Goal: Task Accomplishment & Management: Use online tool/utility

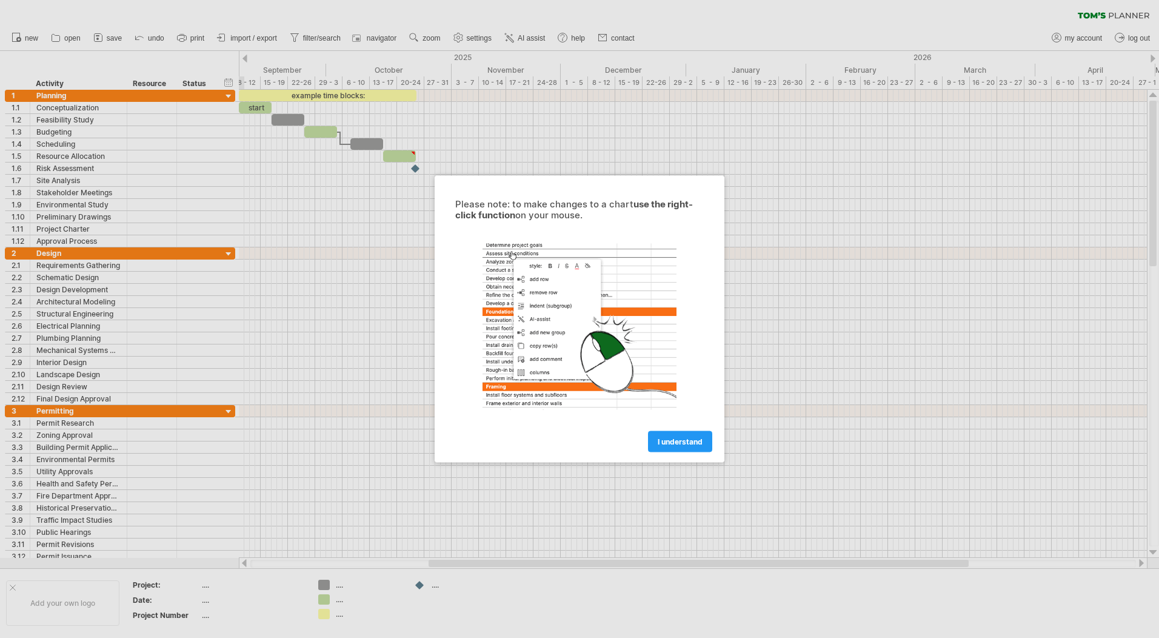
click at [666, 441] on span "I understand" at bounding box center [680, 441] width 45 height 9
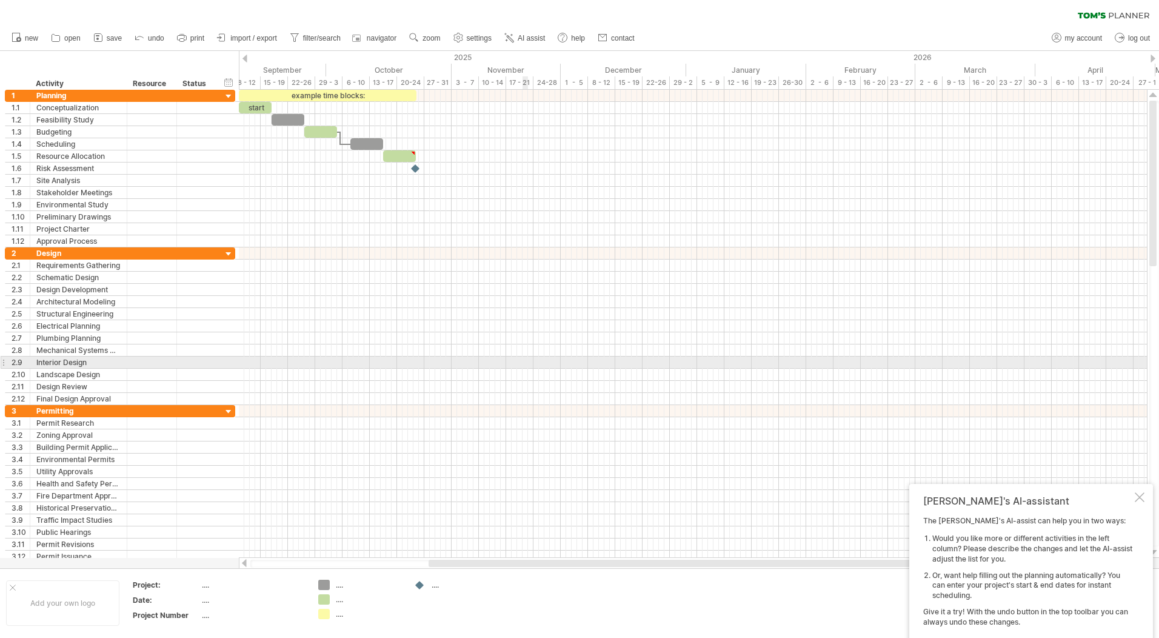
click at [528, 357] on div at bounding box center [693, 363] width 908 height 12
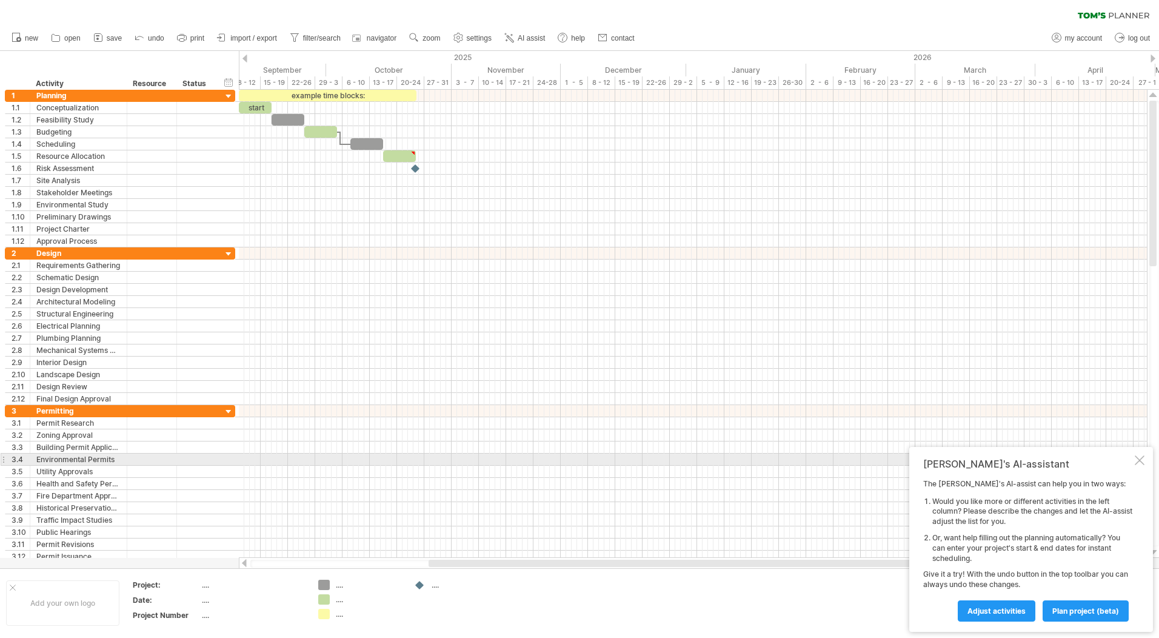
click at [1138, 458] on div at bounding box center [1140, 460] width 10 height 10
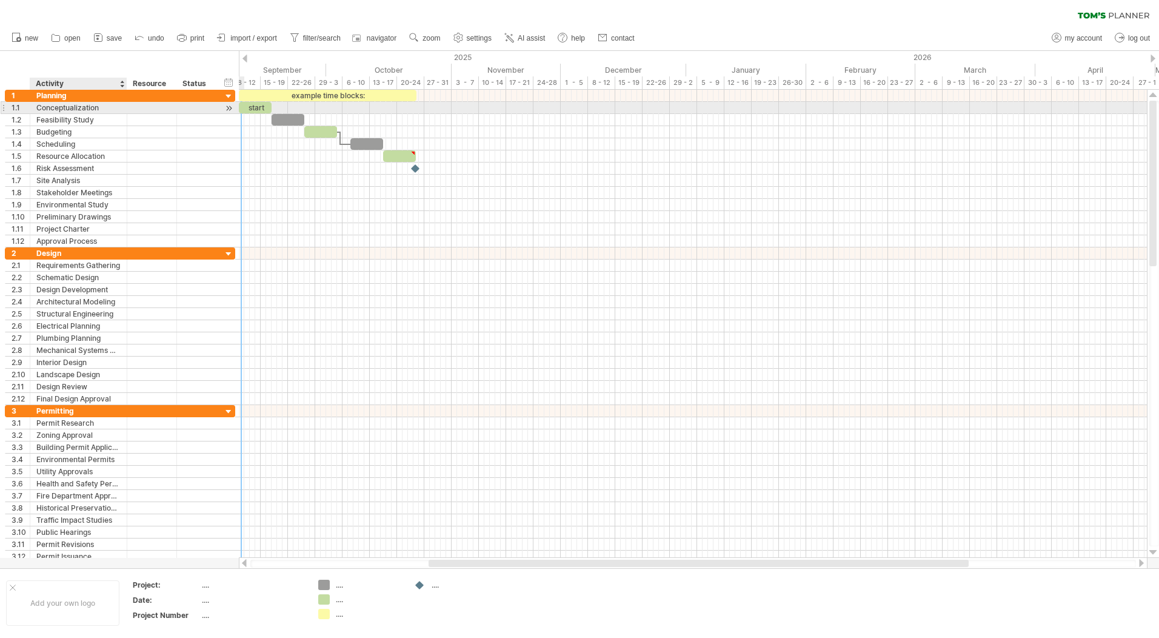
click at [101, 107] on div "Conceptualization" at bounding box center [78, 108] width 84 height 12
click at [101, 107] on input "**********" at bounding box center [78, 108] width 84 height 12
drag, startPoint x: 262, startPoint y: 109, endPoint x: 280, endPoint y: 107, distance: 17.6
click at [280, 107] on div "start" at bounding box center [271, 108] width 33 height 12
drag, startPoint x: 287, startPoint y: 108, endPoint x: 322, endPoint y: 108, distance: 35.2
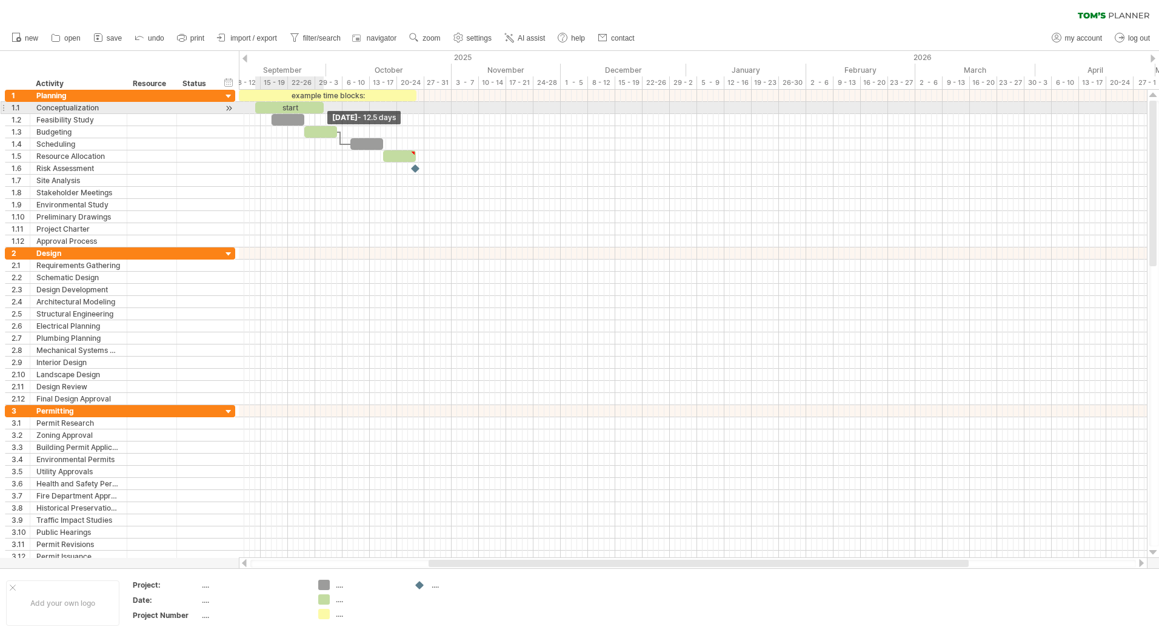
click at [322, 108] on span at bounding box center [323, 108] width 5 height 12
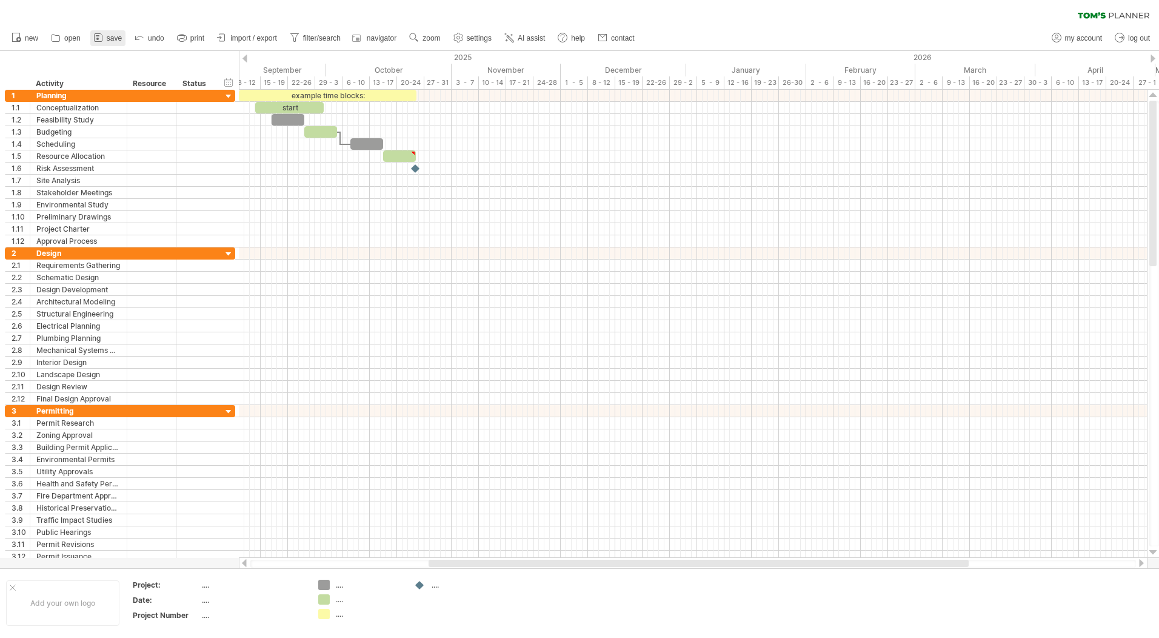
click at [107, 36] on span "save" at bounding box center [114, 38] width 15 height 8
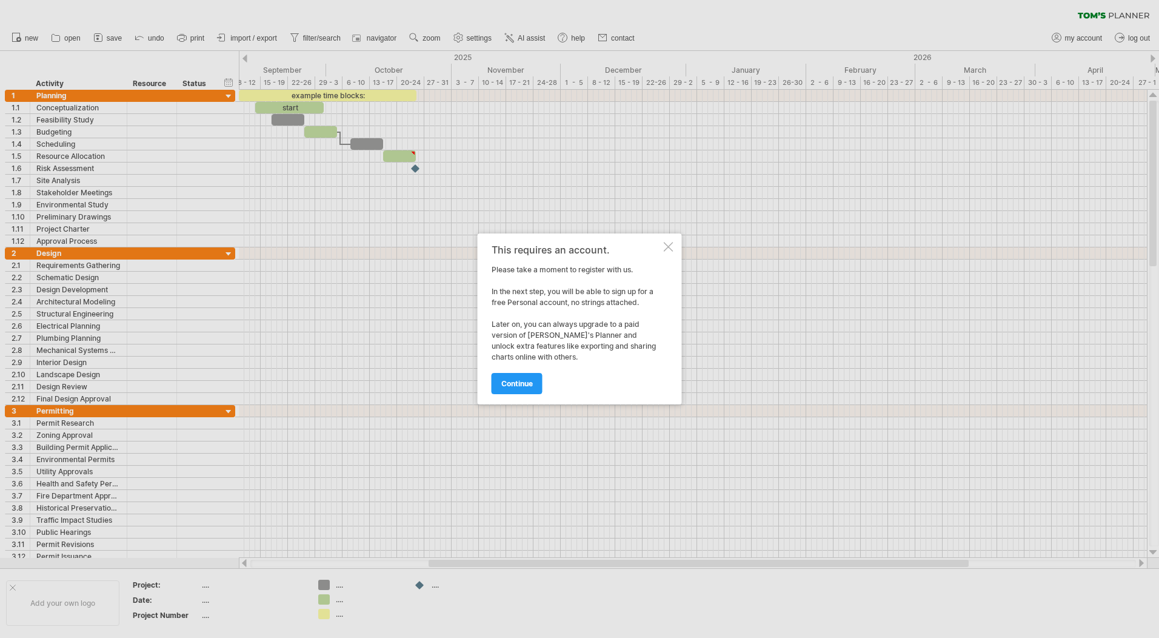
click at [670, 244] on div at bounding box center [669, 247] width 10 height 10
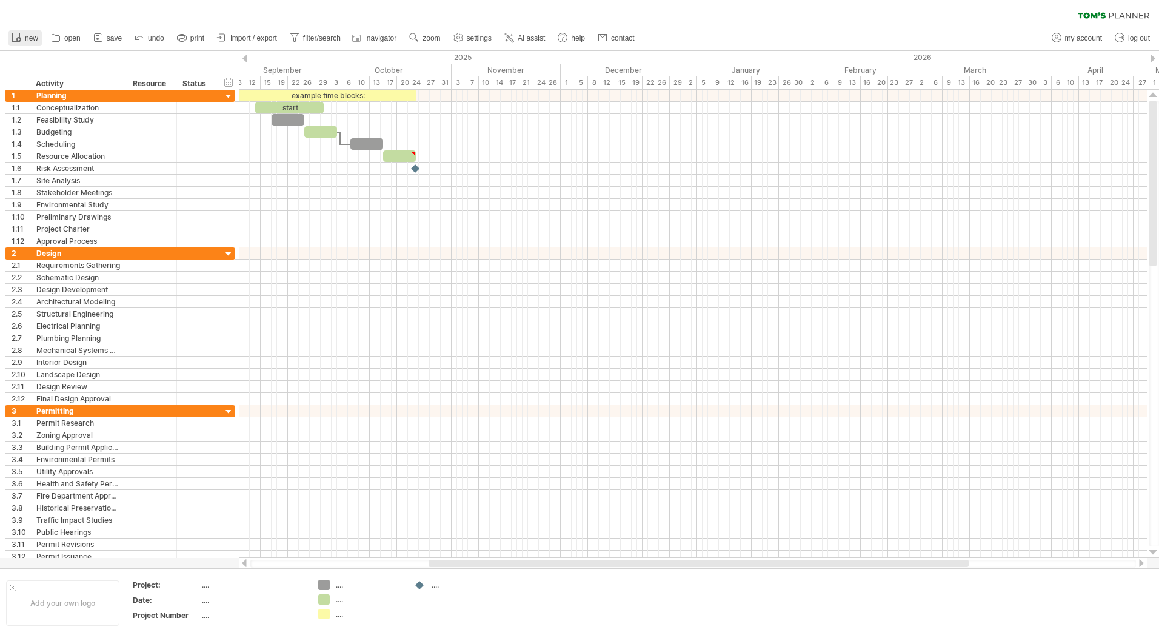
click at [25, 30] on link "new" at bounding box center [24, 38] width 33 height 16
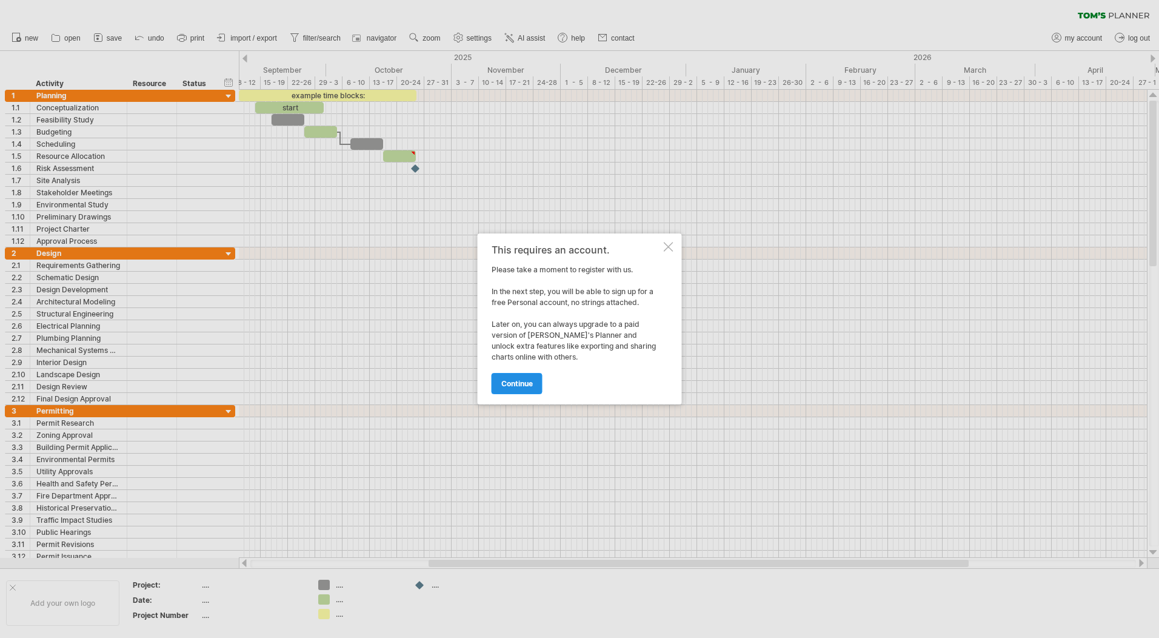
click at [523, 380] on span "continue" at bounding box center [518, 383] width 32 height 9
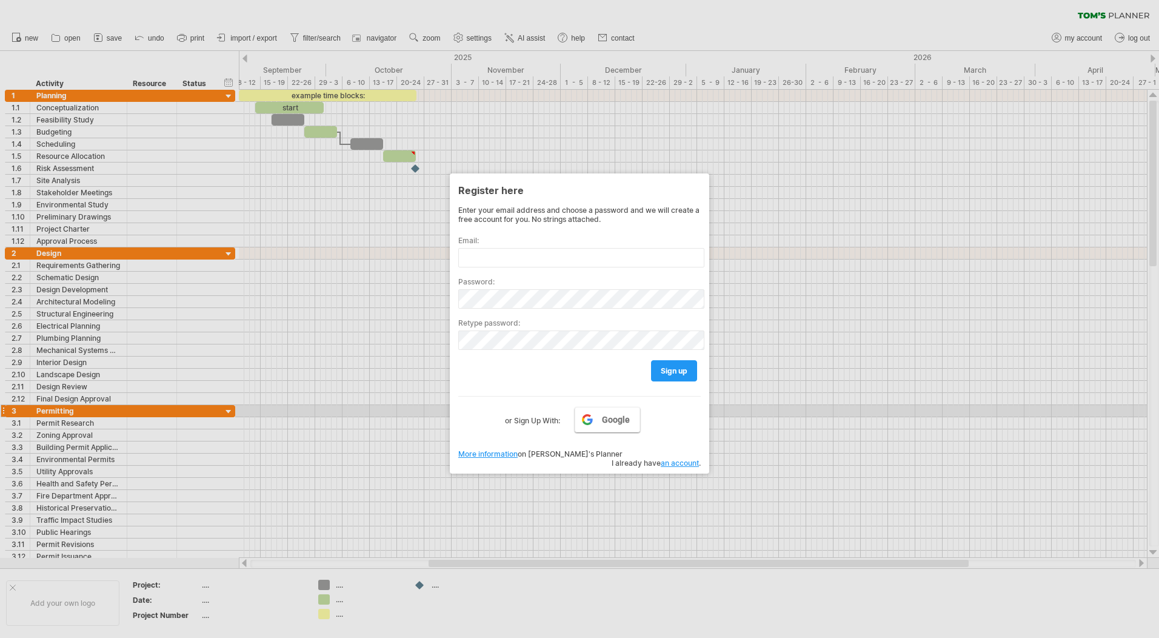
click at [612, 416] on span "Google" at bounding box center [616, 420] width 28 height 10
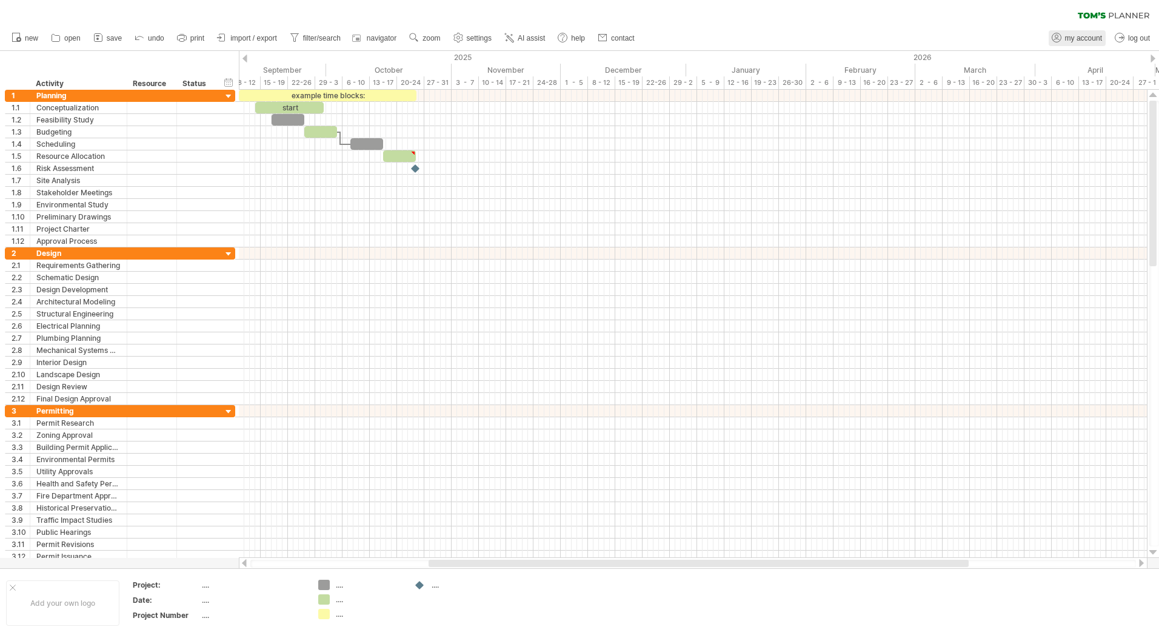
click at [1071, 40] on span "my account" at bounding box center [1083, 38] width 37 height 8
type input "**********"
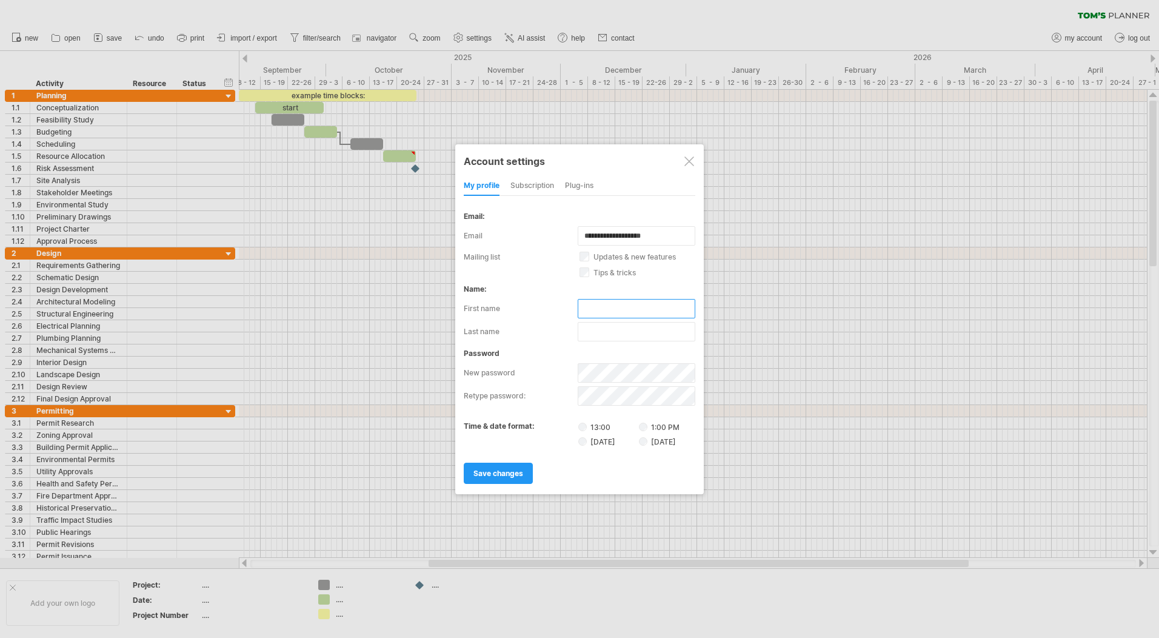
click at [614, 308] on input "text" at bounding box center [637, 308] width 118 height 19
type input "*******"
click at [611, 337] on input "text" at bounding box center [637, 331] width 118 height 19
type input "******"
click at [520, 471] on span "save changes" at bounding box center [499, 473] width 50 height 9
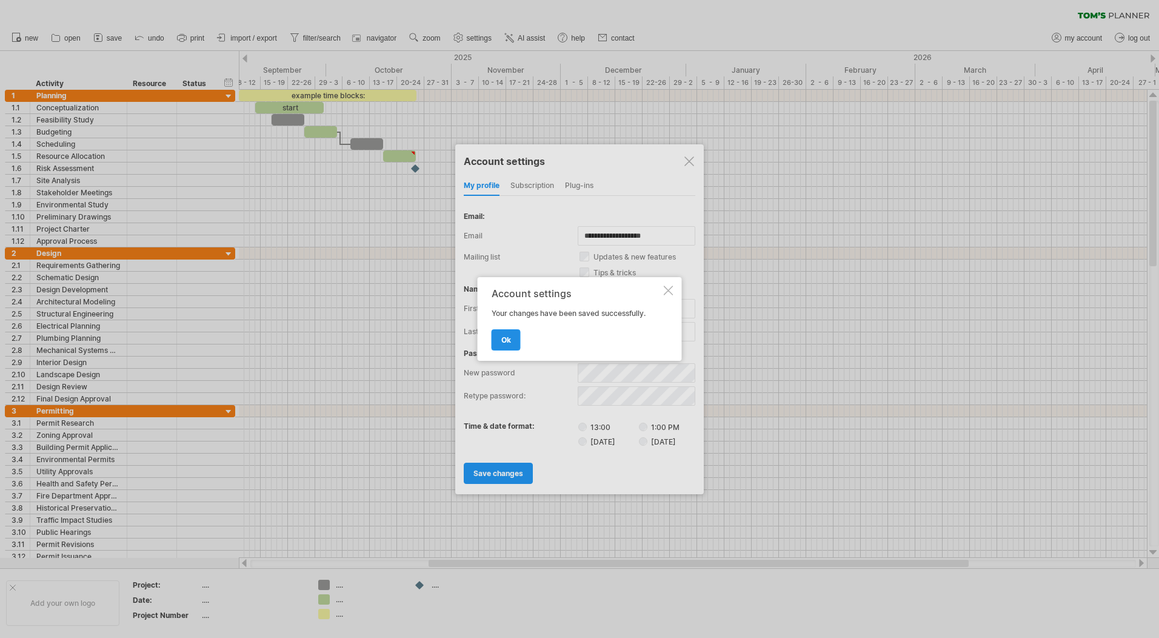
click at [502, 333] on link "ok" at bounding box center [506, 339] width 29 height 21
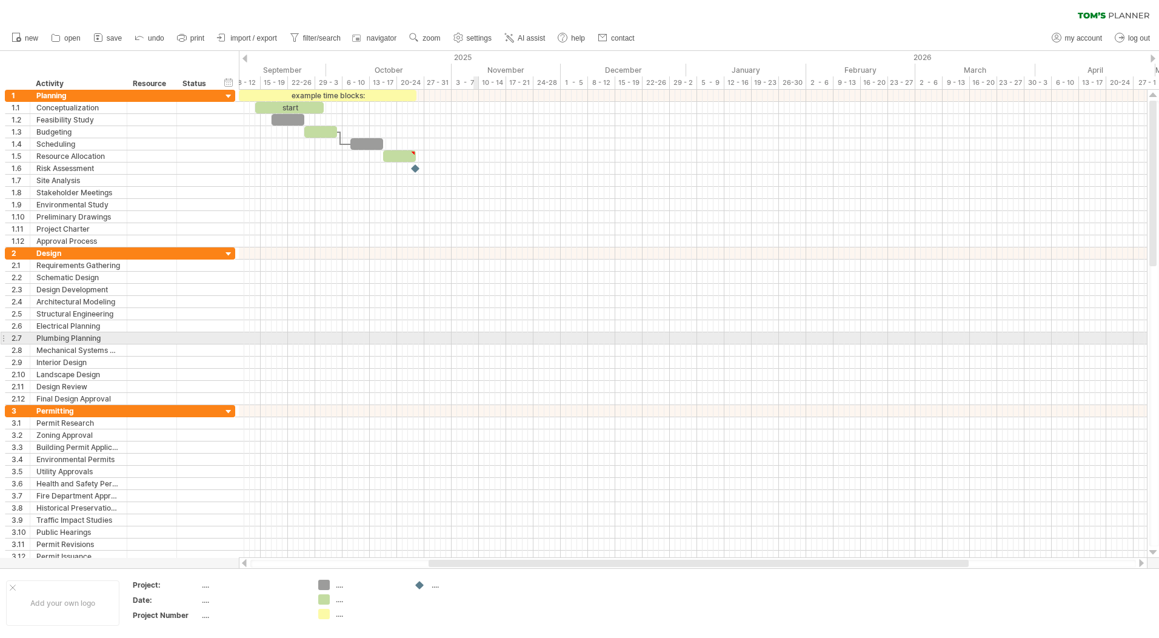
click at [511, 300] on div at bounding box center [693, 302] width 908 height 12
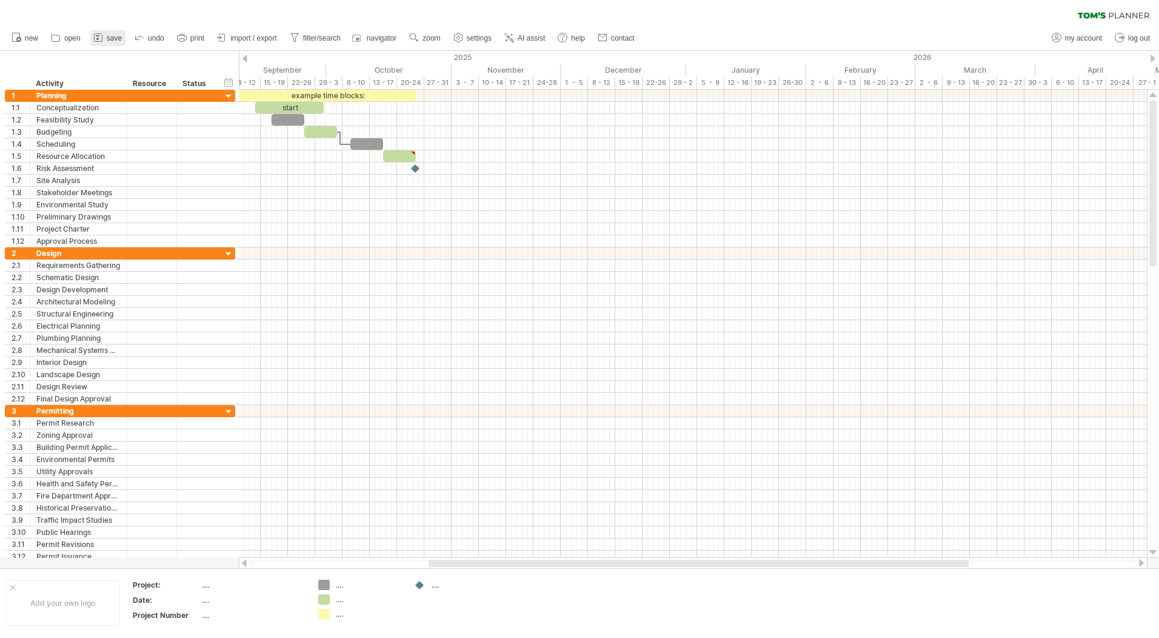
click at [115, 36] on span "save" at bounding box center [114, 38] width 15 height 8
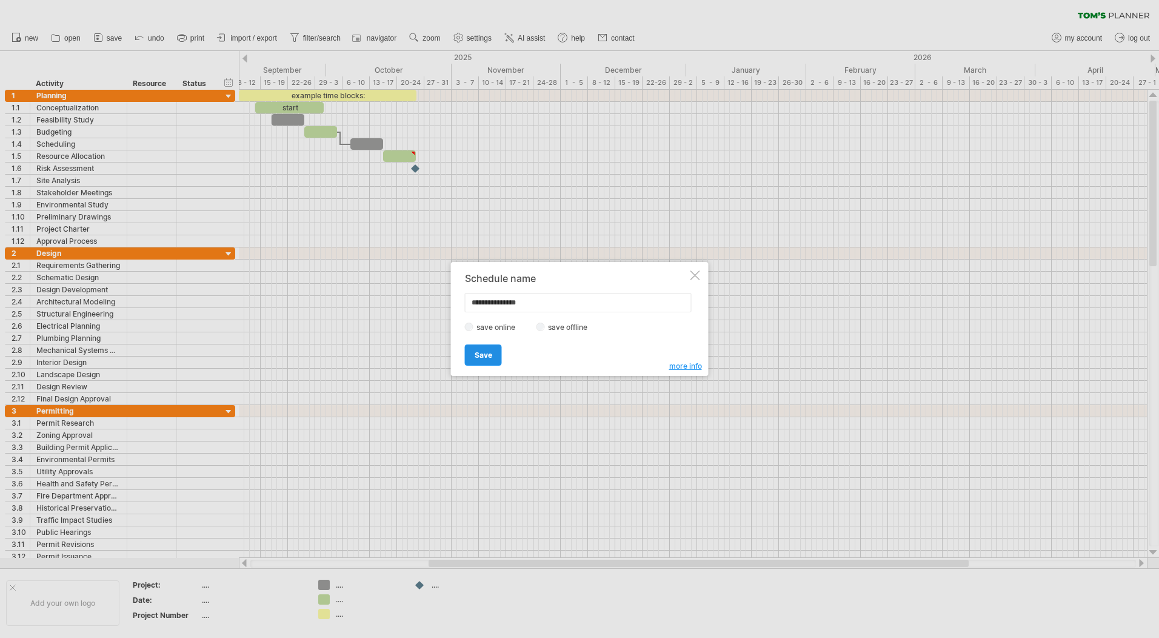
type input "**********"
click at [489, 353] on span "Save" at bounding box center [484, 355] width 18 height 9
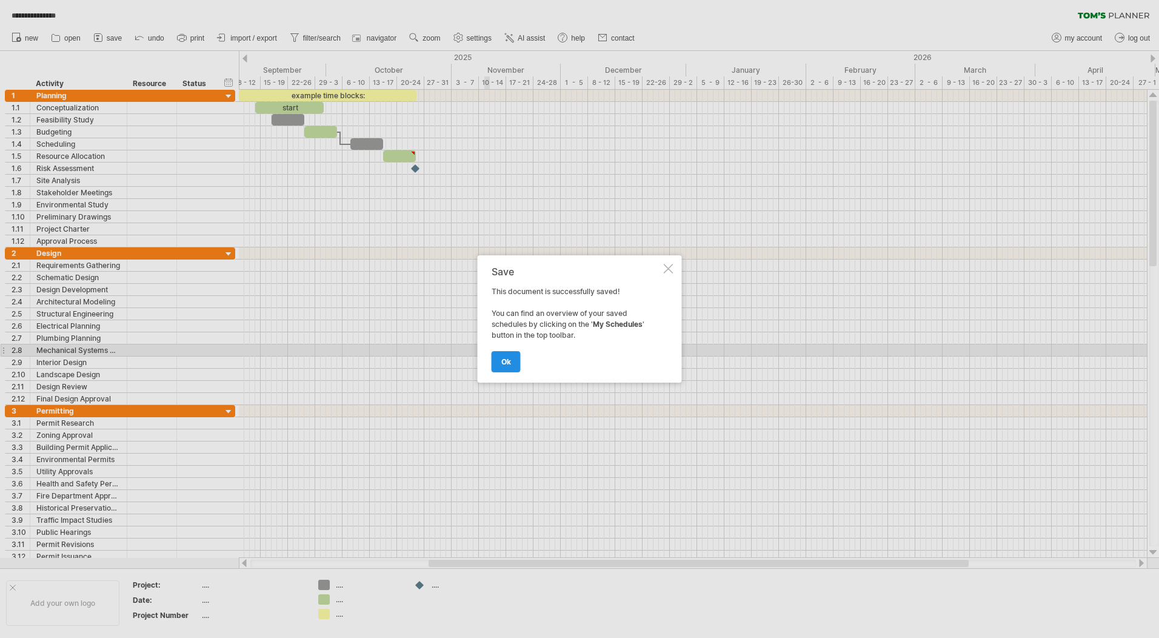
click at [500, 363] on link "ok" at bounding box center [506, 361] width 29 height 21
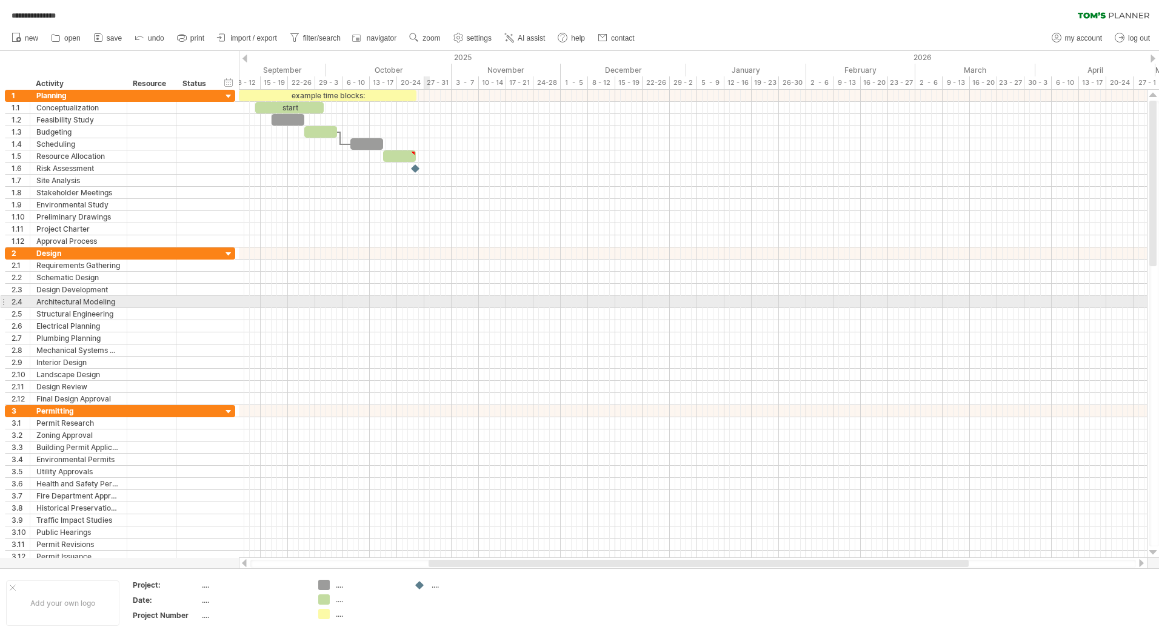
click at [425, 305] on div at bounding box center [693, 302] width 908 height 12
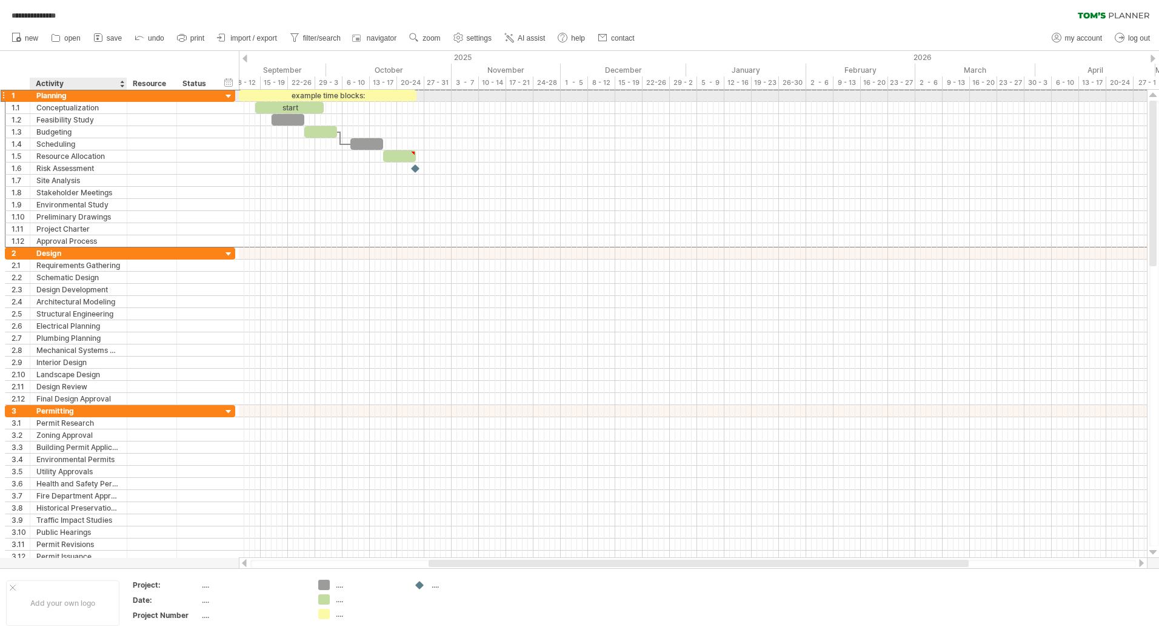
click at [55, 92] on div "Planning" at bounding box center [78, 96] width 84 height 12
click at [0, 0] on input "********" at bounding box center [0, 0] width 0 height 0
click at [74, 99] on input "********" at bounding box center [78, 96] width 84 height 12
click at [74, 107] on div "Conceptualization" at bounding box center [78, 108] width 84 height 12
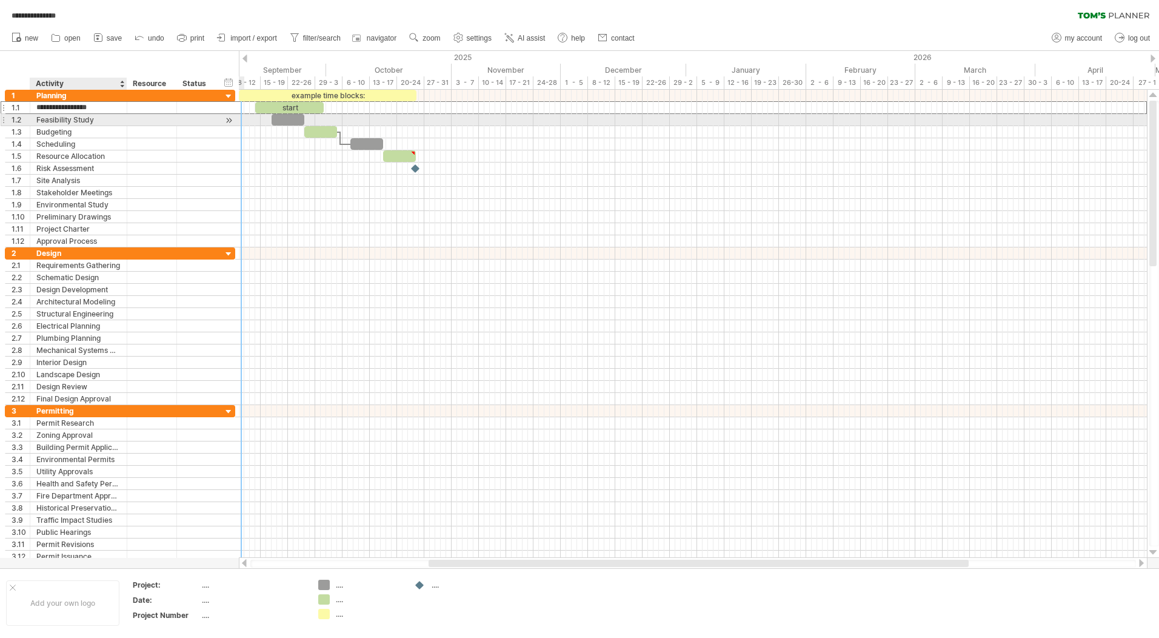
click at [101, 122] on div "Feasibility Study" at bounding box center [78, 120] width 84 height 12
drag, startPoint x: 99, startPoint y: 119, endPoint x: 35, endPoint y: 119, distance: 64.9
click at [35, 119] on div "**********" at bounding box center [78, 120] width 97 height 12
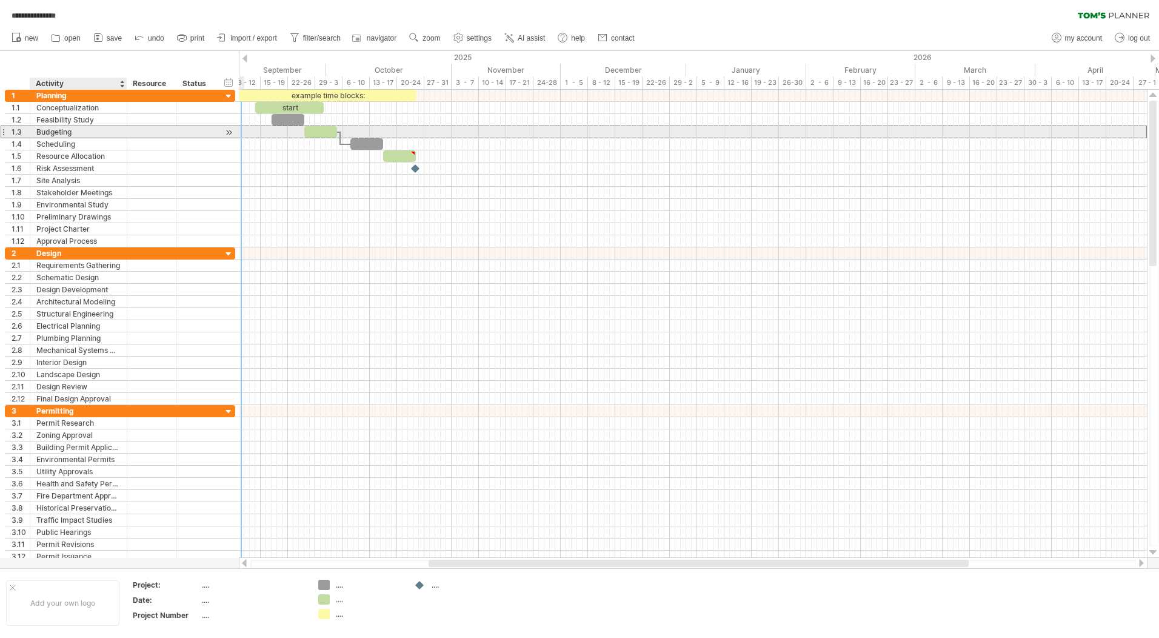
click at [87, 132] on div "Budgeting" at bounding box center [78, 132] width 84 height 12
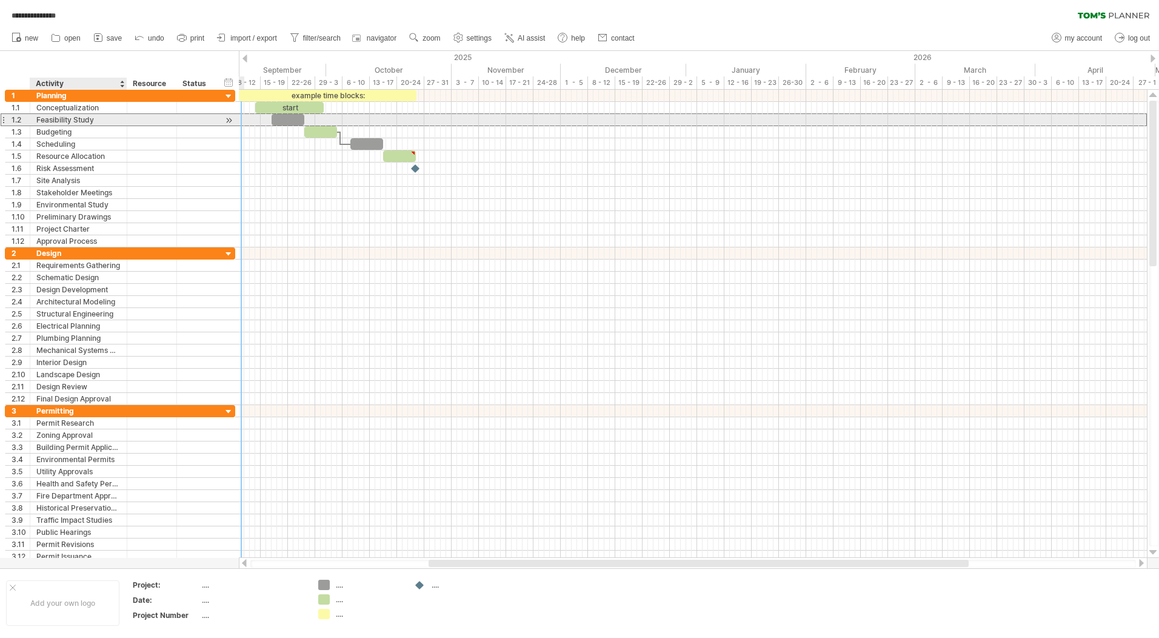
click at [93, 114] on div "Feasibility Study" at bounding box center [78, 120] width 84 height 12
drag, startPoint x: 101, startPoint y: 118, endPoint x: 38, endPoint y: 119, distance: 63.1
click at [38, 119] on input "**********" at bounding box center [78, 120] width 84 height 12
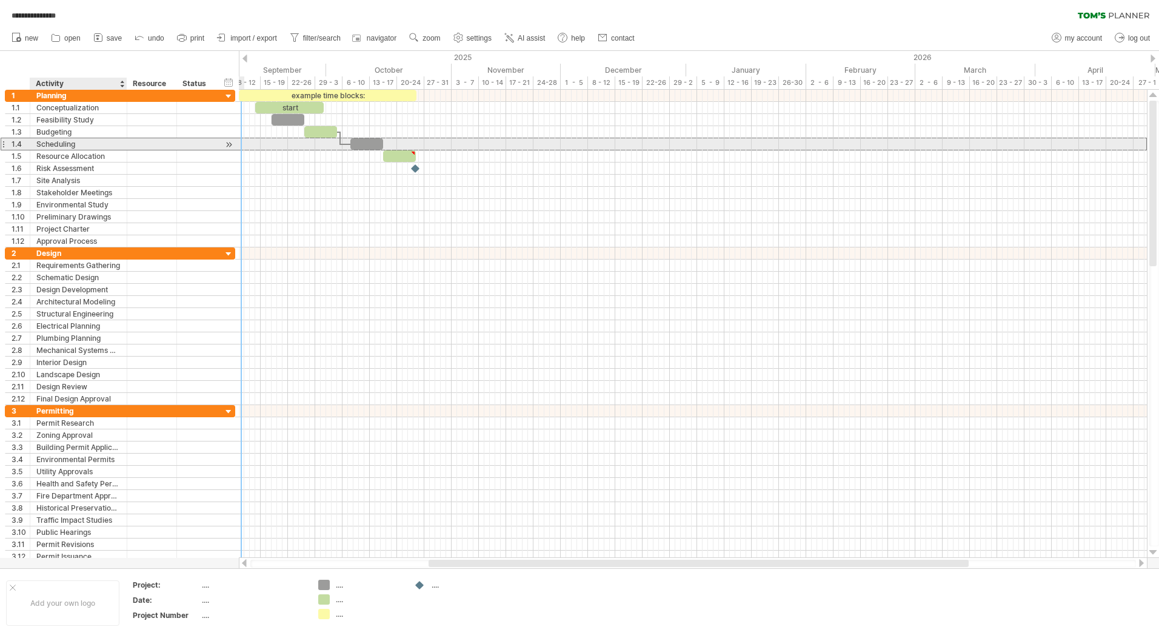
click at [53, 139] on div "Scheduling" at bounding box center [78, 144] width 84 height 12
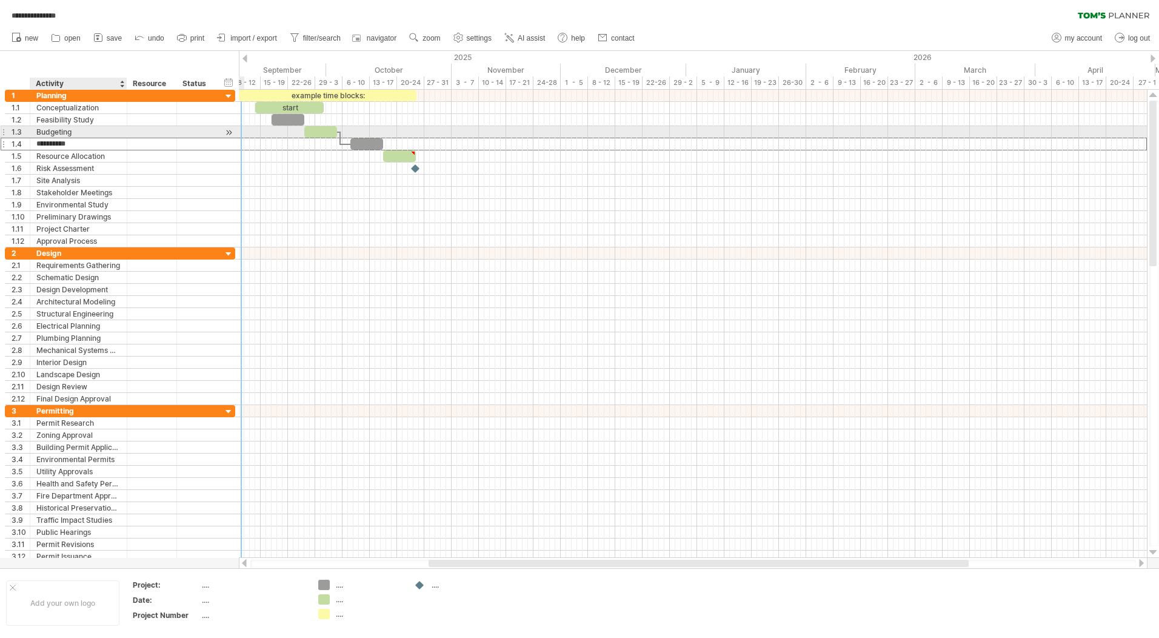
click at [78, 129] on div "Budgeting" at bounding box center [78, 132] width 84 height 12
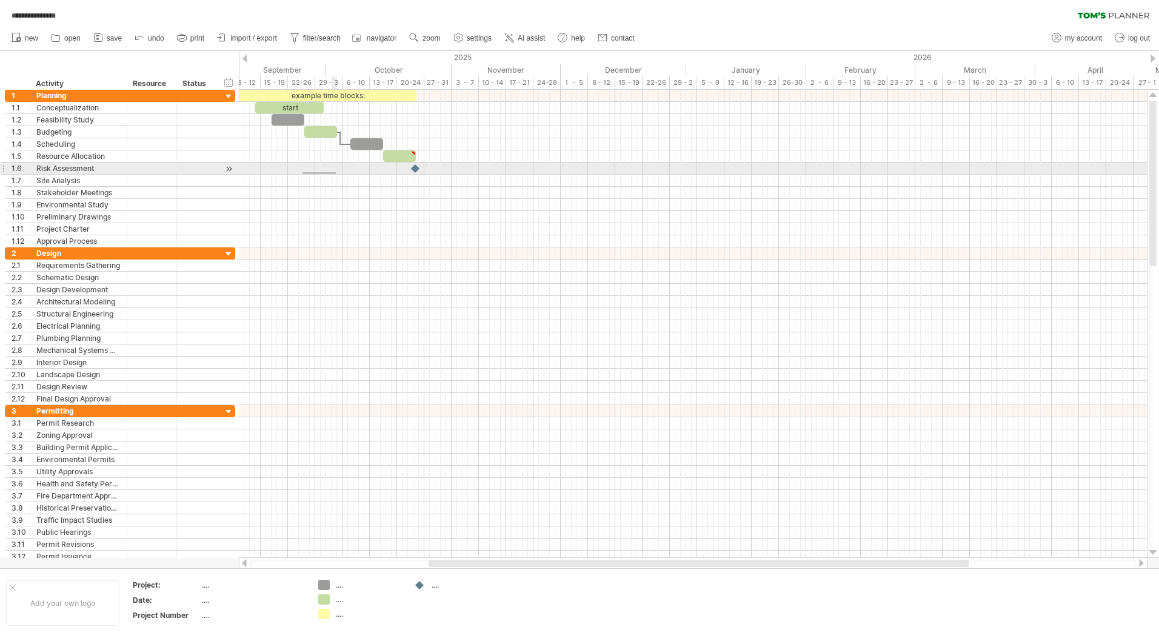
drag, startPoint x: 303, startPoint y: 172, endPoint x: 341, endPoint y: 174, distance: 38.9
click at [341, 174] on div at bounding box center [693, 169] width 908 height 12
click at [152, 152] on div at bounding box center [151, 156] width 37 height 12
click at [417, 168] on div at bounding box center [418, 169] width 13 height 12
click at [415, 169] on div at bounding box center [415, 169] width 13 height 12
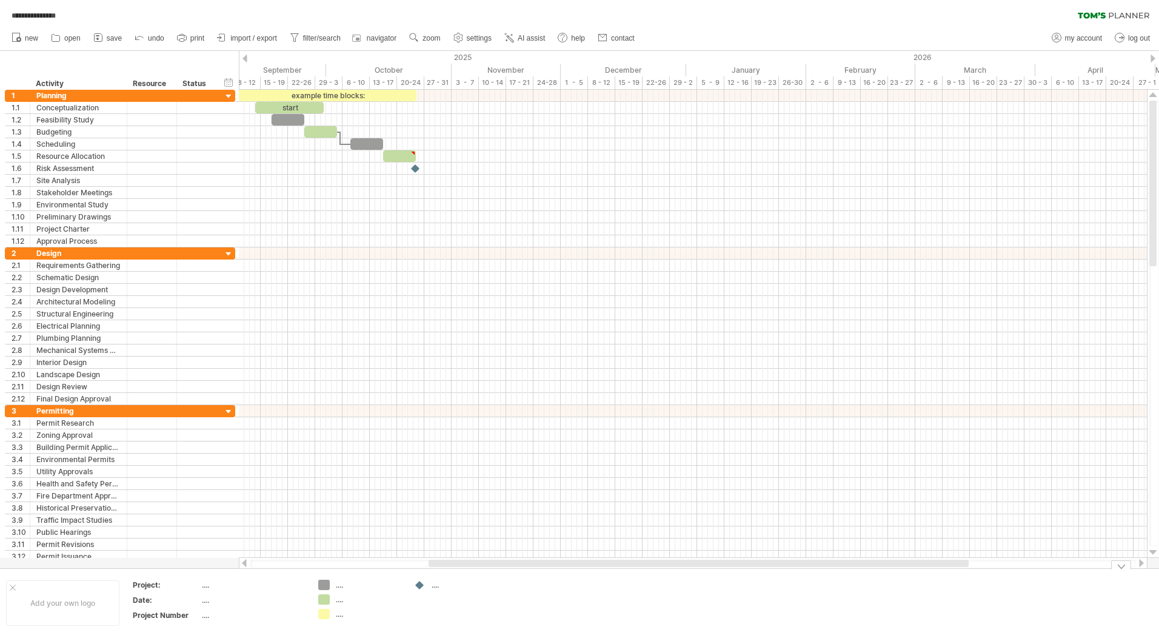
click at [323, 602] on div "**********" at bounding box center [579, 319] width 1159 height 638
drag, startPoint x: 277, startPoint y: 251, endPoint x: 312, endPoint y: 253, distance: 35.3
click at [312, 253] on div at bounding box center [693, 253] width 908 height 12
click at [326, 603] on div "**********" at bounding box center [579, 319] width 1159 height 638
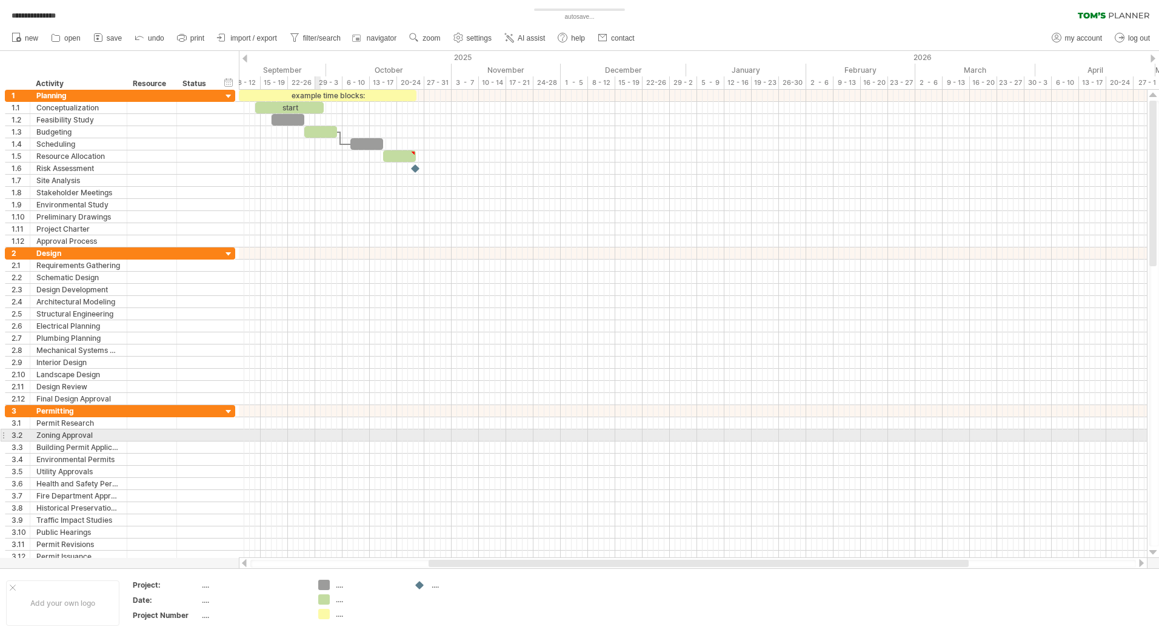
drag, startPoint x: 326, startPoint y: 603, endPoint x: 317, endPoint y: 429, distance: 173.7
click at [317, 429] on div "**********" at bounding box center [579, 319] width 1159 height 638
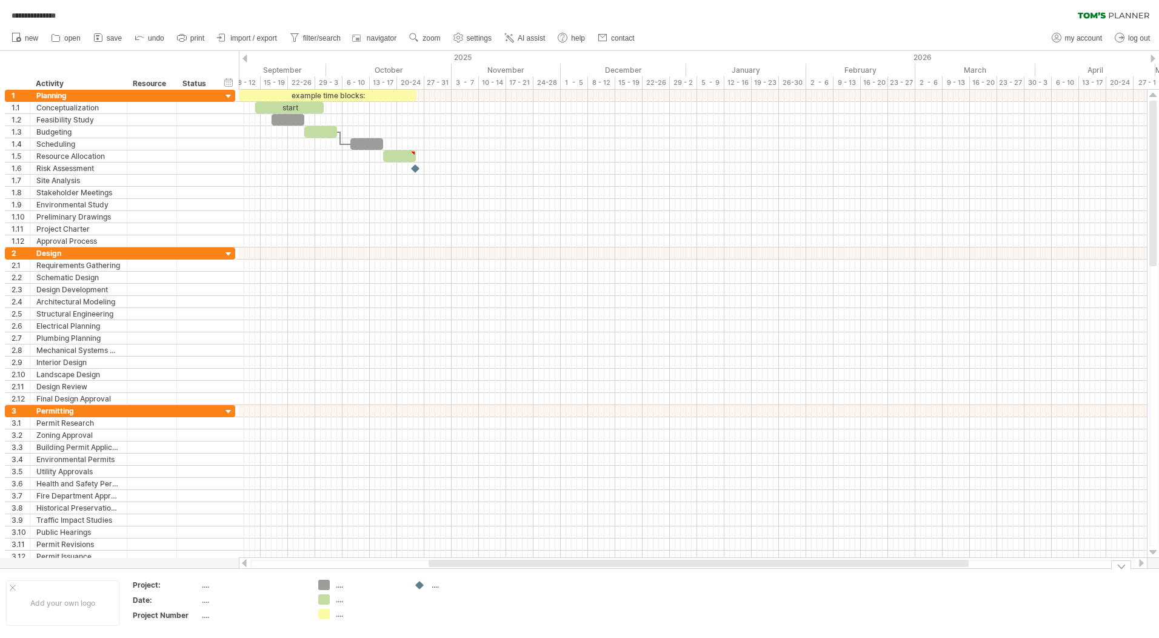
click at [341, 602] on div "...." at bounding box center [369, 599] width 66 height 10
click at [341, 602] on input "text" at bounding box center [366, 599] width 60 height 10
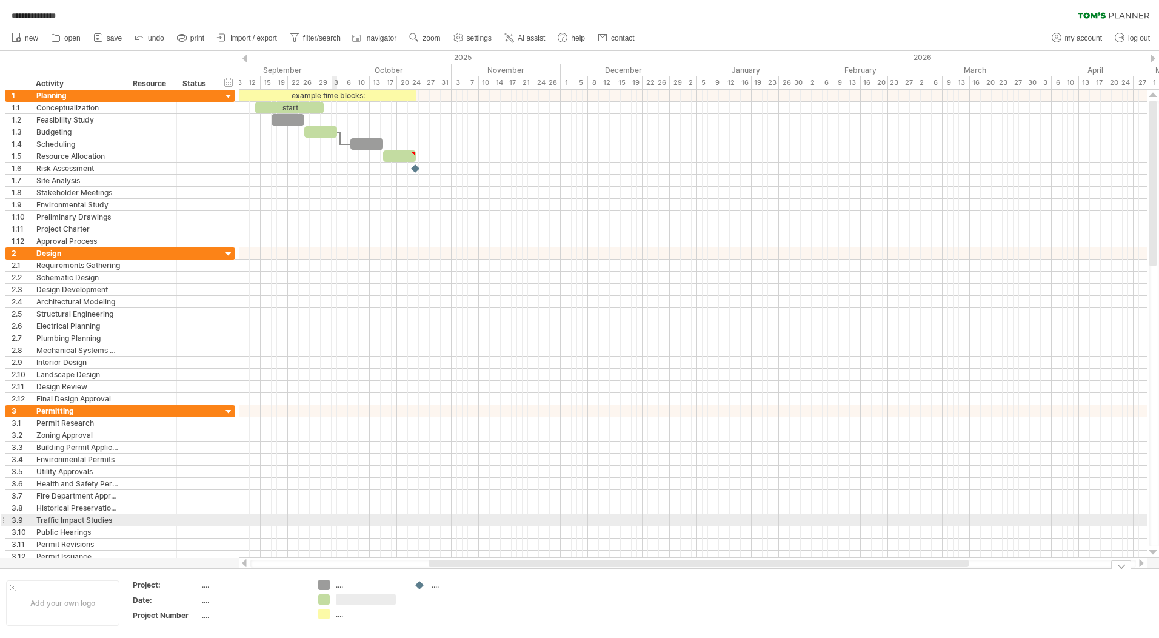
click at [299, 450] on div at bounding box center [693, 447] width 908 height 12
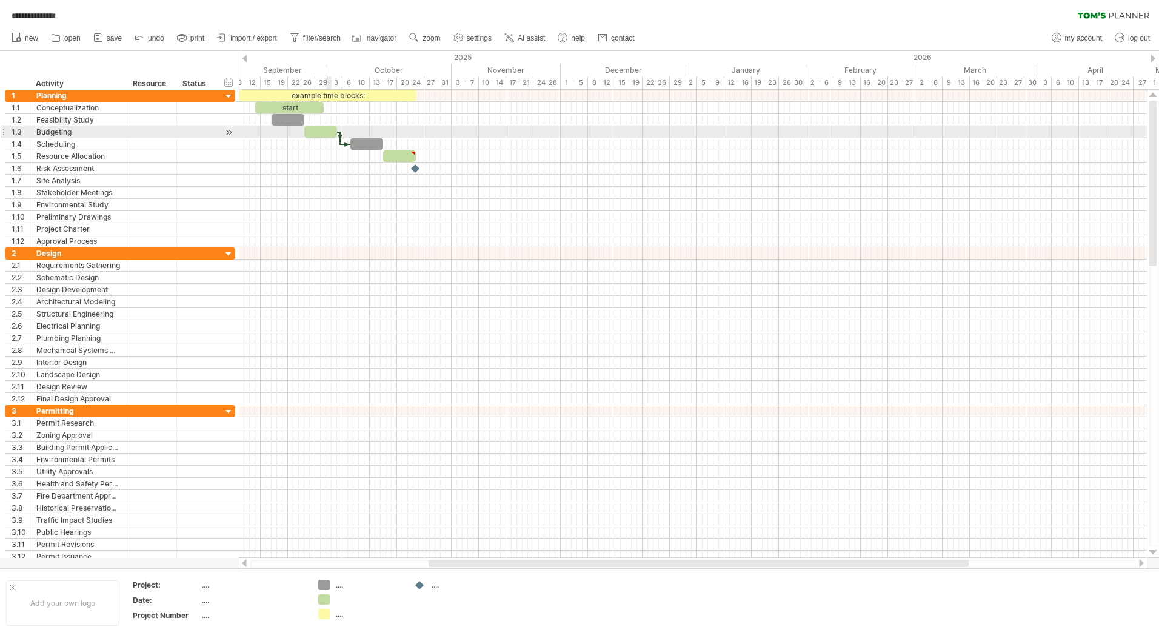
click at [327, 130] on div at bounding box center [320, 132] width 33 height 12
click at [310, 130] on div at bounding box center [320, 132] width 33 height 12
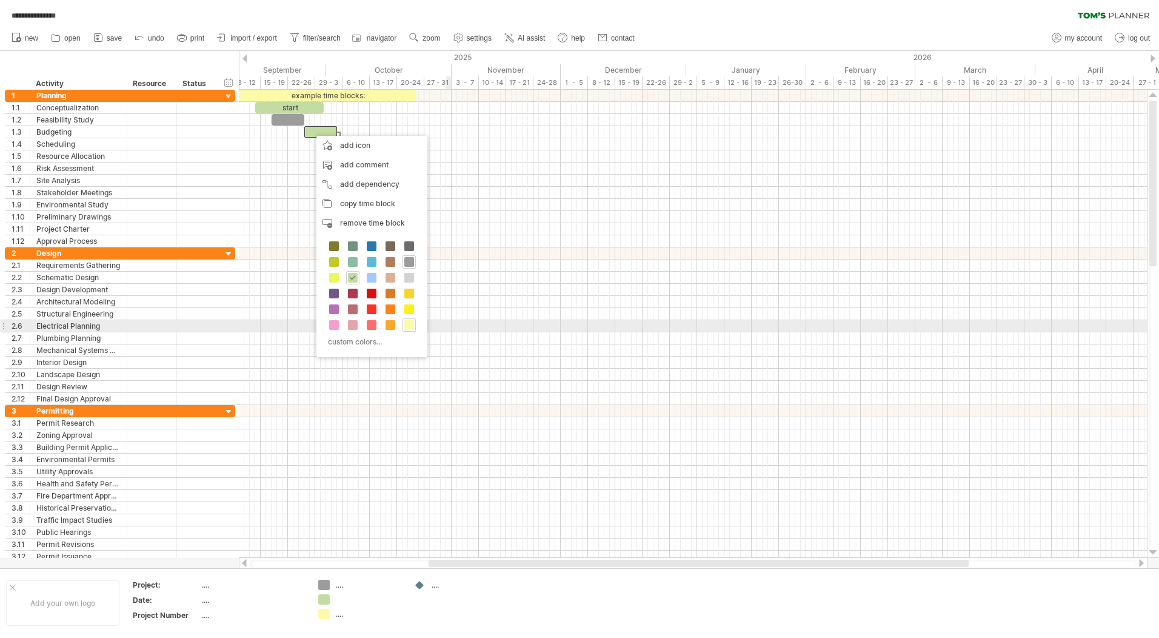
click at [451, 321] on div at bounding box center [693, 326] width 908 height 12
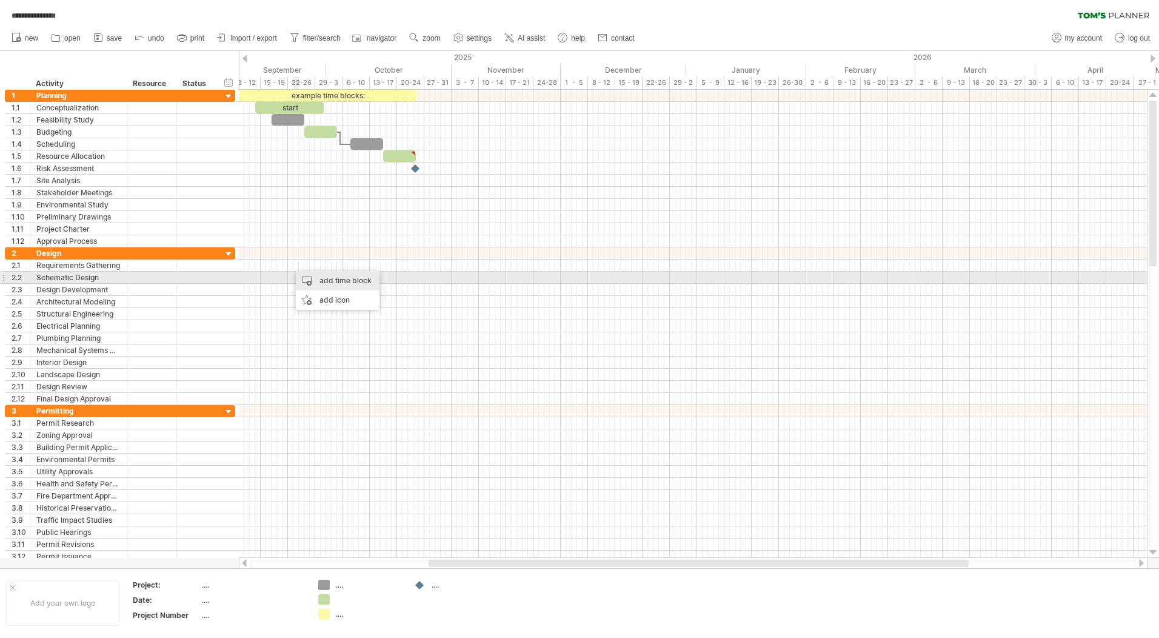
click at [315, 282] on div "add time block" at bounding box center [338, 280] width 84 height 19
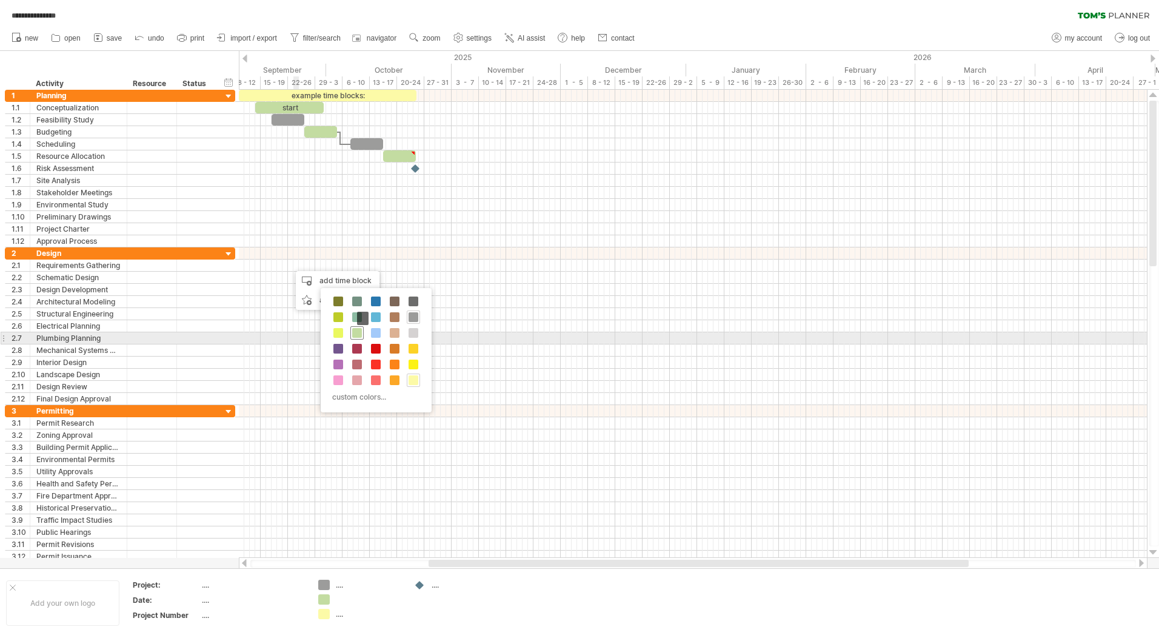
click at [356, 334] on span at bounding box center [357, 333] width 10 height 10
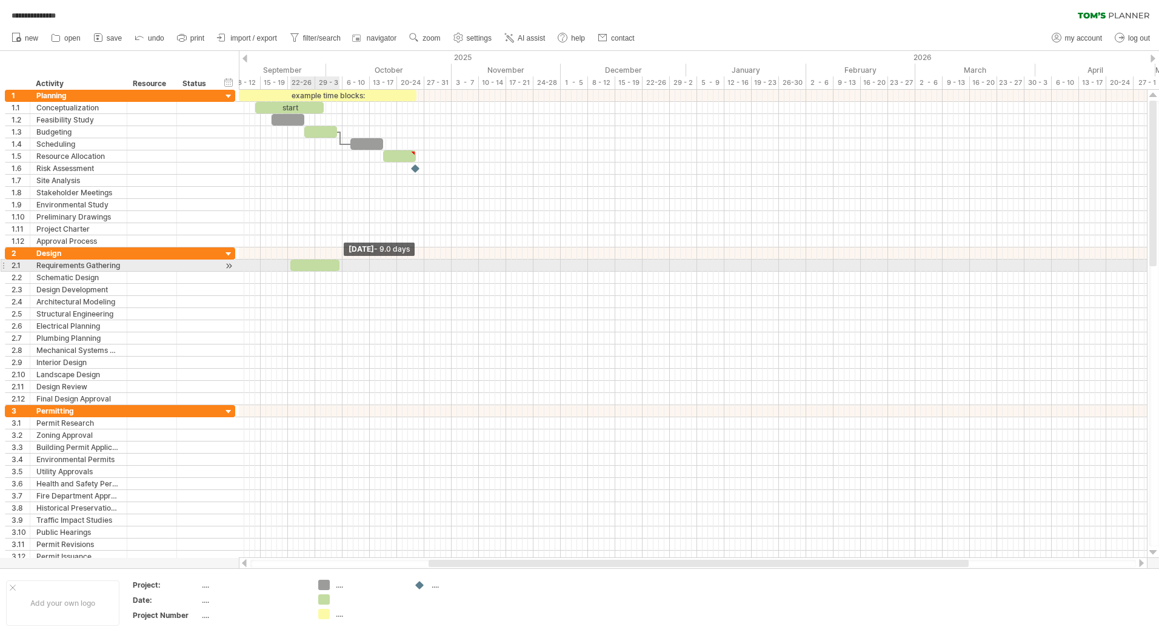
drag, startPoint x: 294, startPoint y: 266, endPoint x: 338, endPoint y: 267, distance: 44.9
click at [338, 267] on span at bounding box center [339, 266] width 5 height 12
click at [333, 218] on div at bounding box center [693, 217] width 908 height 12
drag, startPoint x: 445, startPoint y: 559, endPoint x: 409, endPoint y: 559, distance: 35.8
click at [409, 559] on div at bounding box center [693, 563] width 909 height 12
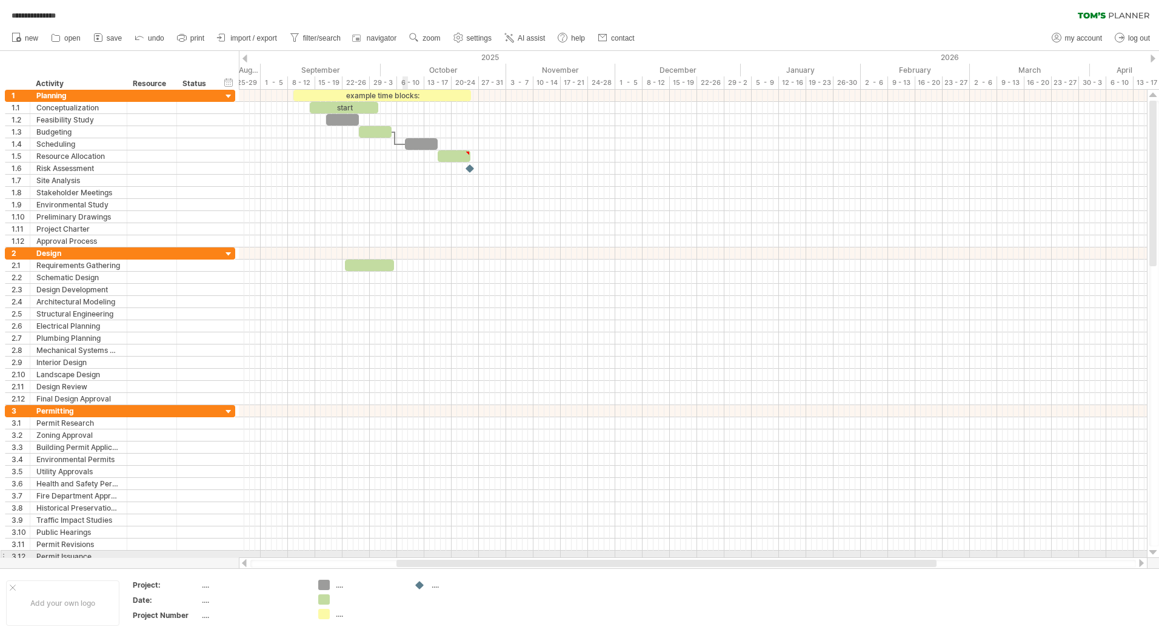
drag, startPoint x: 437, startPoint y: 564, endPoint x: 403, endPoint y: 551, distance: 36.3
click at [403, 551] on div "**********" at bounding box center [579, 319] width 1159 height 638
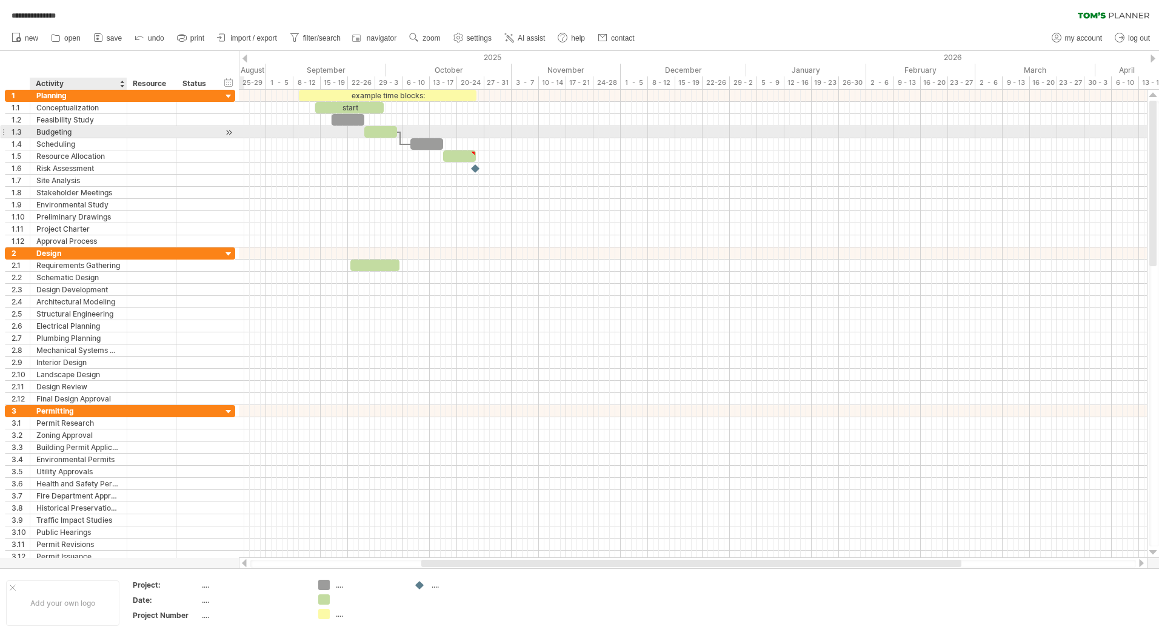
click at [49, 133] on div "Budgeting" at bounding box center [78, 132] width 84 height 12
click at [49, 133] on input "*********" at bounding box center [78, 132] width 84 height 12
type input "*********"
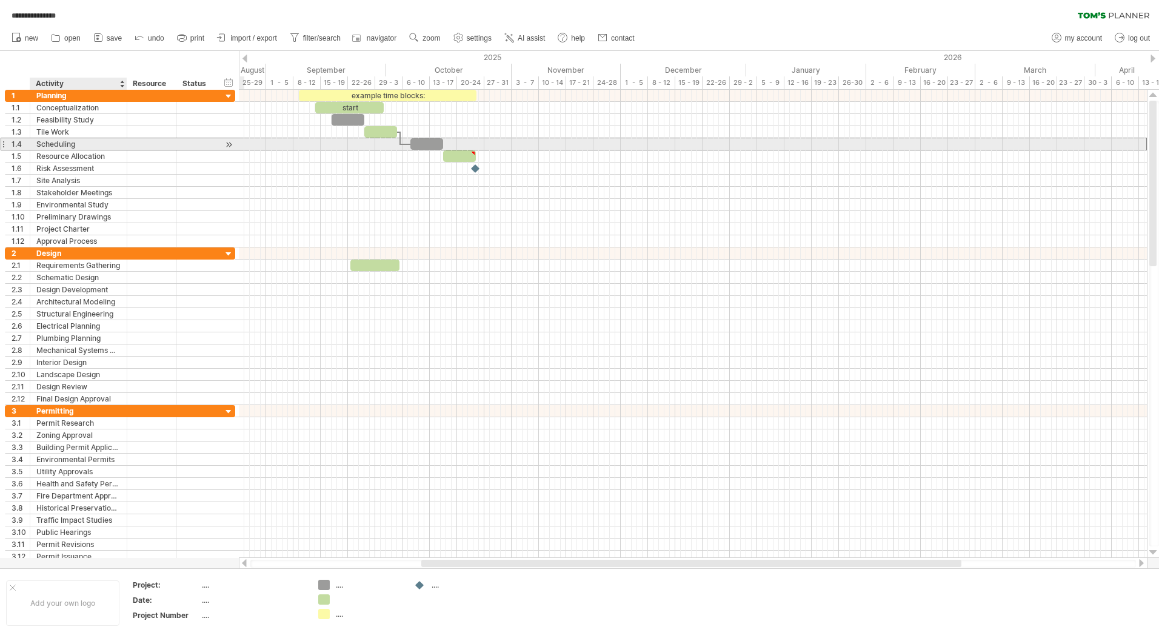
click at [90, 139] on div "Scheduling" at bounding box center [78, 144] width 84 height 12
click at [0, 0] on input "**********" at bounding box center [0, 0] width 0 height 0
type input "**********"
click at [334, 146] on div at bounding box center [693, 144] width 908 height 12
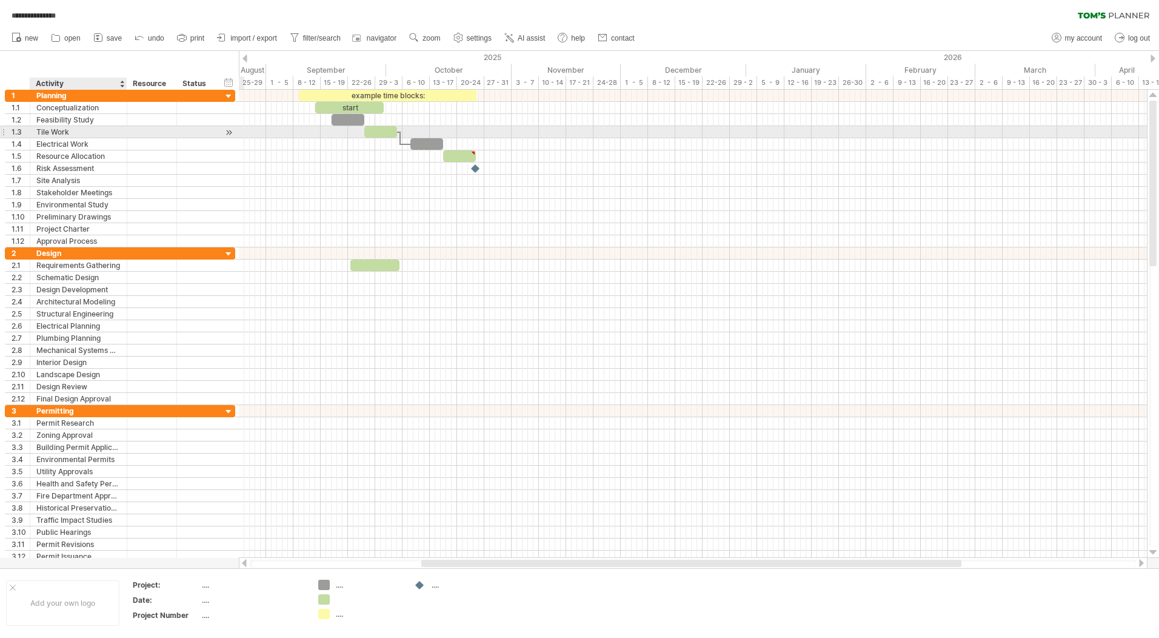
click at [79, 131] on div "Tile Work" at bounding box center [78, 132] width 84 height 12
click at [86, 121] on div "Feasibility Study" at bounding box center [78, 120] width 84 height 12
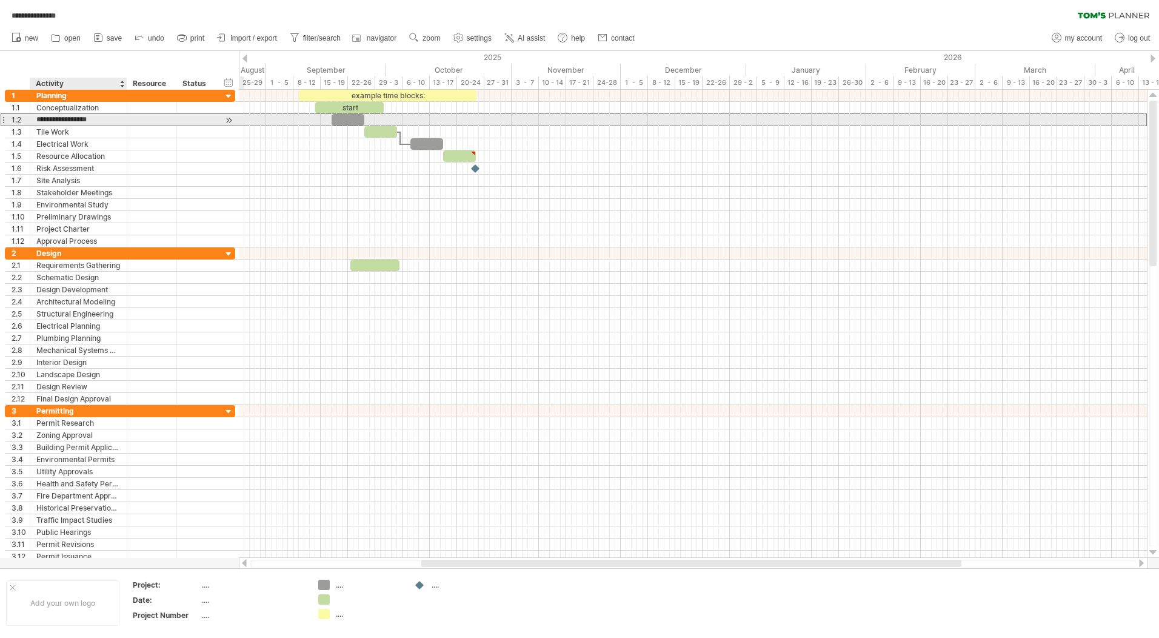
click at [95, 121] on input "**********" at bounding box center [78, 120] width 84 height 12
drag, startPoint x: 98, startPoint y: 118, endPoint x: 21, endPoint y: 119, distance: 76.4
click at [21, 119] on div "**********" at bounding box center [120, 119] width 230 height 13
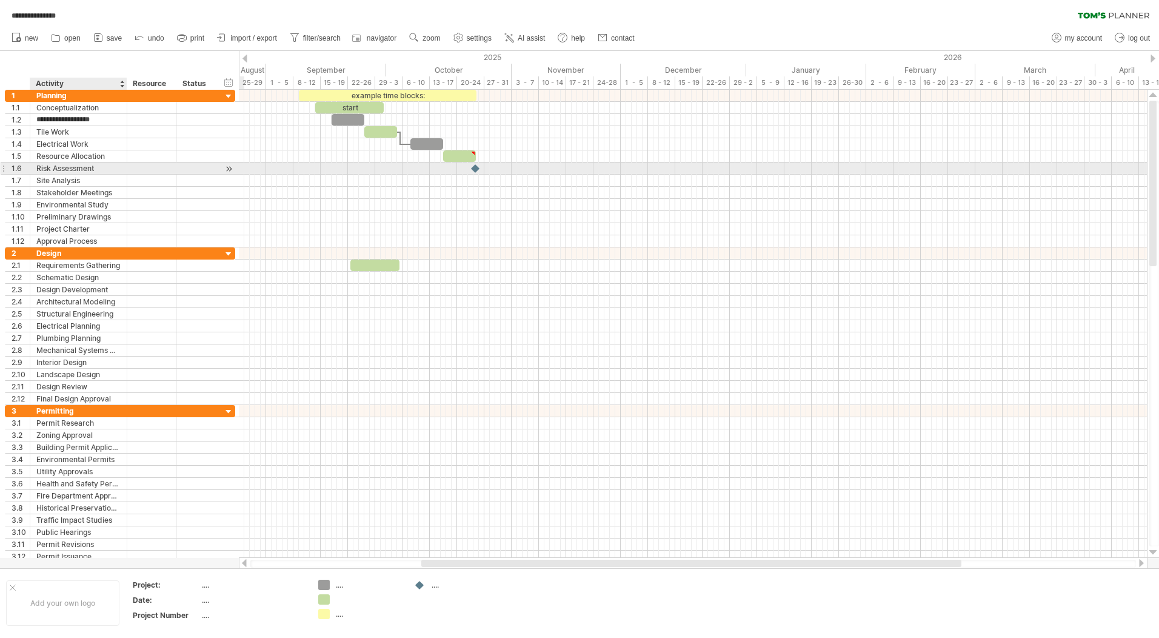
type input "**********"
click at [312, 173] on div at bounding box center [693, 169] width 908 height 12
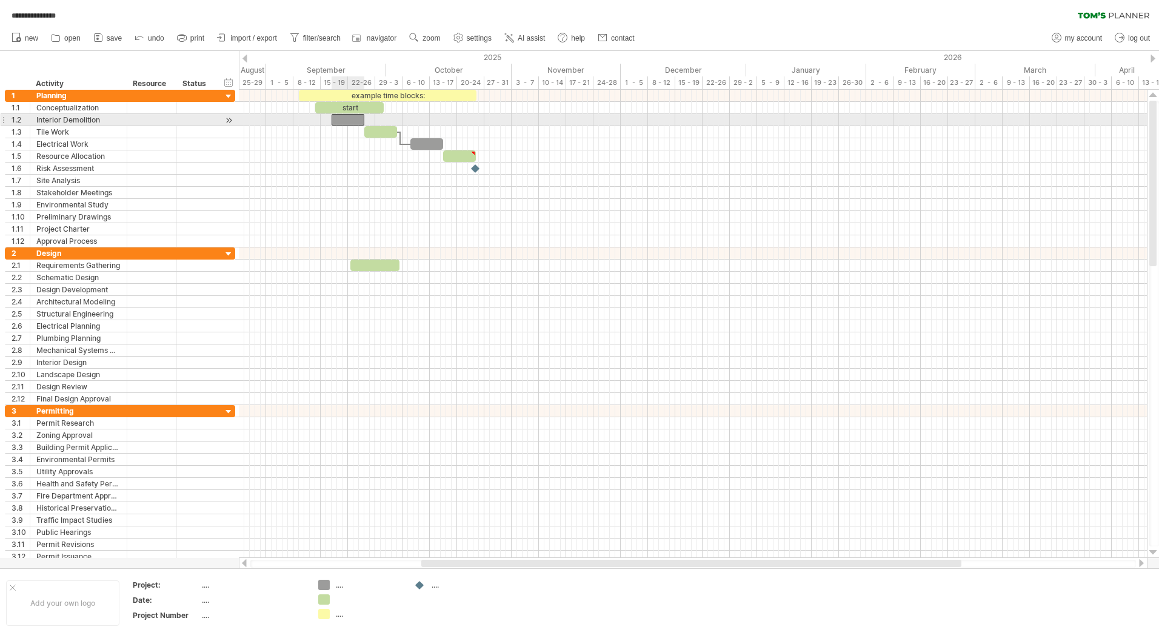
click at [343, 121] on div at bounding box center [348, 120] width 33 height 12
click at [76, 134] on div "Tile Work" at bounding box center [78, 132] width 84 height 12
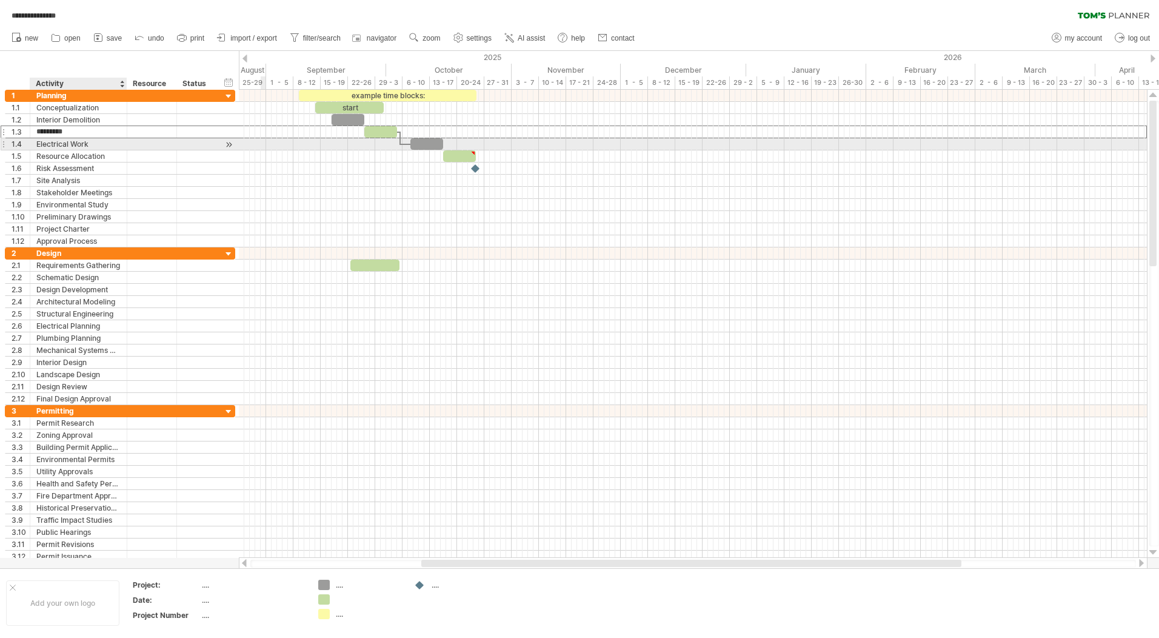
click at [80, 141] on div "Electrical Work" at bounding box center [78, 144] width 84 height 12
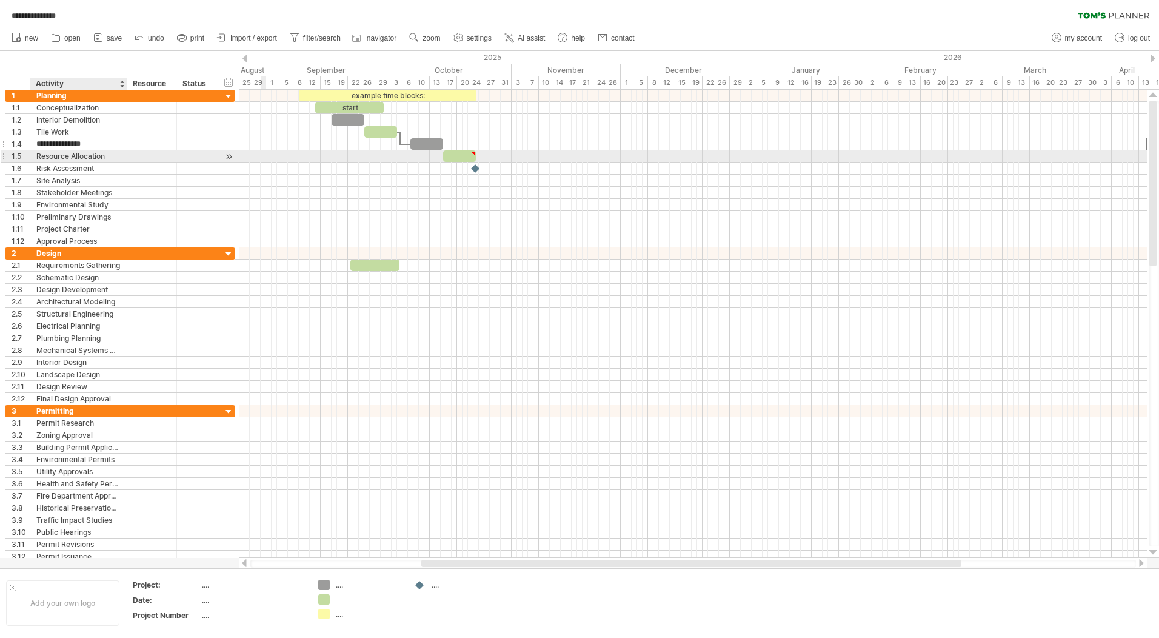
click at [82, 157] on div "Resource Allocation" at bounding box center [78, 156] width 84 height 12
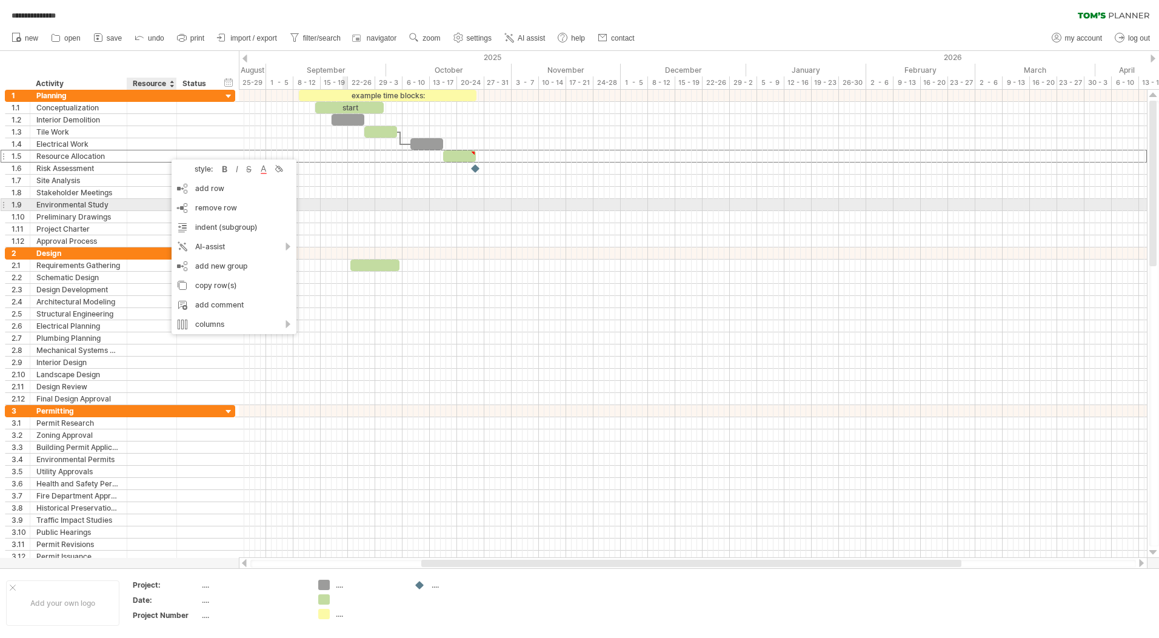
click at [345, 203] on div at bounding box center [693, 205] width 908 height 12
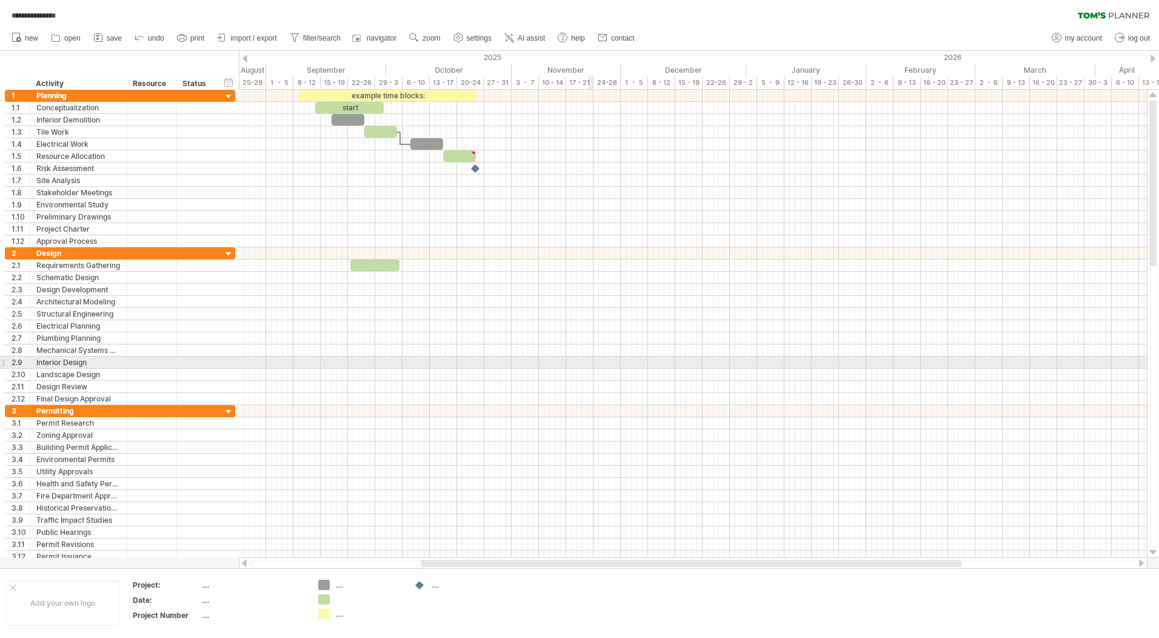
click at [591, 358] on div at bounding box center [693, 363] width 908 height 12
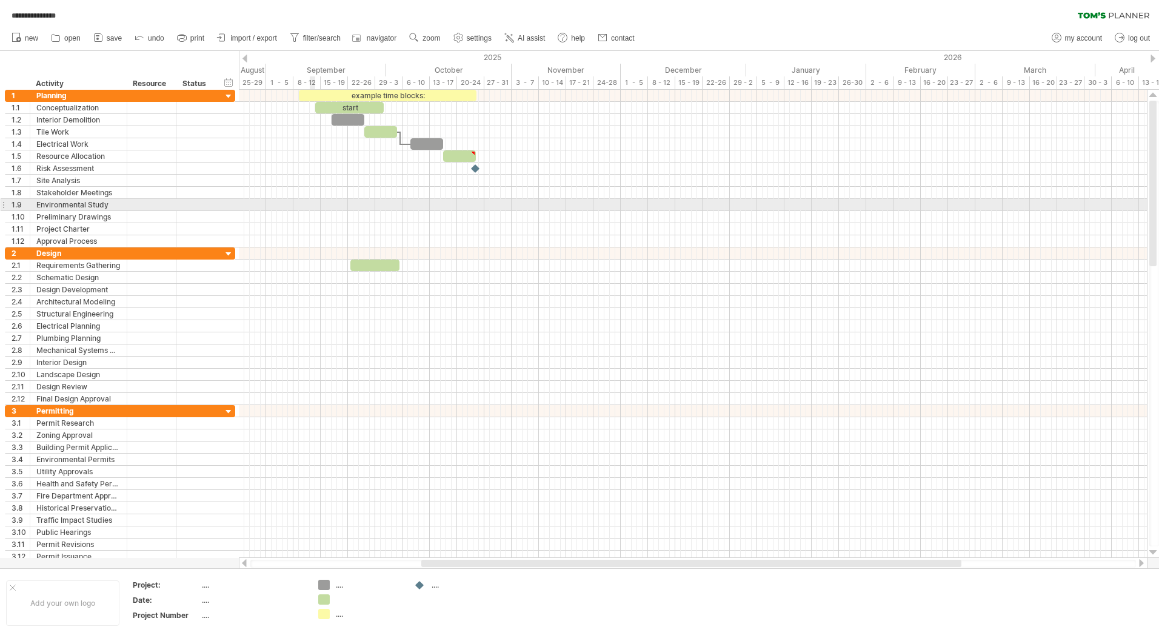
click at [255, 191] on div at bounding box center [693, 193] width 908 height 12
click at [99, 153] on div "Resource Allocation" at bounding box center [78, 156] width 84 height 12
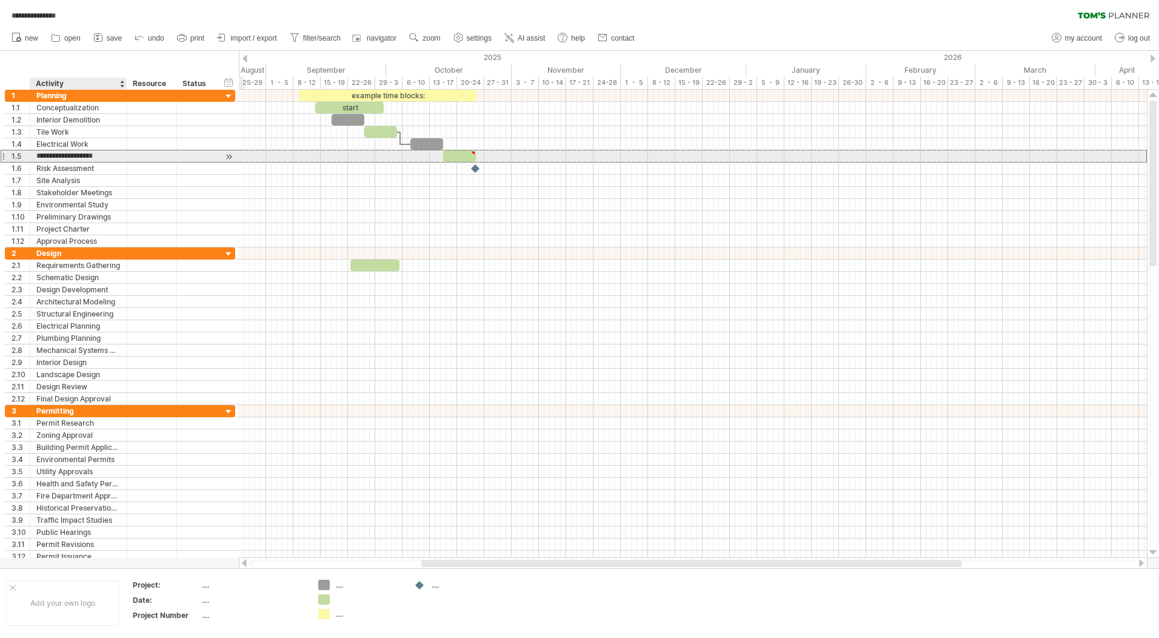
click at [99, 153] on input "**********" at bounding box center [78, 156] width 84 height 12
click at [110, 155] on input "**********" at bounding box center [78, 156] width 84 height 12
drag, startPoint x: 99, startPoint y: 156, endPoint x: 41, endPoint y: 156, distance: 58.2
click at [41, 156] on input "**********" at bounding box center [78, 156] width 84 height 12
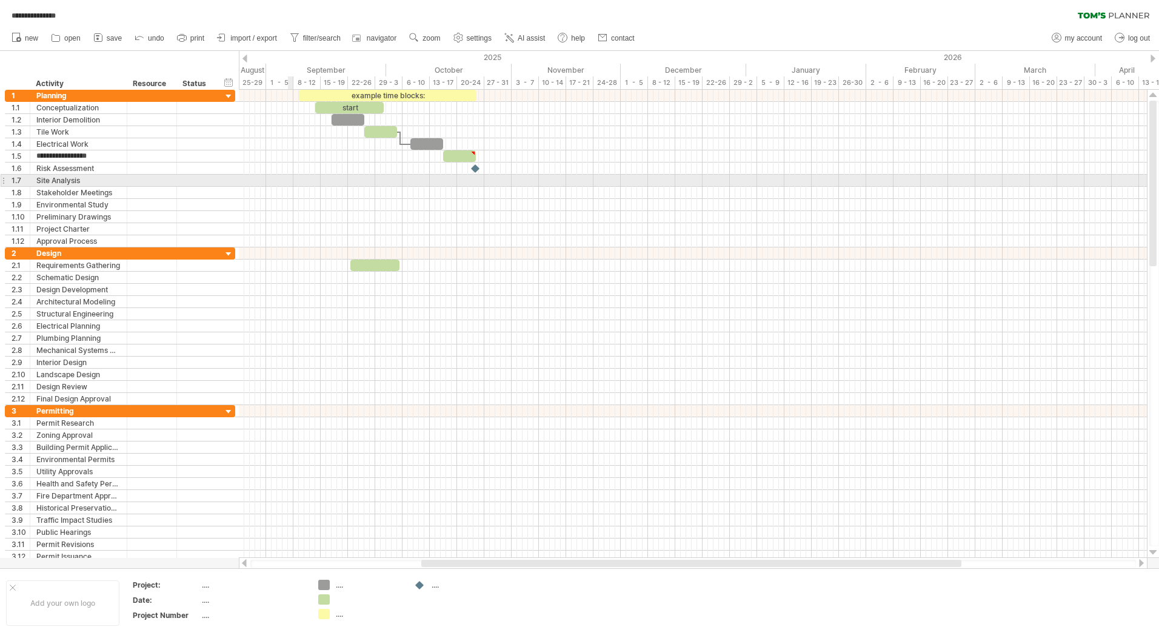
click at [295, 183] on div at bounding box center [693, 181] width 908 height 12
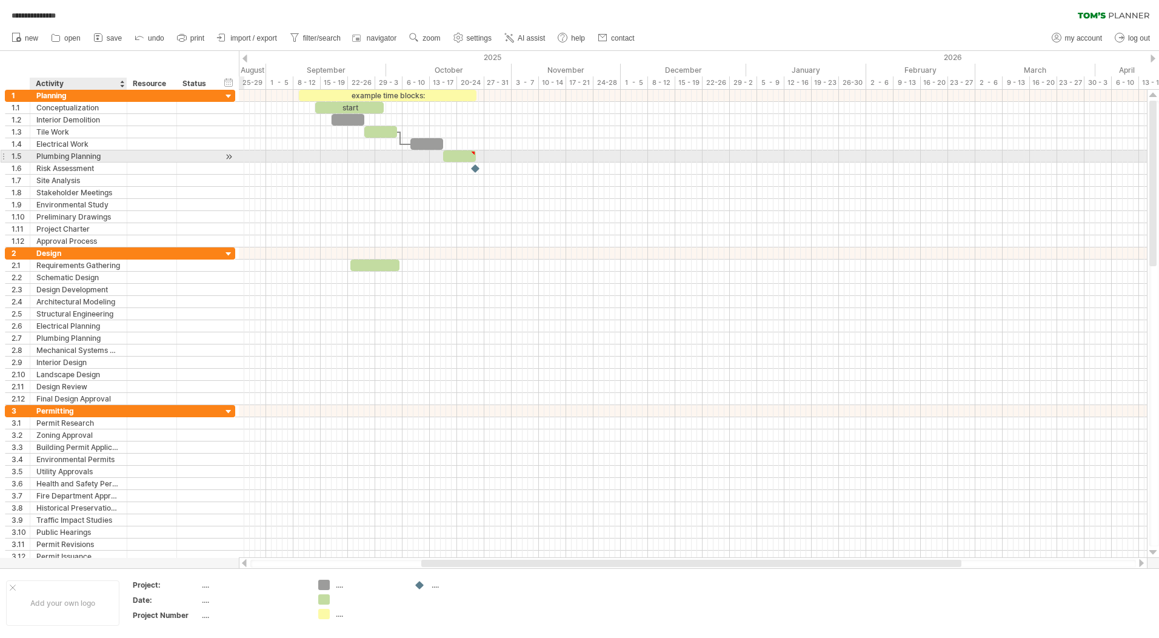
click at [106, 157] on div "Plumbing Planning" at bounding box center [78, 156] width 84 height 12
drag, startPoint x: 106, startPoint y: 152, endPoint x: 72, endPoint y: 156, distance: 34.8
click at [72, 156] on input "**********" at bounding box center [78, 156] width 84 height 12
type input "********"
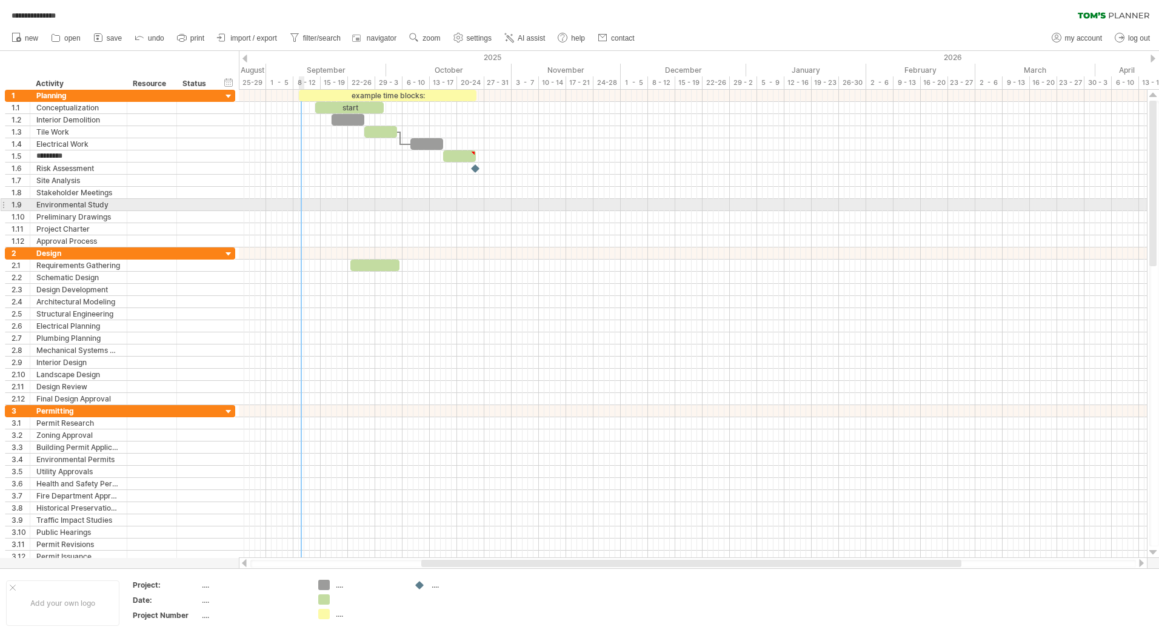
click at [311, 200] on div at bounding box center [693, 205] width 908 height 12
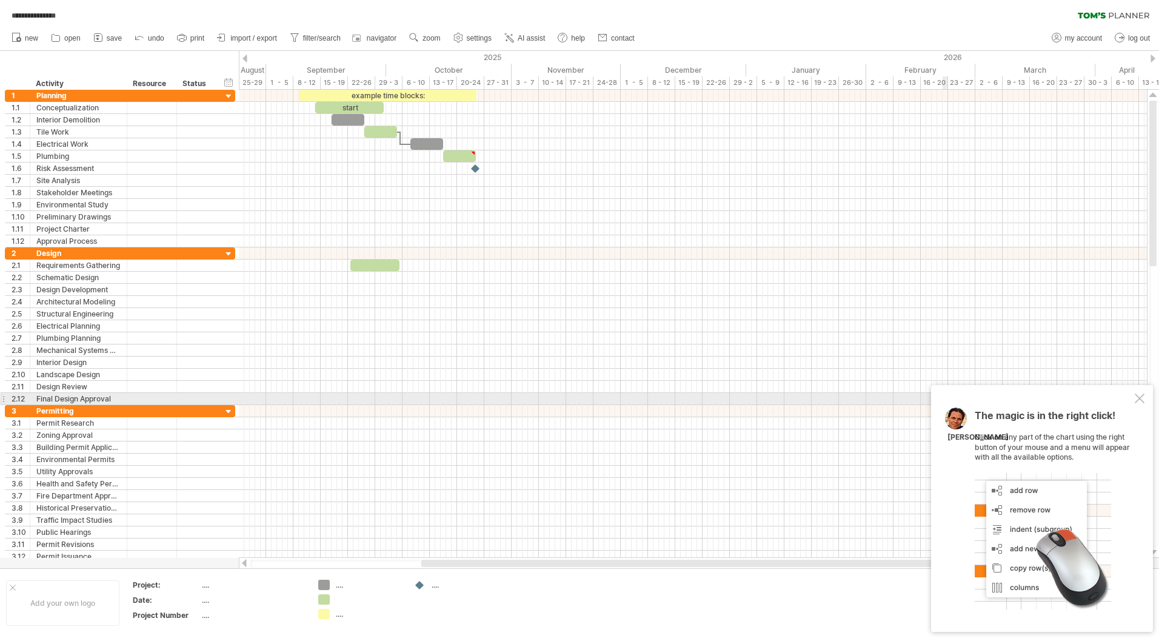
click at [1138, 403] on div at bounding box center [1140, 399] width 10 height 10
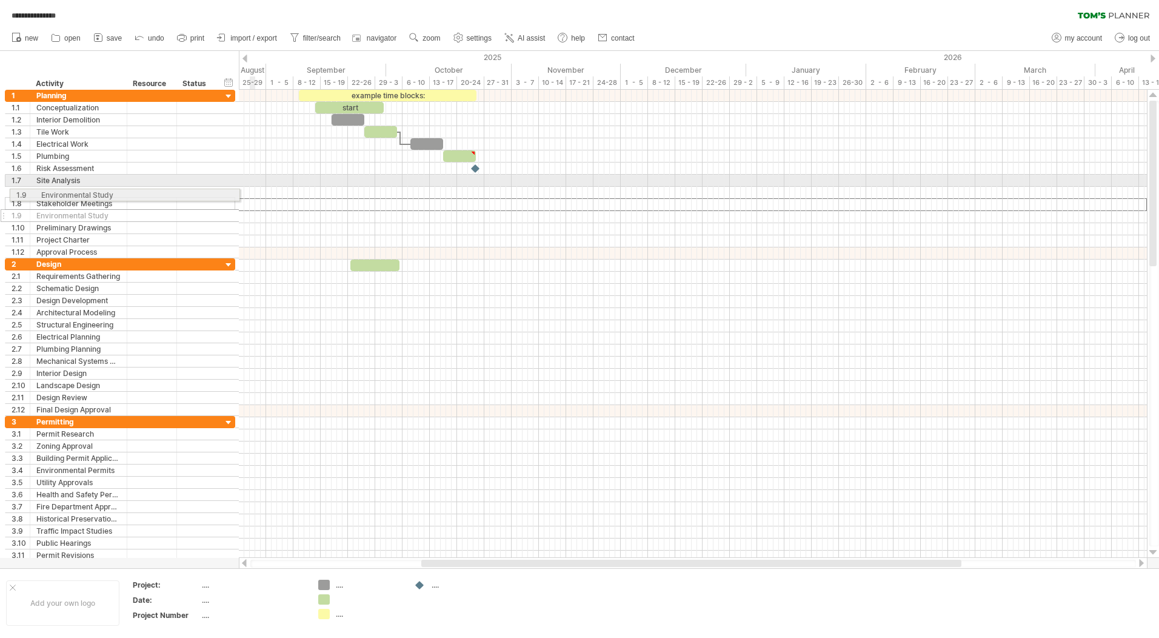
drag, startPoint x: 2, startPoint y: 205, endPoint x: 4, endPoint y: 193, distance: 12.3
drag, startPoint x: 3, startPoint y: 193, endPoint x: 3, endPoint y: 176, distance: 17.0
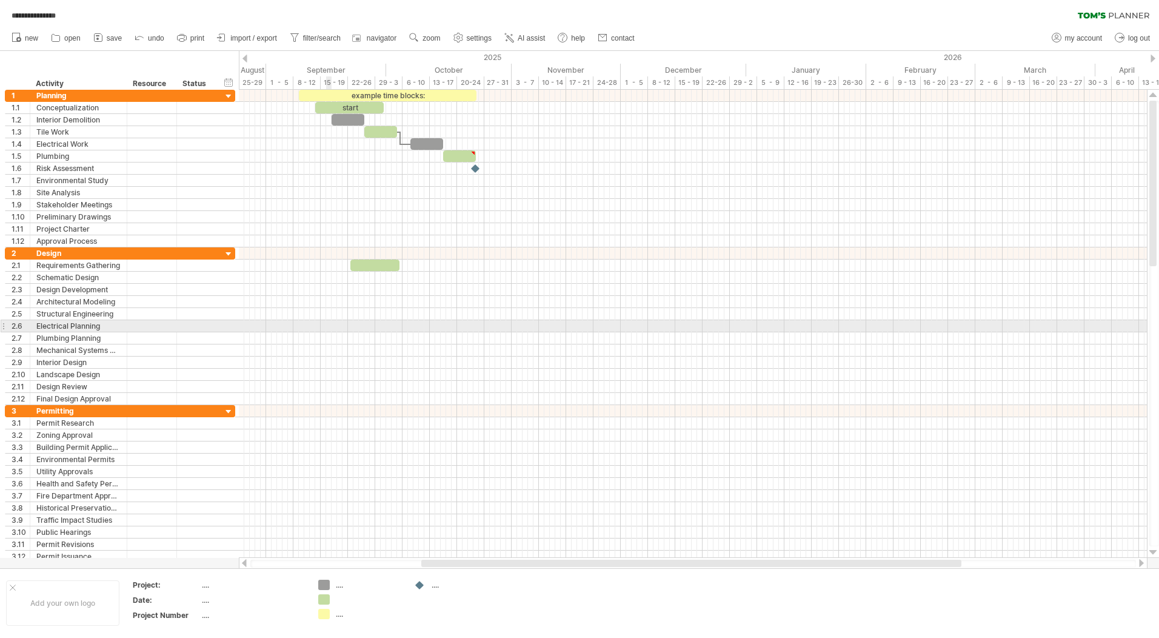
click at [338, 315] on div at bounding box center [693, 314] width 908 height 12
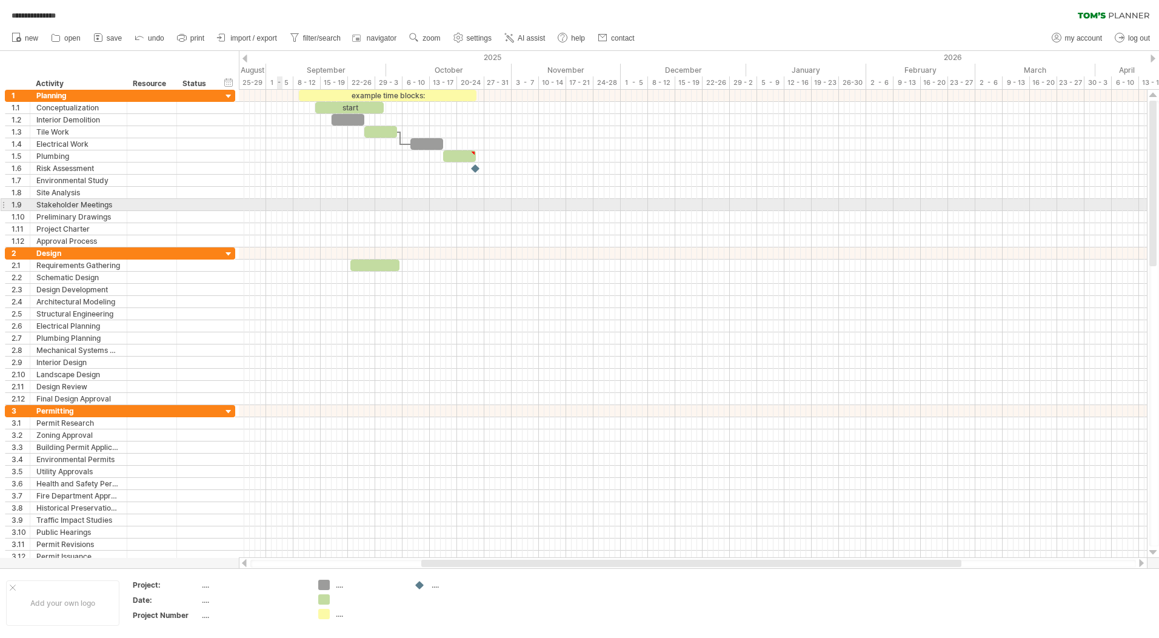
click at [283, 209] on div at bounding box center [693, 205] width 908 height 12
click at [386, 314] on div at bounding box center [693, 314] width 908 height 12
click at [92, 253] on div "Design" at bounding box center [78, 253] width 84 height 12
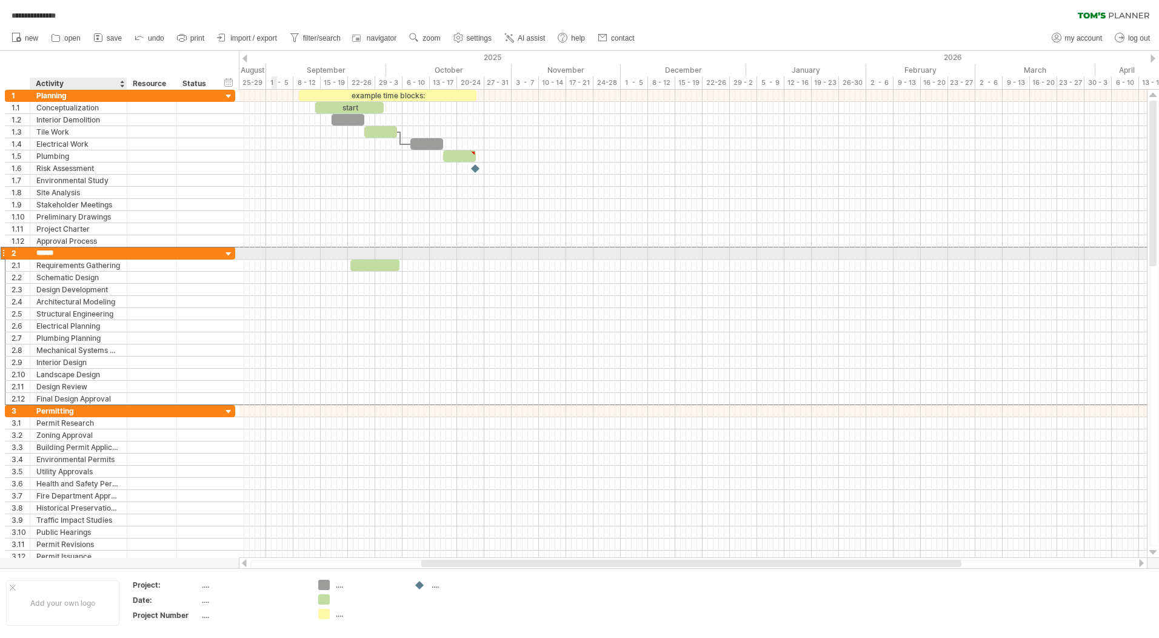
click at [92, 253] on input "******" at bounding box center [78, 253] width 84 height 12
click at [66, 255] on input "******" at bounding box center [78, 253] width 84 height 12
drag, startPoint x: 64, startPoint y: 254, endPoint x: 36, endPoint y: 252, distance: 28.6
click at [36, 252] on div "****** Design" at bounding box center [78, 253] width 97 height 12
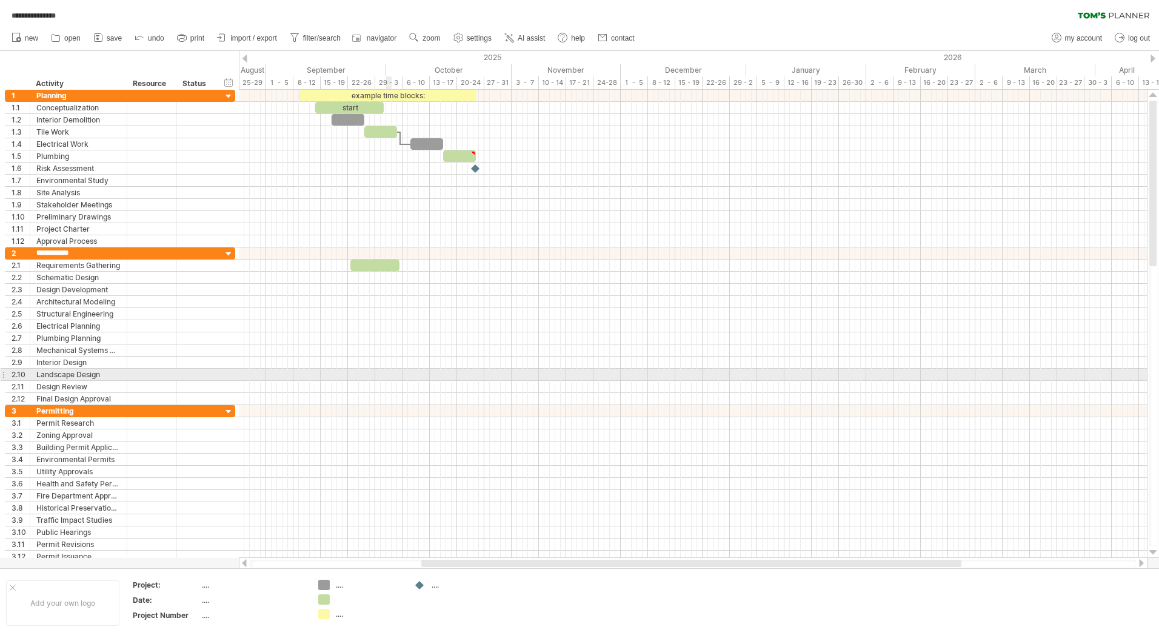
type input "**********"
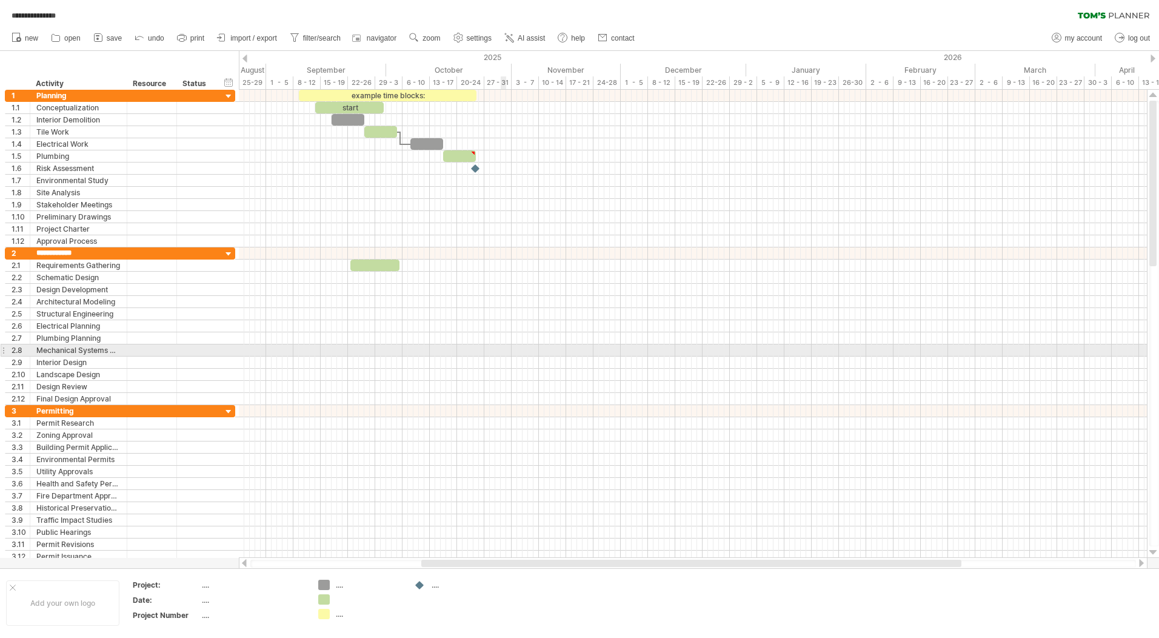
click at [415, 330] on div at bounding box center [693, 326] width 908 height 12
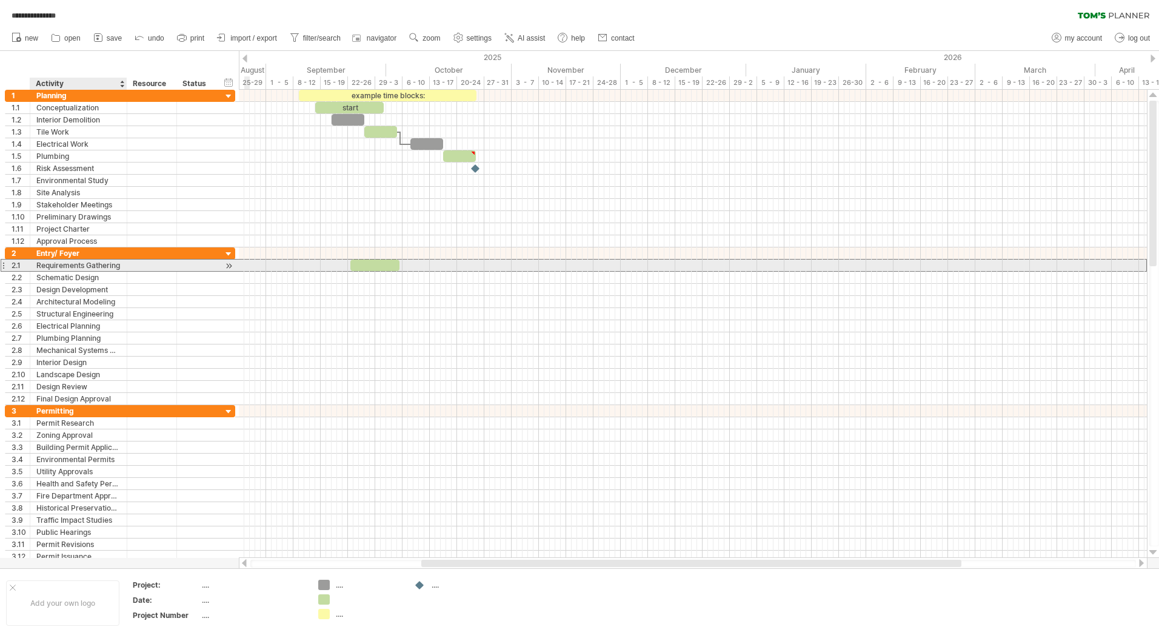
click at [99, 267] on div "Requirements Gathering" at bounding box center [78, 266] width 84 height 12
click at [0, 0] on input "**********" at bounding box center [0, 0] width 0 height 0
click at [112, 264] on input "**********" at bounding box center [78, 266] width 84 height 12
drag, startPoint x: 122, startPoint y: 265, endPoint x: 58, endPoint y: 267, distance: 64.3
click at [58, 267] on div "**********" at bounding box center [78, 266] width 97 height 12
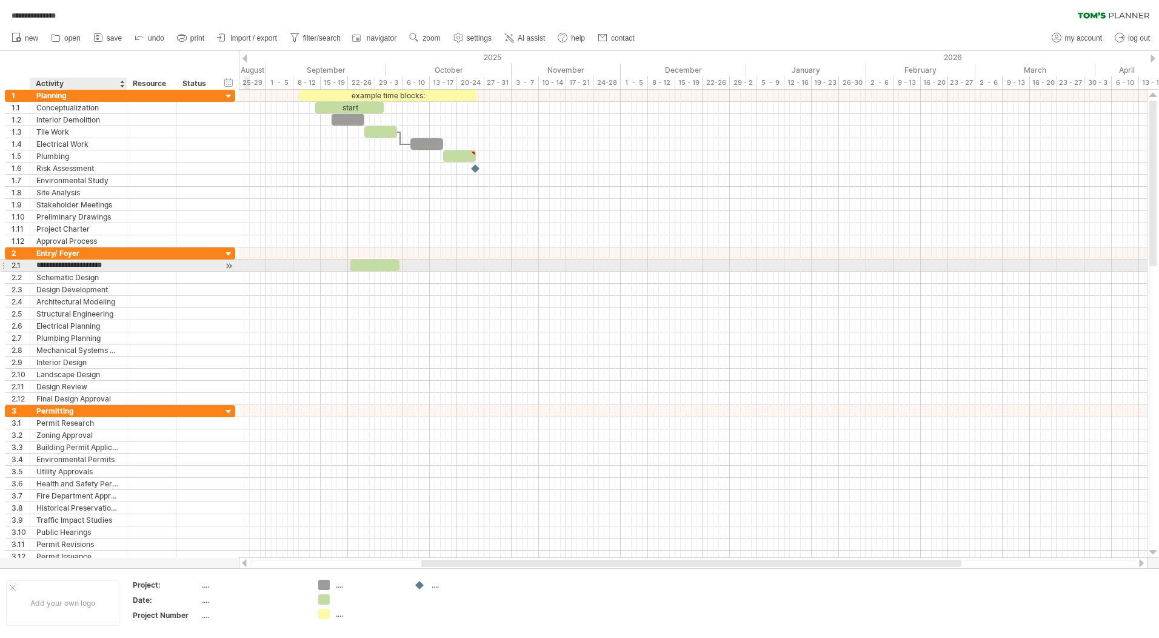
click at [58, 267] on input "**********" at bounding box center [78, 266] width 84 height 12
click at [75, 267] on input "*********" at bounding box center [78, 266] width 84 height 12
type input "**********"
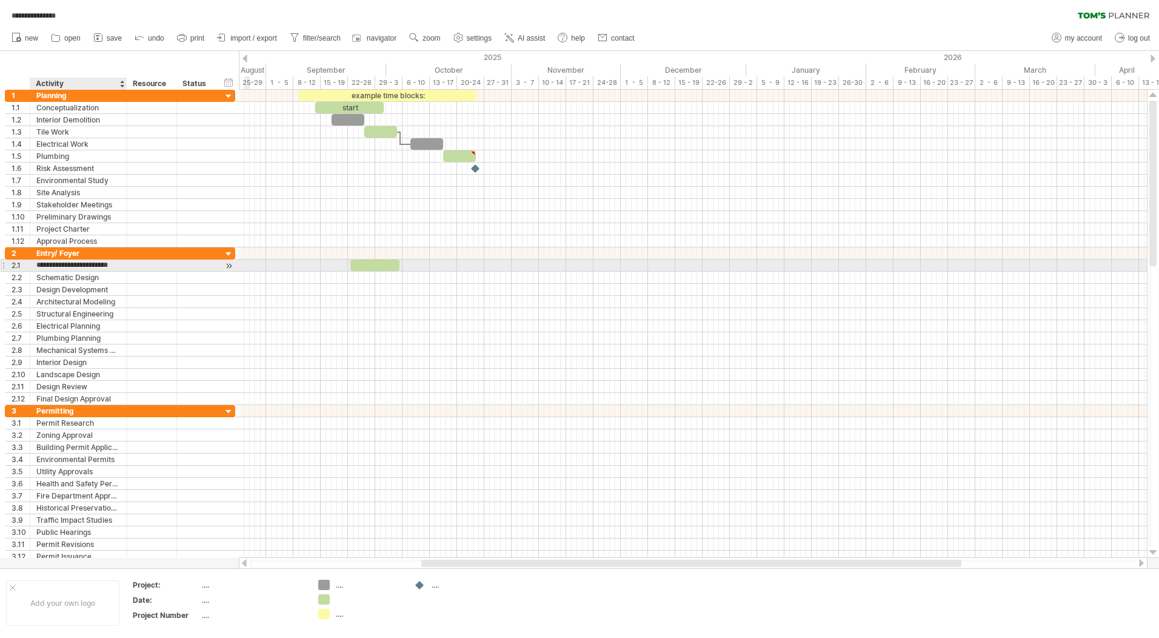
scroll to position [0, 9]
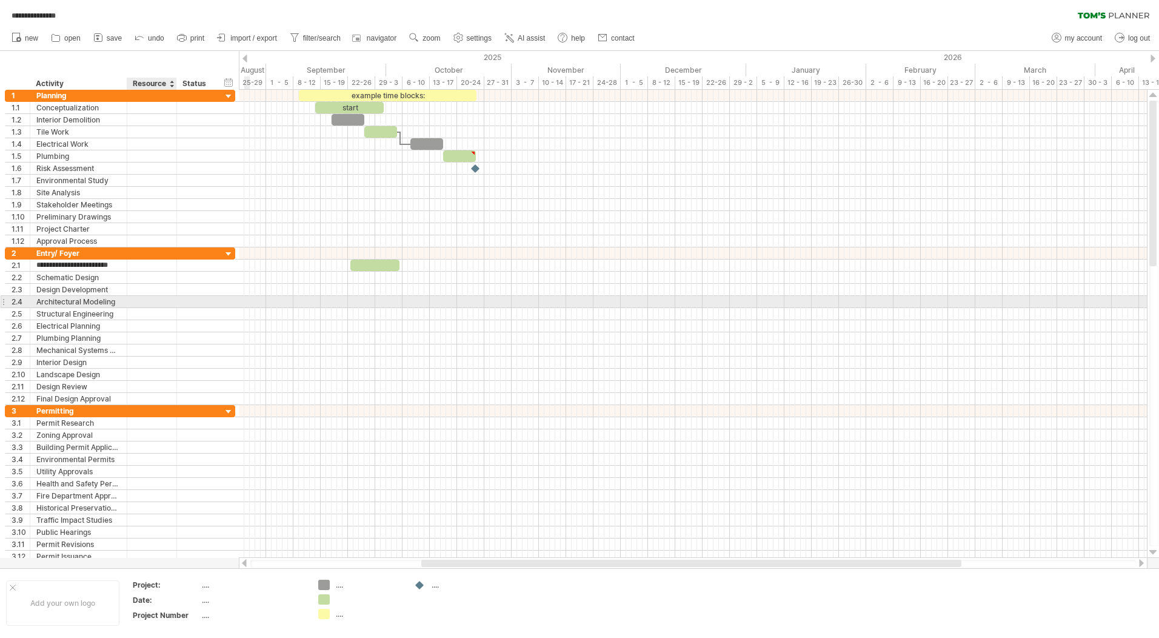
click at [177, 300] on div at bounding box center [196, 302] width 39 height 12
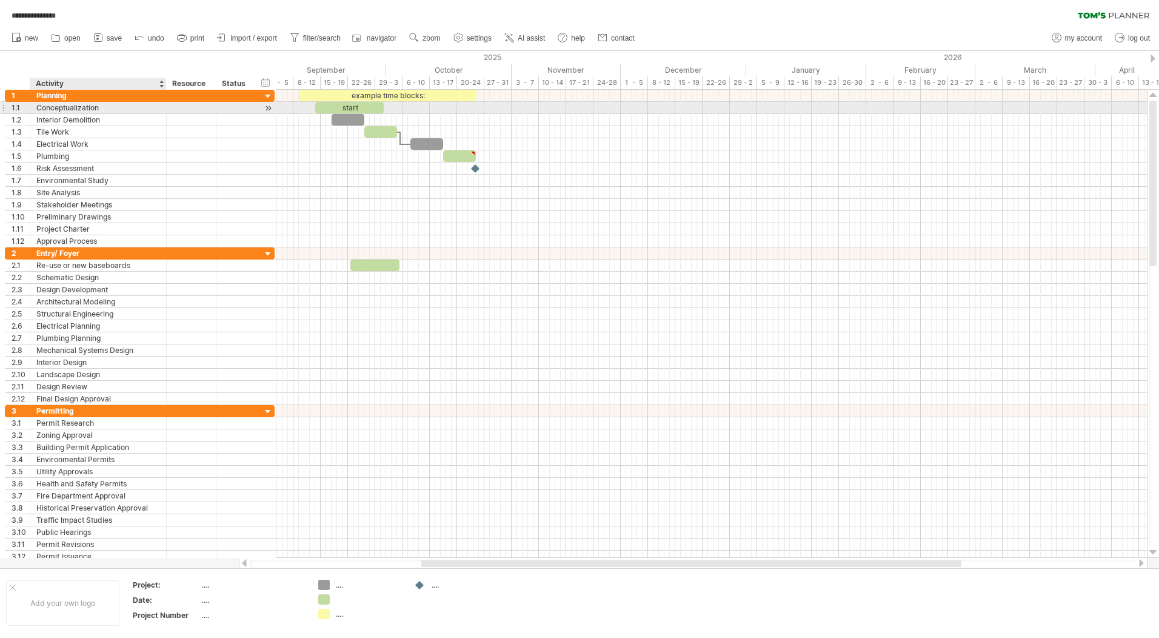
drag, startPoint x: 126, startPoint y: 104, endPoint x: 166, endPoint y: 112, distance: 40.2
click at [166, 112] on div at bounding box center [165, 108] width 6 height 12
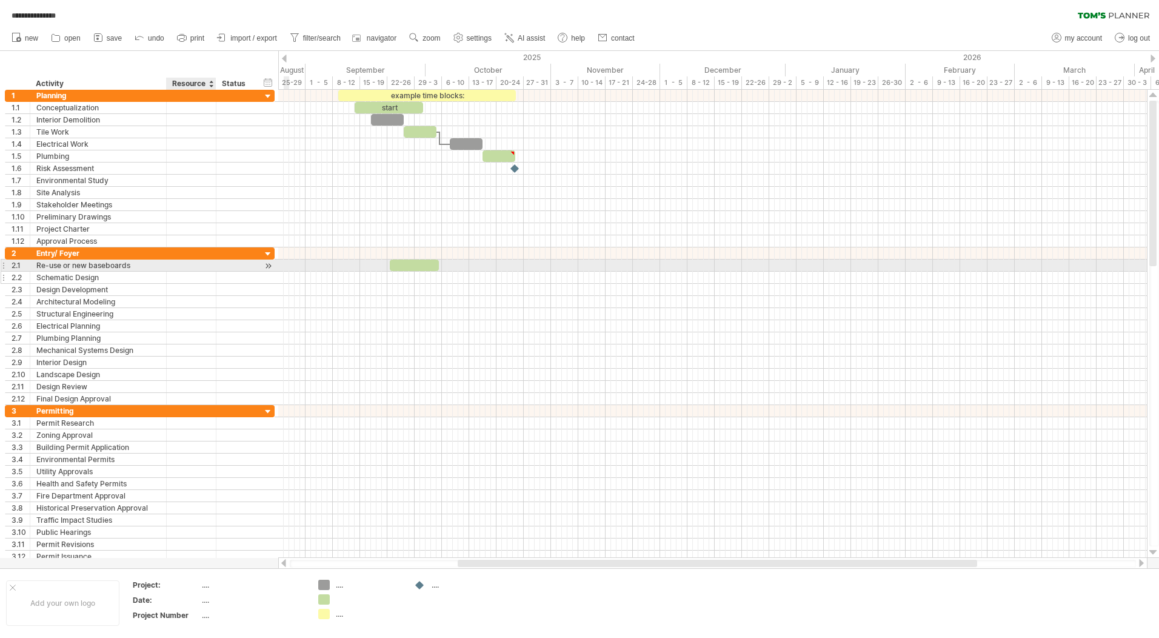
click at [176, 275] on div at bounding box center [191, 278] width 37 height 12
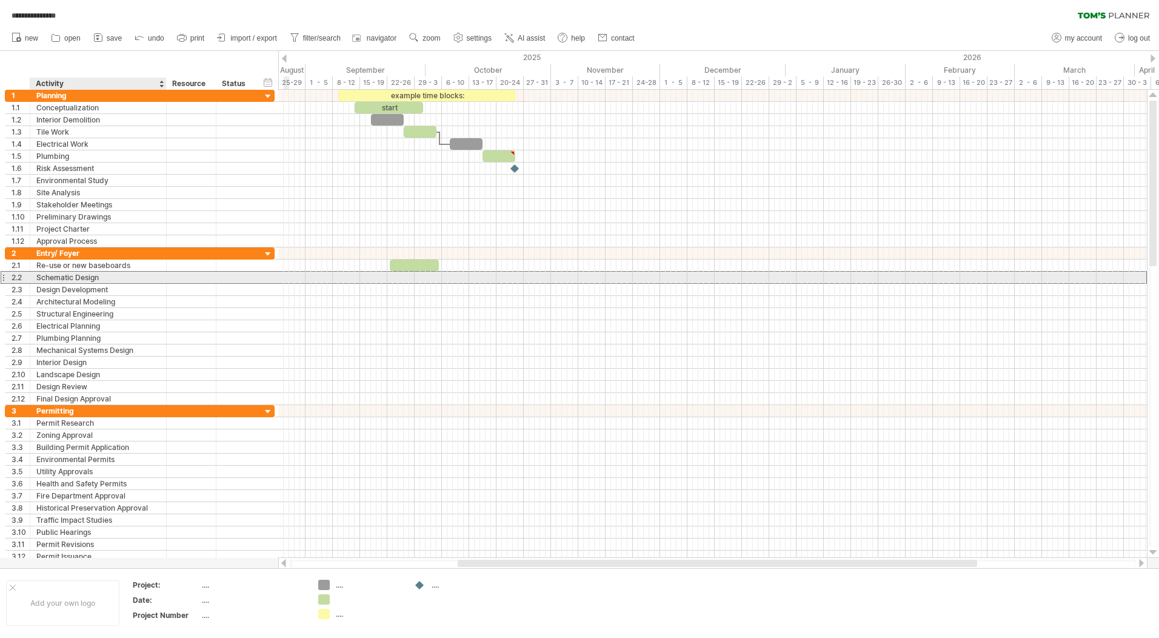
click at [132, 276] on div "Schematic Design" at bounding box center [98, 278] width 124 height 12
click at [132, 276] on input "**********" at bounding box center [98, 278] width 124 height 12
drag, startPoint x: 102, startPoint y: 276, endPoint x: 42, endPoint y: 277, distance: 60.0
click at [42, 277] on input "**********" at bounding box center [98, 278] width 124 height 12
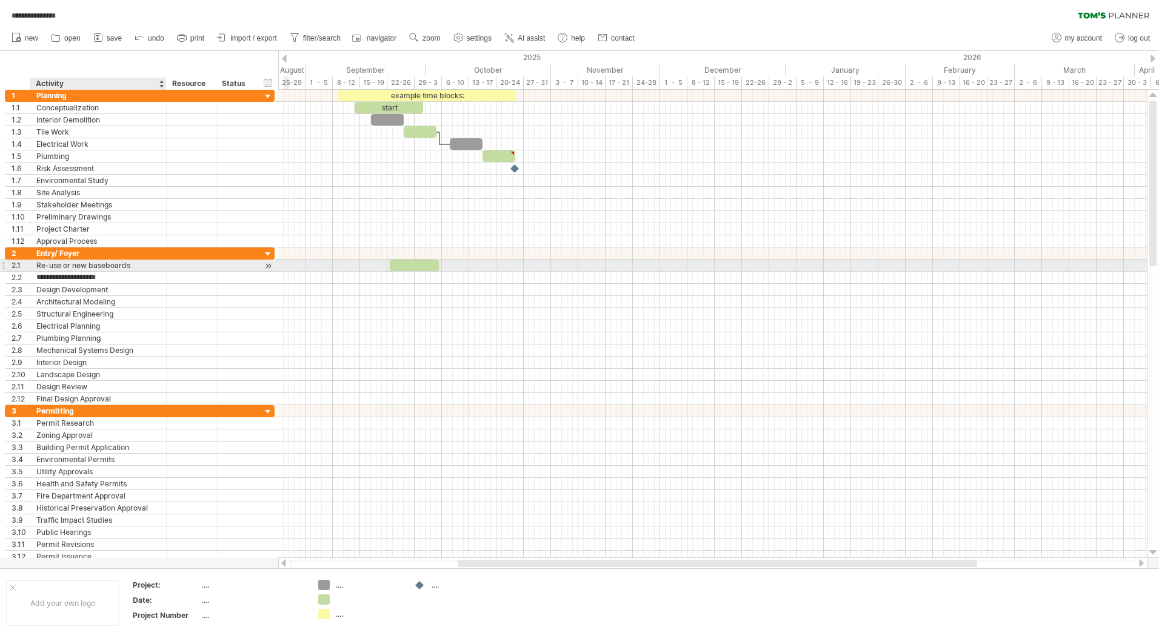
type input "**********"
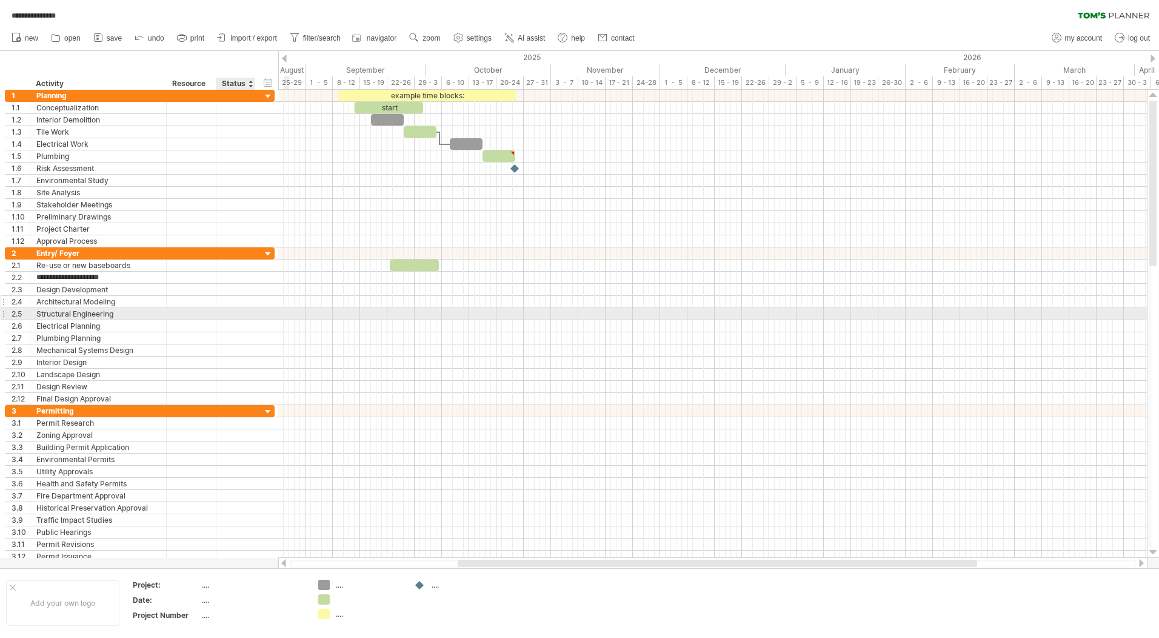
click at [247, 303] on div at bounding box center [236, 302] width 27 height 12
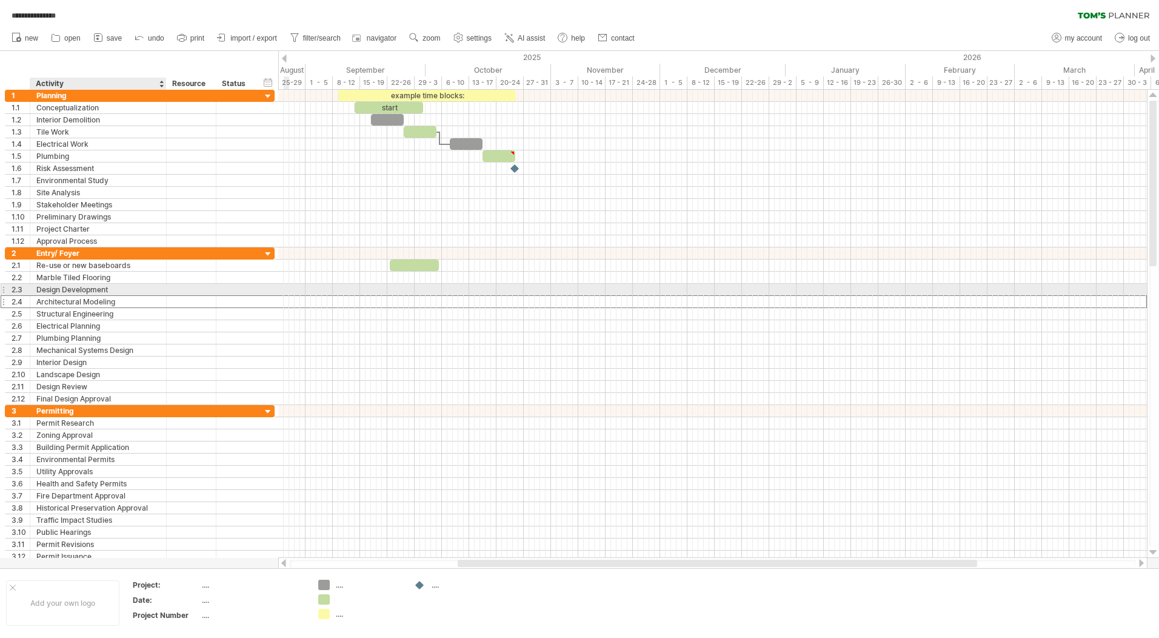
click at [133, 289] on div "Design Development" at bounding box center [98, 290] width 124 height 12
click at [118, 289] on input "**********" at bounding box center [98, 290] width 124 height 12
drag, startPoint x: 118, startPoint y: 289, endPoint x: 92, endPoint y: 289, distance: 26.1
click at [92, 289] on input "**********" at bounding box center [98, 290] width 124 height 12
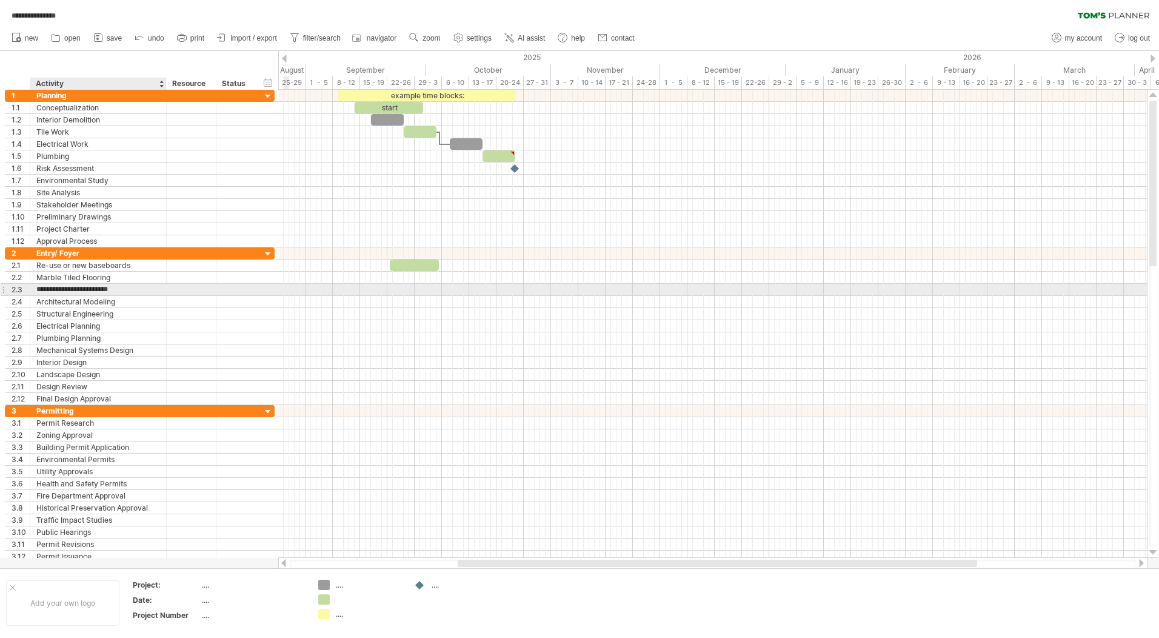
type input "**********"
click at [192, 291] on div at bounding box center [191, 290] width 37 height 12
click at [266, 280] on div "**********" at bounding box center [140, 278] width 270 height 12
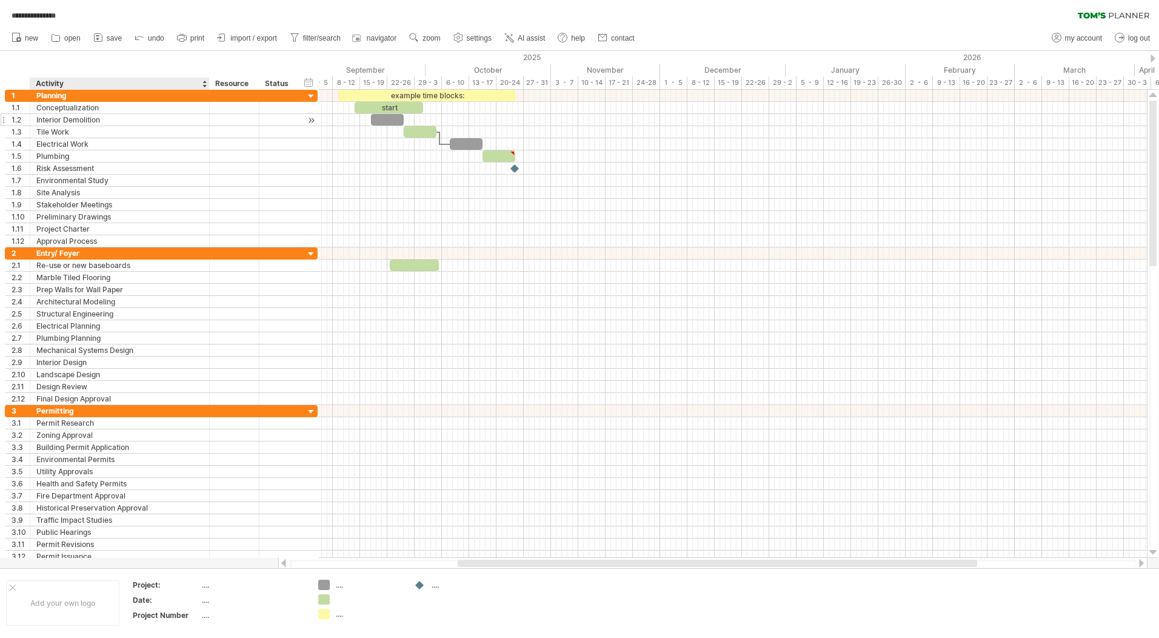
drag, startPoint x: 164, startPoint y: 82, endPoint x: 207, endPoint y: 115, distance: 53.7
click at [207, 115] on div "**********" at bounding box center [579, 319] width 1159 height 638
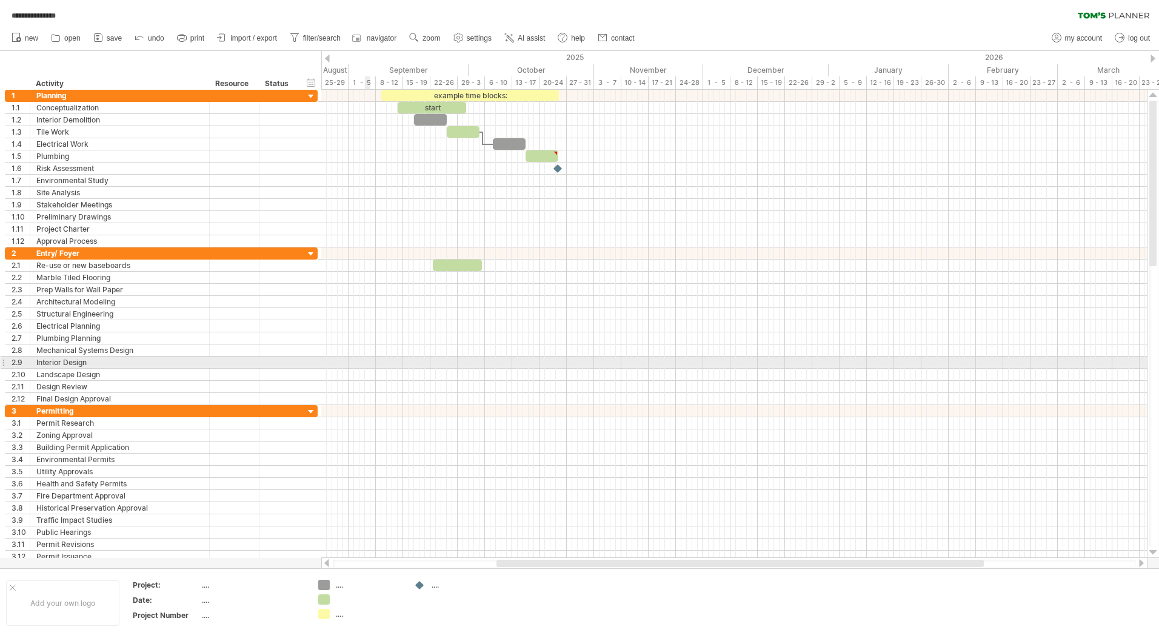
click at [369, 364] on div at bounding box center [734, 363] width 826 height 12
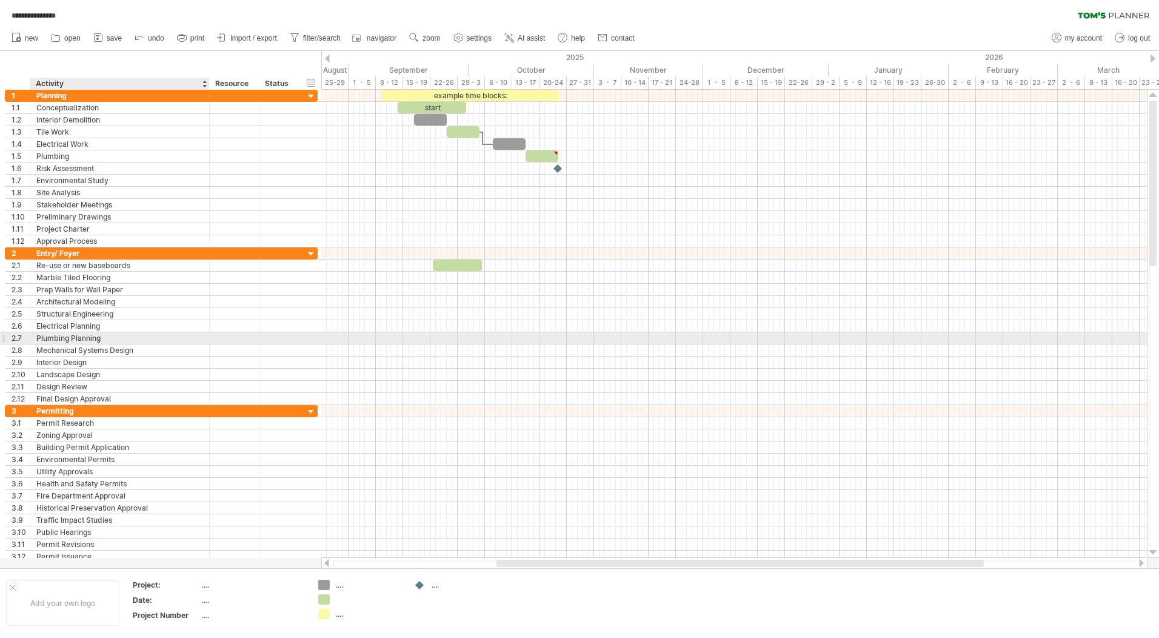
click at [125, 332] on div "Plumbing Planning" at bounding box center [119, 338] width 167 height 12
click at [136, 292] on div "Prep Walls for Wall Paper" at bounding box center [119, 290] width 167 height 12
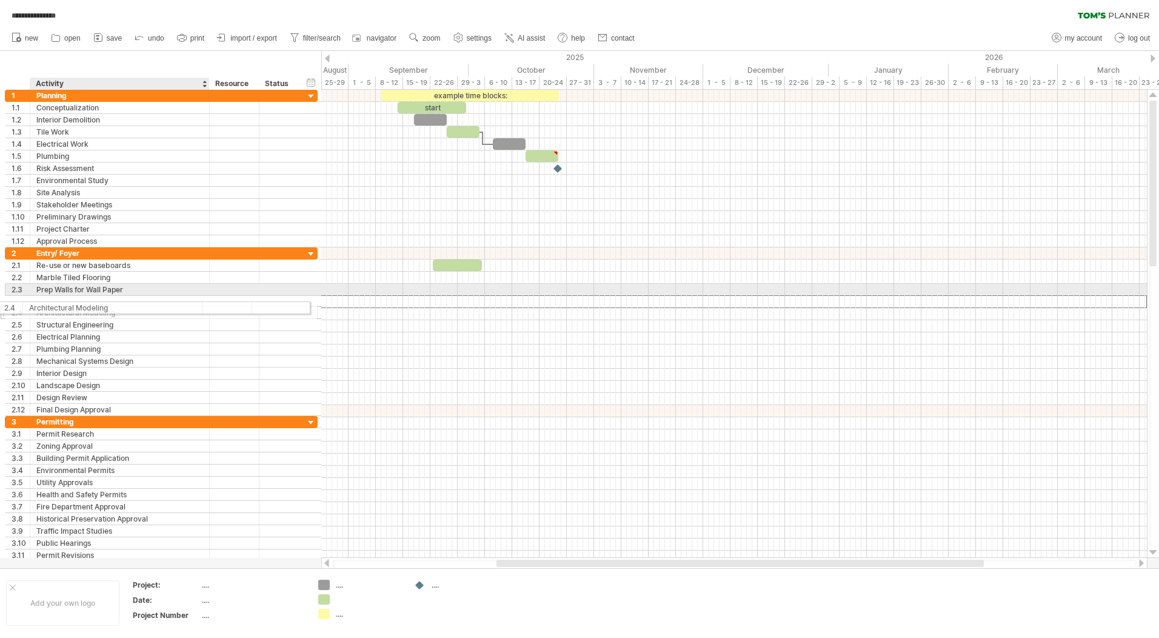
drag, startPoint x: 131, startPoint y: 304, endPoint x: 121, endPoint y: 306, distance: 9.9
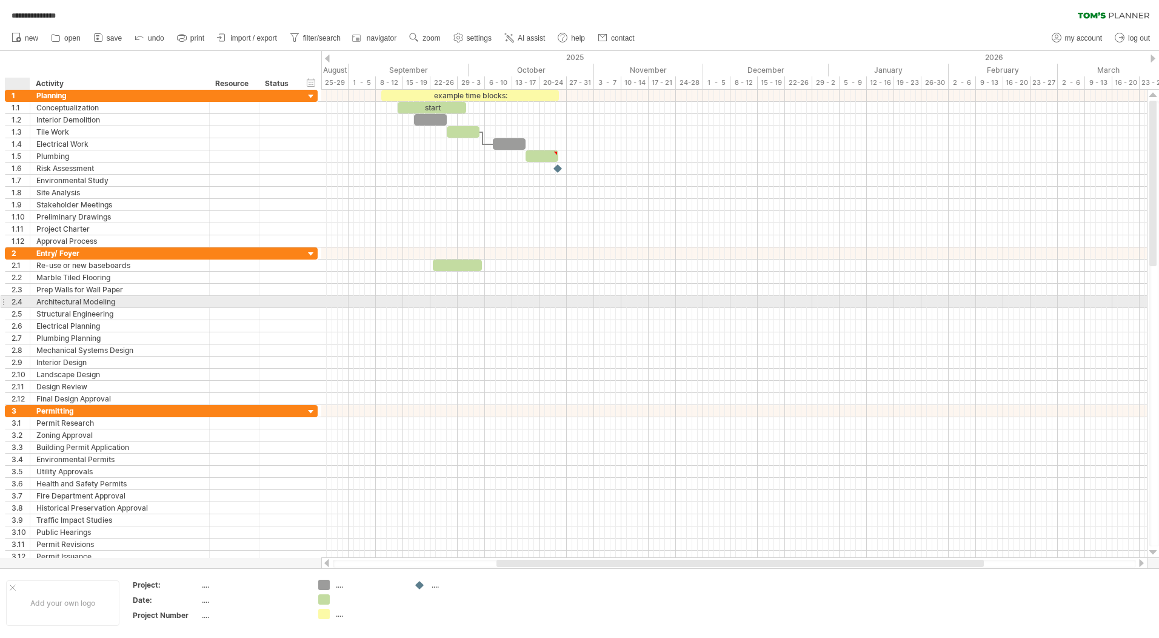
click at [18, 303] on div "2.4" at bounding box center [21, 302] width 18 height 12
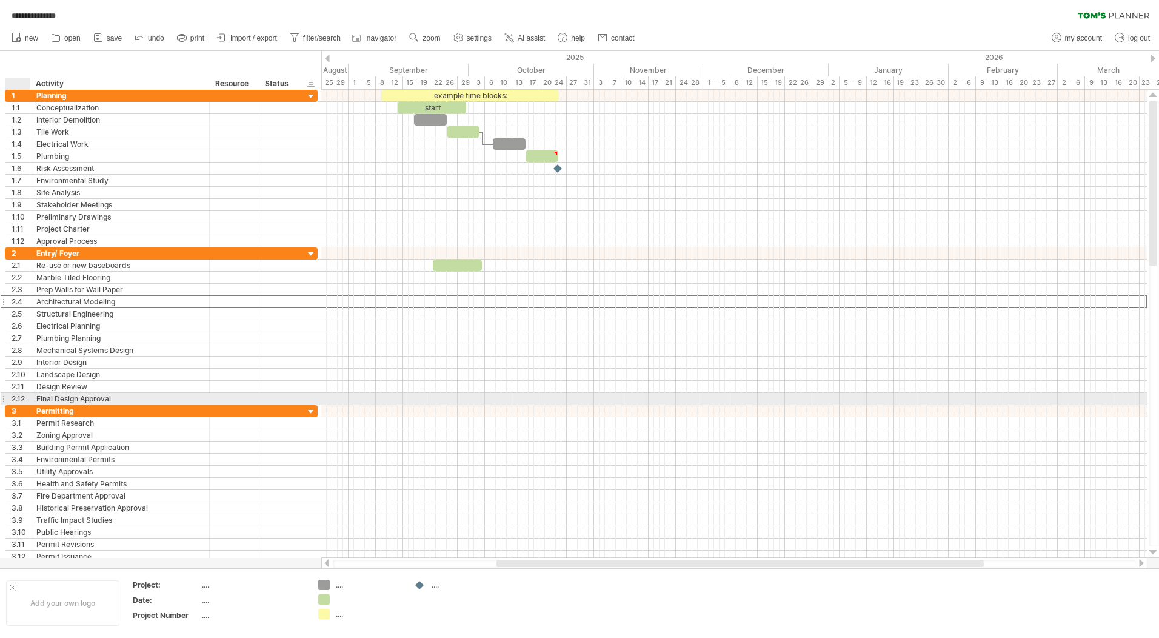
click at [25, 395] on div "2.12" at bounding box center [21, 399] width 18 height 12
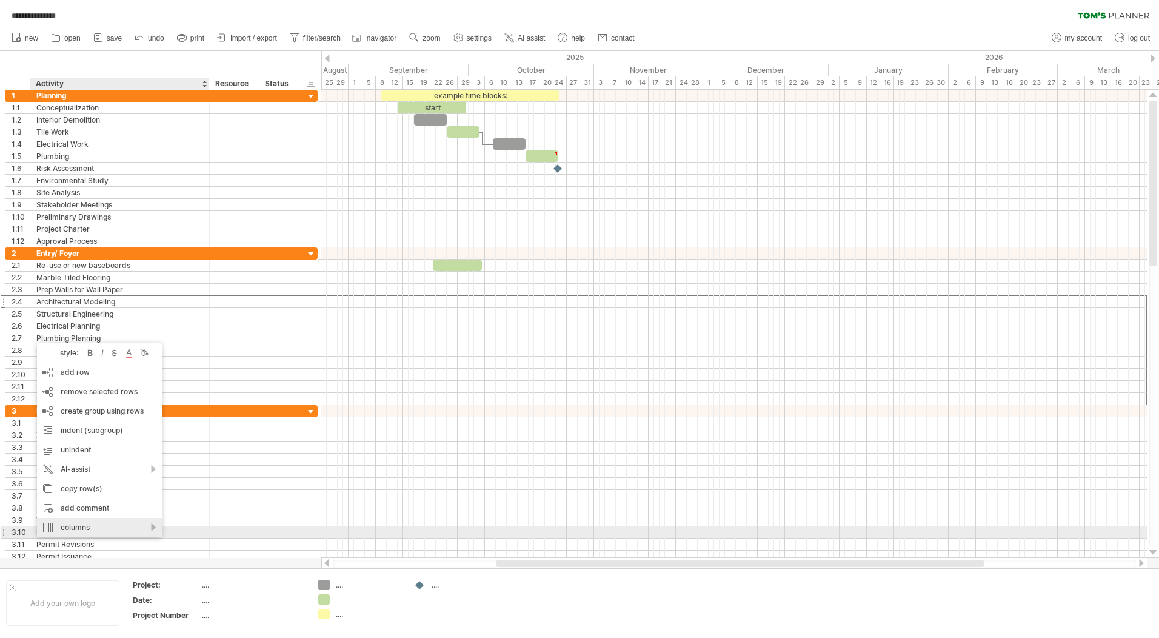
click at [142, 530] on div "columns" at bounding box center [99, 527] width 125 height 19
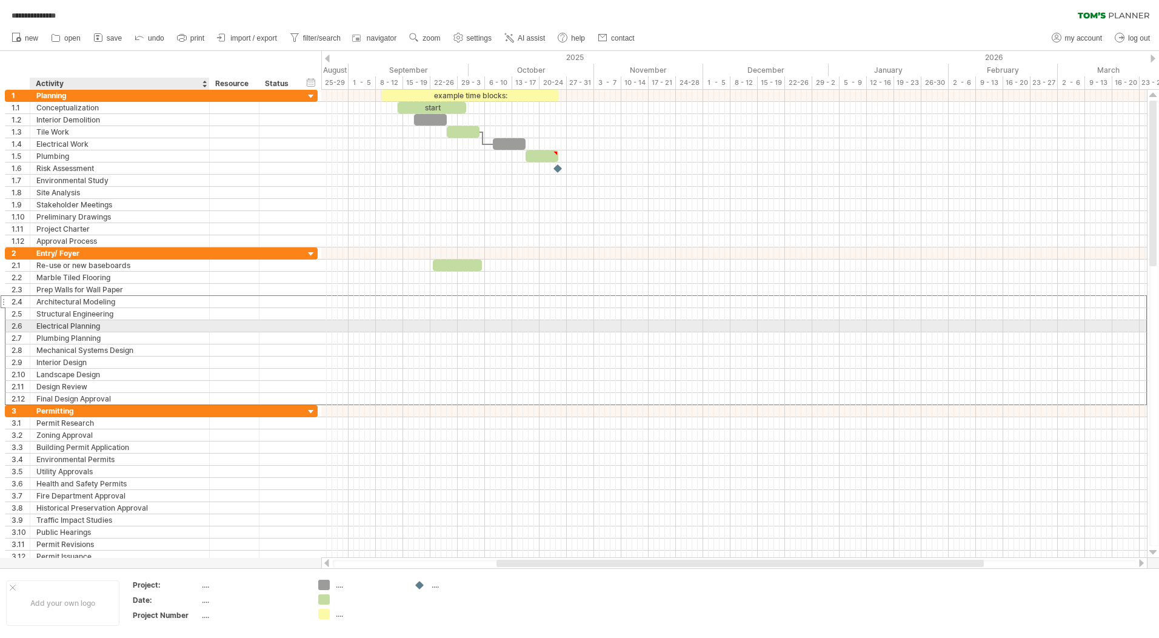
click at [171, 322] on div "Electrical Planning" at bounding box center [119, 326] width 167 height 12
click at [125, 303] on div "Architectural Modeling" at bounding box center [119, 302] width 167 height 12
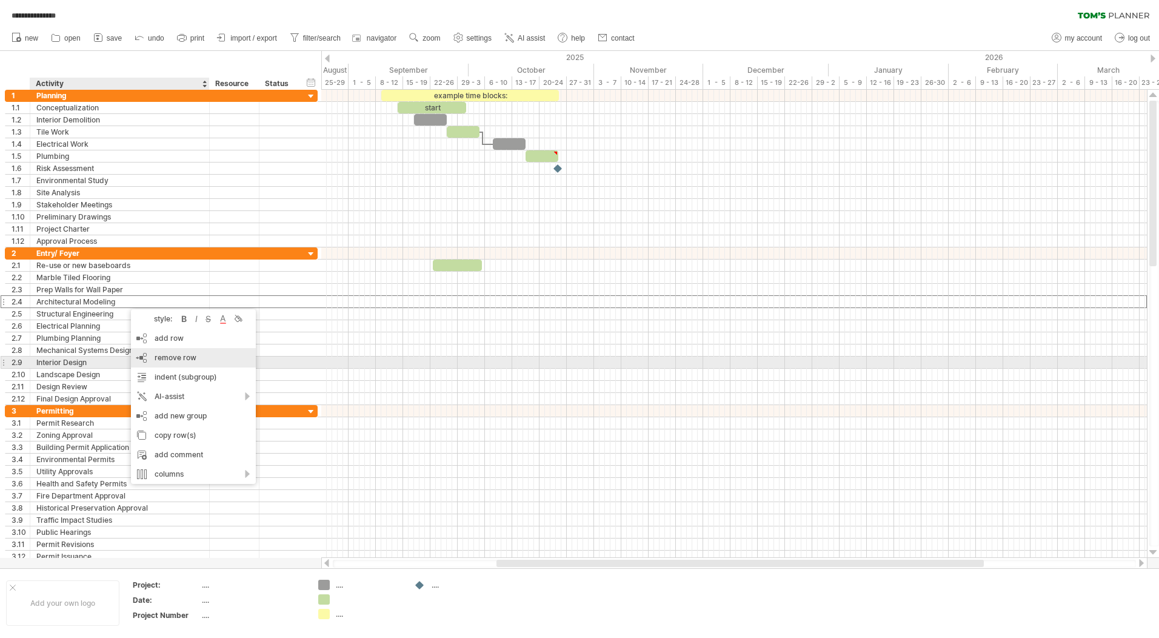
click at [190, 358] on span "remove row" at bounding box center [176, 357] width 42 height 9
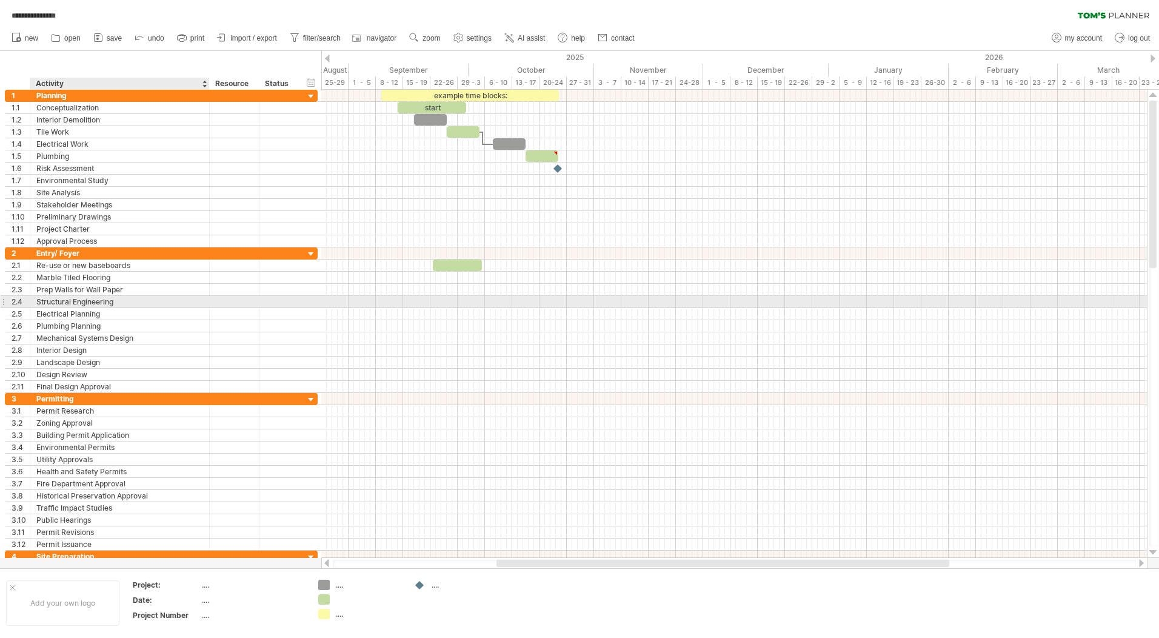
click at [98, 304] on div "Structural Engineering" at bounding box center [119, 302] width 167 height 12
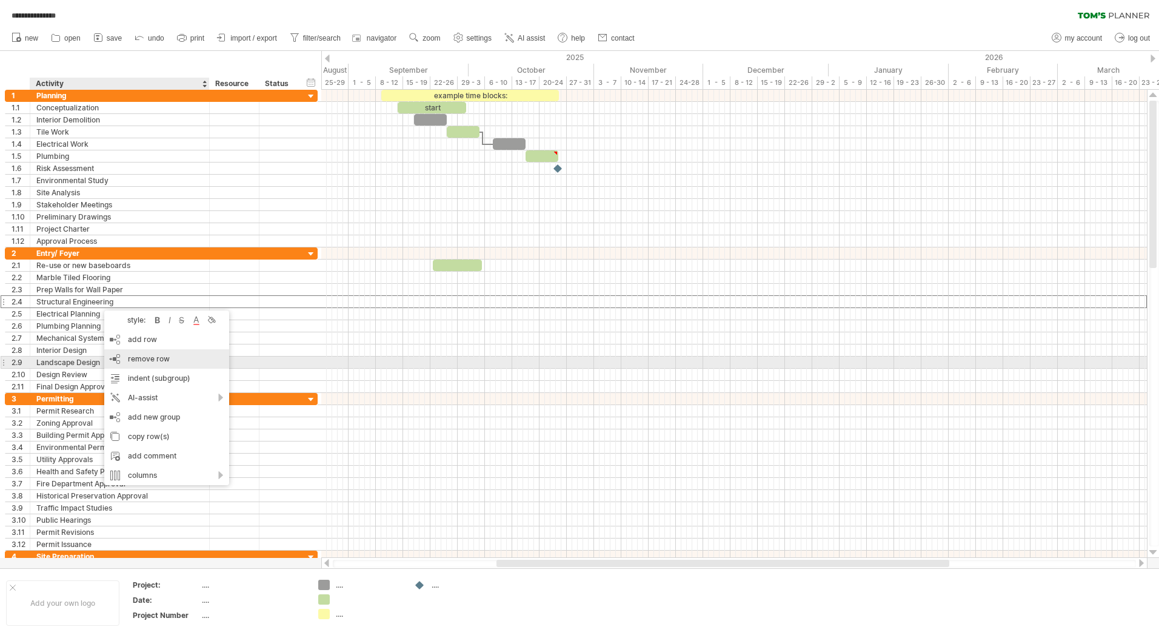
click at [163, 362] on span "remove row" at bounding box center [149, 358] width 42 height 9
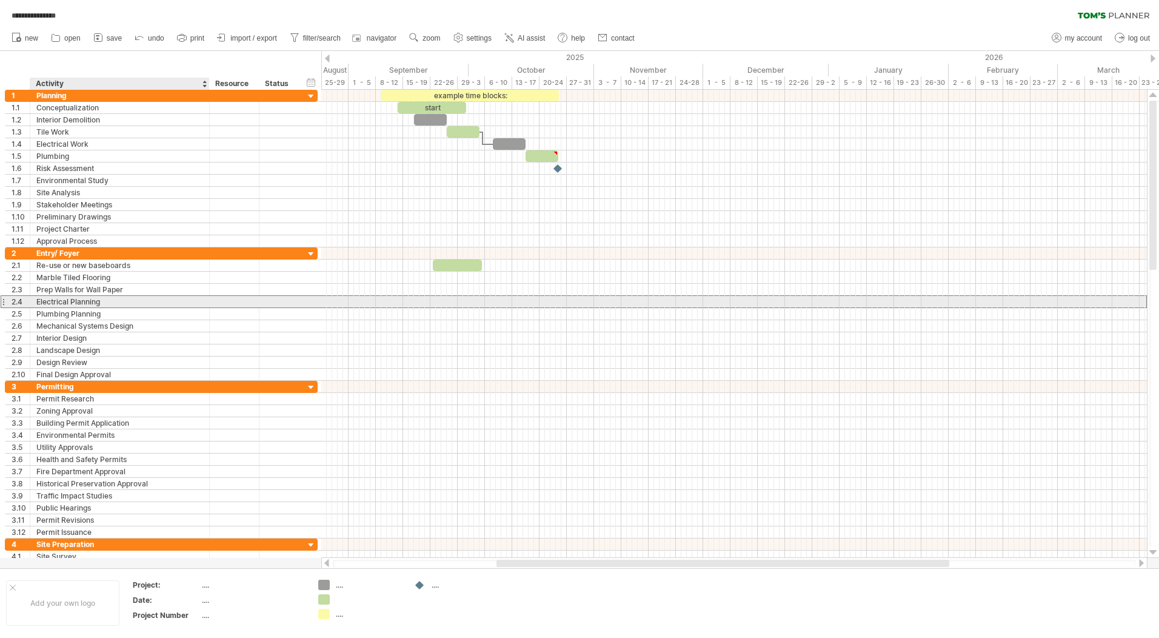
click at [86, 303] on div "Electrical Planning" at bounding box center [119, 302] width 167 height 12
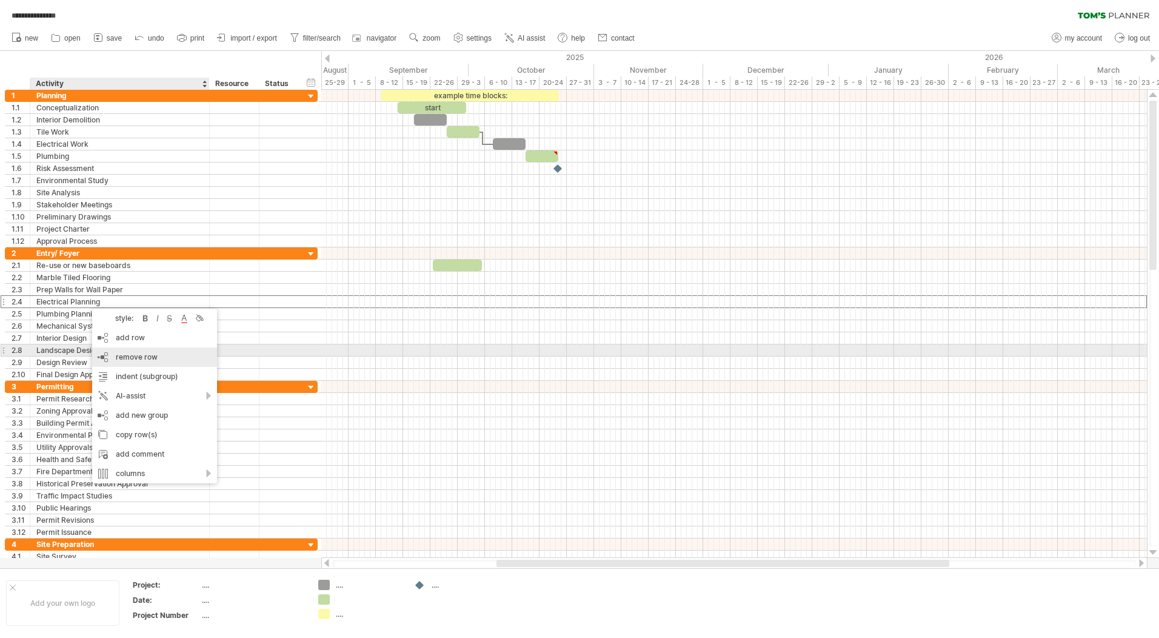
click at [150, 356] on span "remove row" at bounding box center [137, 356] width 42 height 9
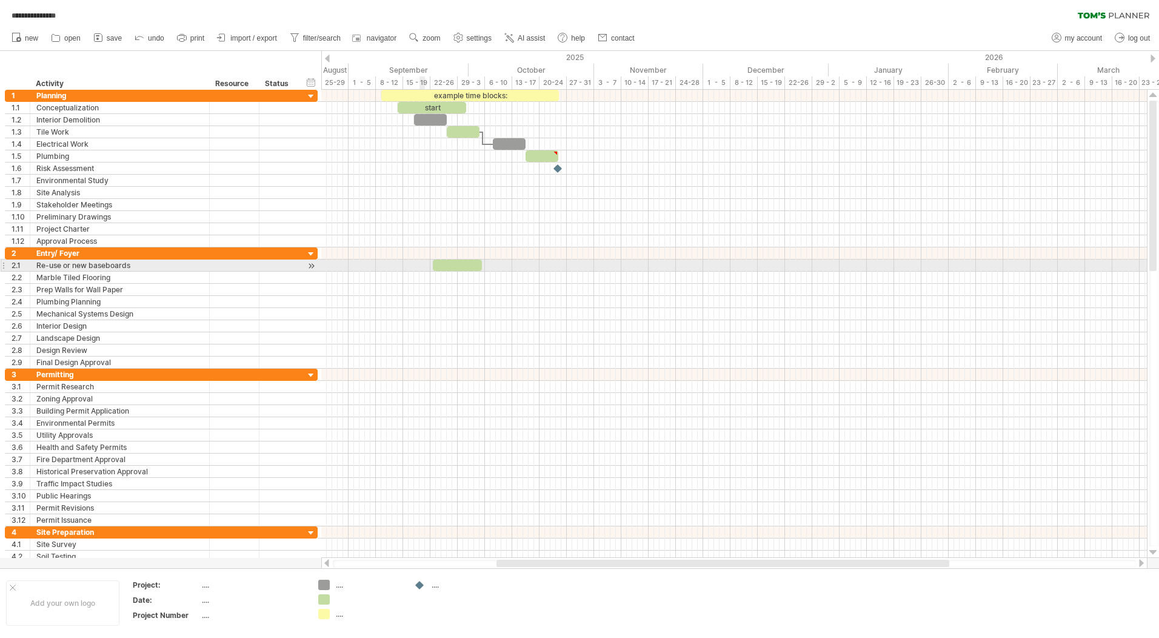
click at [420, 261] on div at bounding box center [734, 266] width 826 height 12
click at [454, 266] on div at bounding box center [457, 266] width 49 height 12
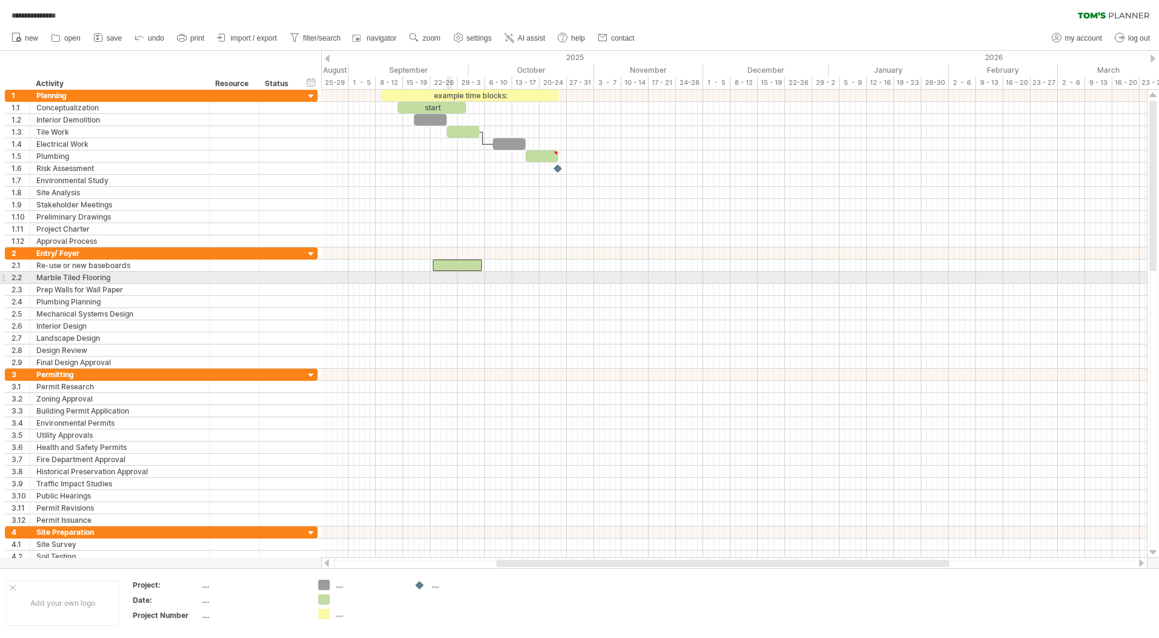
click at [450, 277] on div at bounding box center [734, 278] width 826 height 12
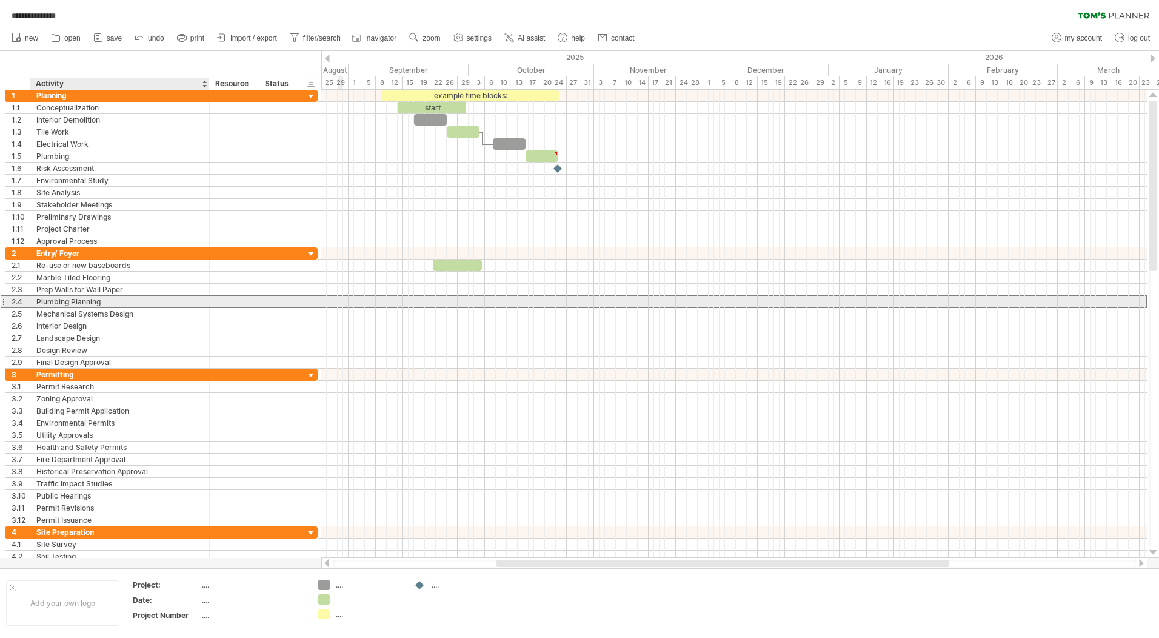
click at [120, 306] on div "Plumbing Planning" at bounding box center [119, 302] width 167 height 12
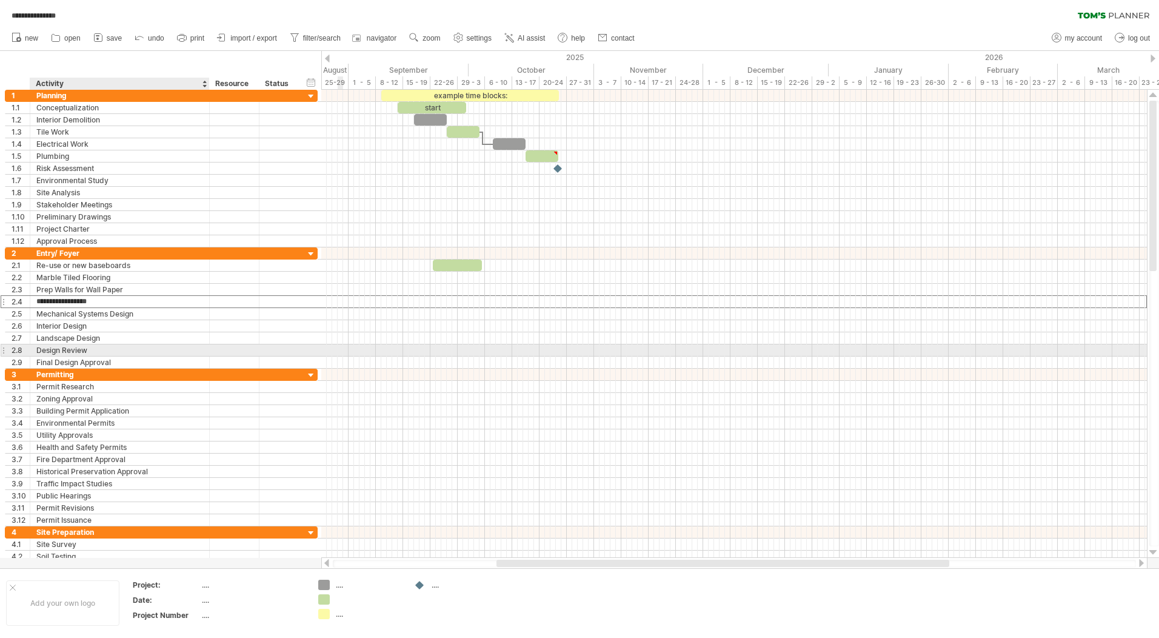
drag, startPoint x: 125, startPoint y: 300, endPoint x: 119, endPoint y: 354, distance: 54.3
click at [119, 354] on div "**********" at bounding box center [161, 307] width 313 height 121
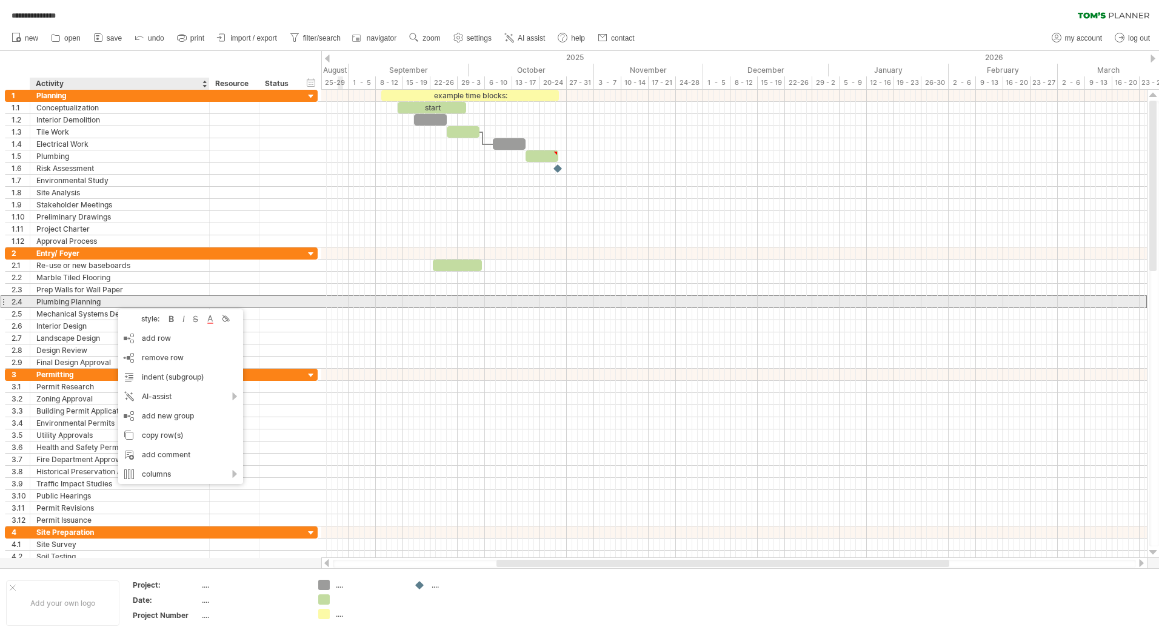
click at [116, 304] on div "Plumbing Planning" at bounding box center [119, 302] width 167 height 12
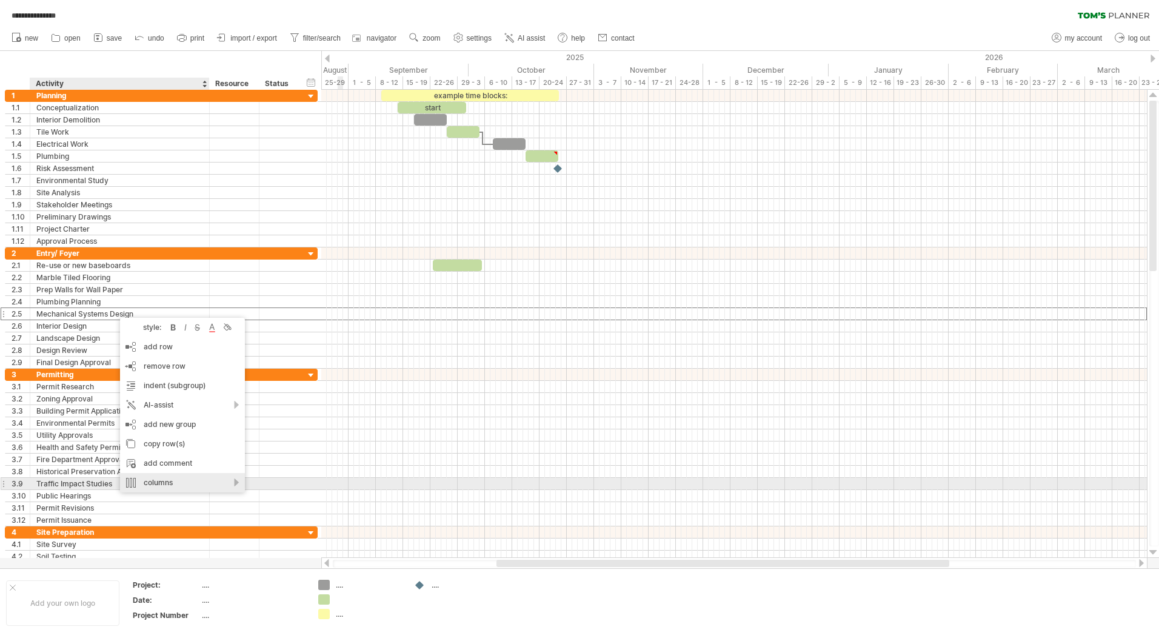
click at [233, 488] on div "columns" at bounding box center [182, 482] width 125 height 19
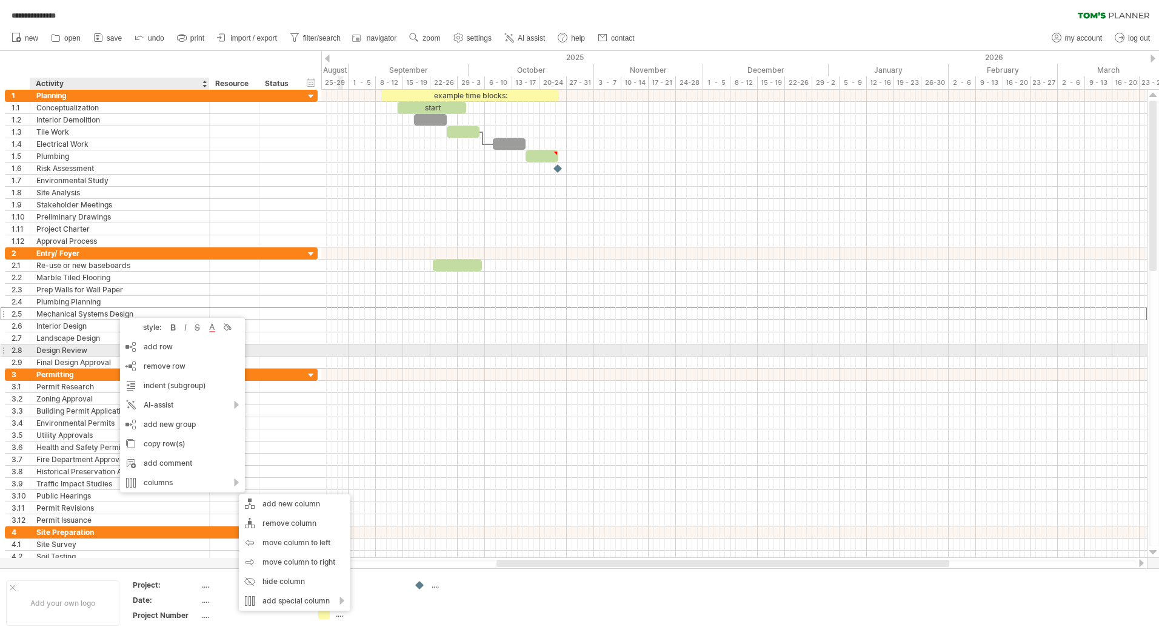
click at [263, 355] on div at bounding box center [279, 350] width 39 height 12
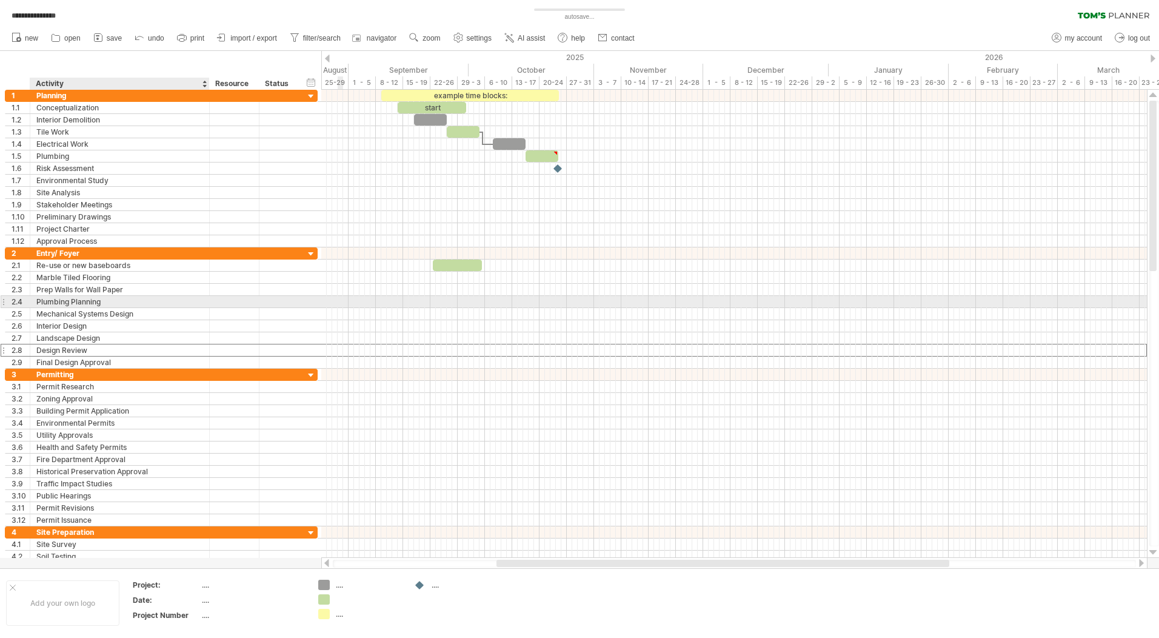
click at [141, 302] on div "Plumbing Planning" at bounding box center [119, 302] width 167 height 12
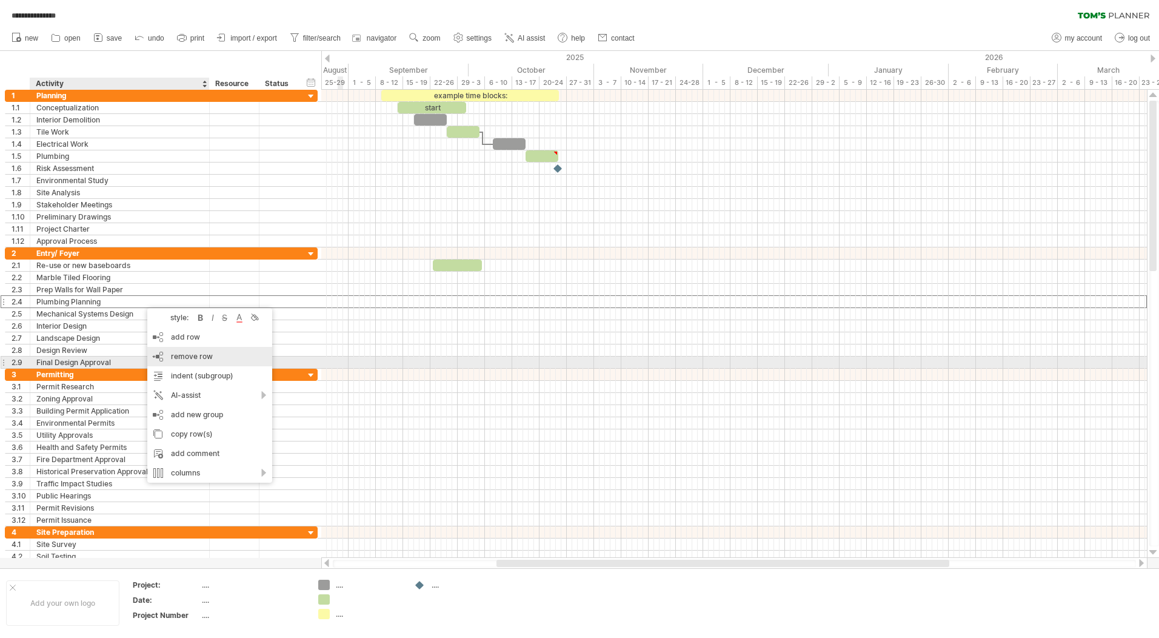
click at [201, 360] on span "remove row" at bounding box center [192, 356] width 42 height 9
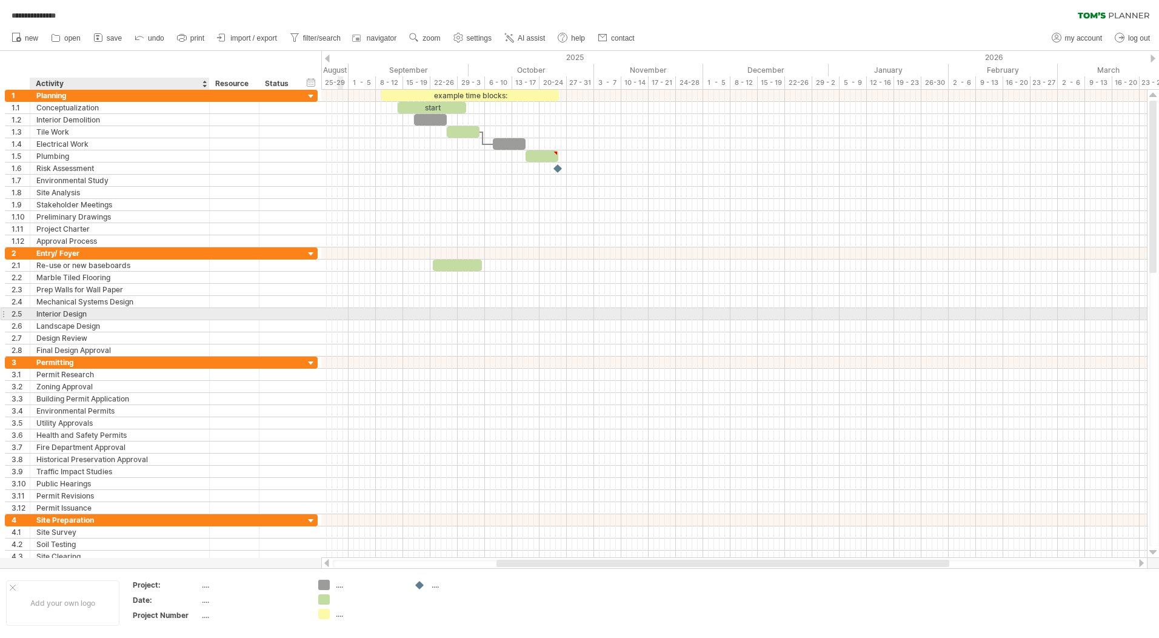
click at [126, 308] on div "Interior Design" at bounding box center [119, 314] width 167 height 12
click at [130, 301] on div "Mechanical Systems Design" at bounding box center [119, 302] width 167 height 12
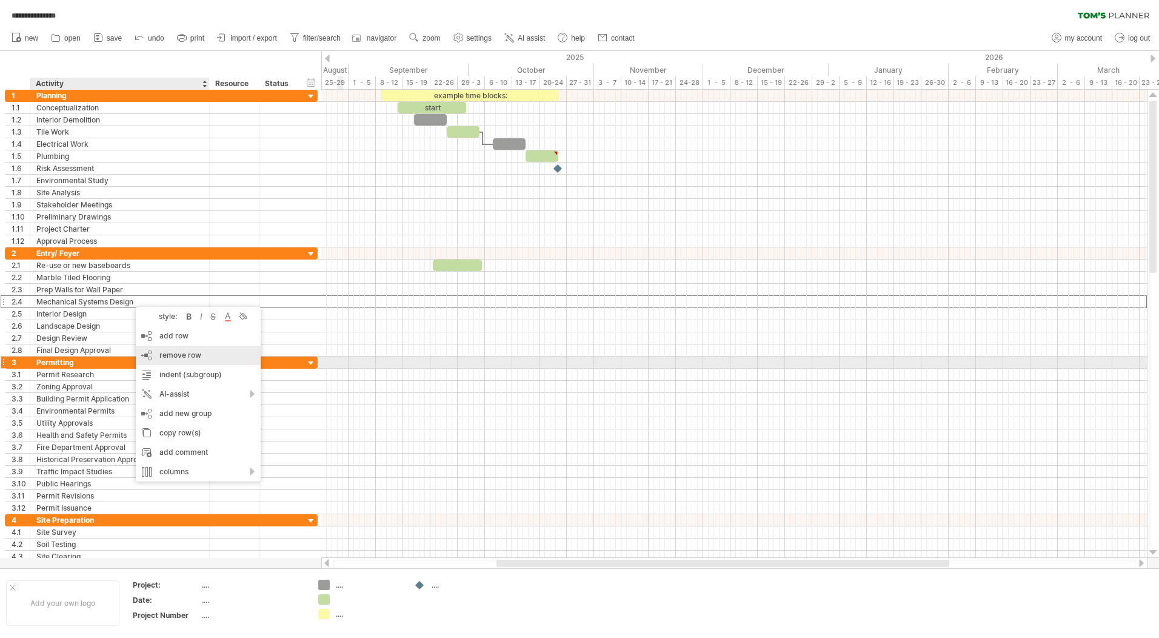
click at [173, 359] on span "remove row" at bounding box center [180, 355] width 42 height 9
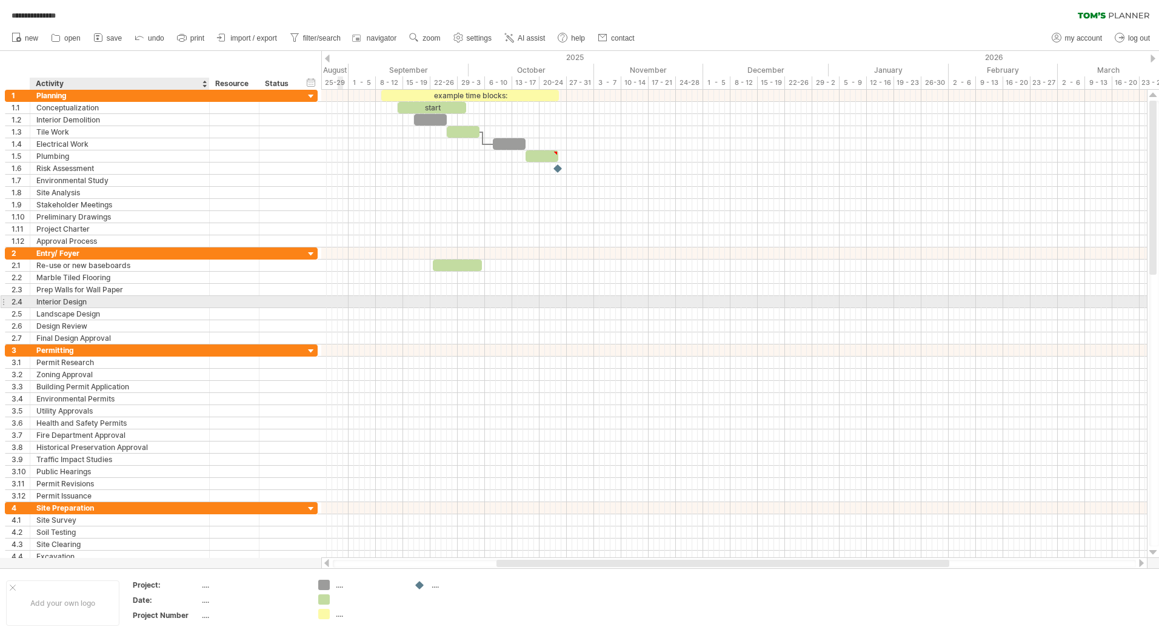
click at [107, 301] on div "Interior Design" at bounding box center [119, 302] width 167 height 12
click at [153, 354] on span "remove row" at bounding box center [157, 355] width 42 height 9
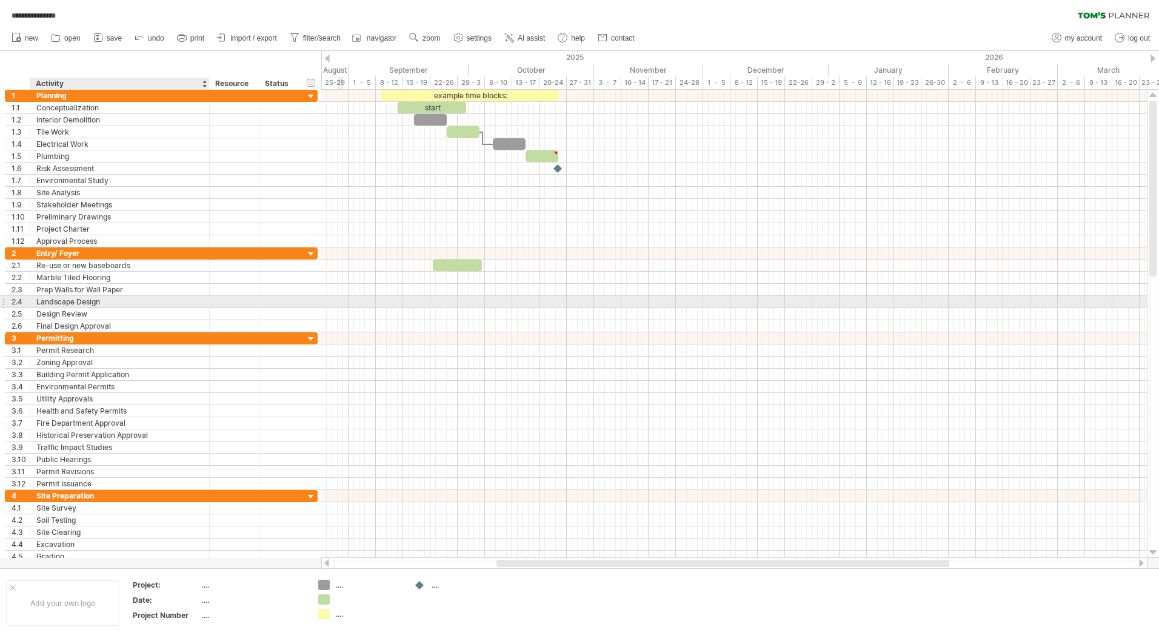
click at [124, 298] on div "Landscape Design" at bounding box center [119, 302] width 167 height 12
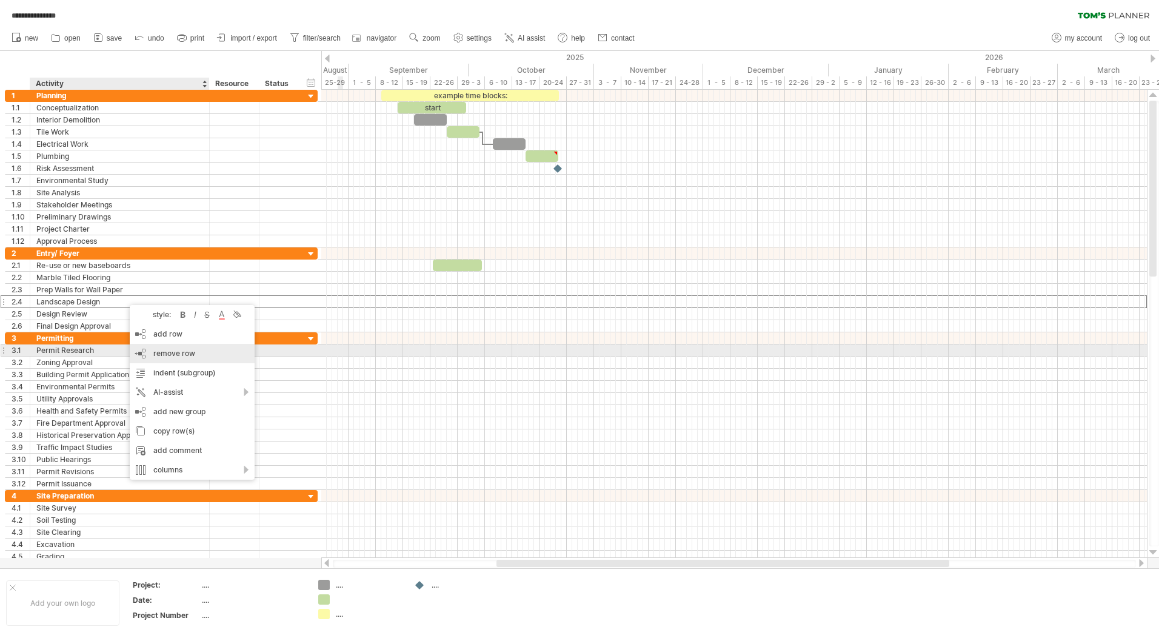
click at [179, 350] on span "remove row" at bounding box center [174, 353] width 42 height 9
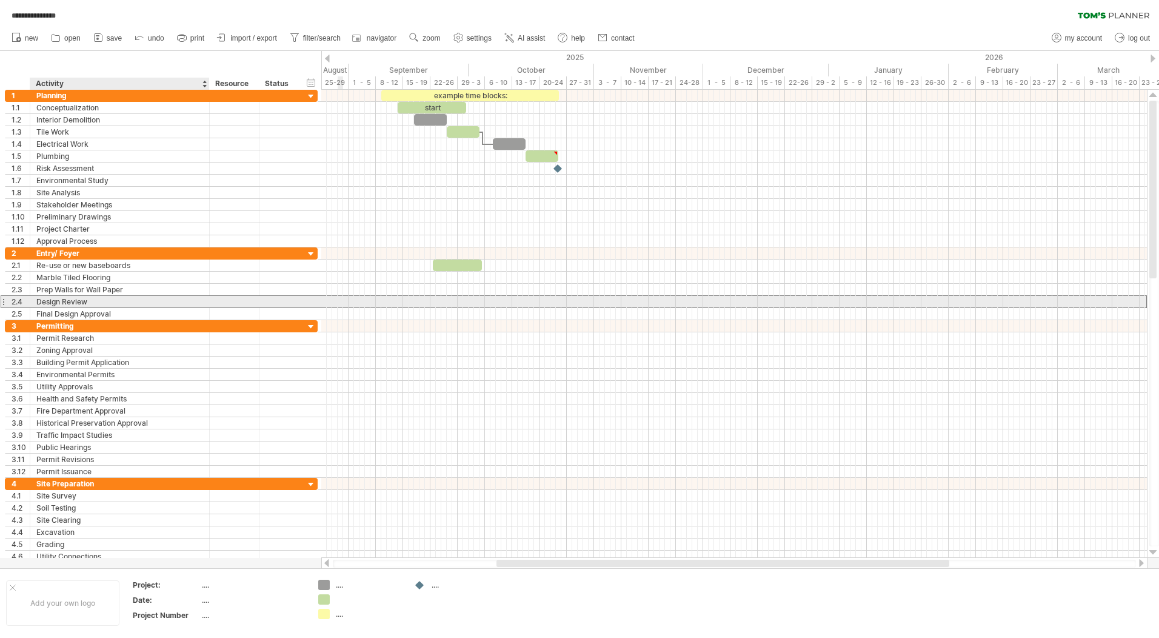
click at [121, 300] on div "Design Review" at bounding box center [119, 302] width 167 height 12
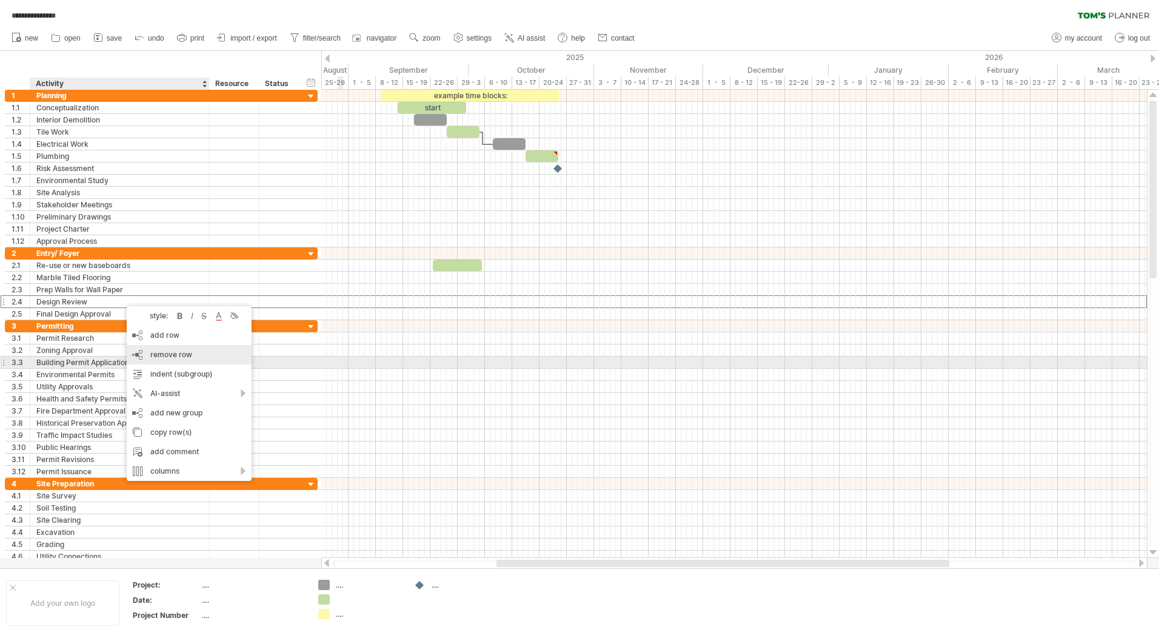
click at [167, 357] on span "remove row" at bounding box center [171, 354] width 42 height 9
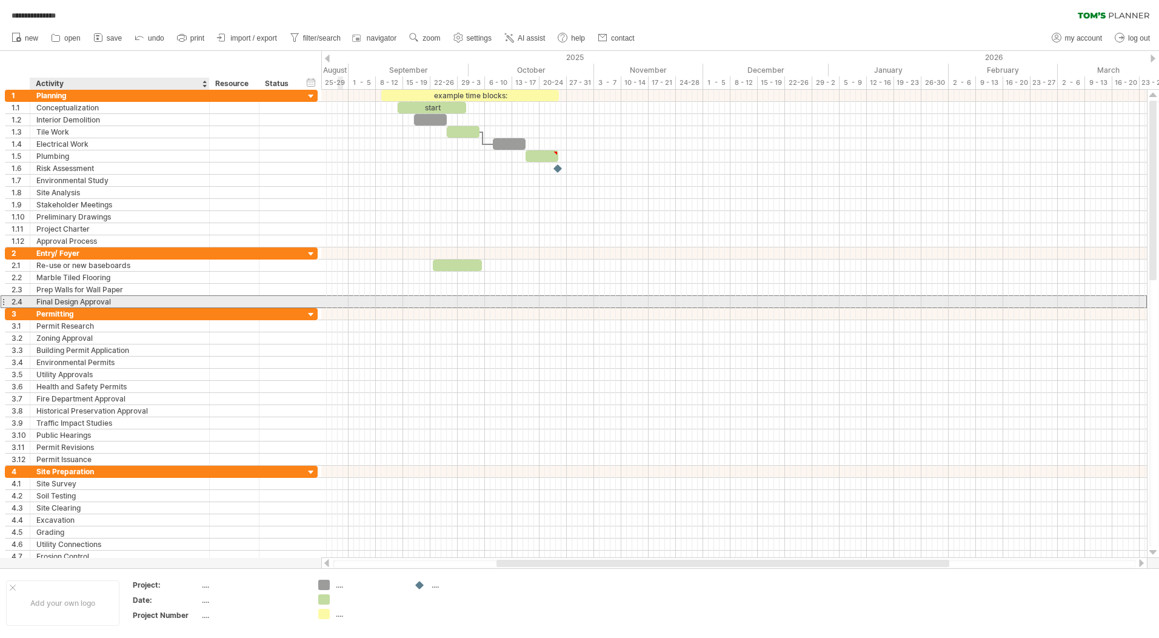
click at [116, 302] on div "Final Design Approval" at bounding box center [119, 302] width 167 height 12
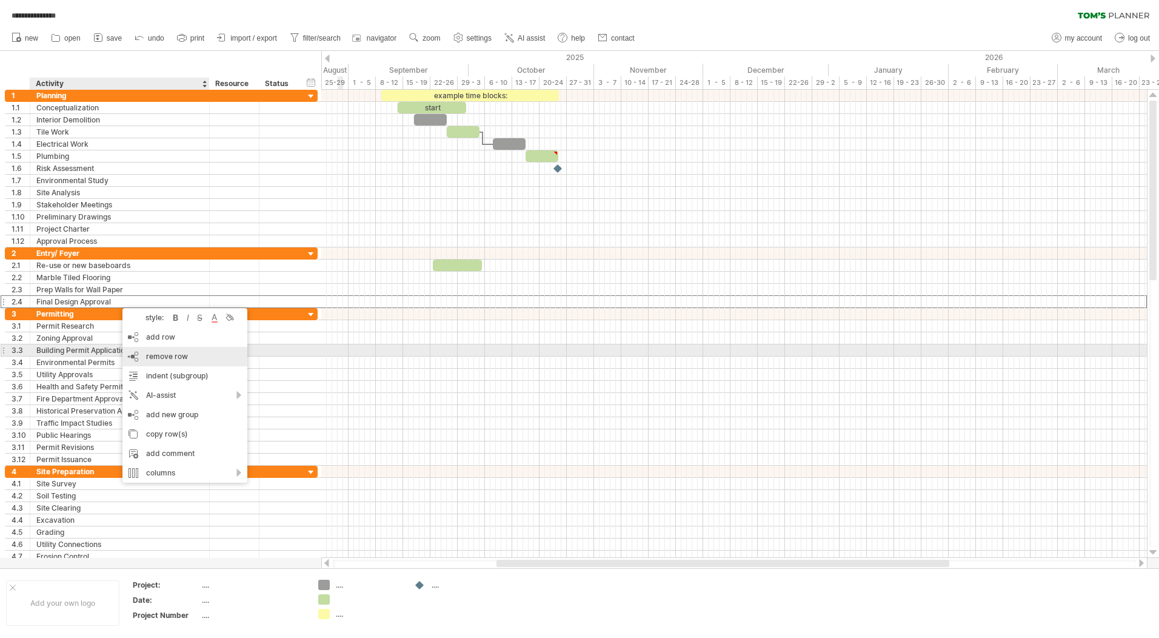
click at [160, 356] on span "remove row" at bounding box center [167, 356] width 42 height 9
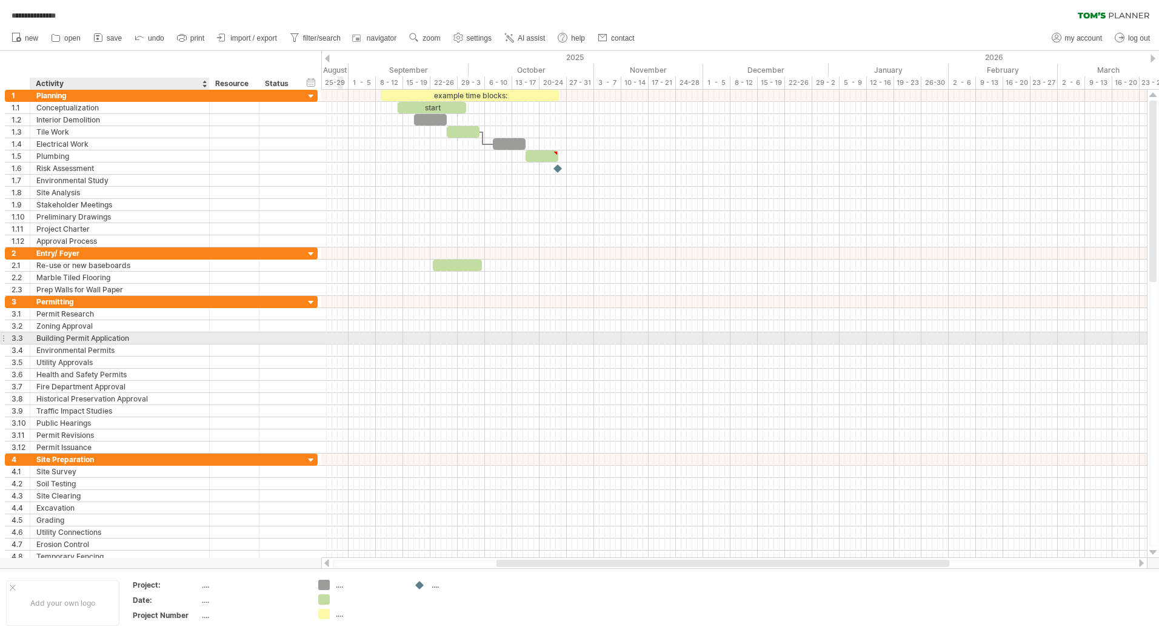
click at [163, 342] on div "Building Permit Application" at bounding box center [119, 338] width 167 height 12
click at [250, 39] on span "import / export" at bounding box center [253, 38] width 47 height 8
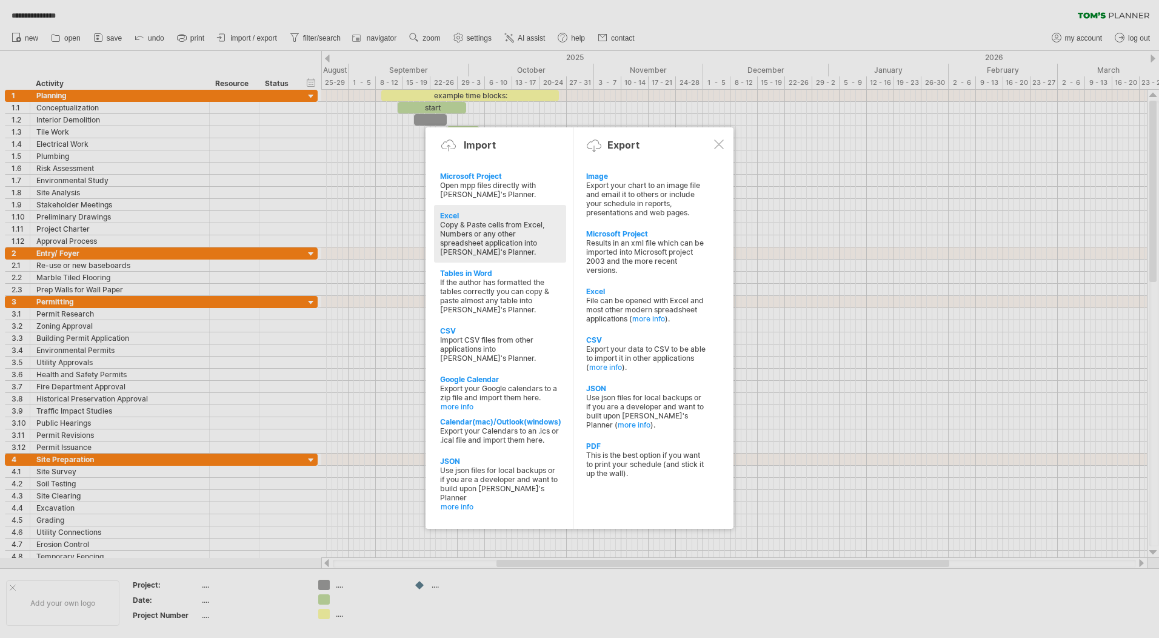
click at [511, 233] on div "Copy & Paste cells from Excel, Numbers or any other spreadsheet application int…" at bounding box center [500, 238] width 120 height 36
type textarea "**********"
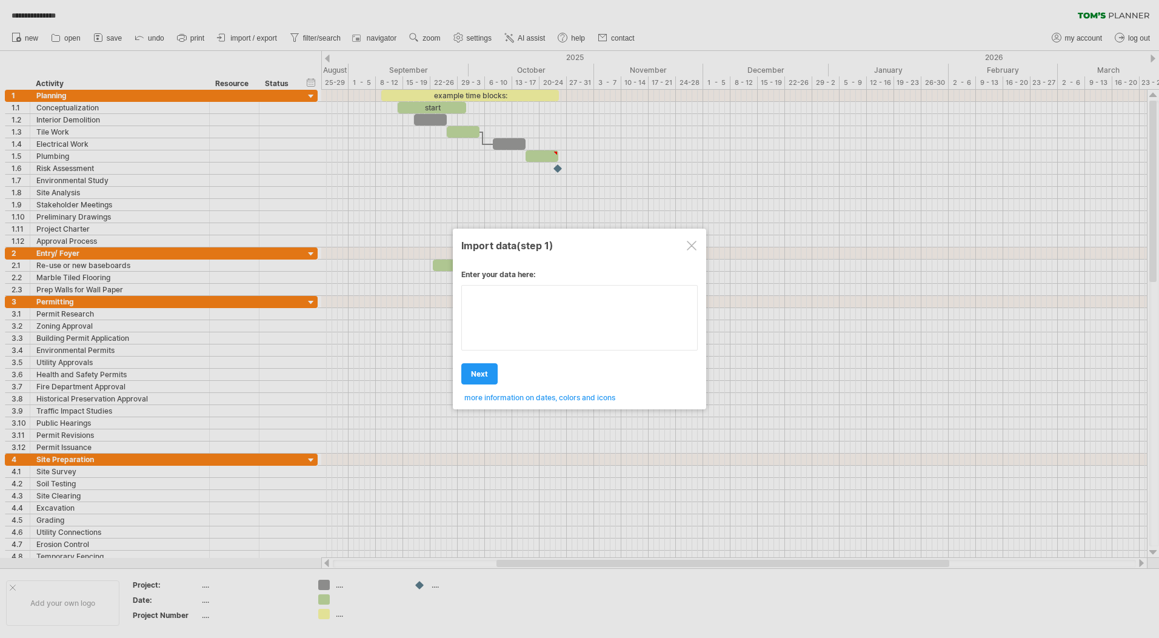
click at [489, 311] on textarea at bounding box center [579, 317] width 237 height 65
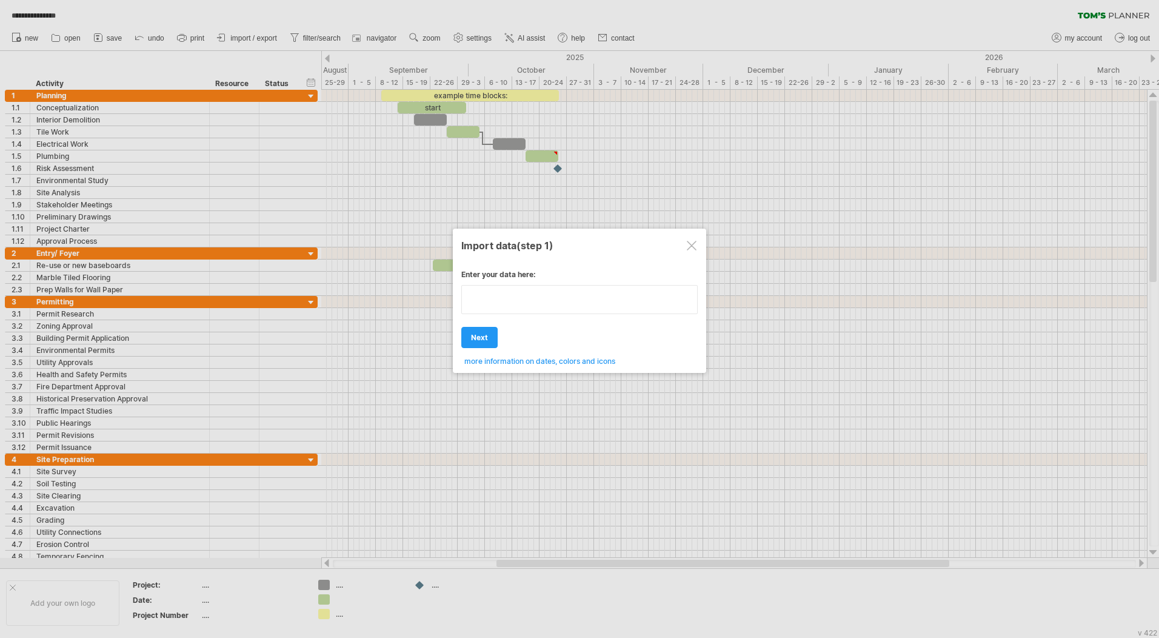
paste textarea "**********"
type textarea "**********"
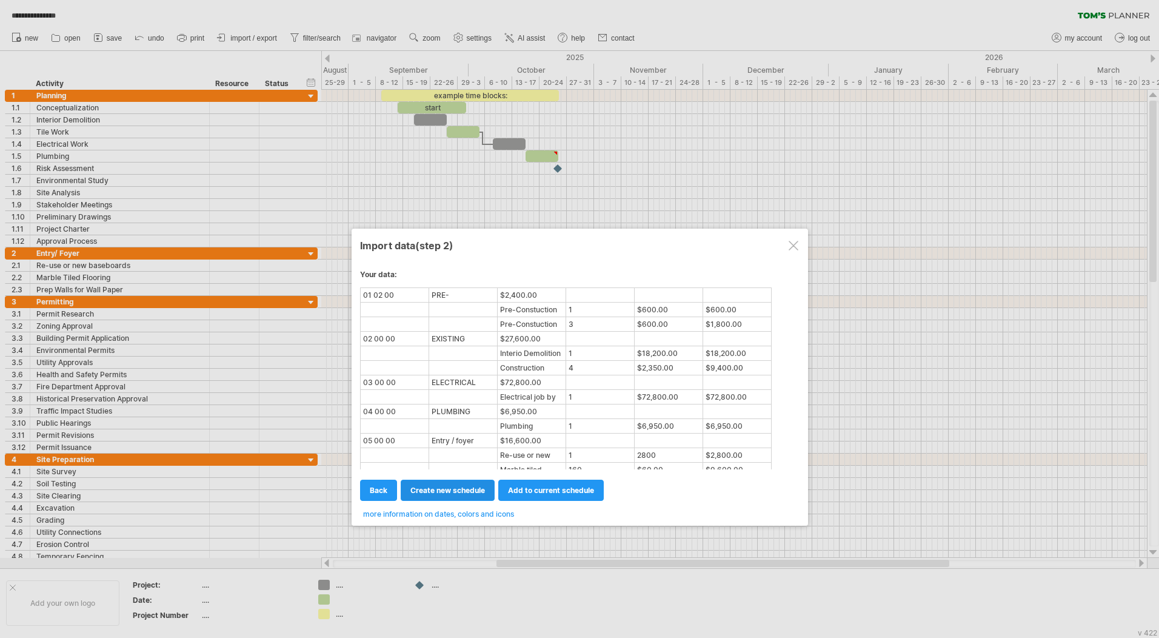
click at [471, 491] on span "create new schedule" at bounding box center [448, 490] width 75 height 9
select select "***"
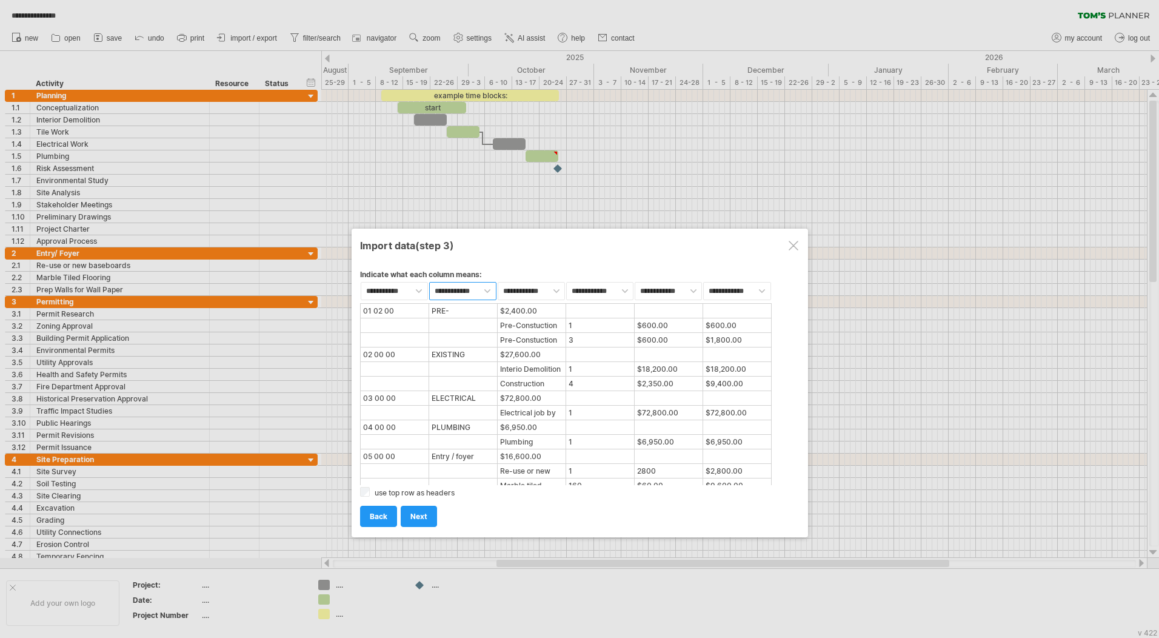
click at [485, 288] on select "**********" at bounding box center [462, 291] width 67 height 18
click at [416, 290] on select "**********" at bounding box center [394, 291] width 67 height 18
click at [452, 338] on div at bounding box center [463, 340] width 67 height 13
click at [419, 514] on span "next" at bounding box center [419, 516] width 17 height 9
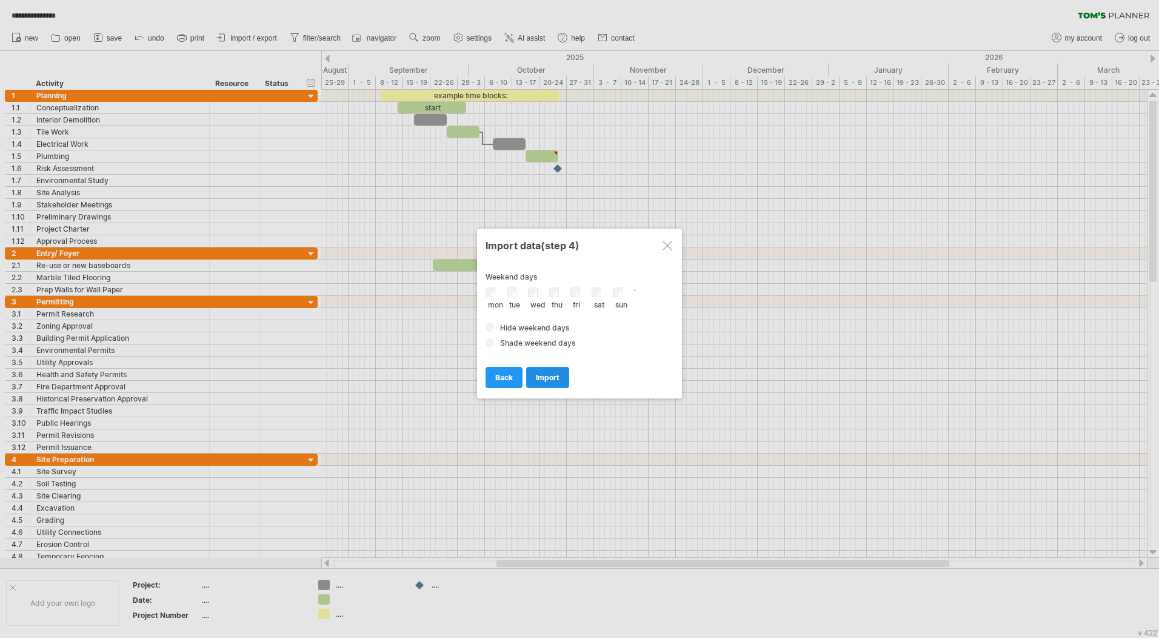
click at [531, 378] on link "import" at bounding box center [547, 377] width 43 height 21
click at [540, 379] on span "import" at bounding box center [548, 377] width 24 height 9
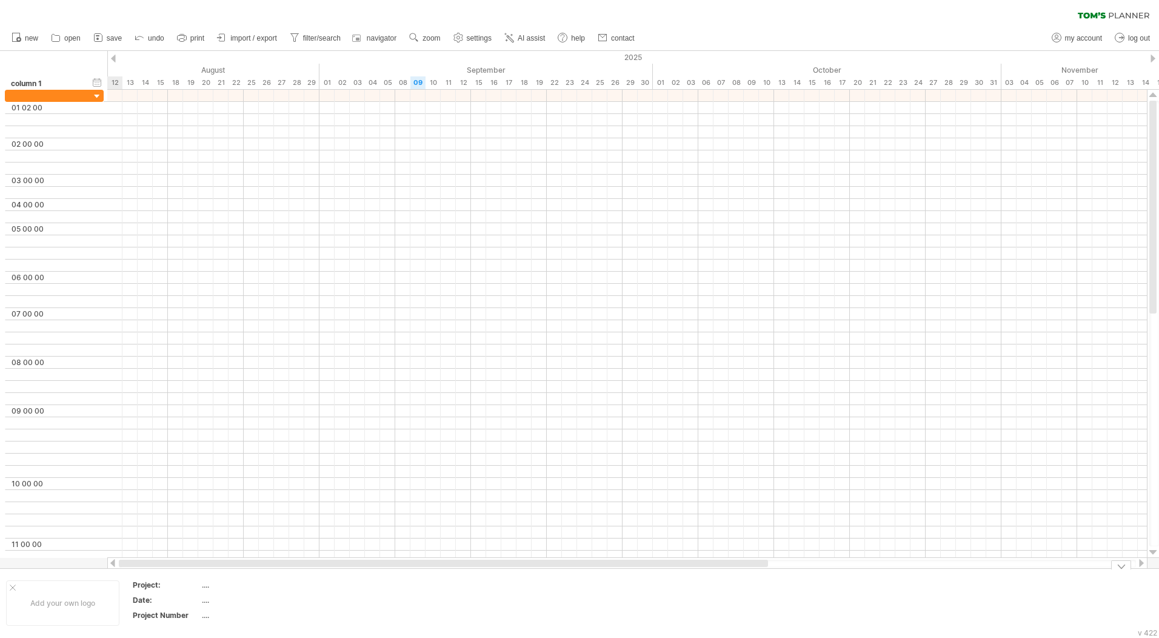
drag, startPoint x: 387, startPoint y: 565, endPoint x: 161, endPoint y: 574, distance: 226.4
click at [164, 577] on div "Trying to reach [DOMAIN_NAME] Connected again... 0% autosave... clear filter" at bounding box center [579, 319] width 1159 height 638
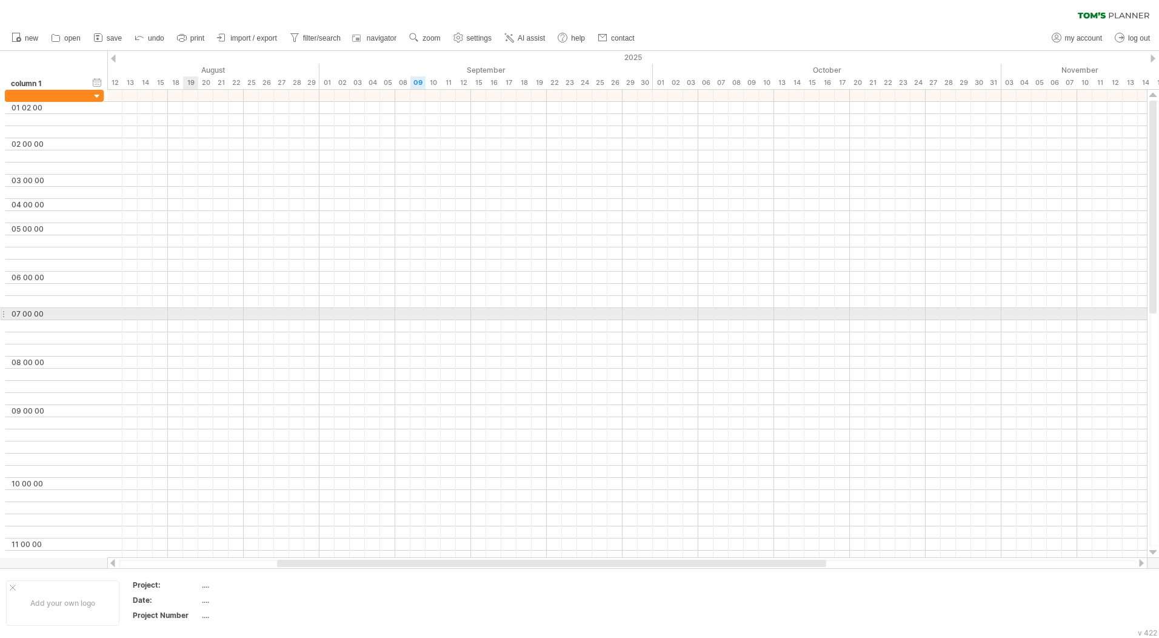
click at [197, 314] on div at bounding box center [627, 314] width 1040 height 12
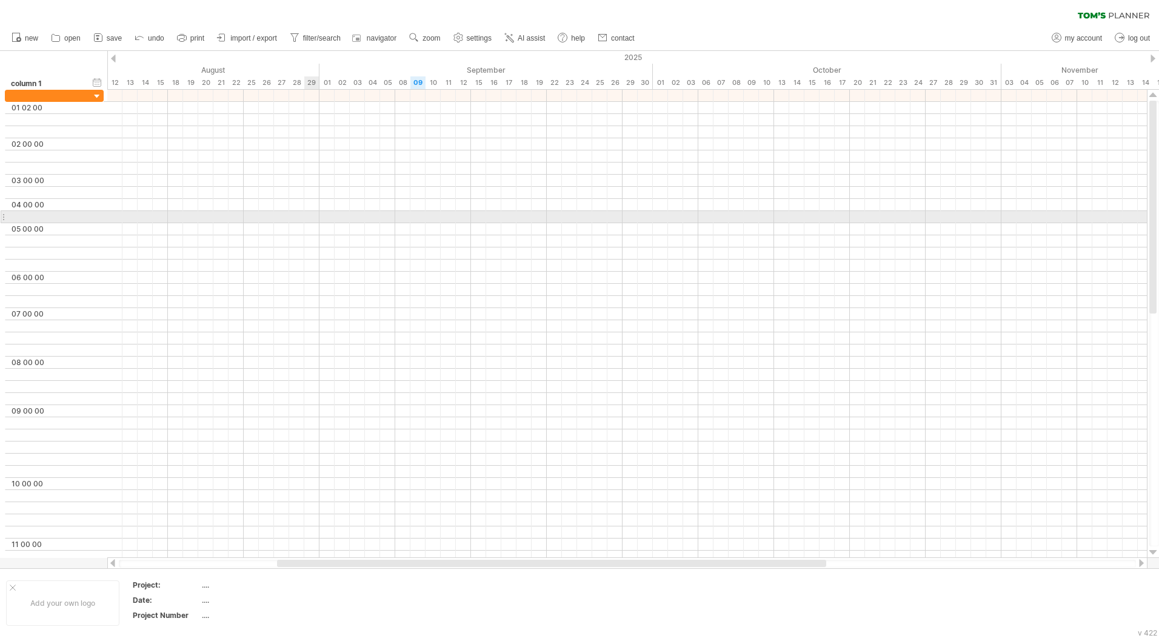
click at [322, 207] on div at bounding box center [627, 205] width 1040 height 12
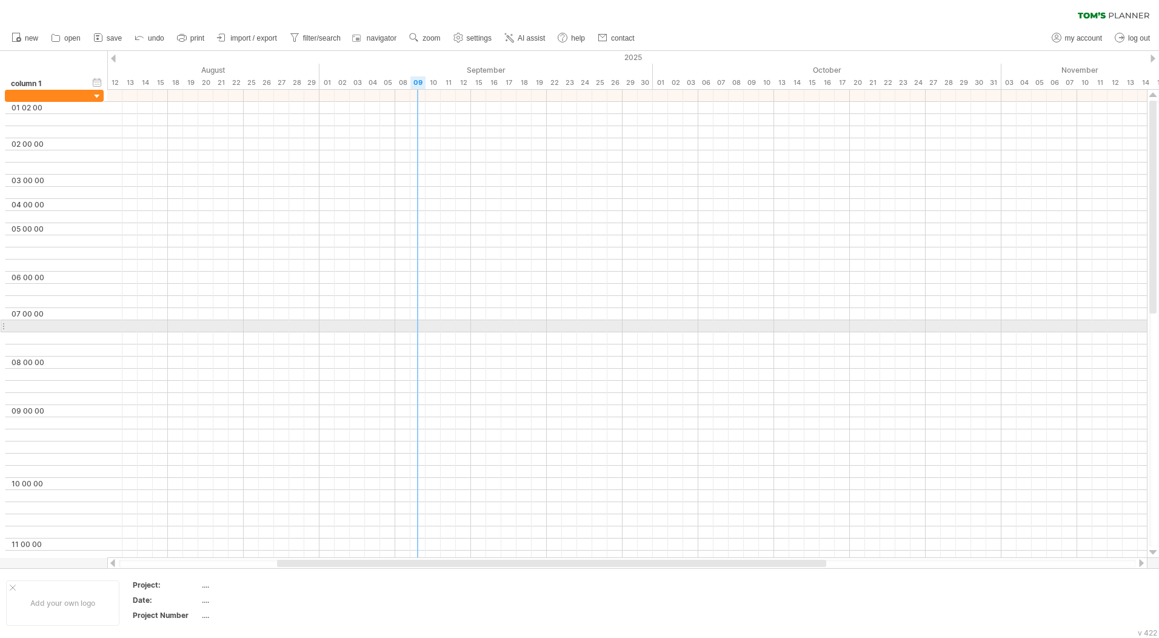
click at [418, 327] on div at bounding box center [627, 326] width 1040 height 12
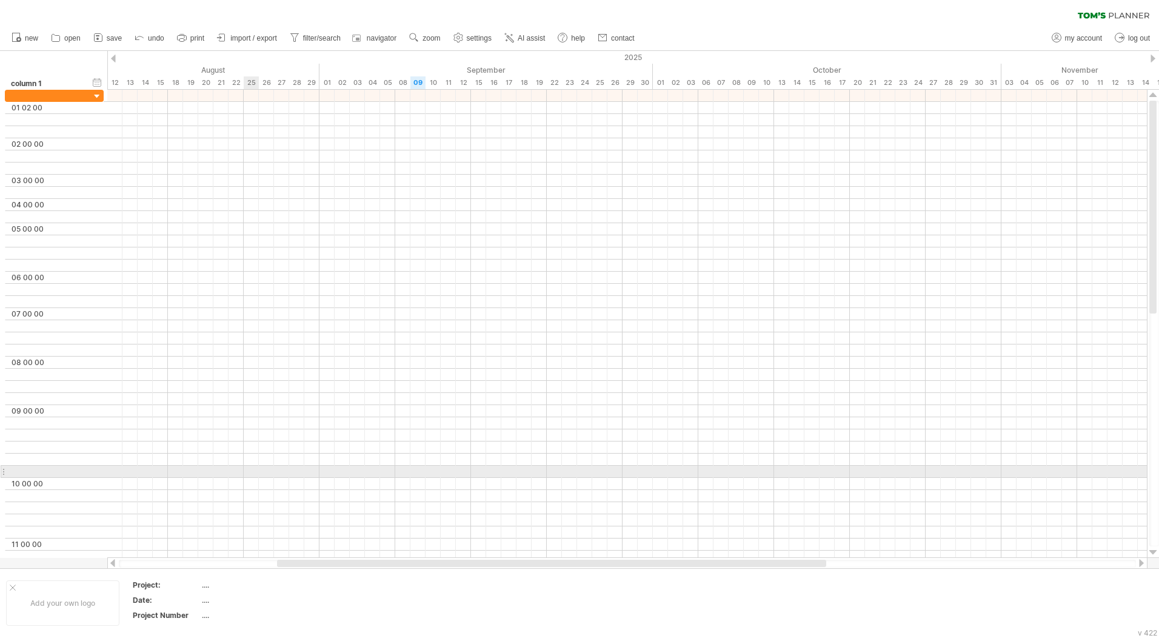
drag, startPoint x: 257, startPoint y: 472, endPoint x: 268, endPoint y: 455, distance: 20.5
click at [257, 472] on div at bounding box center [627, 472] width 1040 height 12
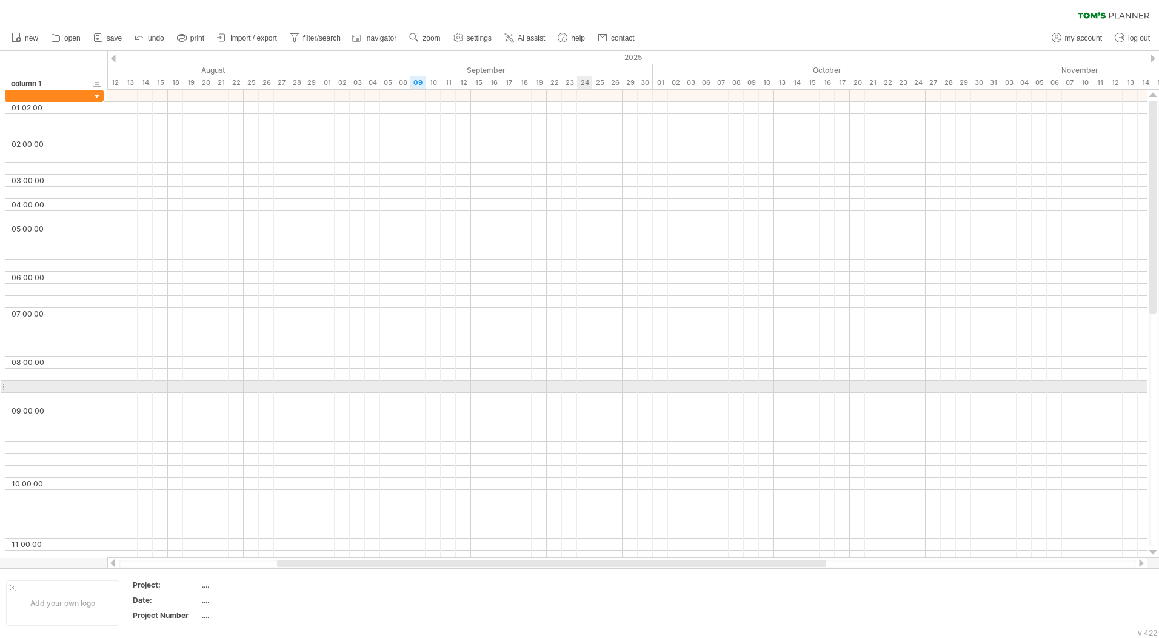
click at [591, 380] on div at bounding box center [627, 375] width 1040 height 12
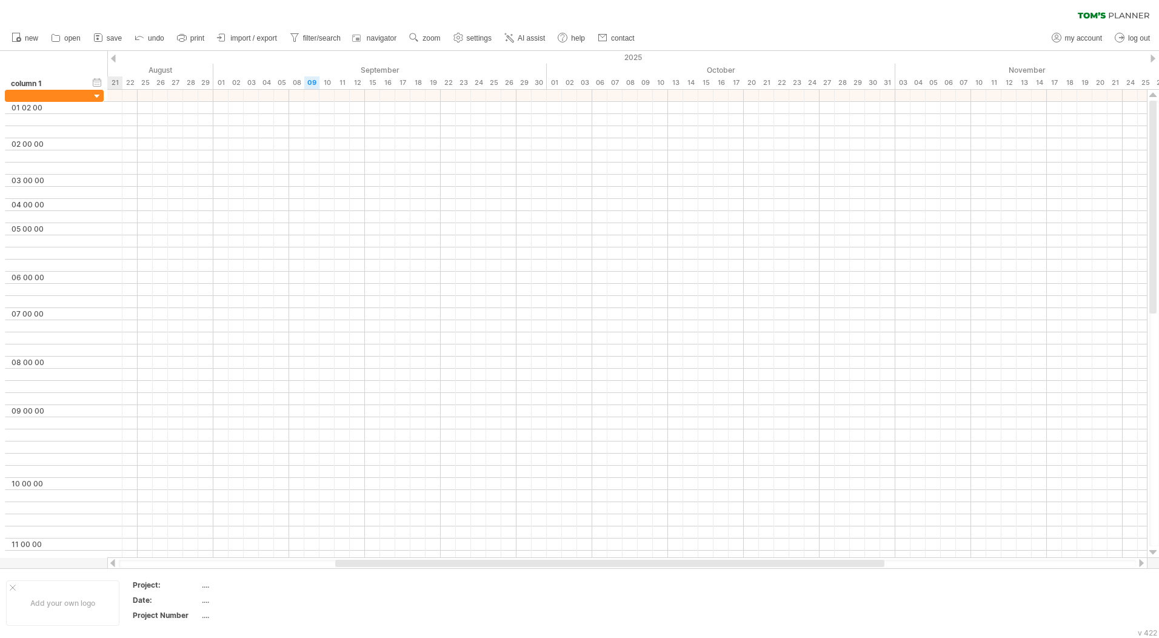
drag, startPoint x: 409, startPoint y: 561, endPoint x: 471, endPoint y: 560, distance: 61.9
click at [471, 560] on div at bounding box center [609, 563] width 549 height 7
click at [243, 37] on span "import / export" at bounding box center [253, 38] width 47 height 8
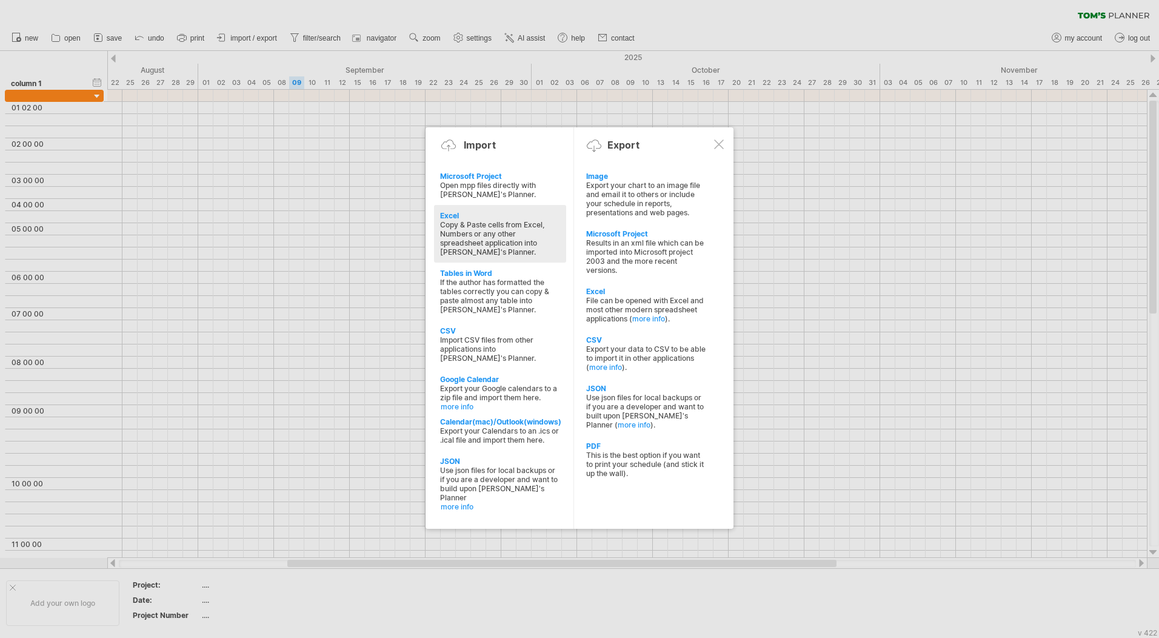
click at [479, 246] on div "Copy & Paste cells from Excel, Numbers or any other spreadsheet application int…" at bounding box center [500, 238] width 120 height 36
type textarea "**********"
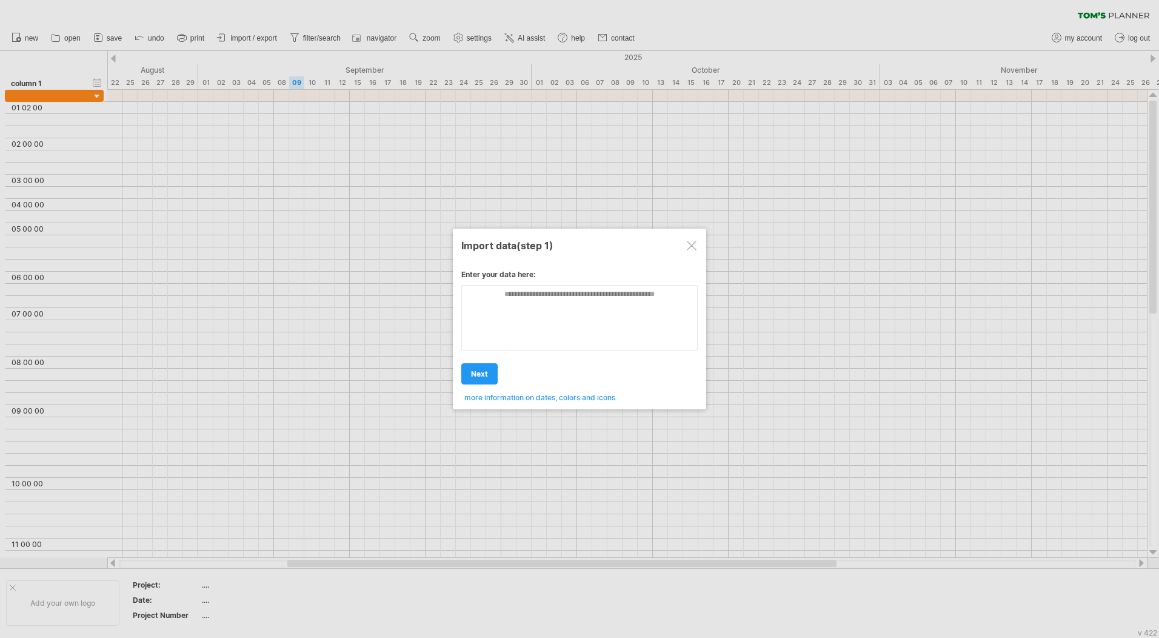
scroll to position [0, 0]
click at [472, 307] on textarea at bounding box center [579, 317] width 237 height 65
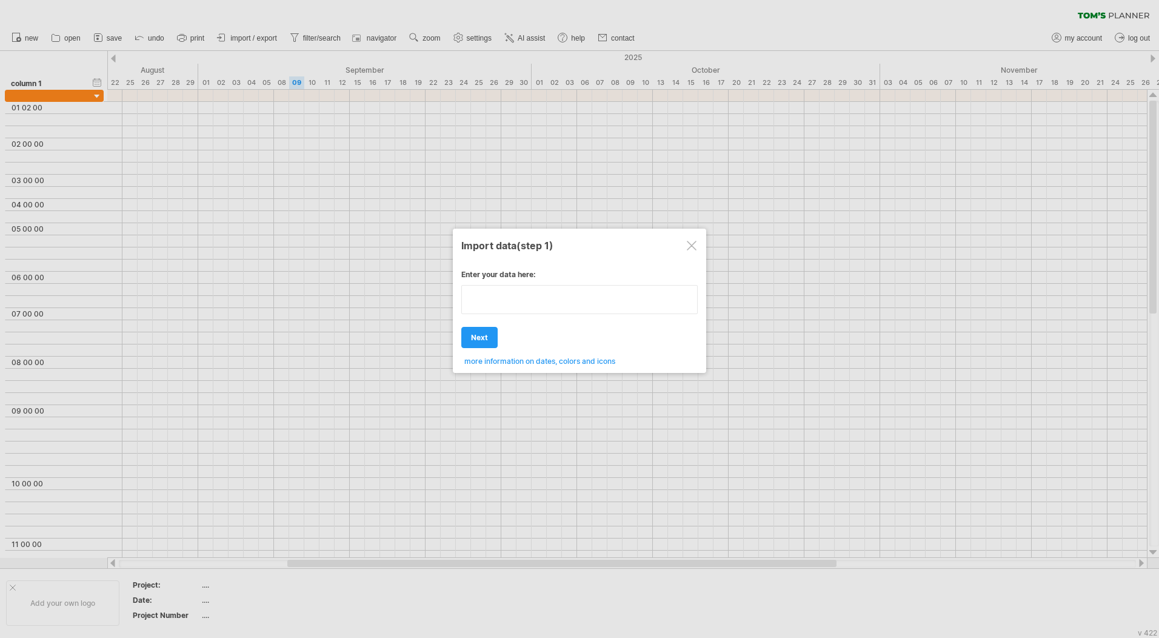
paste textarea "**********"
type textarea "**********"
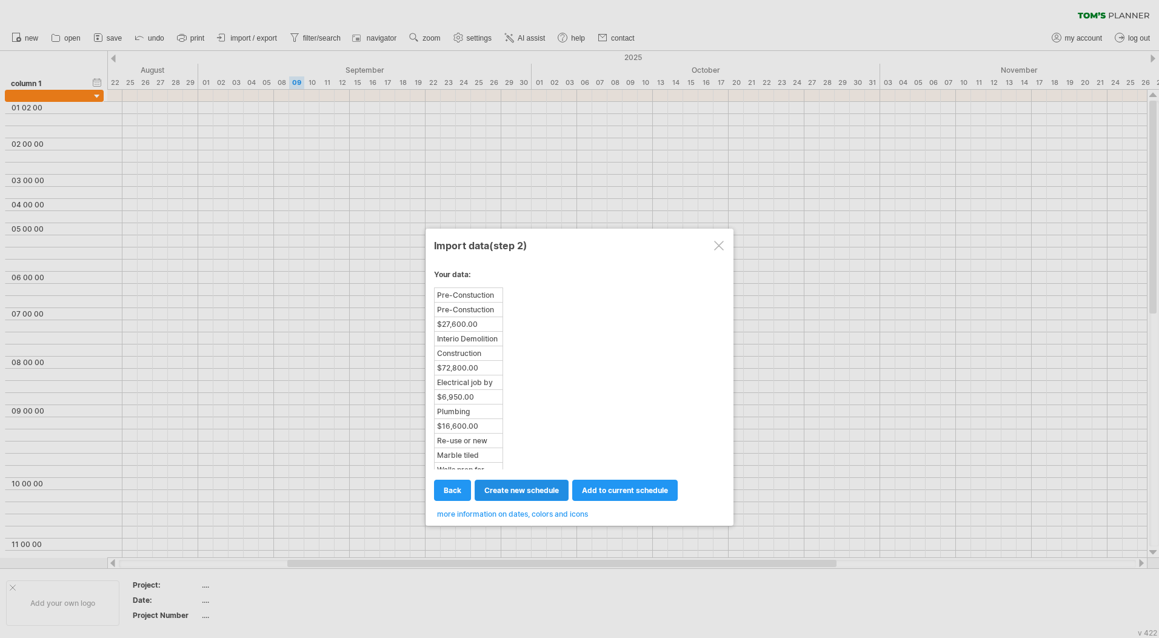
click at [500, 492] on span "create new schedule" at bounding box center [522, 490] width 75 height 9
select select "***"
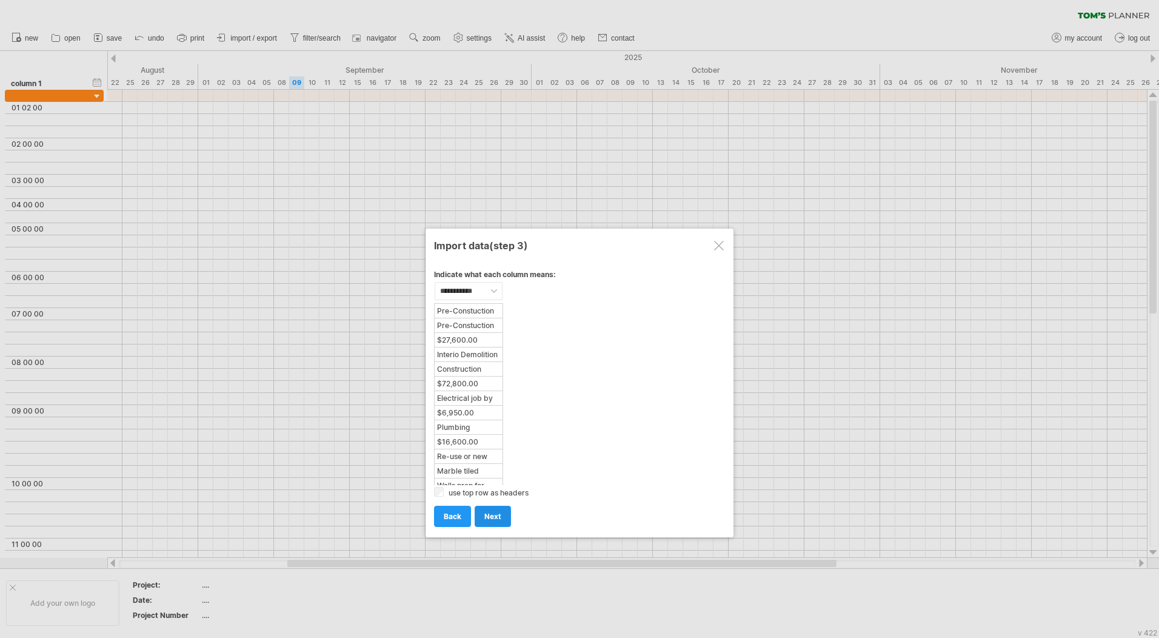
click at [486, 521] on link "next" at bounding box center [493, 516] width 36 height 21
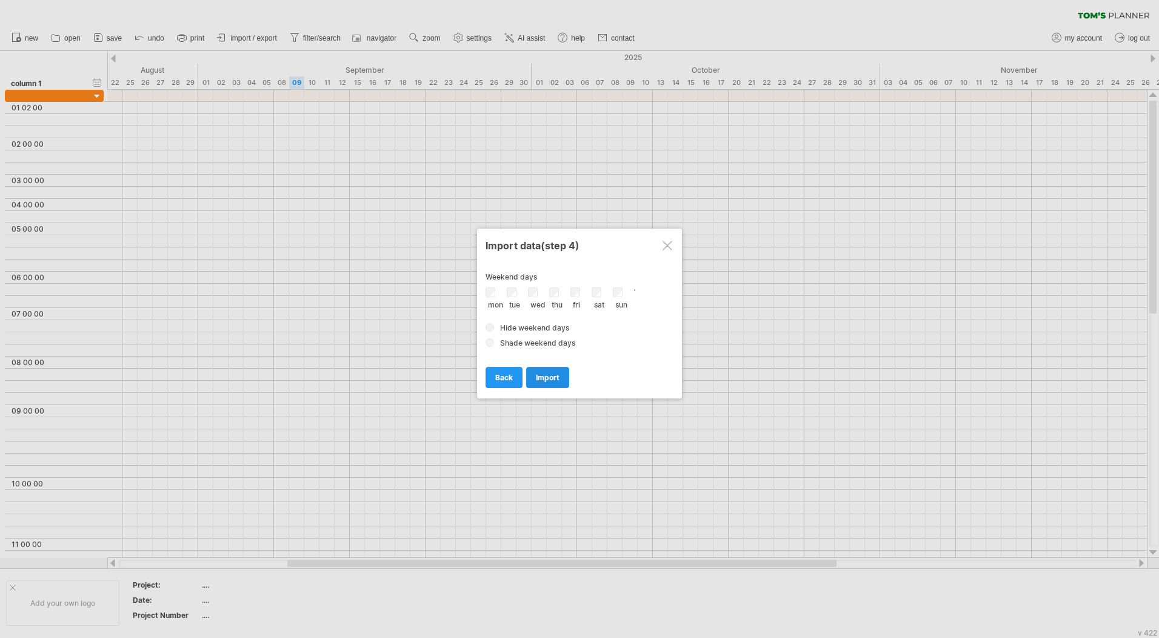
click at [554, 372] on link "import" at bounding box center [547, 377] width 43 height 21
click at [550, 381] on span "import" at bounding box center [548, 377] width 24 height 9
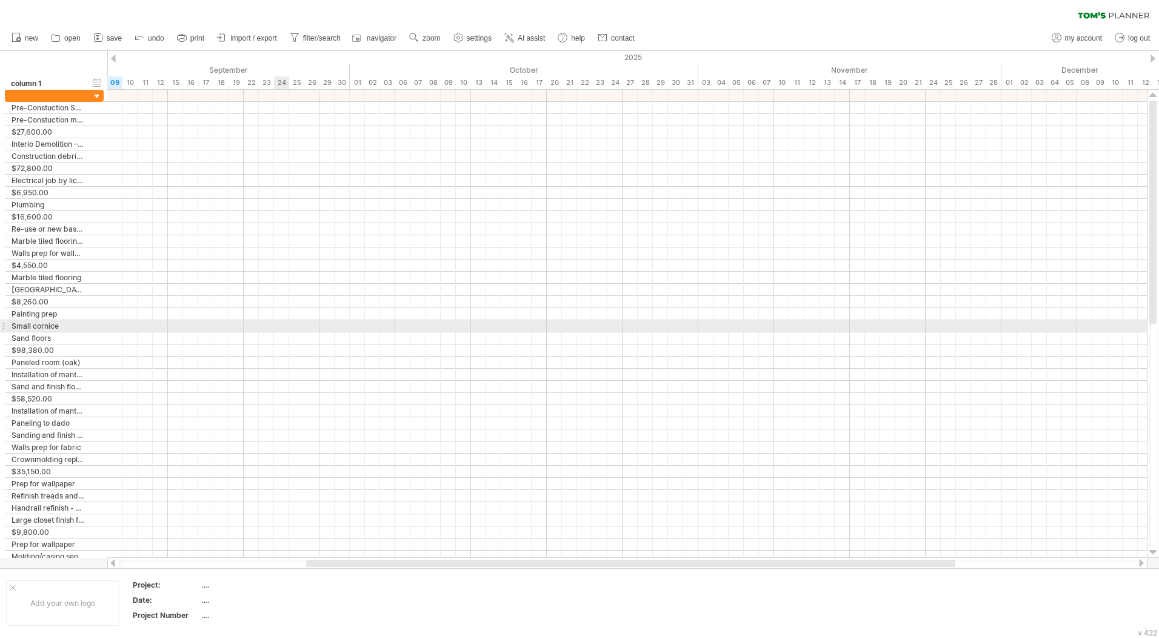
click at [277, 326] on div at bounding box center [627, 326] width 1040 height 12
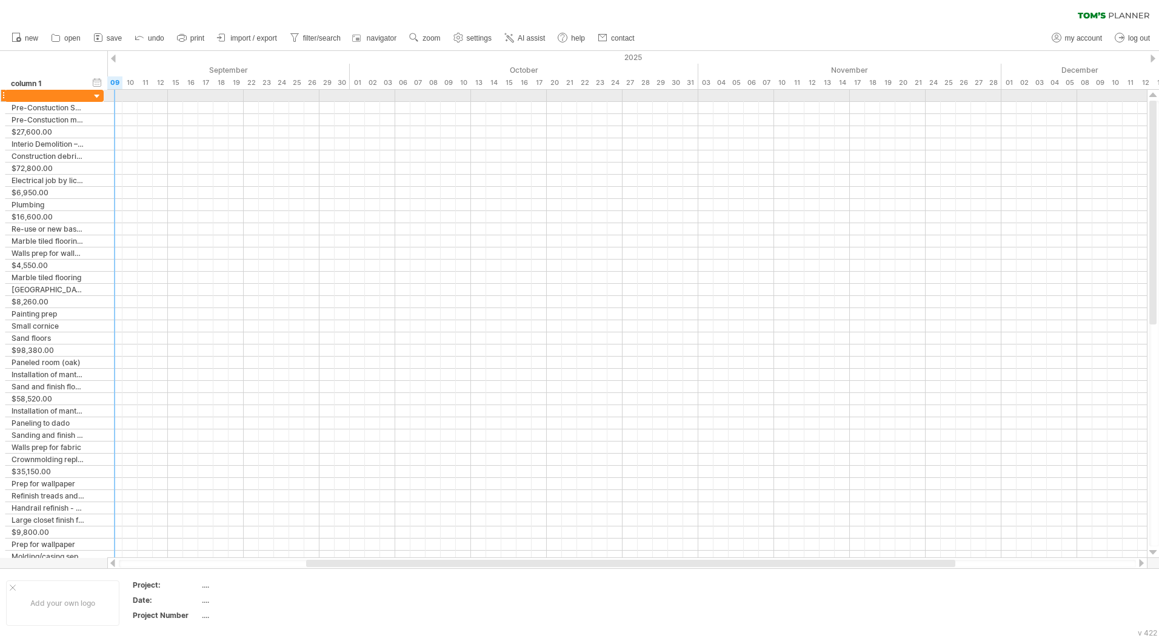
click at [112, 96] on div at bounding box center [627, 96] width 1040 height 12
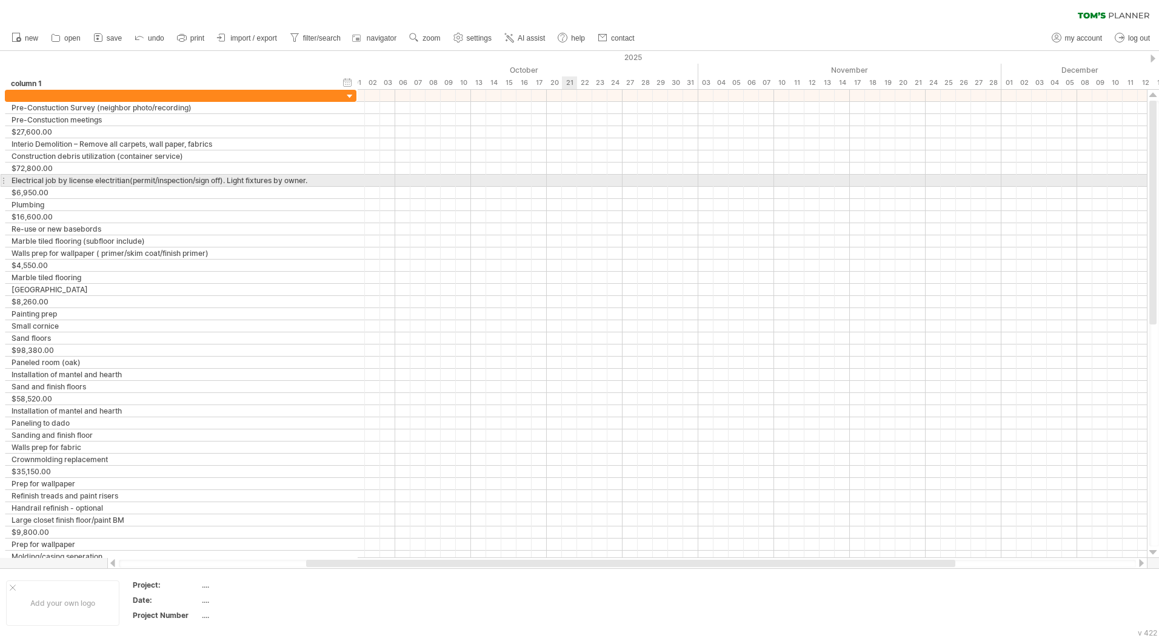
drag, startPoint x: 102, startPoint y: 177, endPoint x: 355, endPoint y: 181, distance: 252.9
click at [355, 181] on div at bounding box center [356, 181] width 4 height 12
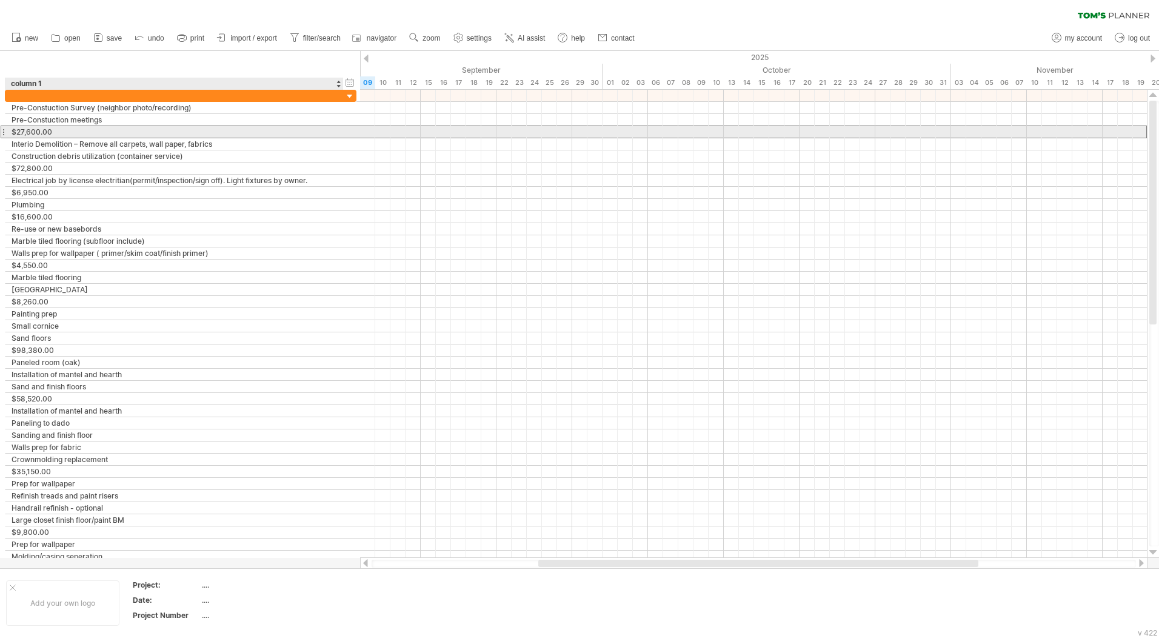
click at [104, 133] on div "$27,600.00" at bounding box center [175, 132] width 326 height 12
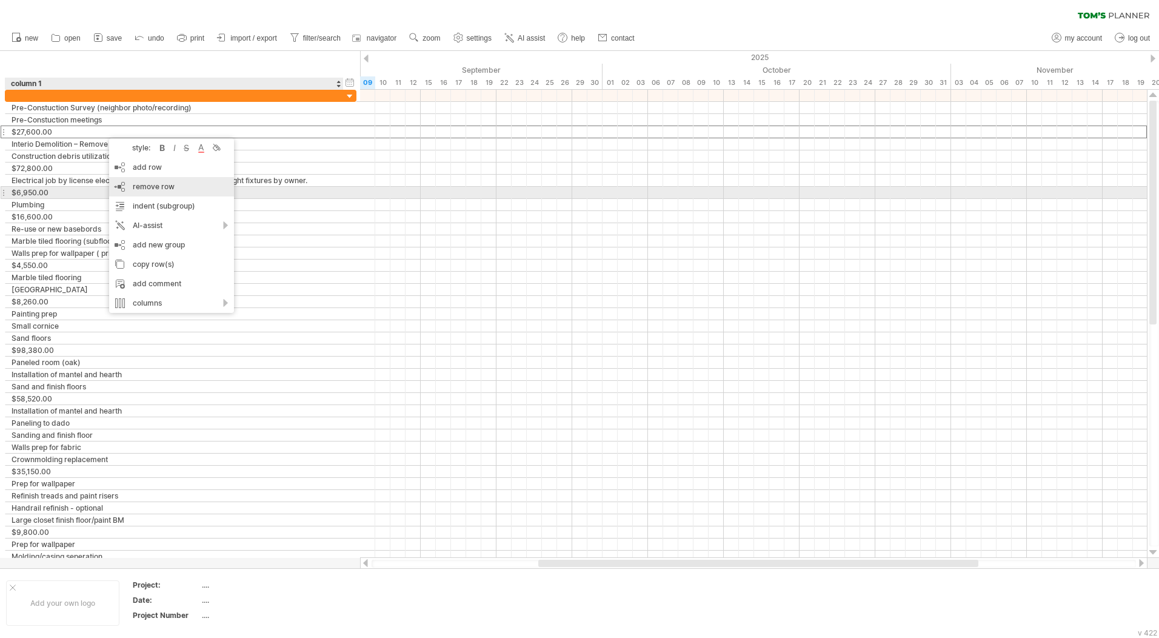
click at [152, 189] on span "remove row" at bounding box center [154, 186] width 42 height 9
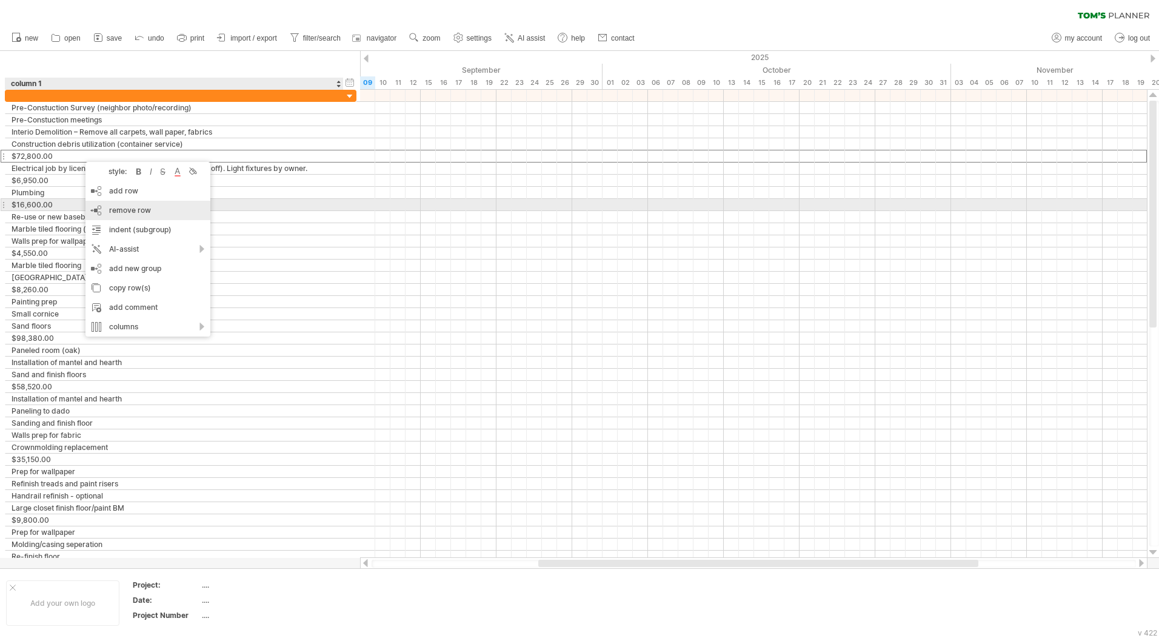
click at [133, 207] on span "remove row" at bounding box center [130, 210] width 42 height 9
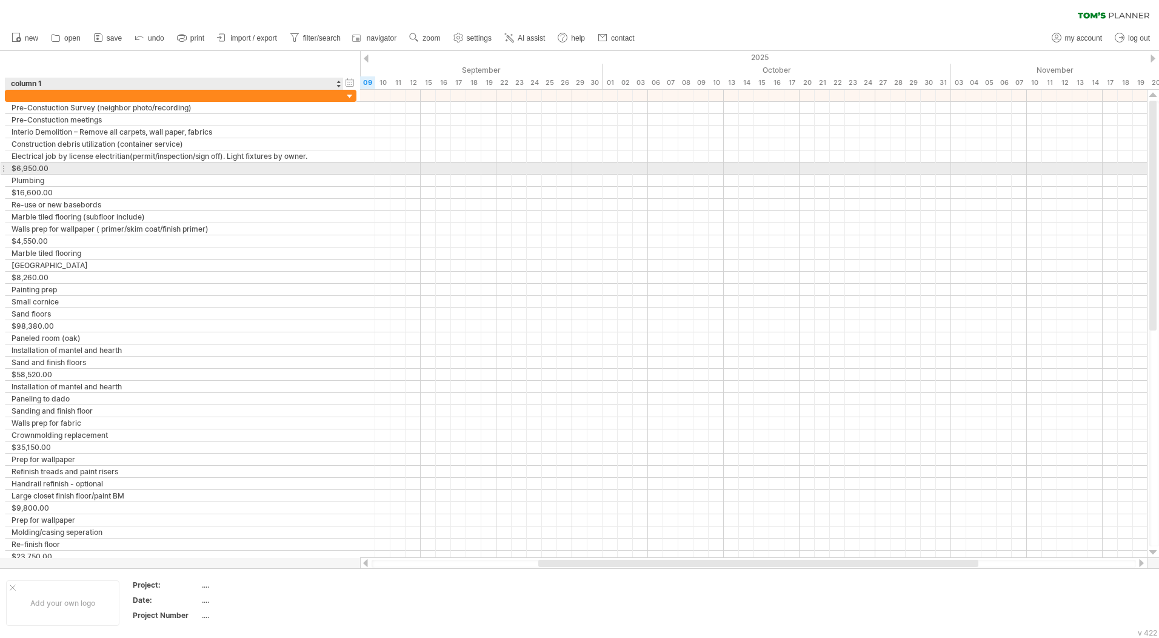
click at [64, 171] on div "$6,950.00" at bounding box center [175, 169] width 326 height 12
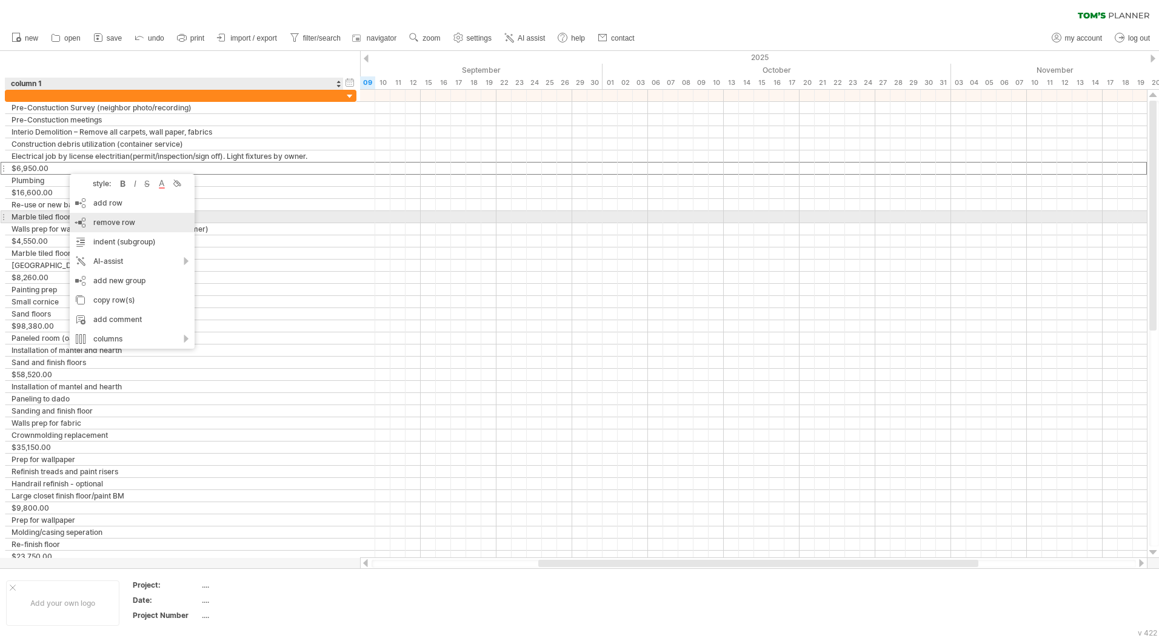
click at [127, 223] on span "remove row" at bounding box center [114, 222] width 42 height 9
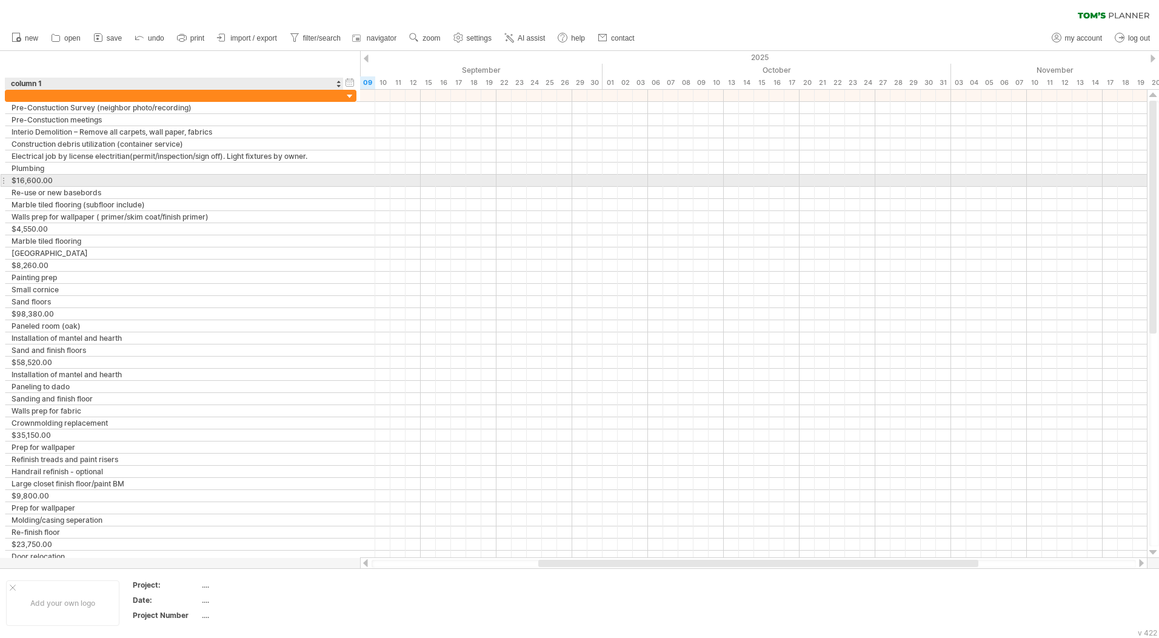
click at [68, 179] on div "$16,600.00" at bounding box center [175, 181] width 326 height 12
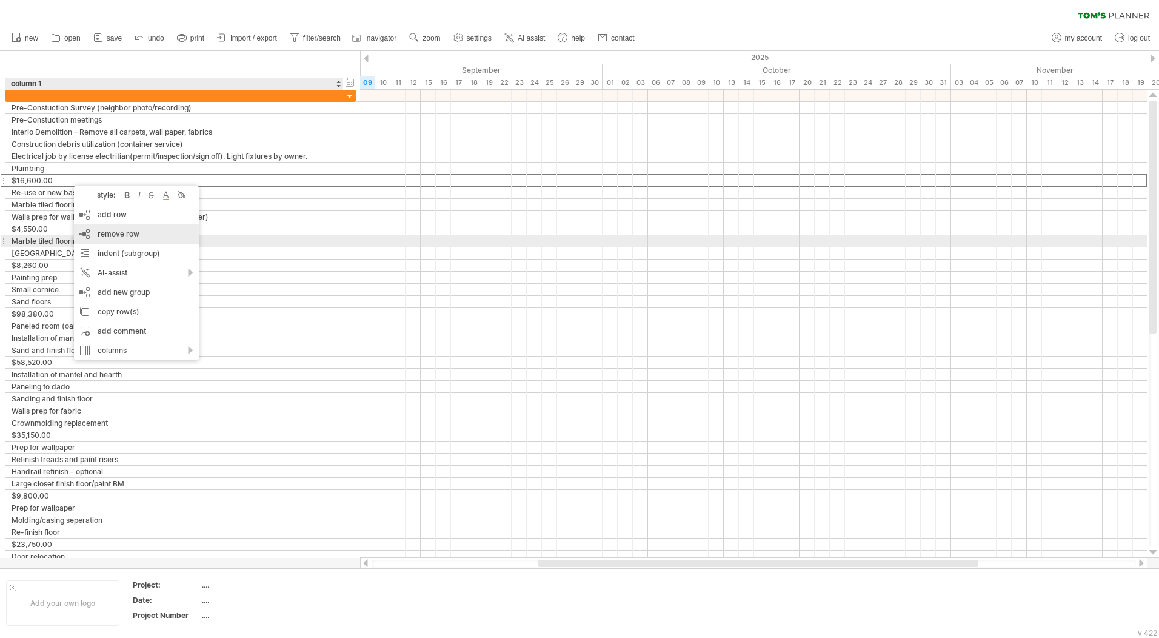
click at [119, 235] on span "remove row" at bounding box center [119, 233] width 42 height 9
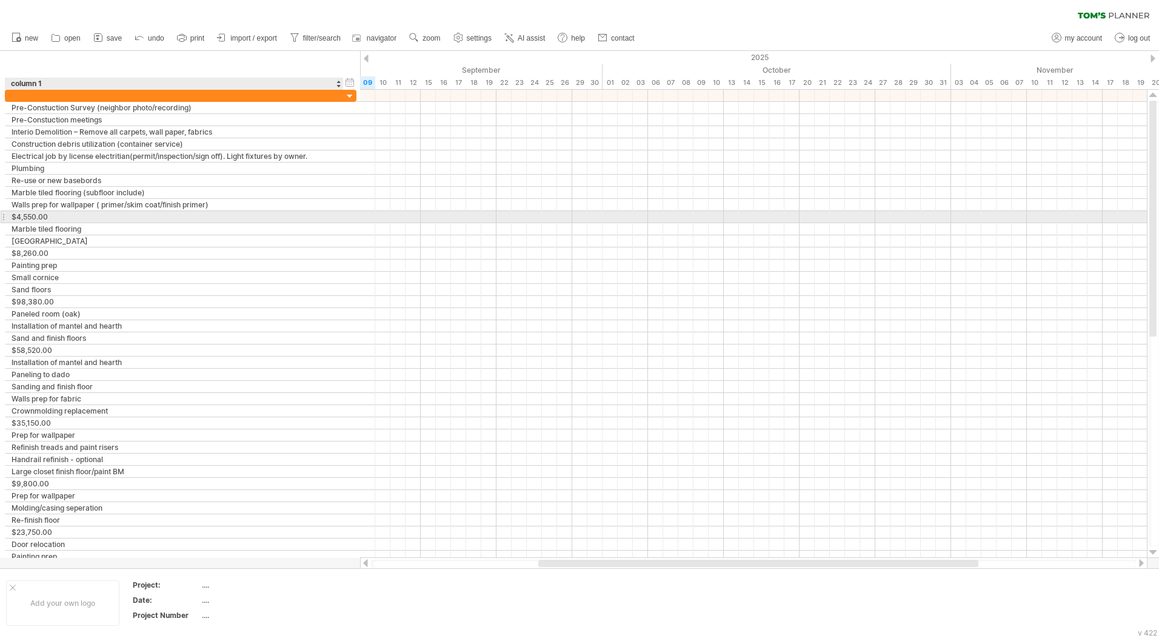
click at [61, 219] on div "$4,550.00" at bounding box center [175, 217] width 326 height 12
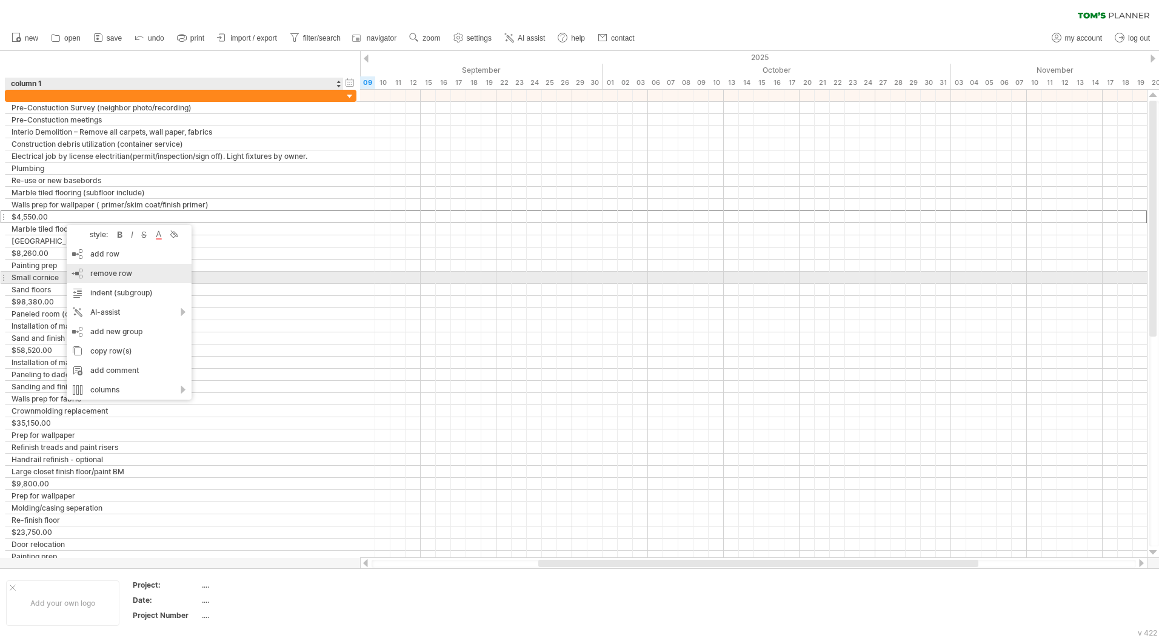
click at [112, 278] on div "remove row remove selected rows" at bounding box center [129, 273] width 125 height 19
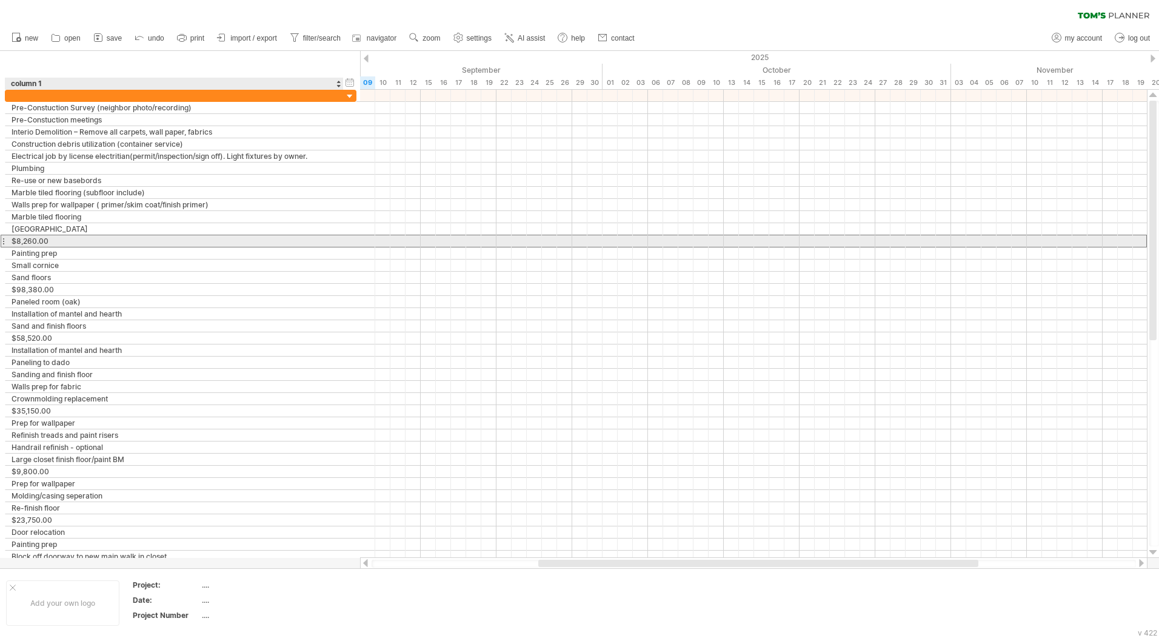
click at [76, 242] on div "$8,260.00" at bounding box center [175, 241] width 326 height 12
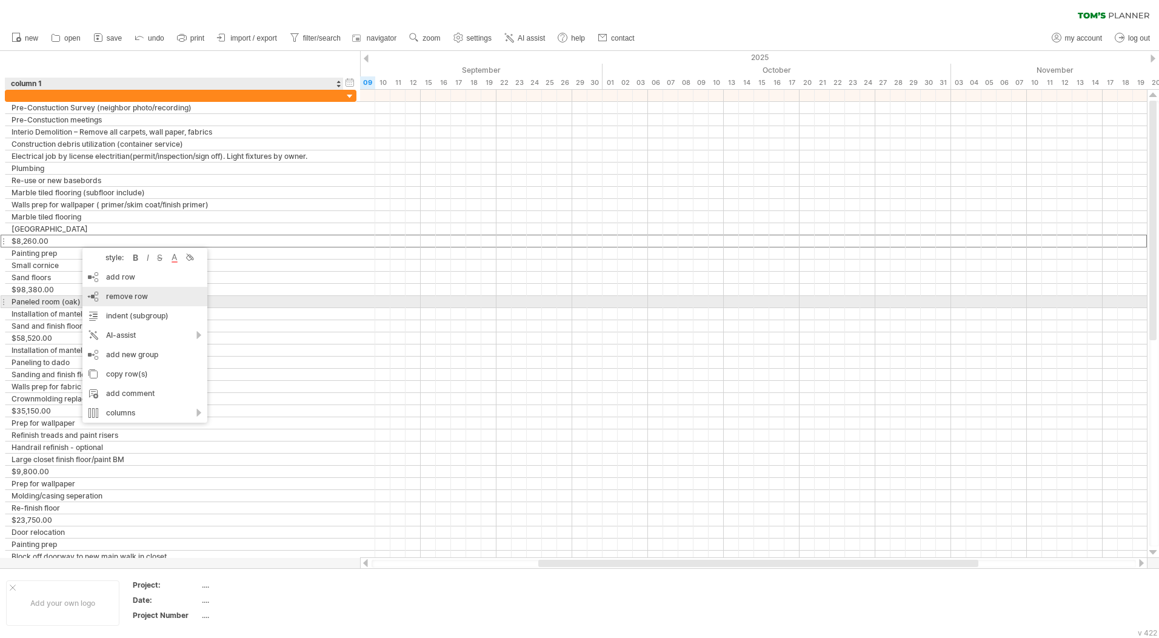
click at [119, 298] on span "remove row" at bounding box center [127, 296] width 42 height 9
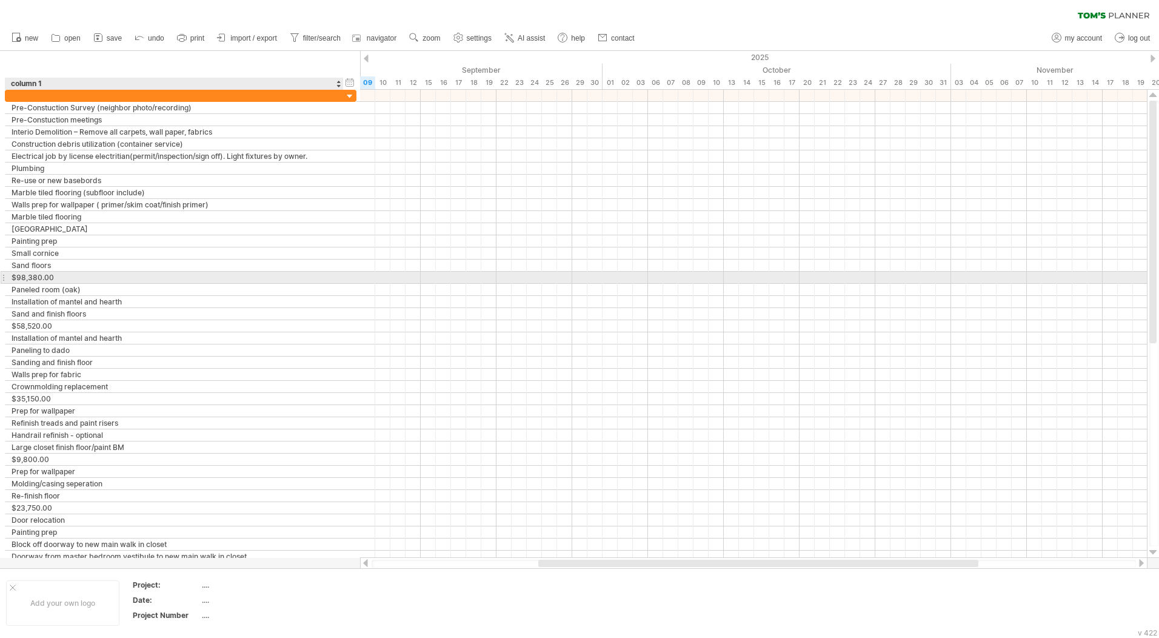
click at [72, 275] on div "$98,380.00" at bounding box center [175, 278] width 326 height 12
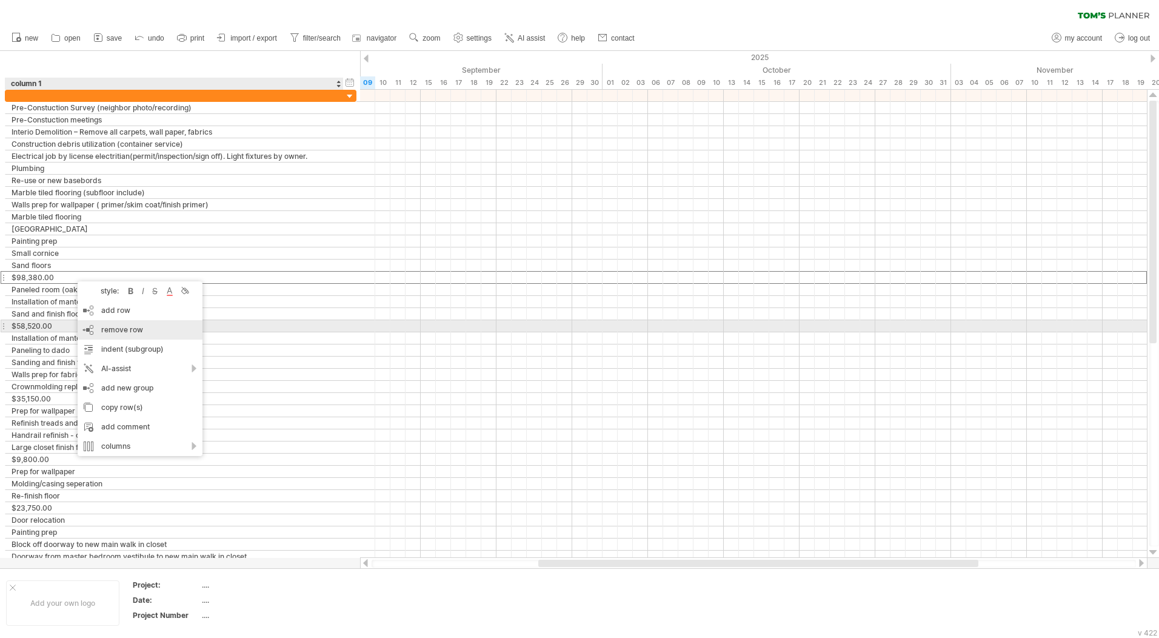
click at [113, 332] on span "remove row" at bounding box center [122, 329] width 42 height 9
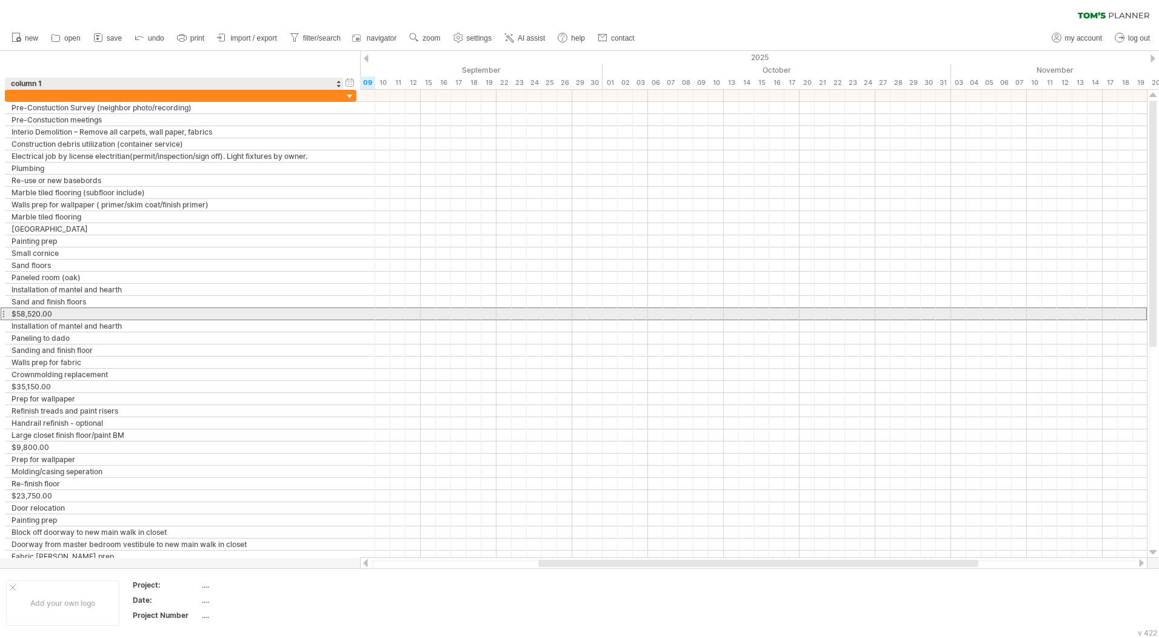
click at [81, 312] on div "$58,520.00" at bounding box center [175, 314] width 326 height 12
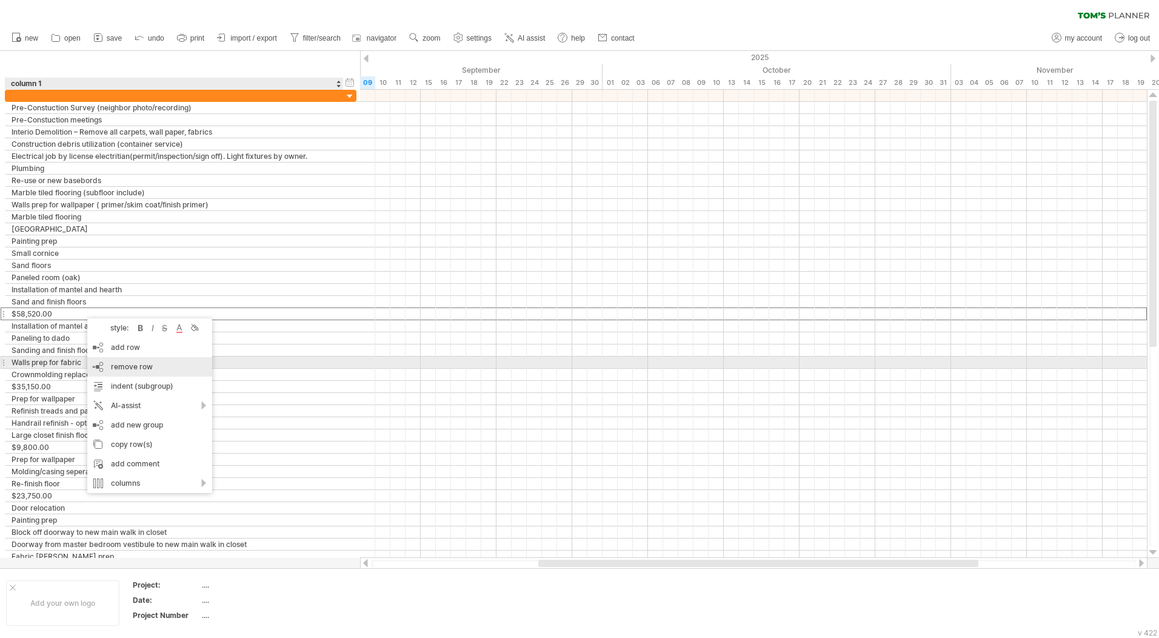
click at [122, 363] on span "remove row" at bounding box center [132, 366] width 42 height 9
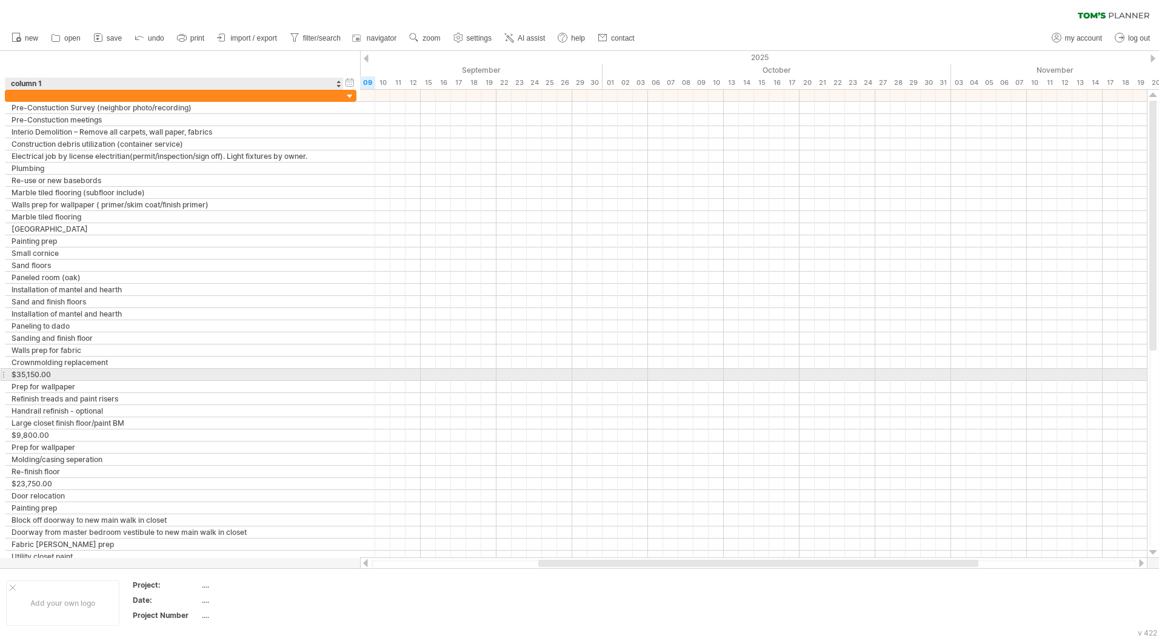
click at [101, 370] on div "$35,150.00" at bounding box center [175, 375] width 326 height 12
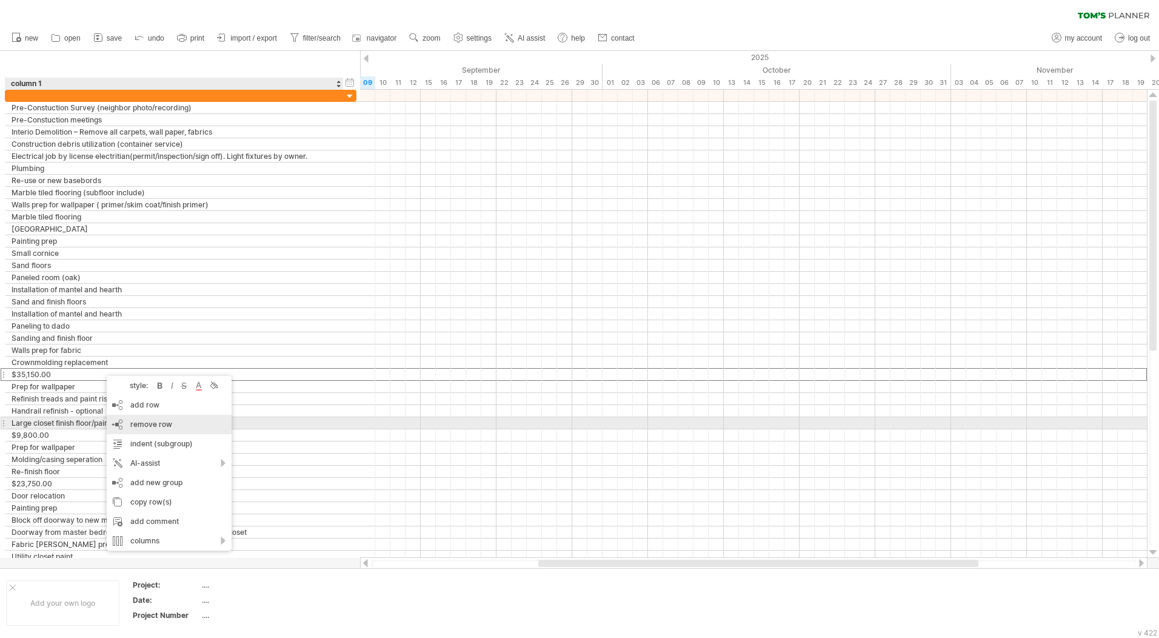
click at [150, 429] on div "remove row remove selected rows" at bounding box center [169, 424] width 125 height 19
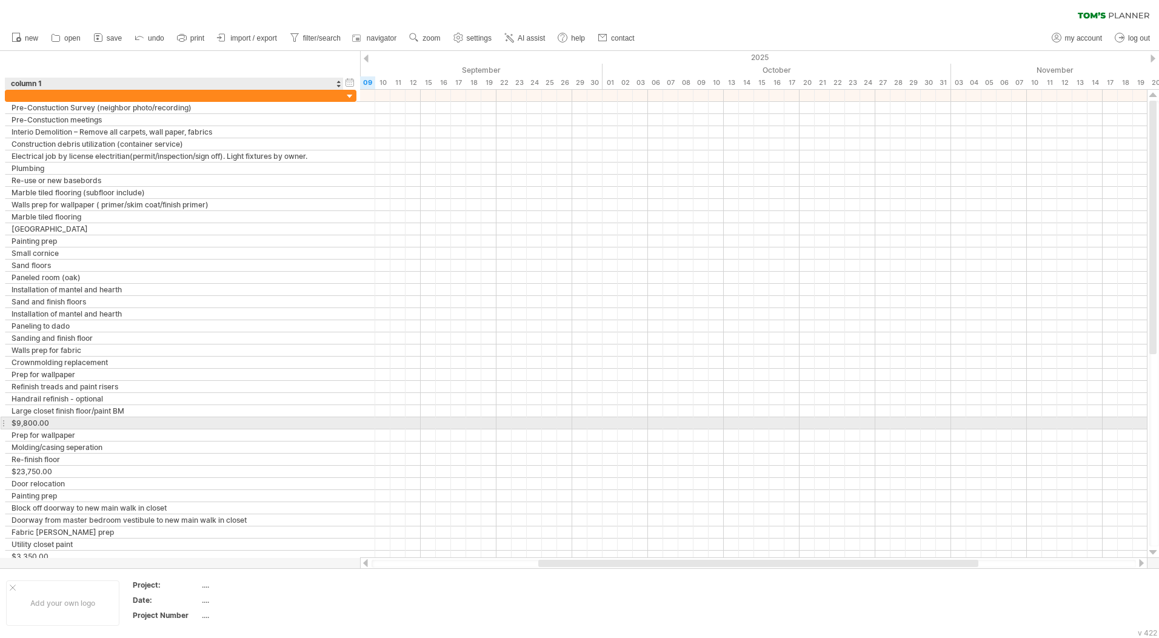
click at [80, 423] on div "$9,800.00" at bounding box center [175, 423] width 326 height 12
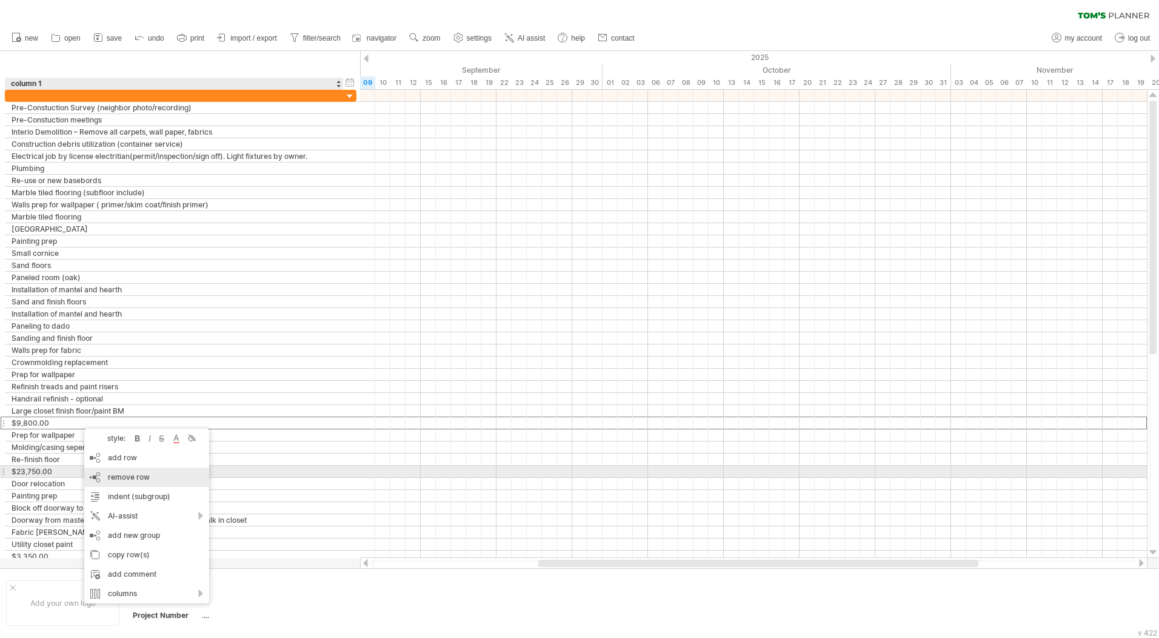
click at [139, 477] on span "remove row" at bounding box center [129, 476] width 42 height 9
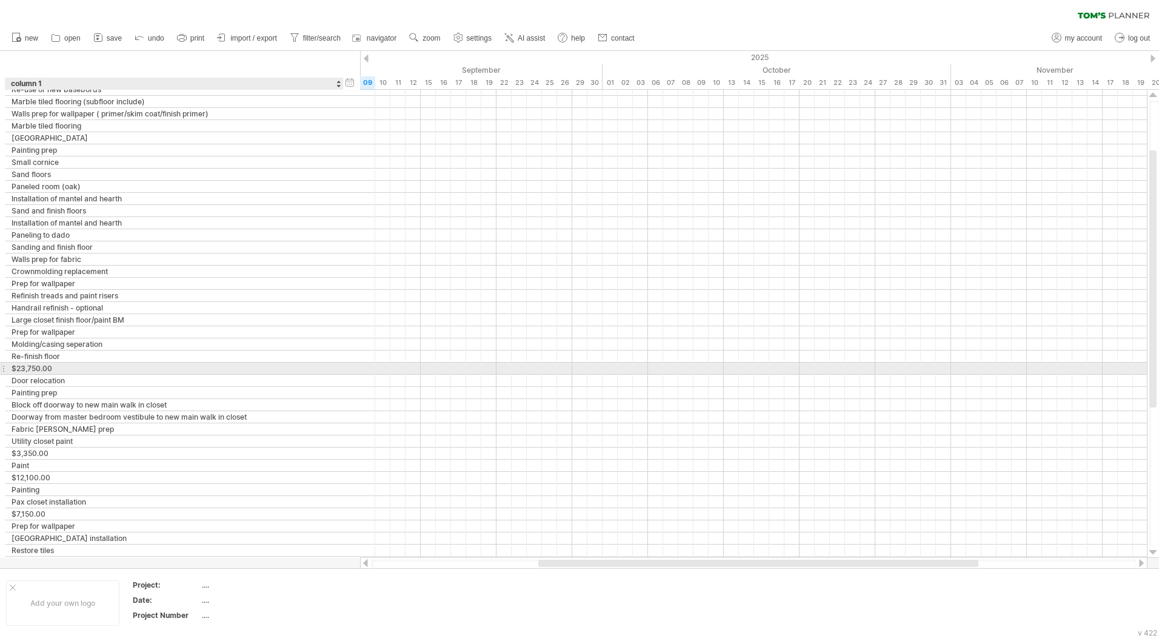
click at [72, 366] on div "$23,750.00" at bounding box center [175, 369] width 326 height 12
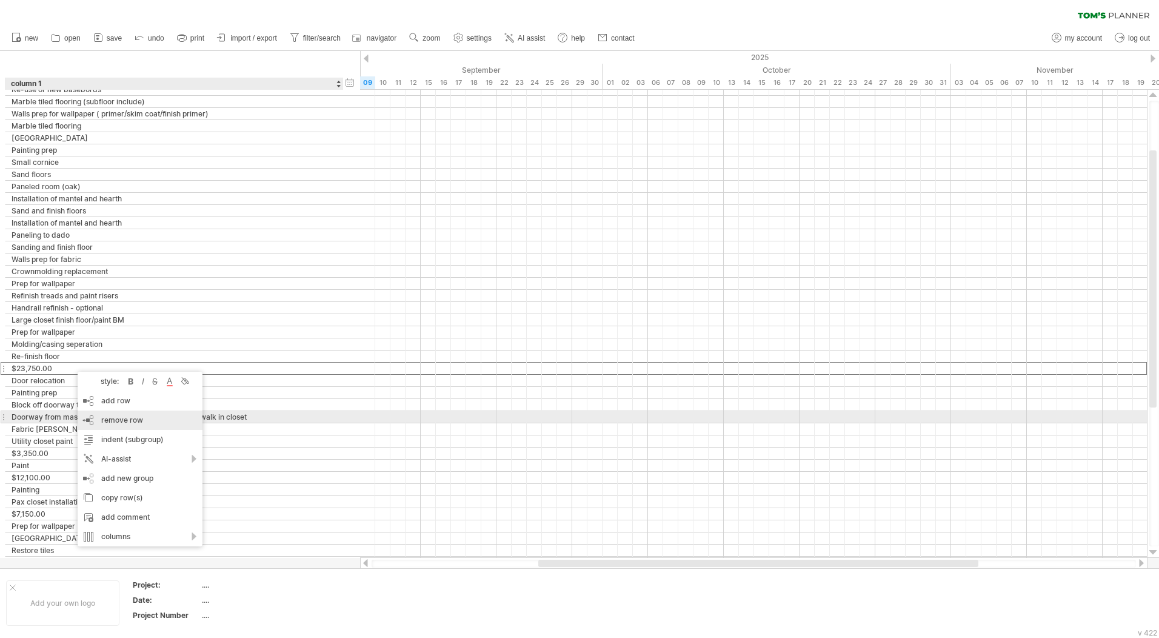
click at [115, 422] on span "remove row" at bounding box center [122, 419] width 42 height 9
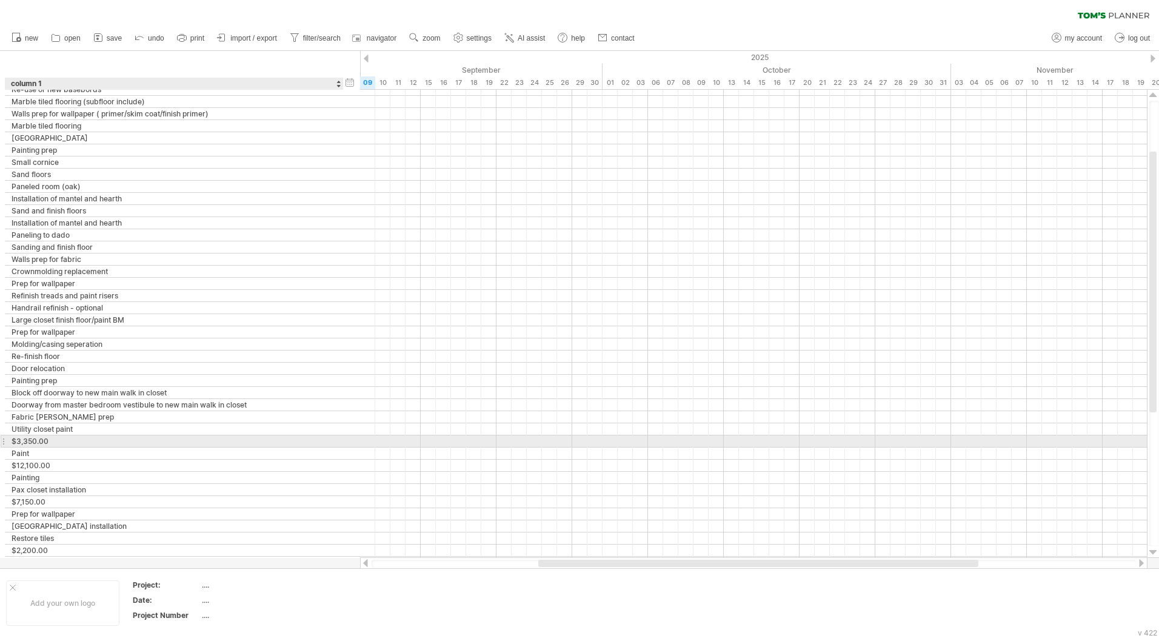
click at [92, 443] on div "$3,350.00" at bounding box center [175, 441] width 326 height 12
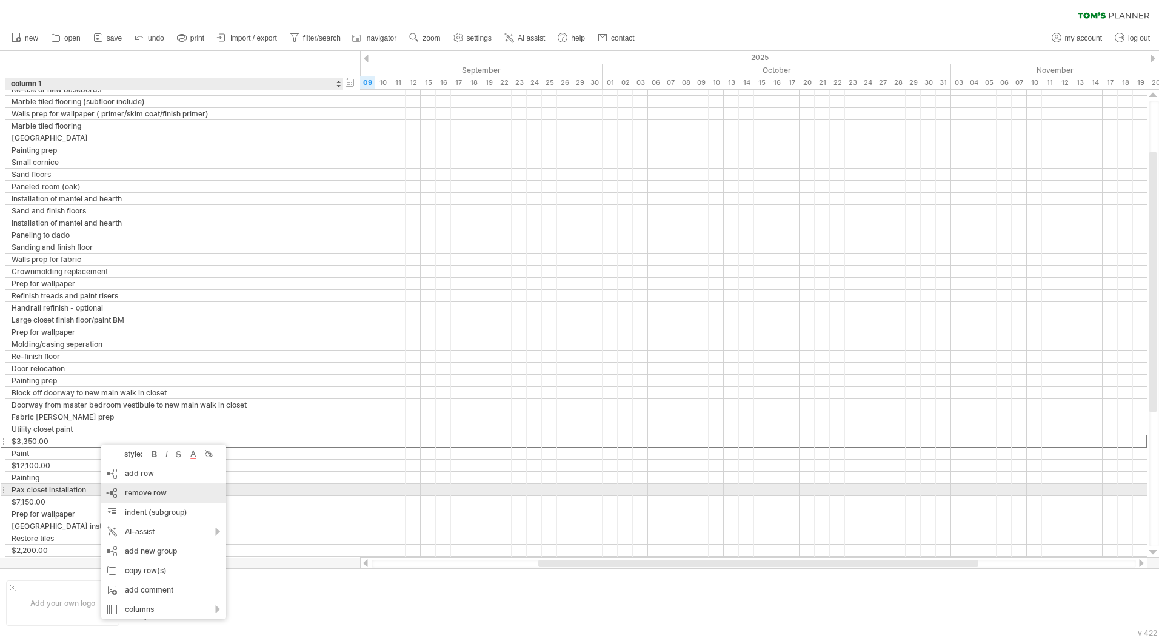
click at [135, 486] on div "remove row remove selected rows" at bounding box center [163, 492] width 125 height 19
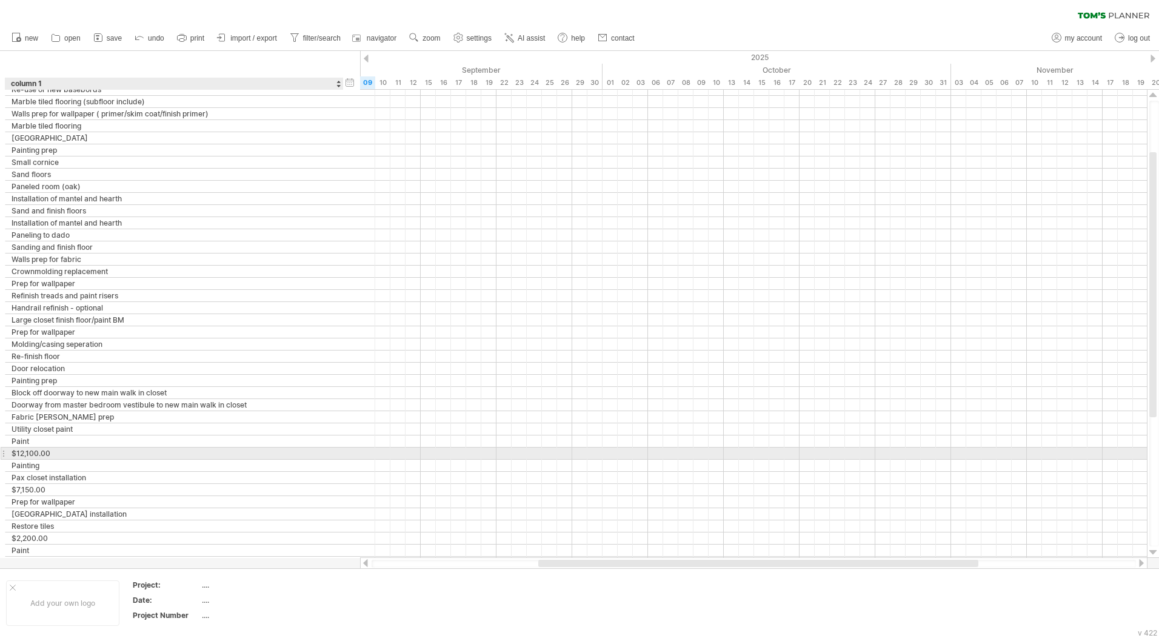
click at [78, 454] on div "$12,100.00" at bounding box center [175, 454] width 326 height 12
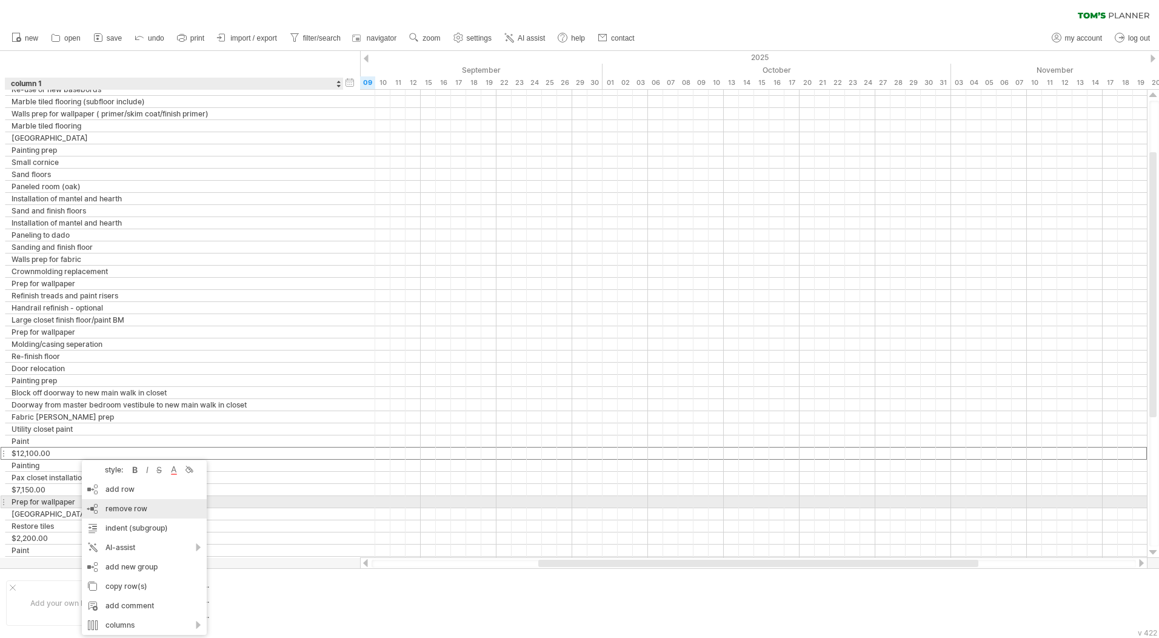
click at [110, 506] on span "remove row" at bounding box center [127, 508] width 42 height 9
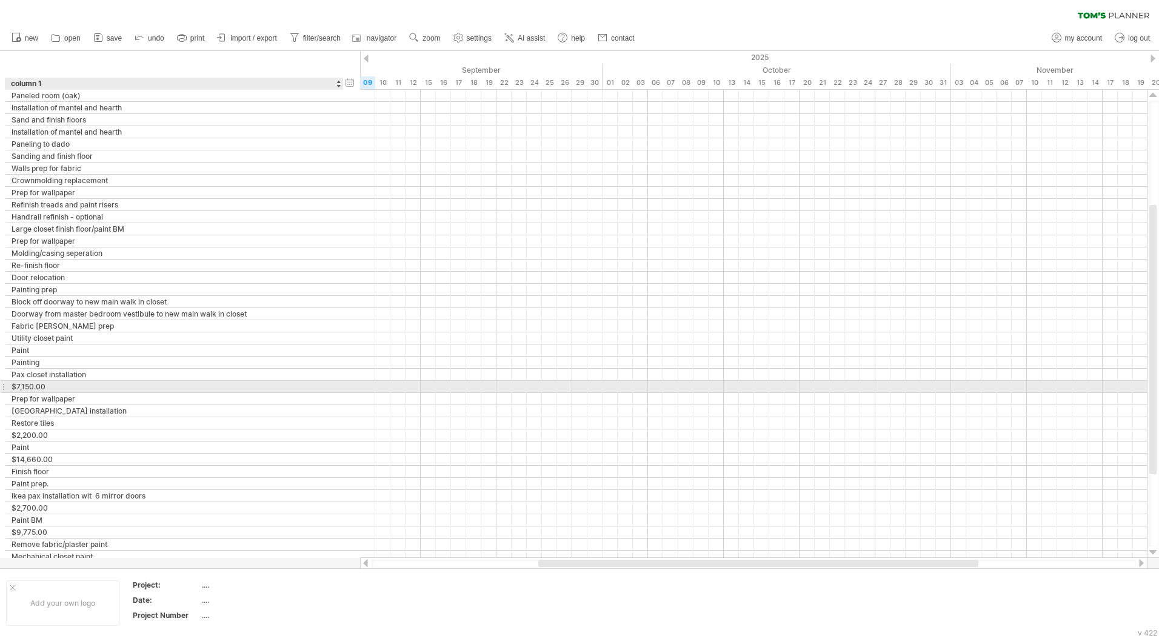
click at [68, 386] on div "$7,150.00" at bounding box center [175, 387] width 326 height 12
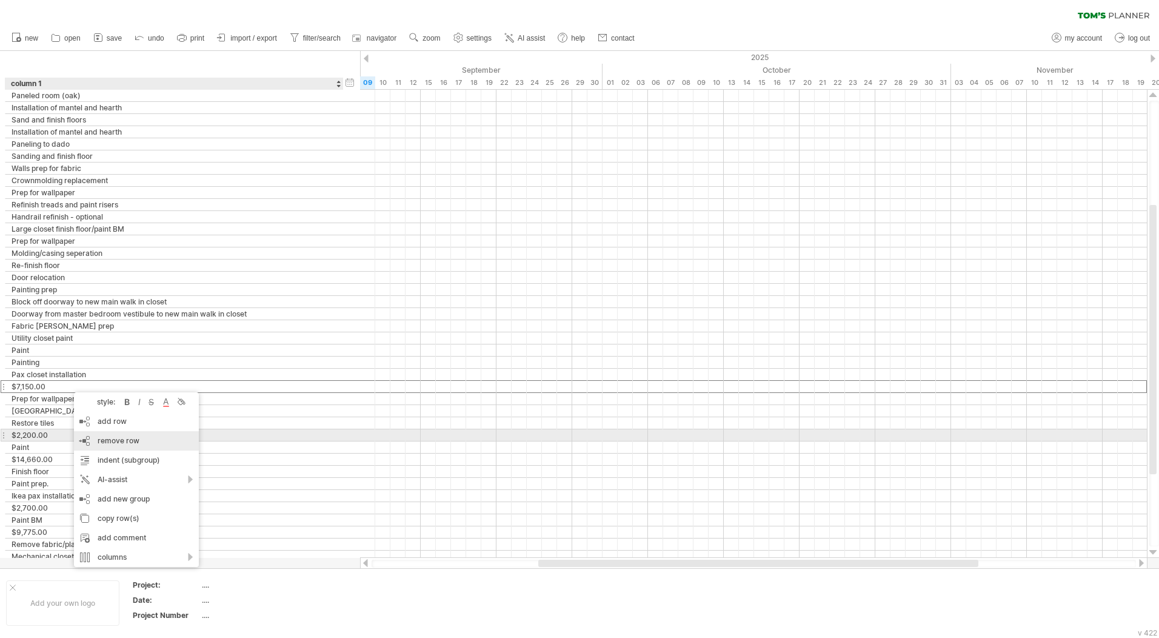
click at [107, 439] on span "remove row" at bounding box center [119, 440] width 42 height 9
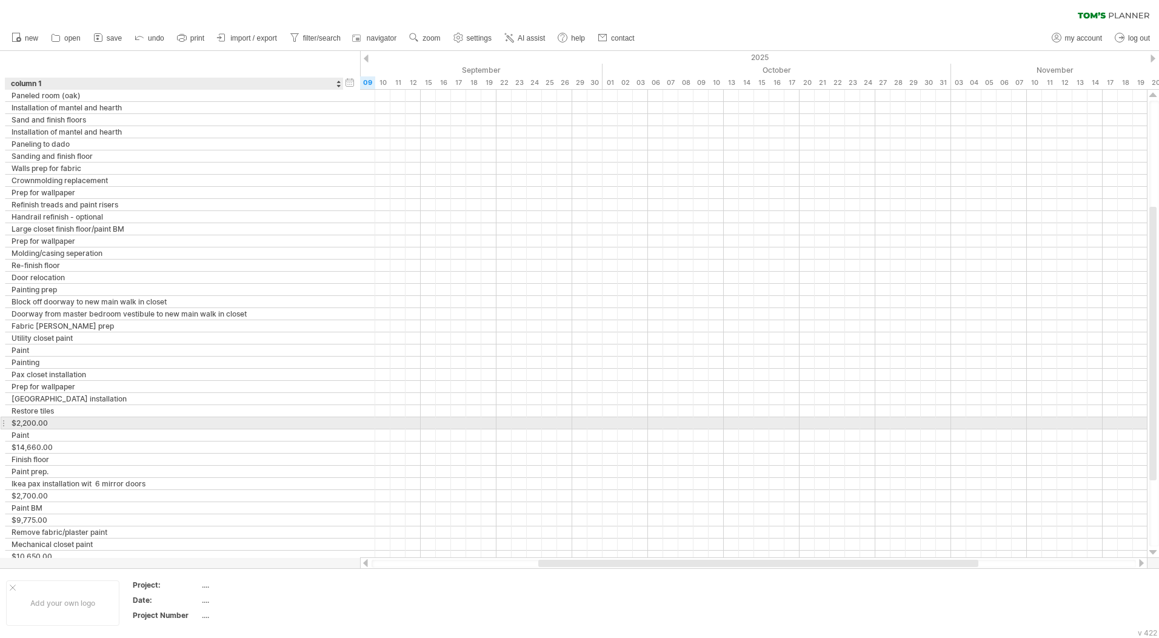
click at [63, 421] on div "$2,200.00" at bounding box center [175, 423] width 326 height 12
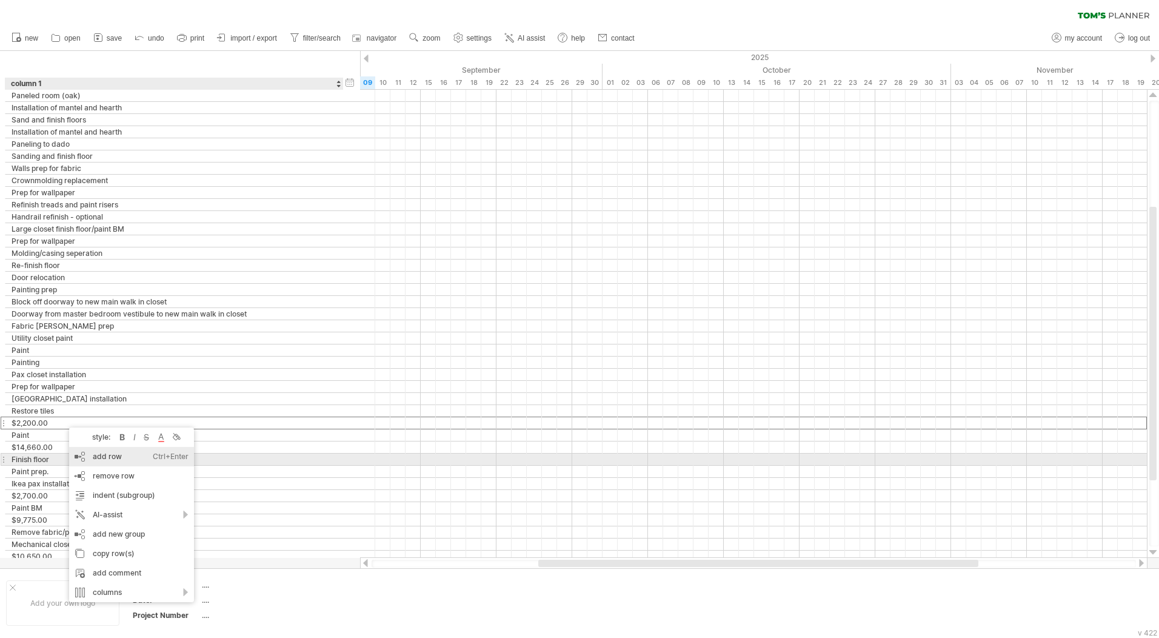
click at [103, 474] on span "remove row" at bounding box center [114, 475] width 42 height 9
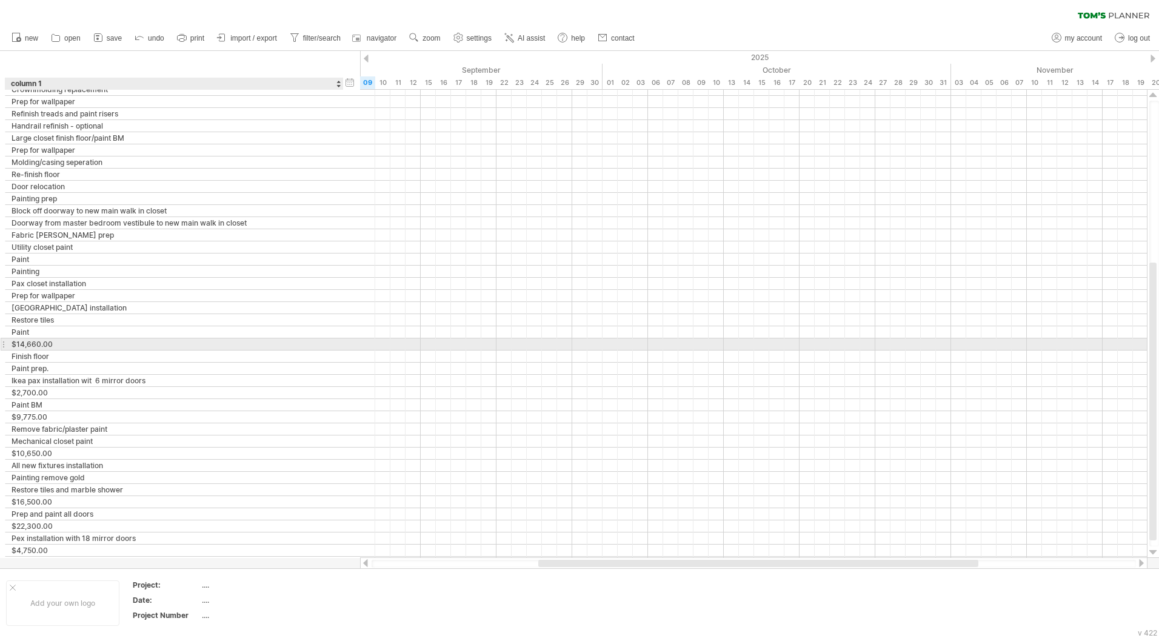
click at [73, 343] on div "$14,660.00" at bounding box center [175, 344] width 326 height 12
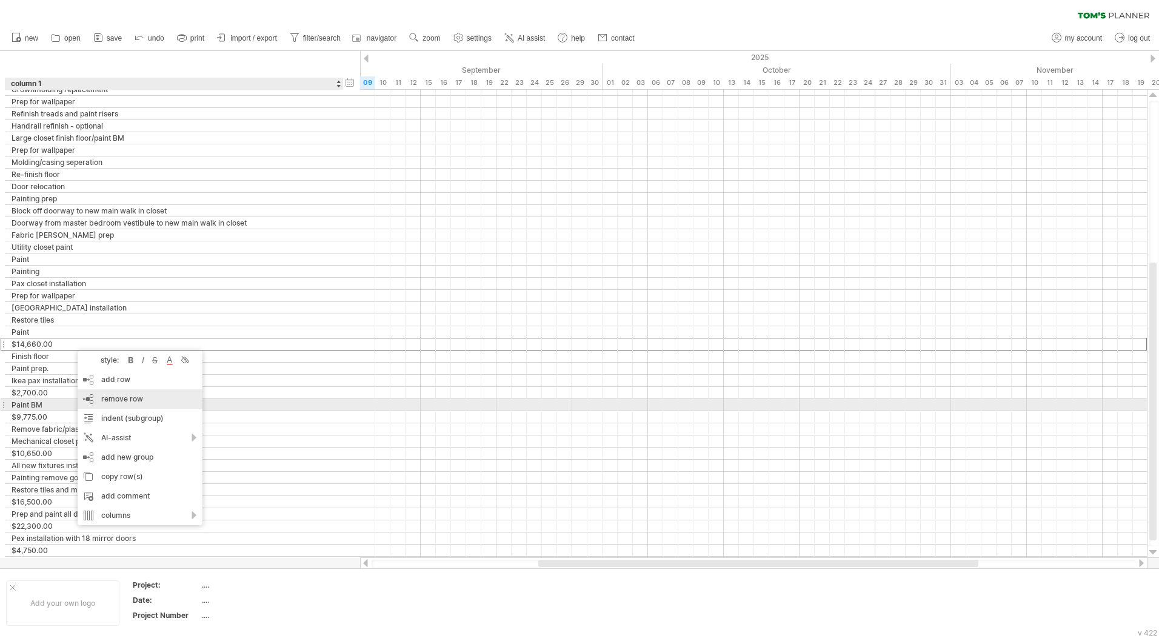
click at [108, 397] on span "remove row" at bounding box center [122, 398] width 42 height 9
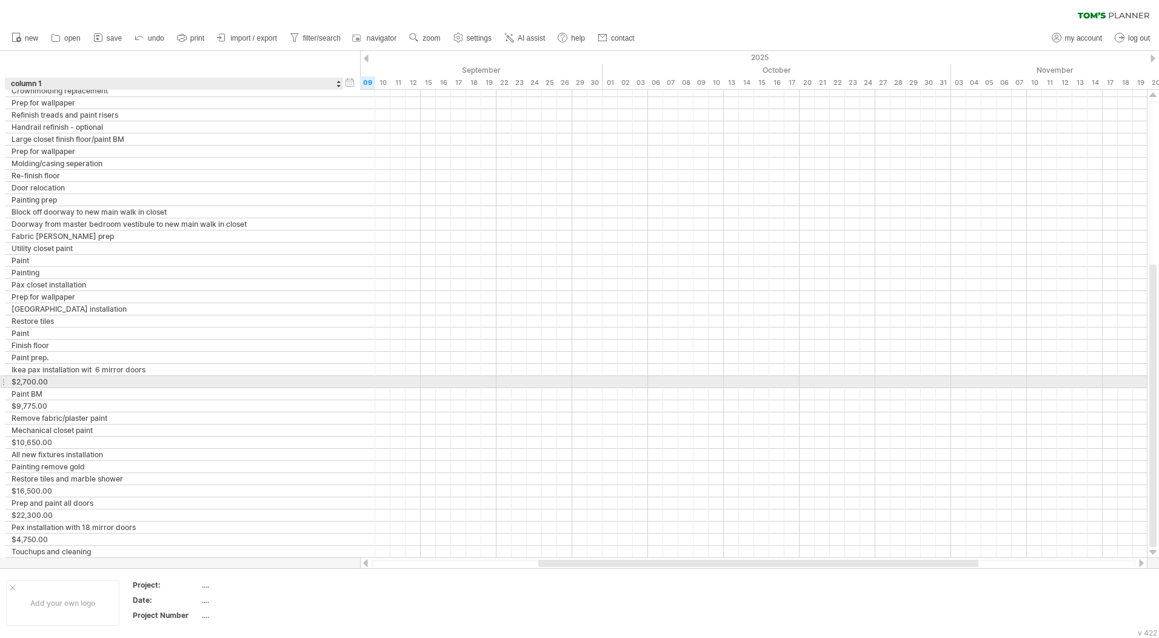
click at [78, 384] on div "$2,700.00" at bounding box center [175, 382] width 326 height 12
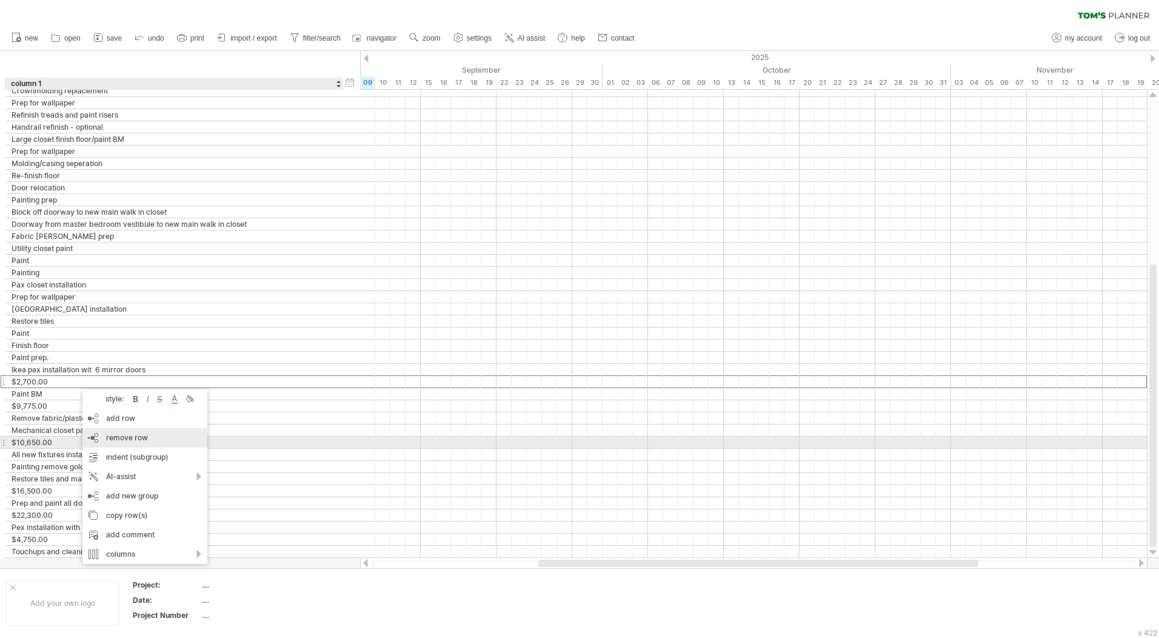
click at [115, 438] on span "remove row" at bounding box center [127, 437] width 42 height 9
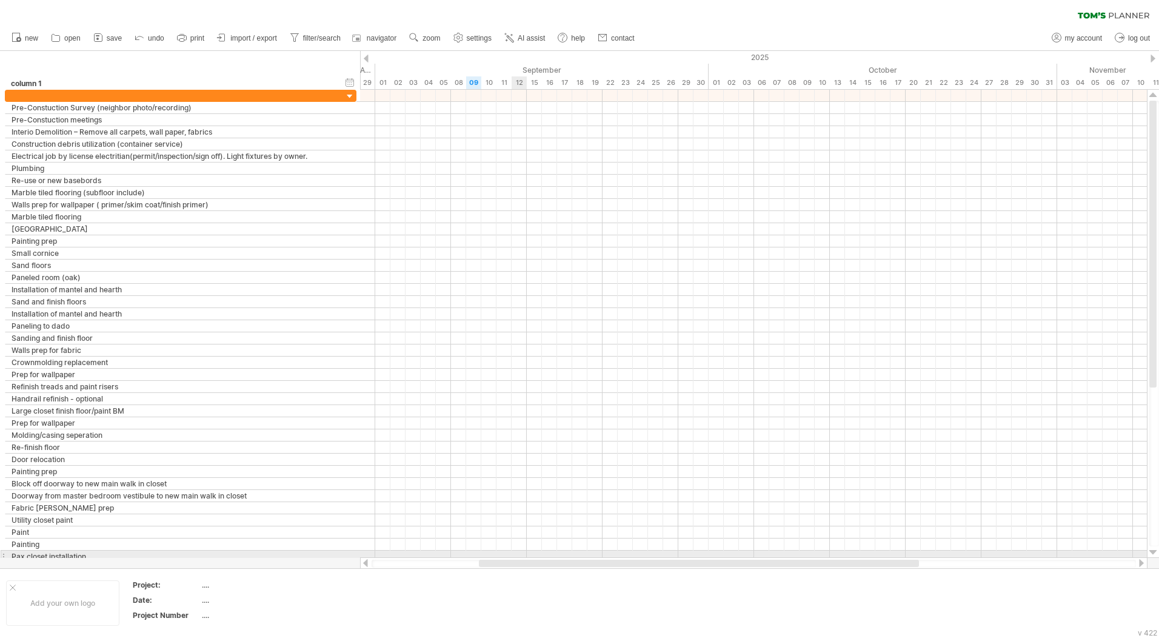
drag, startPoint x: 572, startPoint y: 563, endPoint x: 514, endPoint y: 552, distance: 59.2
click at [514, 552] on div "Trying to reach [DOMAIN_NAME] Connected again... 0% autosave... clear filter" at bounding box center [579, 319] width 1159 height 638
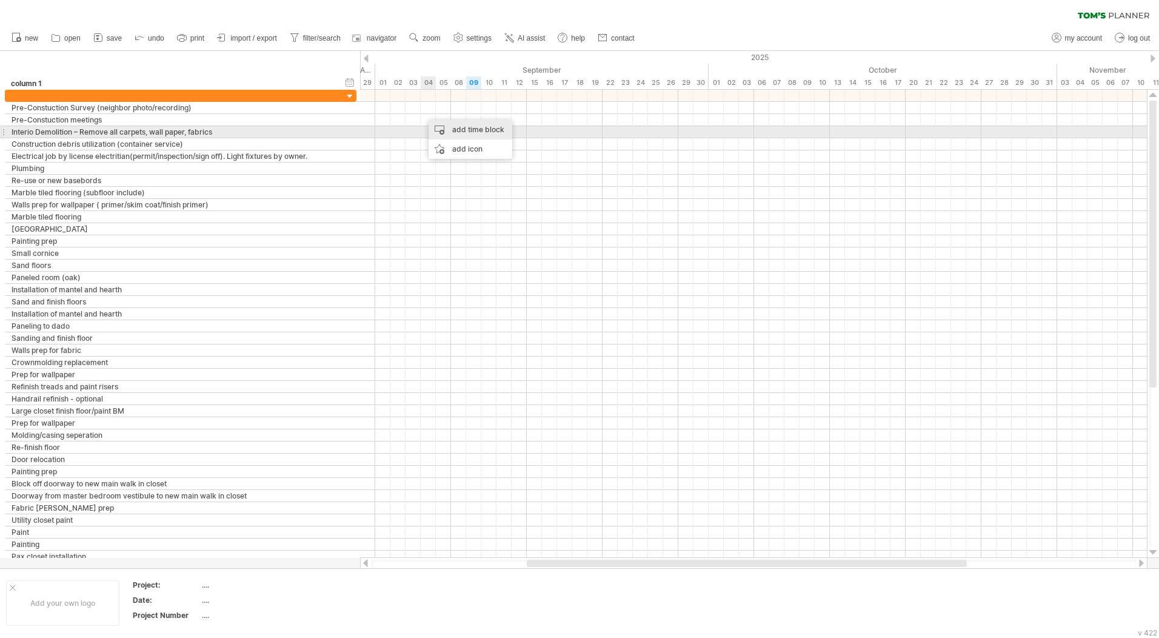
click at [445, 129] on div "add time block" at bounding box center [471, 129] width 84 height 19
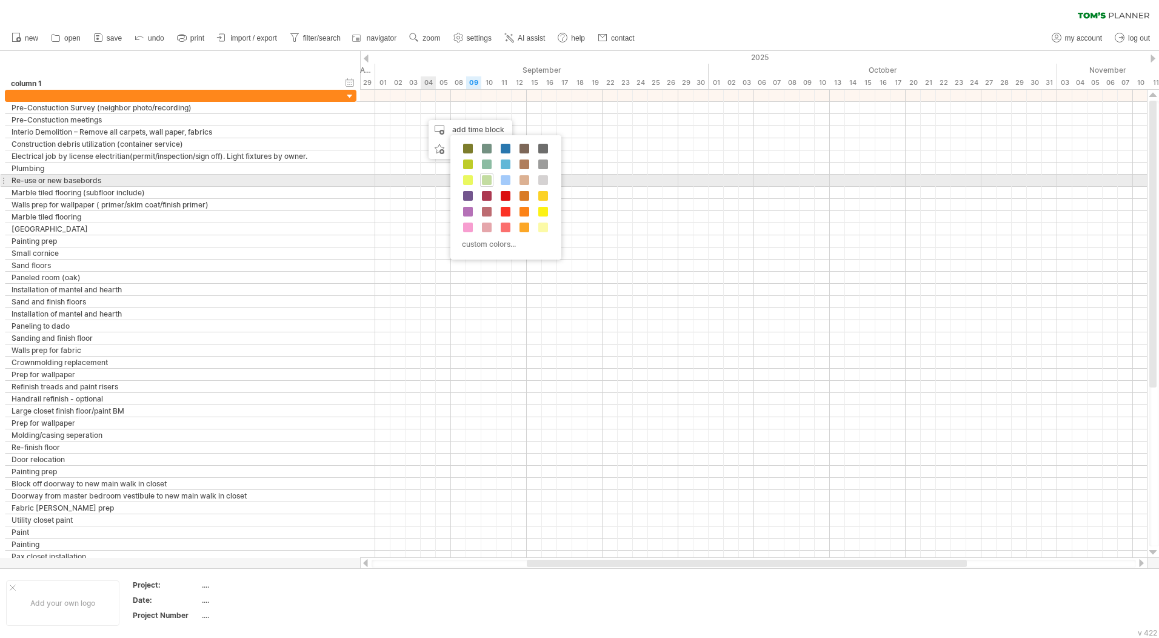
click at [486, 179] on span at bounding box center [487, 180] width 10 height 10
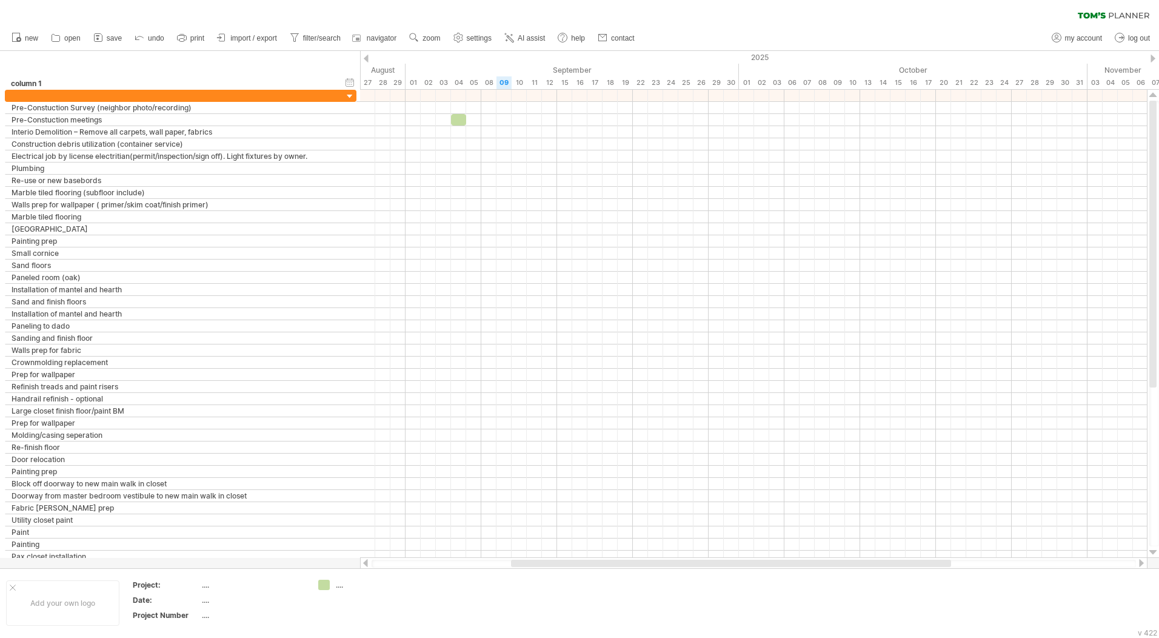
drag, startPoint x: 538, startPoint y: 564, endPoint x: 523, endPoint y: 562, distance: 15.9
click at [523, 562] on div at bounding box center [731, 563] width 440 height 7
drag, startPoint x: 534, startPoint y: 566, endPoint x: 543, endPoint y: 568, distance: 10.0
click at [543, 568] on div "Trying to reach [DOMAIN_NAME] Connected again... 0% autosave... clear filter" at bounding box center [579, 319] width 1159 height 638
drag, startPoint x: 545, startPoint y: 566, endPoint x: 577, endPoint y: 568, distance: 32.2
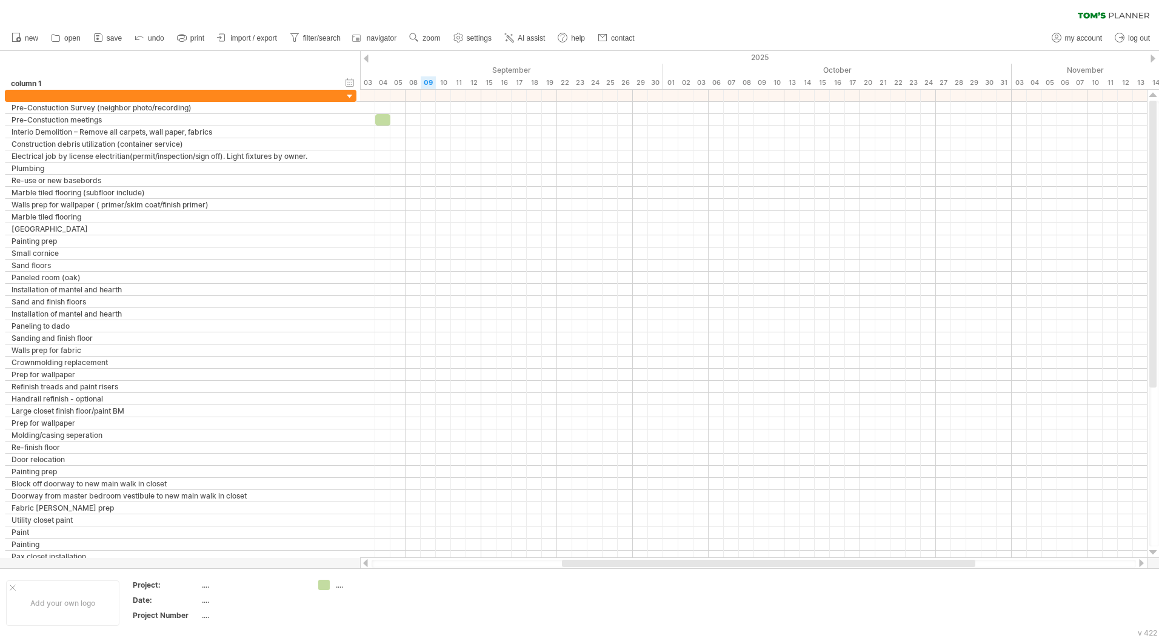
click at [577, 568] on div at bounding box center [754, 563] width 788 height 12
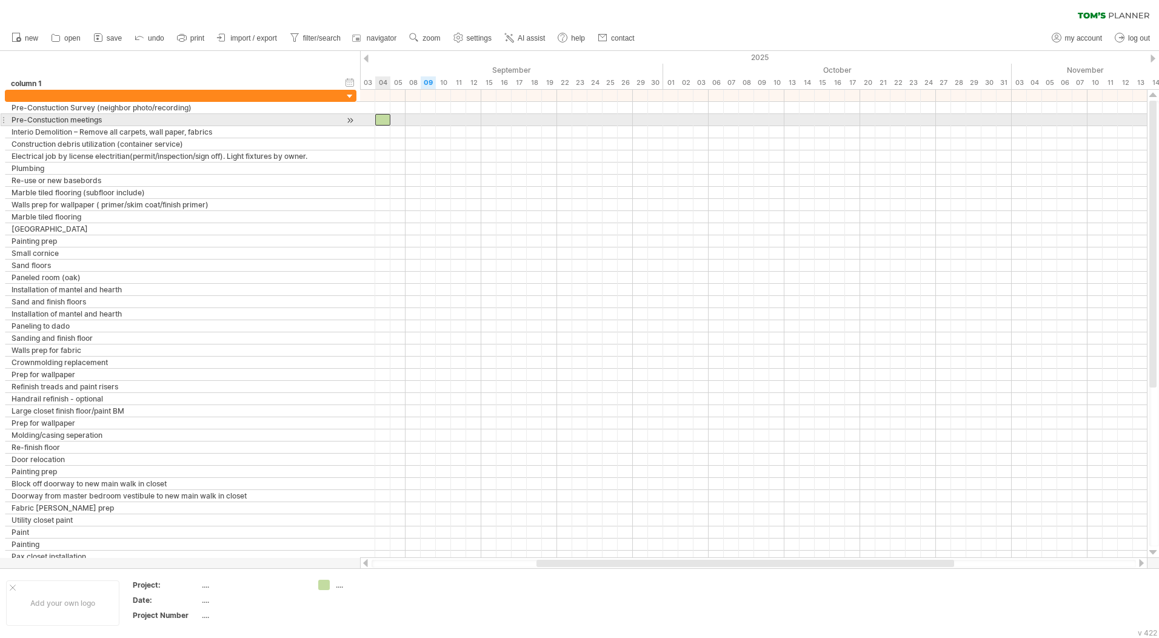
click at [384, 121] on div at bounding box center [382, 120] width 15 height 12
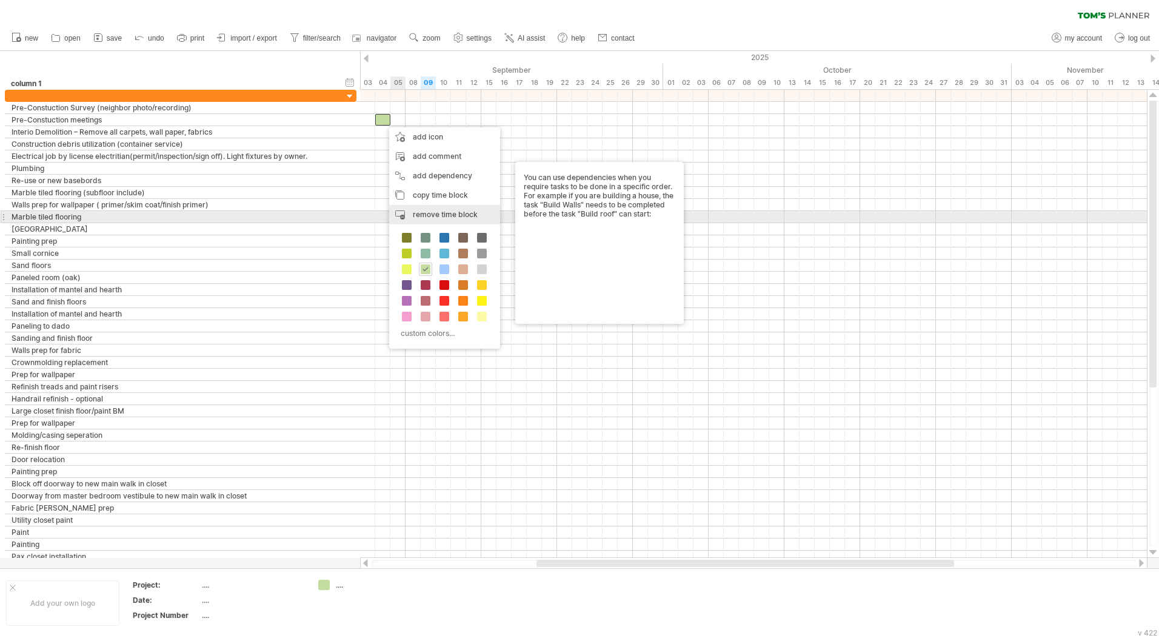
click at [446, 220] on div "remove time block remove selected items" at bounding box center [444, 214] width 111 height 19
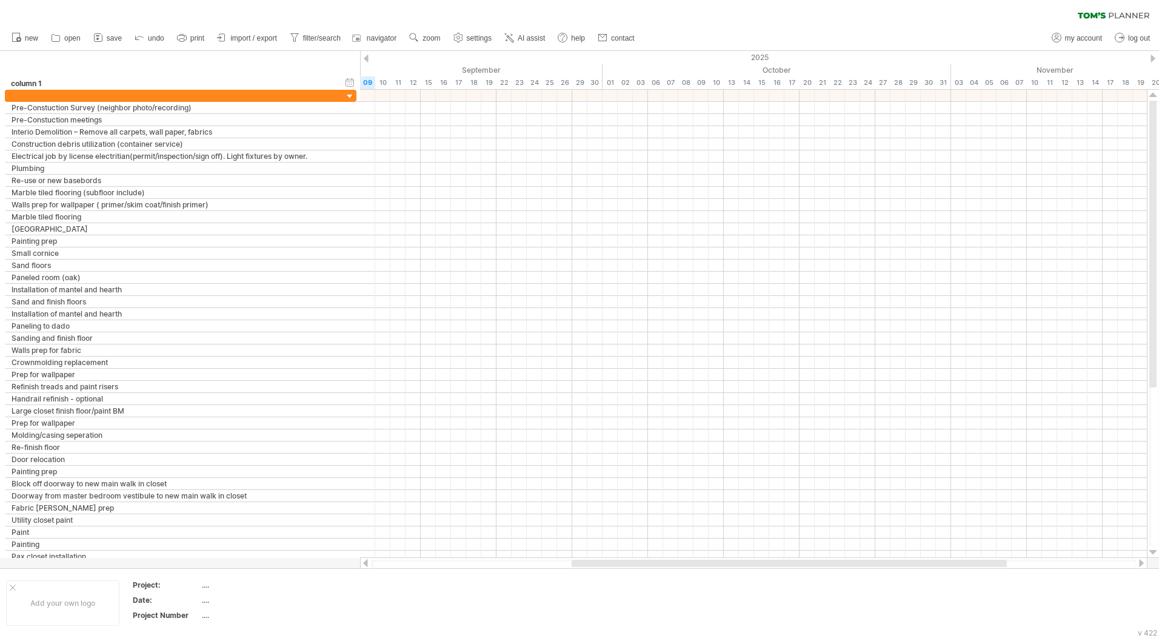
drag, startPoint x: 553, startPoint y: 561, endPoint x: 586, endPoint y: 566, distance: 33.7
click at [586, 566] on div at bounding box center [789, 563] width 435 height 7
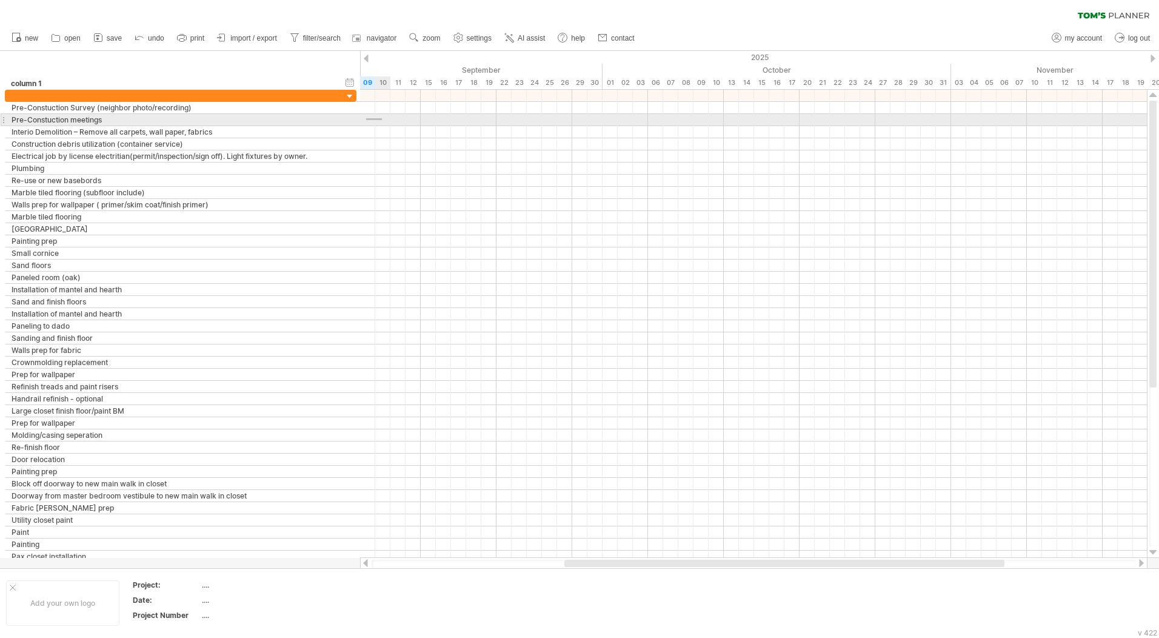
drag, startPoint x: 366, startPoint y: 120, endPoint x: 382, endPoint y: 118, distance: 15.9
click at [382, 118] on div at bounding box center [753, 120] width 787 height 12
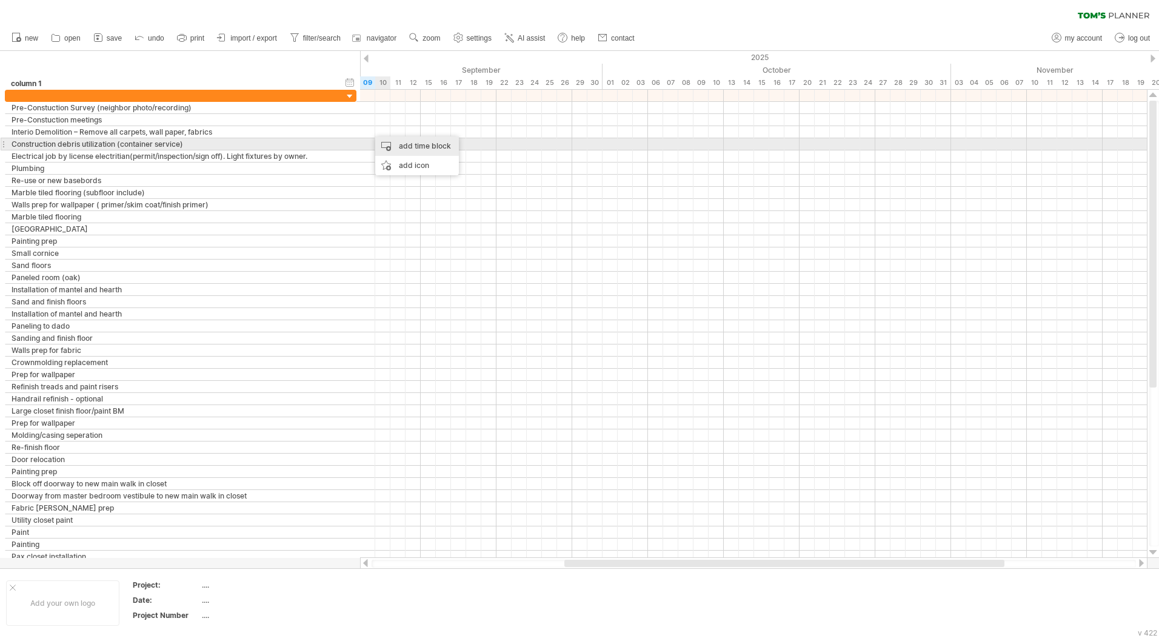
click at [400, 146] on div "add time block" at bounding box center [417, 145] width 84 height 19
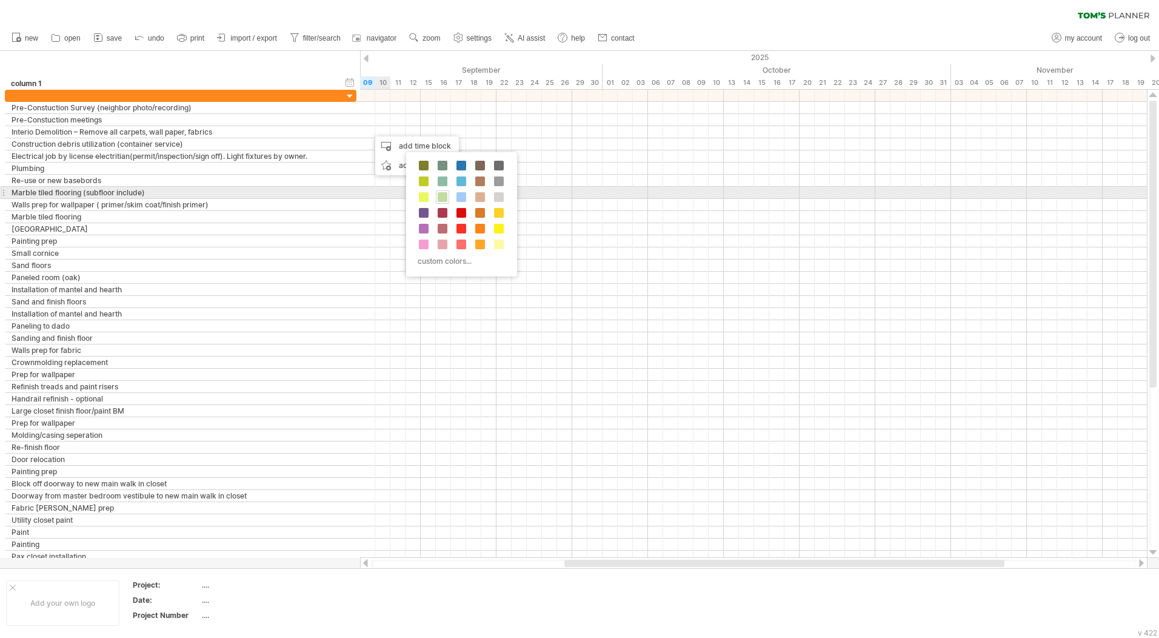
click at [443, 196] on span at bounding box center [443, 197] width 10 height 10
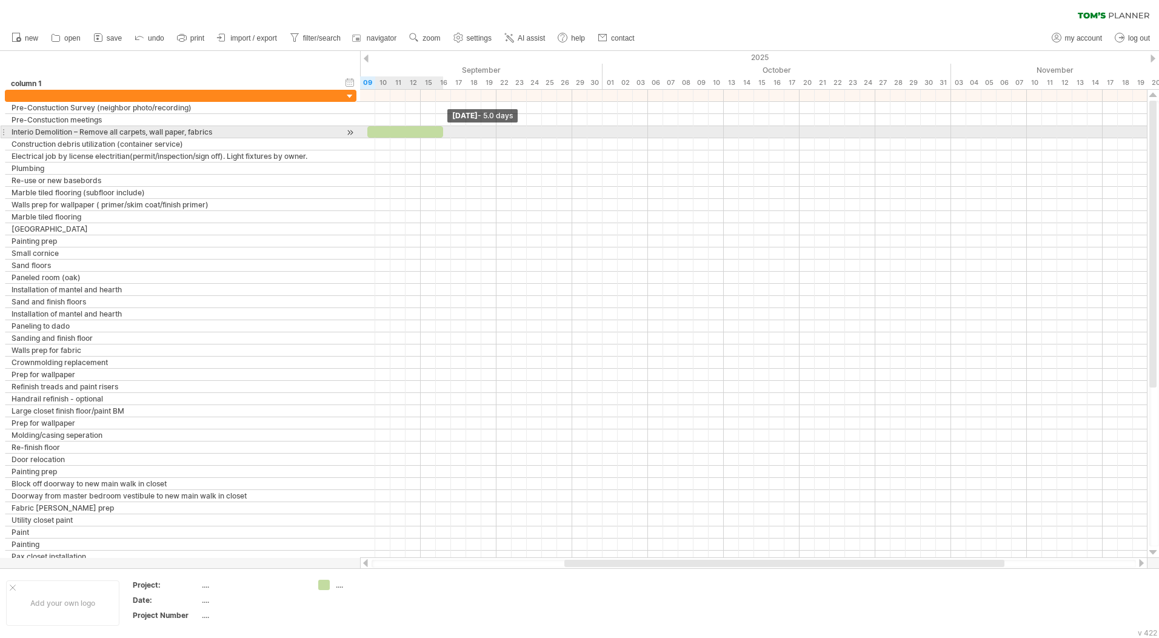
drag, startPoint x: 382, startPoint y: 133, endPoint x: 444, endPoint y: 134, distance: 61.9
click at [444, 134] on span at bounding box center [443, 132] width 5 height 12
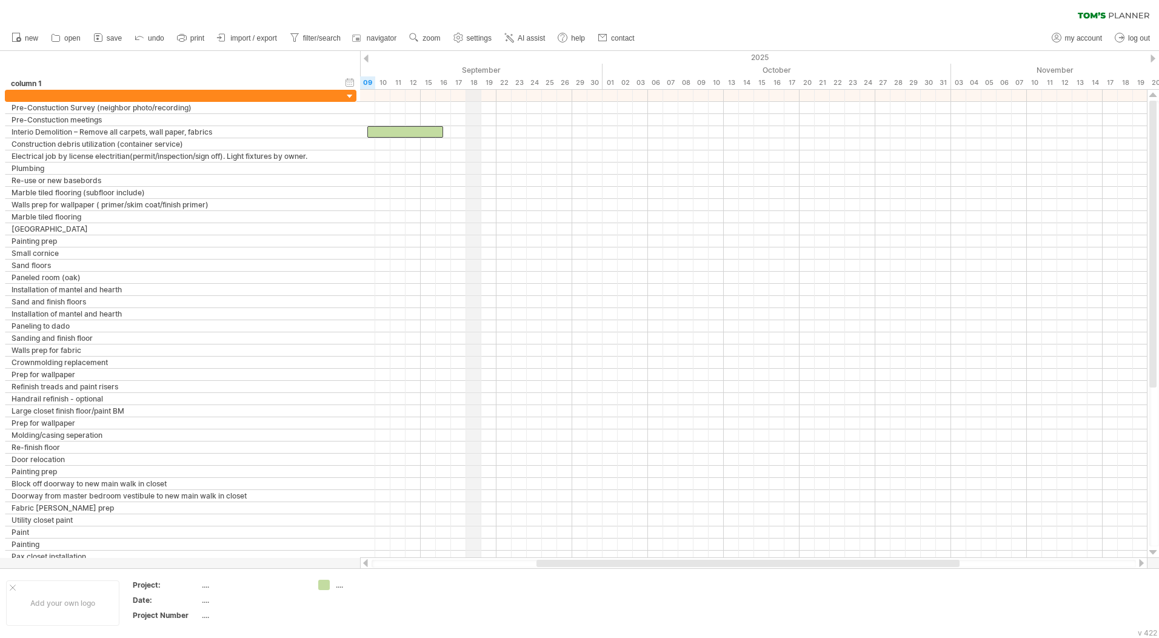
click at [471, 71] on div "September" at bounding box center [436, 70] width 334 height 13
click at [509, 79] on div "timeline settings" at bounding box center [521, 79] width 90 height 19
select select "*"
select select "**"
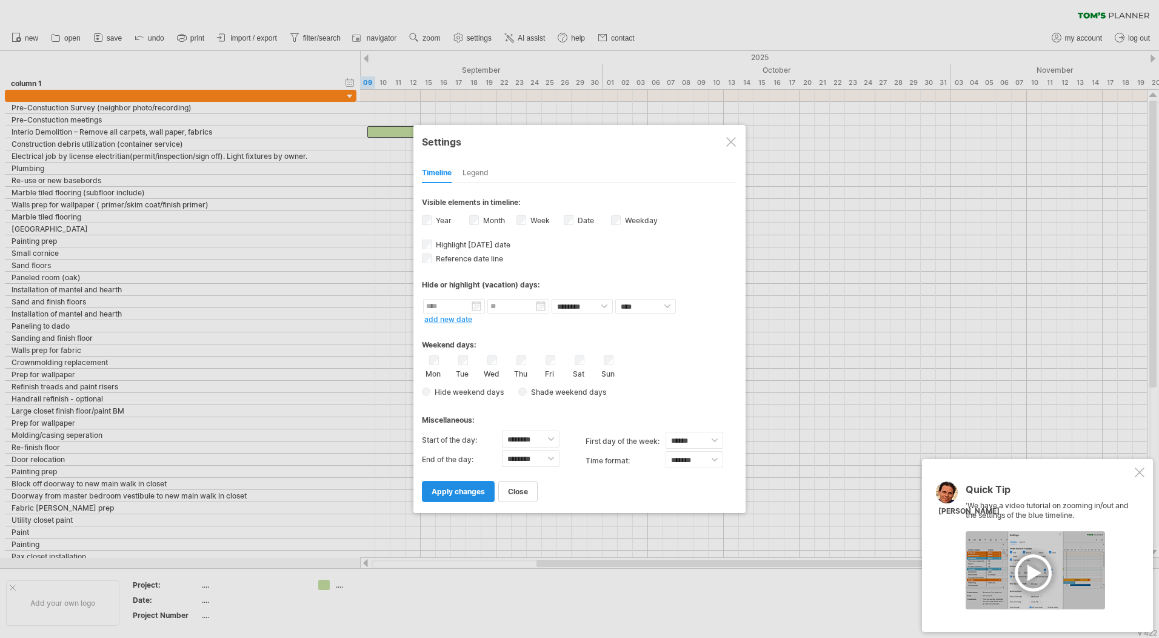
click at [451, 488] on span "apply changes" at bounding box center [458, 491] width 53 height 9
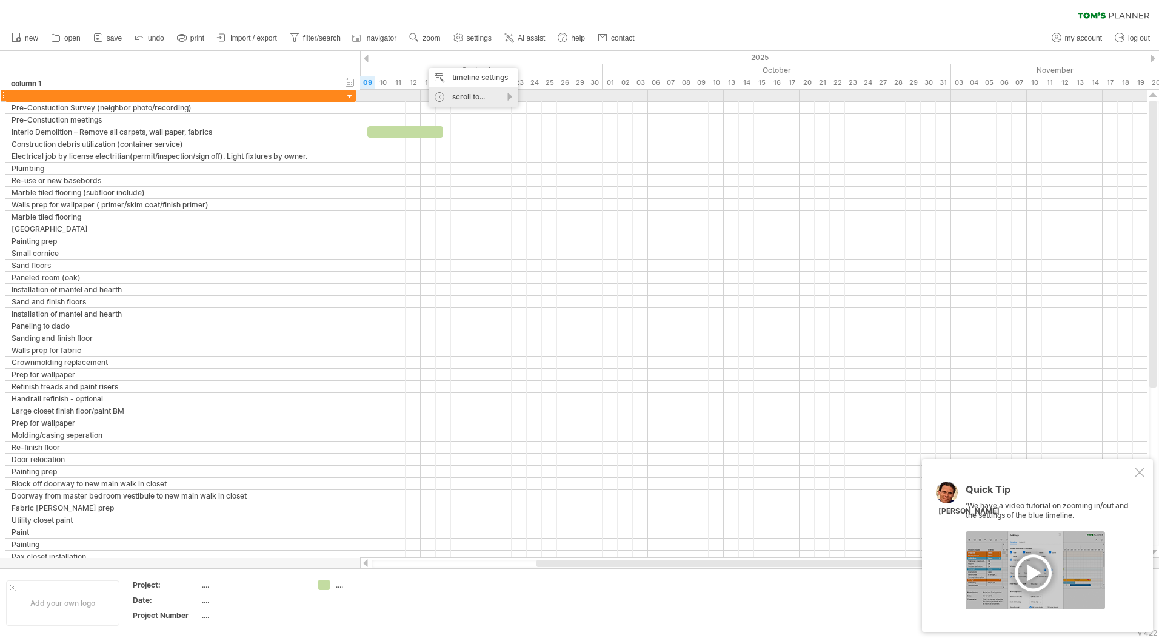
click at [508, 97] on div "scroll to..." at bounding box center [474, 96] width 90 height 19
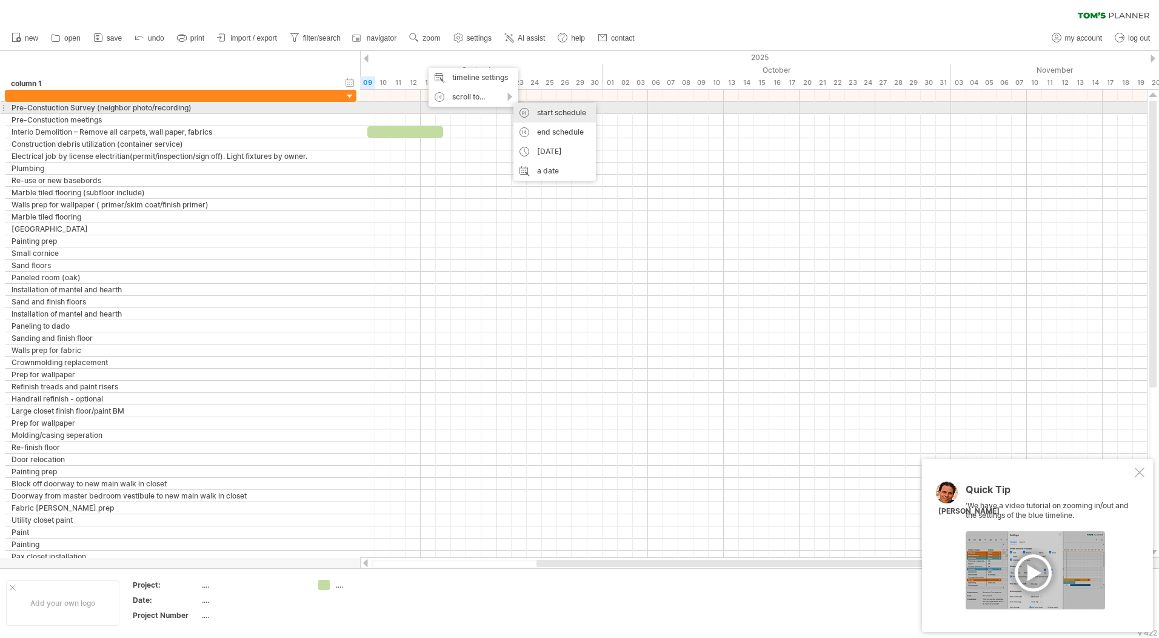
click at [534, 113] on div "start schedule" at bounding box center [555, 112] width 82 height 19
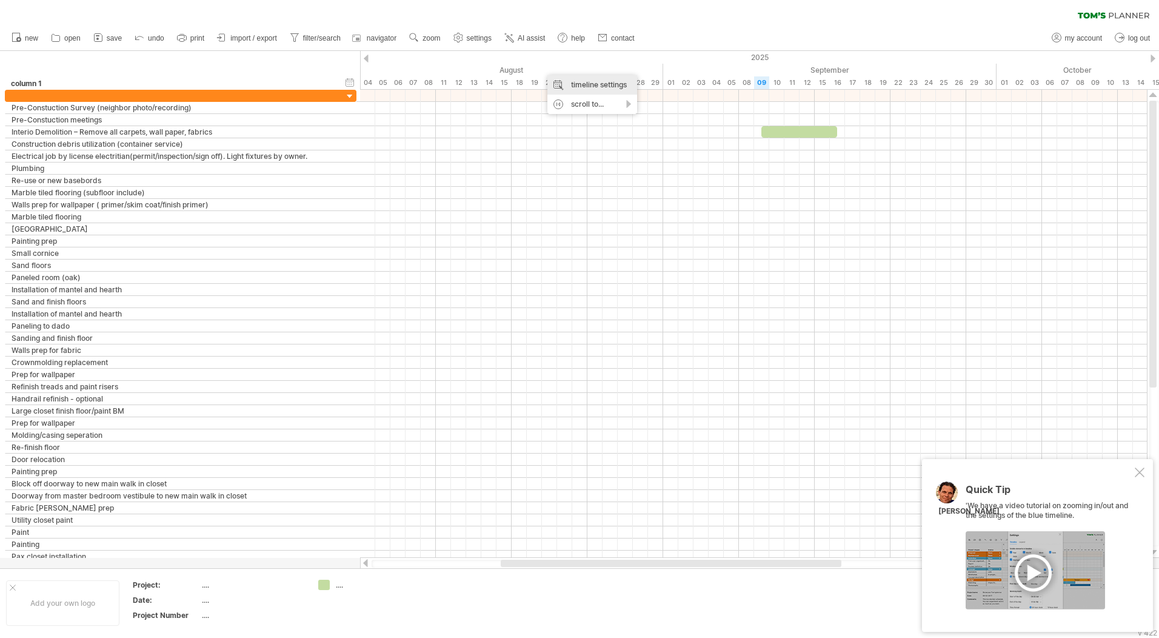
click at [613, 84] on div "timeline settings" at bounding box center [593, 84] width 90 height 19
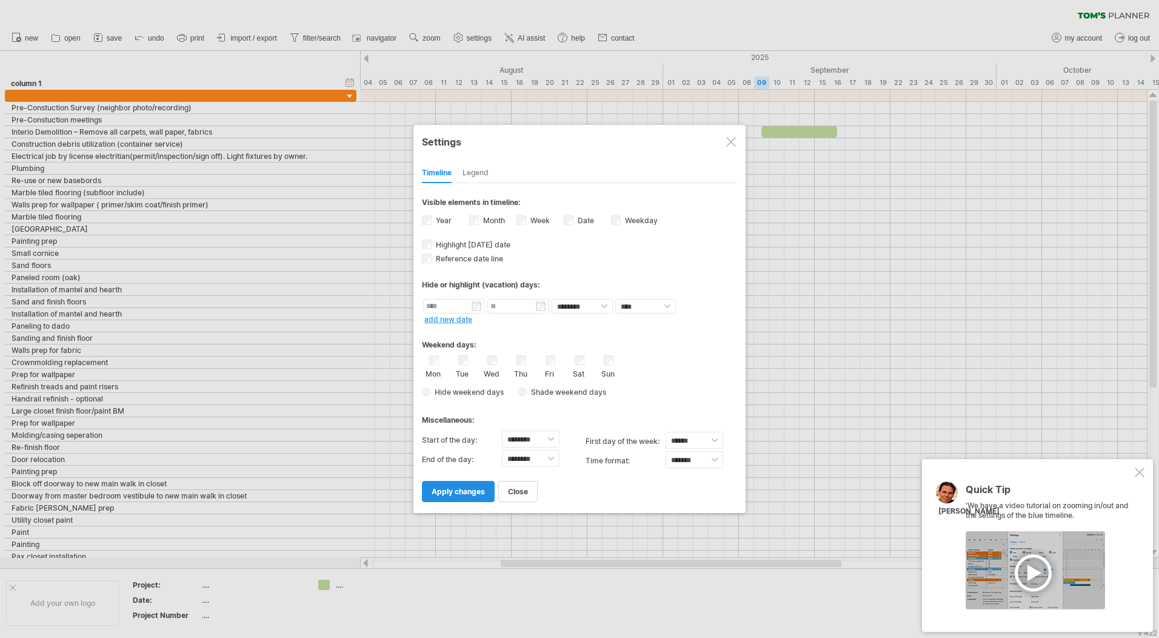
click at [451, 494] on span "apply changes" at bounding box center [458, 491] width 53 height 9
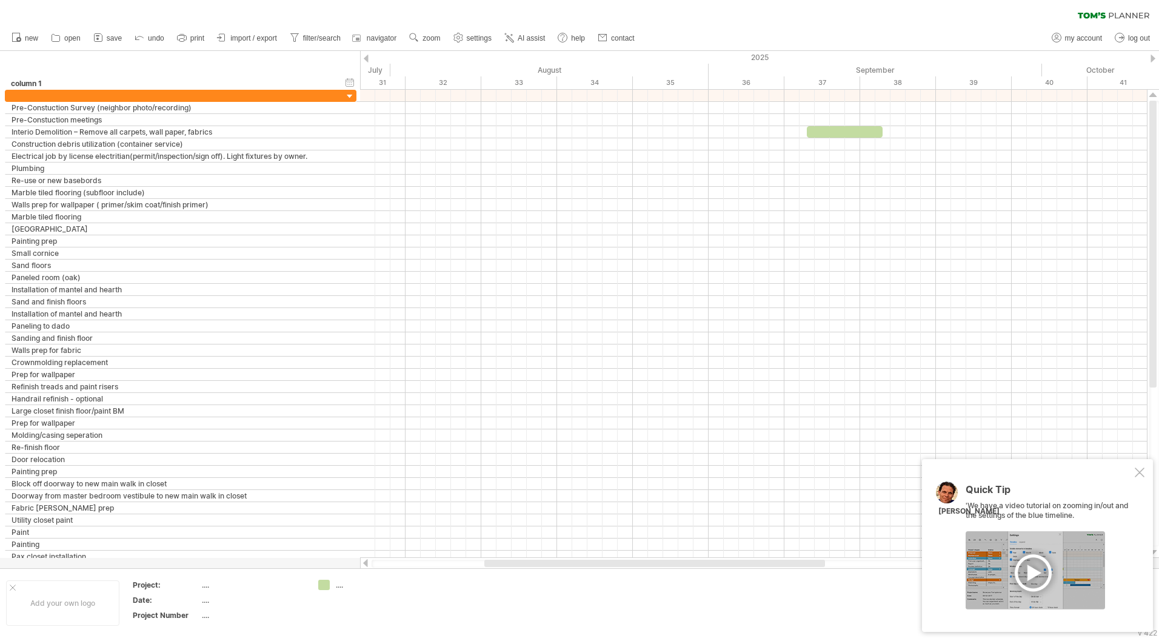
drag, startPoint x: 523, startPoint y: 563, endPoint x: 506, endPoint y: 566, distance: 16.7
click at [506, 566] on div at bounding box center [655, 563] width 341 height 7
click at [592, 84] on div "34" at bounding box center [595, 82] width 76 height 13
drag, startPoint x: 534, startPoint y: 562, endPoint x: 707, endPoint y: 559, distance: 173.5
click at [707, 559] on div at bounding box center [754, 563] width 788 height 12
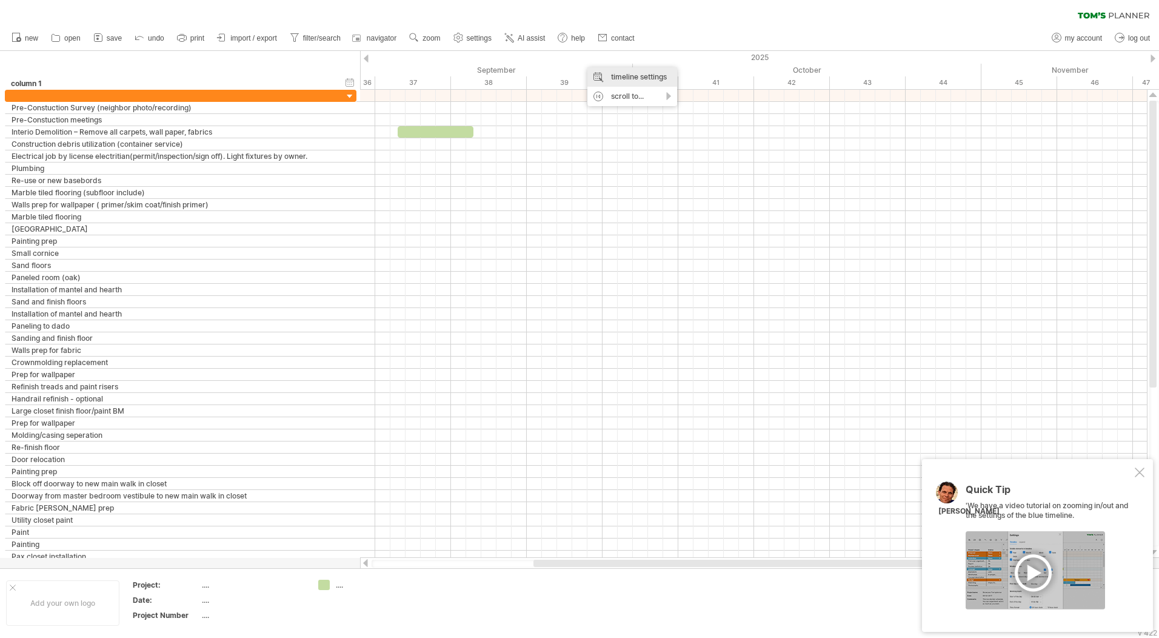
click at [630, 79] on div "timeline settings" at bounding box center [633, 76] width 90 height 19
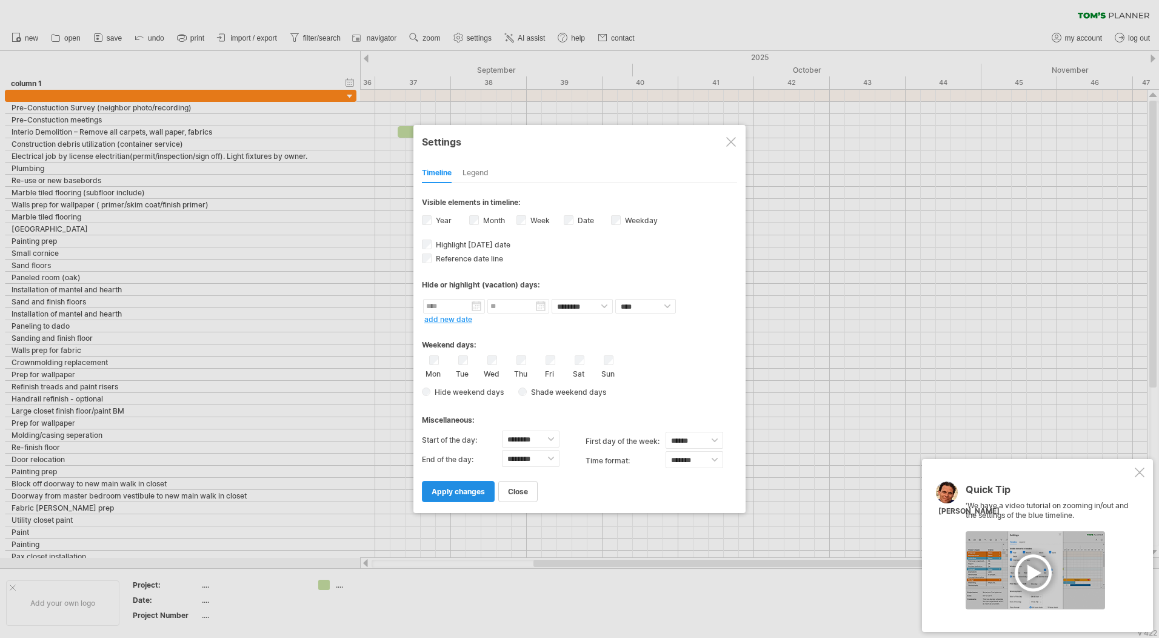
click at [466, 496] on link "apply changes" at bounding box center [458, 491] width 73 height 21
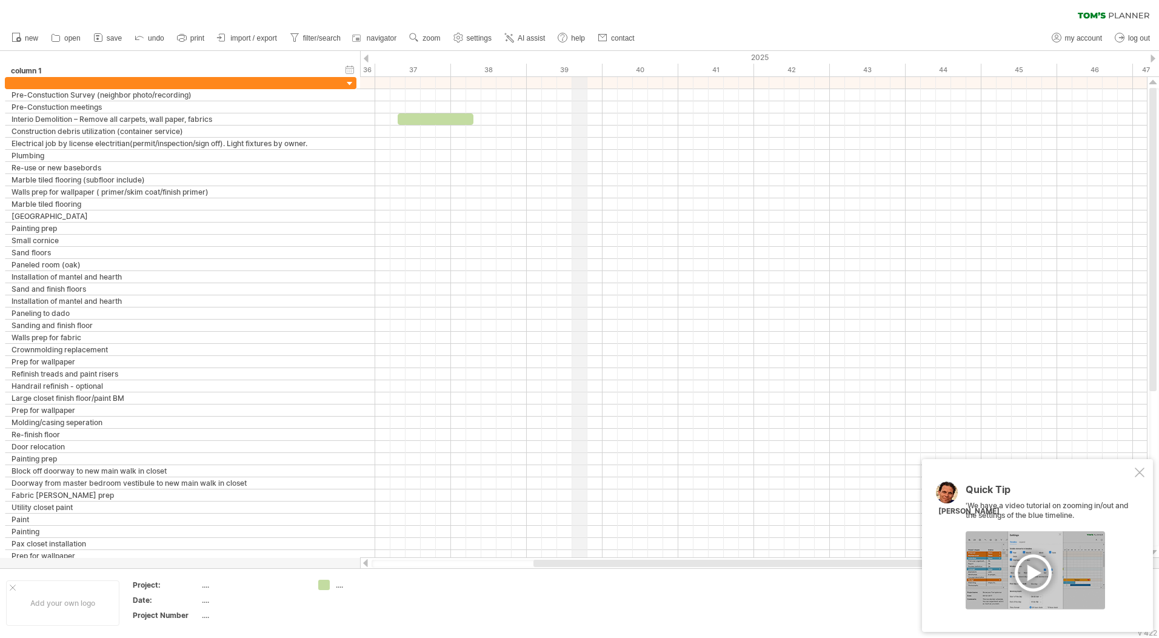
click at [585, 55] on div "2025" at bounding box center [413, 57] width 2441 height 13
click at [603, 74] on div "timeline settings" at bounding box center [636, 70] width 90 height 19
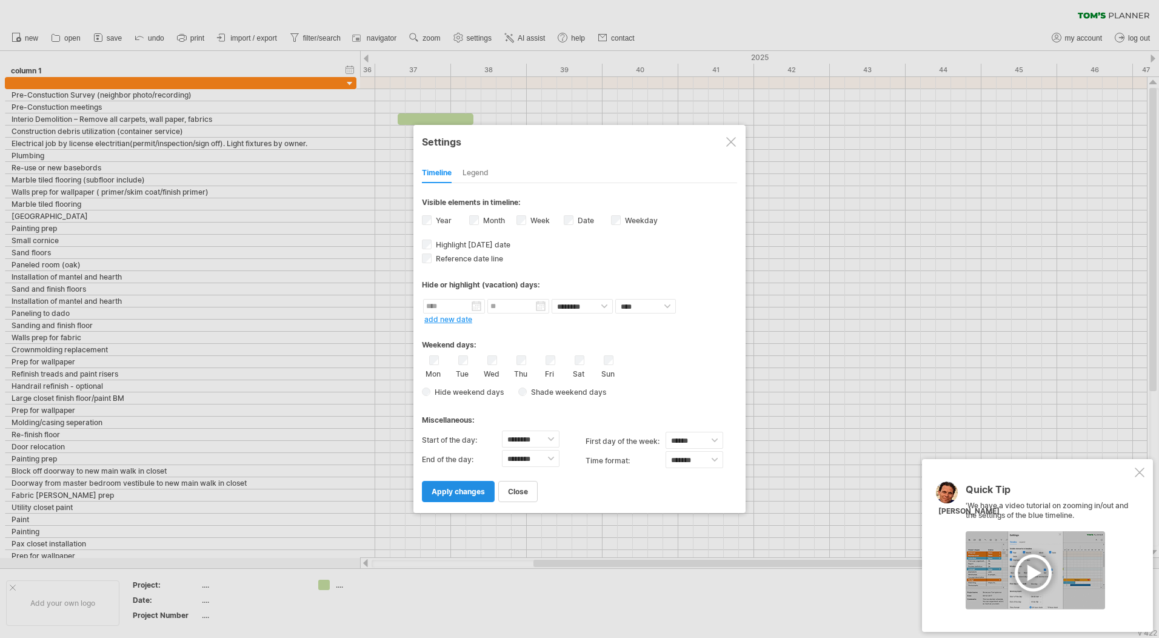
click at [465, 491] on span "apply changes" at bounding box center [458, 491] width 53 height 9
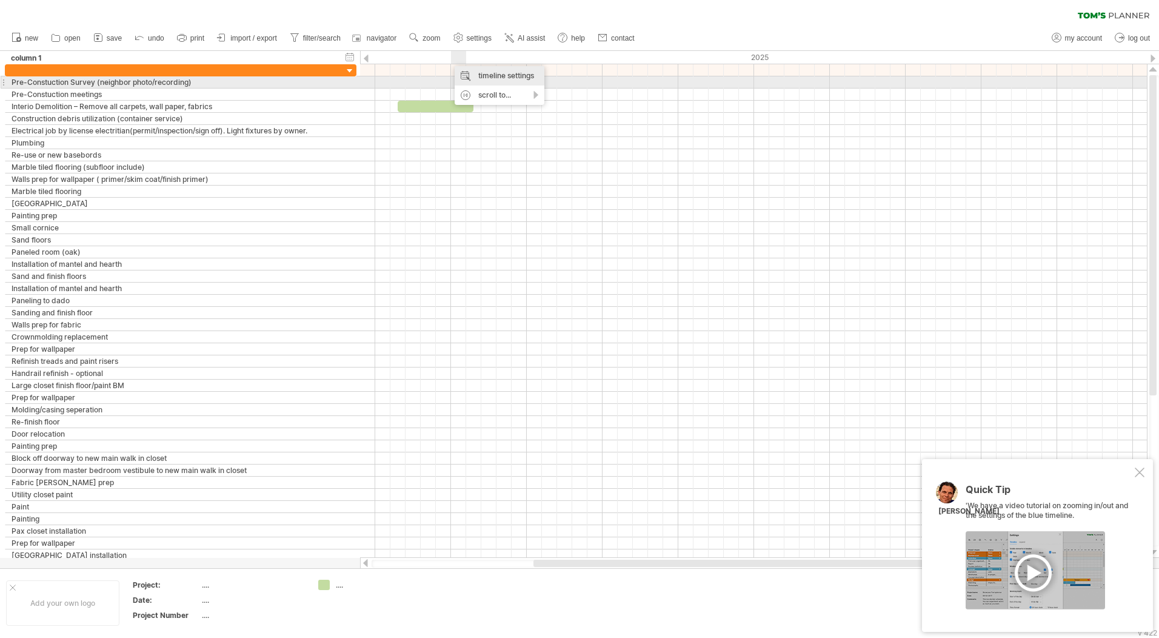
click at [501, 80] on div "timeline settings" at bounding box center [500, 75] width 90 height 19
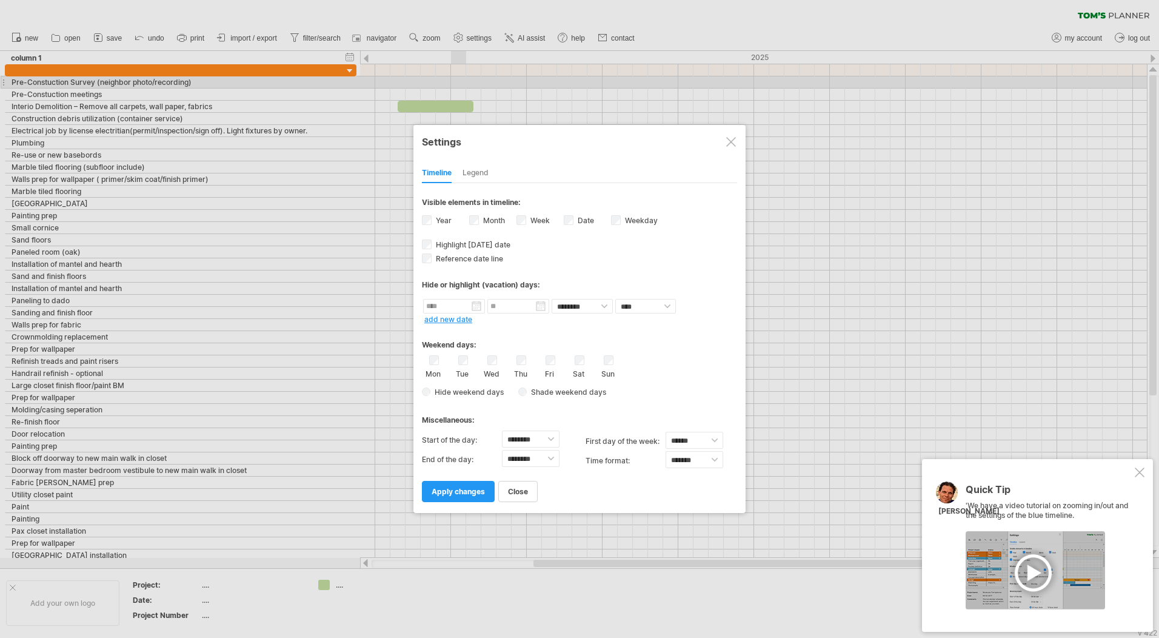
click at [473, 175] on div "Legend" at bounding box center [476, 173] width 26 height 19
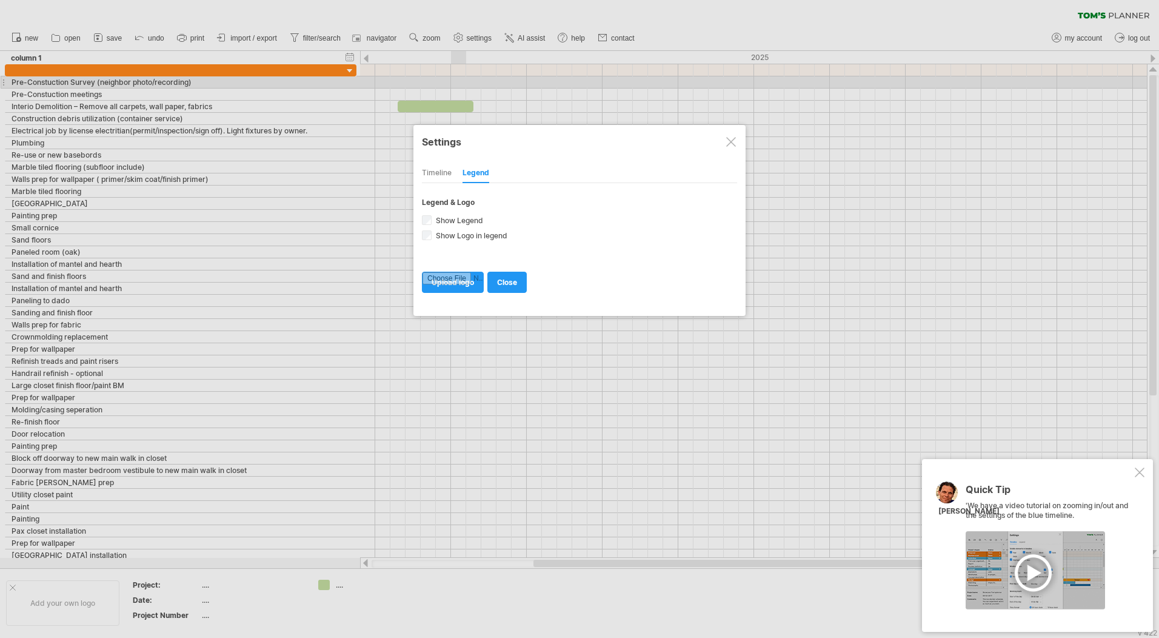
click at [446, 169] on div "Timeline" at bounding box center [437, 173] width 30 height 19
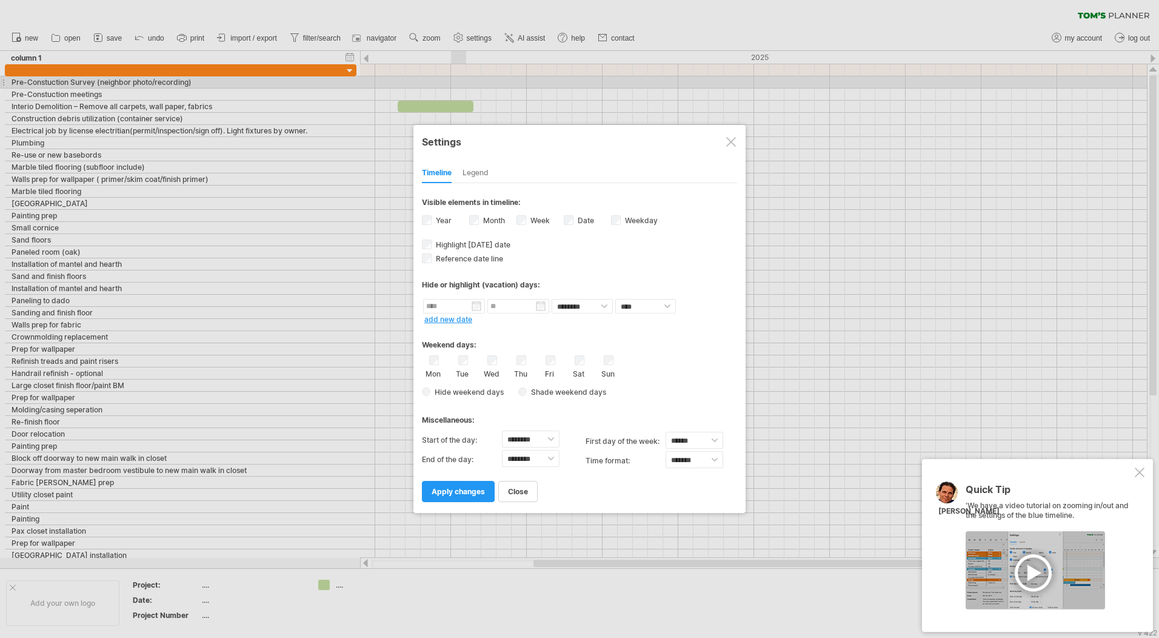
click at [562, 218] on div "Week visibility of weeknumbers Currently there is not enough space horizontally…" at bounding box center [540, 221] width 47 height 16
click at [463, 495] on span "apply changes" at bounding box center [458, 491] width 53 height 9
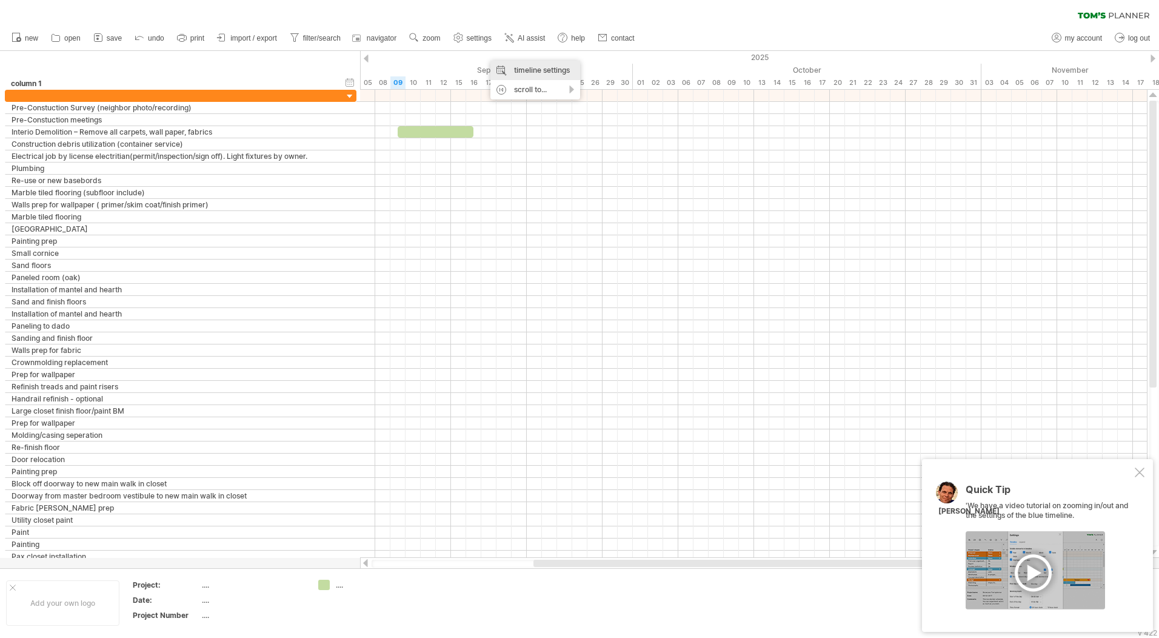
click at [521, 75] on div "timeline settings" at bounding box center [536, 70] width 90 height 19
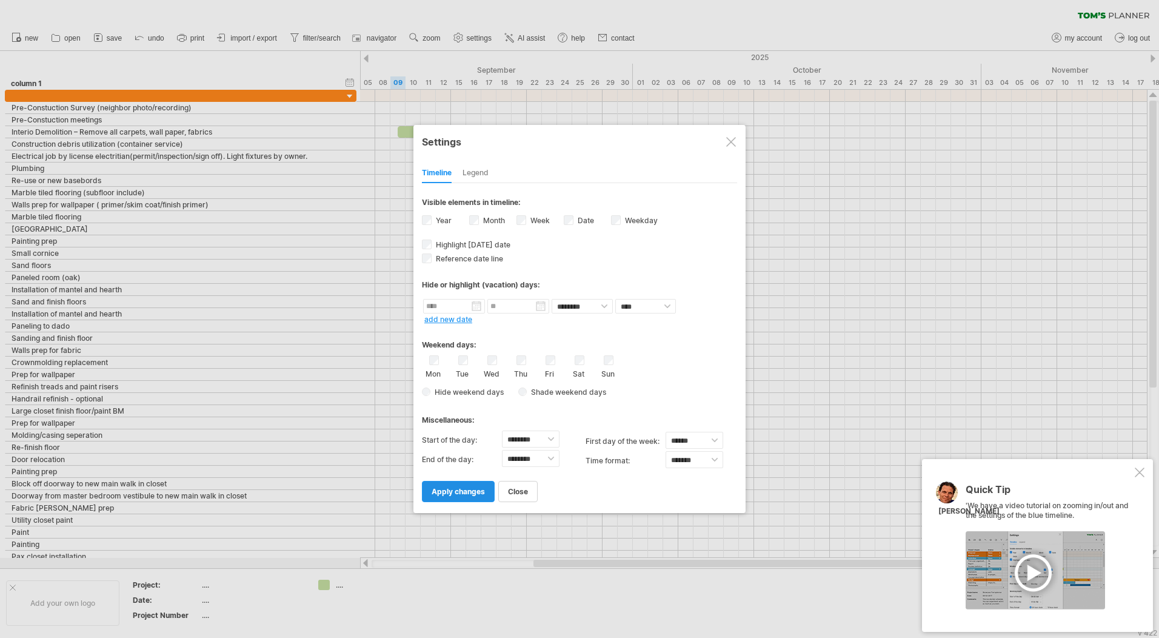
click at [468, 494] on span "apply changes" at bounding box center [458, 491] width 53 height 9
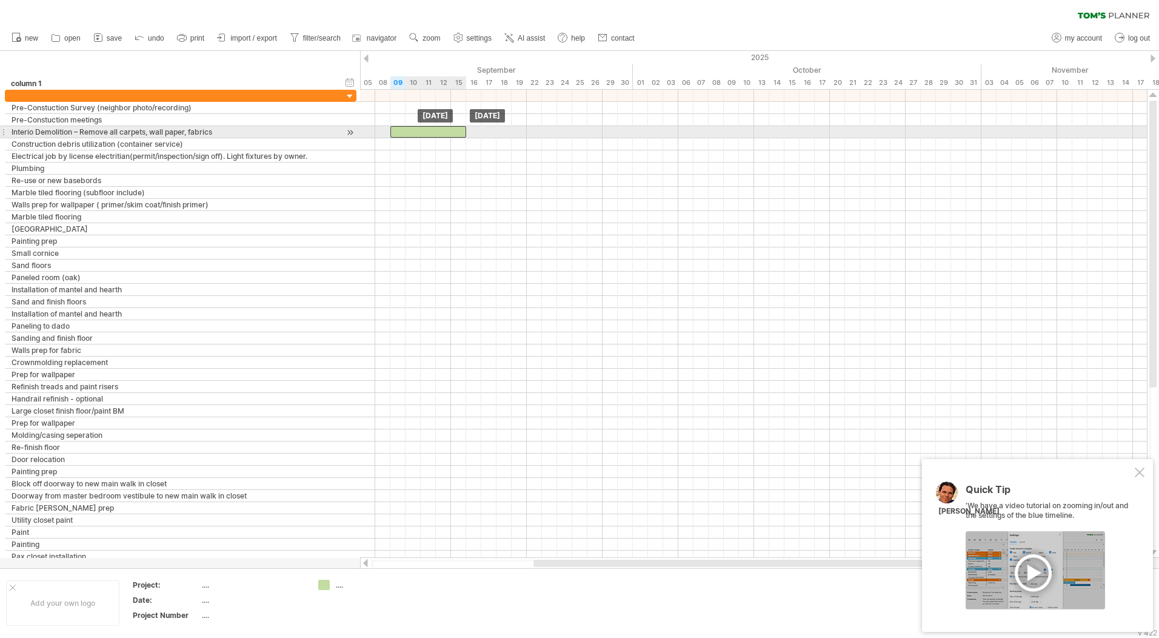
drag, startPoint x: 407, startPoint y: 130, endPoint x: 397, endPoint y: 131, distance: 10.4
click at [397, 131] on div at bounding box center [429, 132] width 76 height 12
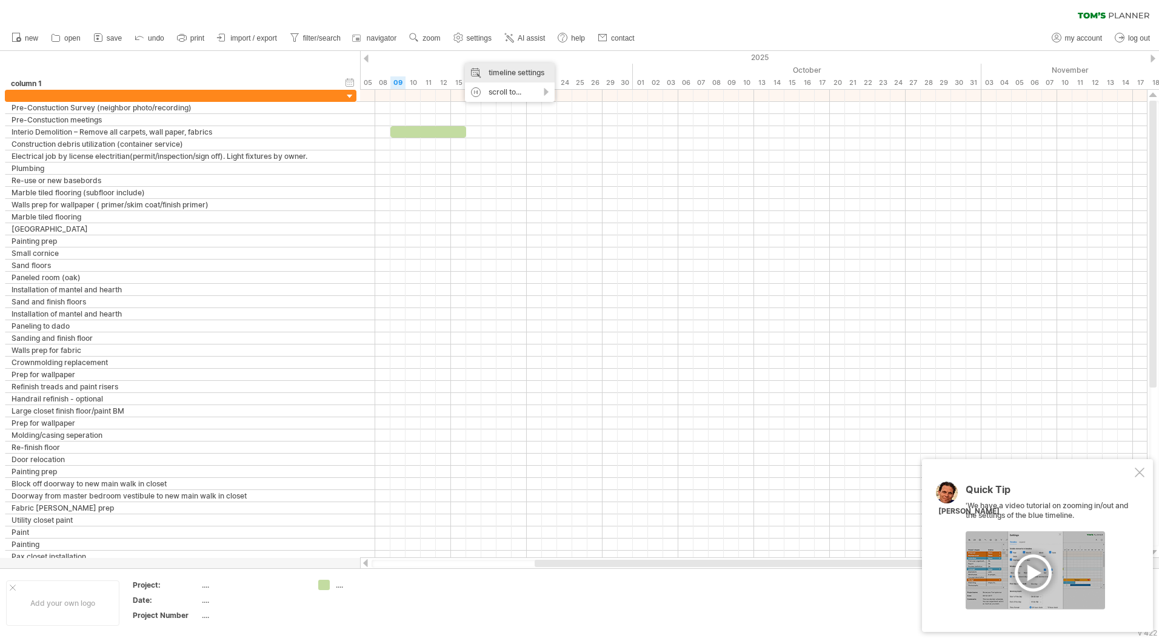
click at [506, 72] on div "timeline settings" at bounding box center [510, 72] width 90 height 19
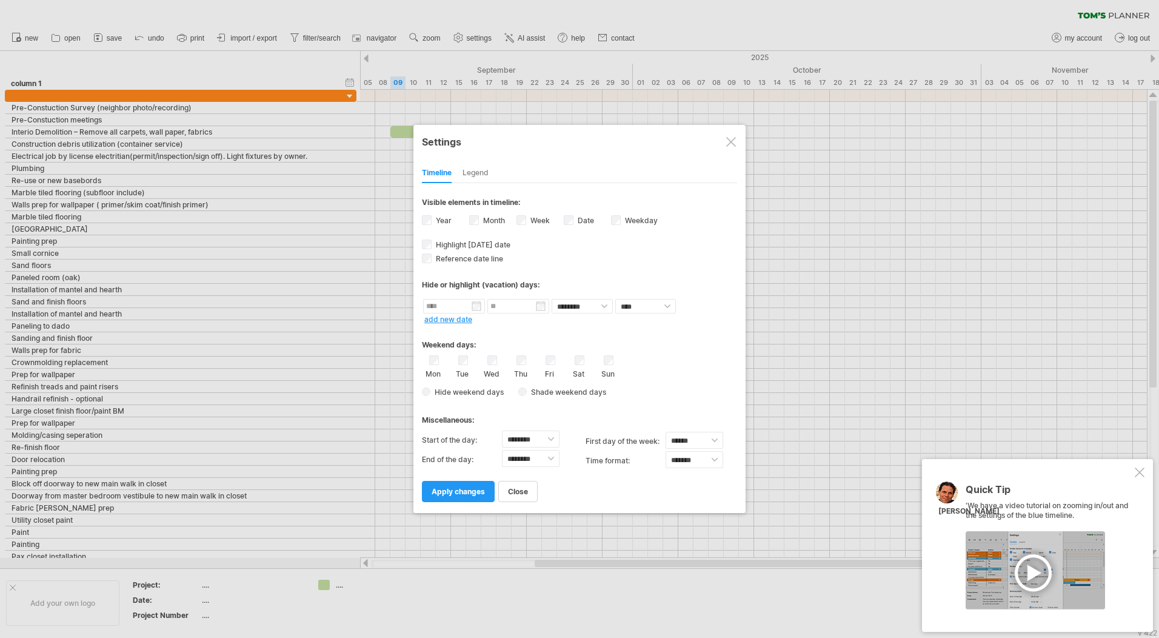
click at [733, 141] on div at bounding box center [731, 142] width 10 height 10
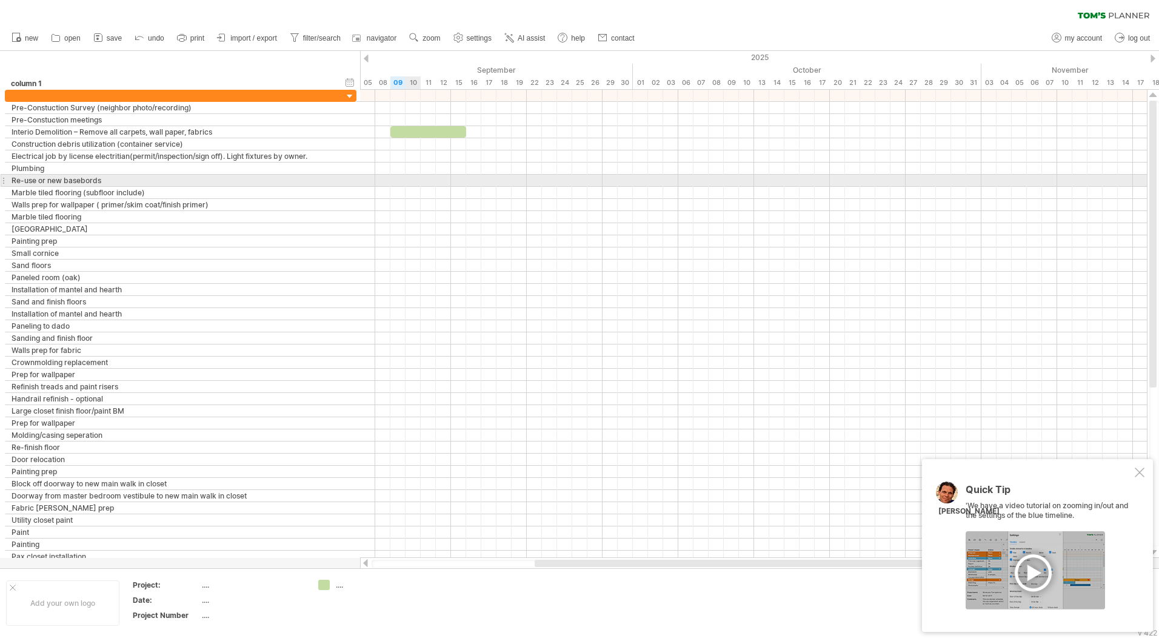
click at [409, 176] on div at bounding box center [753, 181] width 787 height 12
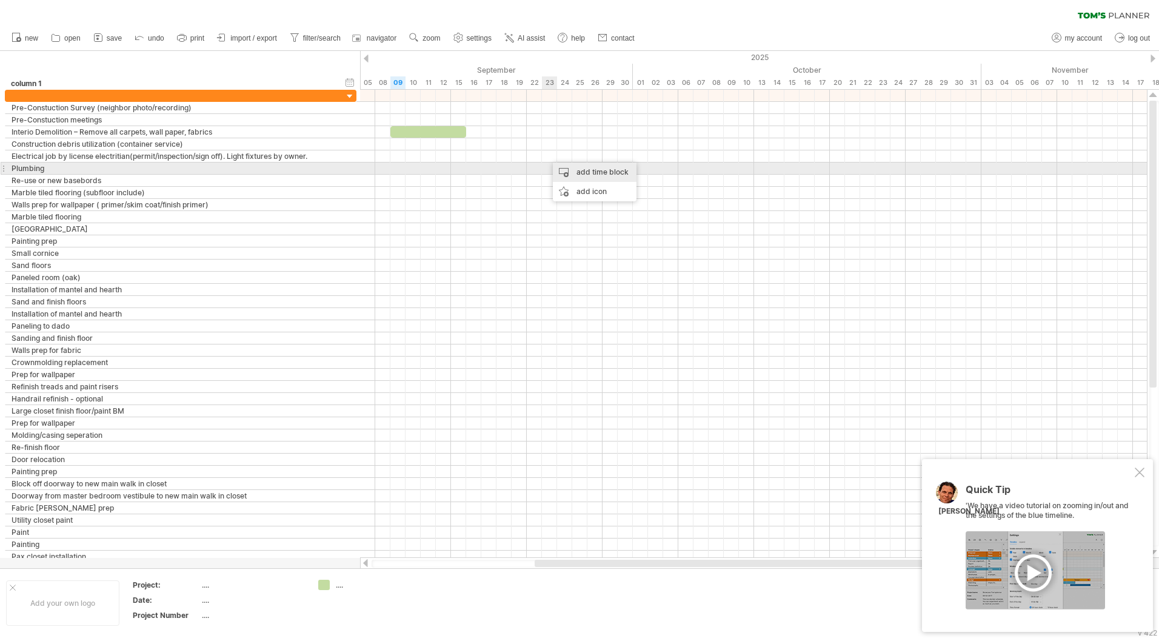
click at [580, 170] on div "add time block" at bounding box center [595, 172] width 84 height 19
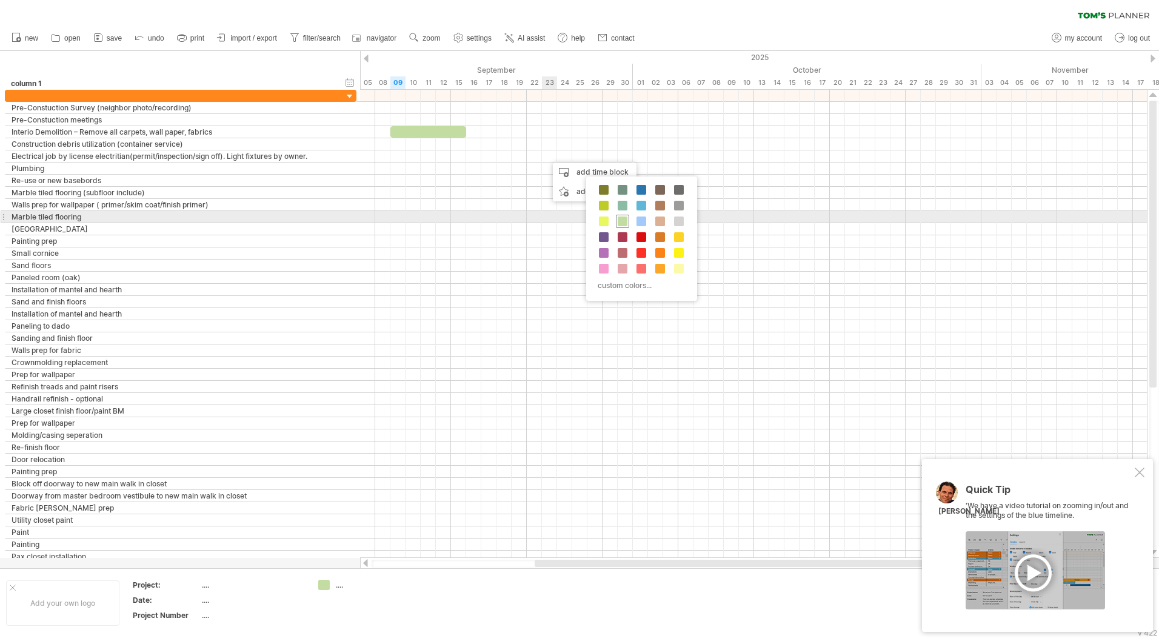
click at [625, 221] on span at bounding box center [623, 221] width 10 height 10
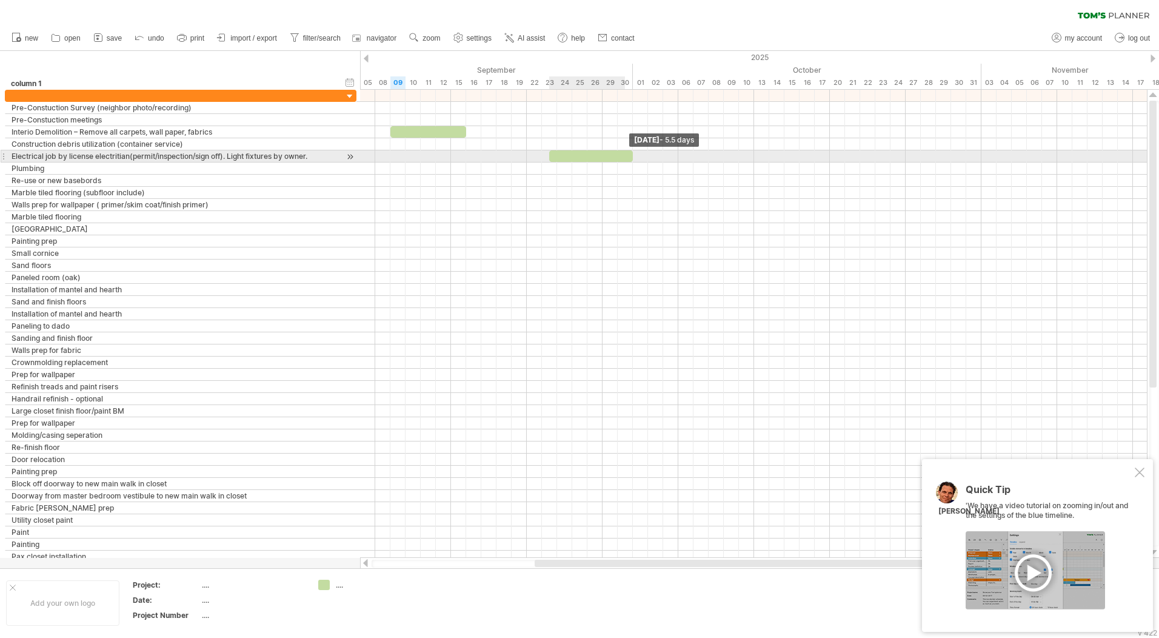
drag, startPoint x: 565, startPoint y: 156, endPoint x: 630, endPoint y: 161, distance: 65.1
click at [631, 161] on span at bounding box center [633, 156] width 5 height 12
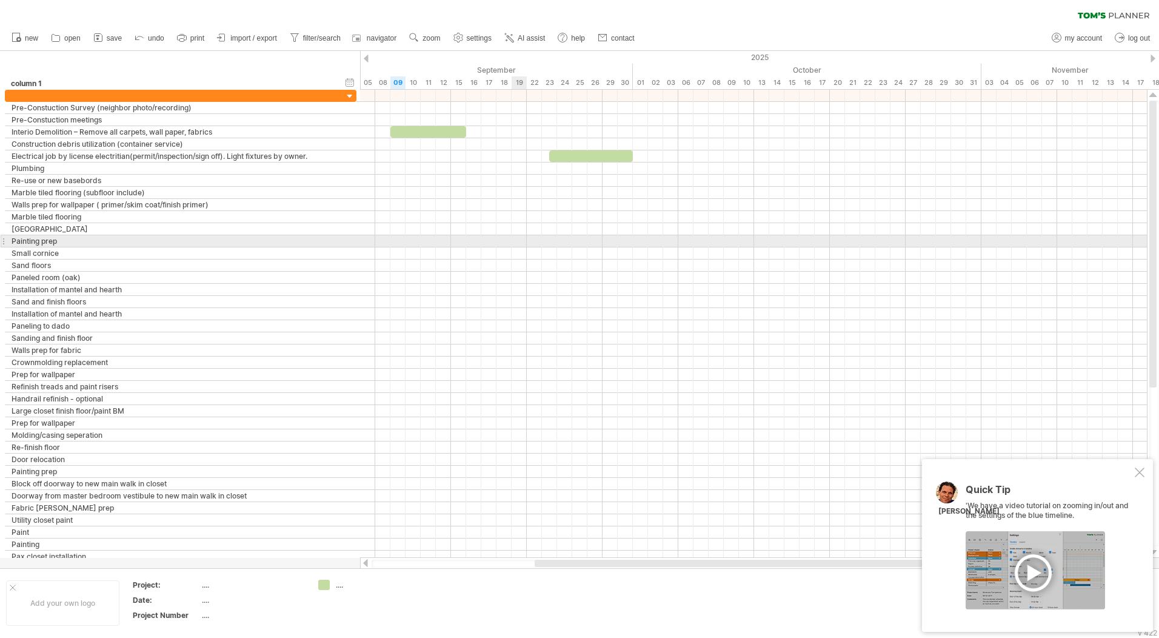
click at [515, 245] on div at bounding box center [753, 241] width 787 height 12
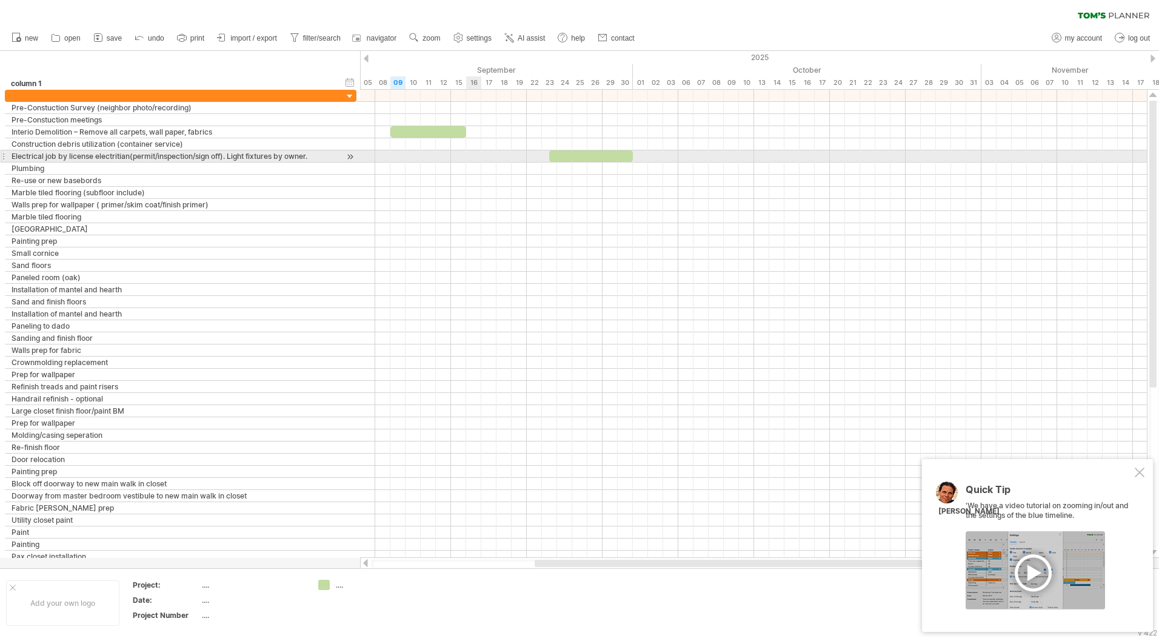
click at [478, 153] on div at bounding box center [753, 156] width 787 height 12
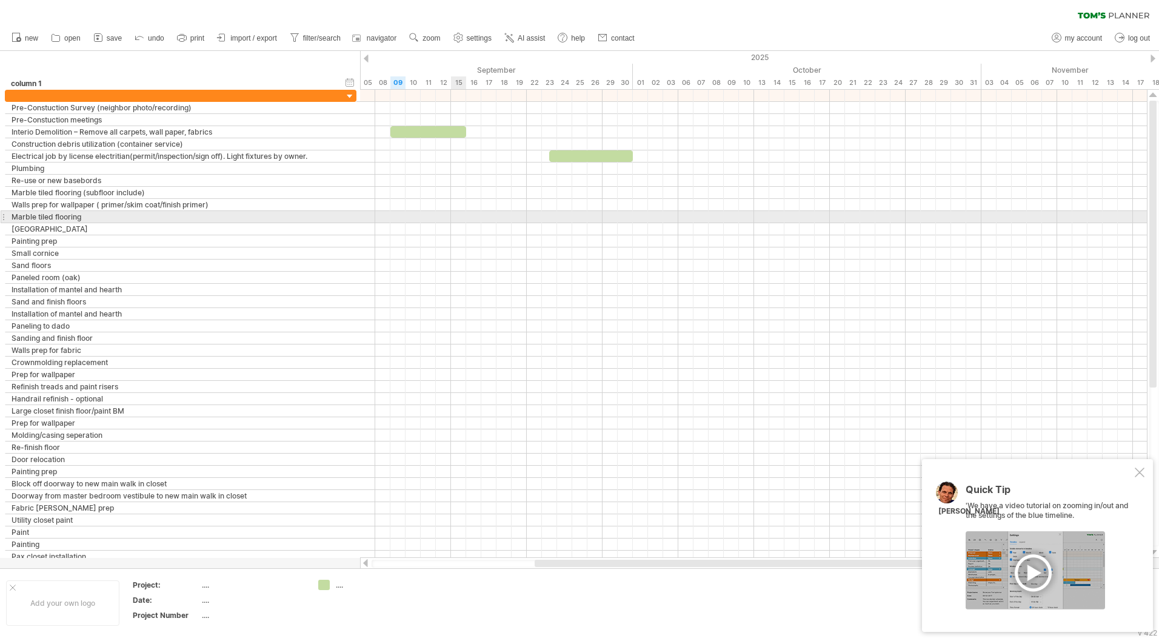
click at [465, 222] on div at bounding box center [753, 217] width 787 height 12
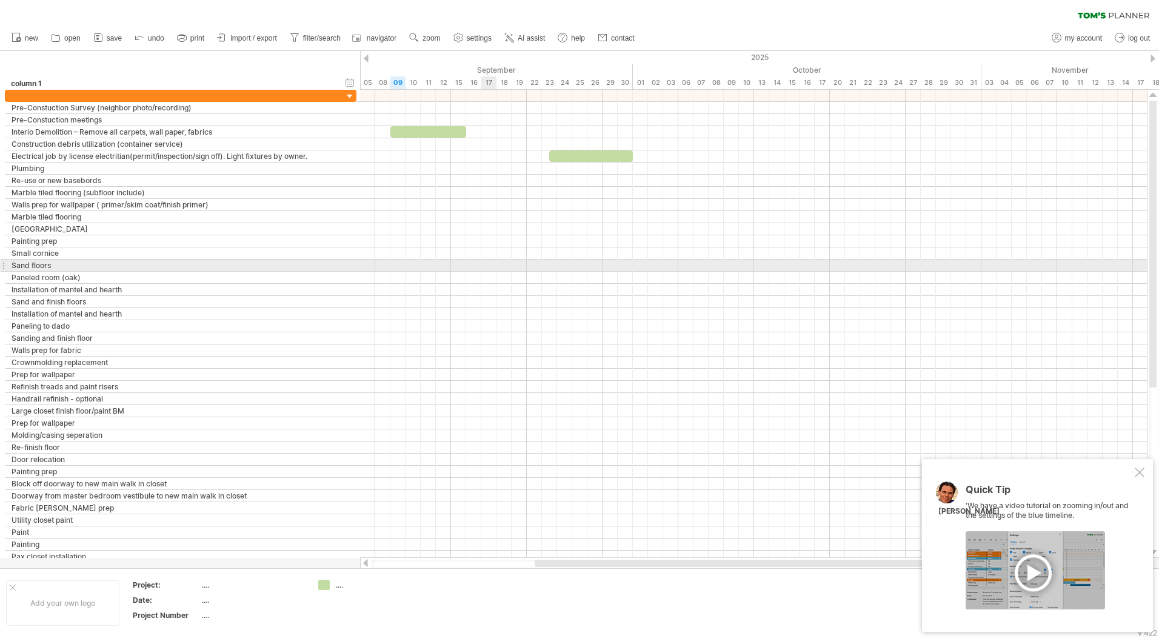
click at [490, 271] on div at bounding box center [753, 266] width 787 height 12
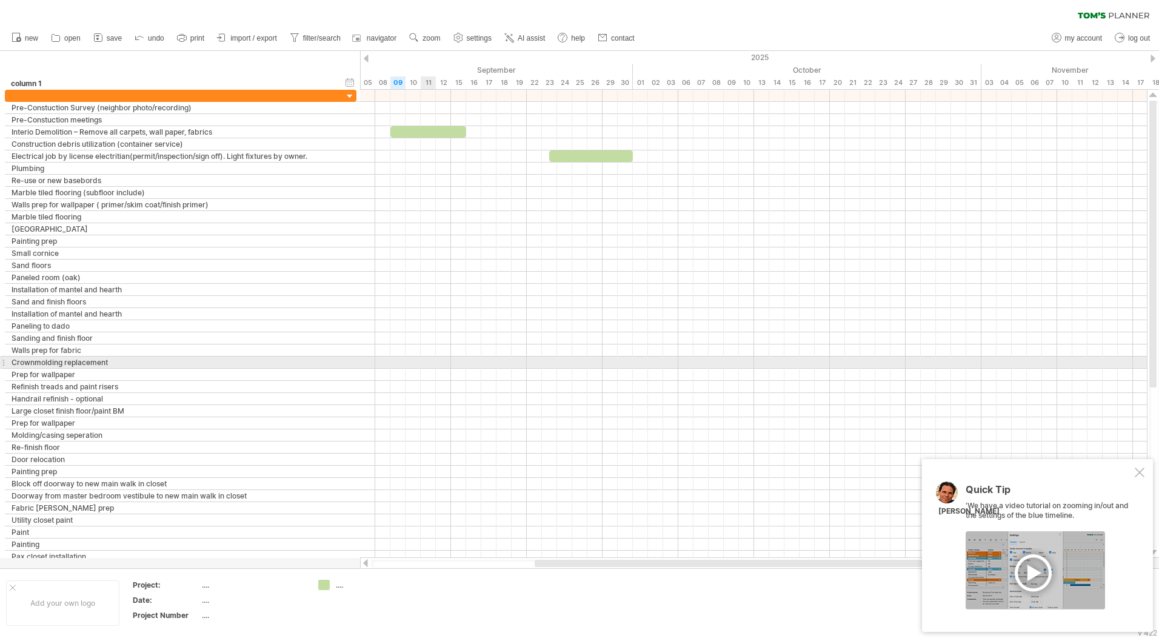
click at [423, 367] on div at bounding box center [753, 363] width 787 height 12
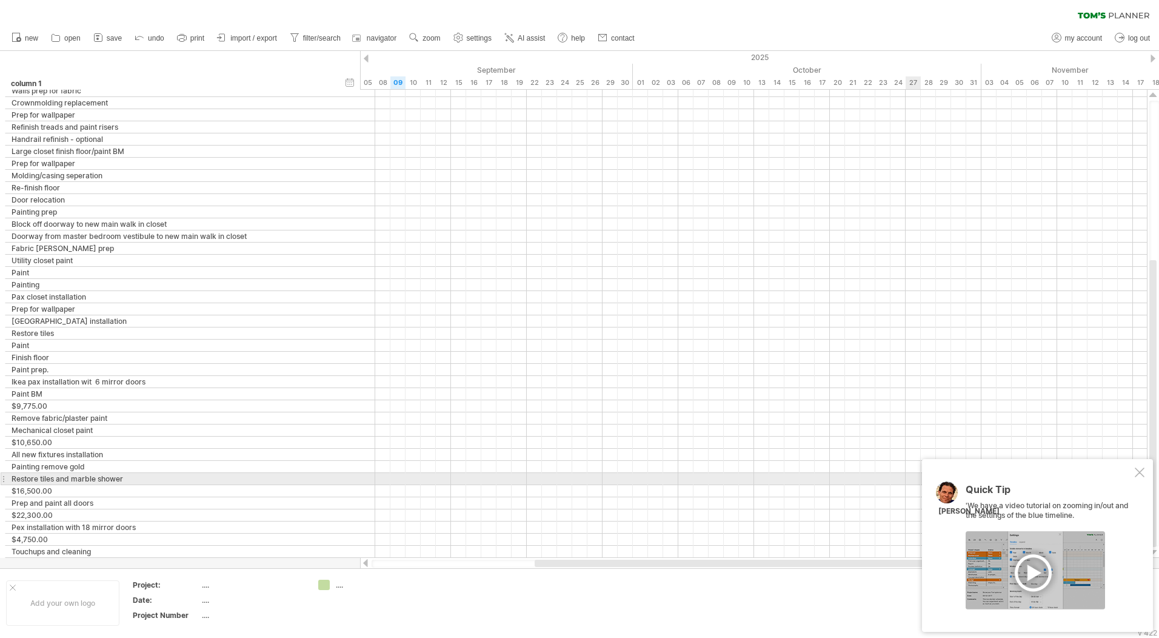
click at [1133, 472] on div "Quick Tip 'We have a video tutorial on zooming in/out and the settings of the b…" at bounding box center [1037, 545] width 231 height 173
click at [1142, 471] on div at bounding box center [1140, 473] width 10 height 10
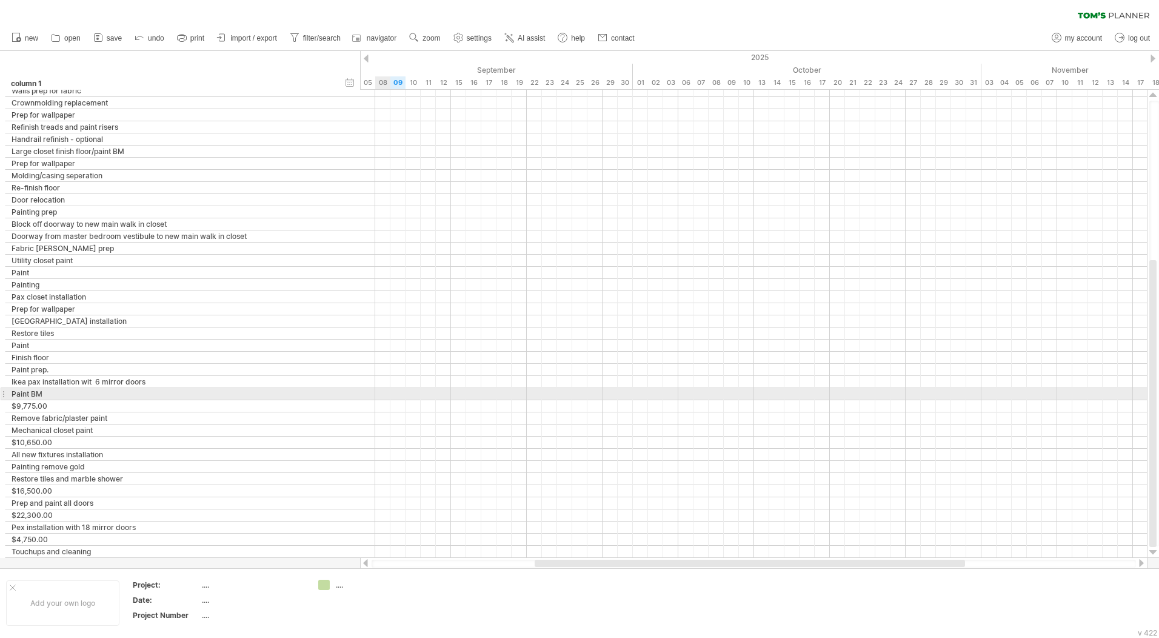
click at [381, 391] on div at bounding box center [753, 394] width 787 height 12
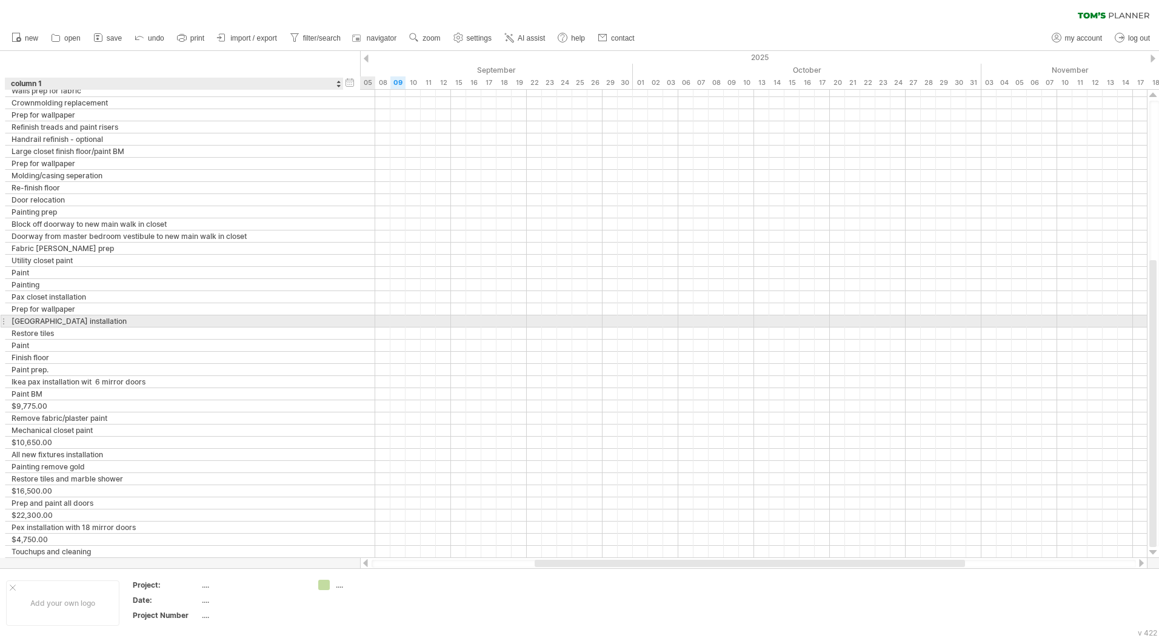
click at [143, 323] on div "[GEOGRAPHIC_DATA] installation" at bounding box center [175, 321] width 326 height 12
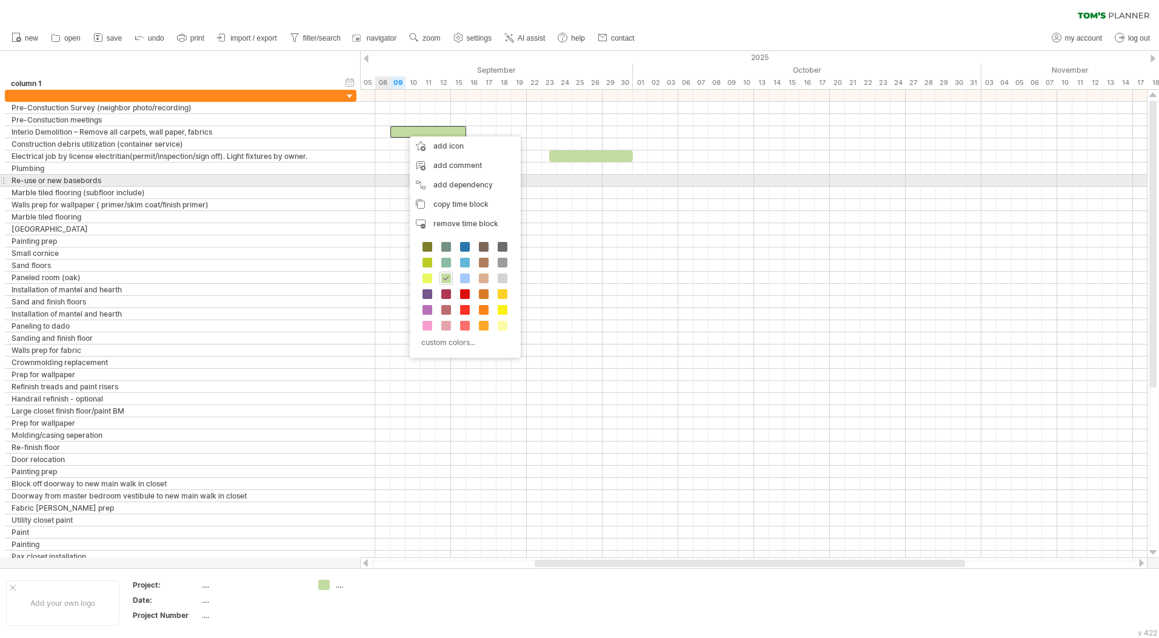
click at [386, 185] on div at bounding box center [753, 181] width 787 height 12
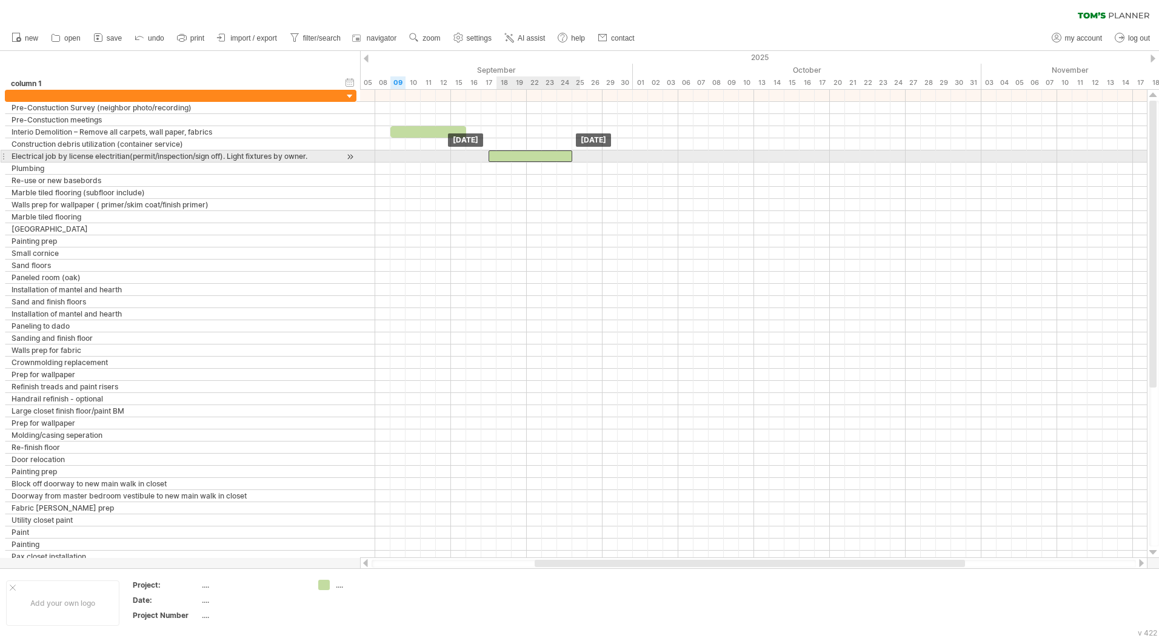
drag, startPoint x: 565, startPoint y: 158, endPoint x: 508, endPoint y: 158, distance: 57.0
click at [508, 158] on div at bounding box center [531, 156] width 84 height 12
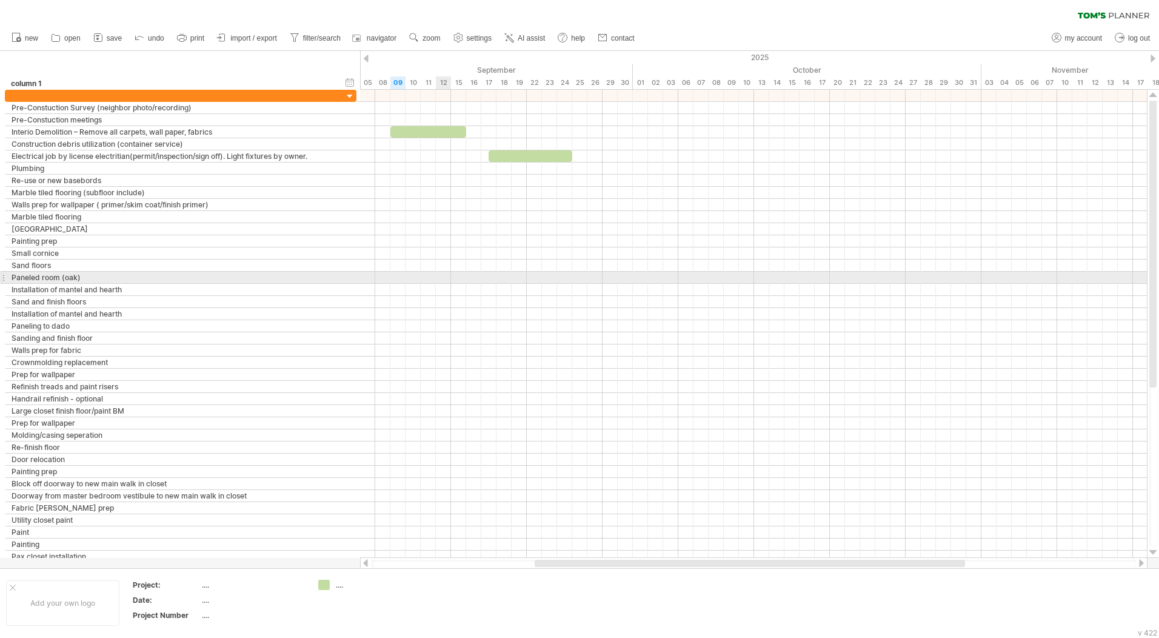
click at [432, 278] on div at bounding box center [753, 278] width 787 height 12
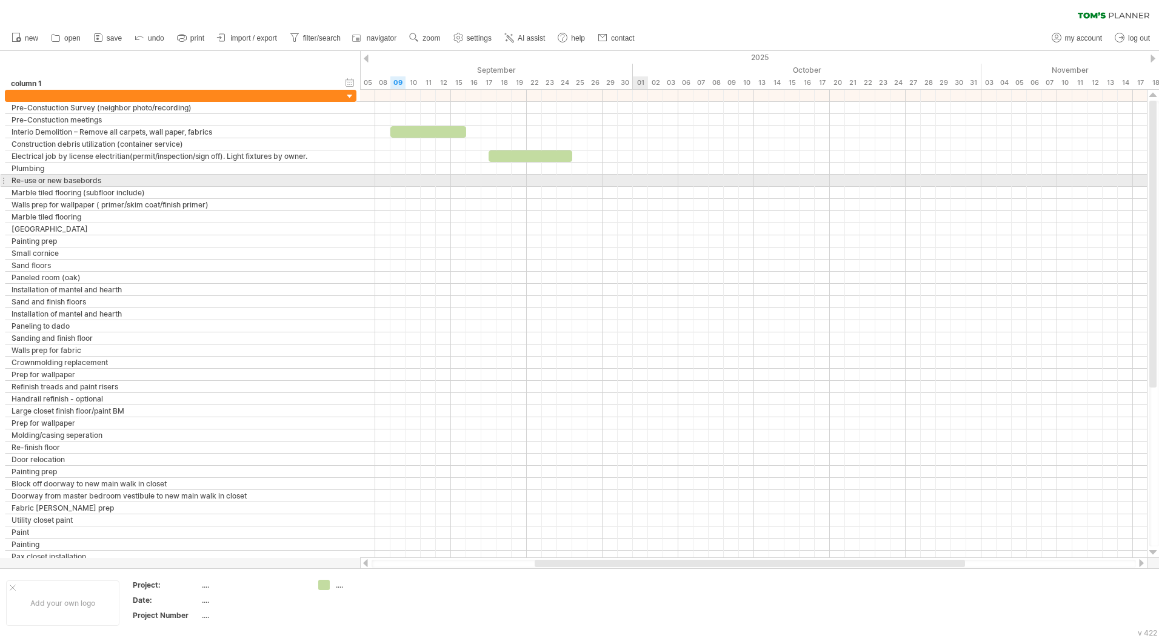
click at [645, 176] on div at bounding box center [753, 181] width 787 height 12
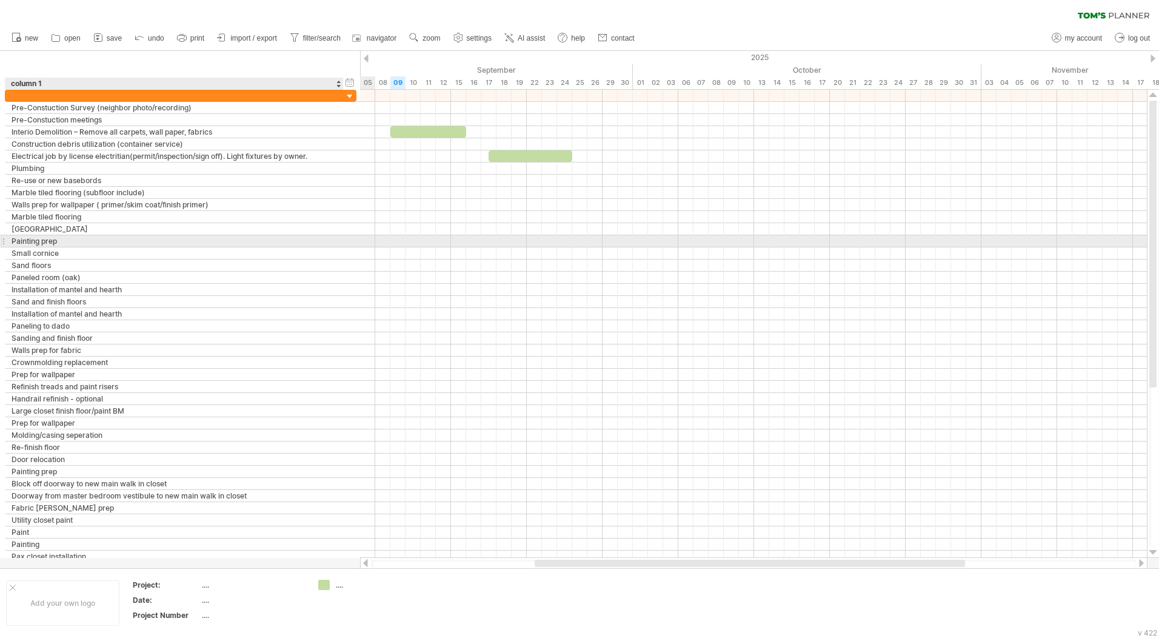
click at [47, 246] on div "Painting prep" at bounding box center [175, 241] width 326 height 12
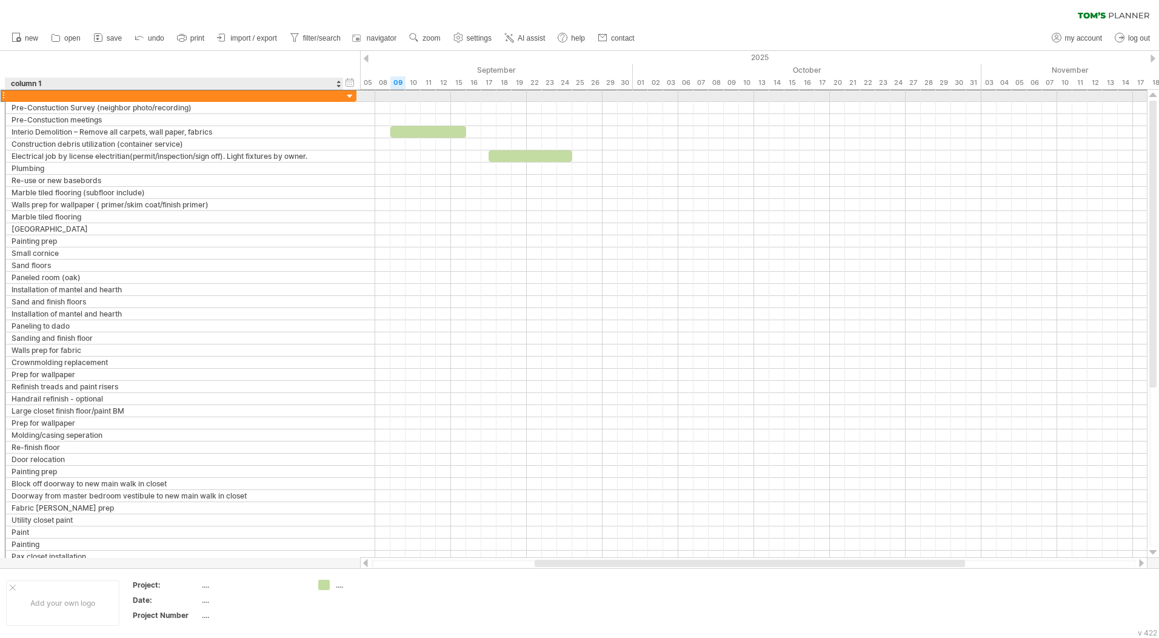
click at [104, 95] on div at bounding box center [175, 96] width 326 height 12
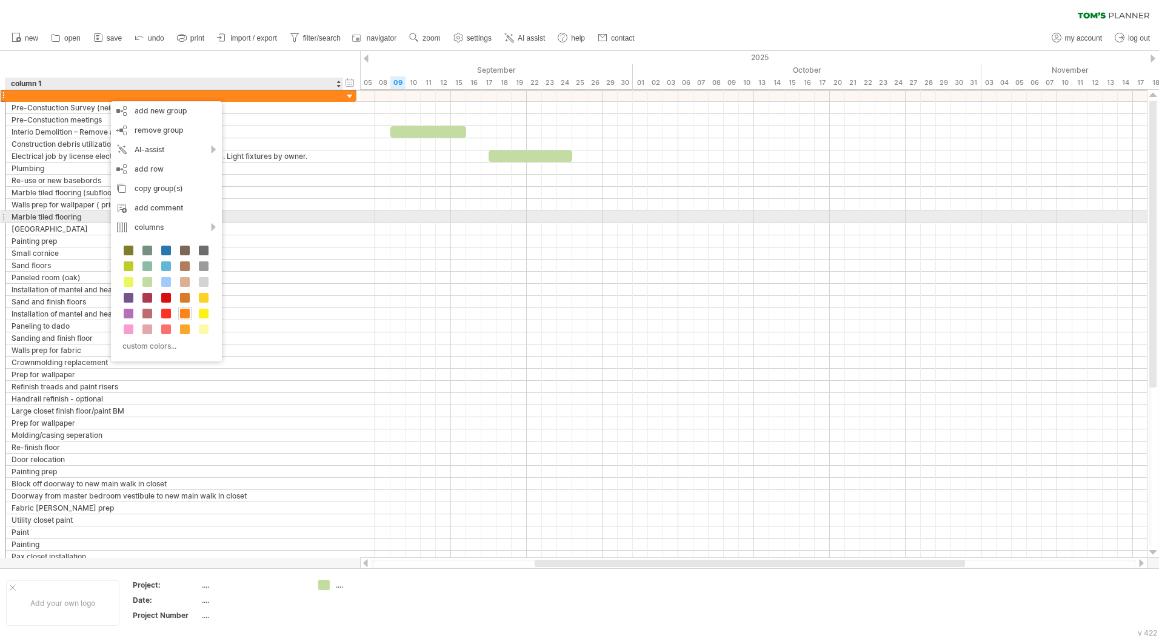
click at [263, 220] on div "Marble tiled flooring" at bounding box center [175, 217] width 326 height 12
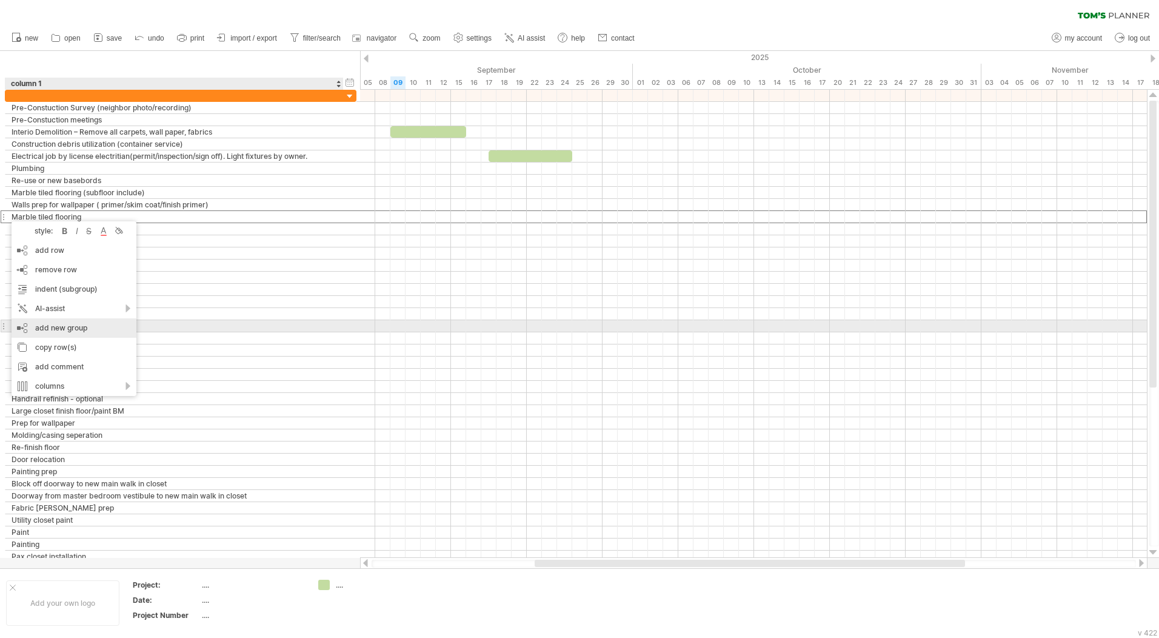
click at [73, 330] on div "add new group" at bounding box center [74, 327] width 125 height 19
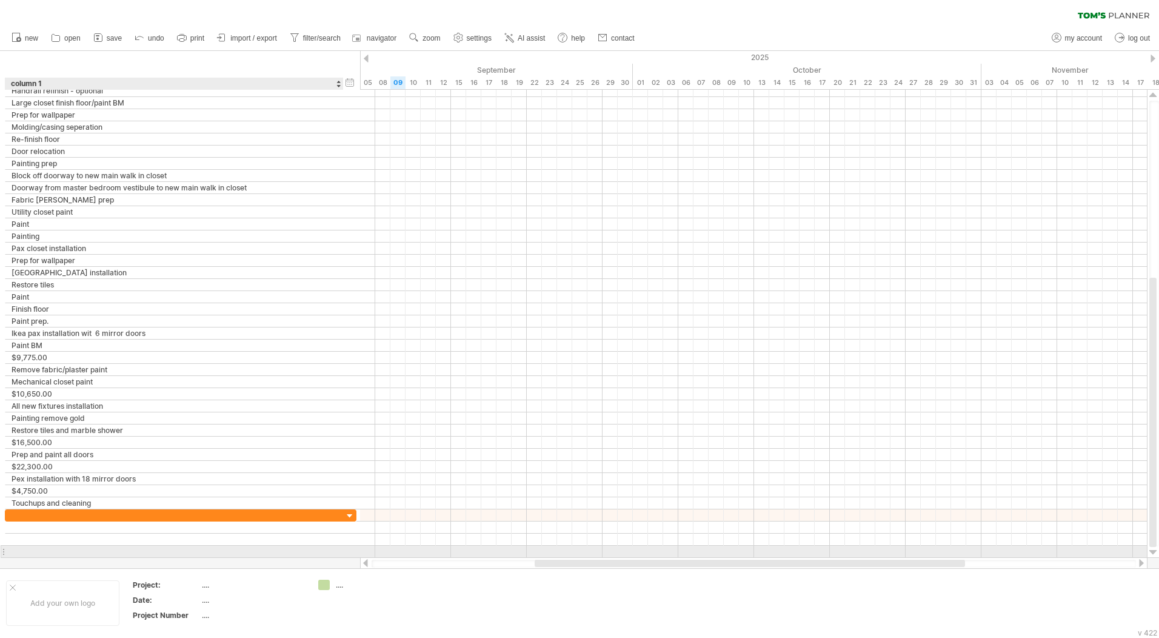
click at [92, 550] on div at bounding box center [175, 552] width 326 height 12
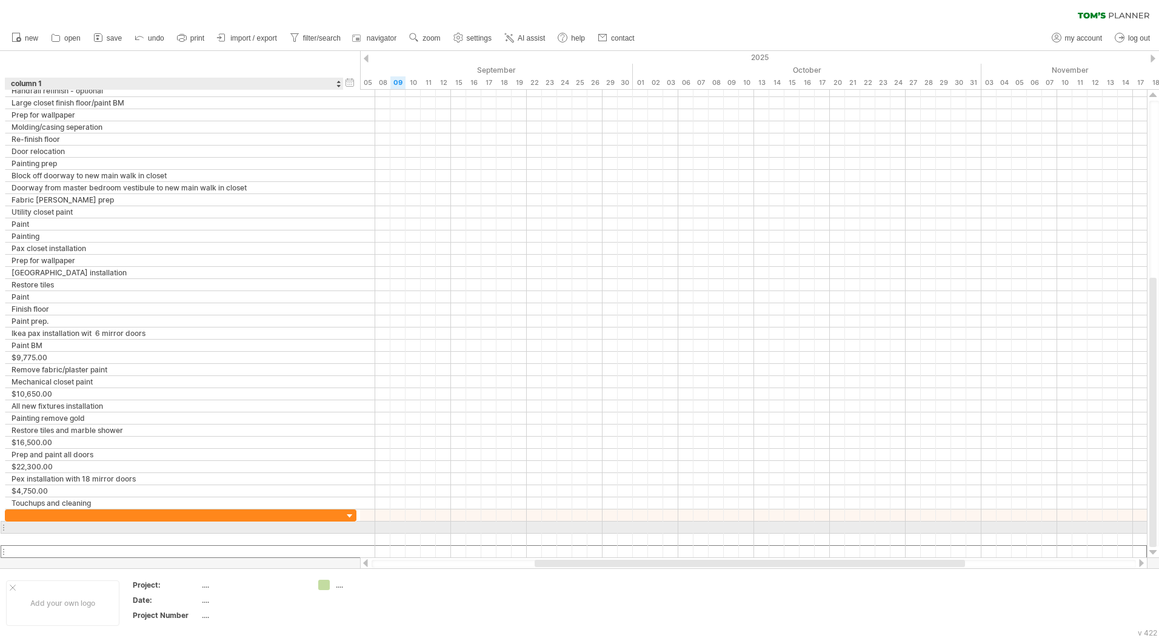
click at [73, 529] on div at bounding box center [175, 528] width 326 height 12
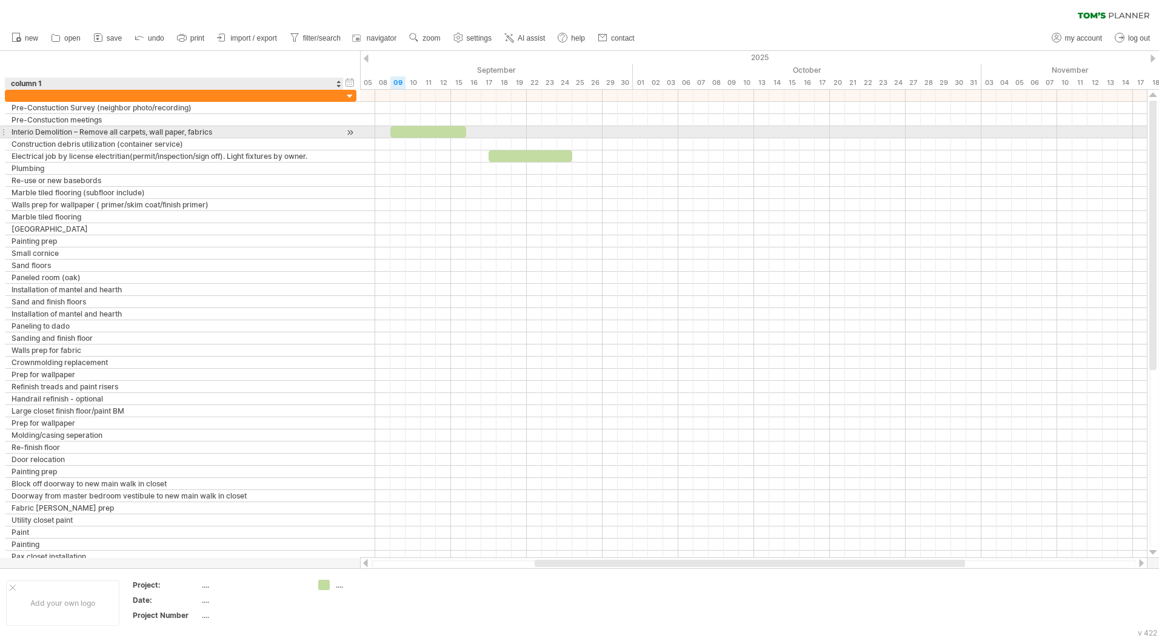
click at [31, 134] on div "Interio Demolition – Remove all carpets, wall paper, fabrics" at bounding box center [175, 132] width 326 height 12
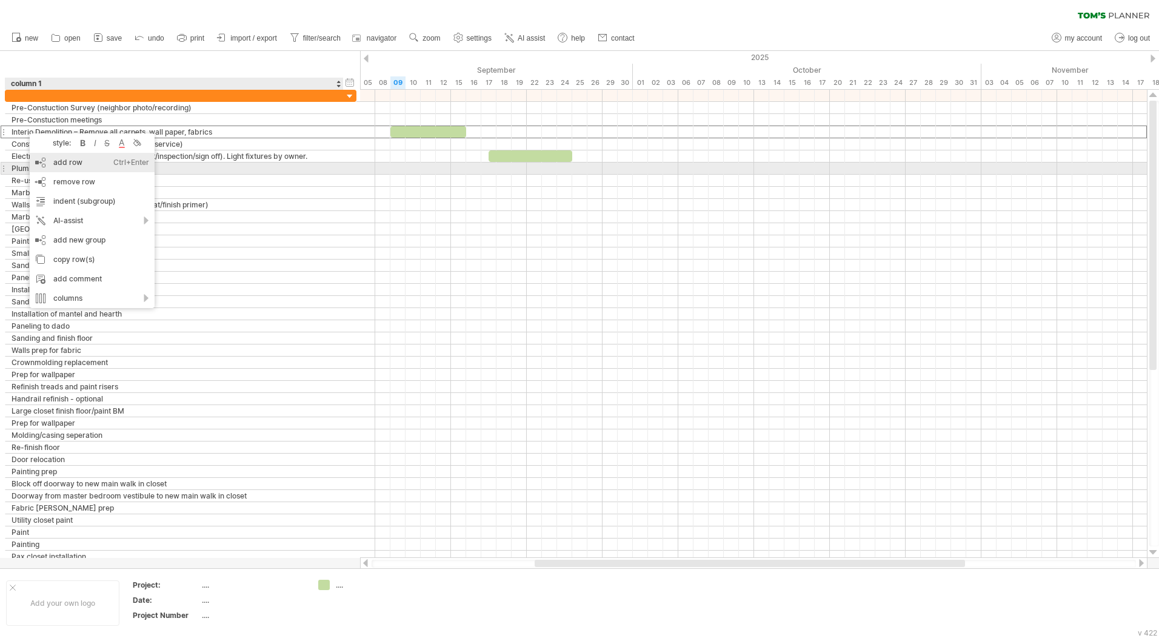
click at [86, 167] on div "add row Ctrl+Enter Cmd+Enter" at bounding box center [92, 162] width 125 height 19
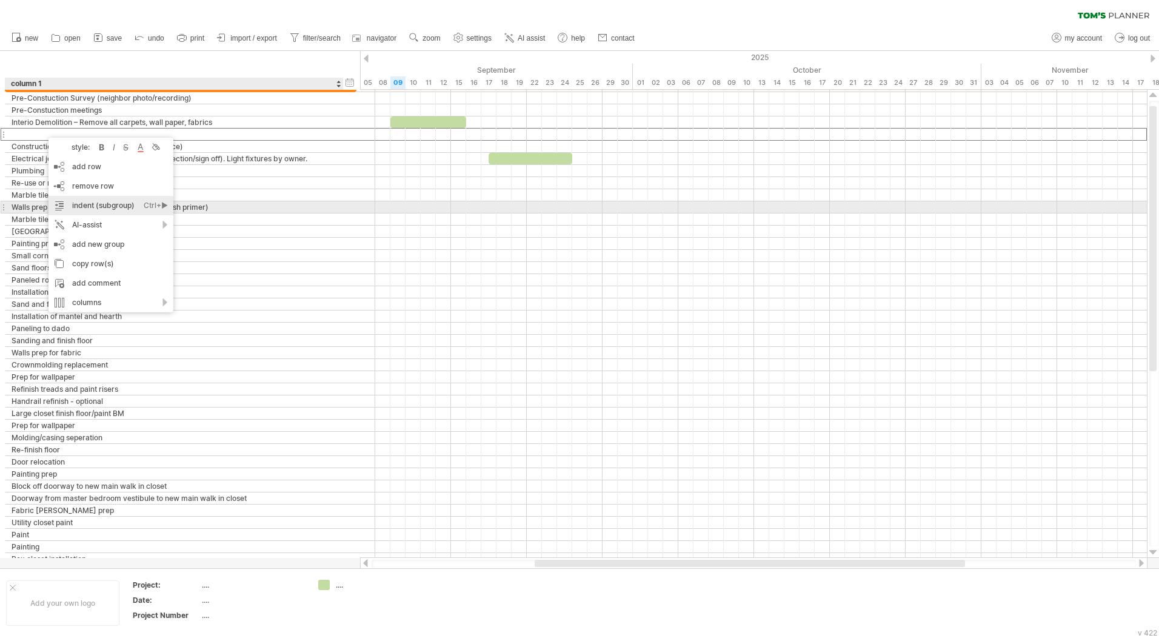
click at [154, 203] on div "Ctrl+►" at bounding box center [156, 205] width 24 height 19
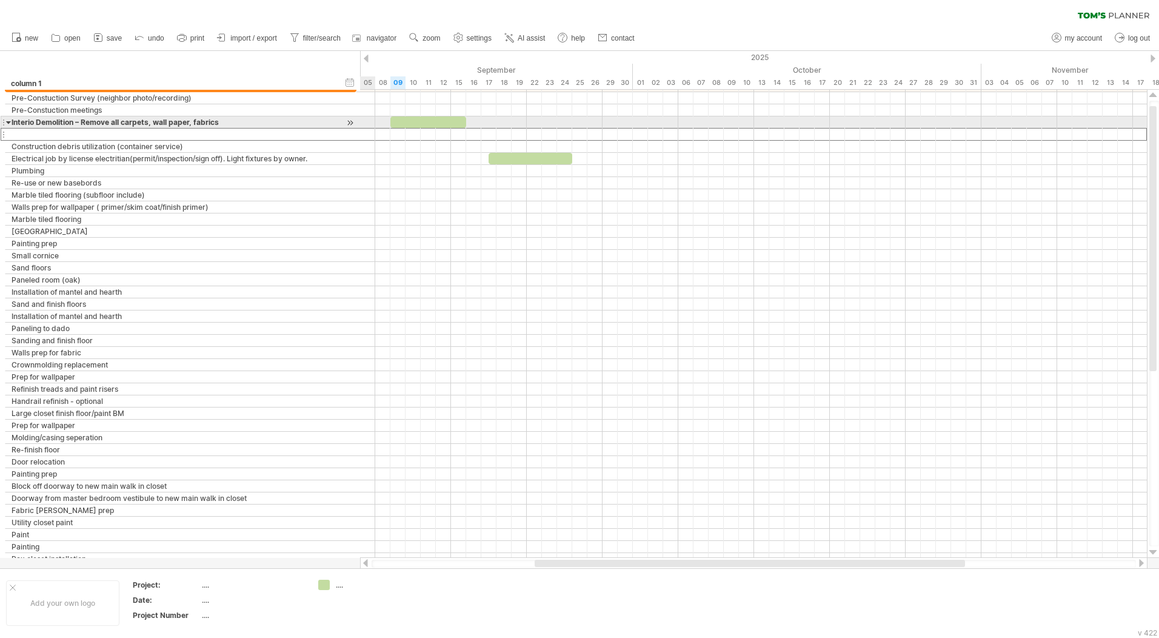
click at [64, 128] on div at bounding box center [181, 134] width 352 height 13
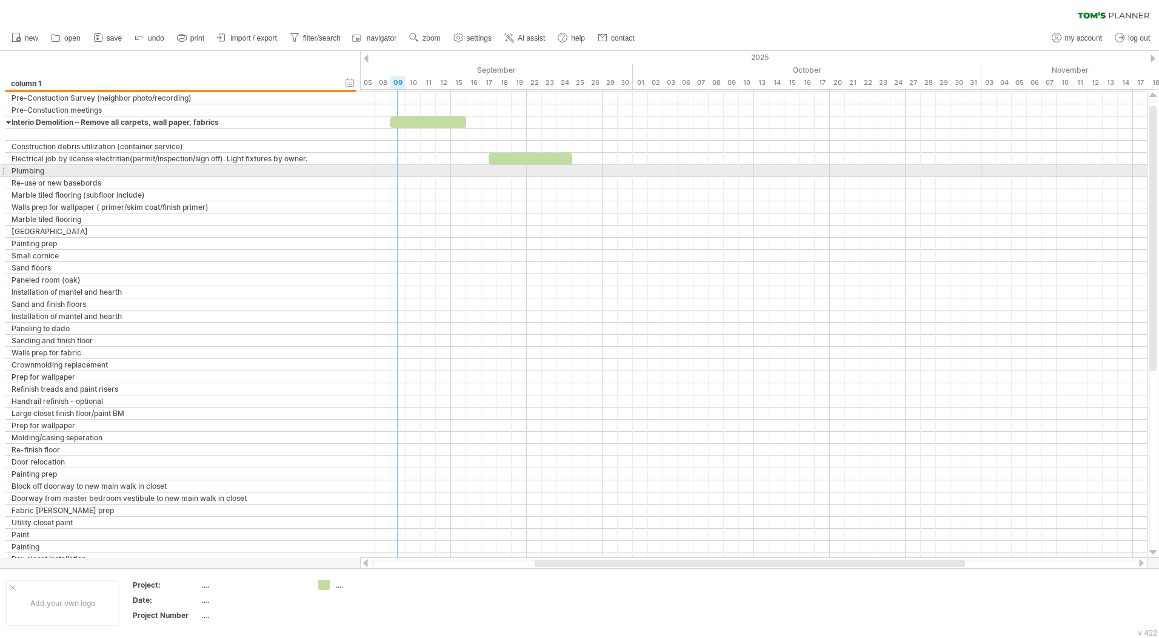
click at [395, 166] on div at bounding box center [753, 171] width 787 height 12
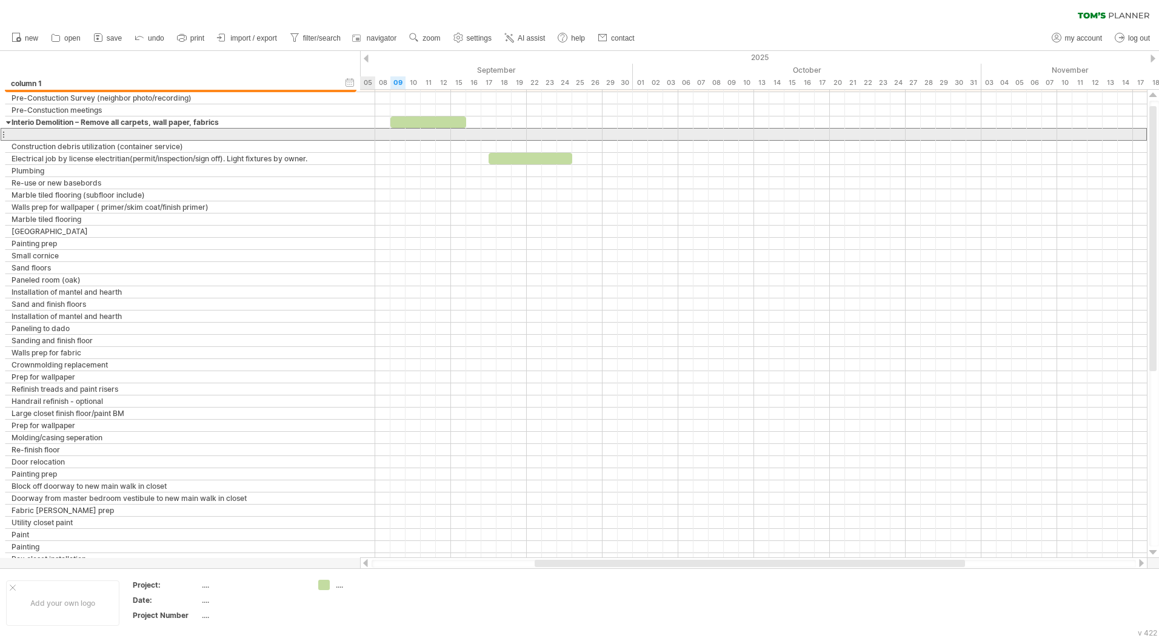
click at [4, 135] on div at bounding box center [3, 134] width 5 height 13
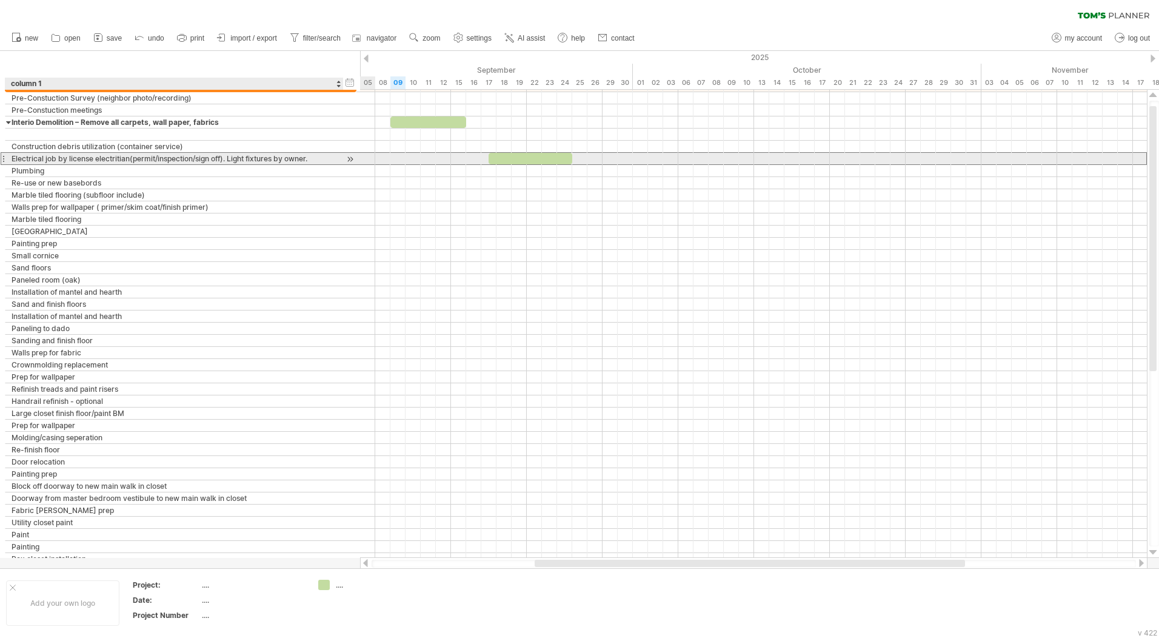
click at [57, 156] on div "Electrical job by license electritian(permit/inspection/sign off). Light fixtur…" at bounding box center [175, 159] width 326 height 12
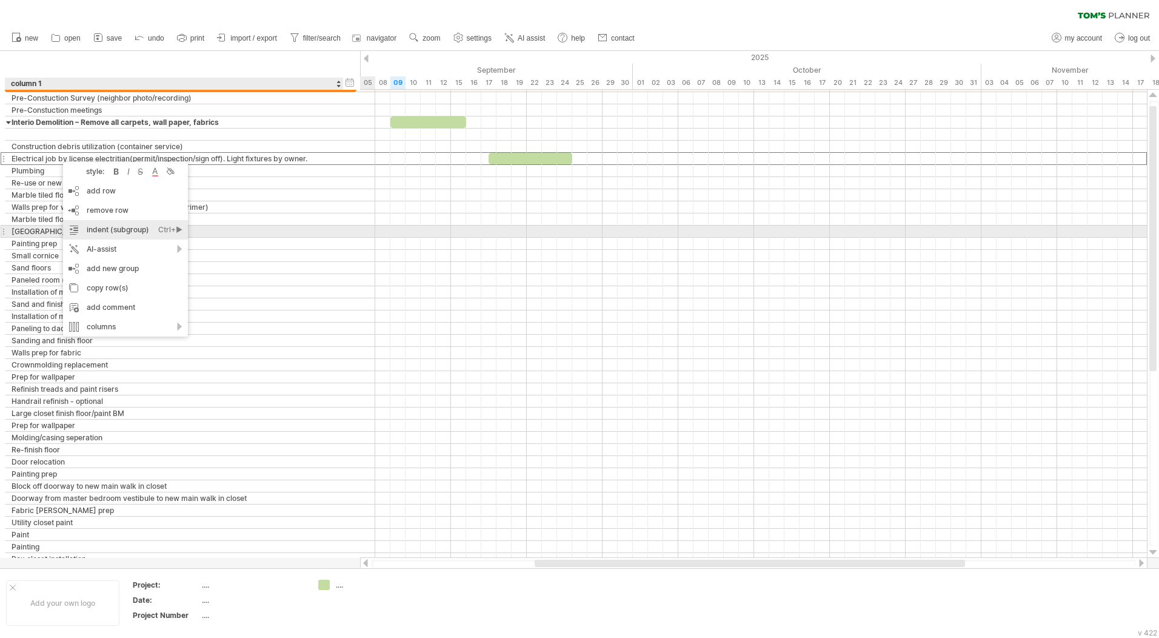
click at [127, 230] on div "indent (subgroup) Ctrl+► Cmd+►" at bounding box center [125, 229] width 125 height 19
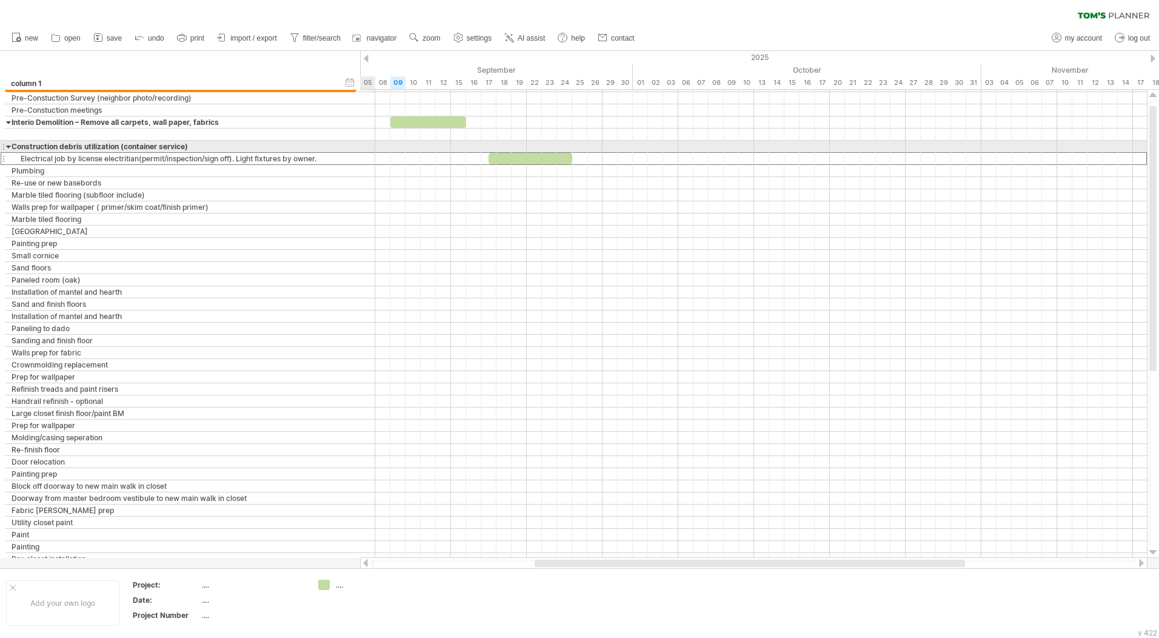
click at [5, 146] on div "**********" at bounding box center [174, 147] width 338 height 12
click at [8, 147] on div at bounding box center [8, 147] width 5 height 12
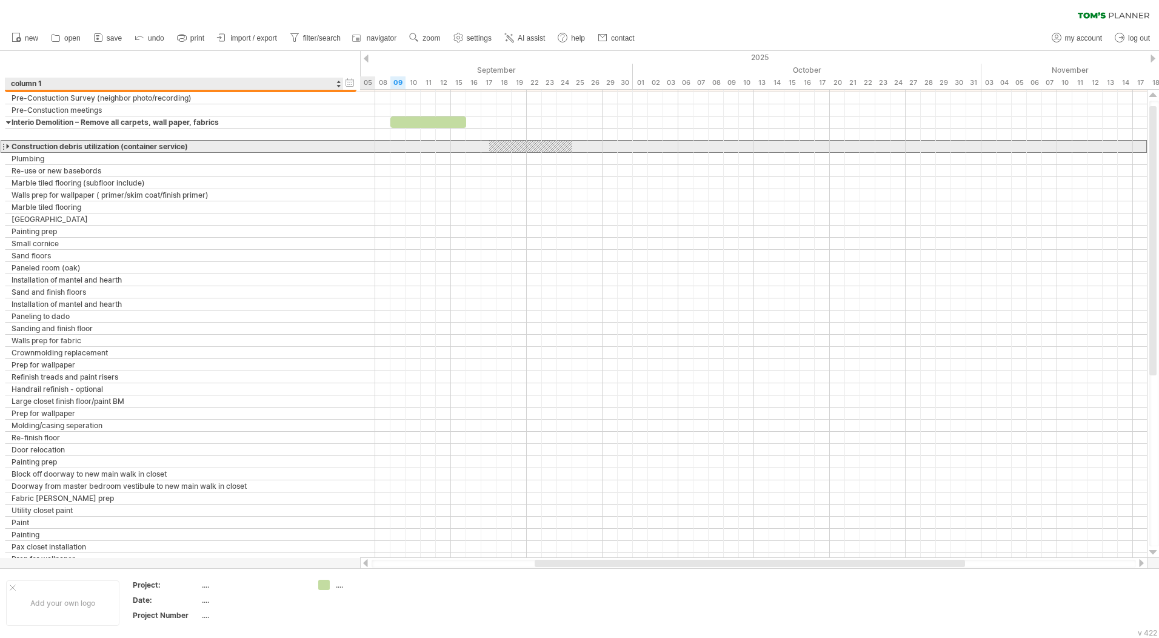
click at [8, 147] on div at bounding box center [8, 147] width 5 height 12
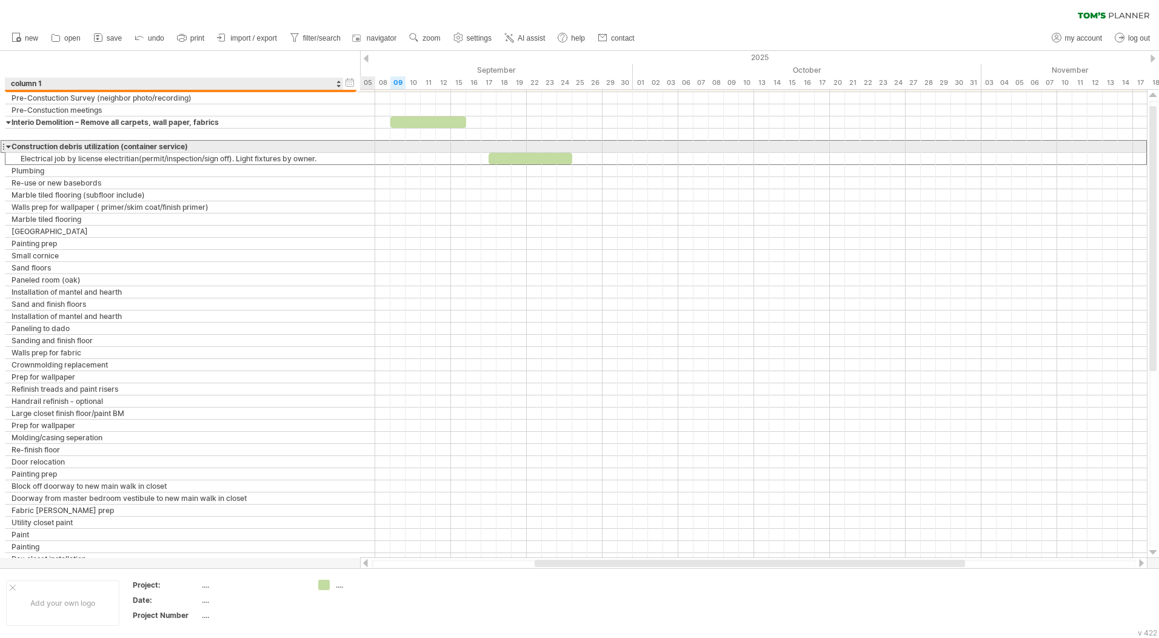
click at [8, 147] on div at bounding box center [8, 147] width 5 height 12
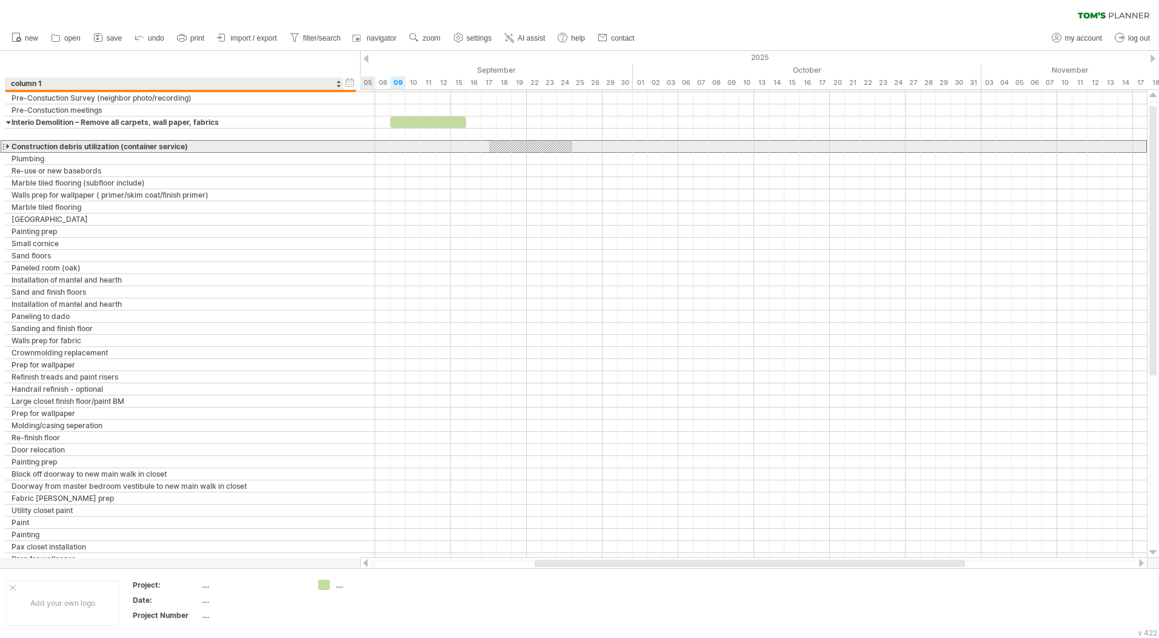
click at [8, 147] on div at bounding box center [8, 147] width 5 height 12
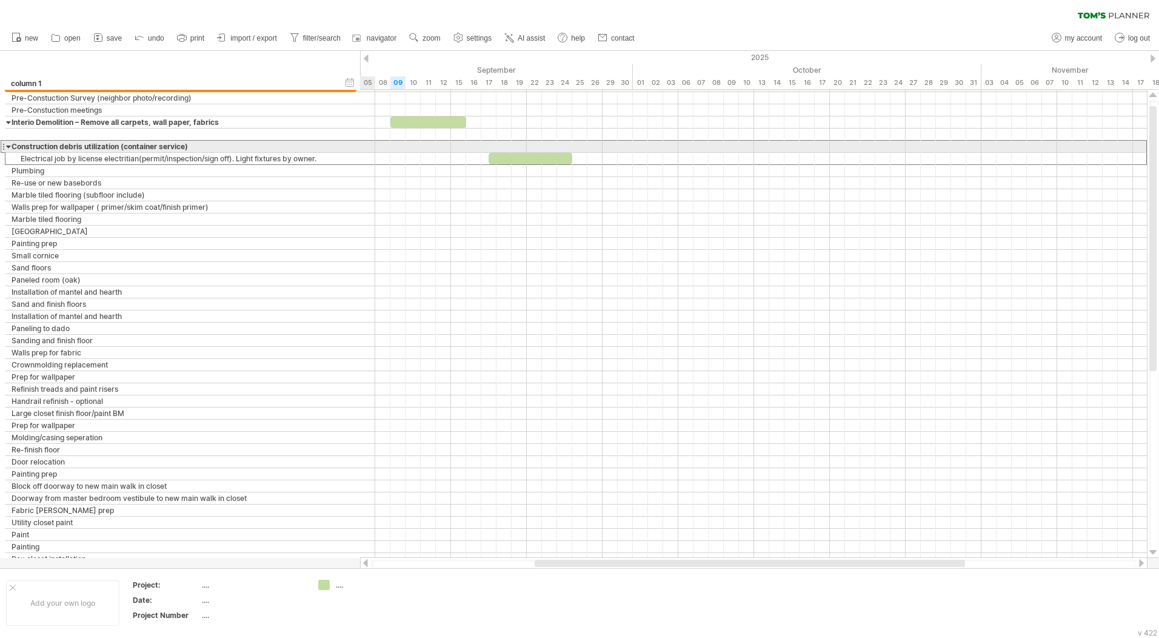
click at [8, 146] on div at bounding box center [8, 147] width 5 height 12
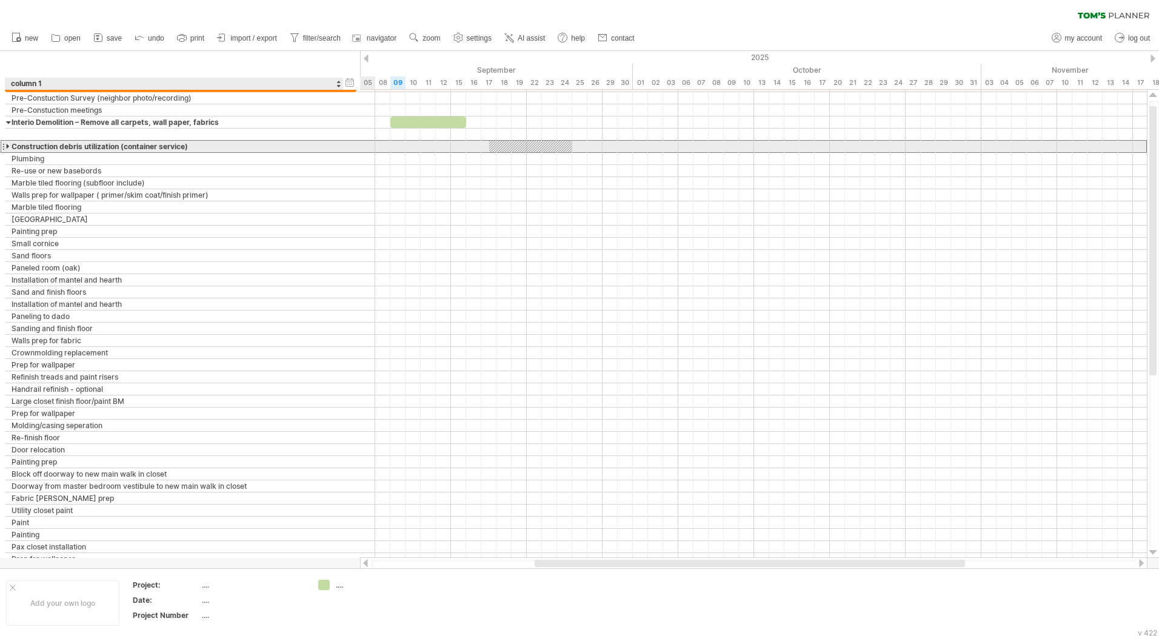
click at [10, 146] on div at bounding box center [8, 147] width 5 height 12
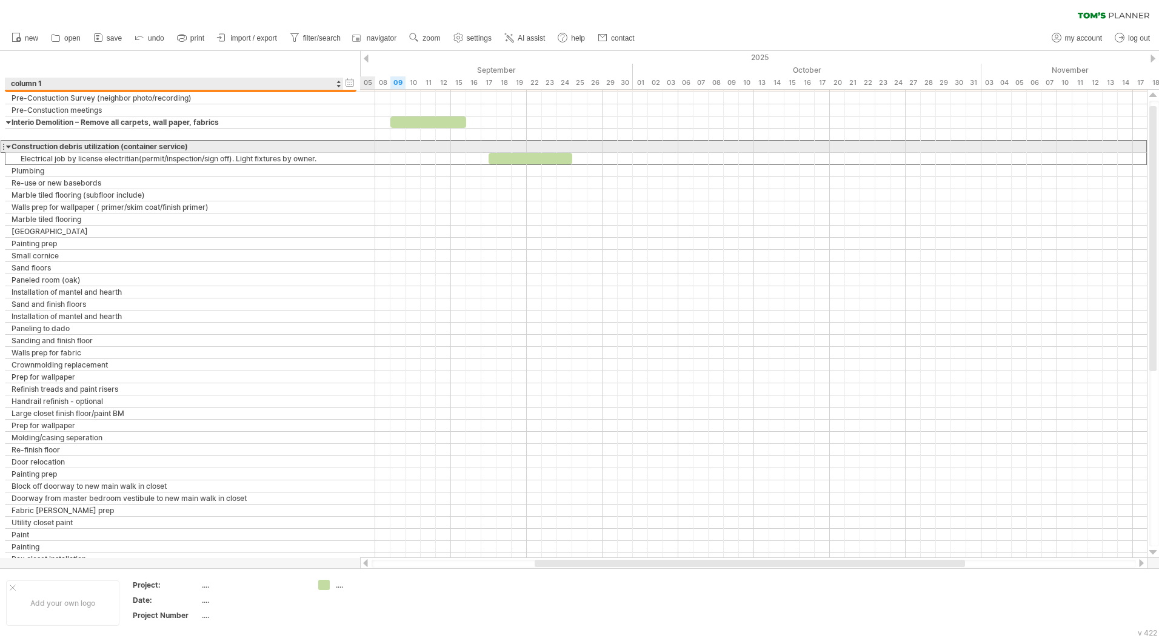
click at [10, 146] on div at bounding box center [8, 147] width 5 height 12
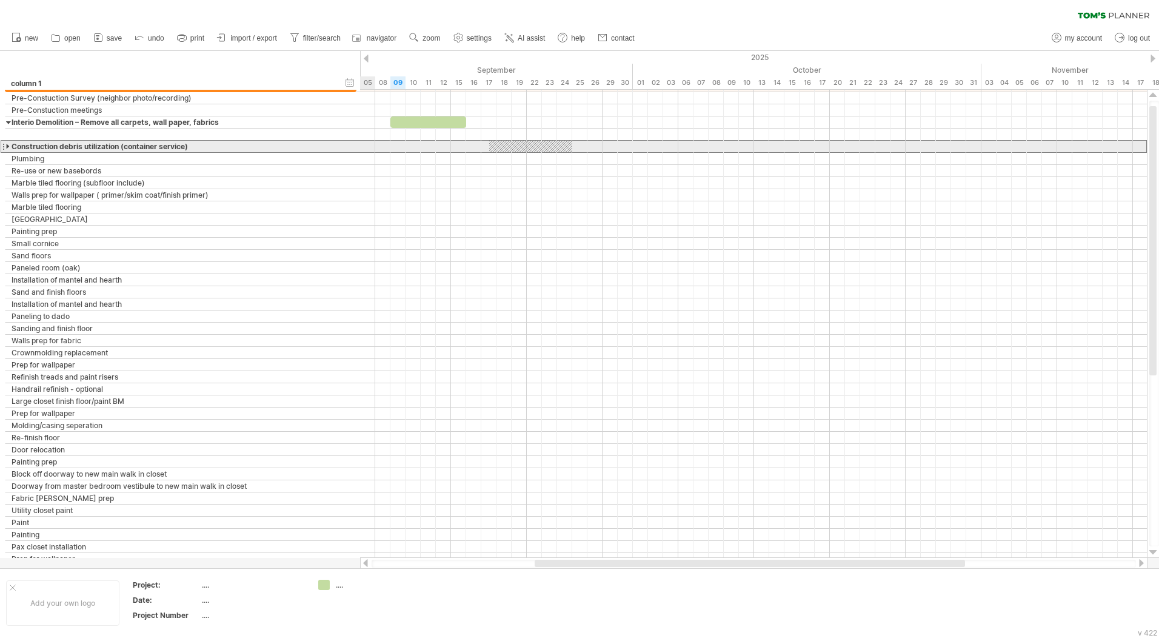
click at [7, 146] on div "**********" at bounding box center [174, 147] width 338 height 12
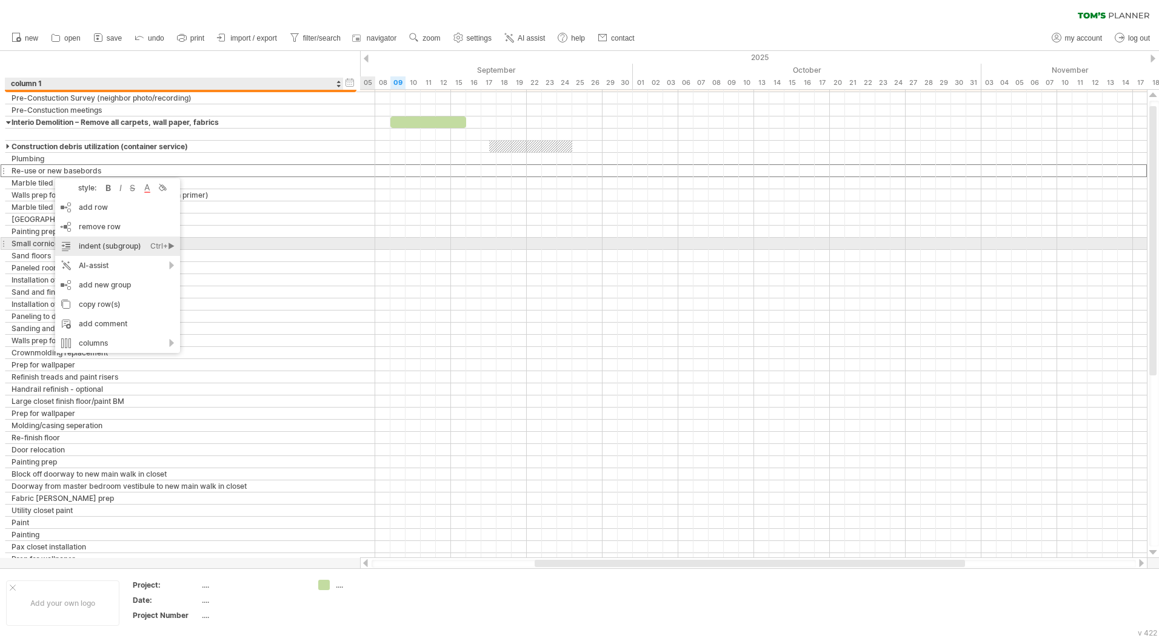
click at [167, 245] on div "Ctrl+►" at bounding box center [162, 246] width 24 height 19
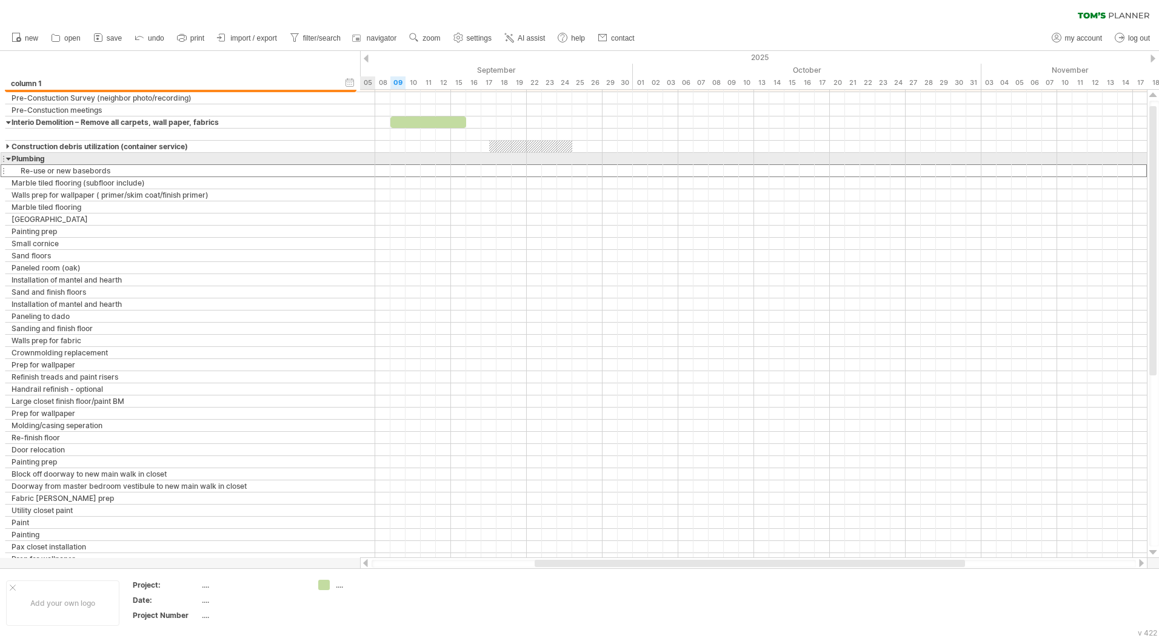
click at [7, 158] on div at bounding box center [8, 159] width 5 height 12
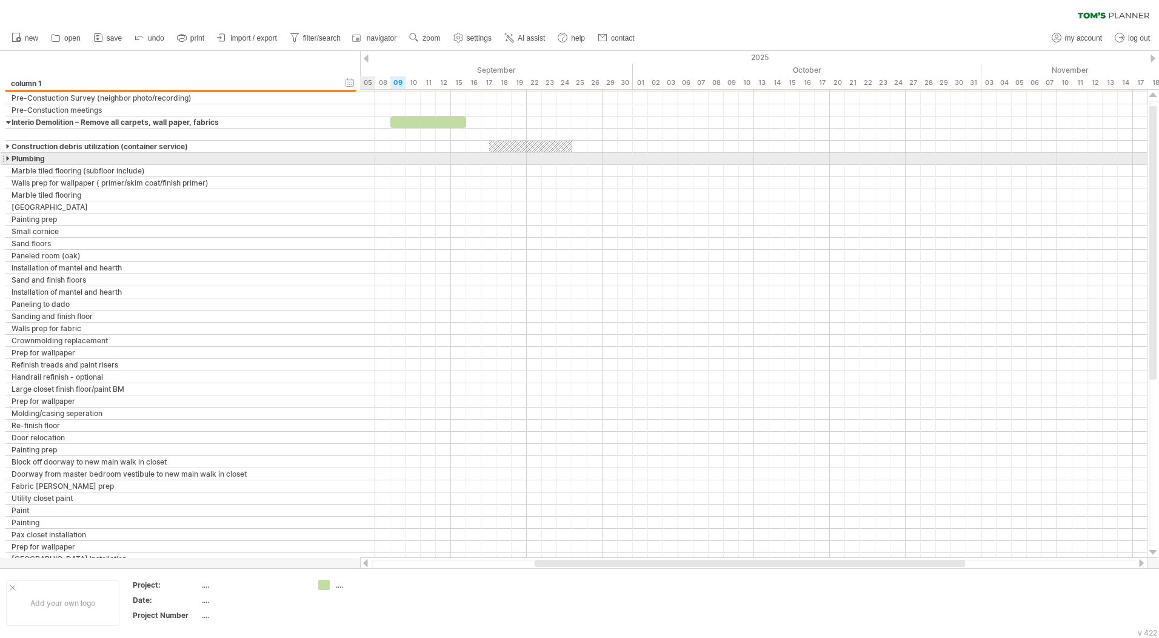
click at [8, 158] on div at bounding box center [8, 159] width 5 height 12
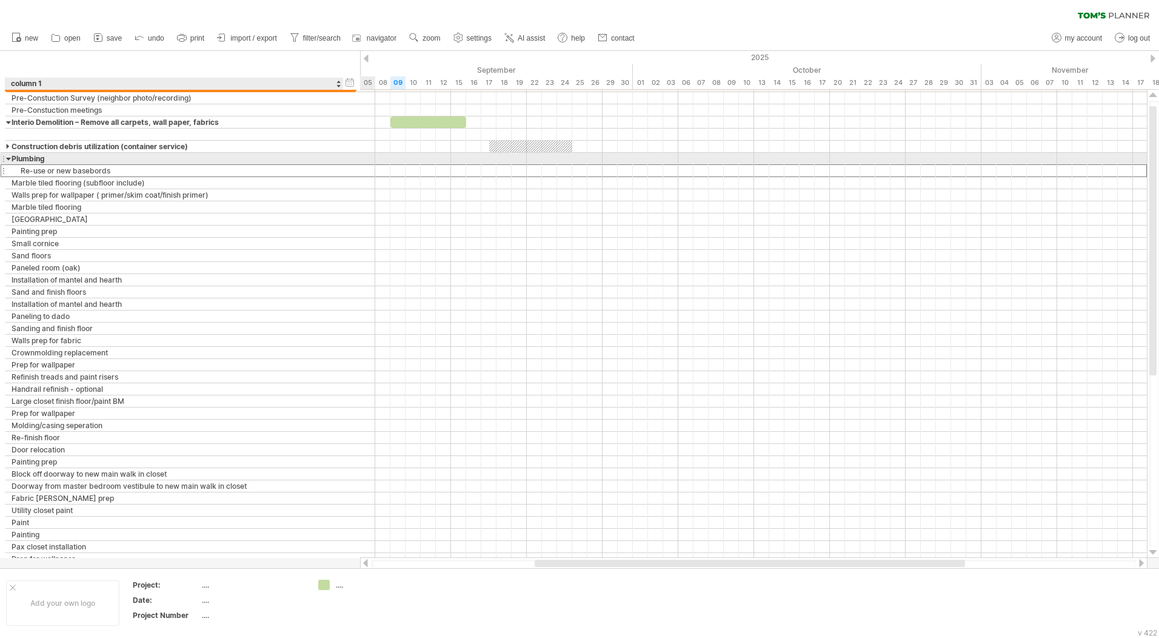
click at [8, 158] on div at bounding box center [8, 159] width 5 height 12
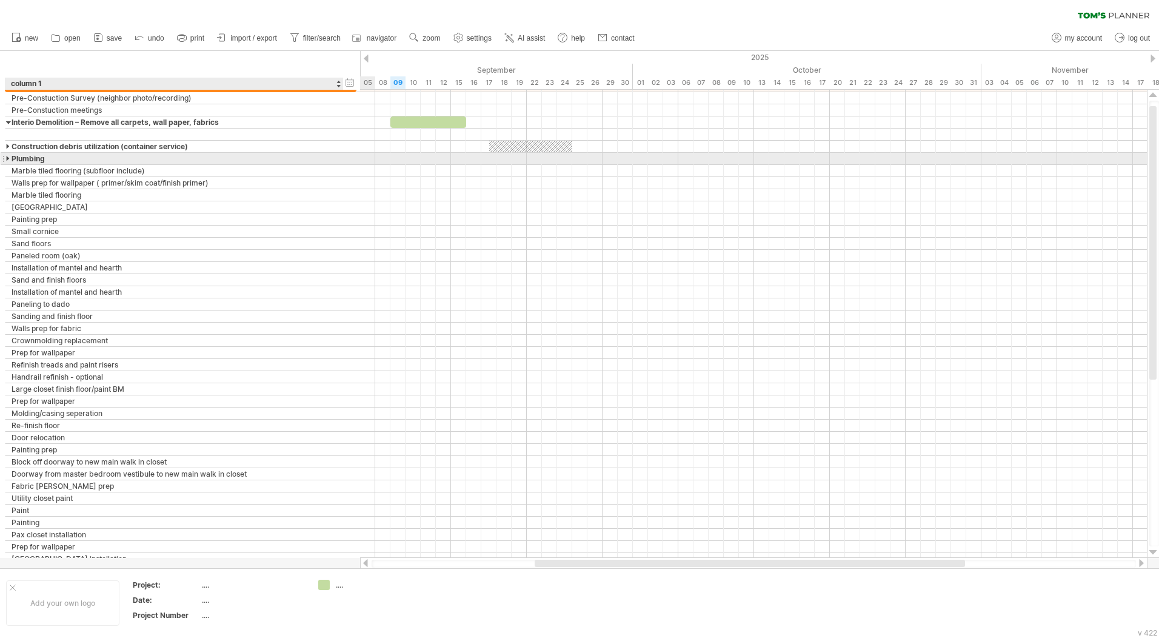
click at [8, 158] on div at bounding box center [8, 159] width 5 height 12
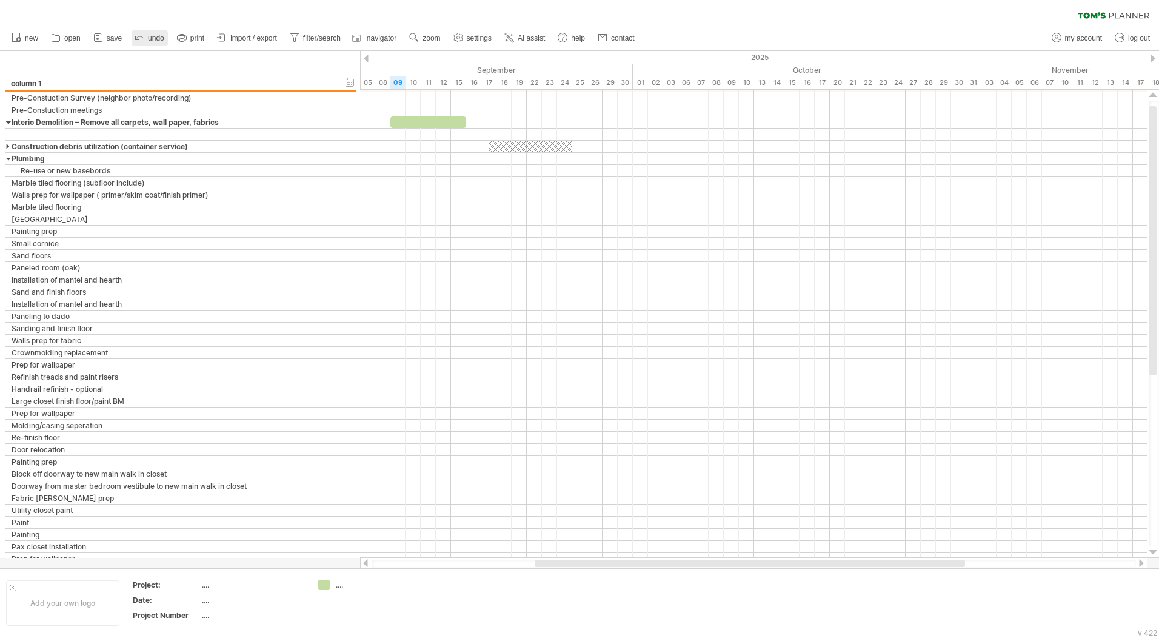
click at [155, 36] on span "undo" at bounding box center [156, 38] width 16 height 8
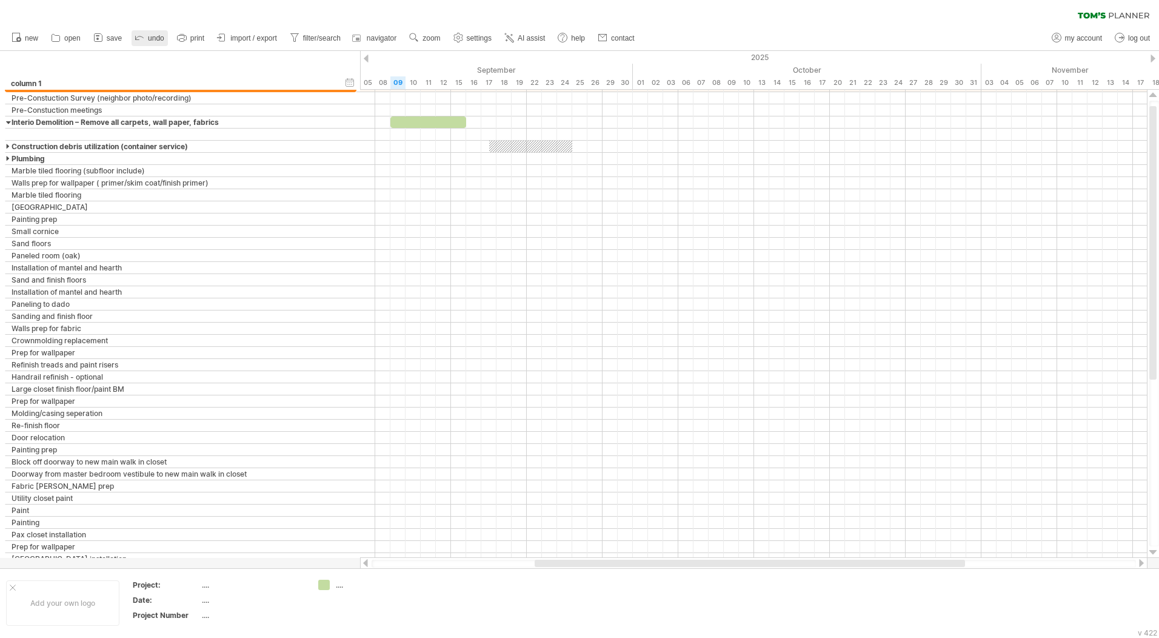
click at [155, 36] on span "undo" at bounding box center [156, 38] width 16 height 8
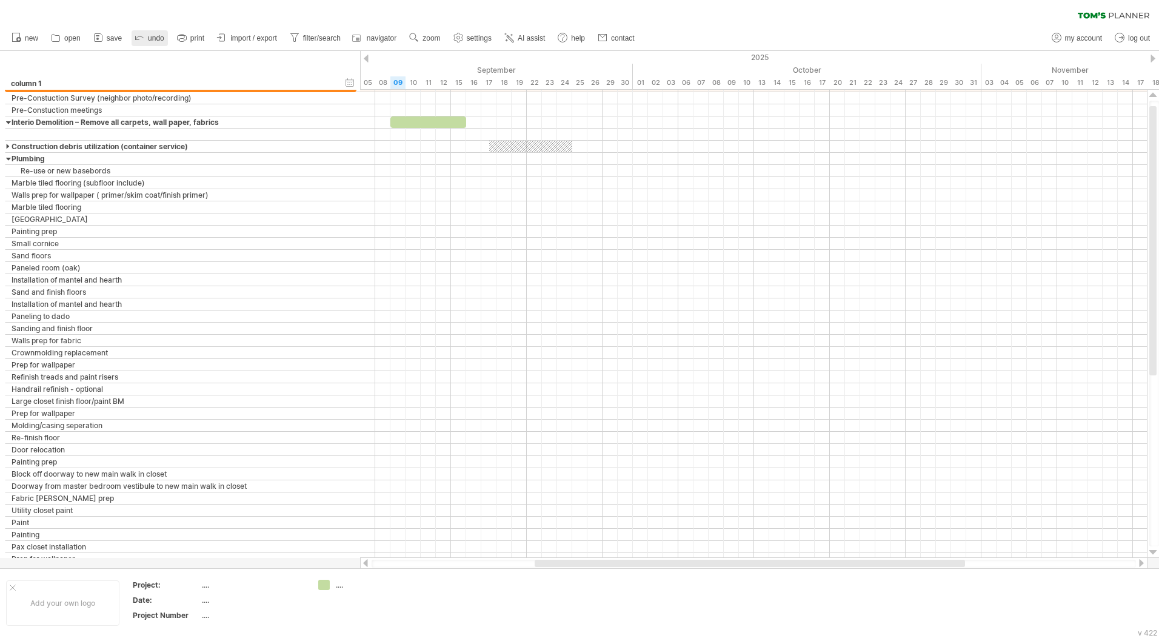
click at [155, 36] on span "undo" at bounding box center [156, 38] width 16 height 8
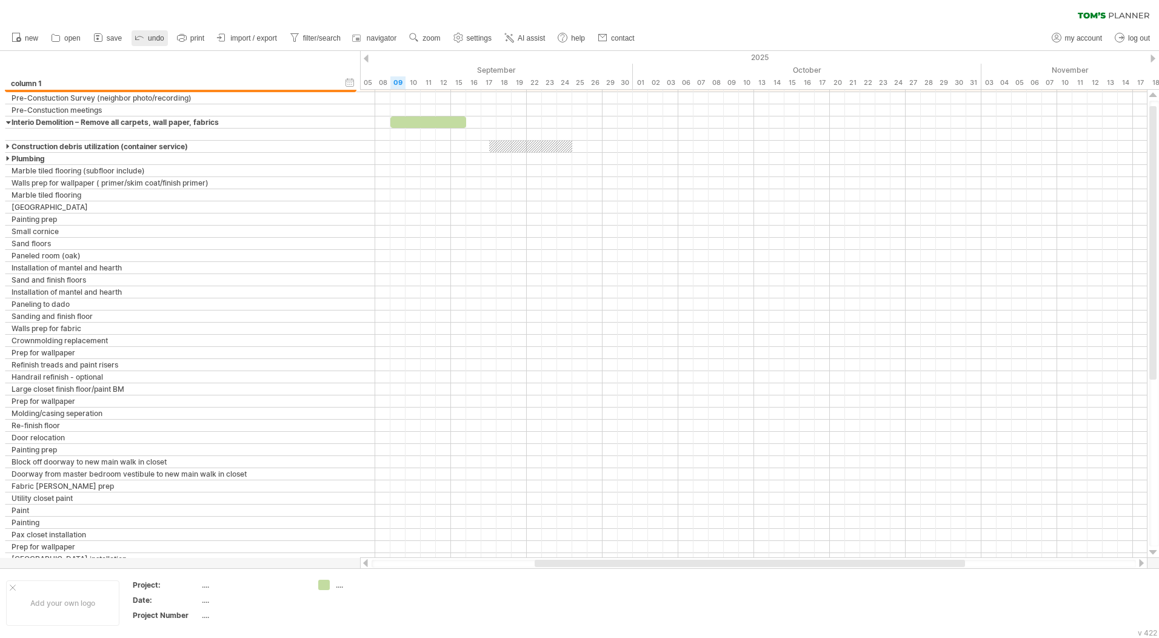
click at [155, 36] on span "undo" at bounding box center [156, 38] width 16 height 8
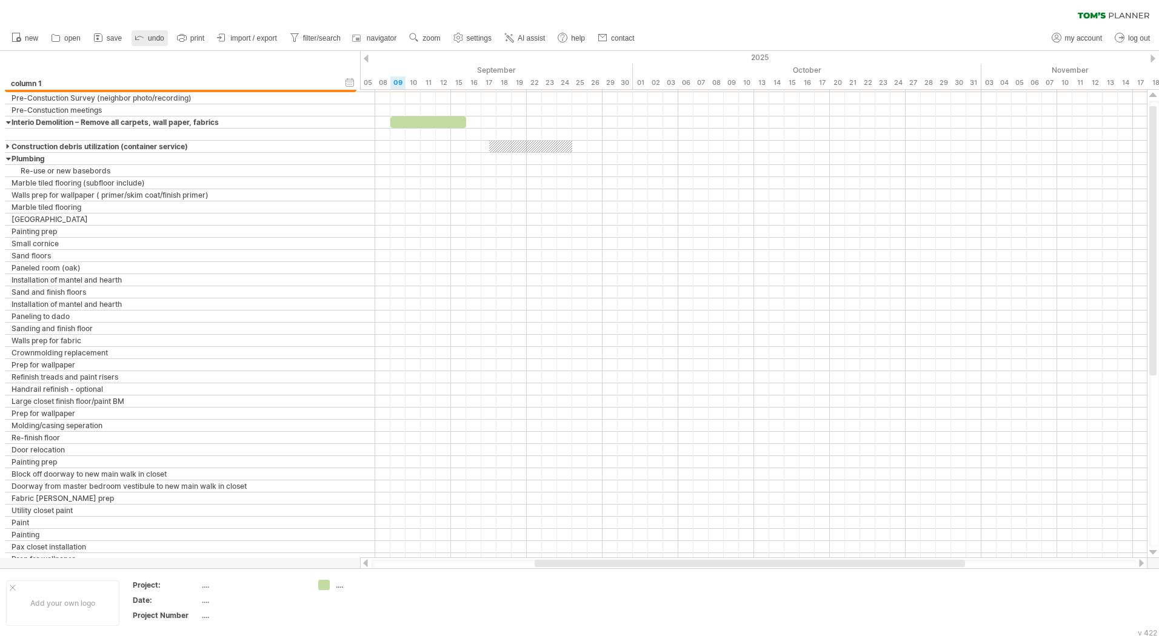
click at [155, 36] on span "undo" at bounding box center [156, 38] width 16 height 8
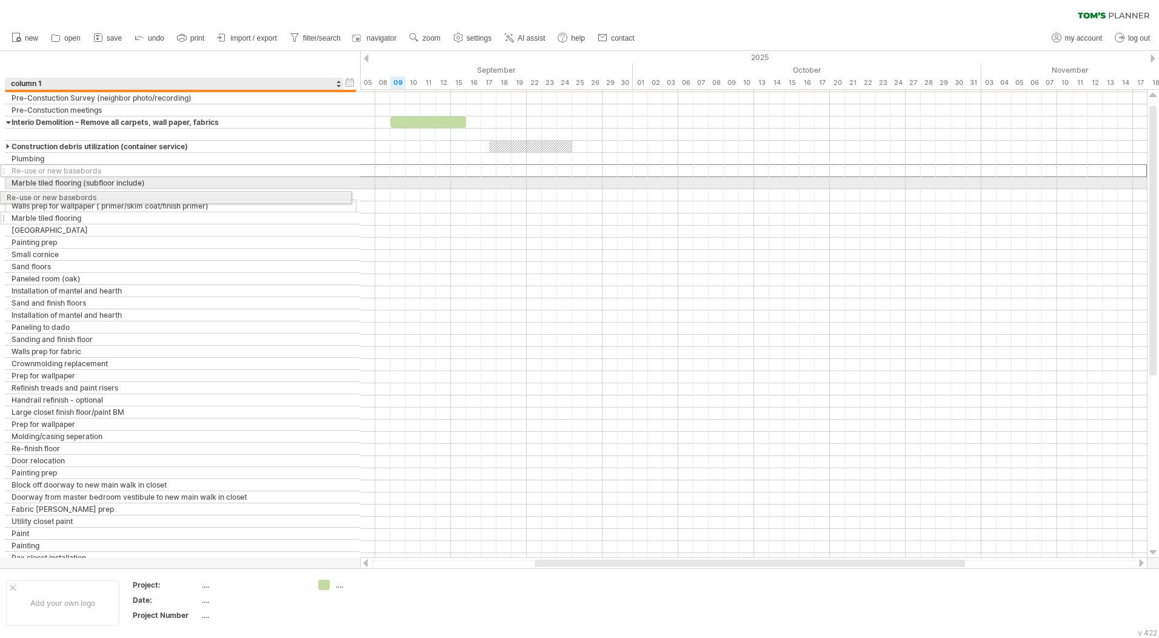
drag, startPoint x: 52, startPoint y: 170, endPoint x: 44, endPoint y: 201, distance: 31.9
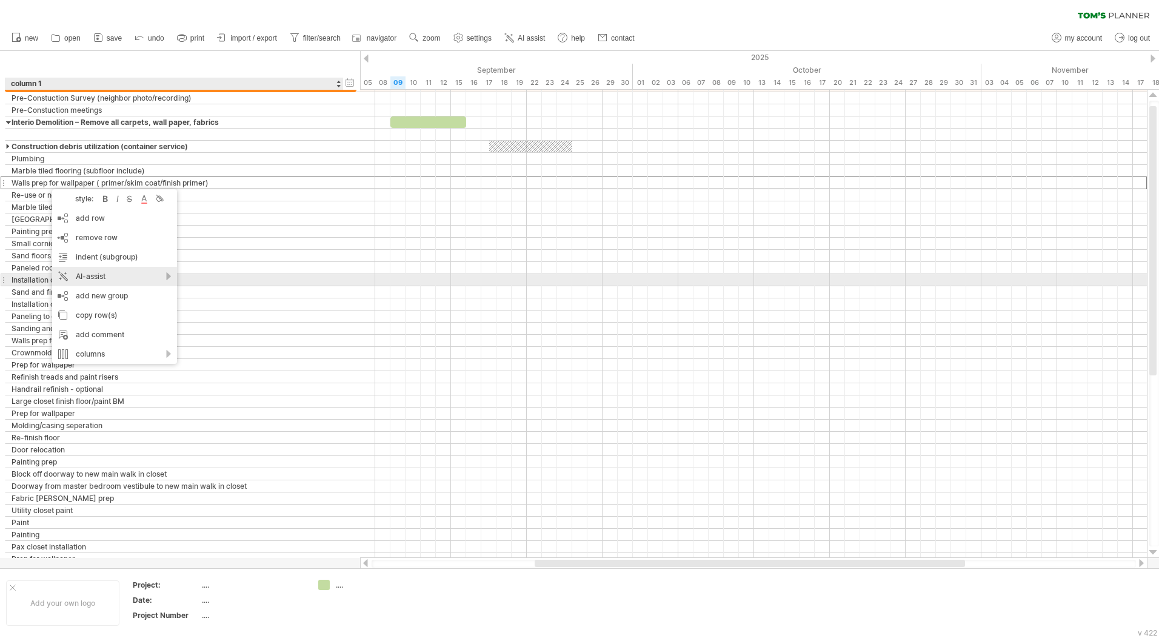
click at [166, 275] on div "AI-assist" at bounding box center [114, 276] width 125 height 19
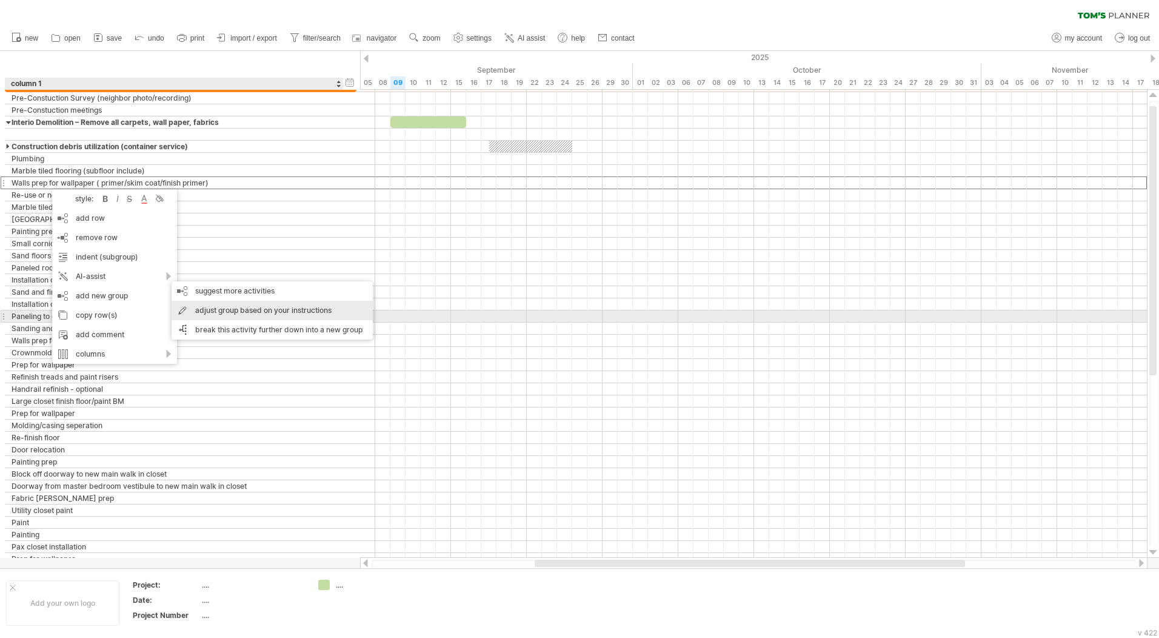
click at [223, 312] on div "adjust group based on your instructions" at bounding box center [272, 310] width 201 height 19
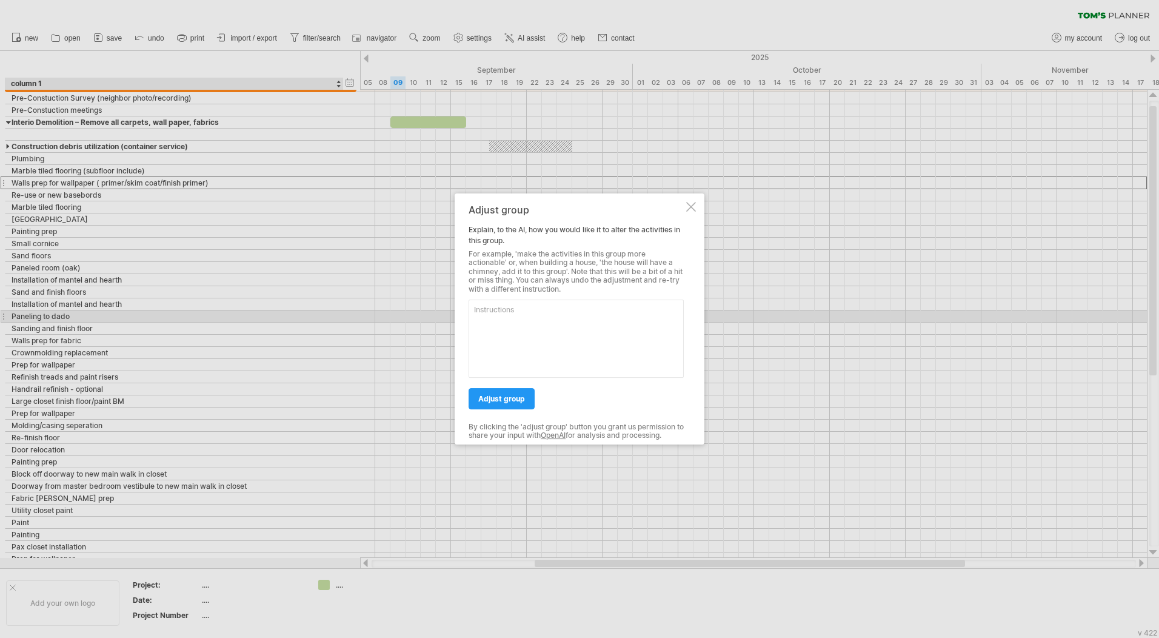
click at [690, 209] on div at bounding box center [691, 207] width 10 height 10
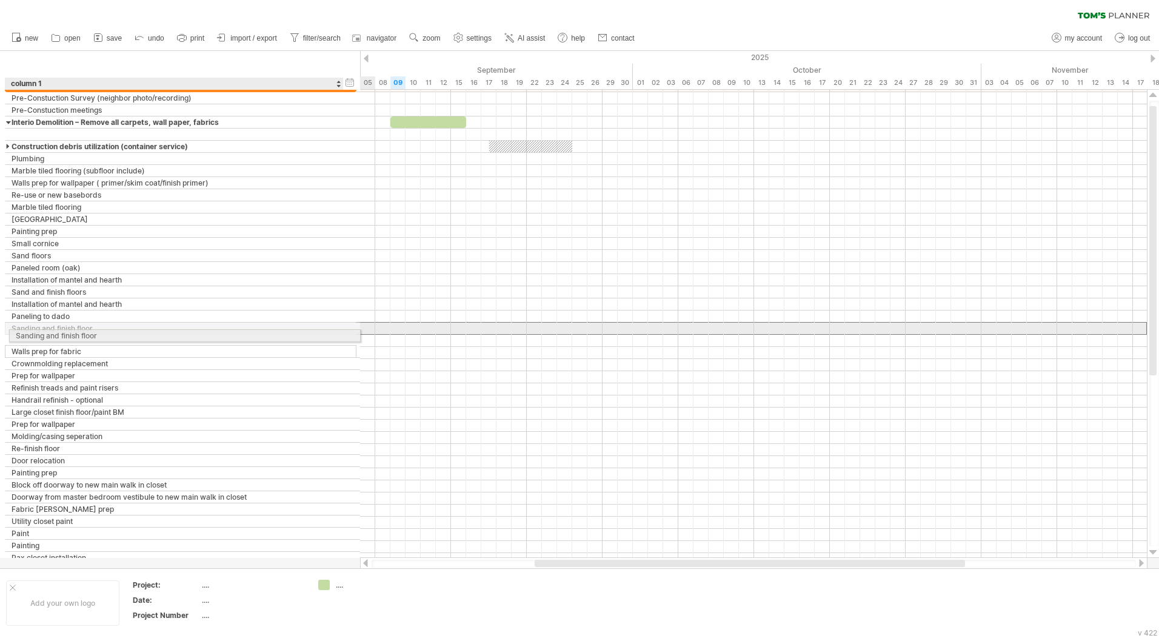
drag, startPoint x: 60, startPoint y: 327, endPoint x: 62, endPoint y: 334, distance: 7.1
click at [62, 334] on div "Sanding and finish floor" at bounding box center [175, 329] width 326 height 12
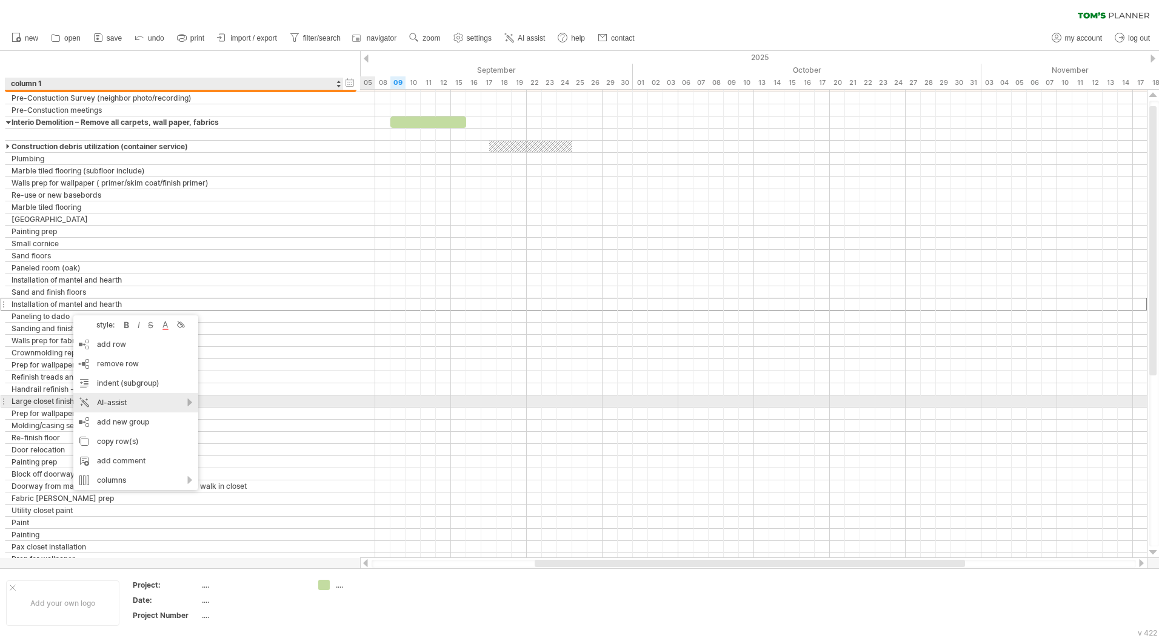
click at [186, 400] on div "AI-assist" at bounding box center [135, 402] width 125 height 19
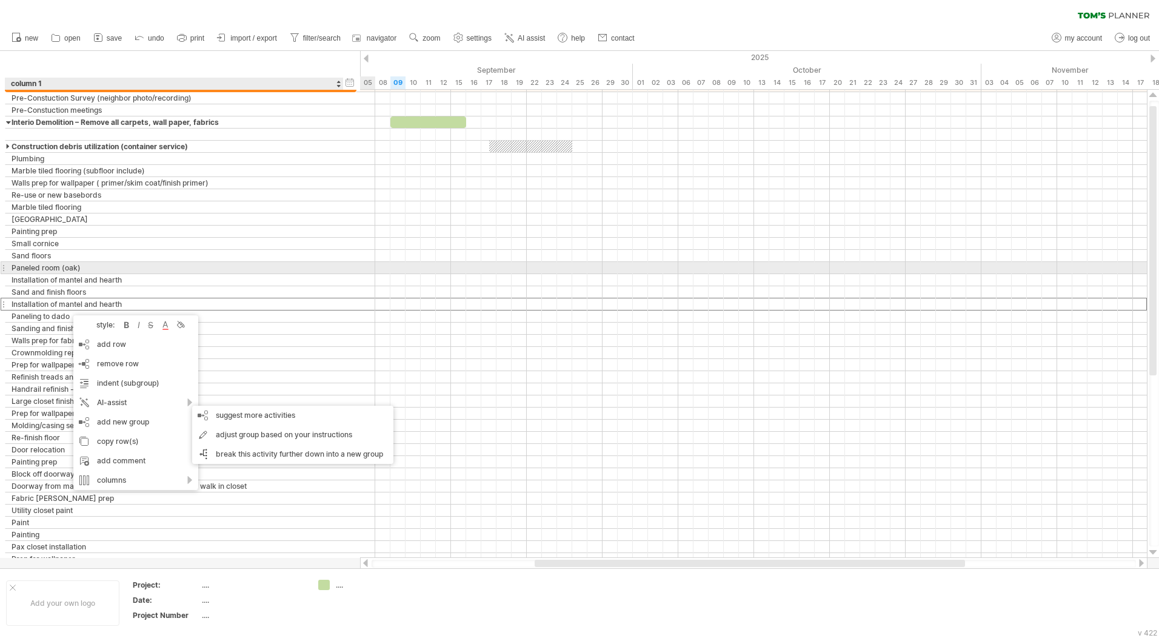
click at [126, 267] on div "Paneled room (oak)" at bounding box center [175, 268] width 326 height 12
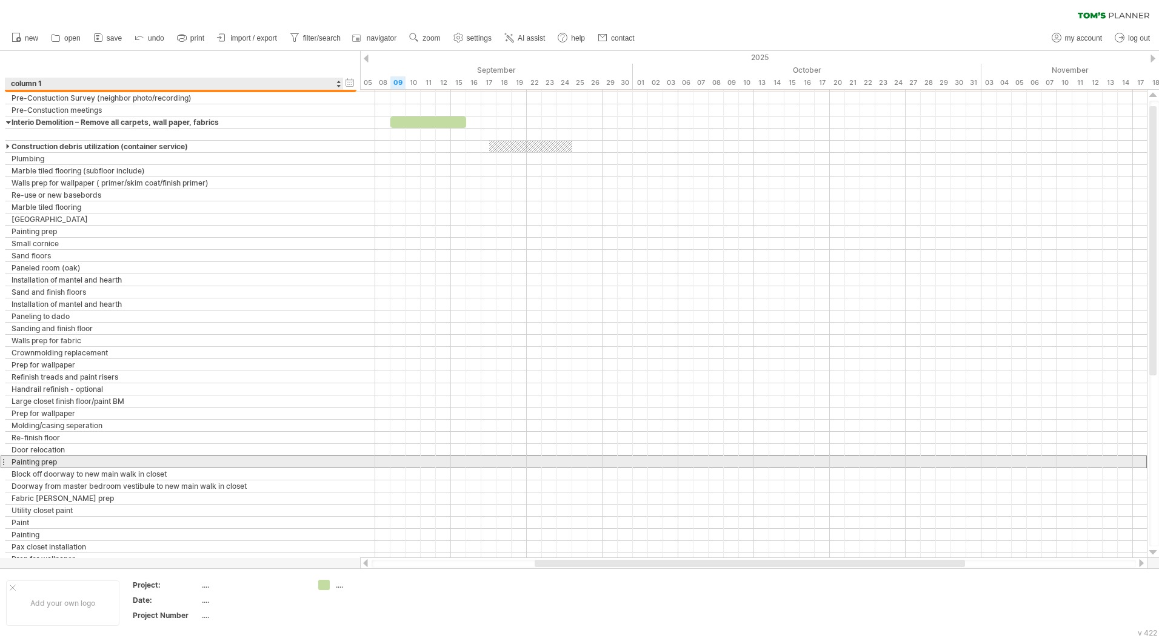
click at [58, 467] on div "Painting prep" at bounding box center [175, 462] width 326 height 12
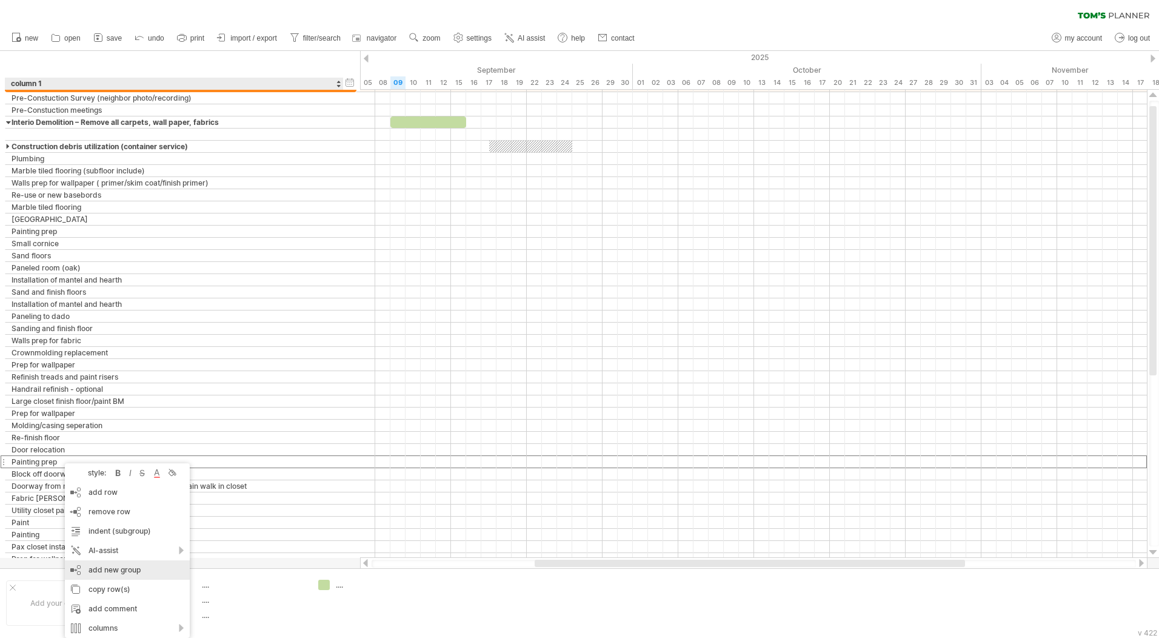
click at [126, 563] on div "add new group" at bounding box center [127, 569] width 125 height 19
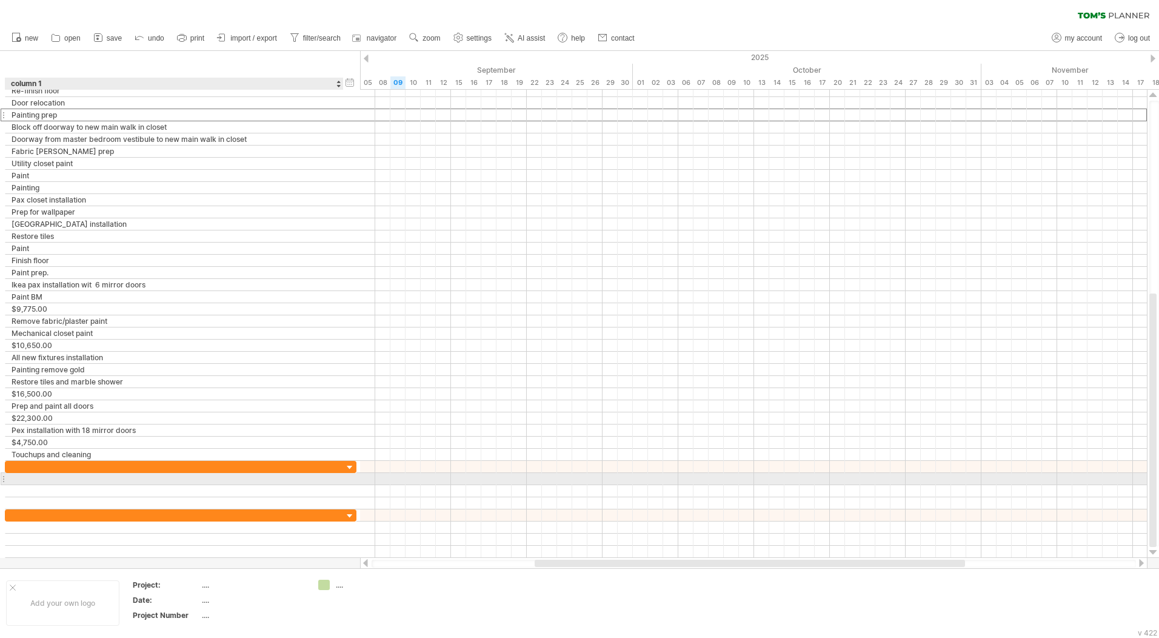
click at [100, 483] on div at bounding box center [175, 479] width 326 height 12
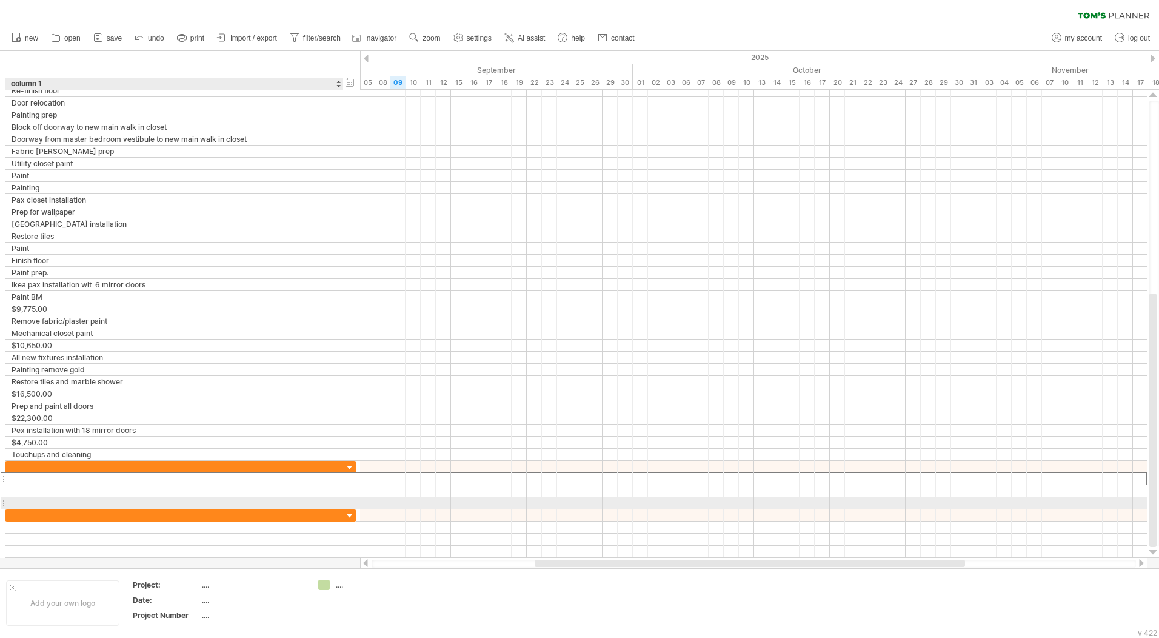
click at [91, 502] on div at bounding box center [175, 503] width 326 height 12
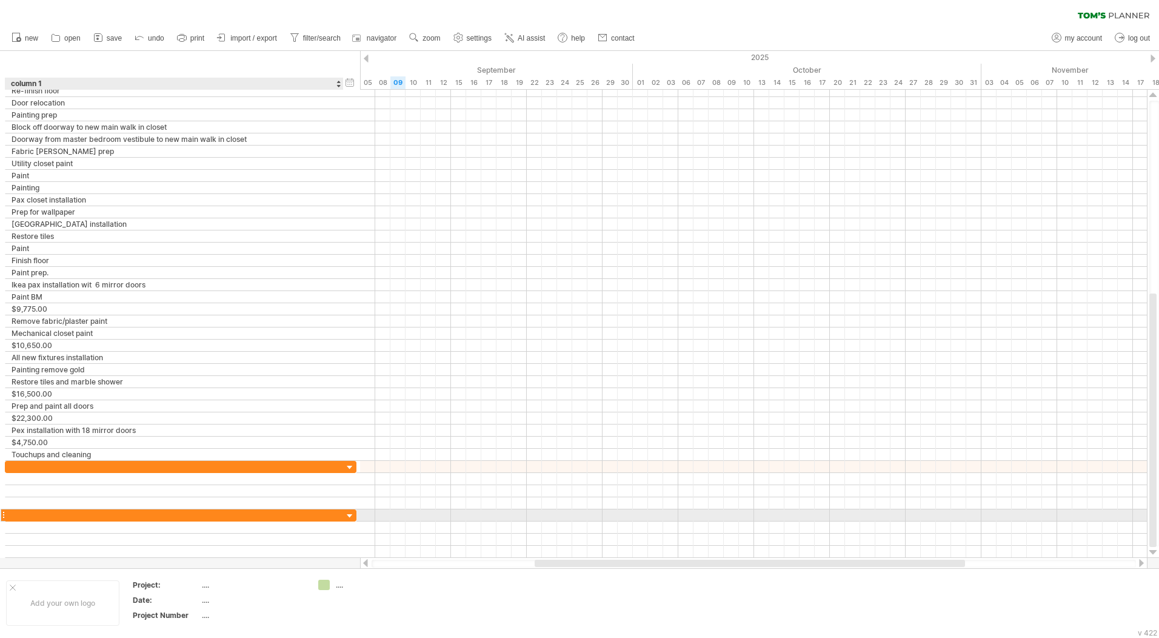
click at [348, 513] on div at bounding box center [350, 517] width 12 height 12
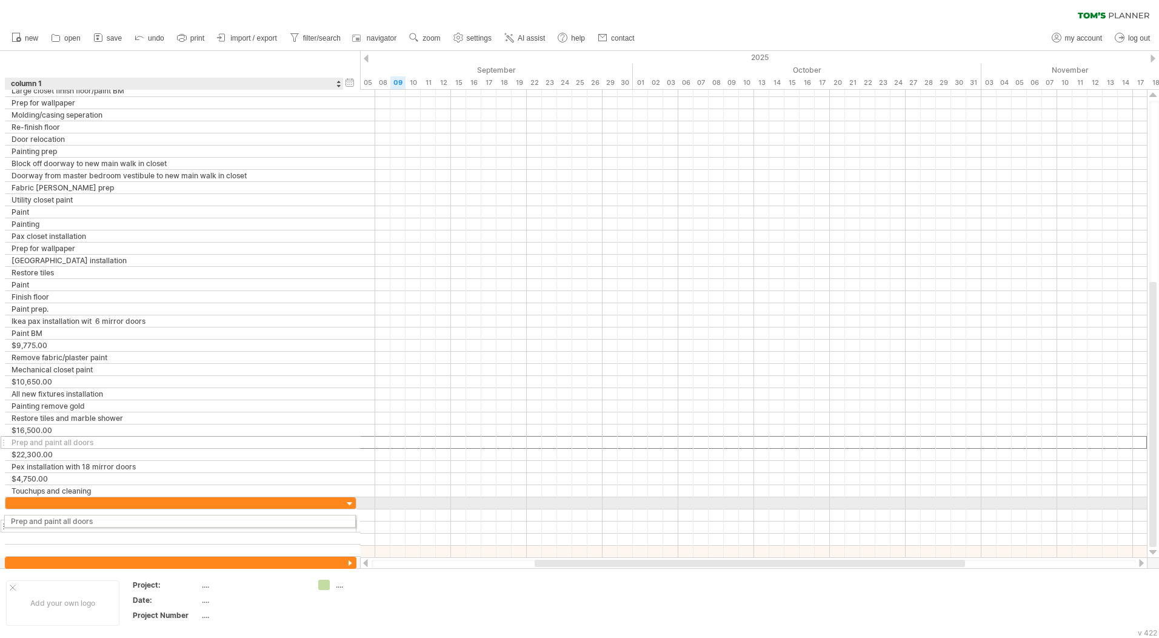
drag, startPoint x: 116, startPoint y: 444, endPoint x: 110, endPoint y: 519, distance: 75.4
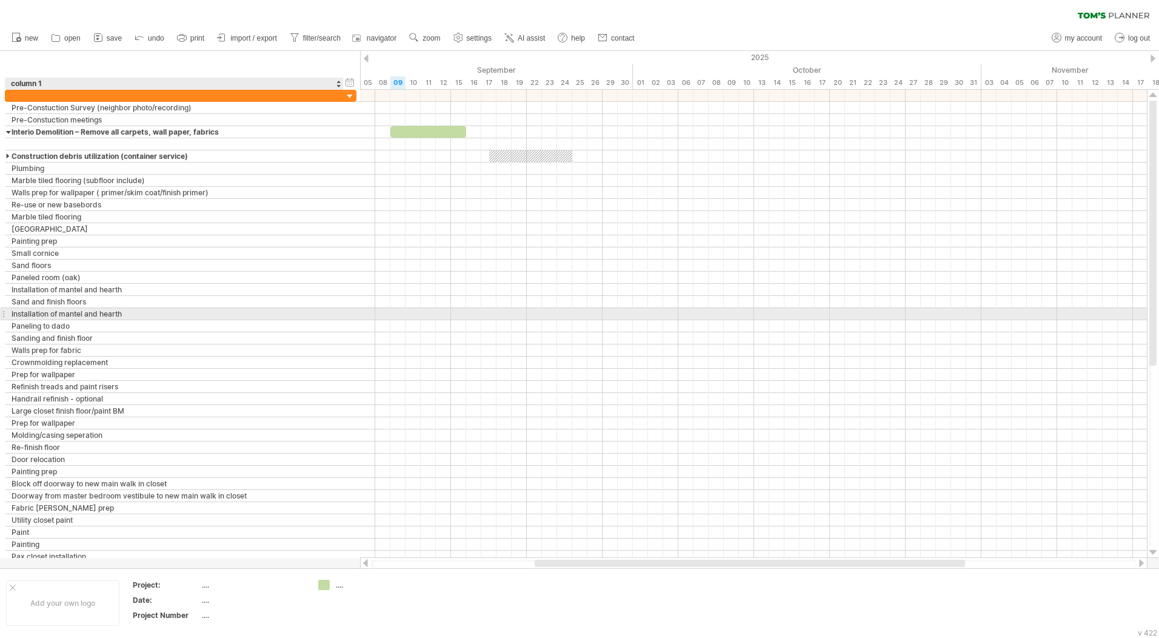
click at [158, 320] on div "**********" at bounding box center [181, 314] width 352 height 12
click at [232, 33] on link "import / export" at bounding box center [247, 38] width 67 height 16
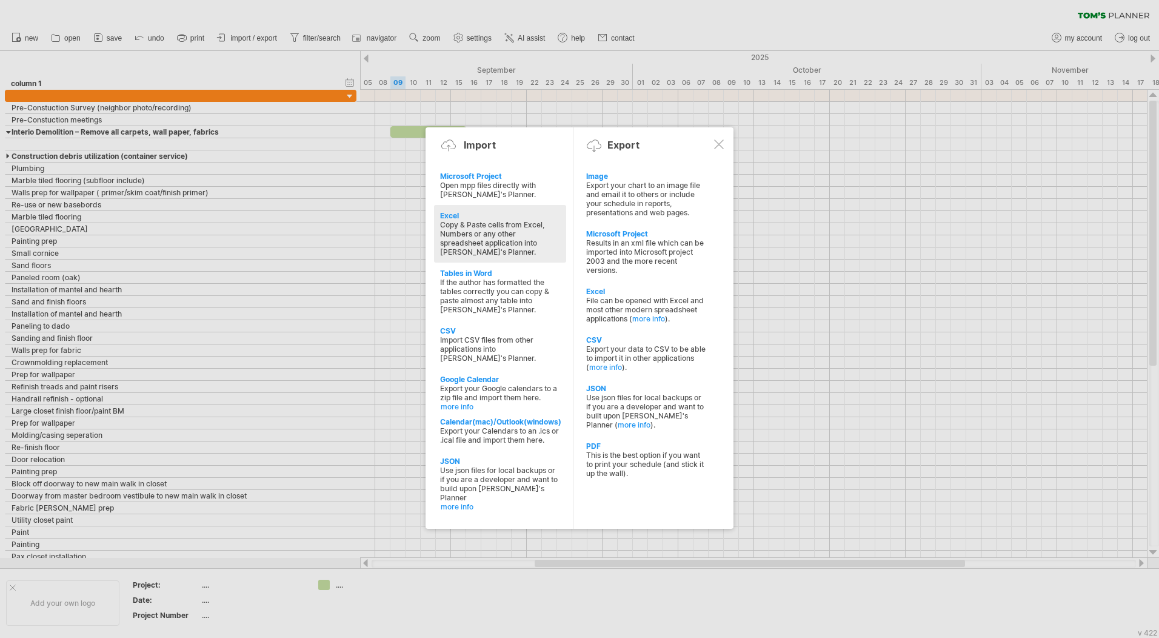
click at [500, 233] on div "Copy & Paste cells from Excel, Numbers or any other spreadsheet application int…" at bounding box center [500, 238] width 120 height 36
type textarea "**********"
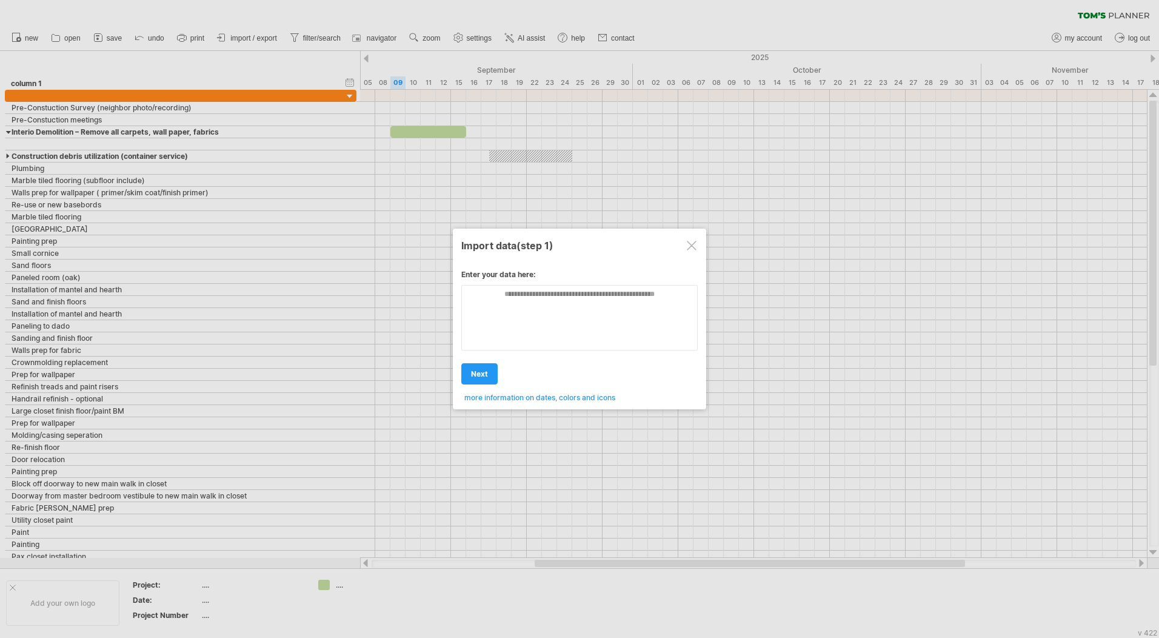
scroll to position [0, 0]
click at [473, 306] on textarea at bounding box center [579, 317] width 237 height 65
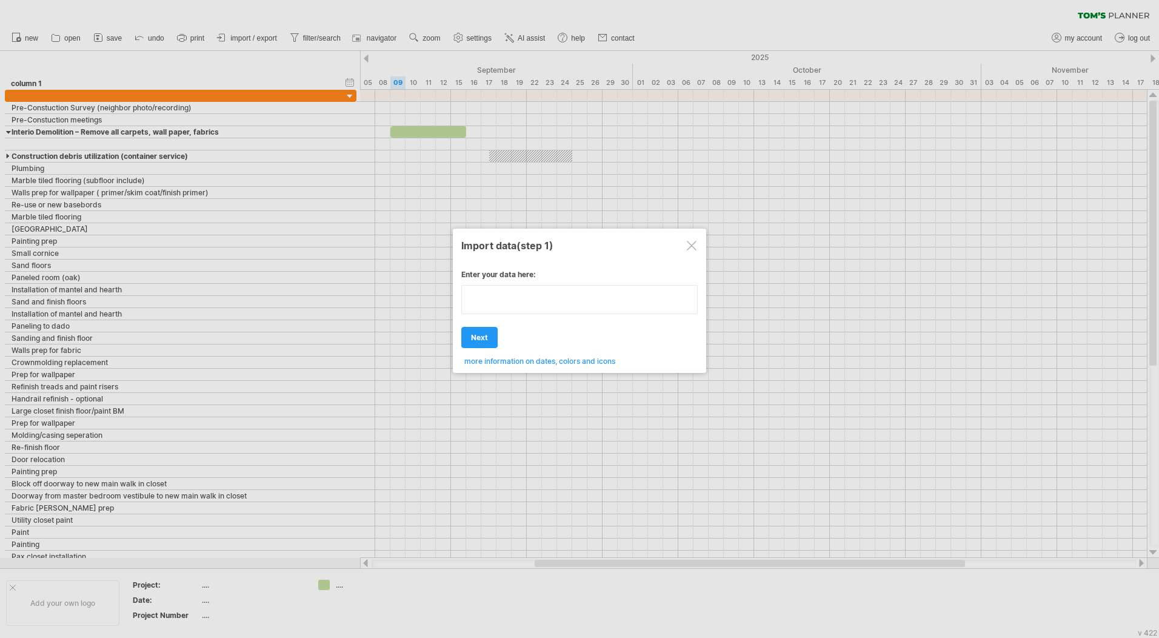
paste textarea "**********"
type textarea "**********"
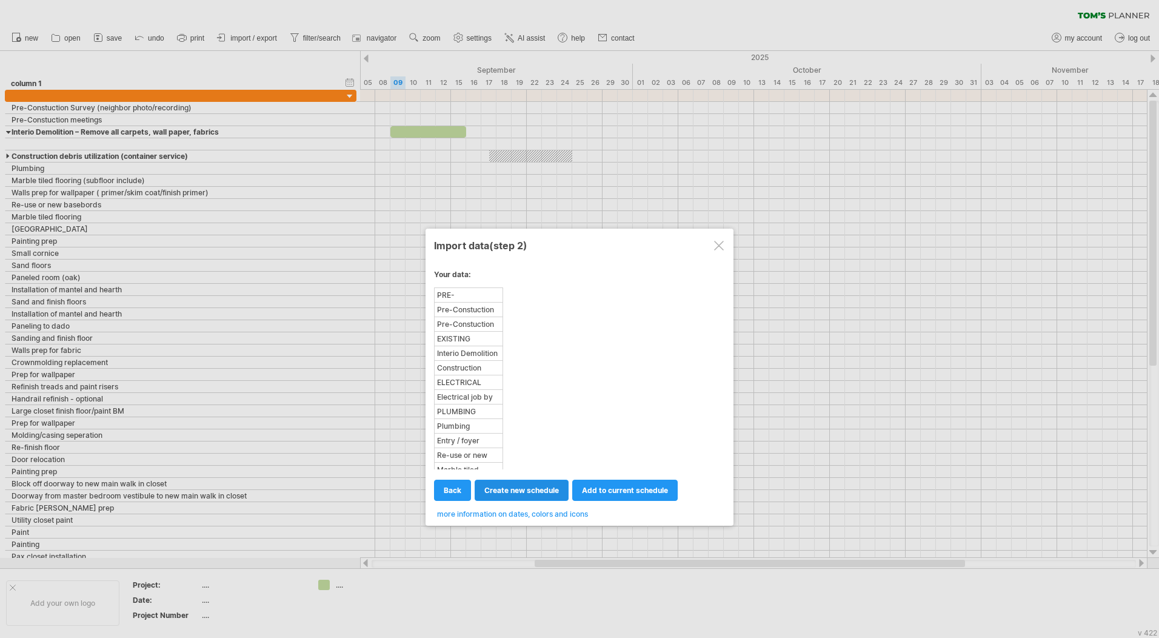
click at [561, 484] on link "create new schedule" at bounding box center [522, 490] width 94 height 21
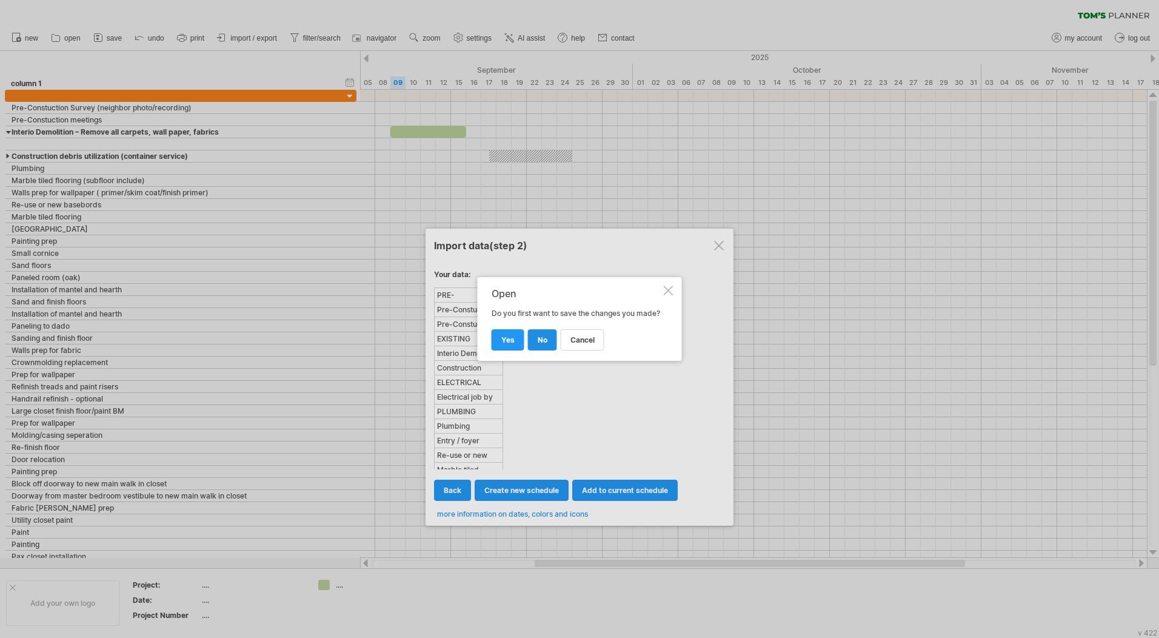
click at [538, 344] on span "no" at bounding box center [543, 339] width 10 height 9
select select "***"
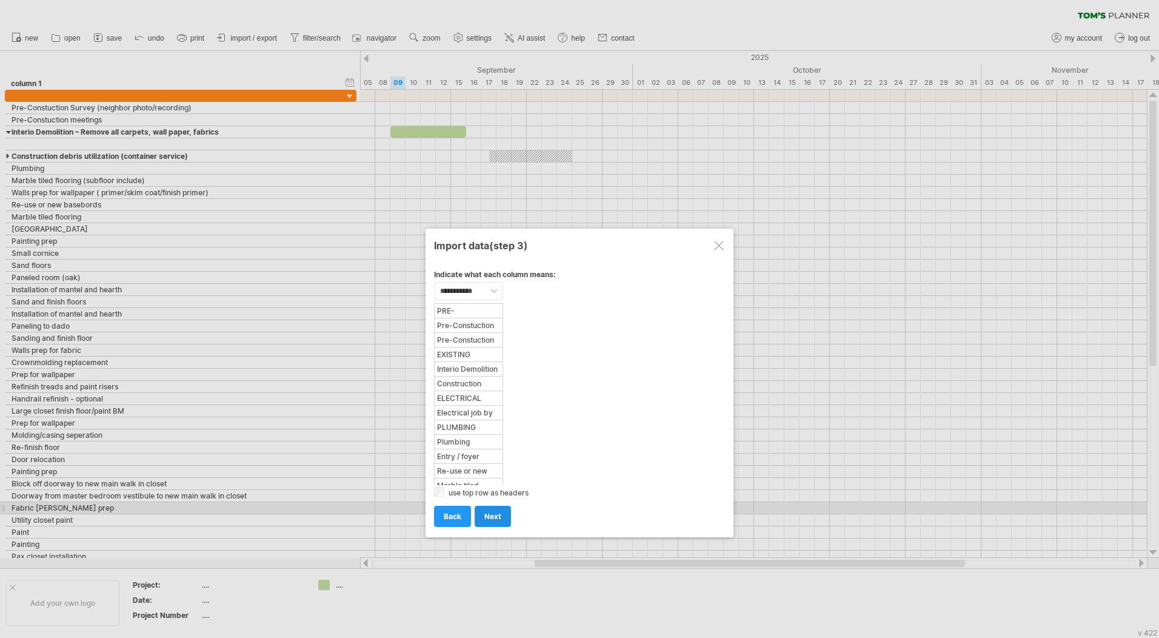
click at [489, 513] on span "next" at bounding box center [493, 516] width 17 height 9
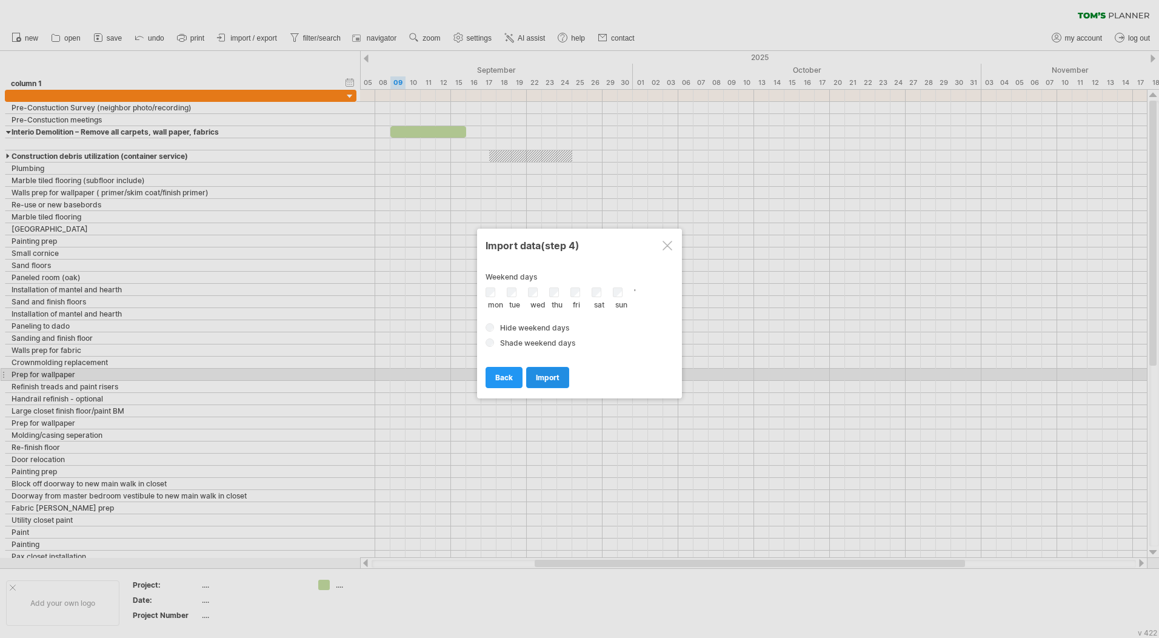
click at [539, 379] on span "import" at bounding box center [548, 377] width 24 height 9
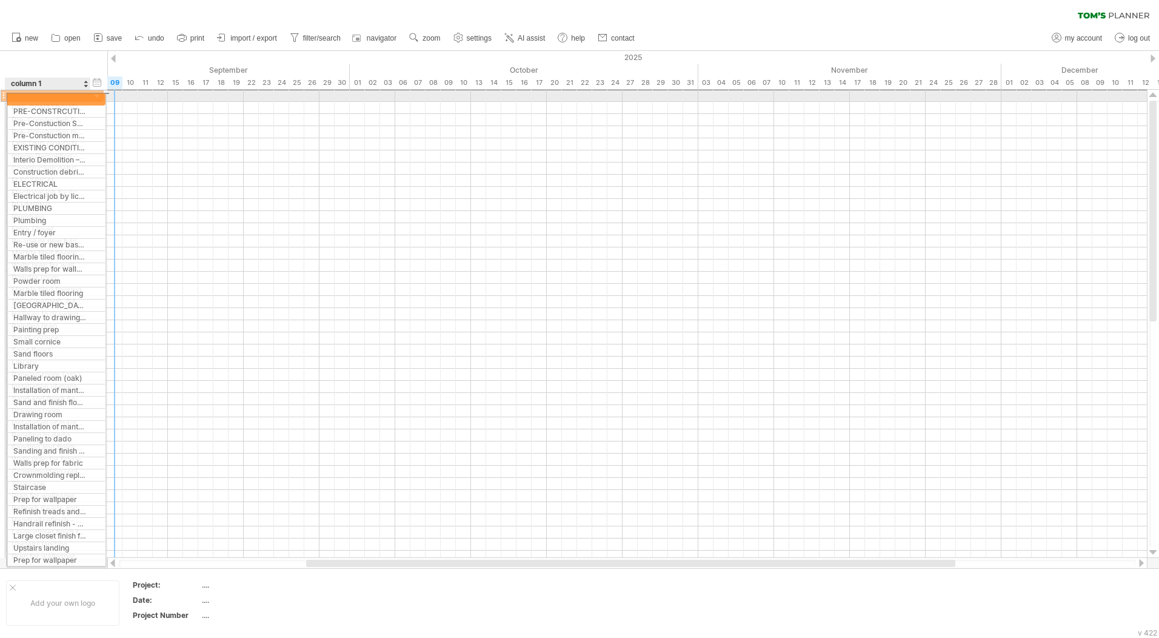
click at [75, 96] on div at bounding box center [48, 96] width 73 height 12
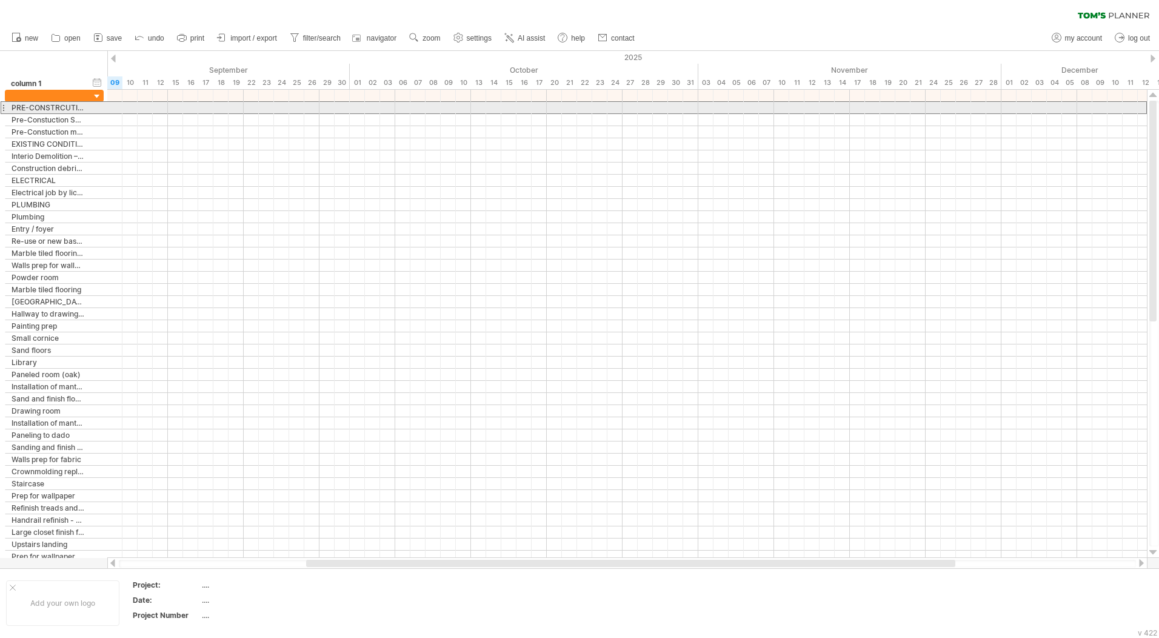
click at [101, 111] on div "**********" at bounding box center [54, 107] width 99 height 13
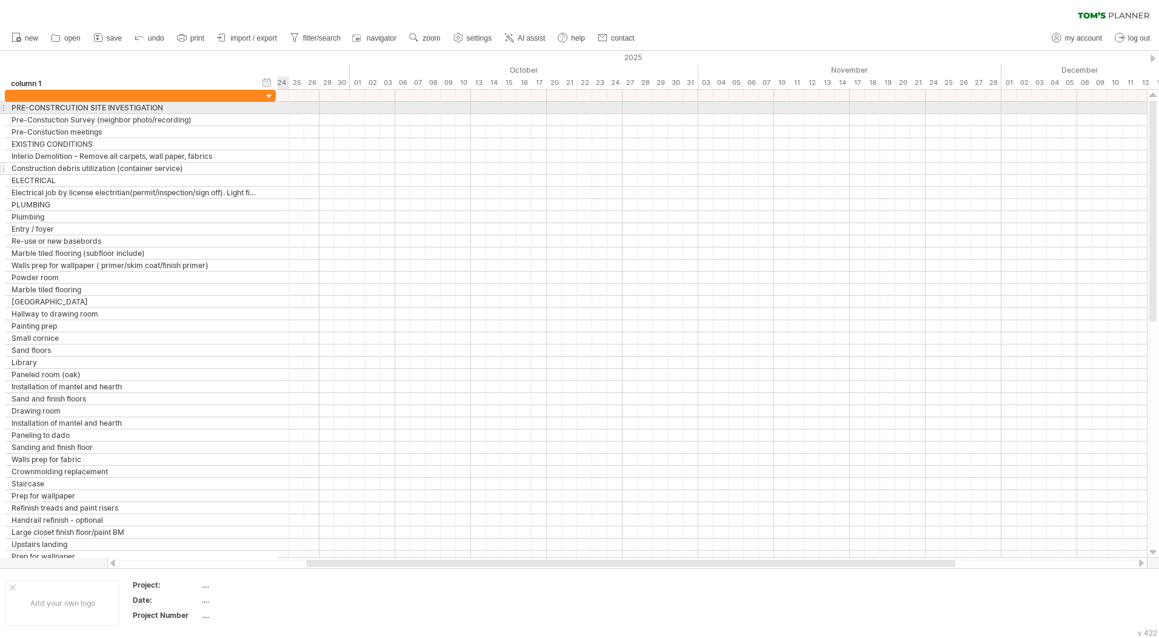
drag, startPoint x: 102, startPoint y: 112, endPoint x: 279, endPoint y: 171, distance: 186.8
click at [276, 171] on div "**********" at bounding box center [140, 326] width 271 height 473
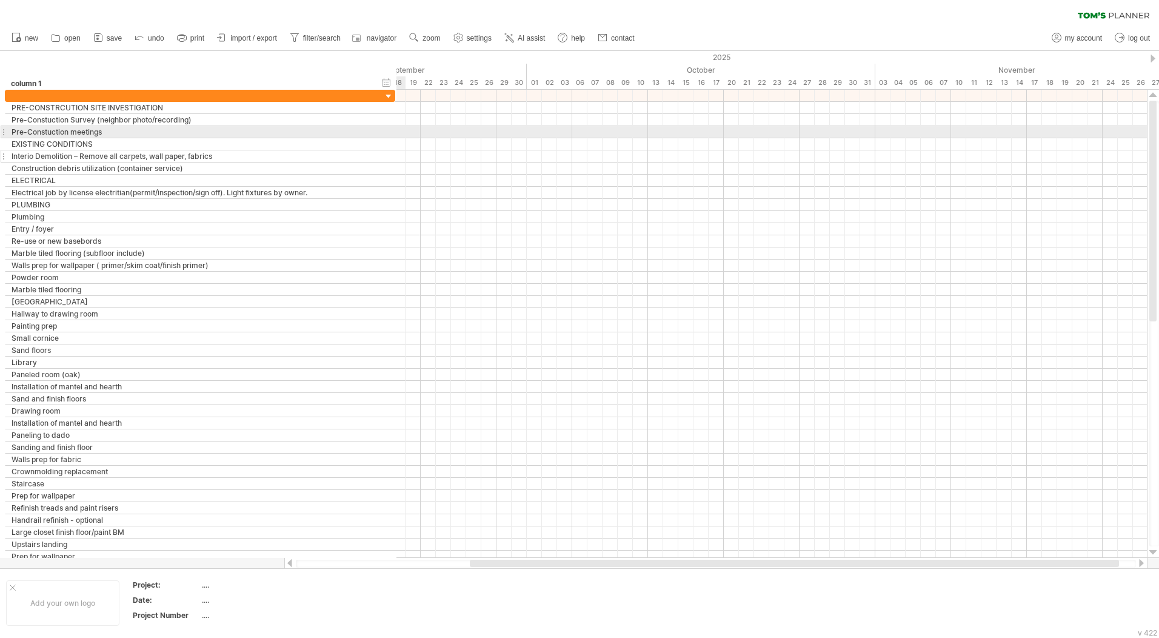
drag, startPoint x: 280, startPoint y: 135, endPoint x: 397, endPoint y: 158, distance: 119.2
click at [394, 158] on div "**********" at bounding box center [200, 326] width 391 height 473
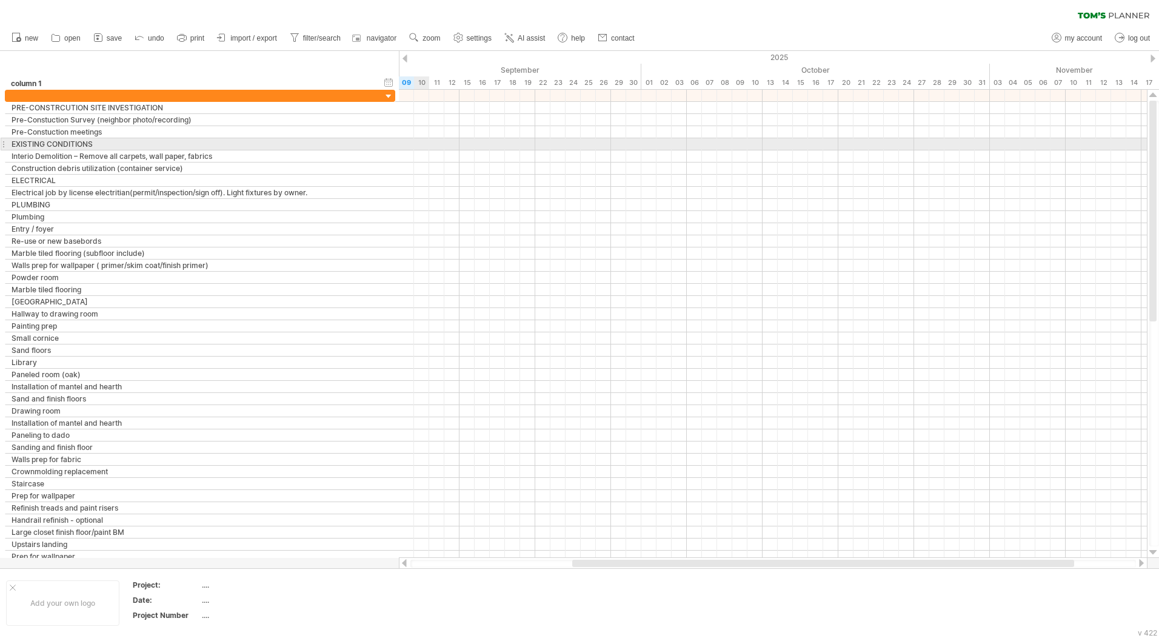
click at [418, 146] on div at bounding box center [773, 144] width 748 height 12
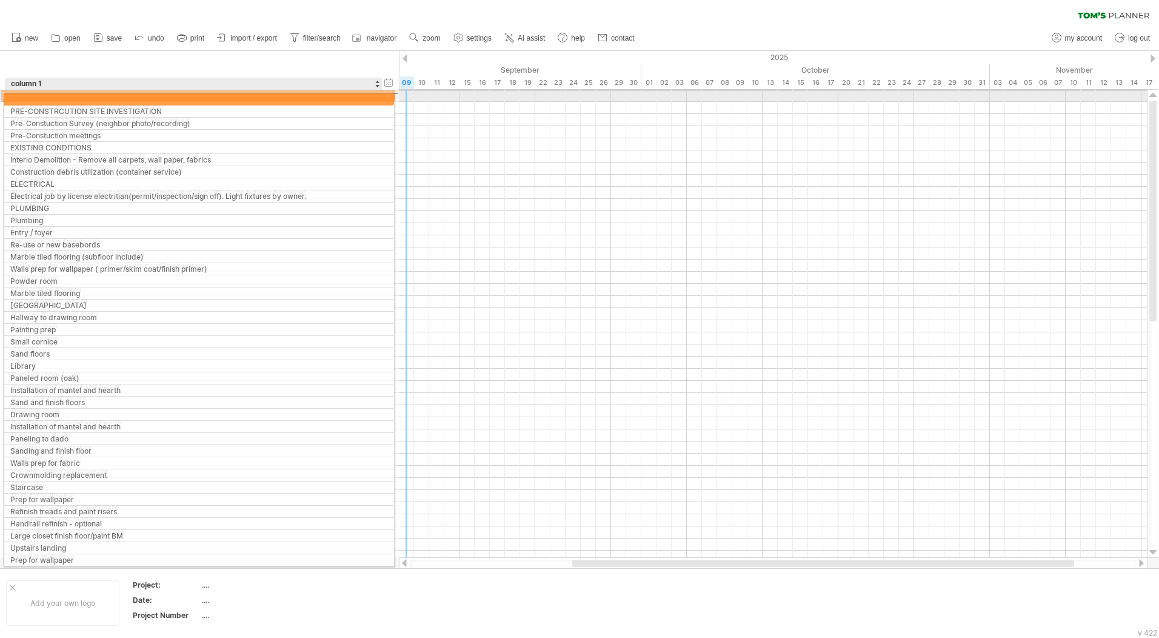
click at [118, 96] on div at bounding box center [194, 96] width 364 height 12
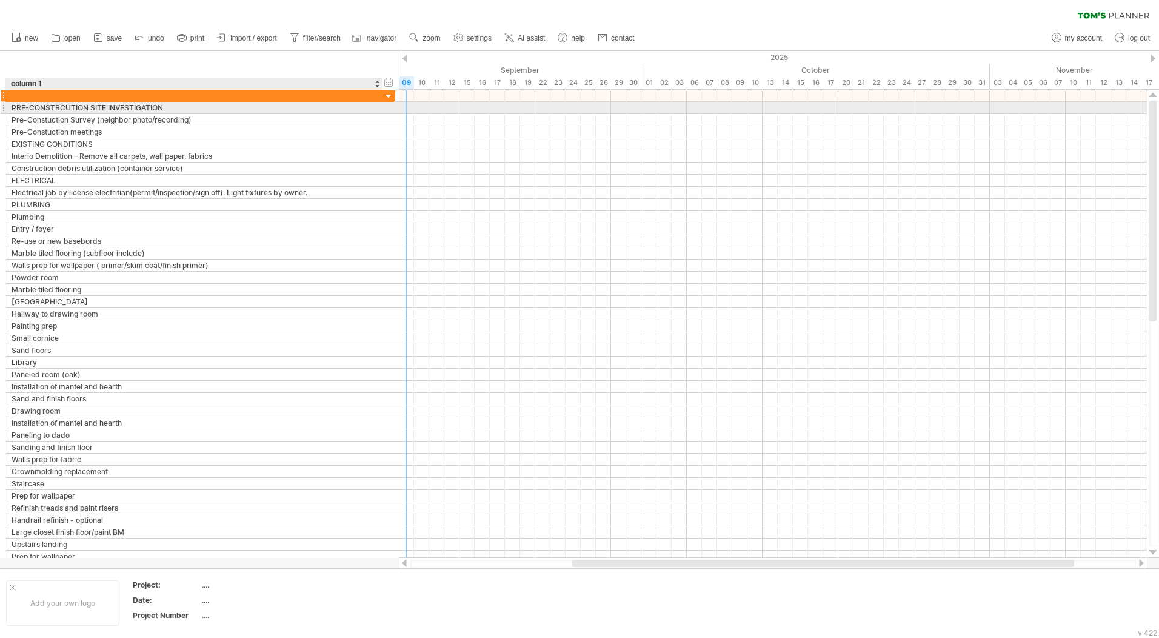
click at [118, 104] on div "PRE-CONSTRCUTION SITE INVESTIGATION" at bounding box center [194, 108] width 364 height 12
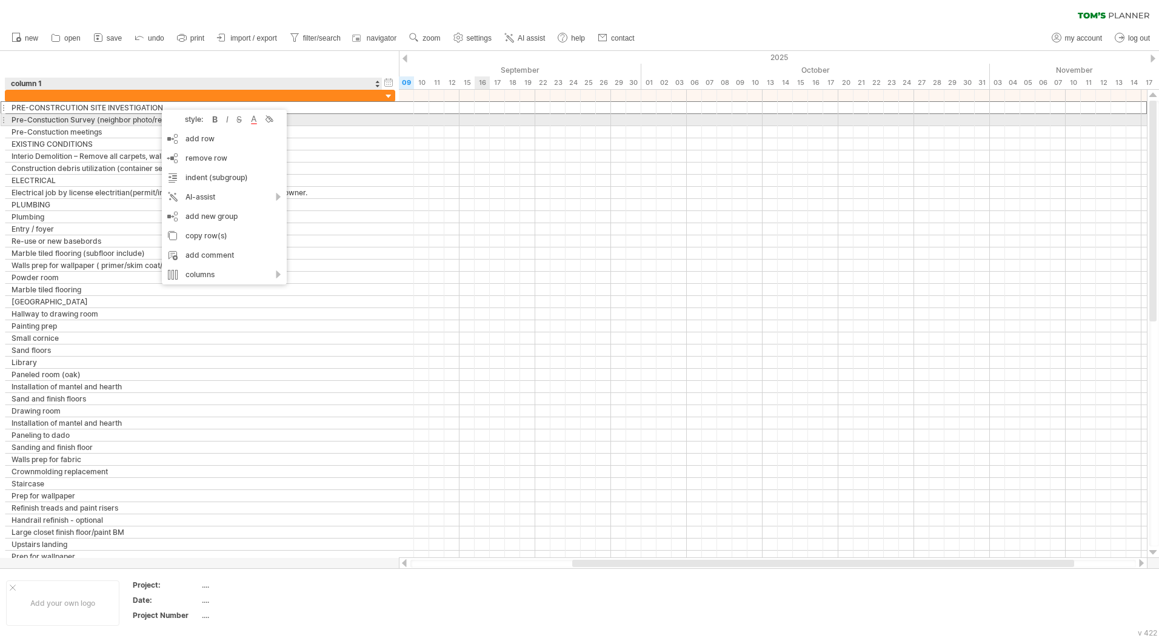
drag, startPoint x: 484, startPoint y: 121, endPoint x: 469, endPoint y: 117, distance: 15.7
click at [484, 121] on div at bounding box center [773, 120] width 748 height 12
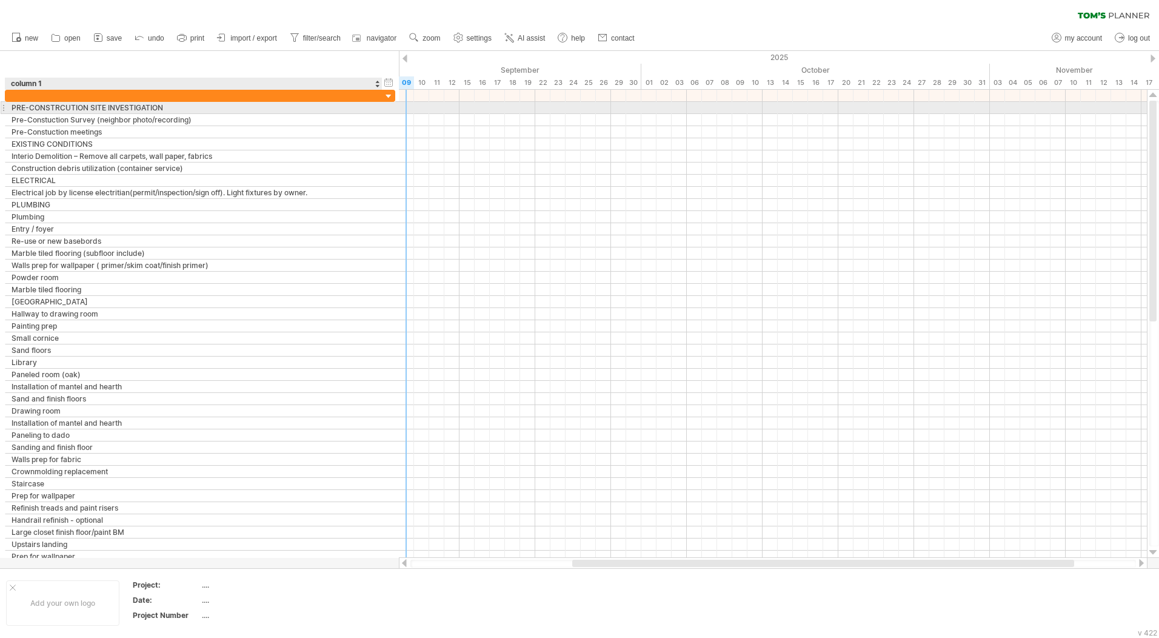
click at [319, 107] on div "PRE-CONSTRCUTION SITE INVESTIGATION" at bounding box center [194, 108] width 364 height 12
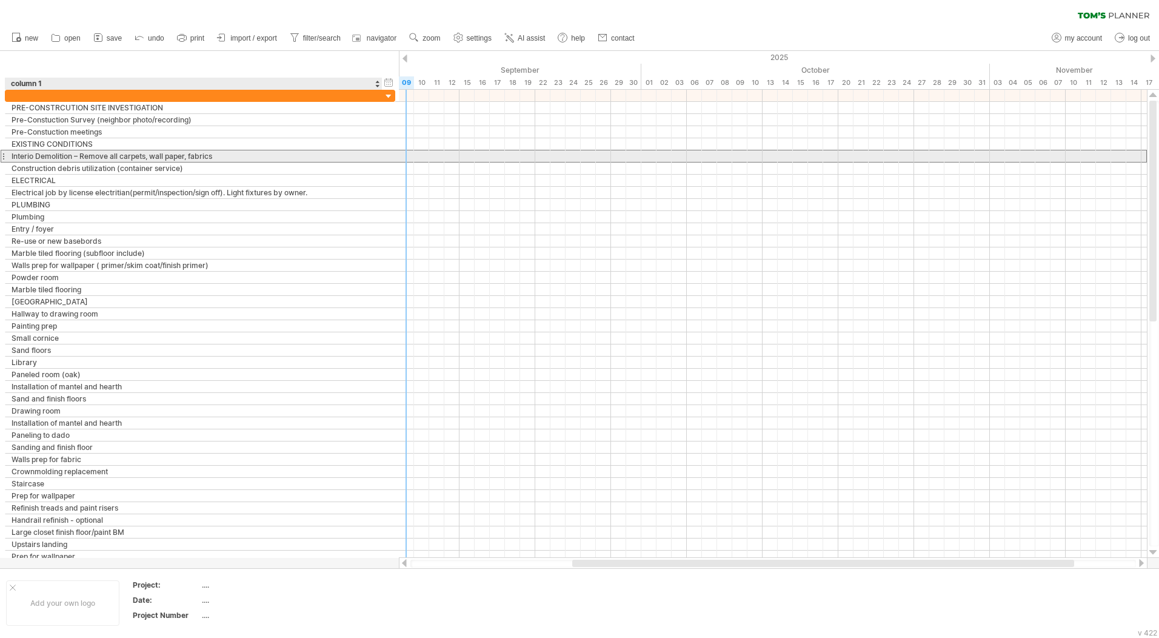
click at [356, 156] on div "Interio Demolition – Remove all carpets, wall paper, fabrics" at bounding box center [194, 156] width 364 height 12
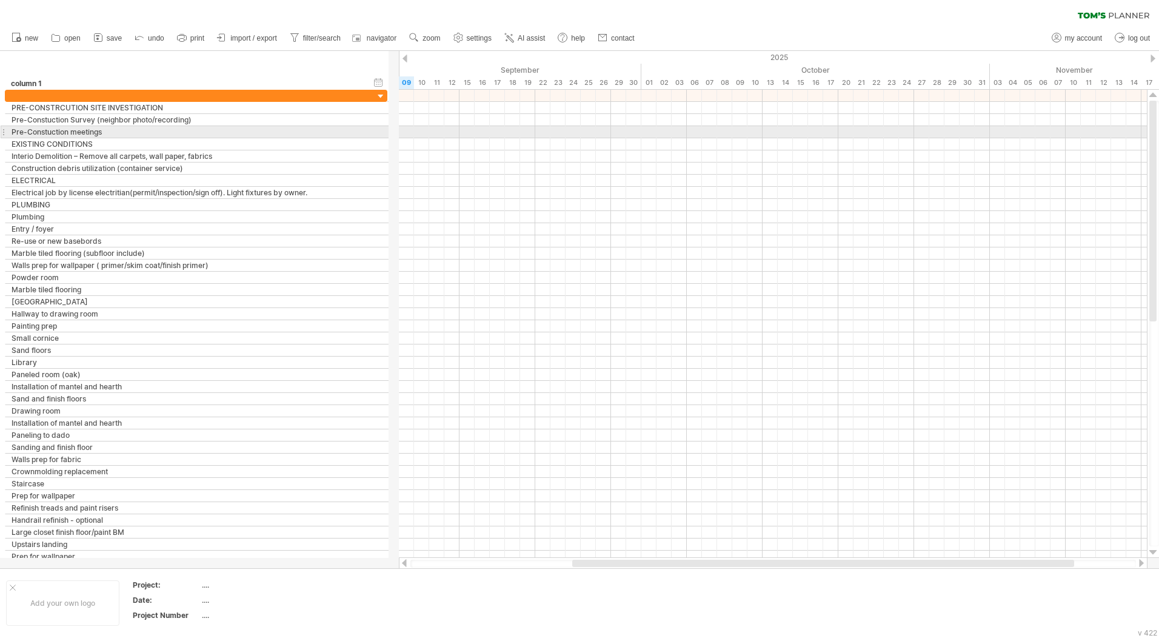
drag, startPoint x: 393, startPoint y: 130, endPoint x: 386, endPoint y: 127, distance: 7.9
click at [386, 127] on div at bounding box center [387, 132] width 4 height 12
click at [413, 132] on div at bounding box center [770, 132] width 756 height 12
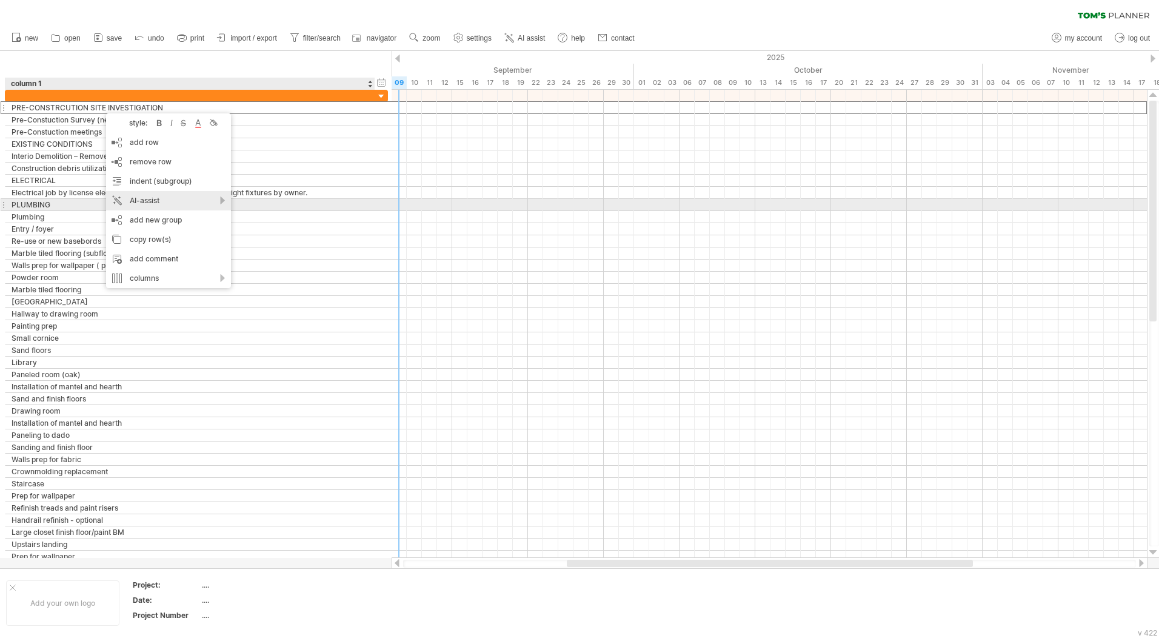
click at [159, 204] on div "AI-assist" at bounding box center [168, 200] width 125 height 19
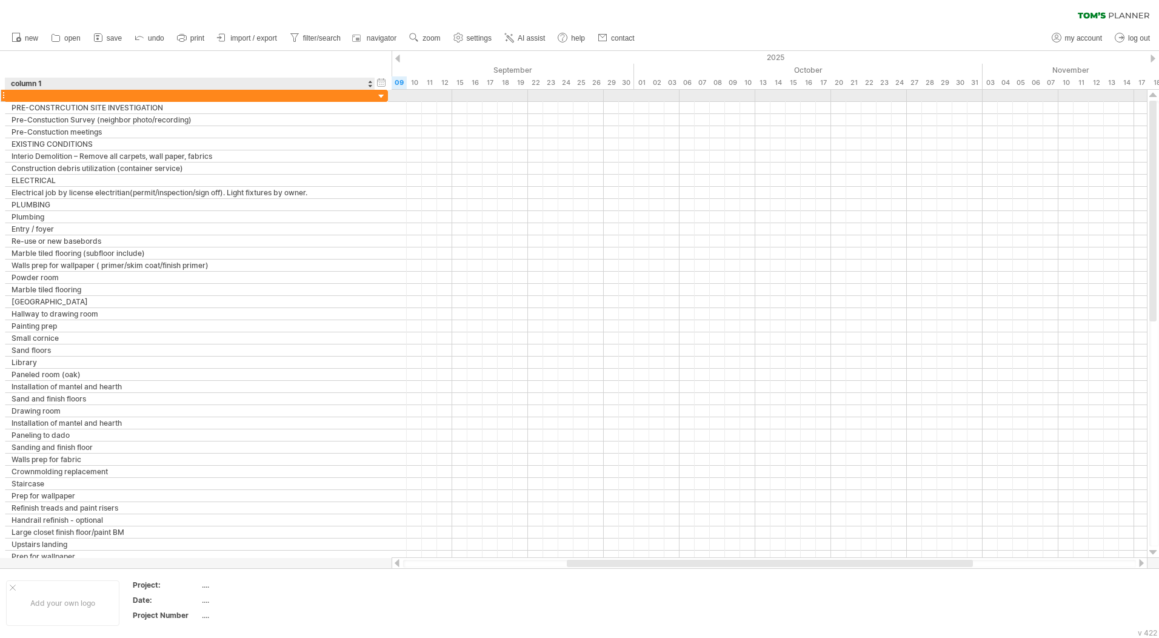
click at [381, 95] on div at bounding box center [382, 97] width 12 height 12
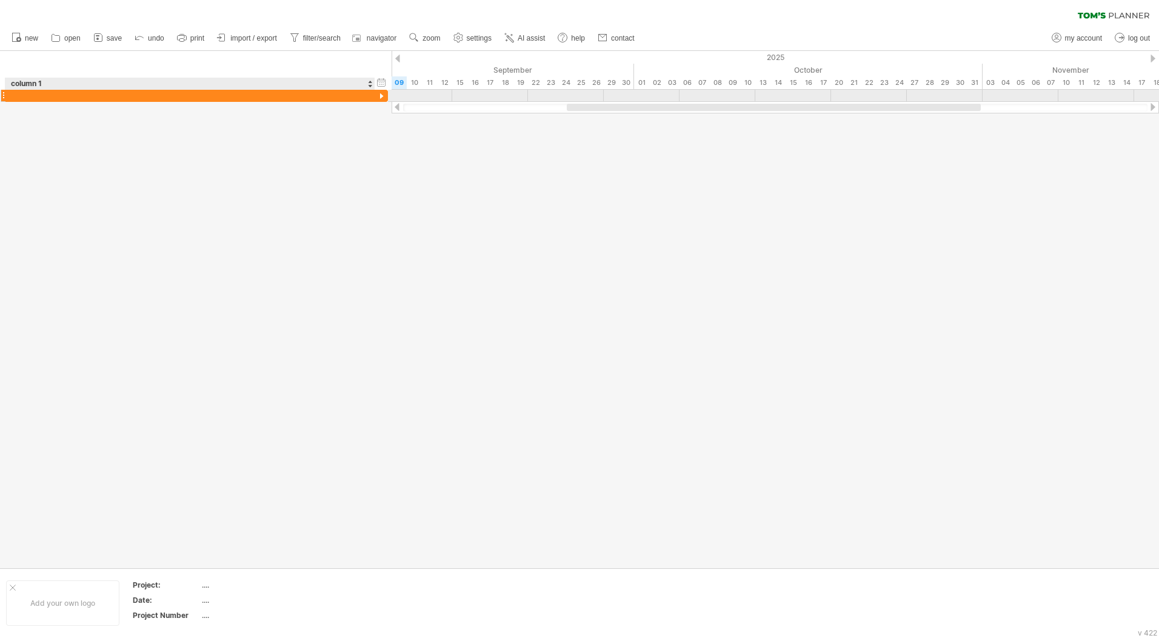
click at [381, 95] on div at bounding box center [382, 97] width 12 height 12
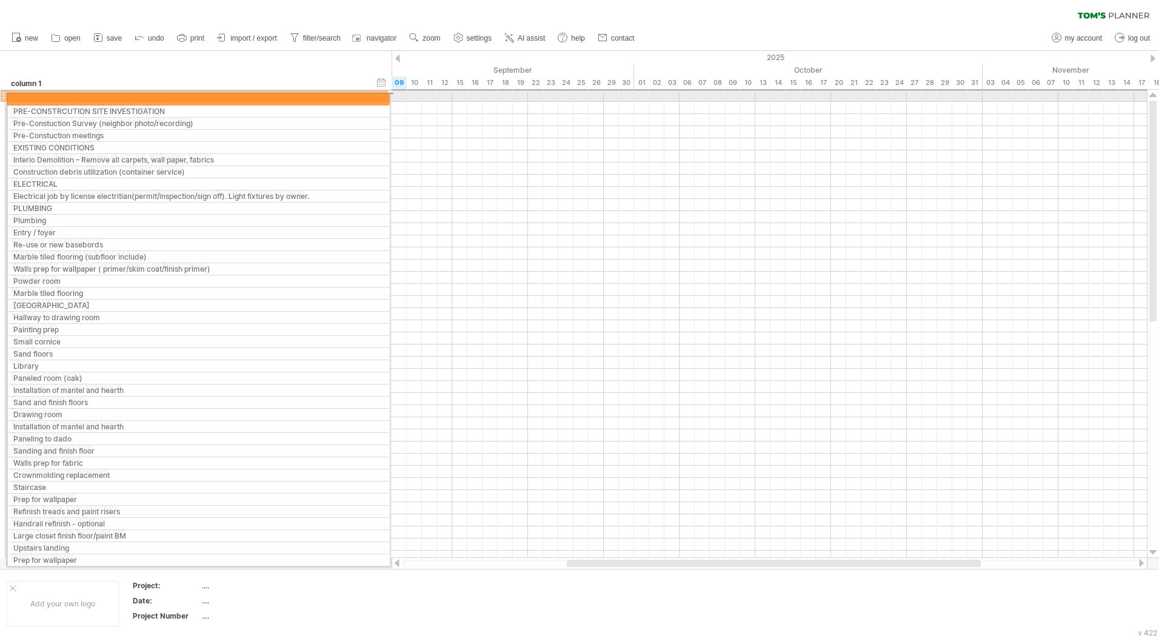
click at [4, 96] on div at bounding box center [3, 95] width 5 height 13
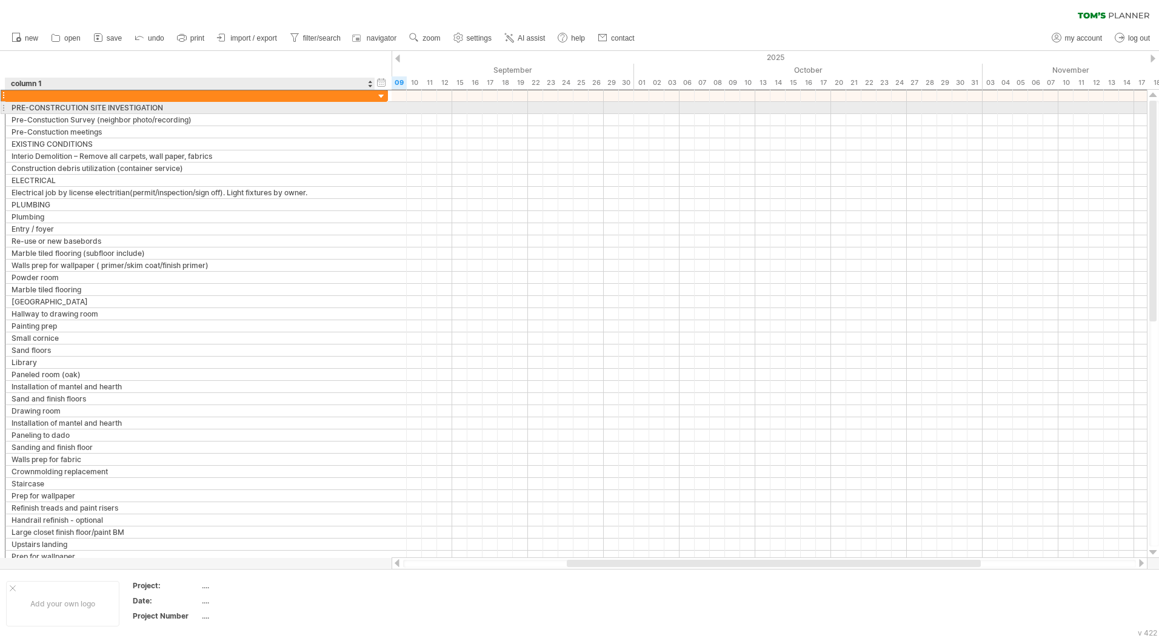
click at [60, 107] on div "PRE-CONSTRCUTION SITE INVESTIGATION" at bounding box center [190, 108] width 357 height 12
click at [3, 106] on div at bounding box center [3, 107] width 5 height 13
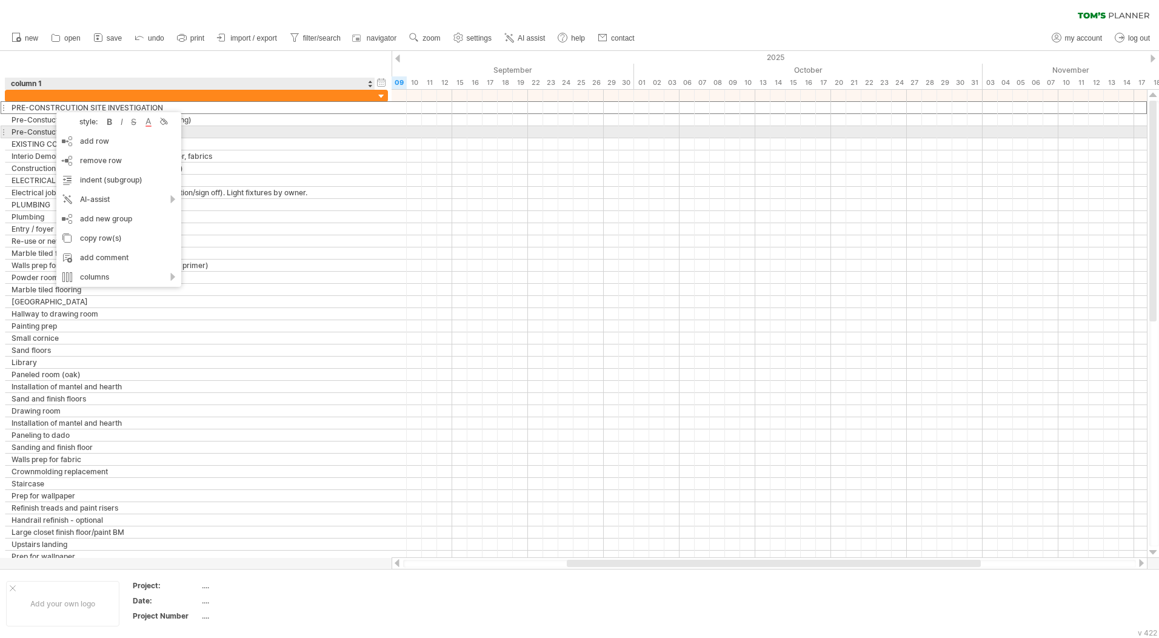
click at [207, 127] on div "Pre-Constuction meetings" at bounding box center [190, 132] width 357 height 12
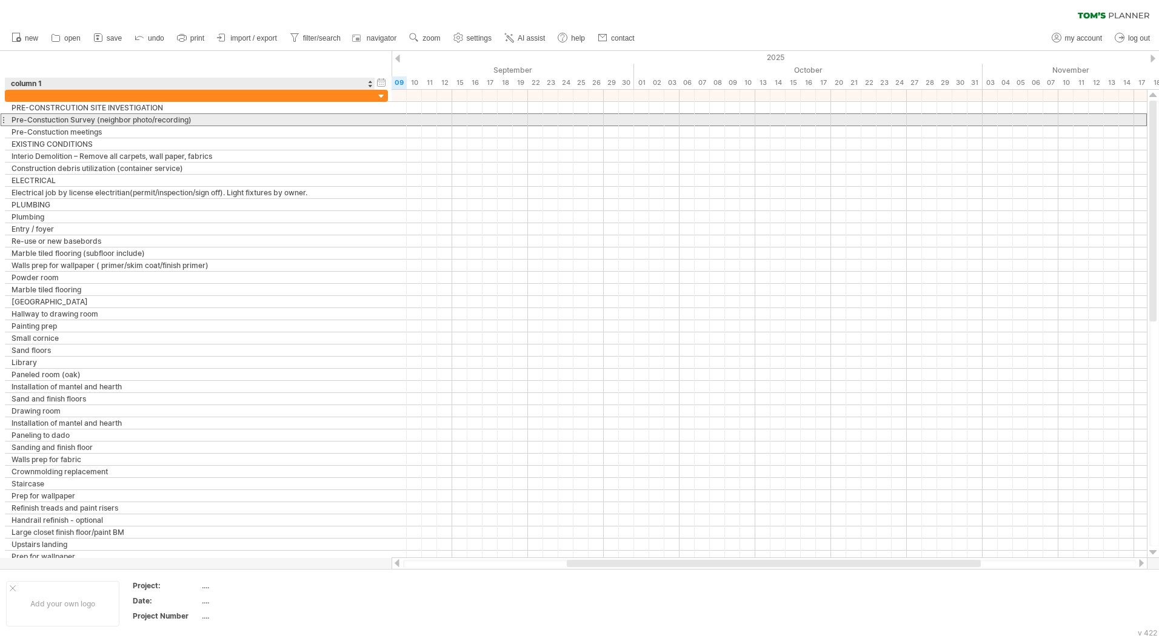
click at [191, 119] on div "Pre-Constuction Survey (neighbor photo/recording)" at bounding box center [190, 120] width 357 height 12
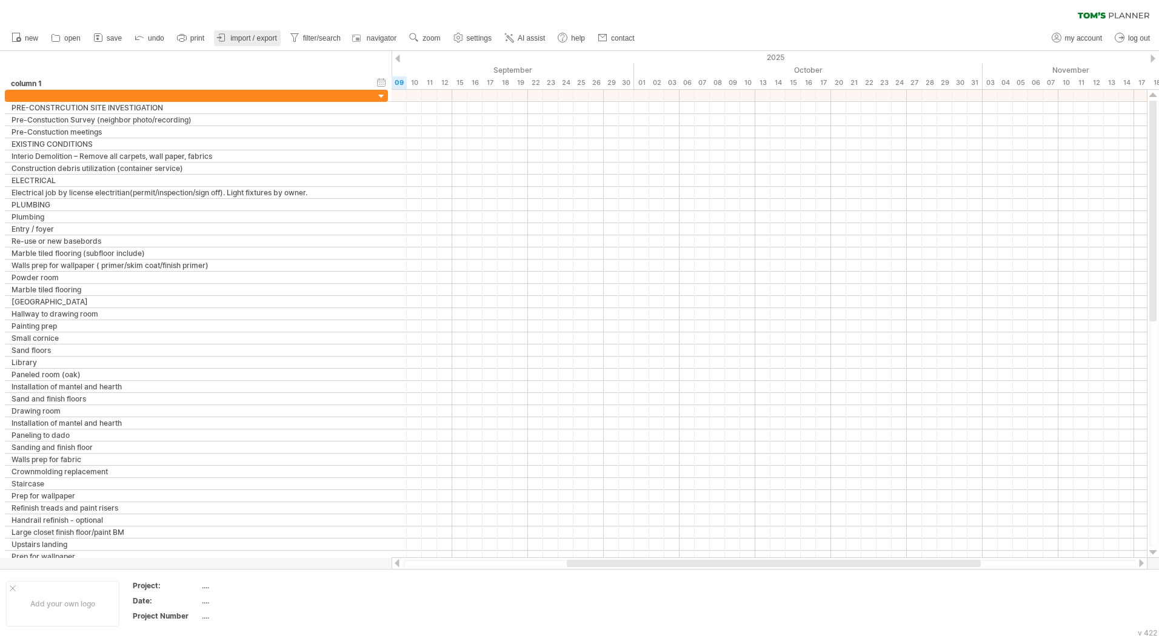
click at [255, 40] on span "import / export" at bounding box center [253, 38] width 47 height 8
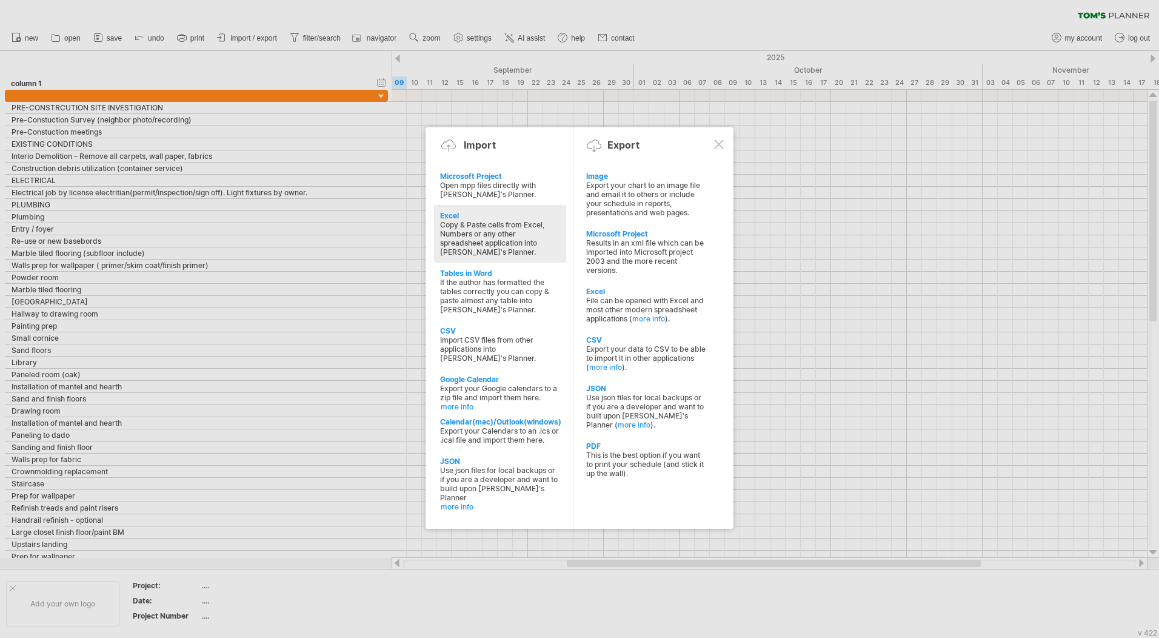
click at [485, 244] on div "Copy & Paste cells from Excel, Numbers or any other spreadsheet application int…" at bounding box center [500, 238] width 120 height 36
type textarea "**********"
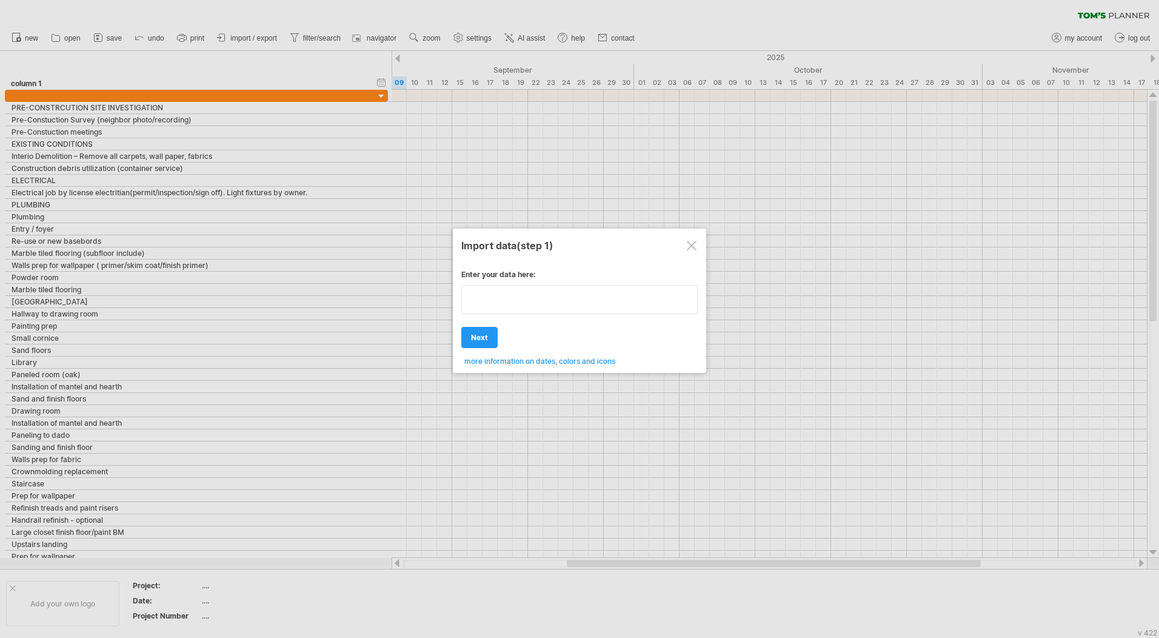
type textarea "**********"
drag, startPoint x: 477, startPoint y: 289, endPoint x: 449, endPoint y: 333, distance: 52.6
click at [440, 340] on div at bounding box center [579, 319] width 1159 height 638
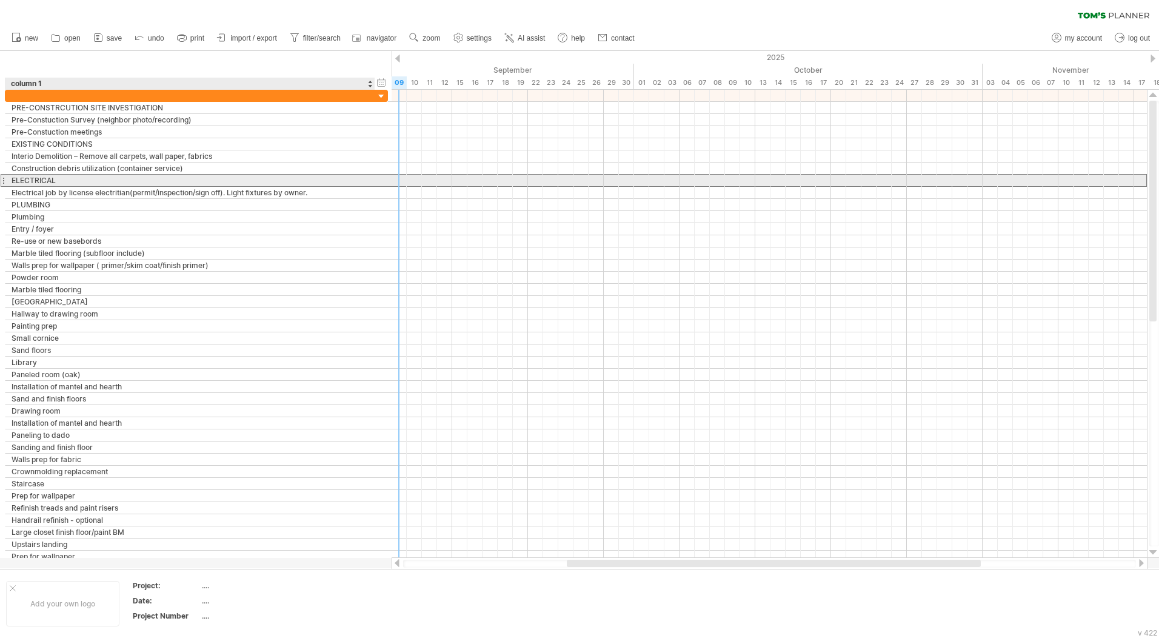
click at [57, 180] on div "ELECTRICAL" at bounding box center [190, 181] width 357 height 12
drag, startPoint x: 59, startPoint y: 179, endPoint x: 12, endPoint y: 178, distance: 46.7
click at [12, 178] on input "**********" at bounding box center [190, 181] width 357 height 12
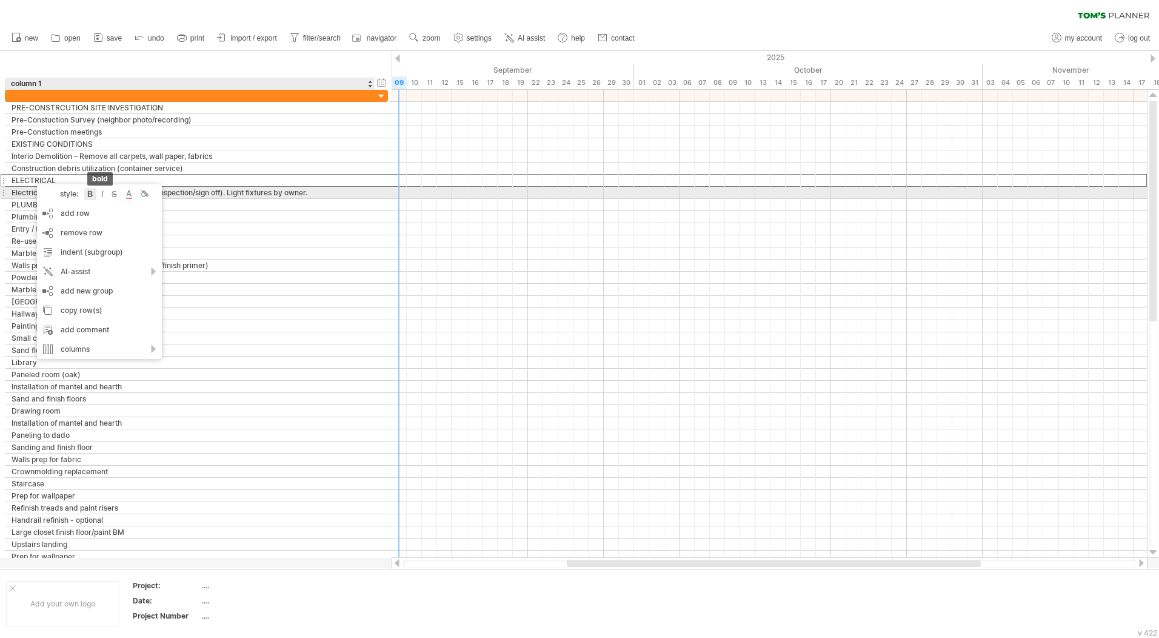
click at [92, 193] on div at bounding box center [90, 194] width 12 height 12
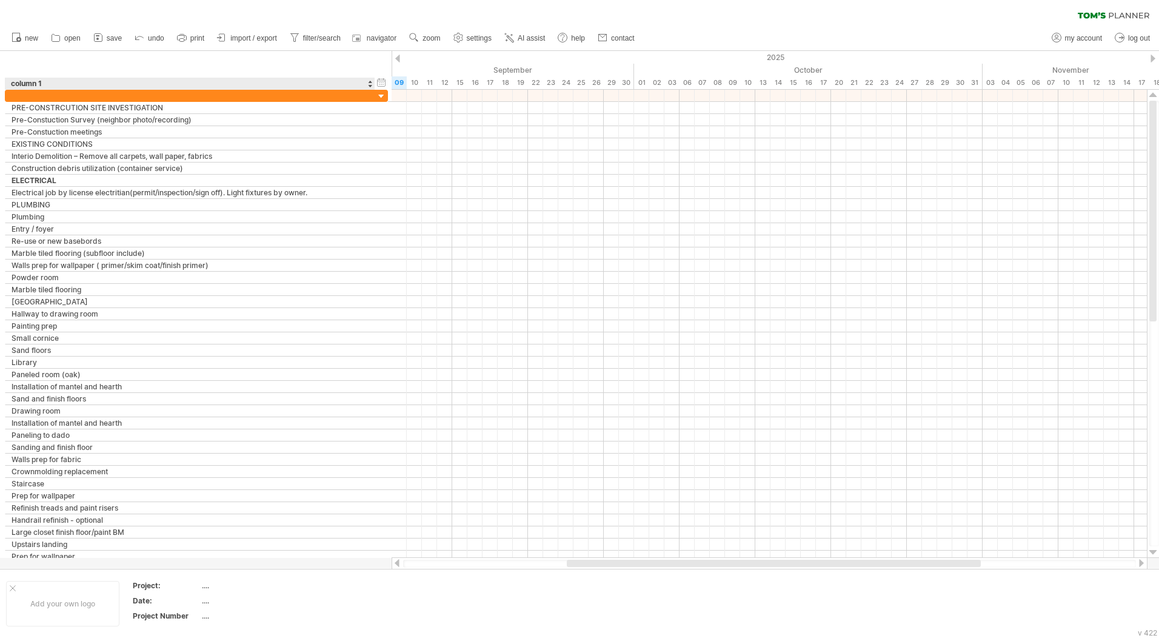
click at [41, 82] on div "column 1" at bounding box center [189, 84] width 357 height 12
drag, startPoint x: 45, startPoint y: 84, endPoint x: 8, endPoint y: 79, distance: 37.2
click at [8, 79] on div "******** column 1" at bounding box center [190, 84] width 370 height 12
click at [69, 87] on input "********" at bounding box center [189, 84] width 357 height 12
drag, startPoint x: 59, startPoint y: 83, endPoint x: 7, endPoint y: 84, distance: 52.8
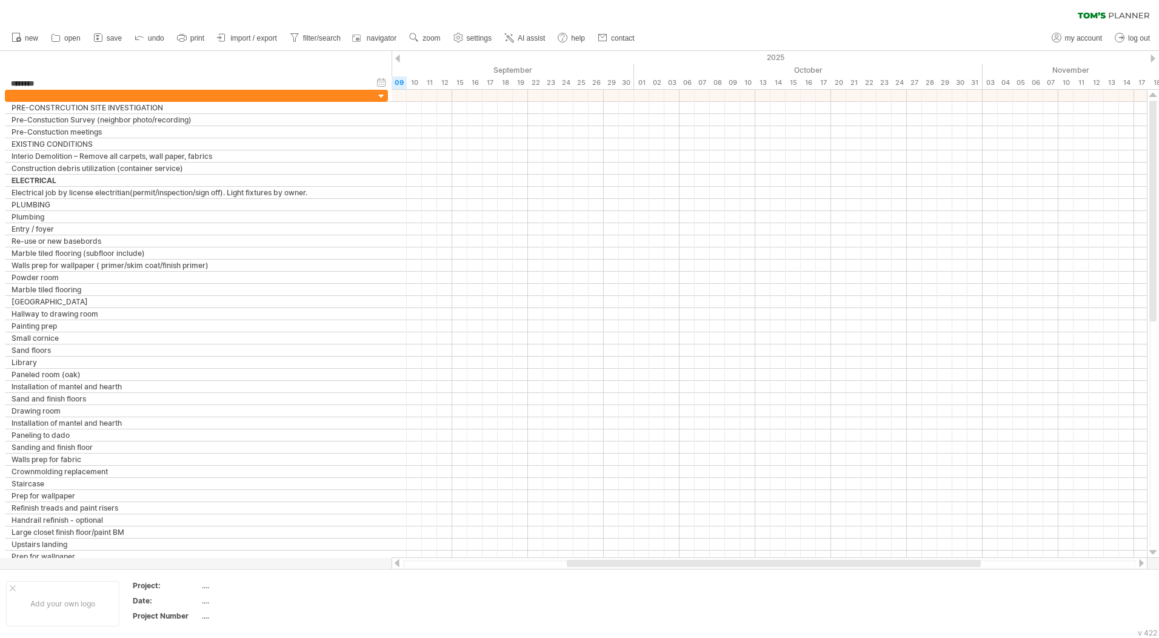
click at [7, 84] on div "******** column 1" at bounding box center [190, 84] width 370 height 12
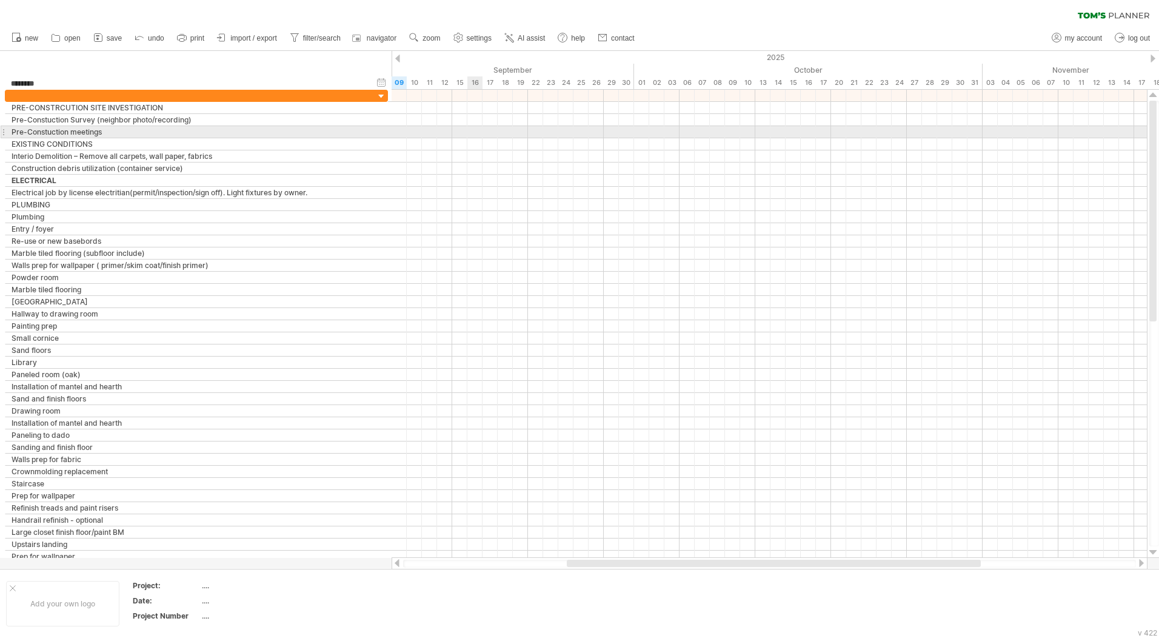
click at [472, 130] on div at bounding box center [770, 132] width 756 height 12
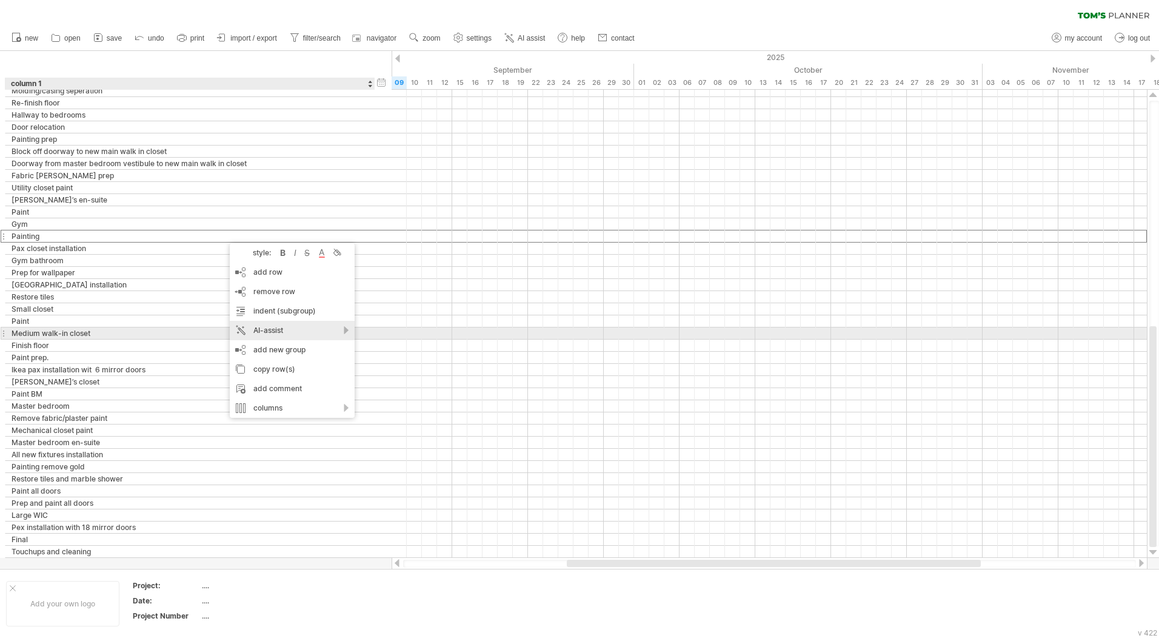
click at [267, 336] on div "AI-assist" at bounding box center [292, 330] width 125 height 19
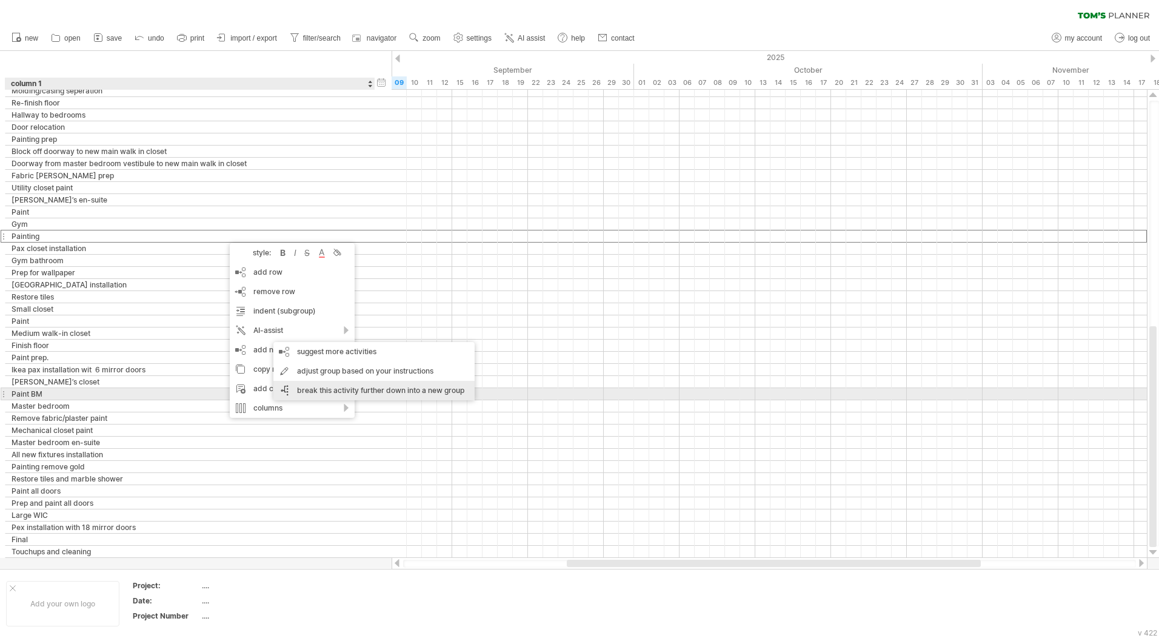
click at [324, 390] on div "break this activity further down into a new group" at bounding box center [373, 390] width 201 height 19
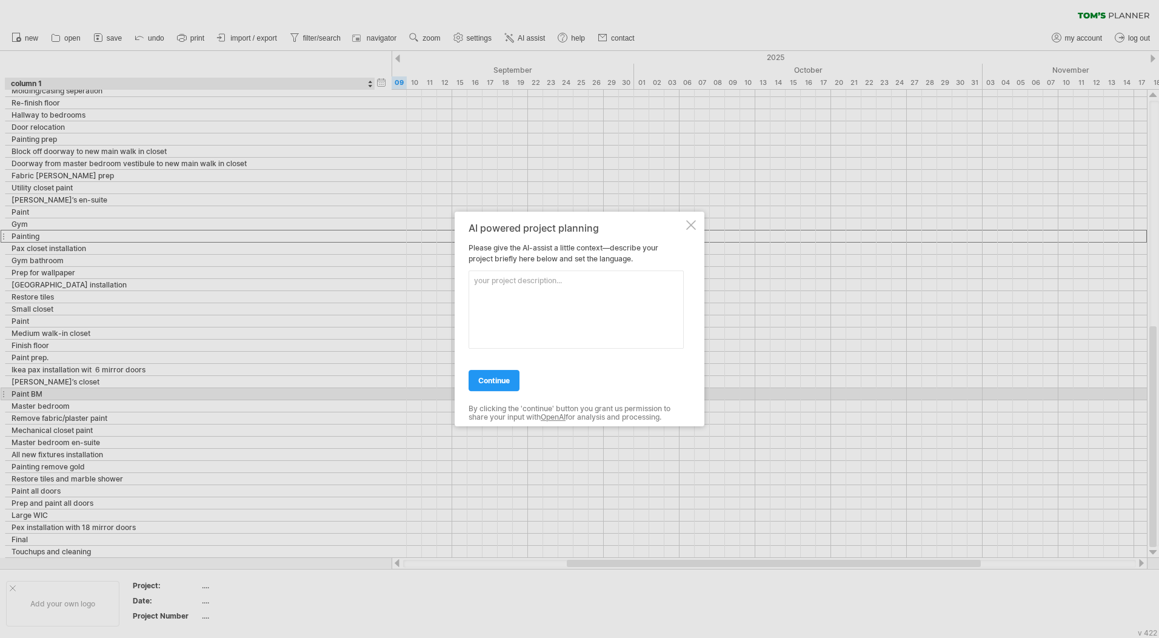
click at [696, 223] on div "AI powered project planning Please give the AI-assist a little context—describe…" at bounding box center [580, 319] width 250 height 215
click at [687, 226] on div at bounding box center [691, 225] width 10 height 10
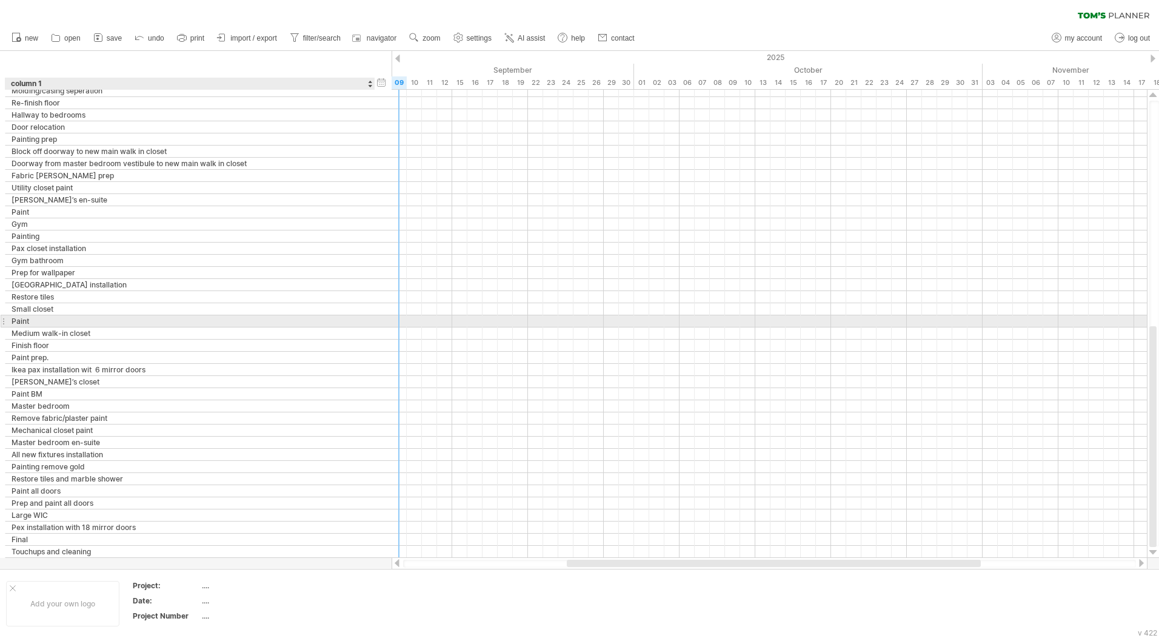
click at [203, 320] on div "Paint" at bounding box center [190, 321] width 357 height 12
drag, startPoint x: 70, startPoint y: 319, endPoint x: 59, endPoint y: 321, distance: 10.6
click at [59, 321] on input "*****" at bounding box center [190, 321] width 357 height 12
click at [59, 323] on div "Paint" at bounding box center [190, 321] width 357 height 12
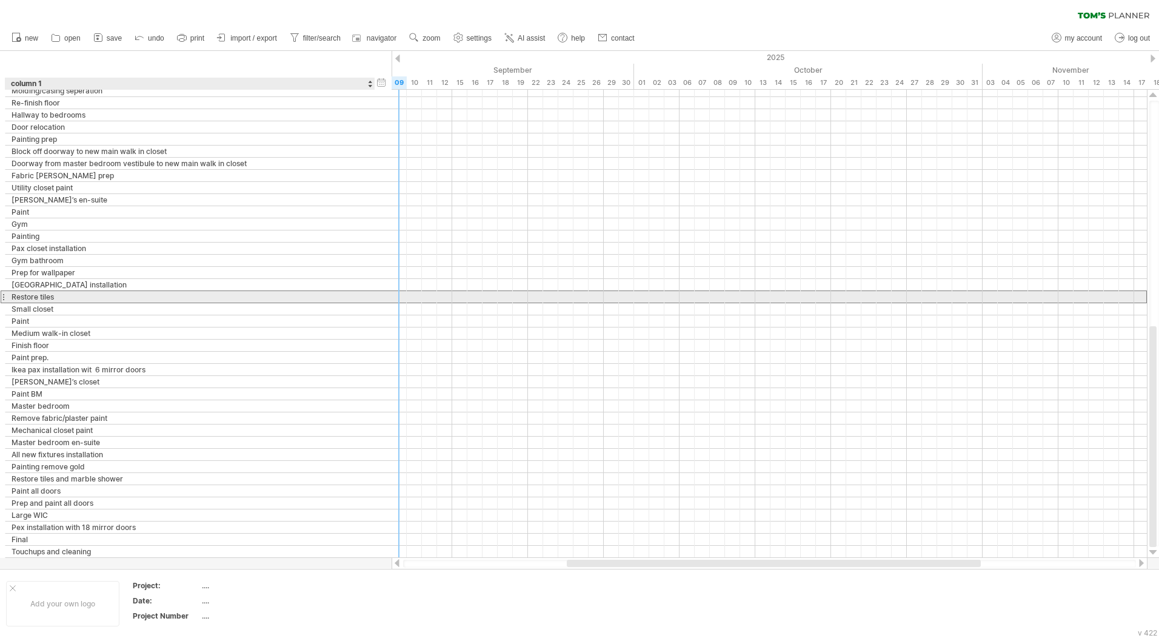
click at [70, 300] on div "Restore tiles" at bounding box center [190, 297] width 357 height 12
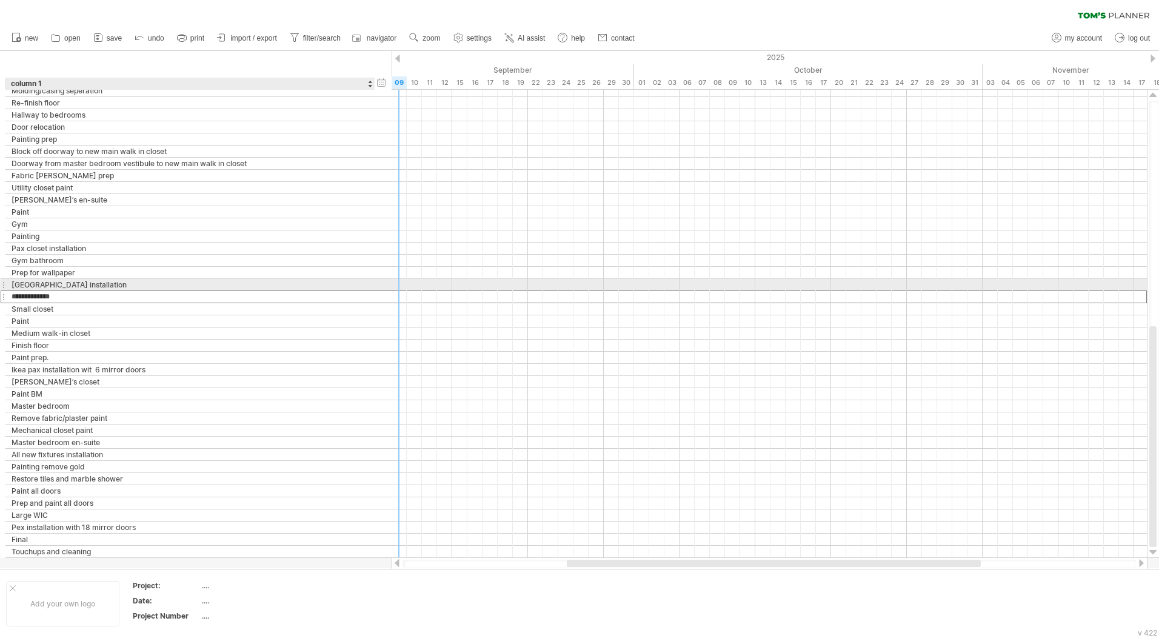
click at [77, 285] on div "[GEOGRAPHIC_DATA] installation" at bounding box center [190, 285] width 357 height 12
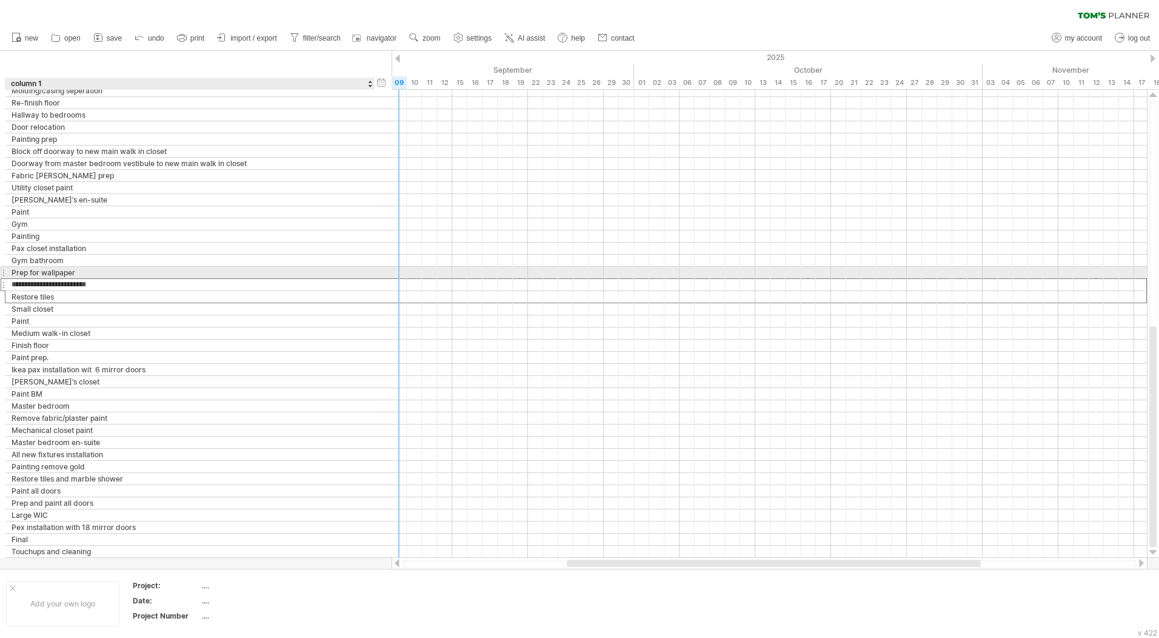
click at [92, 275] on div "Prep for wallpaper" at bounding box center [190, 273] width 357 height 12
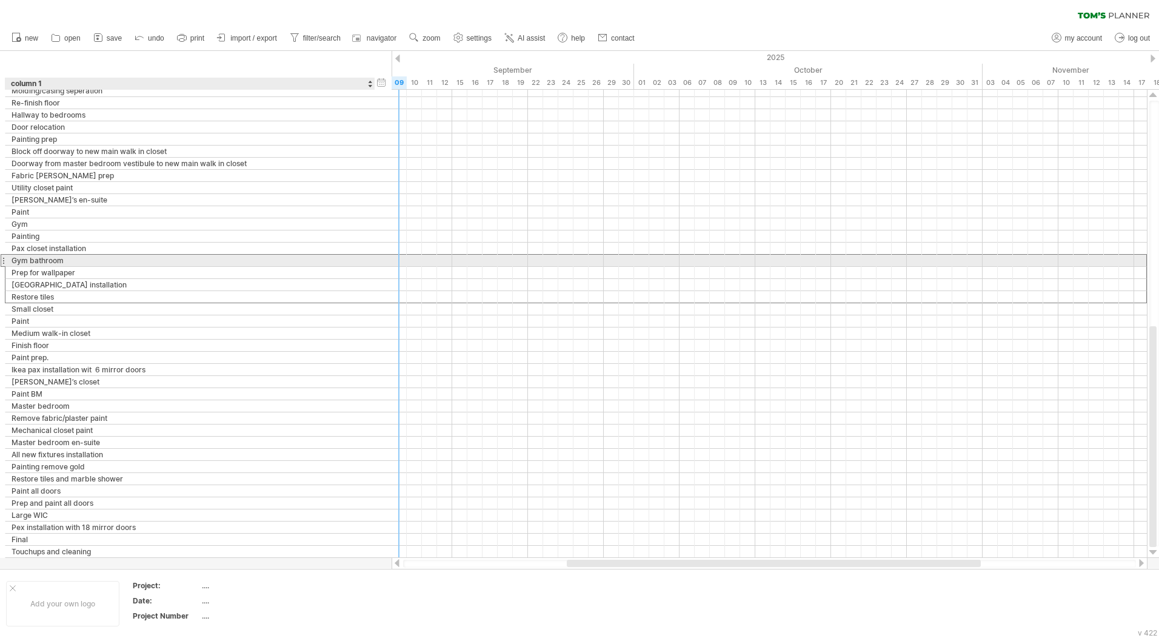
click at [93, 260] on div "Gym bathroom" at bounding box center [190, 261] width 357 height 12
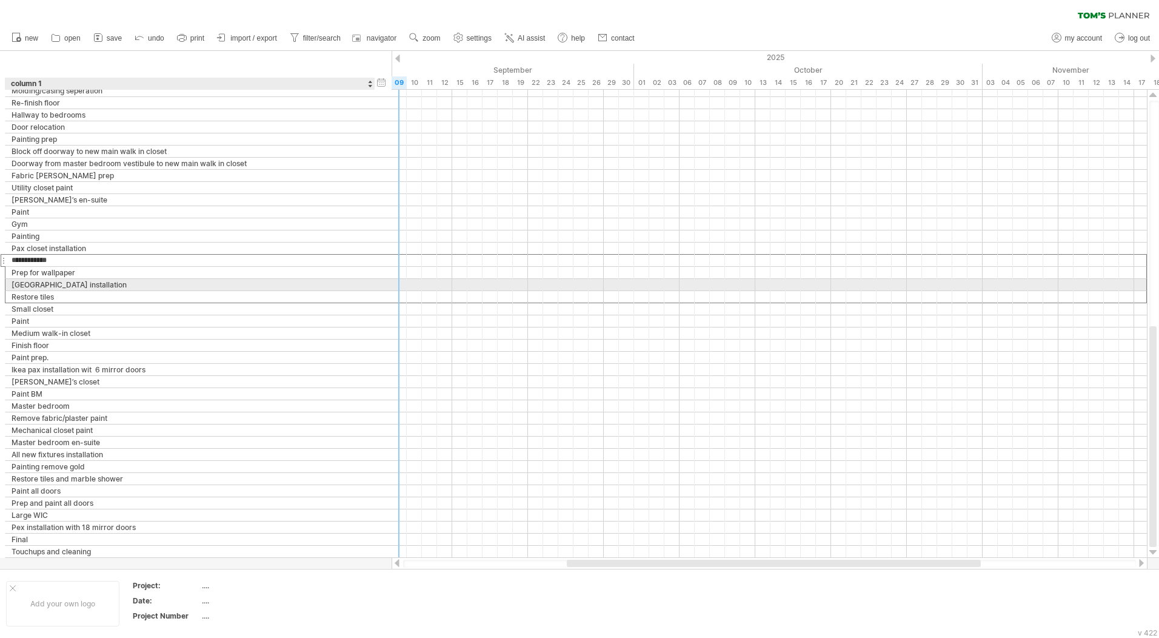
click at [207, 284] on div "[GEOGRAPHIC_DATA] installation" at bounding box center [190, 285] width 357 height 12
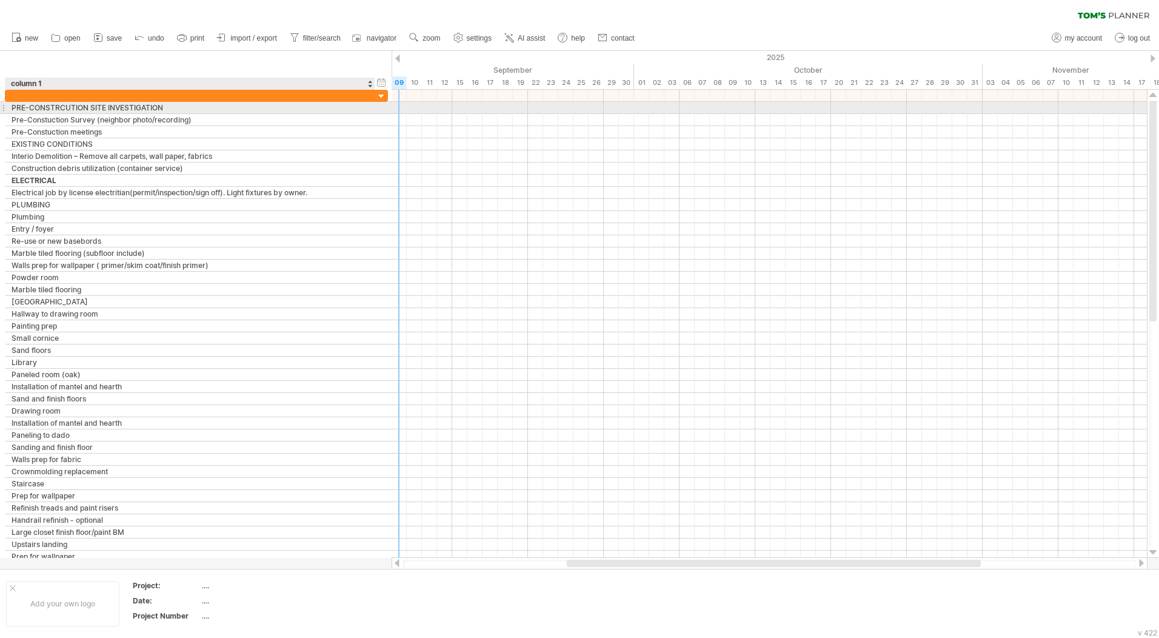
click at [72, 109] on div "PRE-CONSTRCUTION SITE INVESTIGATION" at bounding box center [190, 108] width 357 height 12
click at [73, 118] on div "Pre-Constuction Survey (neighbor photo/recording)" at bounding box center [190, 120] width 357 height 12
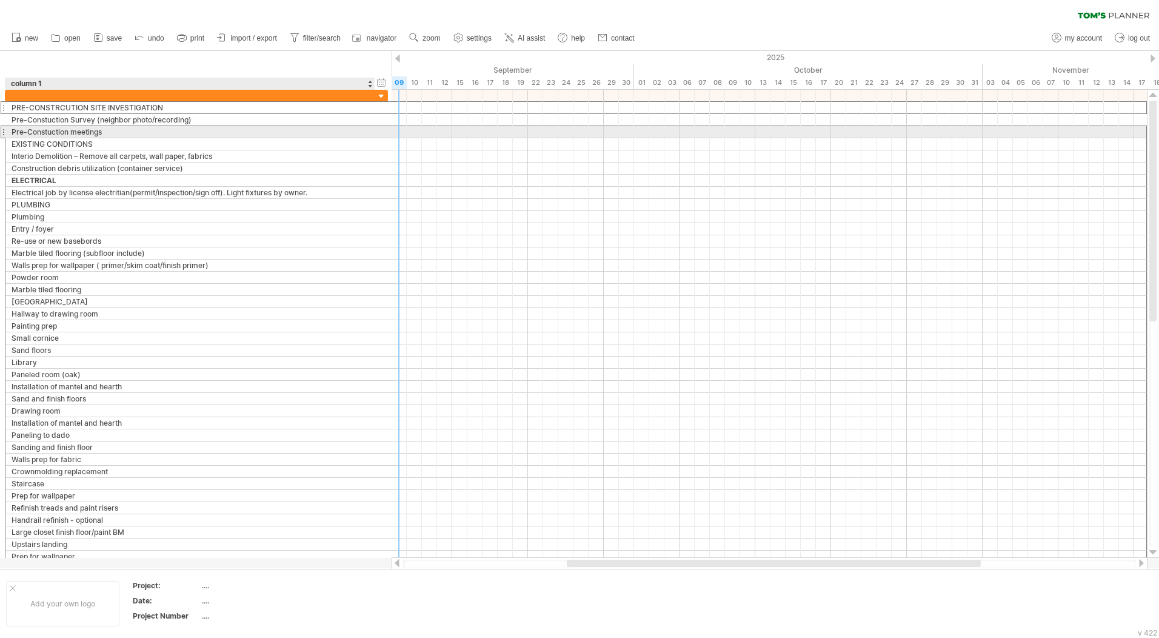
click at [69, 132] on div "Pre-Constuction meetings" at bounding box center [190, 132] width 357 height 12
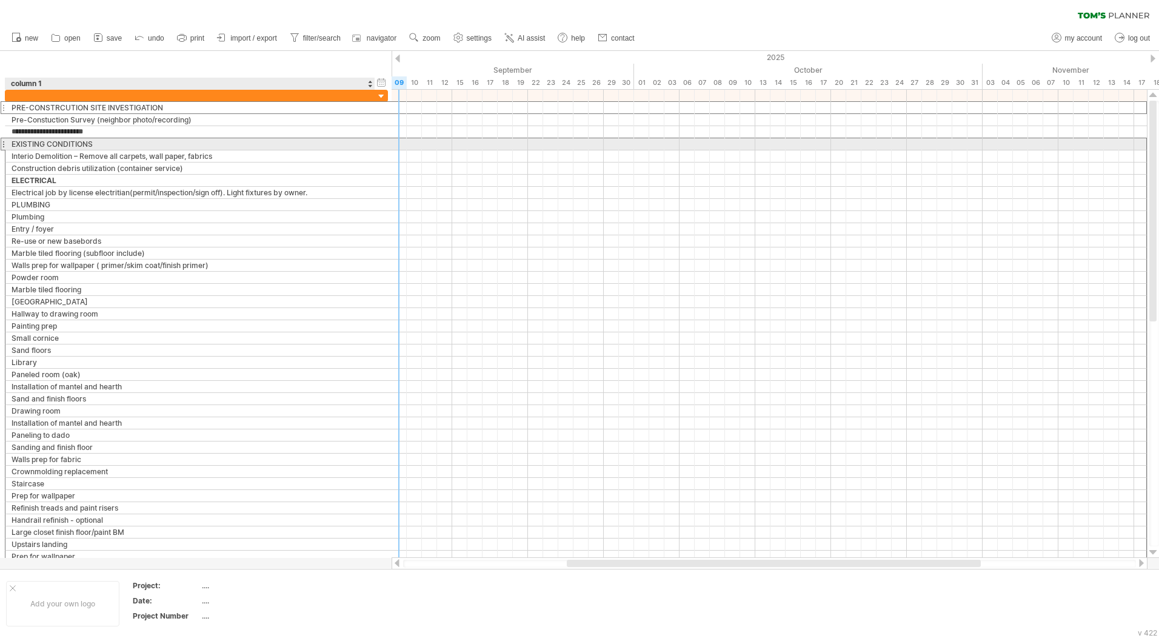
click at [119, 170] on div "Construction debris utilization (container service)" at bounding box center [190, 169] width 357 height 12
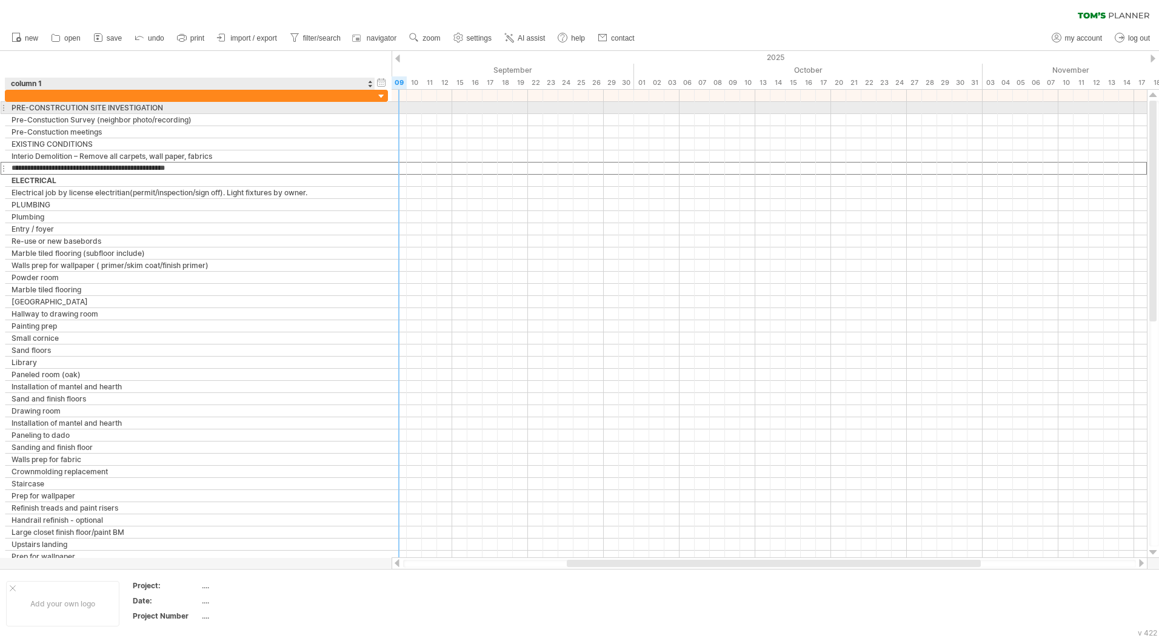
click at [120, 109] on div "PRE-CONSTRCUTION SITE INVESTIGATION" at bounding box center [190, 108] width 357 height 12
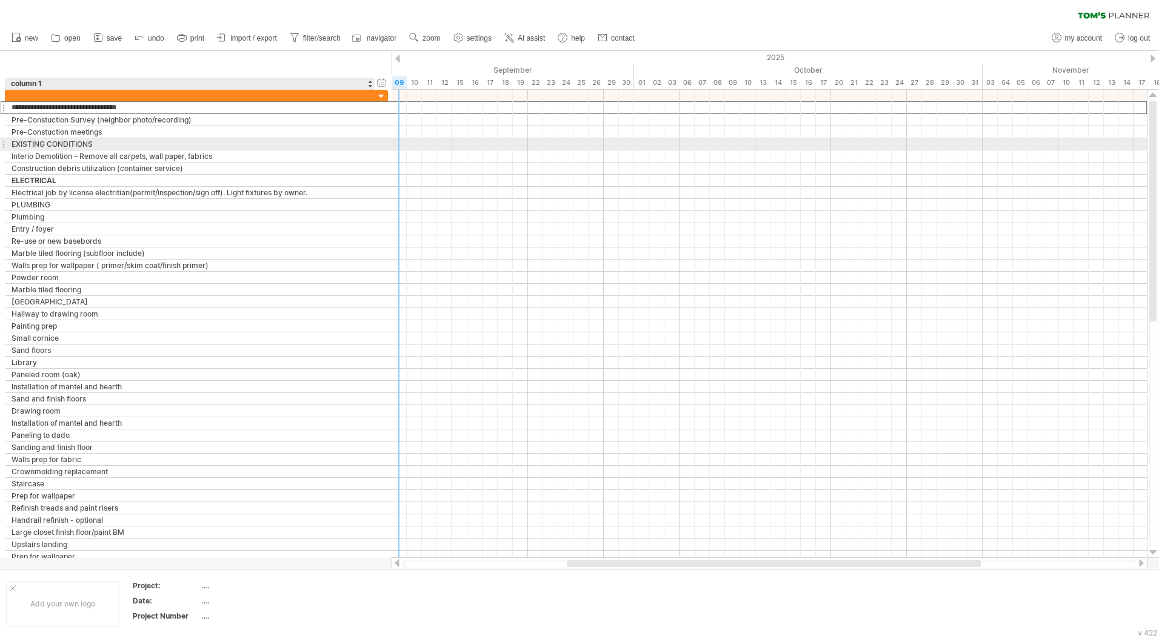
click at [99, 143] on div "EXISTING CONDITIONS" at bounding box center [190, 144] width 357 height 12
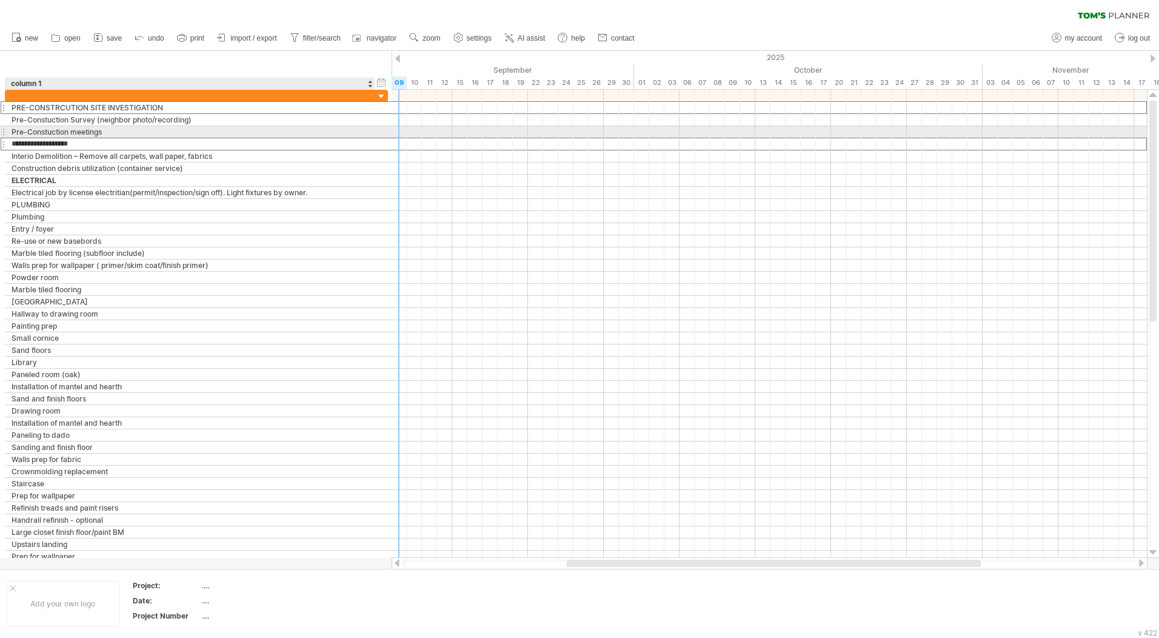
click at [125, 132] on div "Pre-Constuction meetings" at bounding box center [190, 132] width 357 height 12
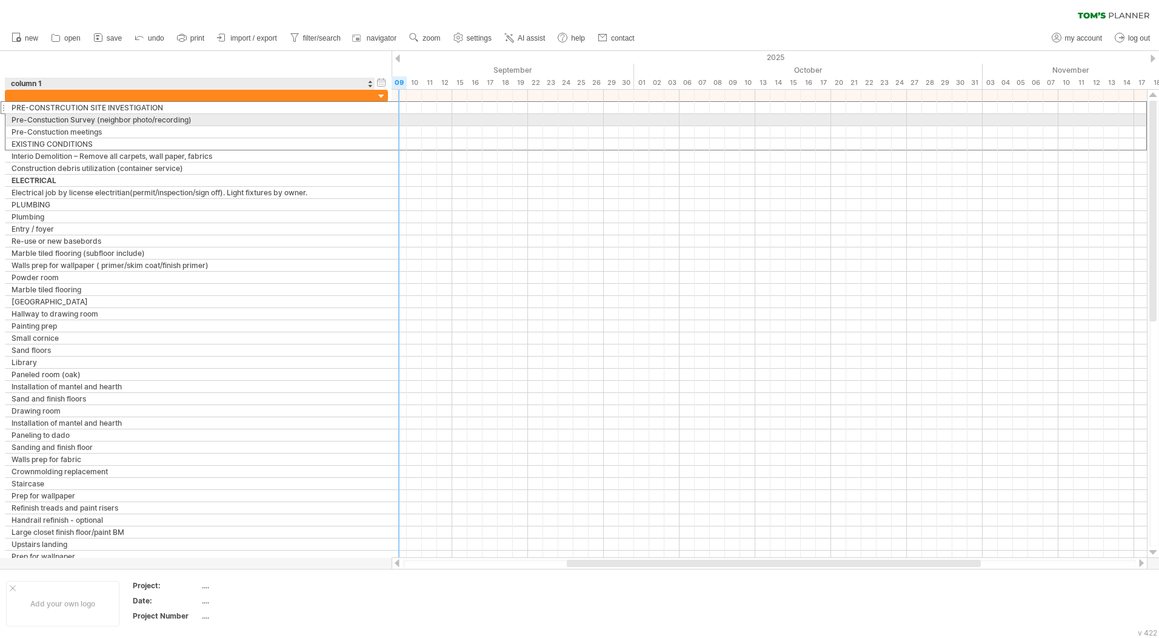
click at [125, 116] on div "Pre-Constuction Survey (neighbor photo/recording)" at bounding box center [190, 120] width 357 height 12
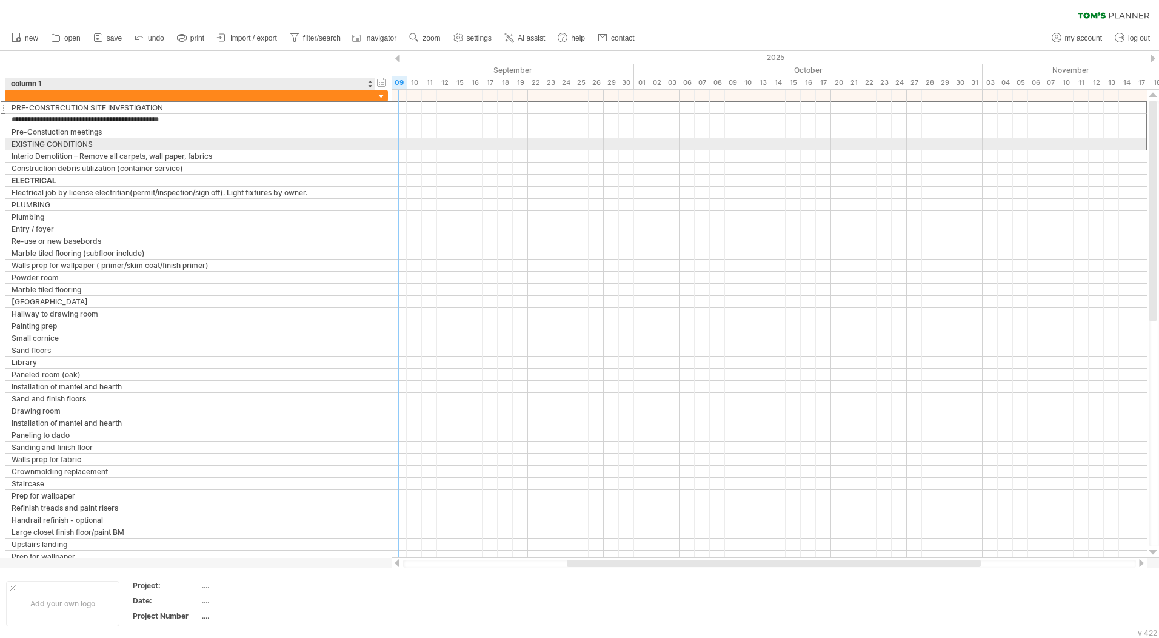
click at [80, 144] on div "EXISTING CONDITIONS" at bounding box center [190, 144] width 357 height 12
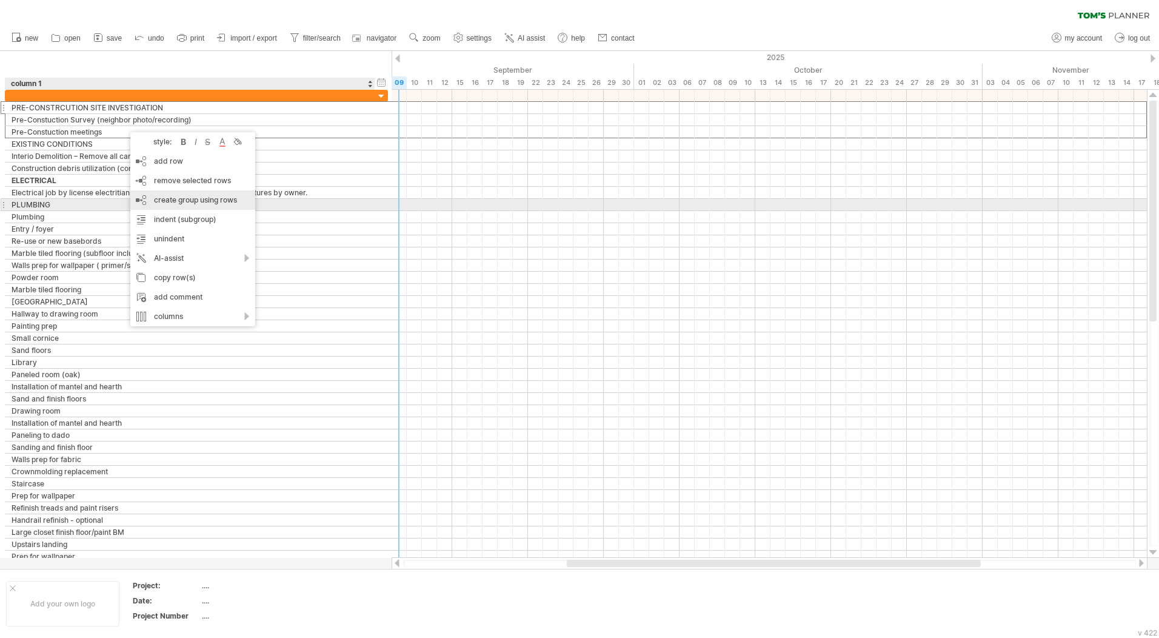
click at [199, 203] on div "create group using rows" at bounding box center [192, 199] width 125 height 19
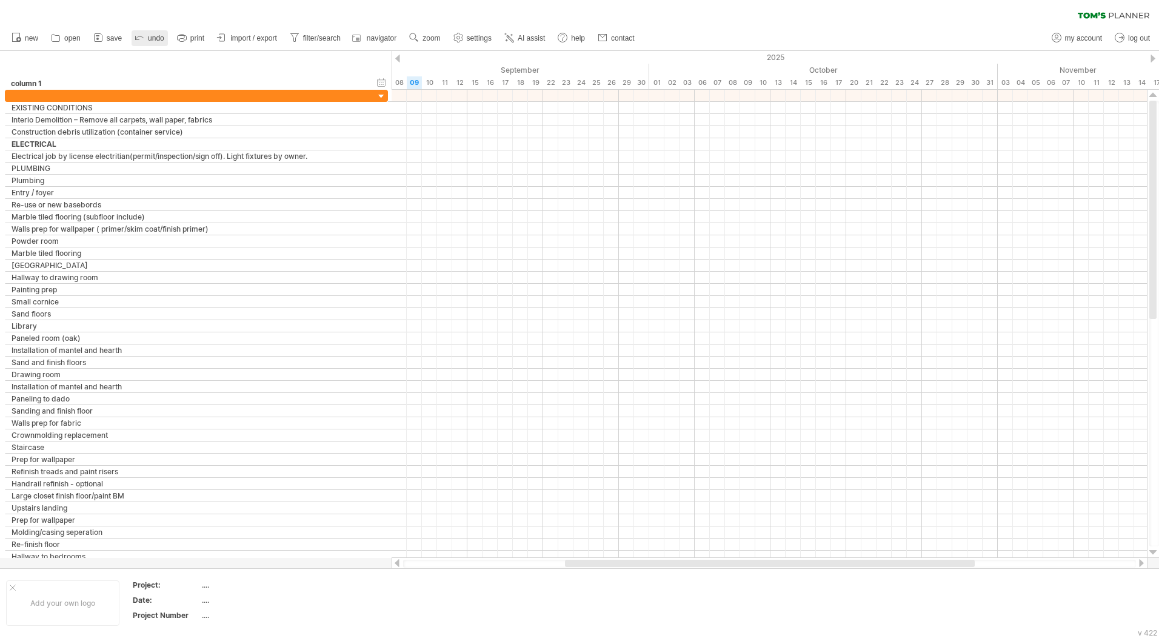
click at [150, 33] on link "undo" at bounding box center [150, 38] width 36 height 16
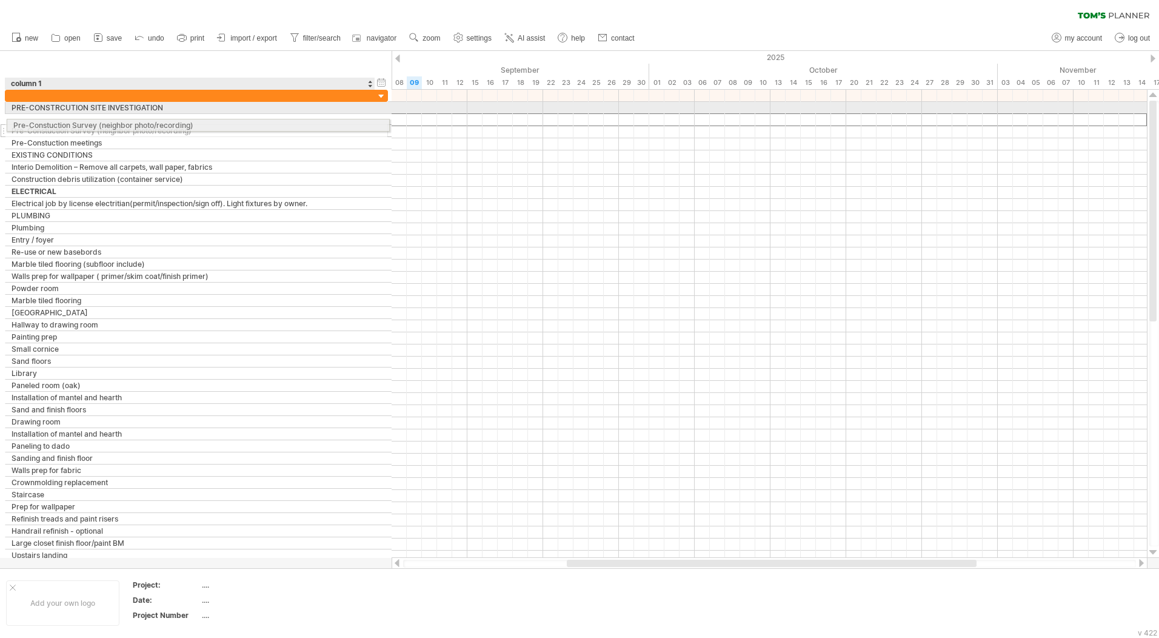
drag, startPoint x: 147, startPoint y: 118, endPoint x: 144, endPoint y: 123, distance: 6.2
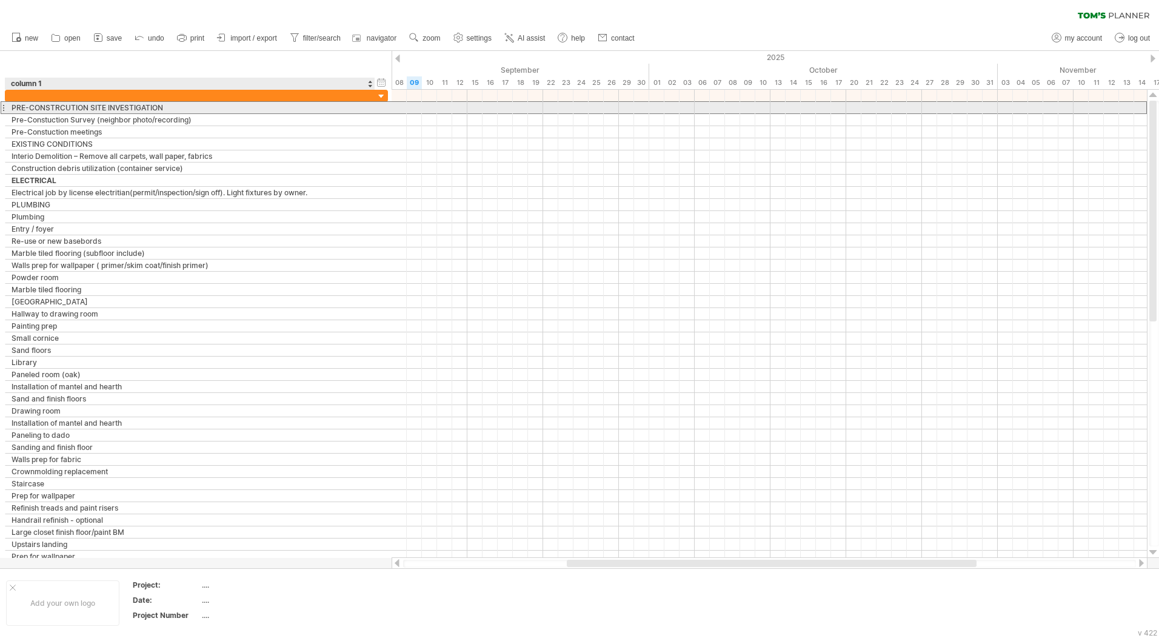
click at [102, 108] on div "PRE-CONSTRCUTION SITE INVESTIGATION" at bounding box center [190, 108] width 357 height 12
click at [187, 107] on input "**********" at bounding box center [190, 108] width 357 height 12
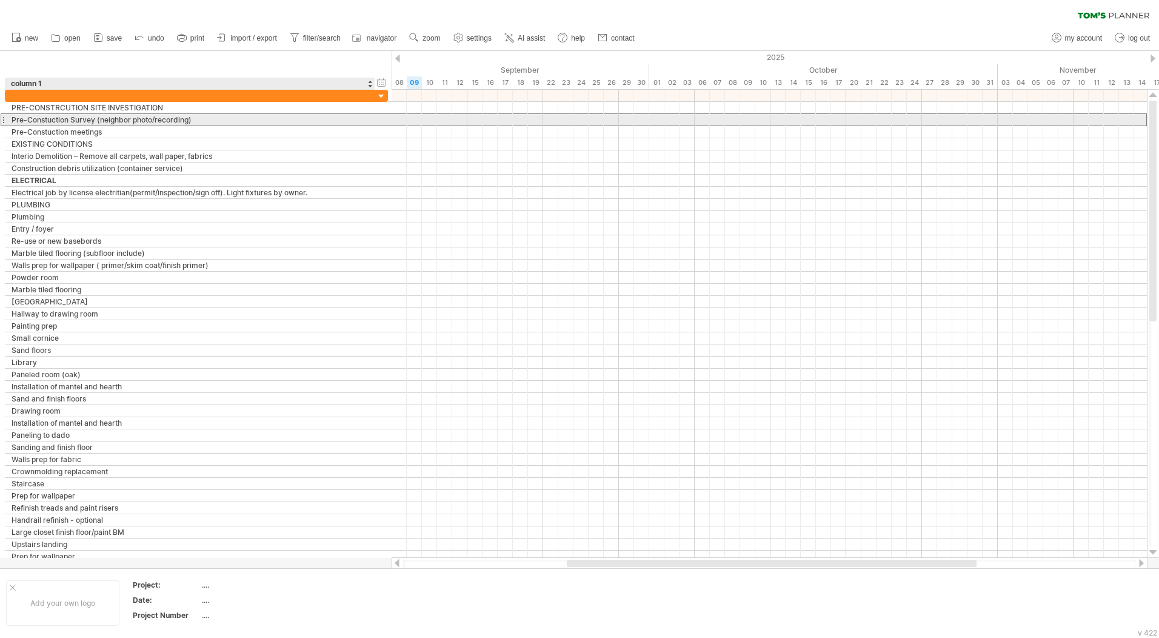
click at [172, 116] on div "Pre-Constuction Survey (neighbor photo/recording)" at bounding box center [190, 120] width 357 height 12
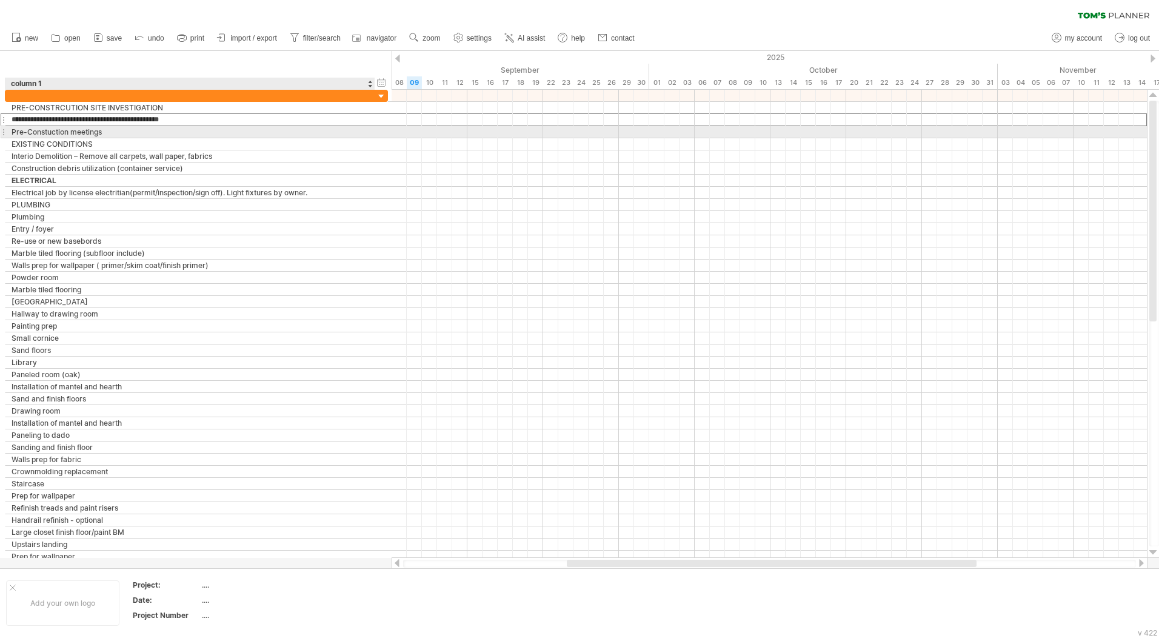
click at [166, 133] on div "Pre-Constuction meetings" at bounding box center [190, 132] width 357 height 12
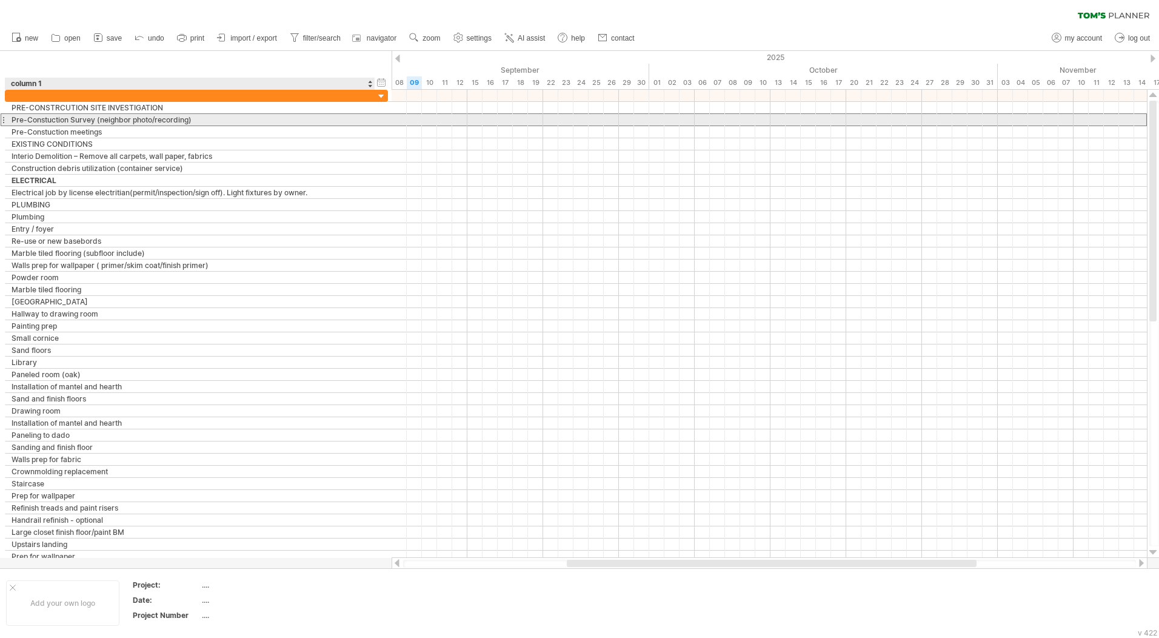
click at [202, 119] on div "Pre-Constuction Survey (neighbor photo/recording)" at bounding box center [190, 120] width 357 height 12
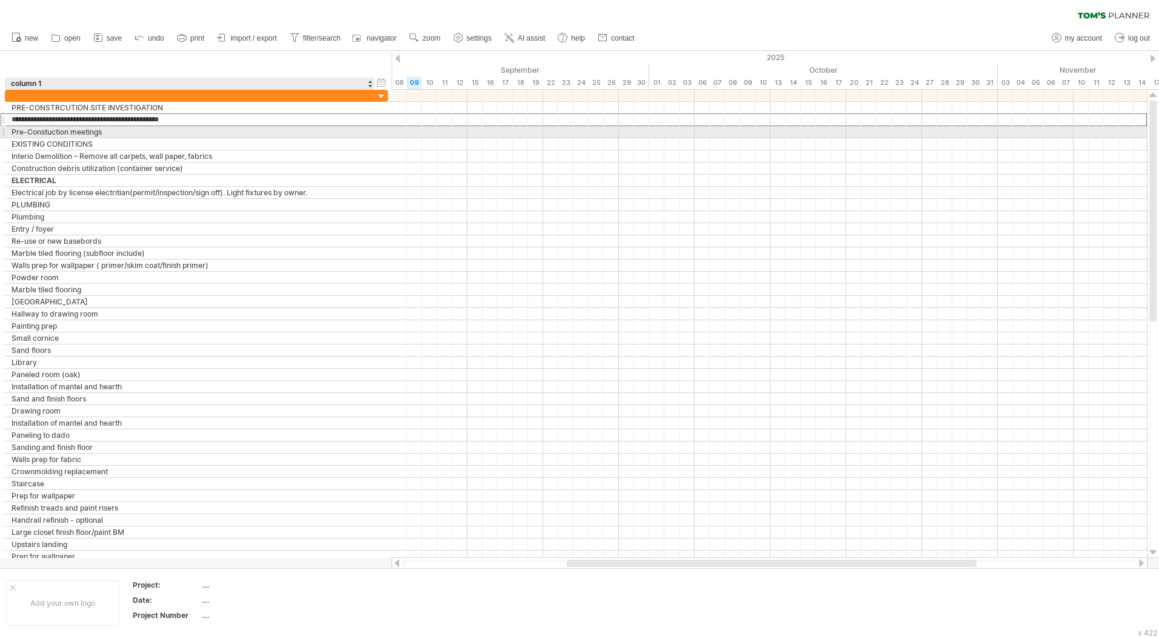
click at [185, 132] on div "Pre-Constuction meetings" at bounding box center [190, 132] width 357 height 12
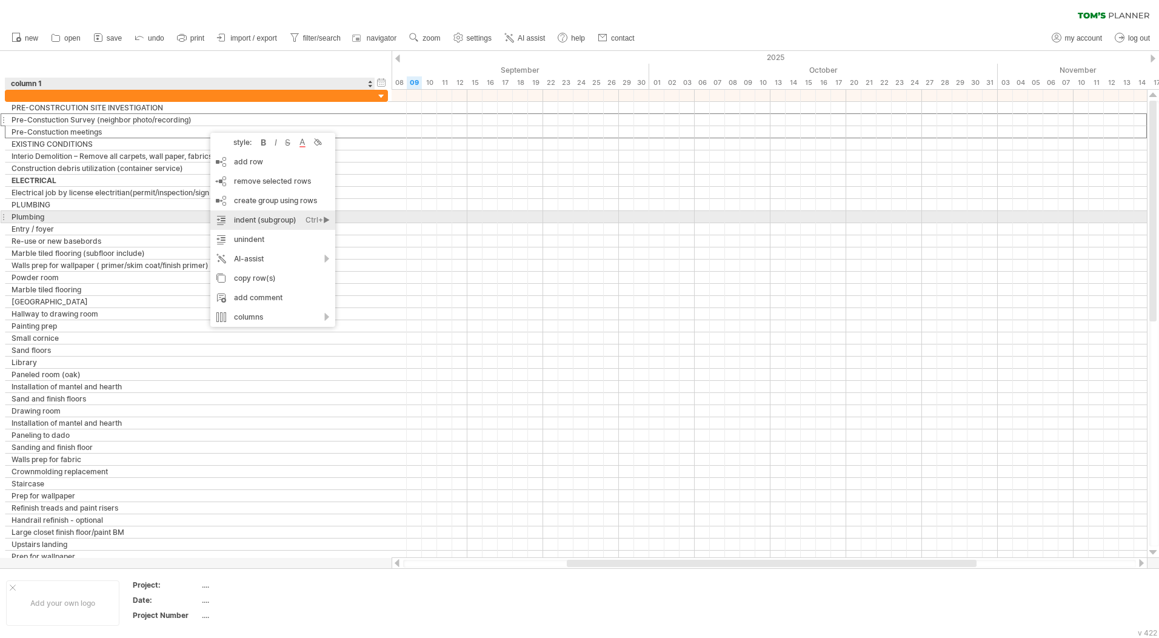
click at [263, 223] on div "indent (subgroup) Ctrl+► Cmd+►" at bounding box center [272, 219] width 125 height 19
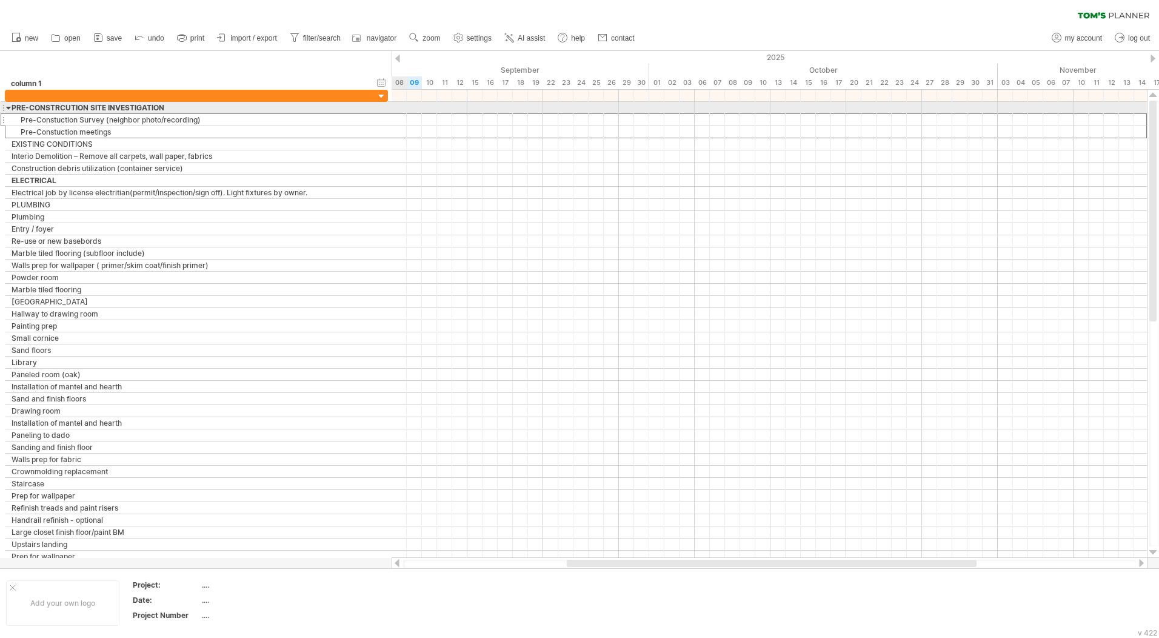
click at [10, 108] on div at bounding box center [8, 108] width 5 height 12
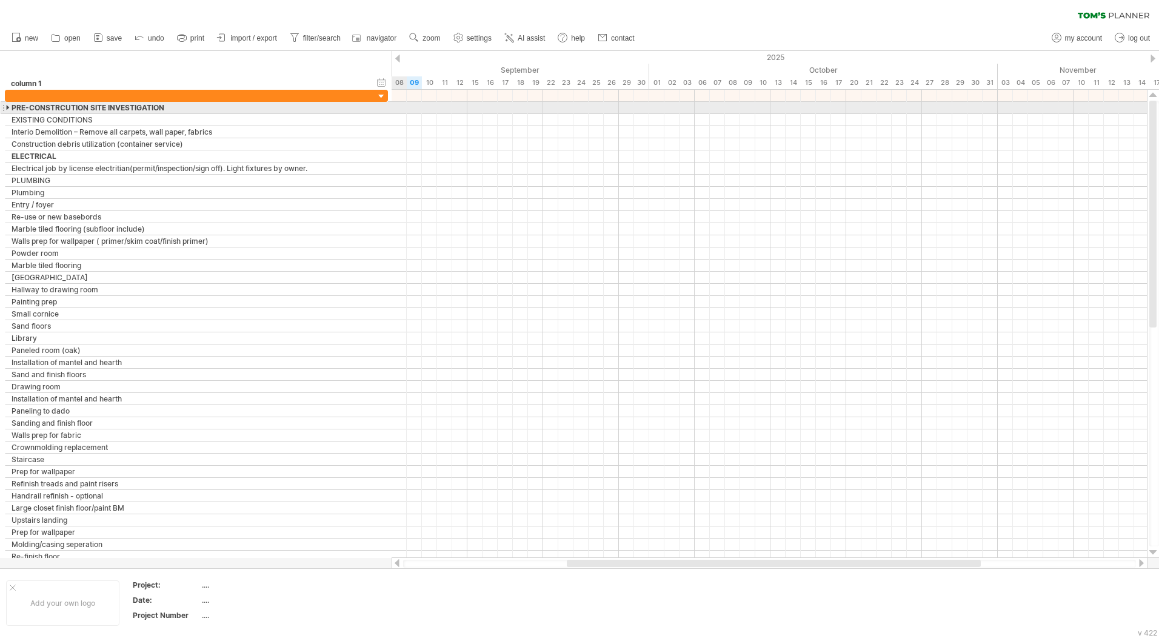
click at [10, 108] on div at bounding box center [8, 108] width 5 height 12
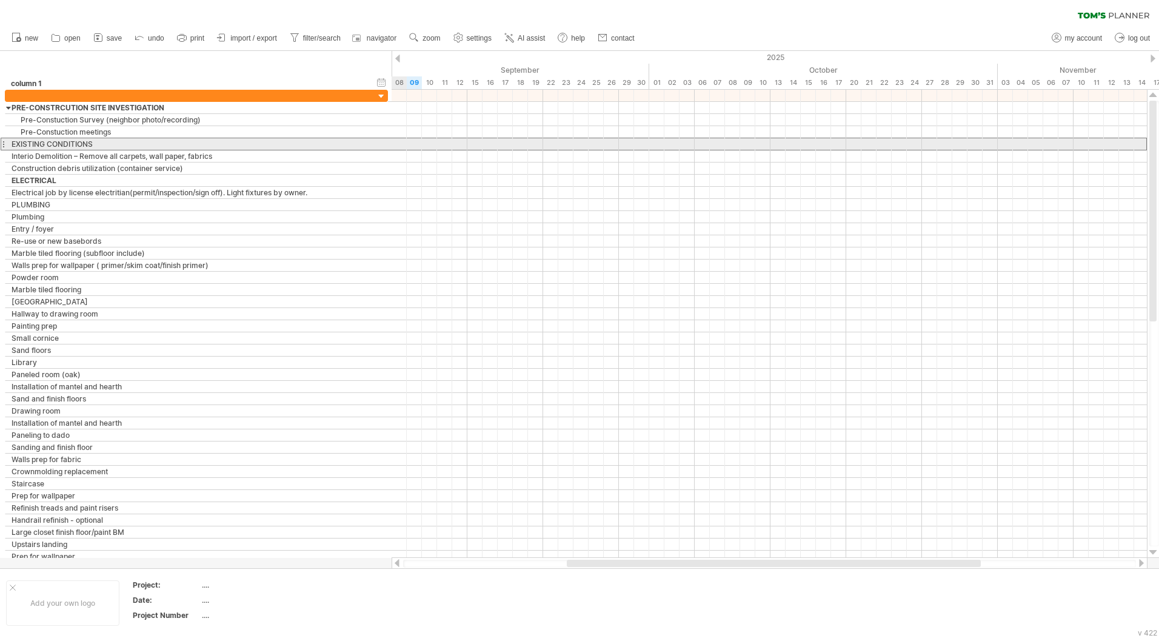
click at [120, 146] on div "EXISTING CONDITIONS" at bounding box center [190, 144] width 357 height 12
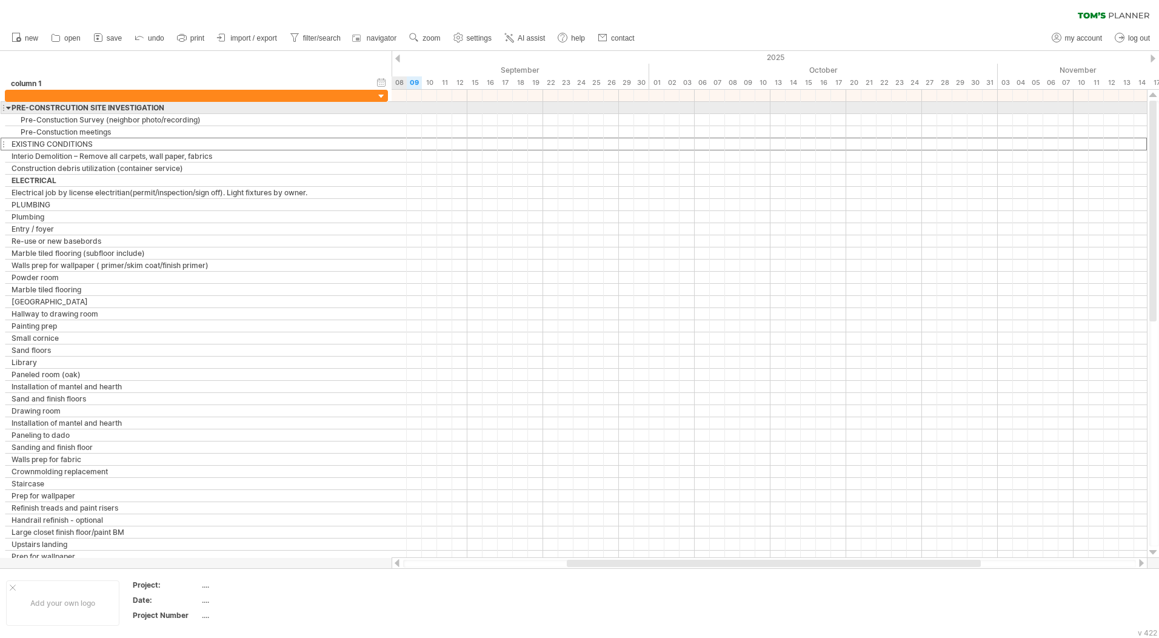
click at [9, 109] on div at bounding box center [8, 108] width 5 height 12
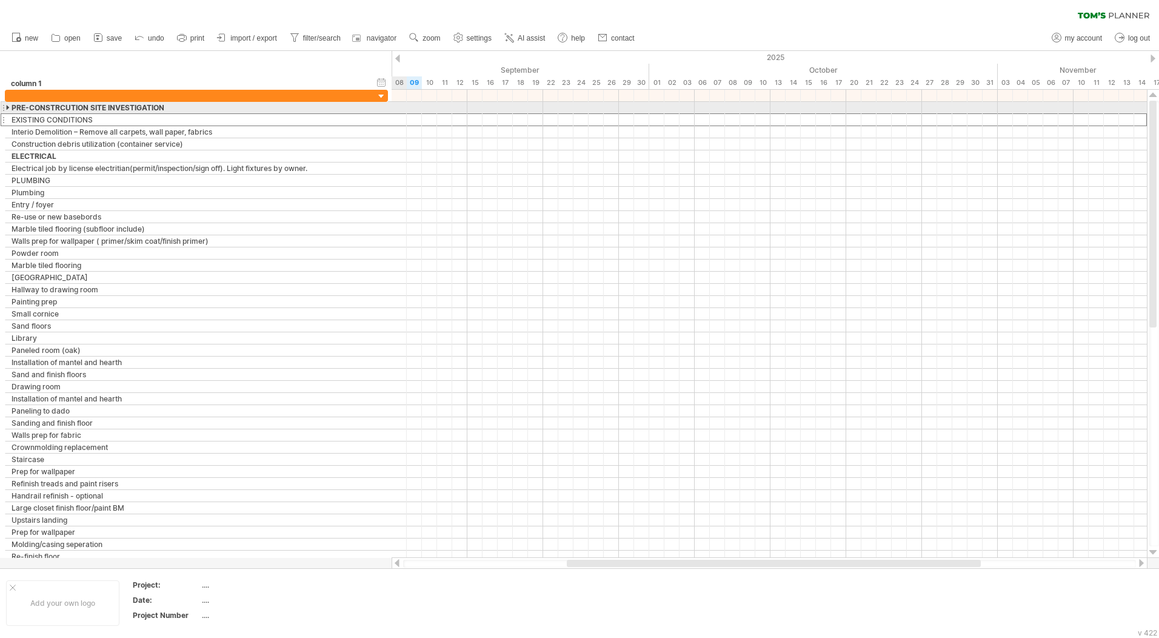
click at [9, 109] on div at bounding box center [8, 108] width 5 height 12
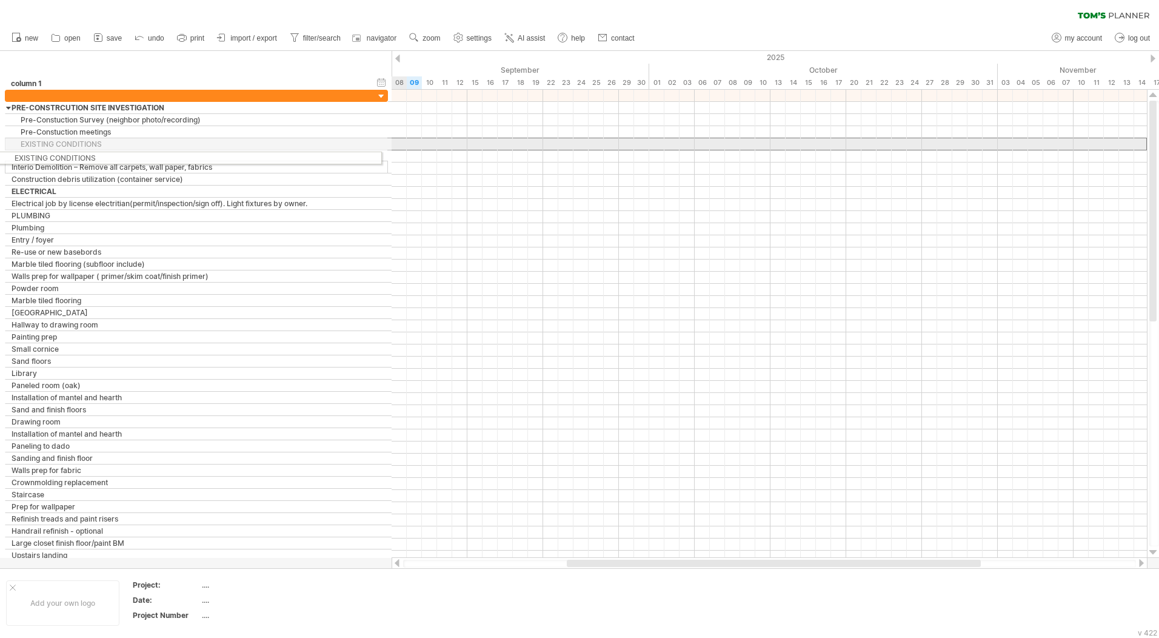
drag, startPoint x: 98, startPoint y: 146, endPoint x: 35, endPoint y: 156, distance: 63.8
click at [35, 156] on div "**********" at bounding box center [196, 332] width 383 height 484
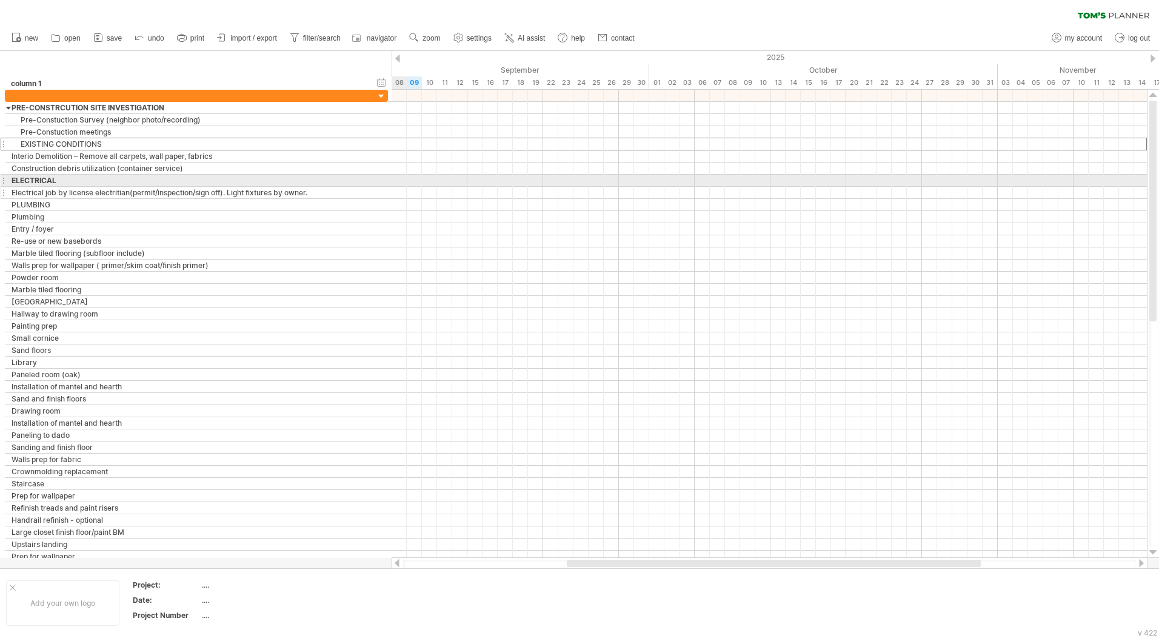
click at [64, 193] on div "Electrical job by license electritian(permit/inspection/sign off). Light fixtur…" at bounding box center [190, 193] width 357 height 12
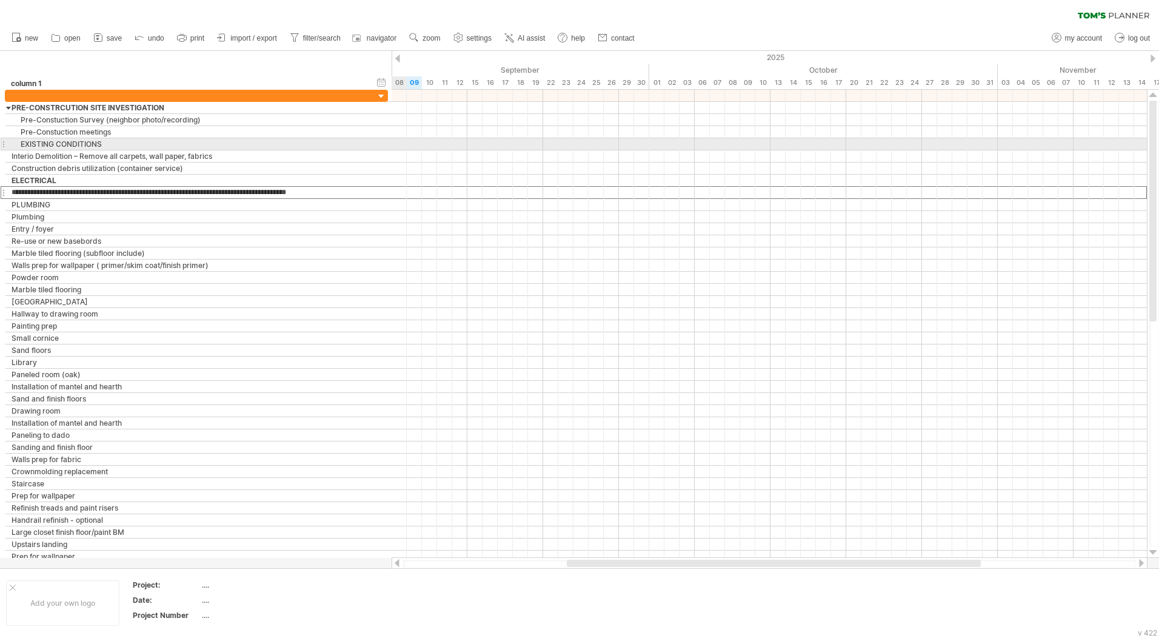
click at [79, 144] on div "EXISTING CONDITIONS" at bounding box center [190, 144] width 357 height 12
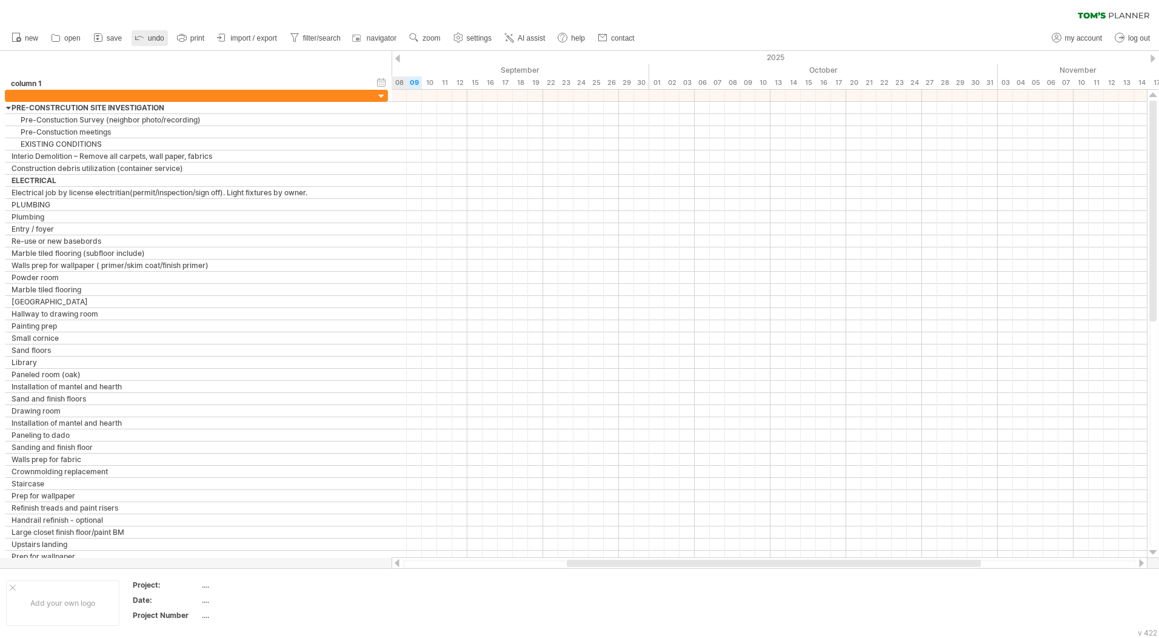
click at [146, 37] on link "undo" at bounding box center [150, 38] width 36 height 16
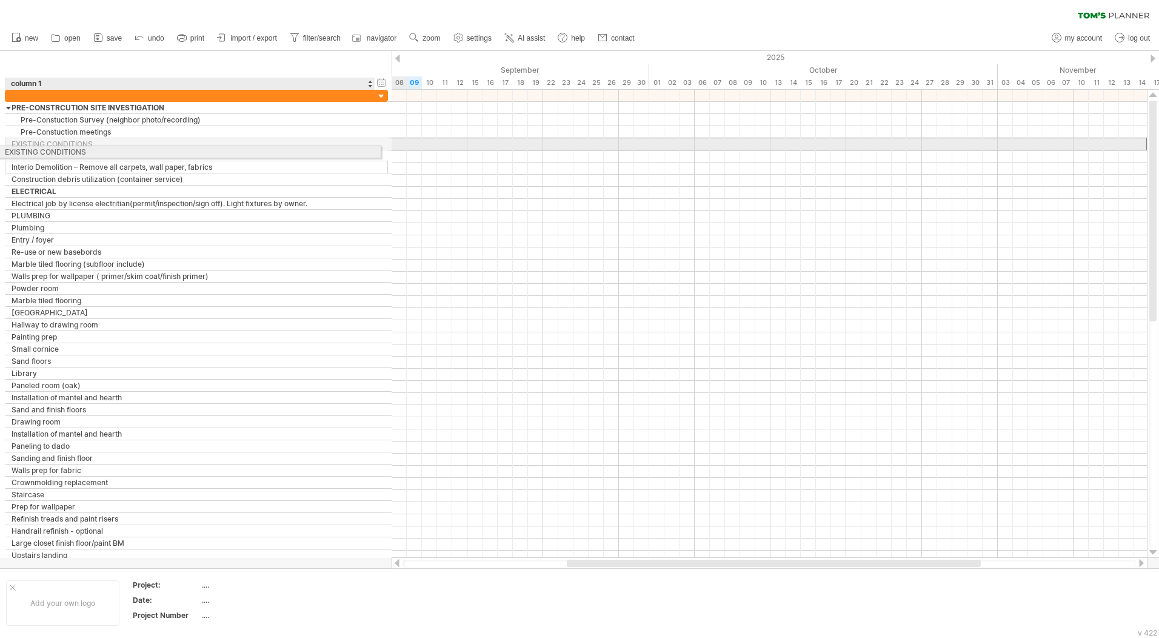
drag, startPoint x: 82, startPoint y: 143, endPoint x: 112, endPoint y: 150, distance: 30.0
click at [112, 150] on div "**********" at bounding box center [196, 144] width 383 height 13
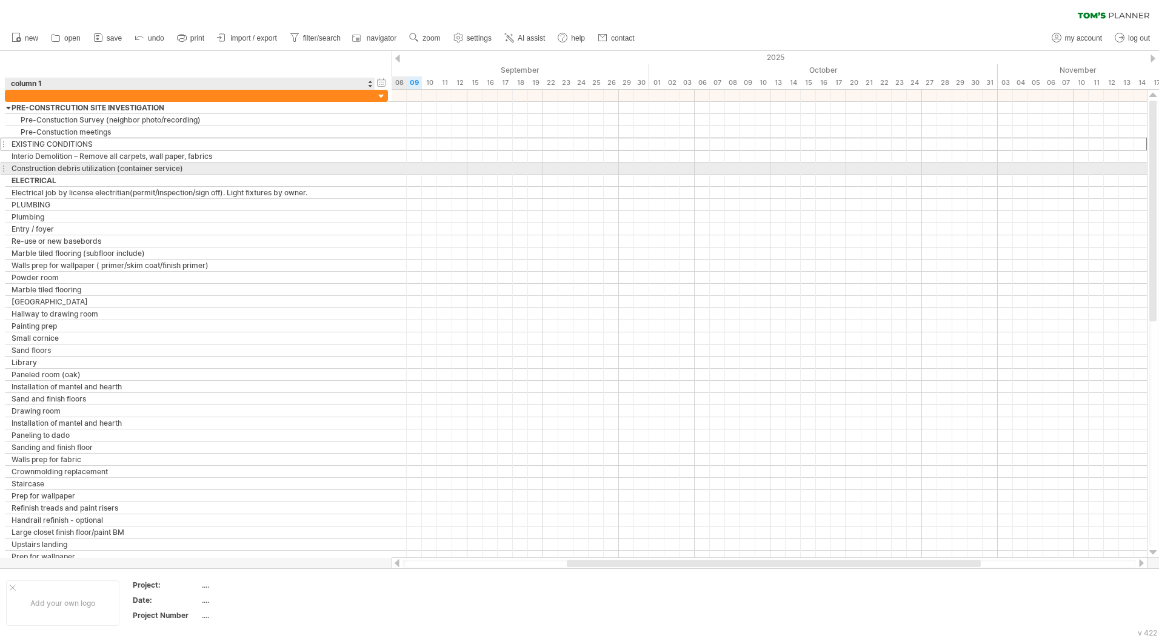
click at [87, 167] on div "Construction debris utilization (container service)" at bounding box center [190, 169] width 357 height 12
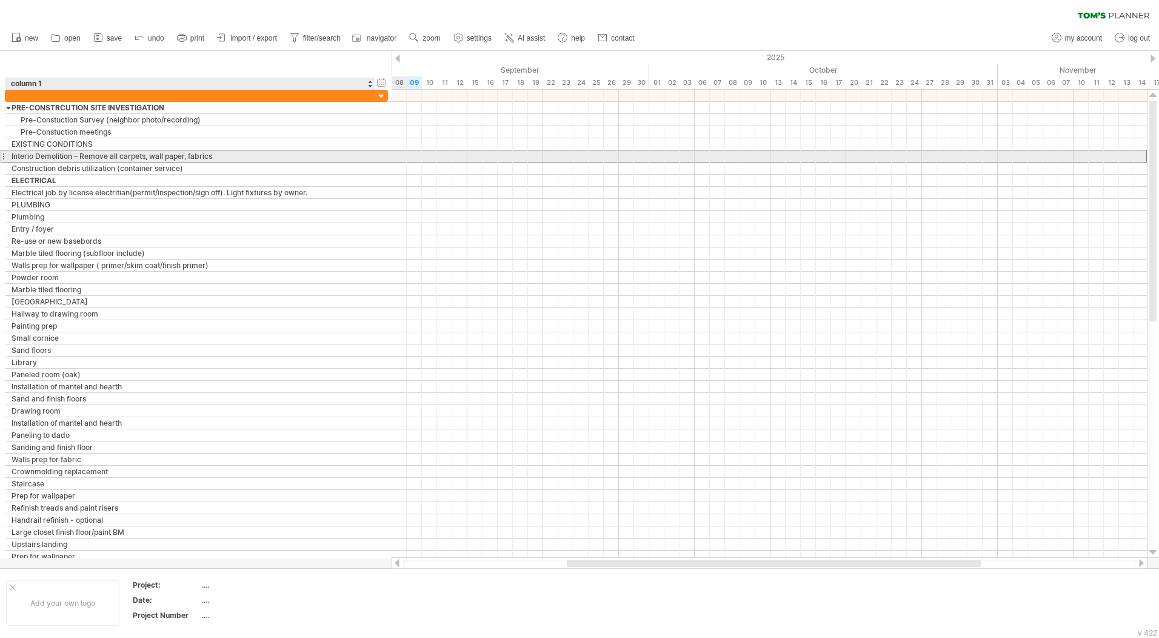
click at [93, 155] on div "Interio Demolition – Remove all carpets, wall paper, fabrics" at bounding box center [190, 156] width 357 height 12
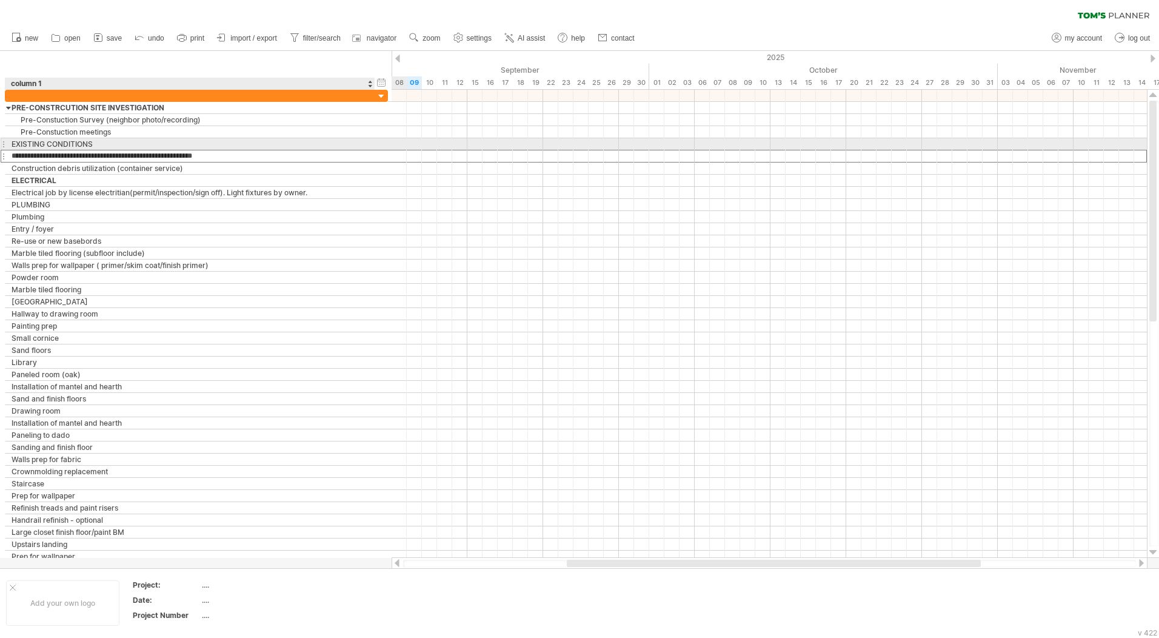
click at [93, 146] on div "EXISTING CONDITIONS" at bounding box center [190, 144] width 357 height 12
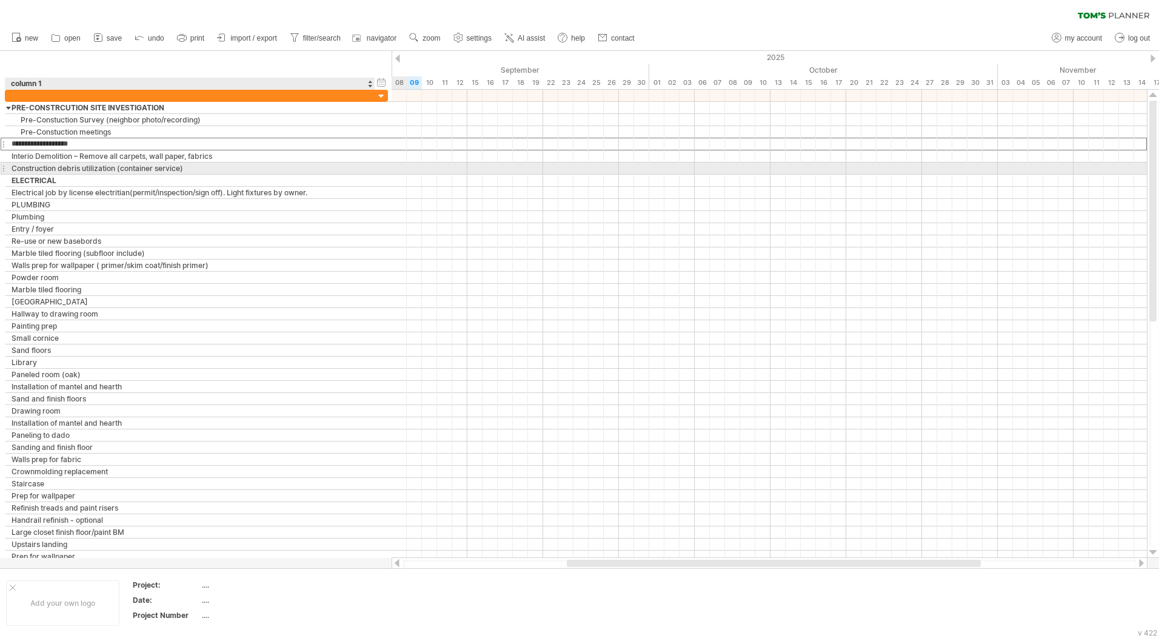
click at [89, 167] on div "Construction debris utilization (container service)" at bounding box center [190, 169] width 357 height 12
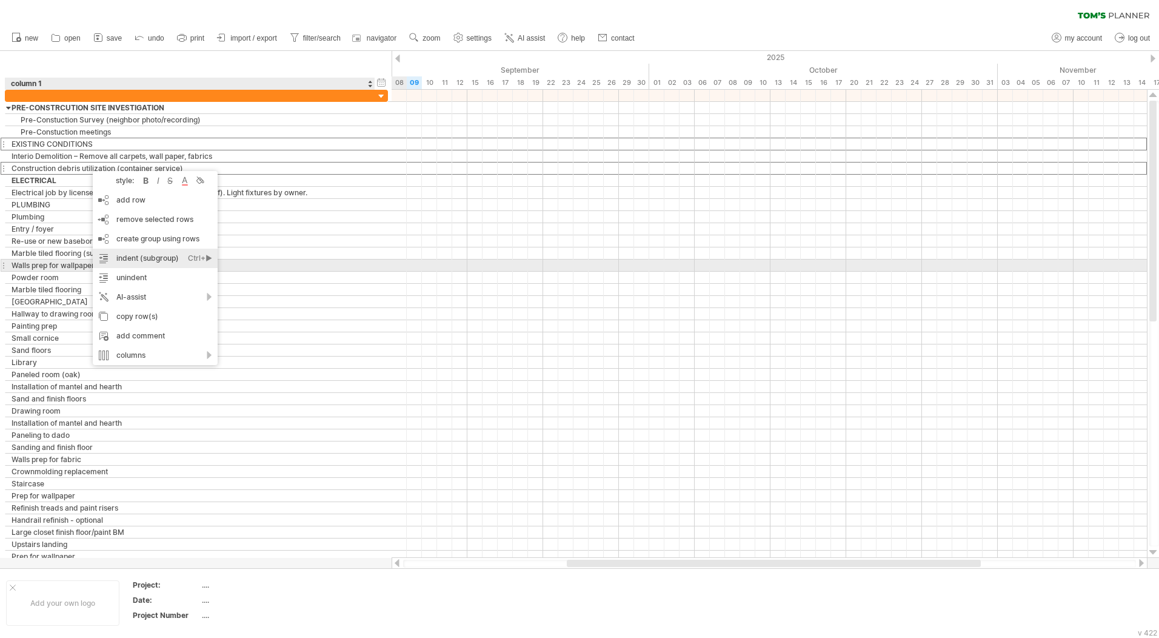
click at [152, 260] on div "indent (subgroup) Ctrl+► Cmd+►" at bounding box center [155, 258] width 125 height 19
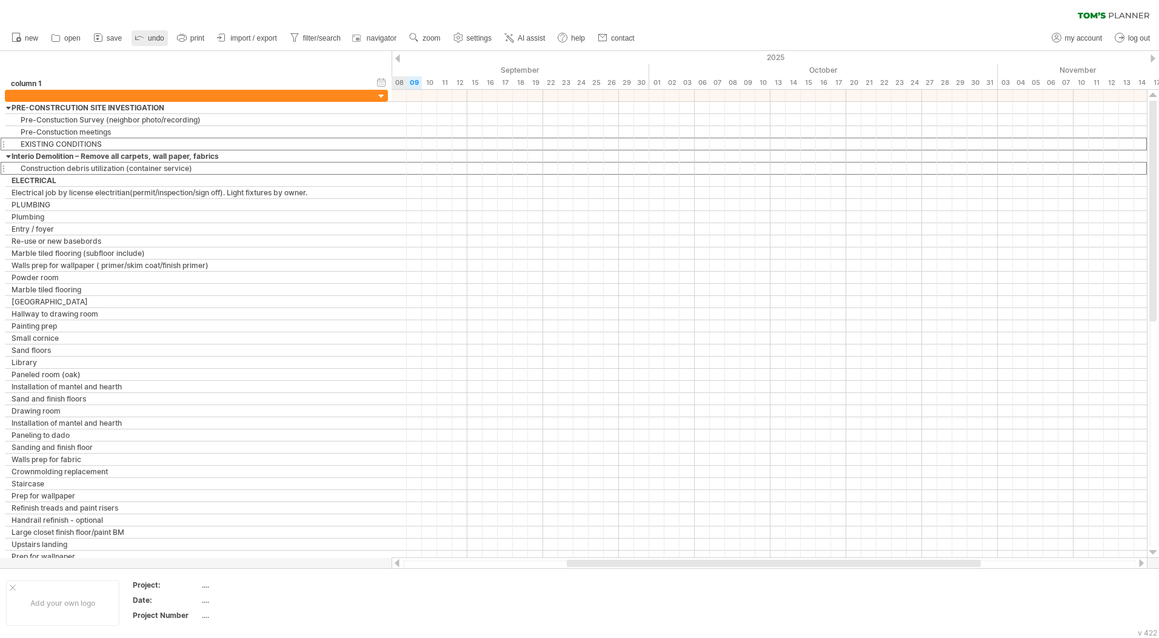
click at [156, 36] on span "undo" at bounding box center [156, 38] width 16 height 8
click at [56, 146] on div "EXISTING CONDITIONS" at bounding box center [190, 144] width 357 height 12
click at [93, 164] on div "Construction debris utilization (container service)" at bounding box center [190, 169] width 357 height 12
click at [99, 152] on div "Interio Demolition – Remove all carpets, wall paper, fabrics" at bounding box center [190, 156] width 357 height 12
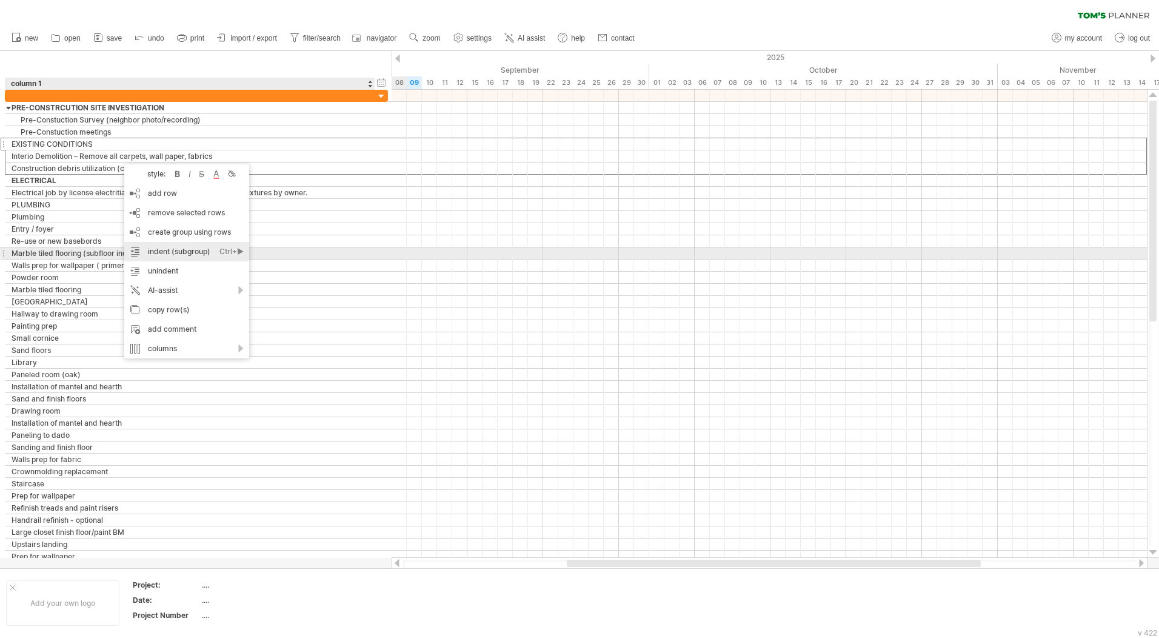
click at [190, 249] on div "indent (subgroup) Ctrl+► Cmd+►" at bounding box center [186, 251] width 125 height 19
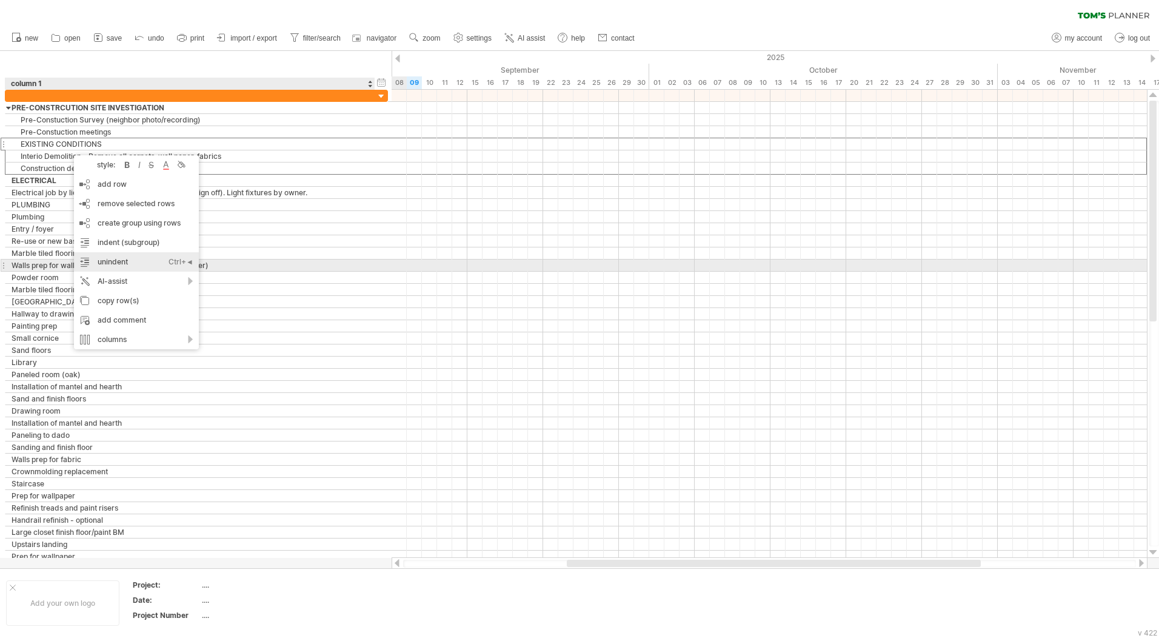
click at [152, 266] on div "unindent Ctrl+◄ Cmd+◄" at bounding box center [136, 261] width 125 height 19
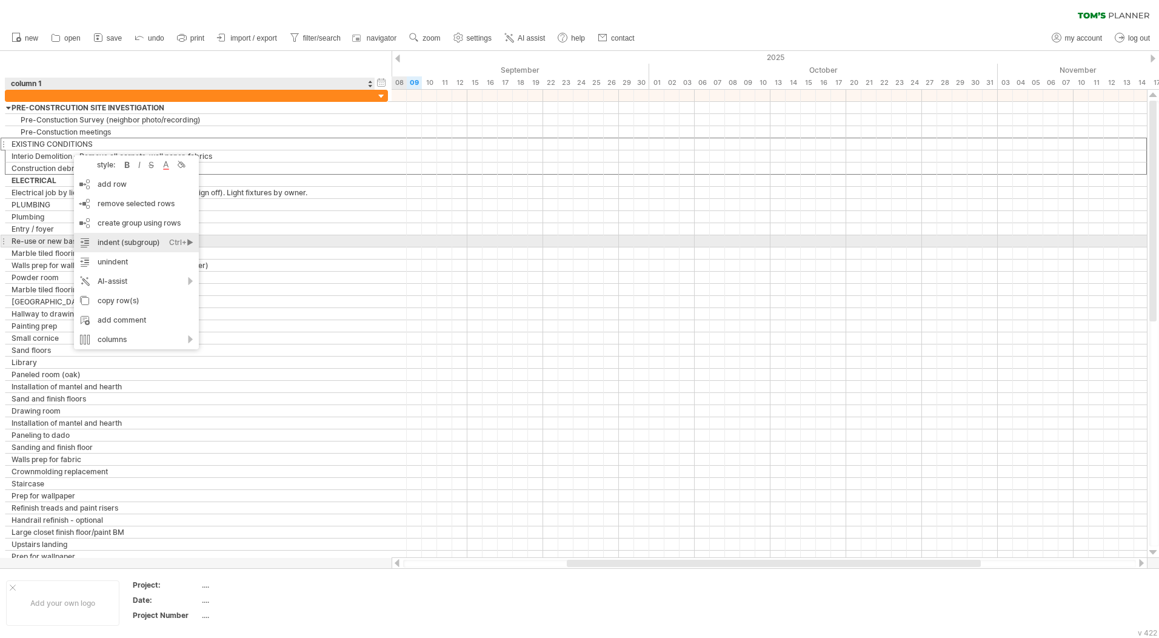
click at [184, 240] on div "Ctrl+►" at bounding box center [181, 242] width 24 height 19
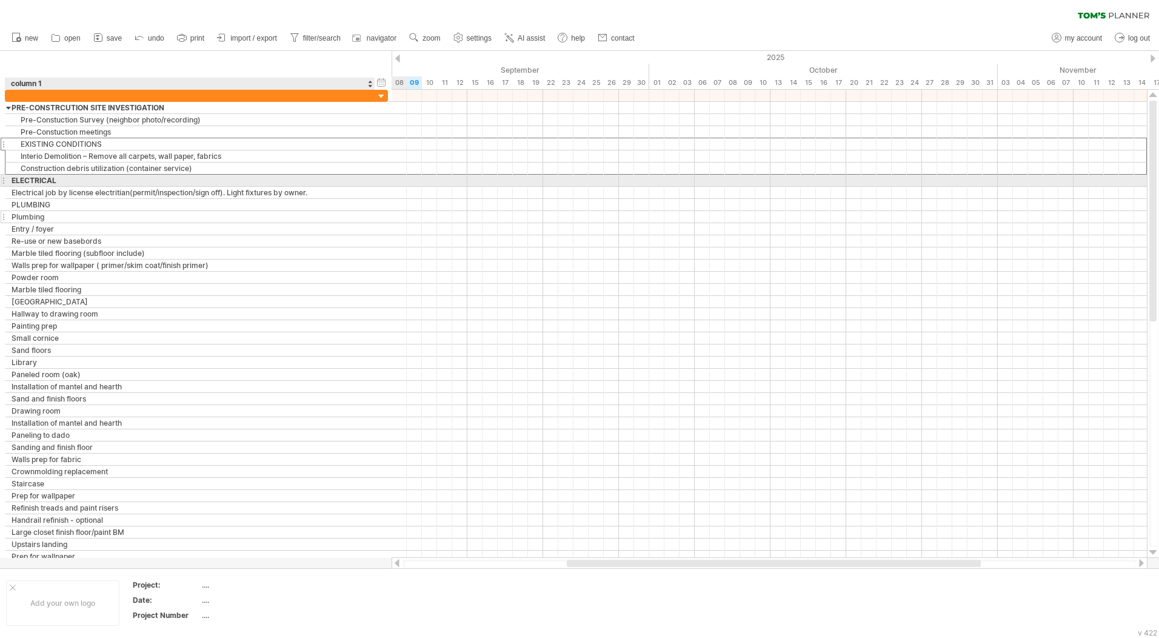
click at [150, 212] on div "Plumbing" at bounding box center [190, 217] width 357 height 12
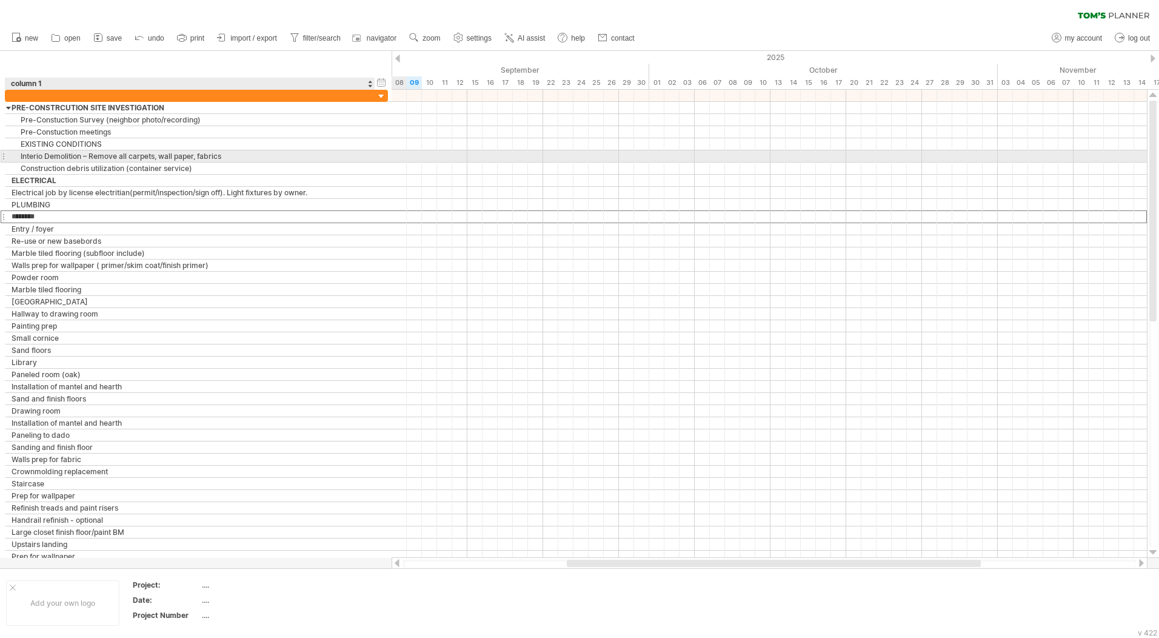
click at [93, 152] on div "Interio Demolition – Remove all carpets, wall paper, fabrics" at bounding box center [190, 156] width 357 height 12
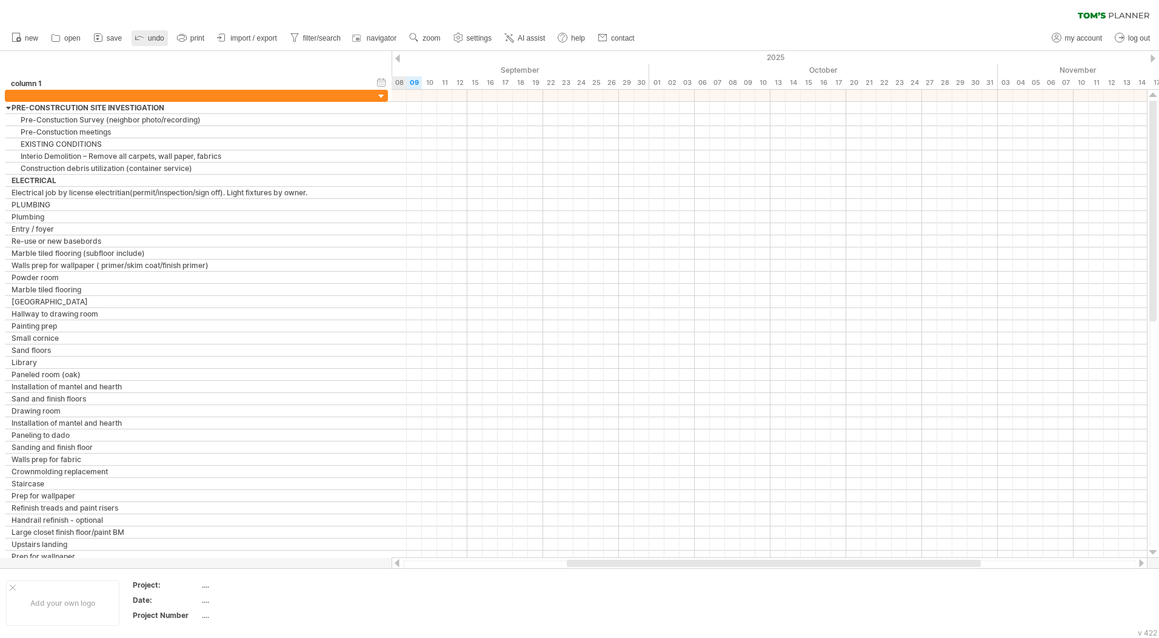
click at [152, 42] on span "undo" at bounding box center [156, 38] width 16 height 8
click at [152, 41] on span "undo" at bounding box center [156, 38] width 16 height 8
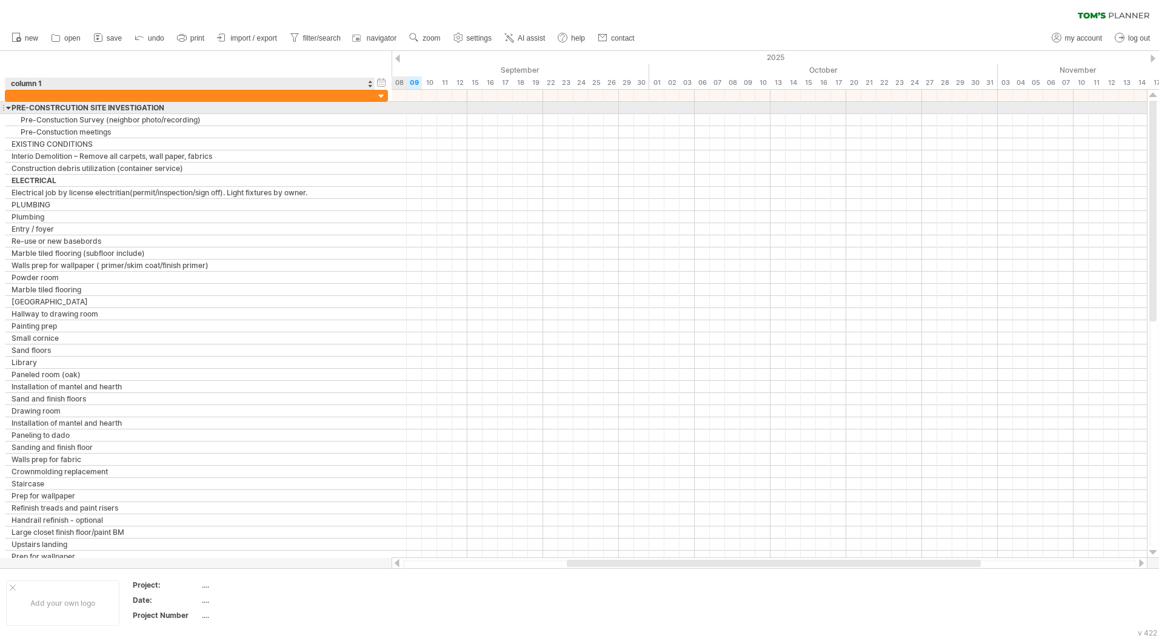
click at [8, 113] on div at bounding box center [8, 108] width 5 height 12
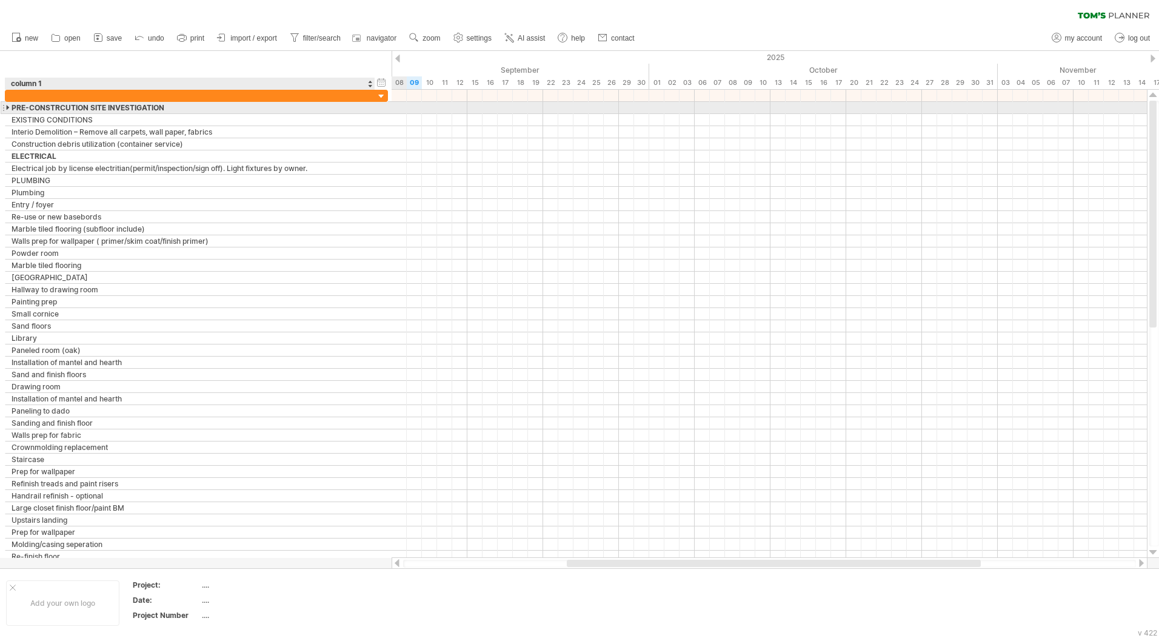
click at [9, 109] on div at bounding box center [8, 108] width 5 height 12
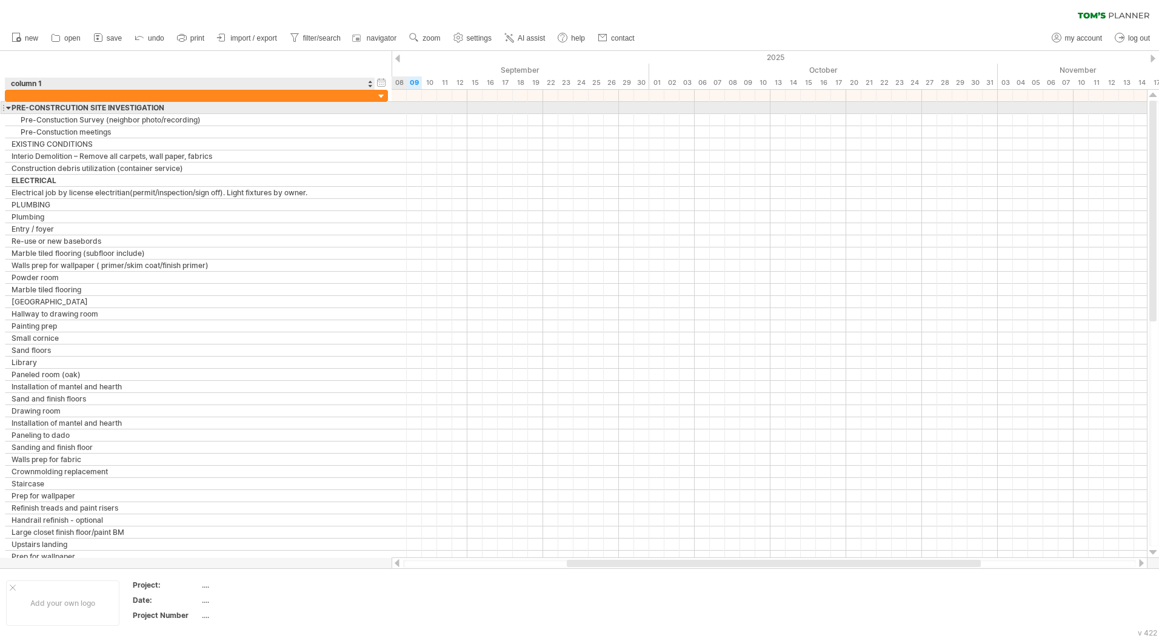
click at [9, 109] on div at bounding box center [8, 108] width 5 height 12
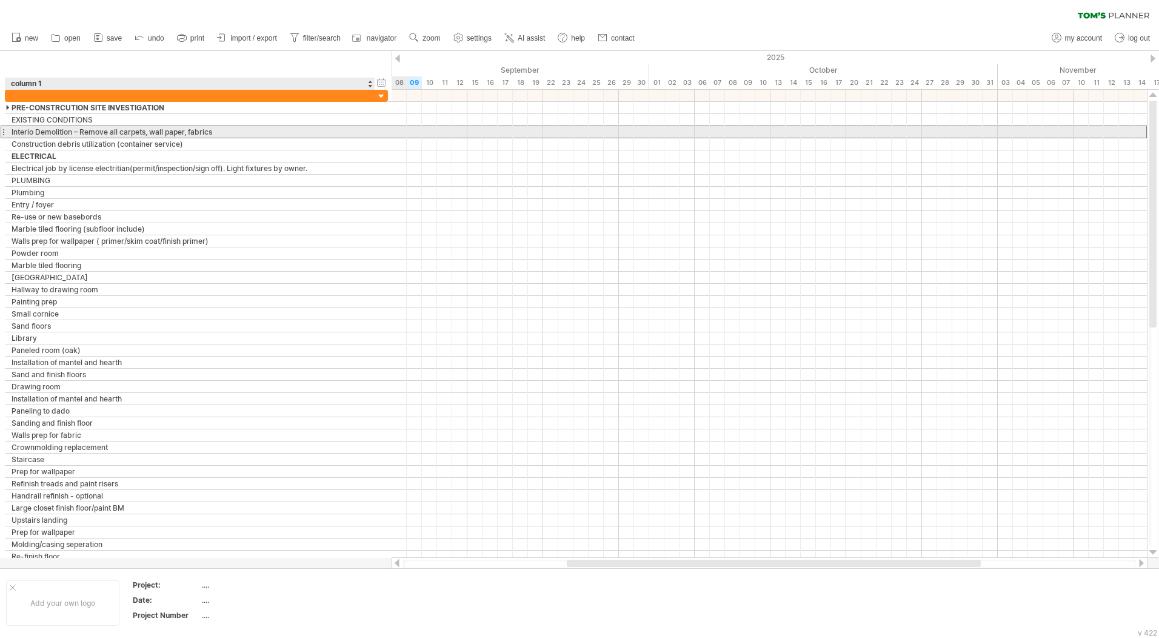
click at [40, 132] on div "Interio Demolition – Remove all carpets, wall paper, fabrics" at bounding box center [190, 132] width 357 height 12
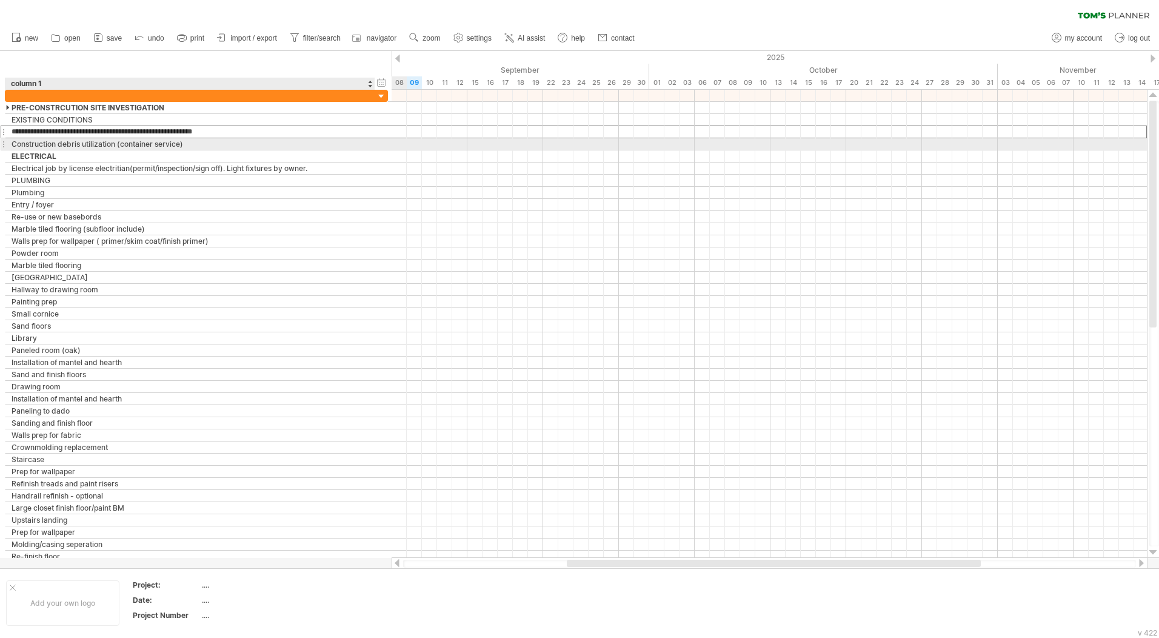
click at [44, 144] on div "Construction debris utilization (container service)" at bounding box center [190, 144] width 357 height 12
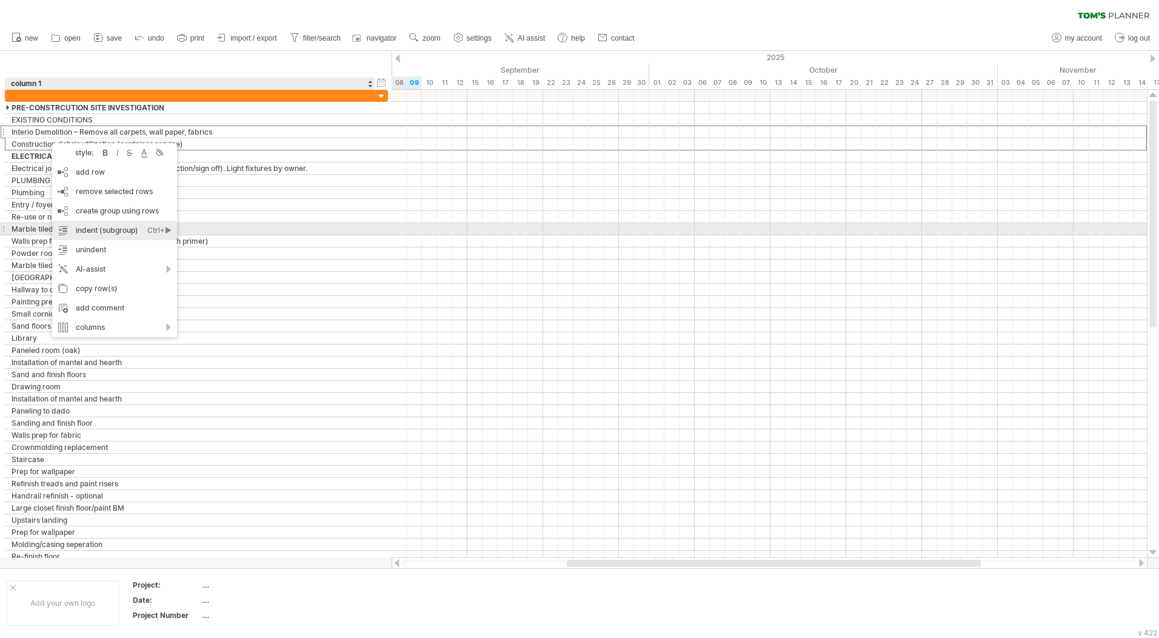
click at [119, 227] on div "indent (subgroup) Ctrl+► Cmd+►" at bounding box center [114, 230] width 125 height 19
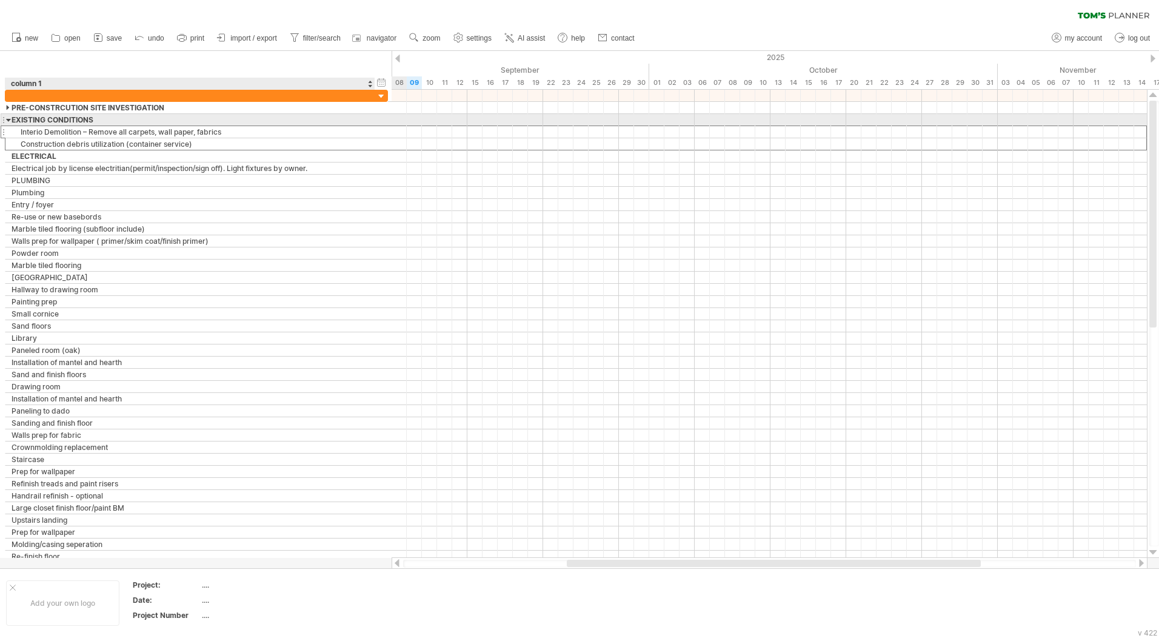
click at [11, 120] on div at bounding box center [8, 120] width 5 height 12
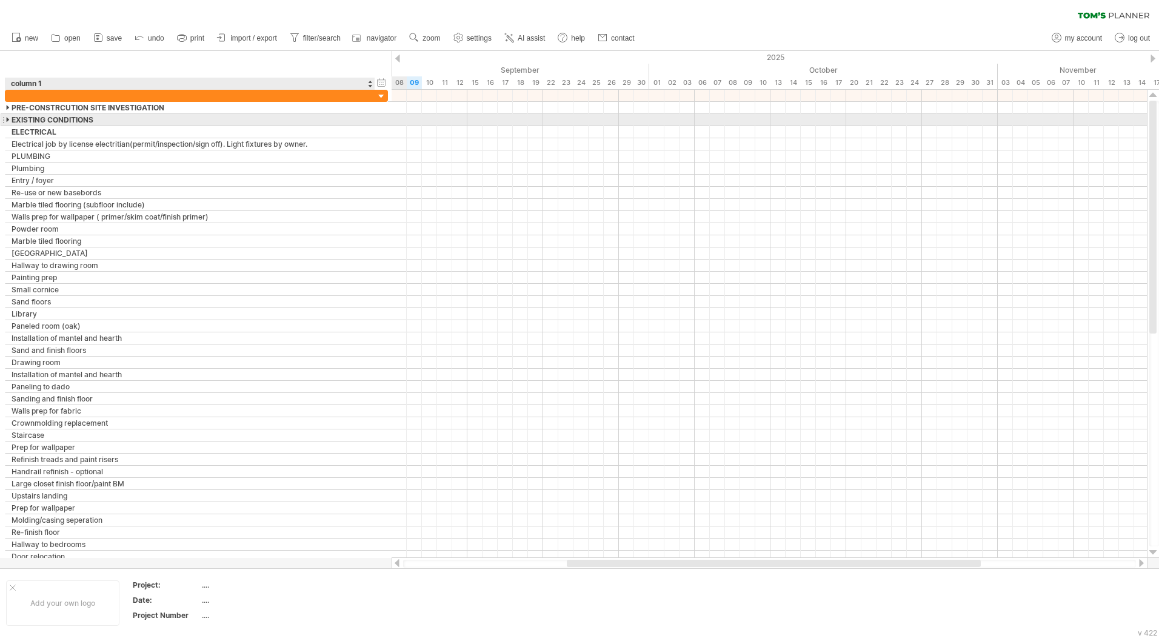
click at [10, 120] on div at bounding box center [8, 120] width 5 height 12
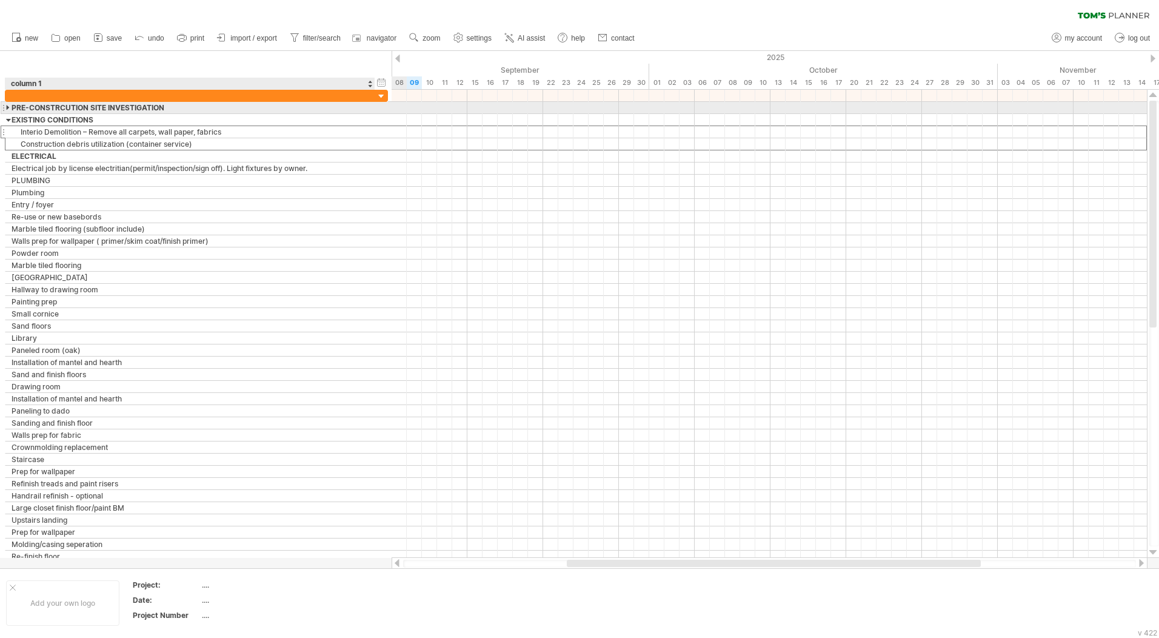
click at [8, 106] on div at bounding box center [8, 108] width 5 height 12
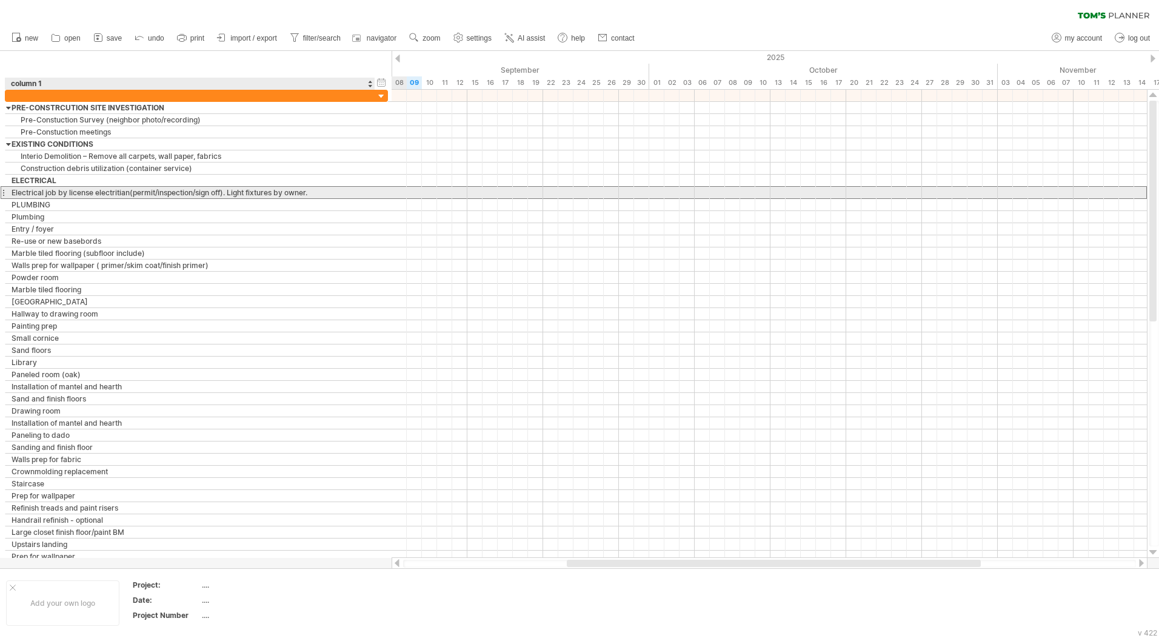
click at [55, 192] on div "Electrical job by license electritian(permit/inspection/sign off). Light fixtur…" at bounding box center [190, 193] width 357 height 12
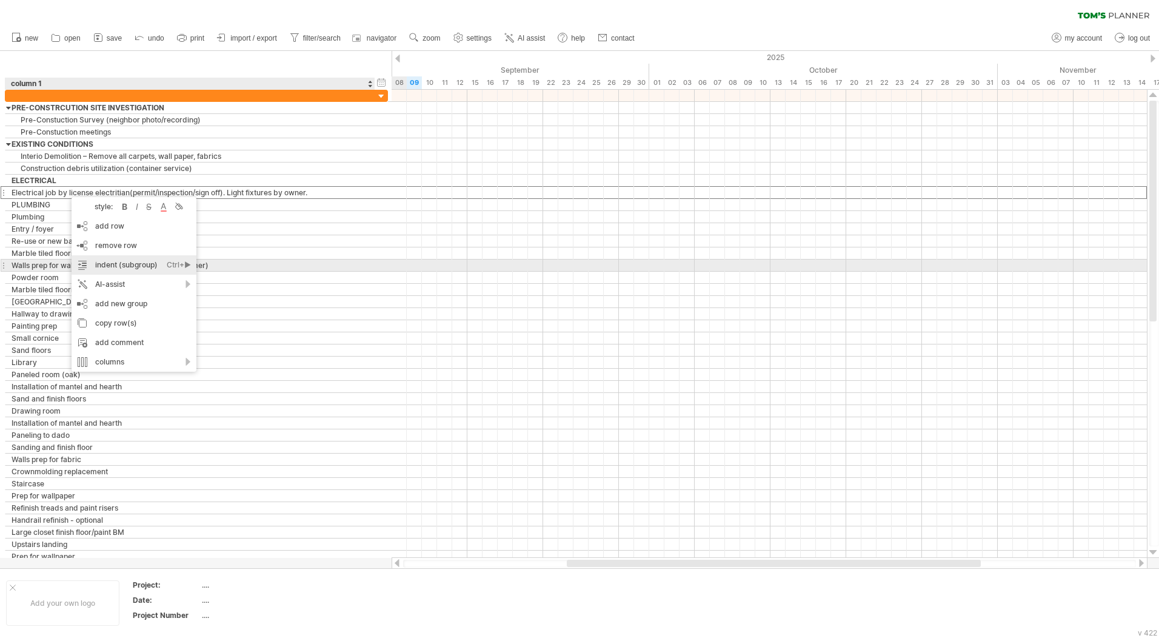
click at [143, 262] on div "indent (subgroup) Ctrl+► Cmd+►" at bounding box center [134, 264] width 125 height 19
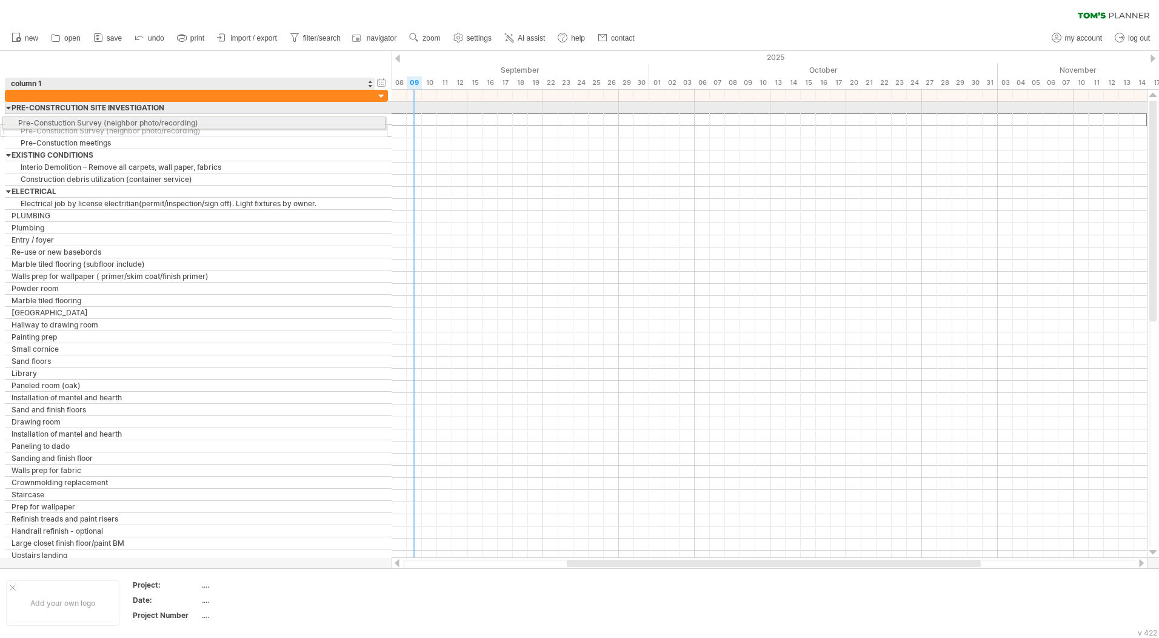
drag, startPoint x: 261, startPoint y: 119, endPoint x: 255, endPoint y: 121, distance: 6.3
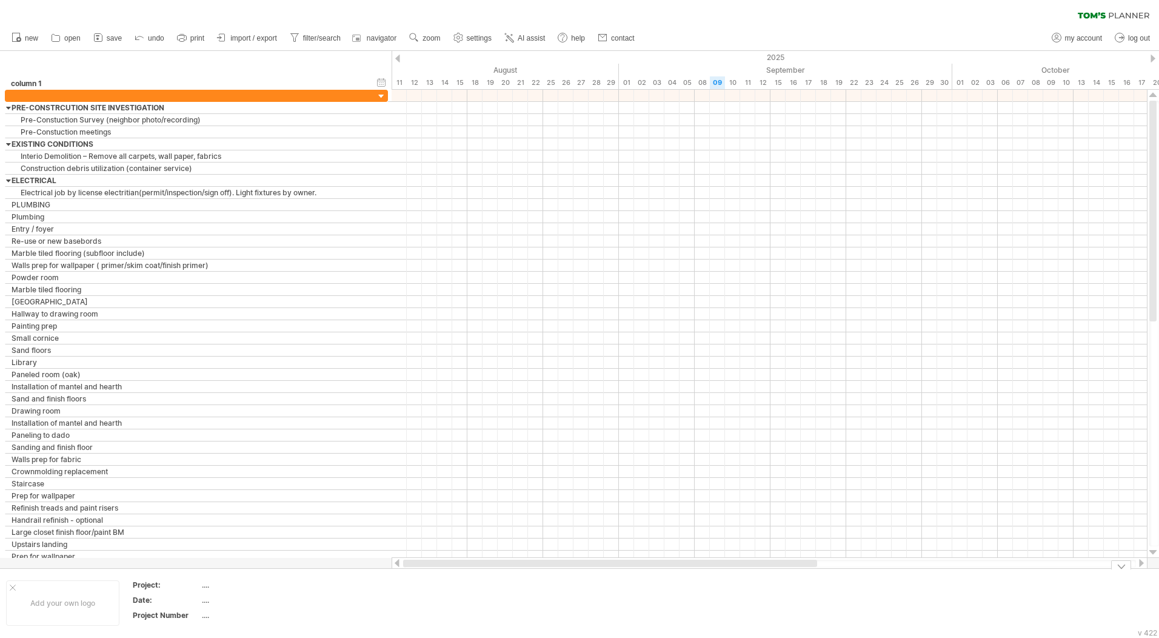
drag, startPoint x: 589, startPoint y: 565, endPoint x: 399, endPoint y: 570, distance: 189.9
click at [399, 570] on div "Trying to reach [DOMAIN_NAME] Connected again... 0% clear filter new" at bounding box center [579, 319] width 1159 height 638
drag, startPoint x: 600, startPoint y: 566, endPoint x: 656, endPoint y: 566, distance: 55.2
click at [656, 566] on div at bounding box center [828, 563] width 414 height 7
drag, startPoint x: 627, startPoint y: 565, endPoint x: 718, endPoint y: 566, distance: 91.0
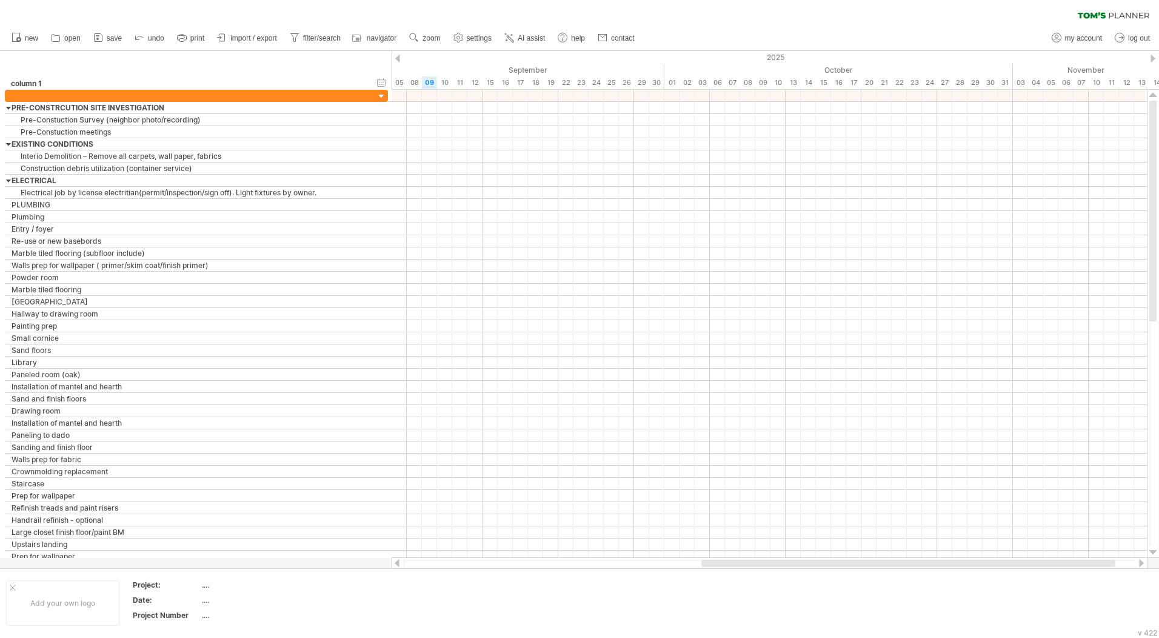
click at [718, 566] on div at bounding box center [909, 563] width 414 height 7
click at [81, 36] on link "open" at bounding box center [66, 38] width 36 height 16
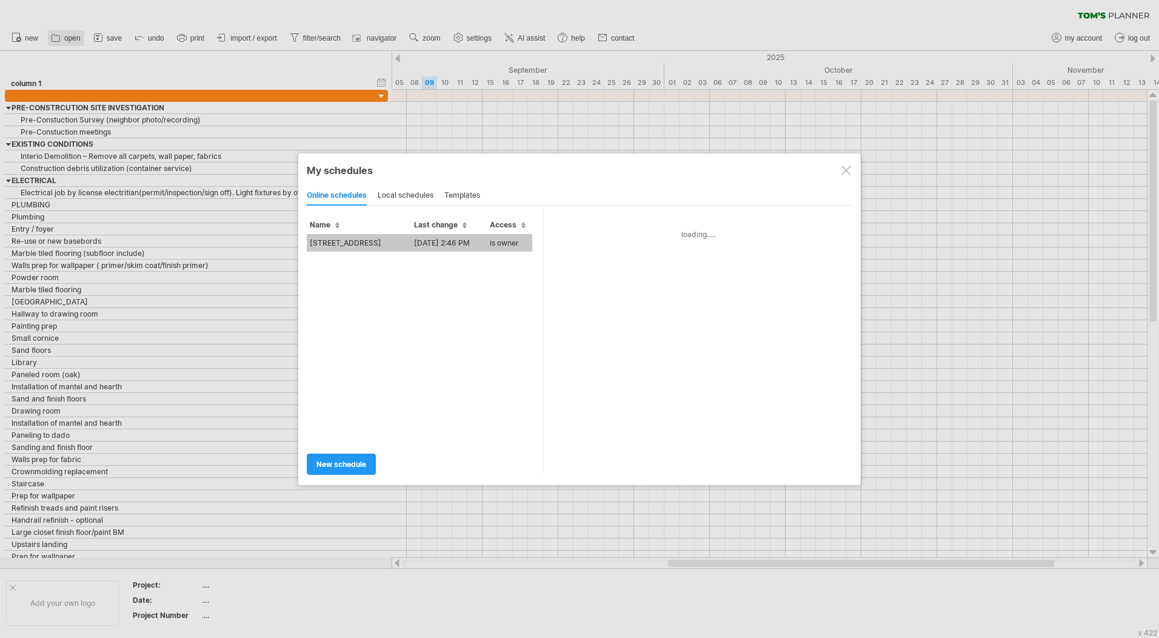
type input "**********"
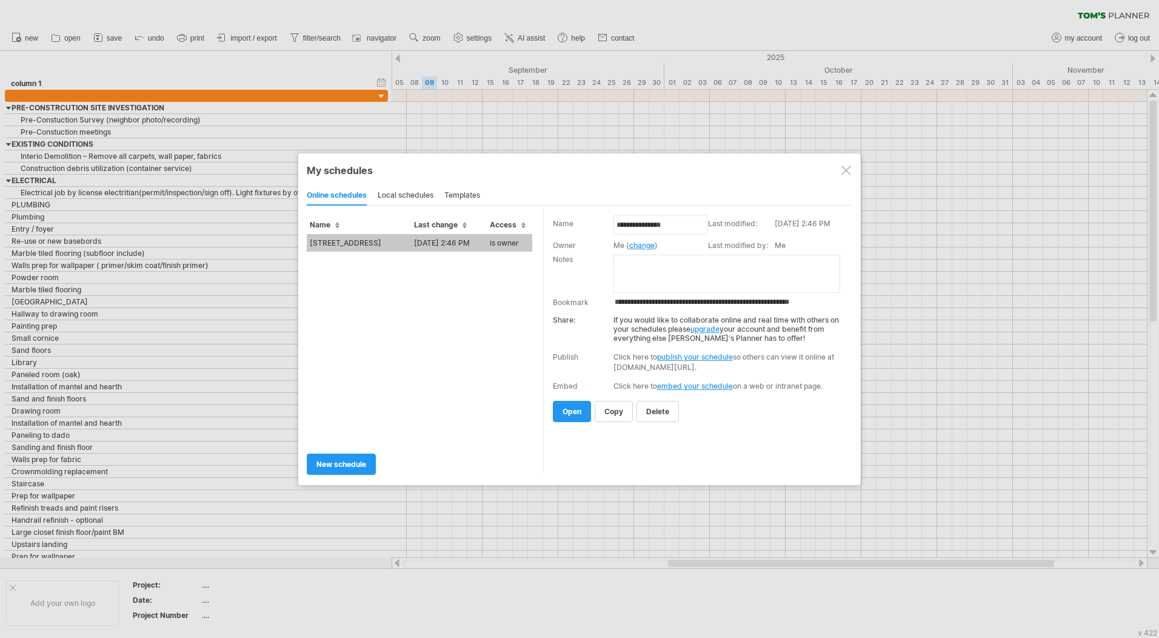
click at [458, 193] on div "templates" at bounding box center [463, 195] width 36 height 19
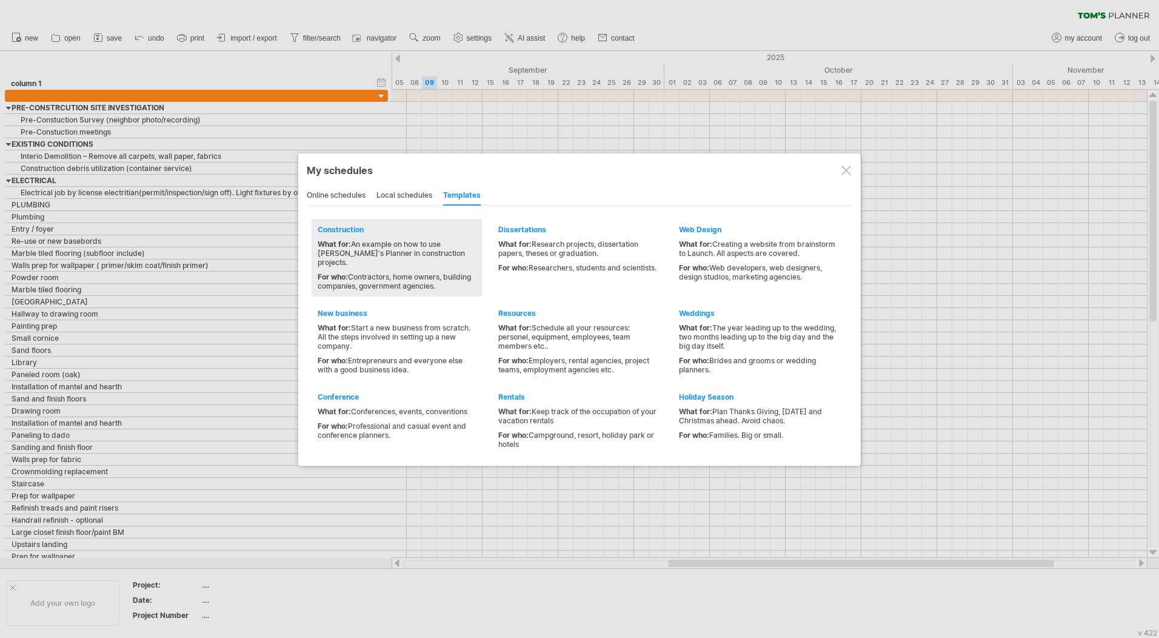
click at [404, 258] on div "What for: An example on how to use [PERSON_NAME]'s Planner in construction proj…" at bounding box center [397, 265] width 158 height 51
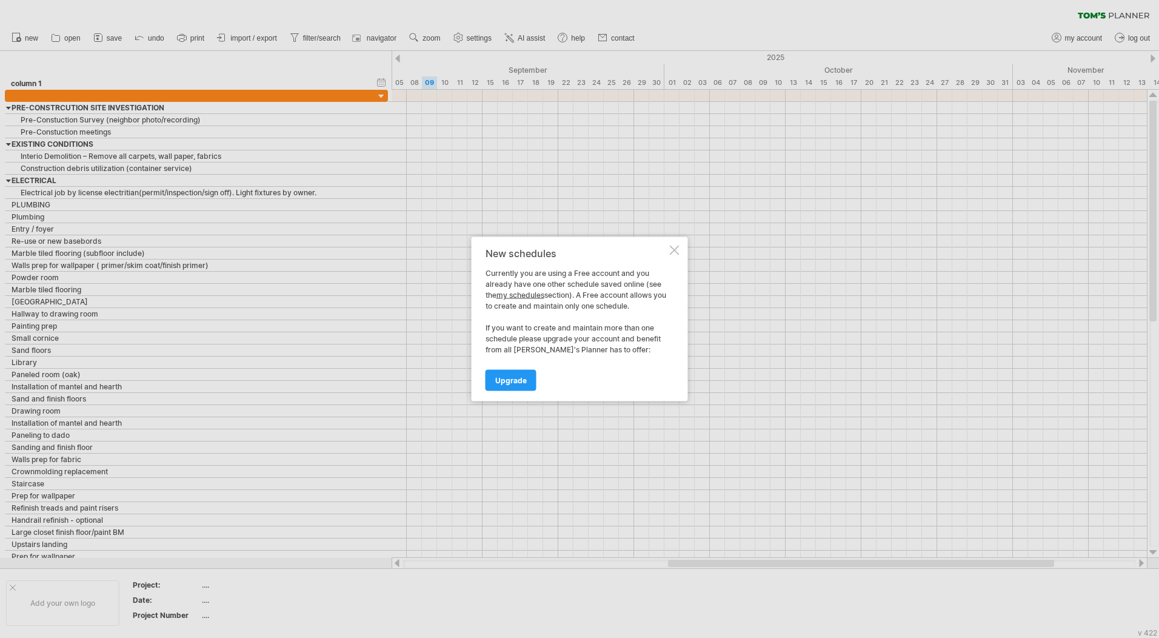
click at [674, 251] on div at bounding box center [675, 251] width 10 height 10
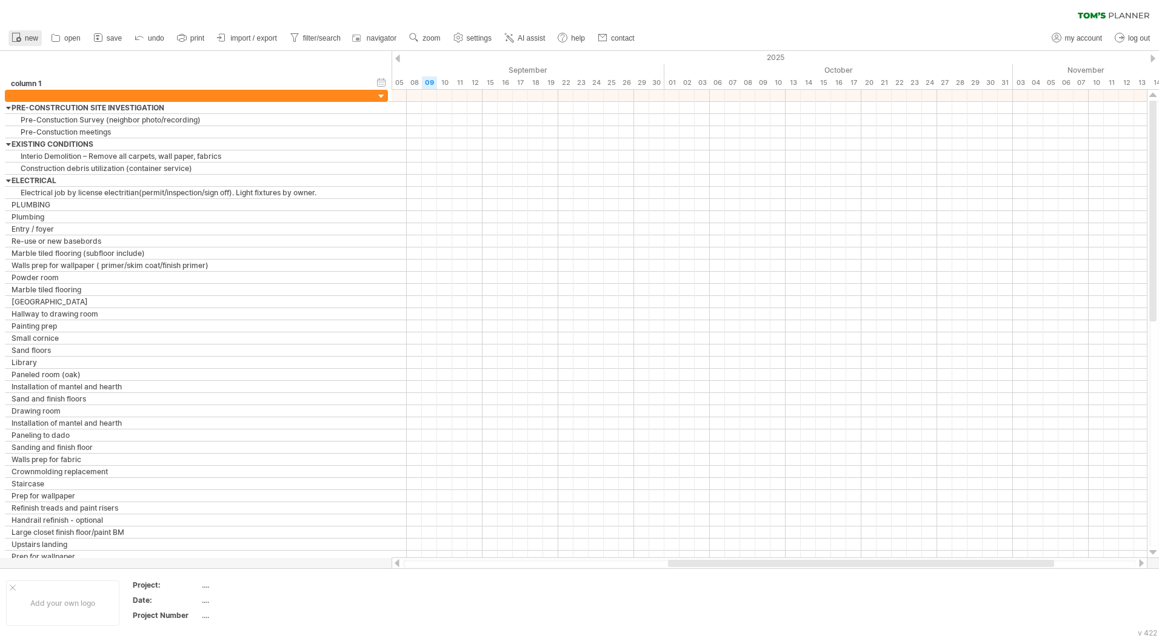
click at [34, 36] on span "new" at bounding box center [31, 38] width 13 height 8
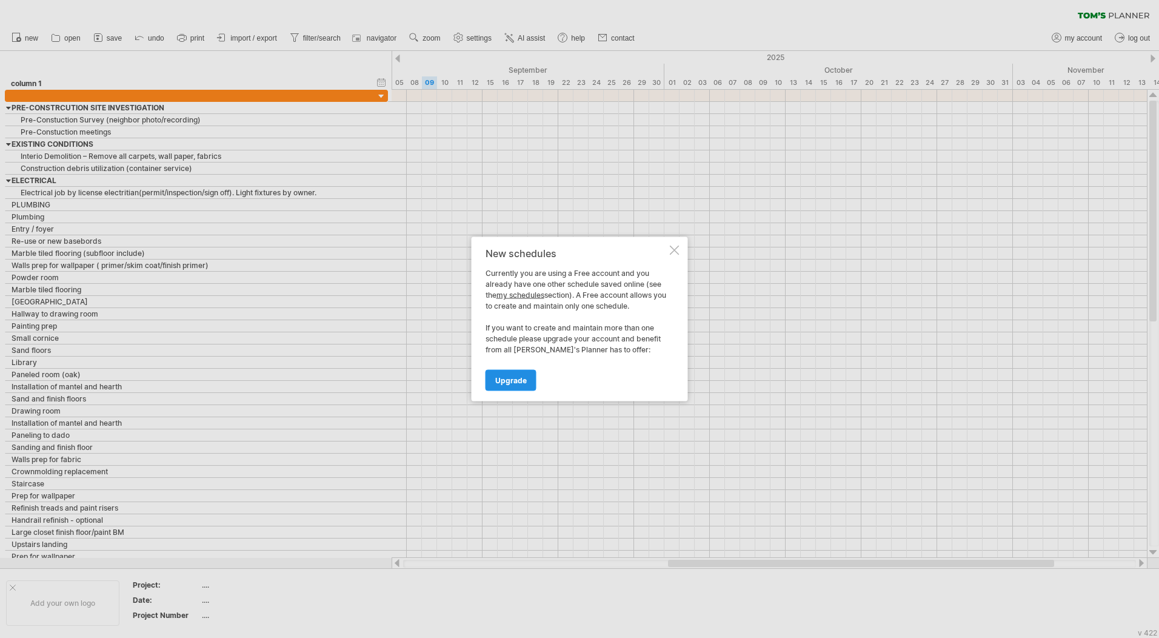
click at [522, 383] on span "Upgrade" at bounding box center [511, 380] width 32 height 9
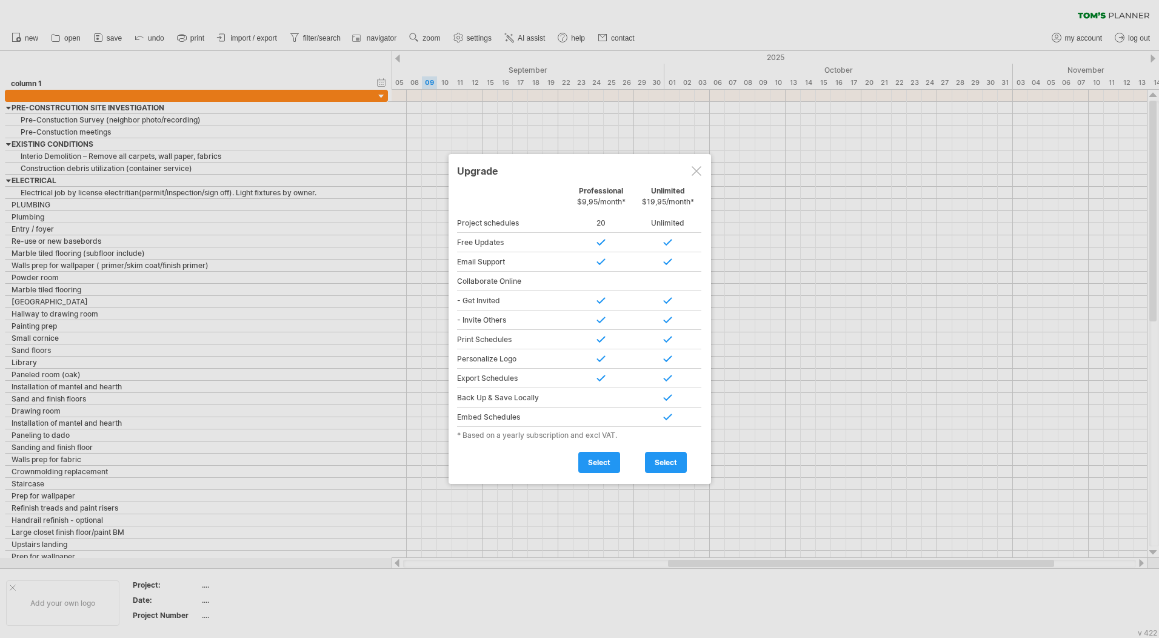
click at [700, 173] on div at bounding box center [697, 171] width 10 height 10
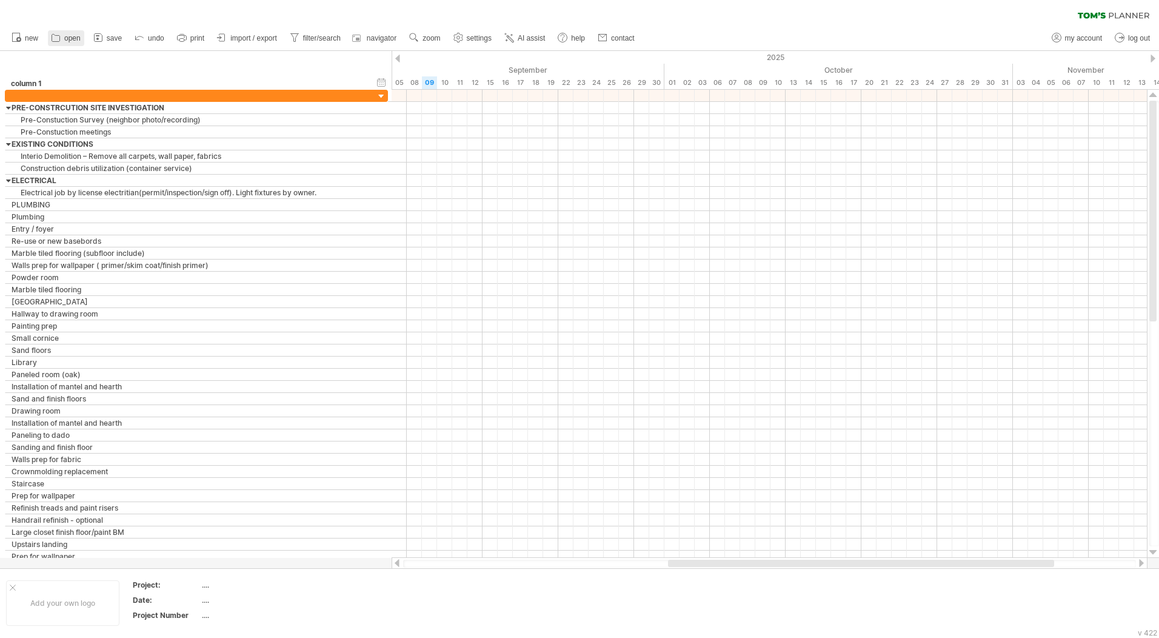
click at [67, 35] on span "open" at bounding box center [72, 38] width 16 height 8
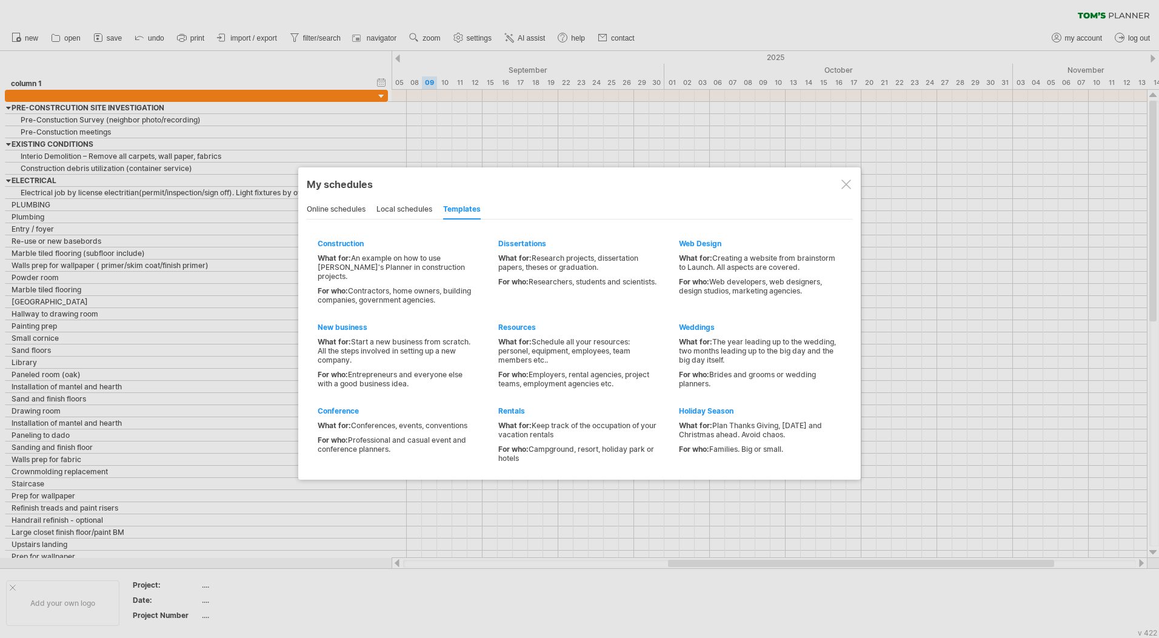
click at [415, 204] on div "local schedules" at bounding box center [405, 209] width 56 height 19
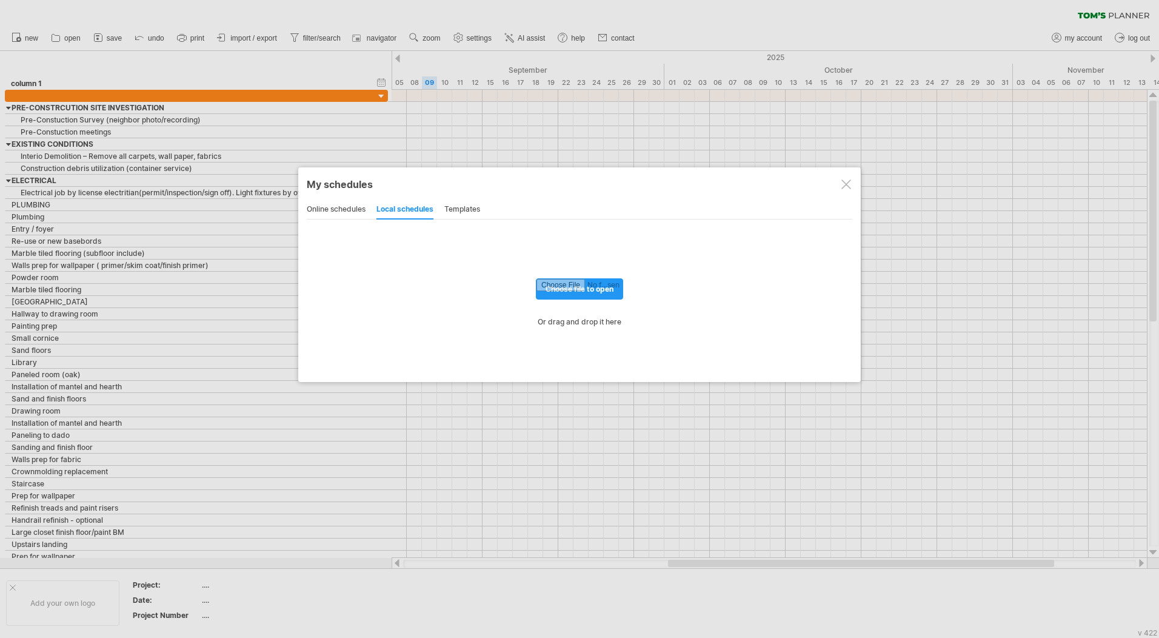
click at [364, 208] on div "online schedules" at bounding box center [336, 209] width 59 height 19
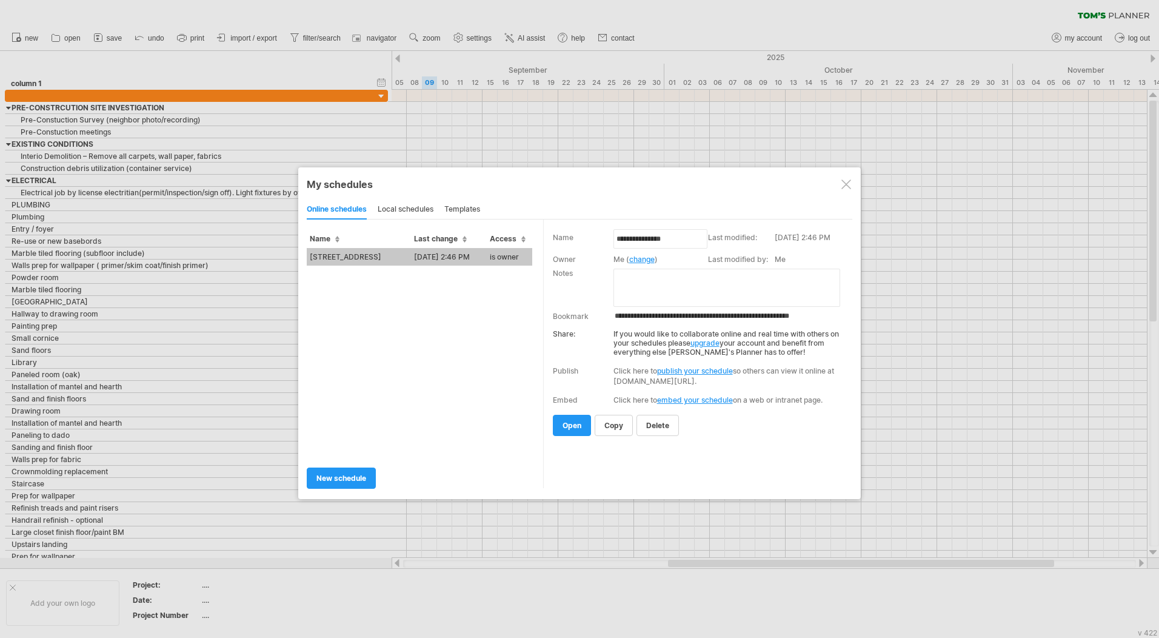
drag, startPoint x: 848, startPoint y: 187, endPoint x: 851, endPoint y: 178, distance: 9.0
click at [848, 187] on div at bounding box center [847, 184] width 10 height 10
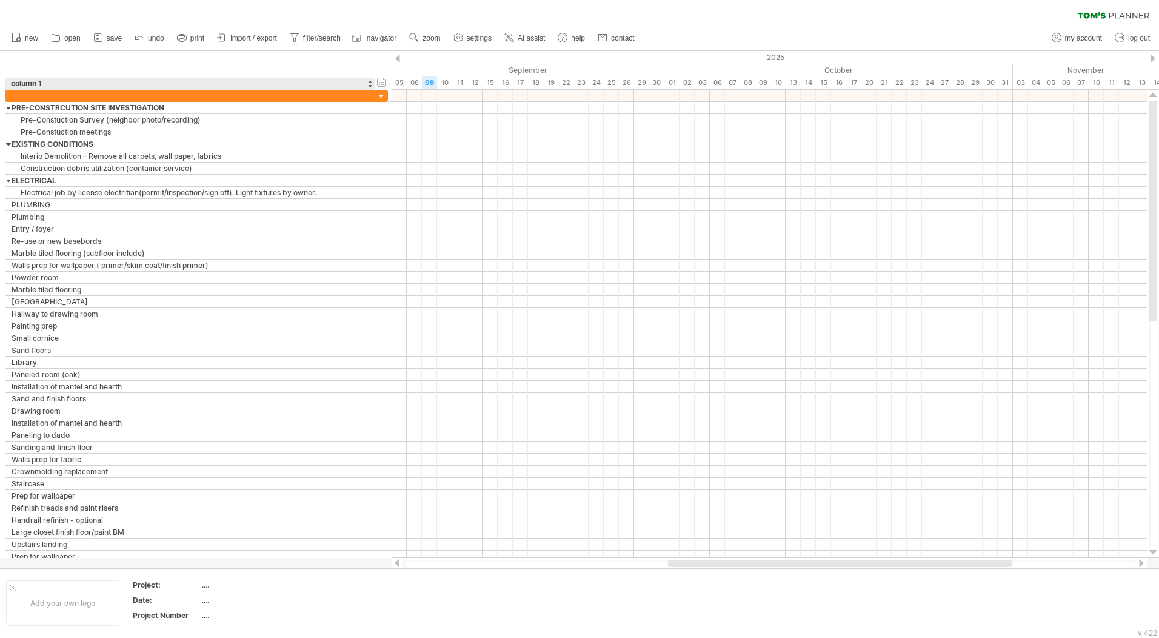
click at [28, 80] on div "column 1" at bounding box center [189, 84] width 357 height 12
drag, startPoint x: 44, startPoint y: 83, endPoint x: 10, endPoint y: 77, distance: 35.1
click at [10, 77] on div "hide start/end/duration show start/end/duration ******** column 1" at bounding box center [196, 70] width 392 height 39
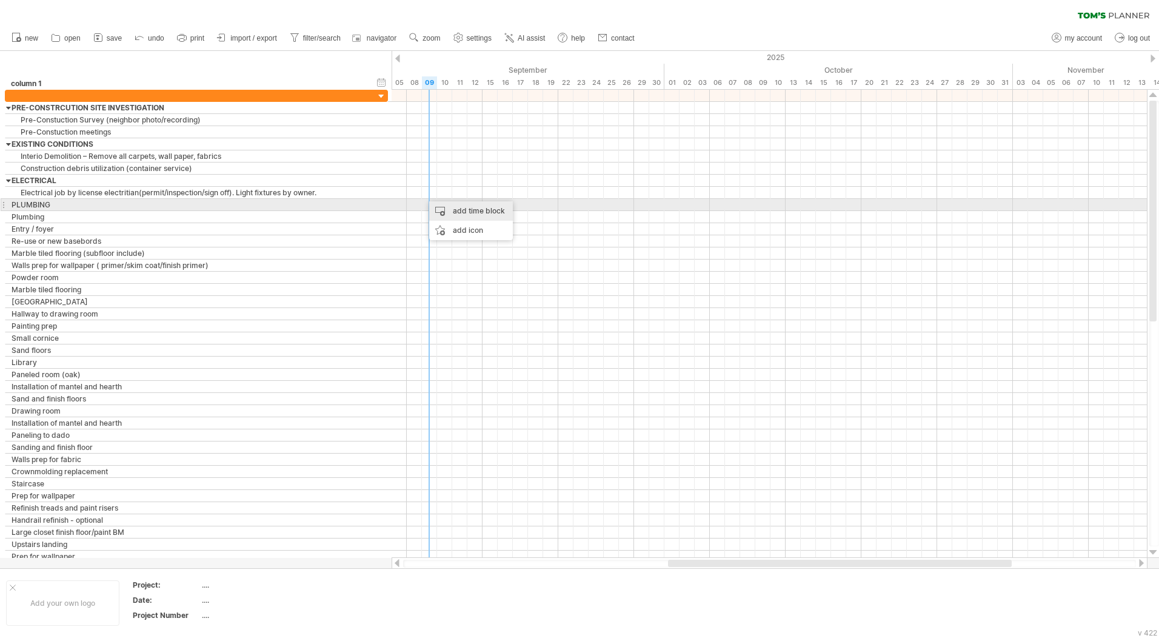
click at [451, 207] on div "add time block" at bounding box center [471, 210] width 84 height 19
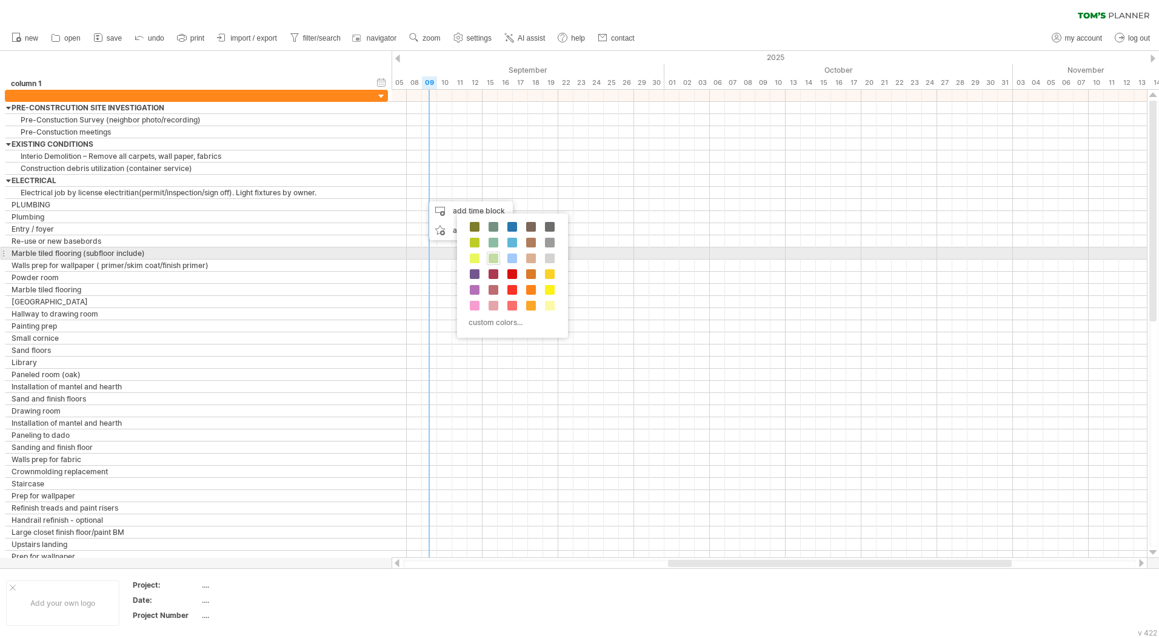
click at [492, 259] on span at bounding box center [494, 258] width 10 height 10
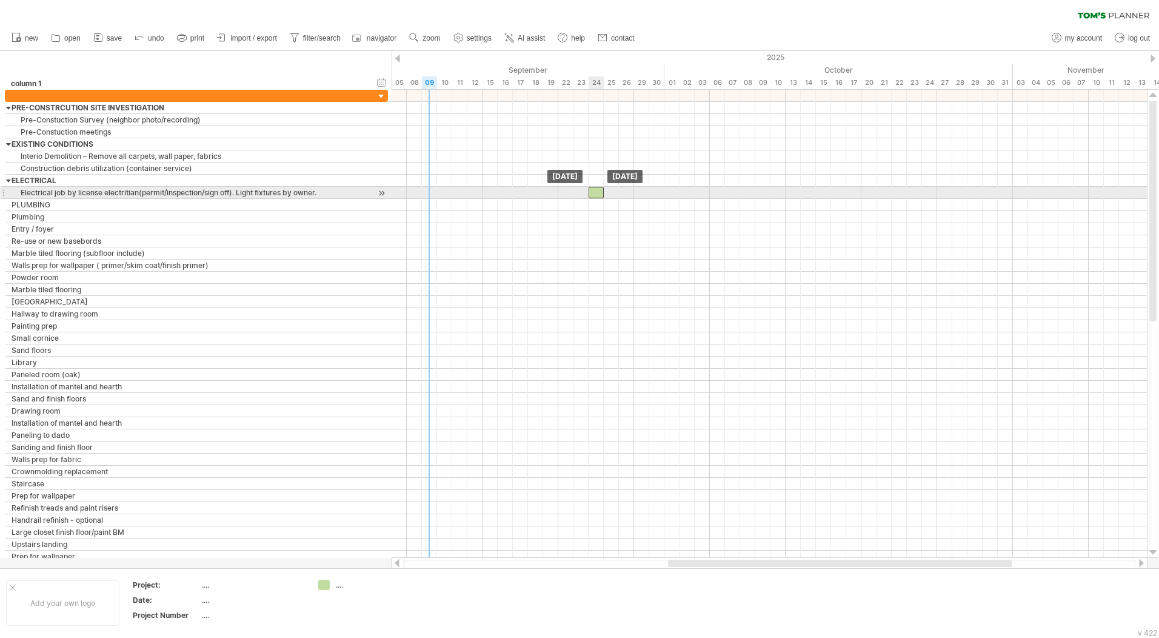
drag, startPoint x: 432, startPoint y: 192, endPoint x: 595, endPoint y: 195, distance: 163.8
click at [595, 195] on div at bounding box center [596, 193] width 15 height 12
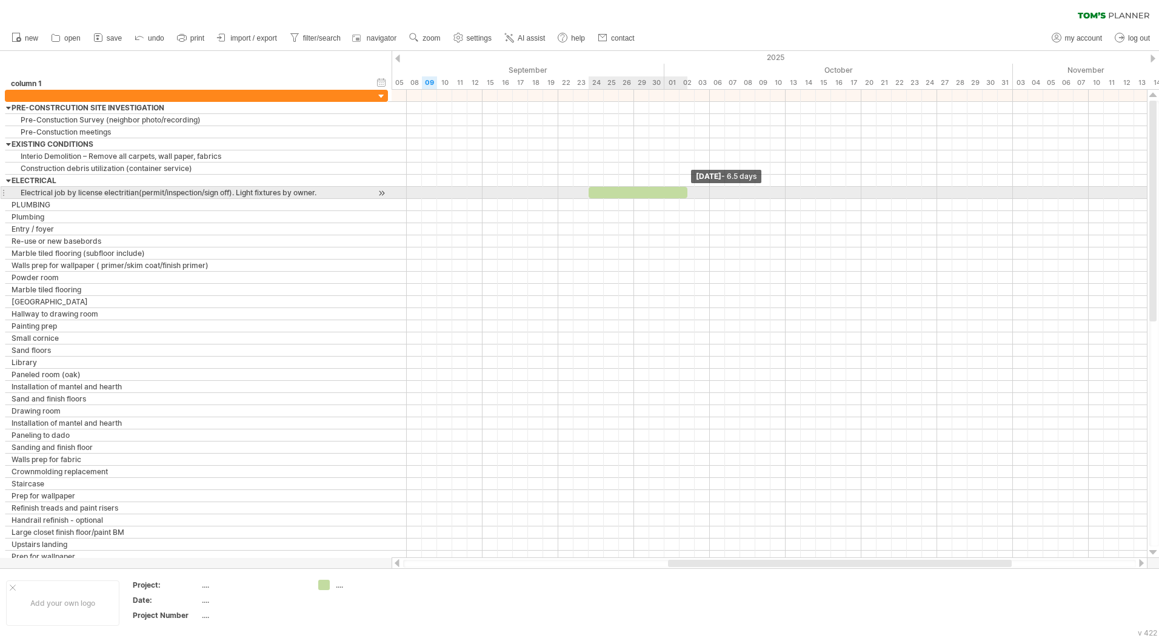
drag, startPoint x: 605, startPoint y: 193, endPoint x: 691, endPoint y: 195, distance: 86.8
click at [691, 195] on div "[DATE] - 6.5 days [DATE]" at bounding box center [770, 324] width 756 height 468
click at [441, 192] on div at bounding box center [770, 193] width 756 height 12
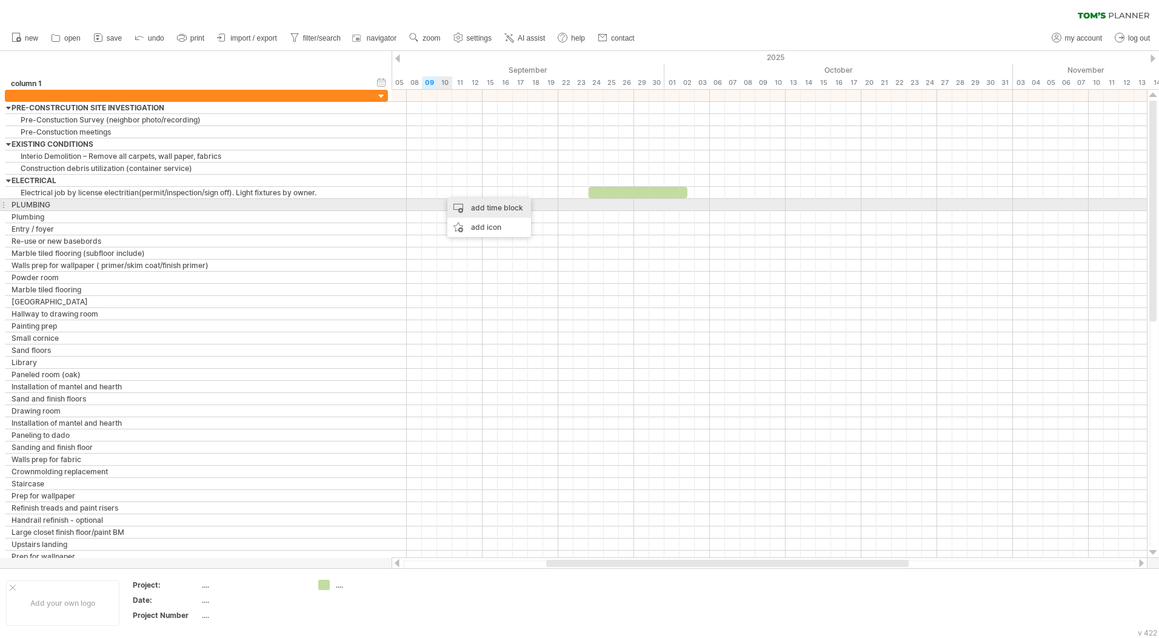
click at [460, 203] on div "add time block" at bounding box center [490, 207] width 84 height 19
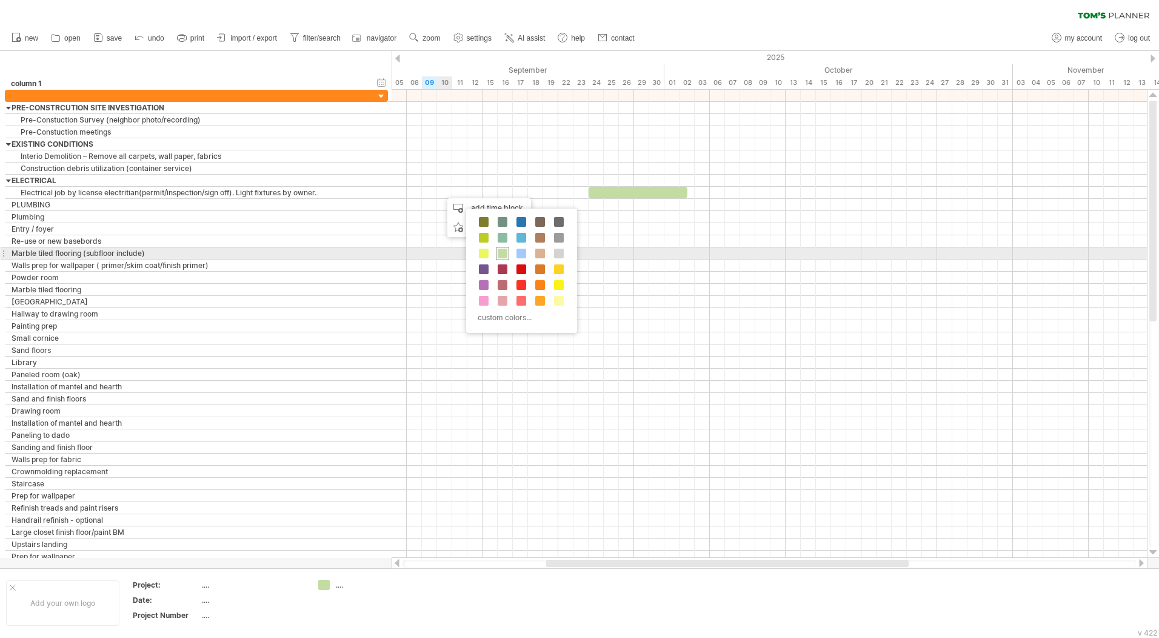
click at [502, 250] on span at bounding box center [503, 254] width 10 height 10
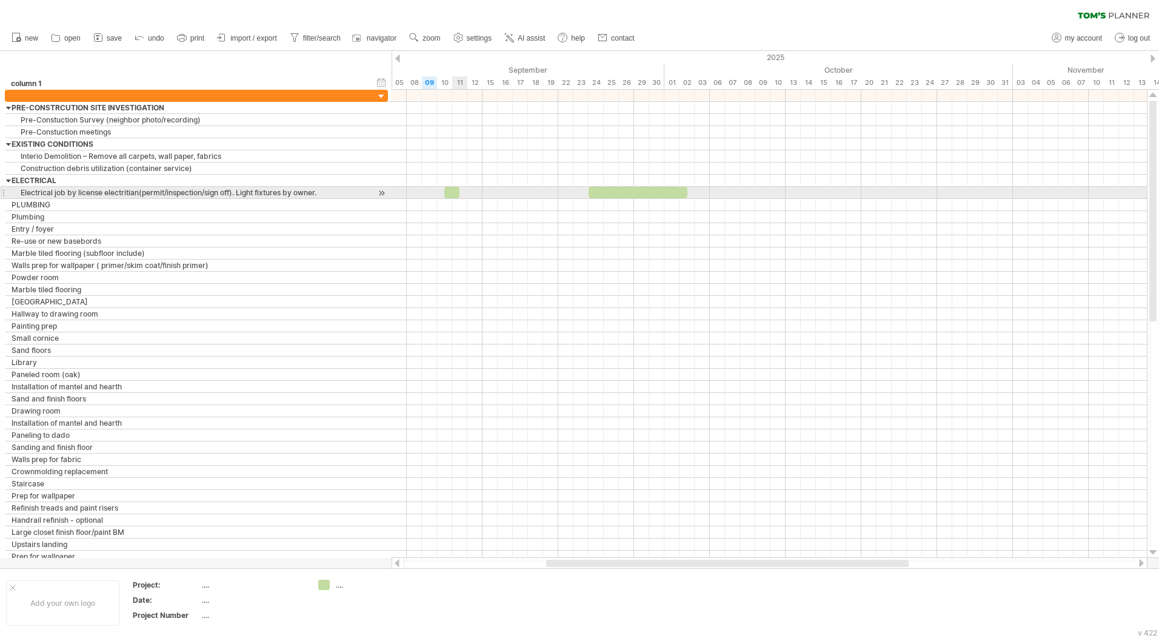
click at [454, 192] on div at bounding box center [452, 193] width 15 height 12
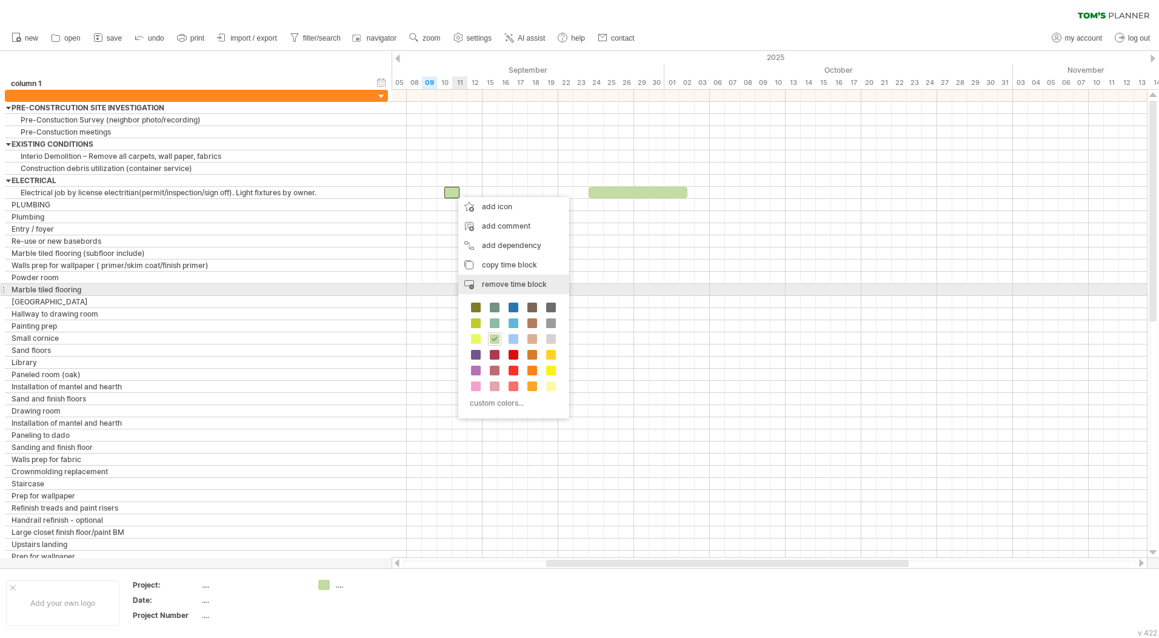
click at [495, 286] on span "remove time block" at bounding box center [514, 284] width 65 height 9
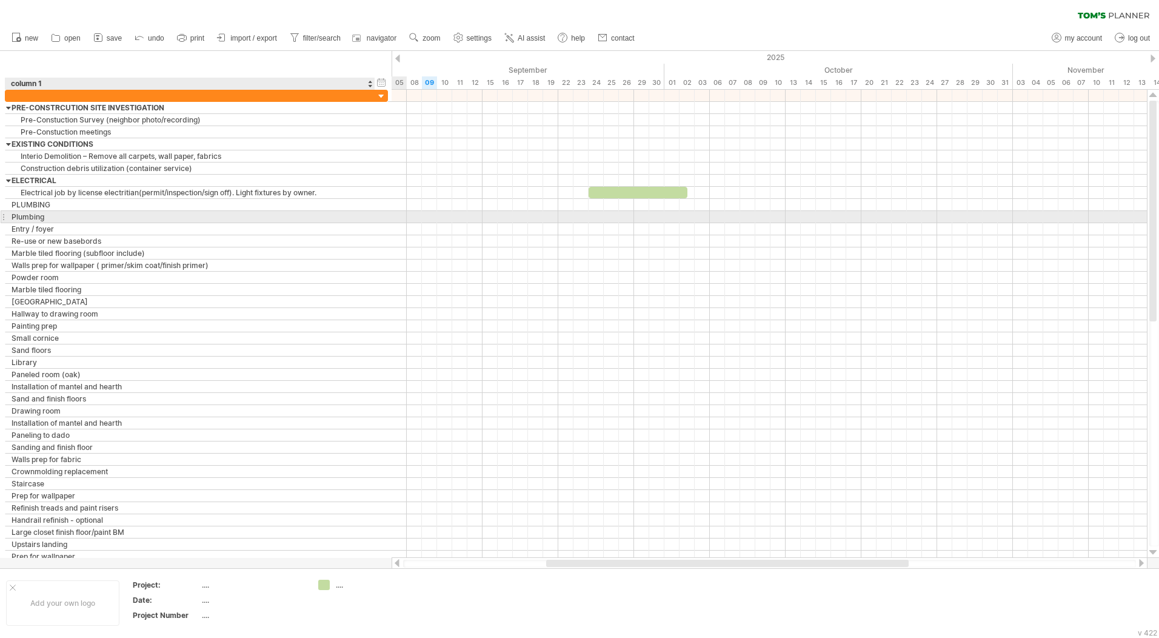
click at [57, 214] on div "Plumbing" at bounding box center [190, 217] width 357 height 12
